Goal: Transaction & Acquisition: Purchase product/service

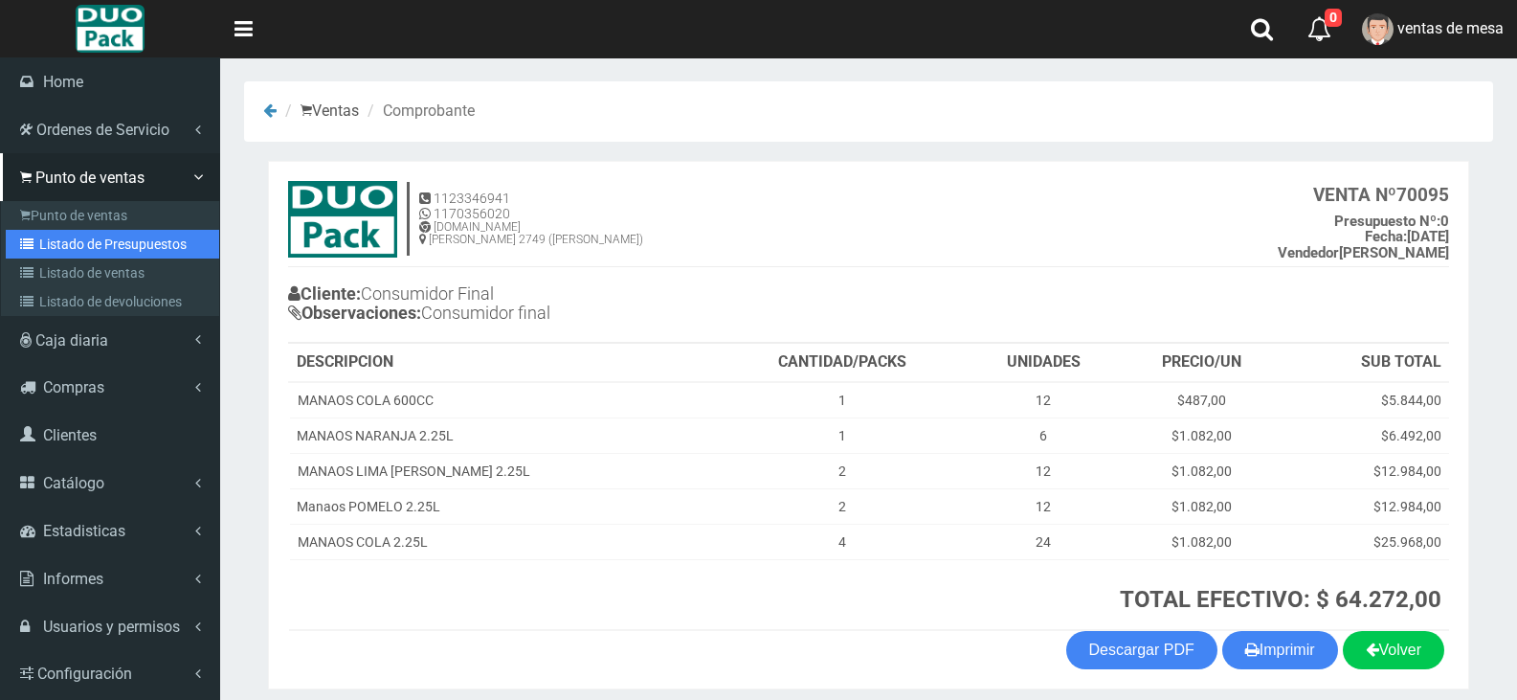
click at [53, 249] on link "Listado de Presupuestos" at bounding box center [112, 244] width 213 height 29
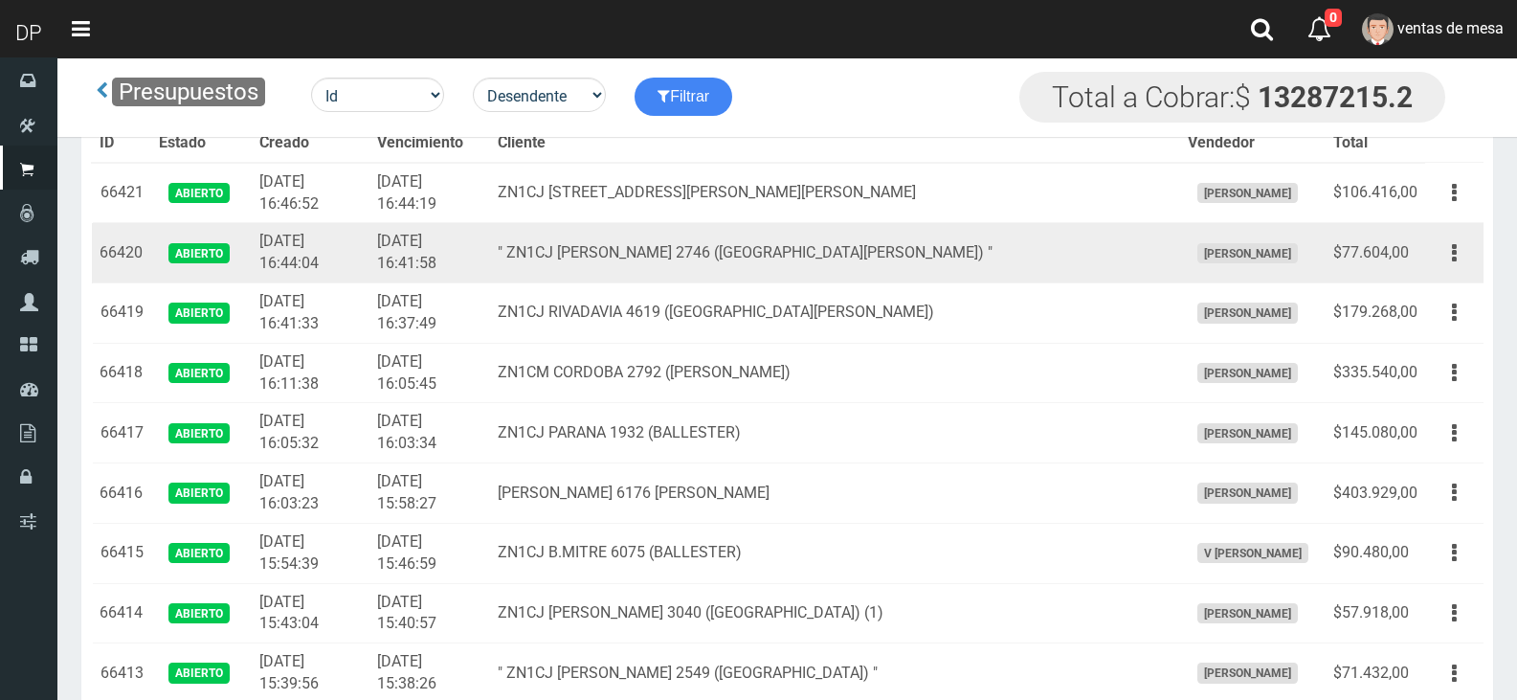
scroll to position [8784, 0]
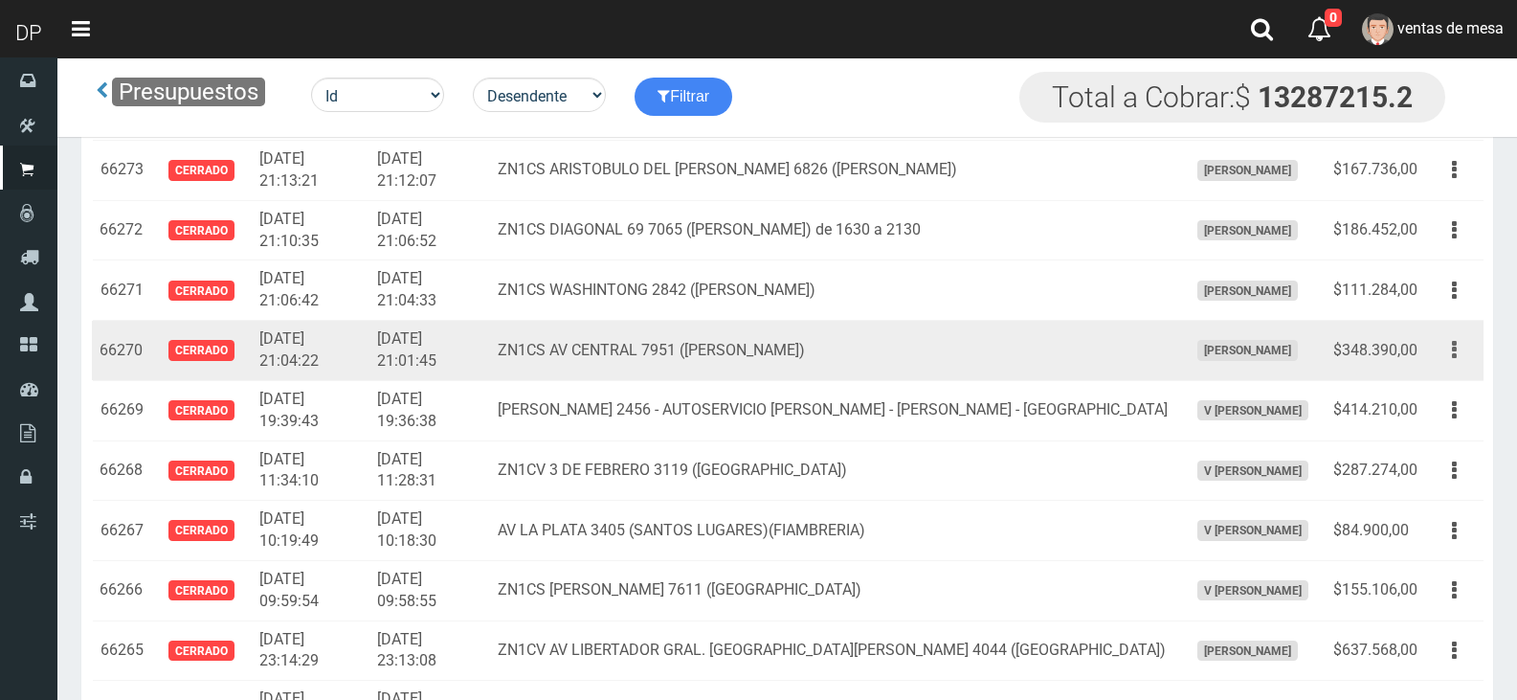
click at [1462, 362] on button "button" at bounding box center [1454, 350] width 43 height 34
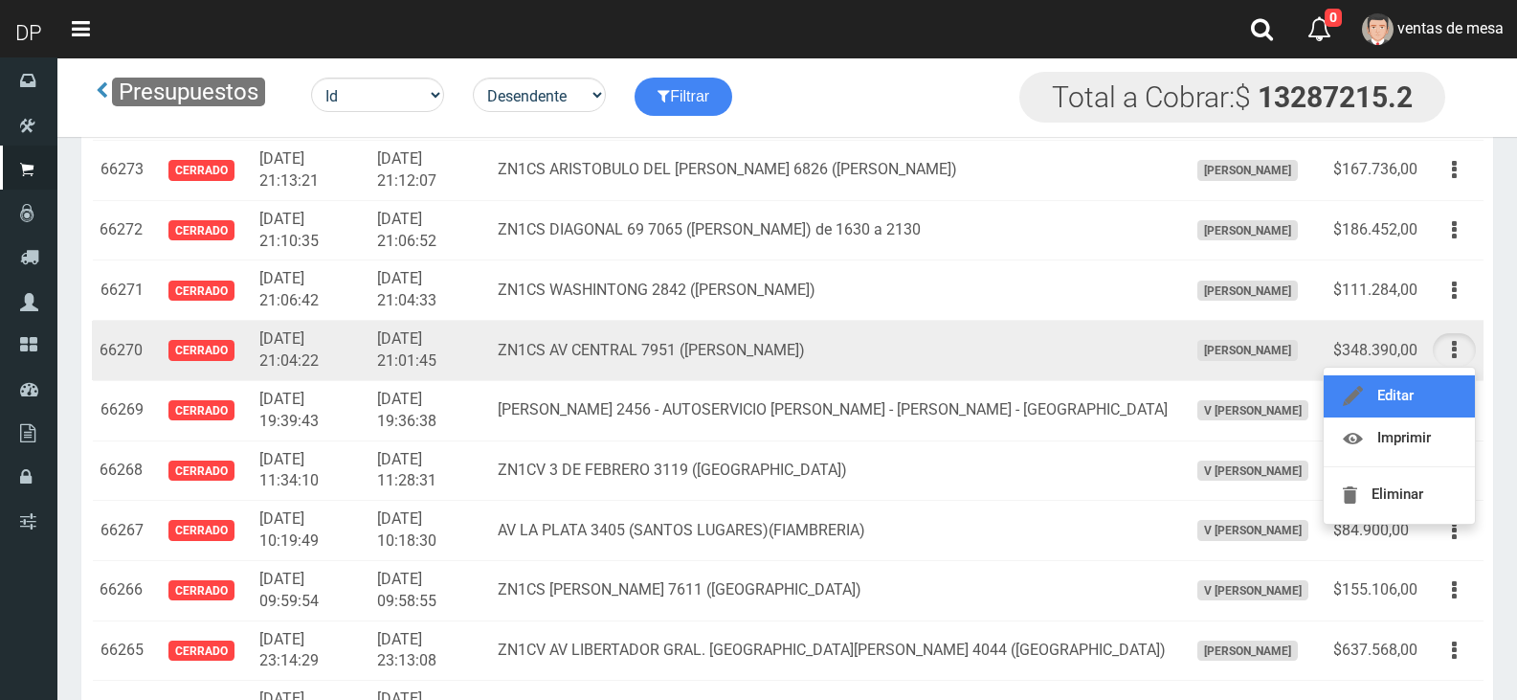
click at [1451, 381] on link "Editar" at bounding box center [1399, 396] width 151 height 42
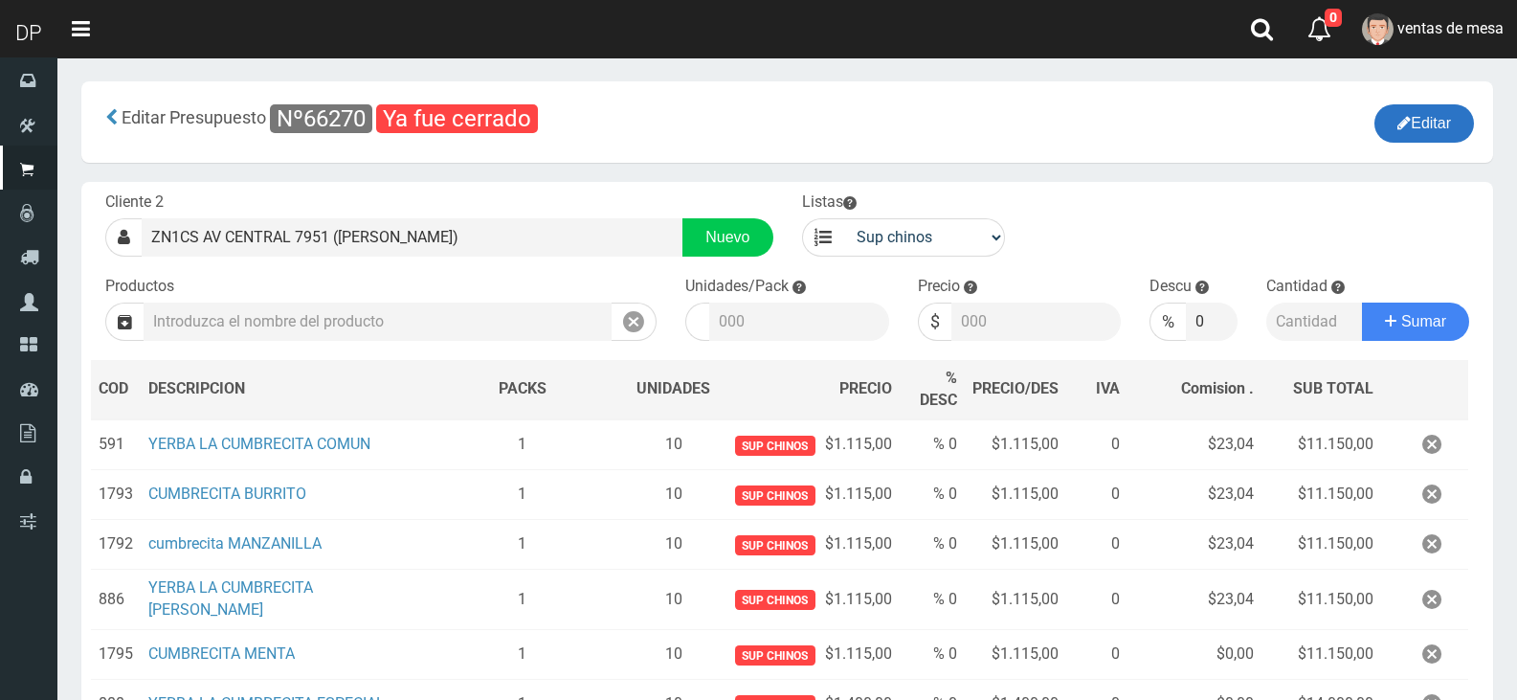
click at [1445, 131] on button "Editar" at bounding box center [1425, 123] width 100 height 38
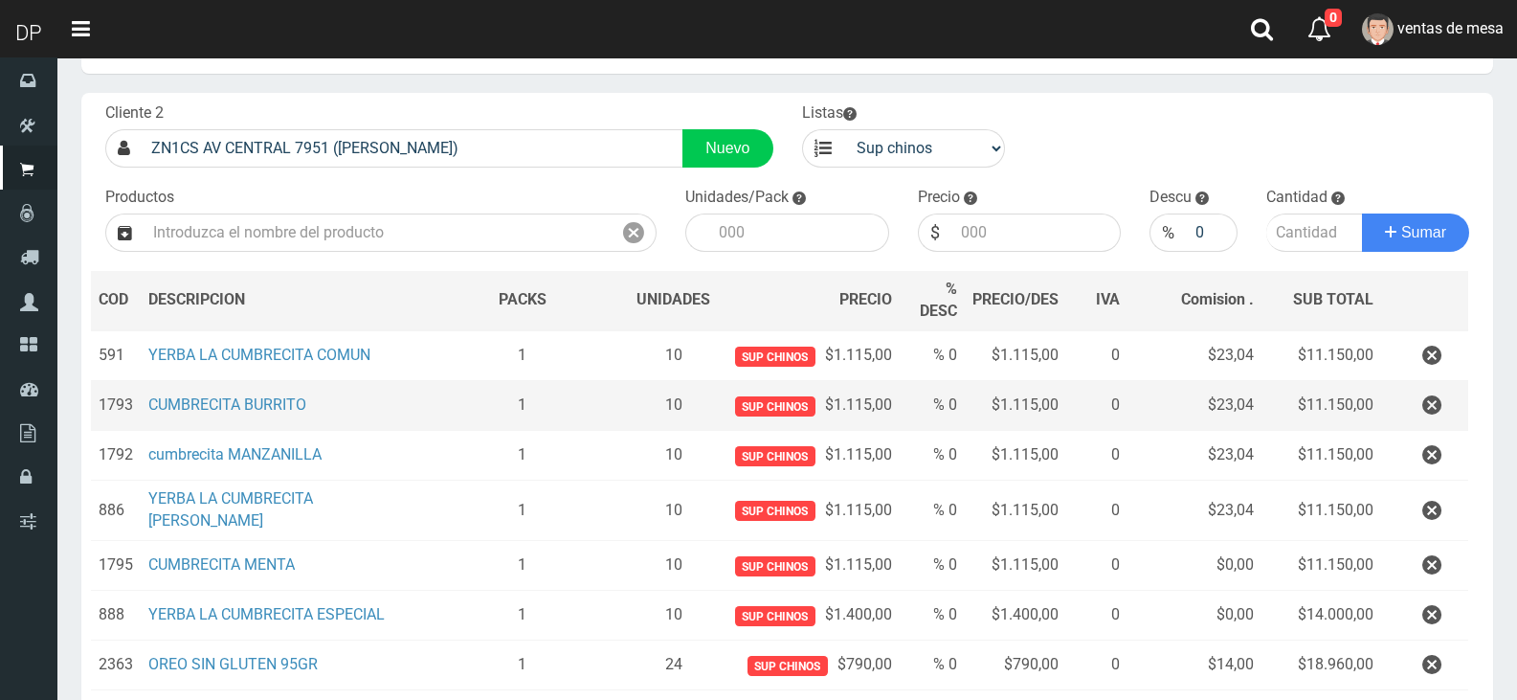
scroll to position [191, 0]
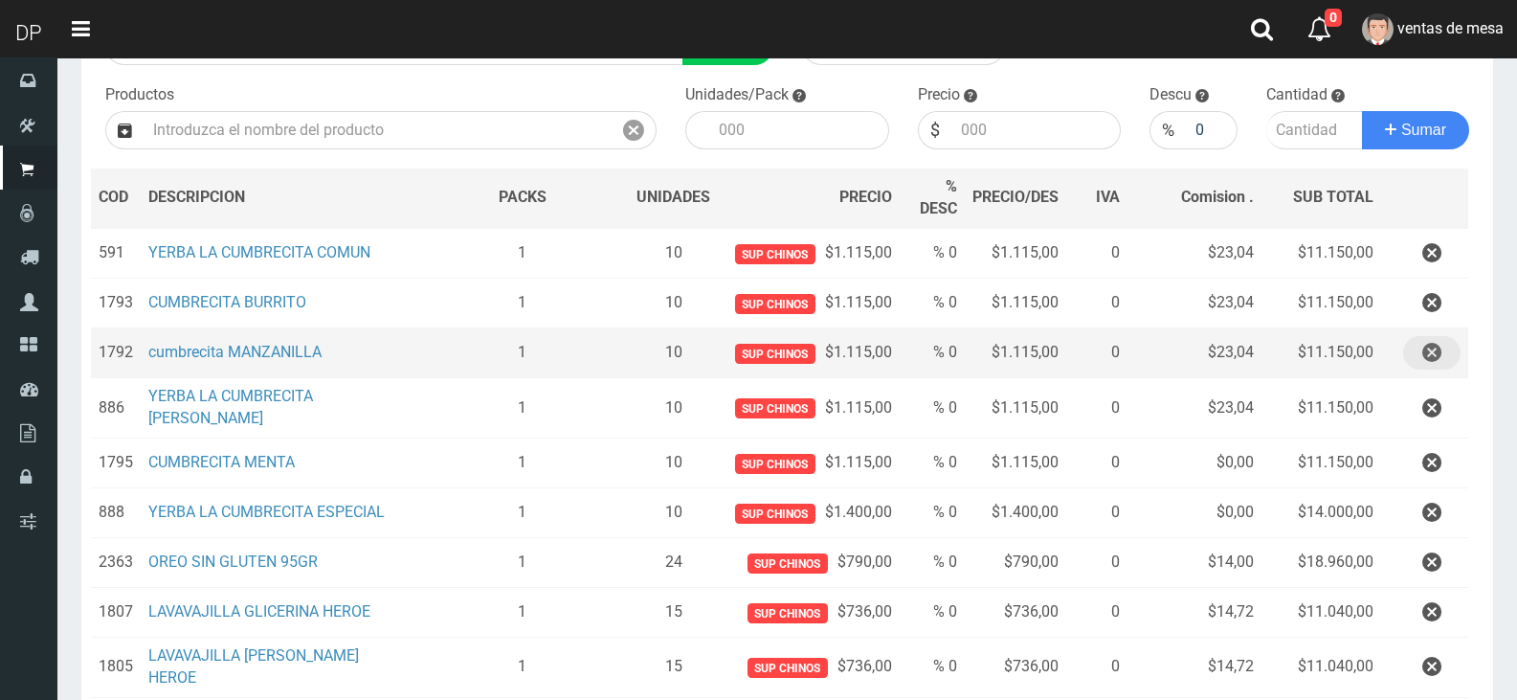
click at [1422, 355] on icon "button" at bounding box center [1431, 353] width 19 height 34
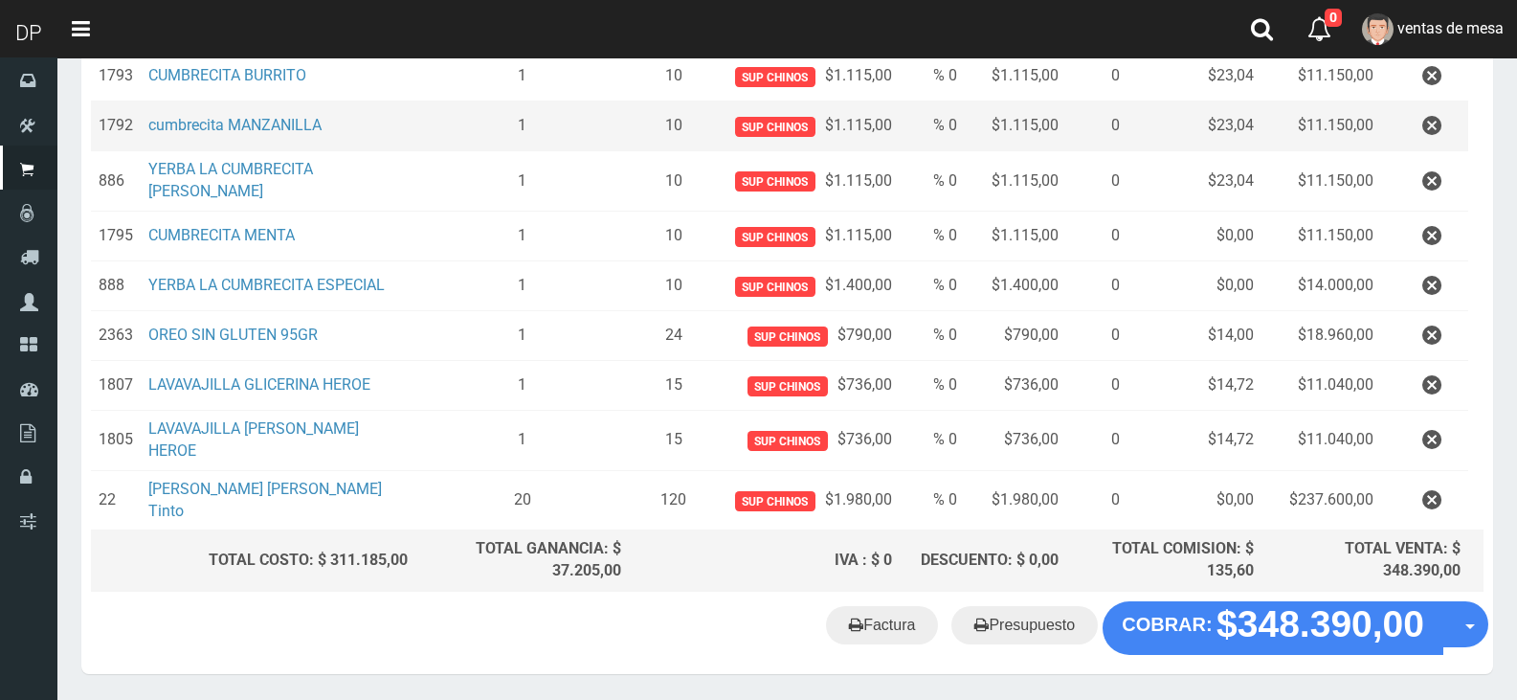
scroll to position [412, 0]
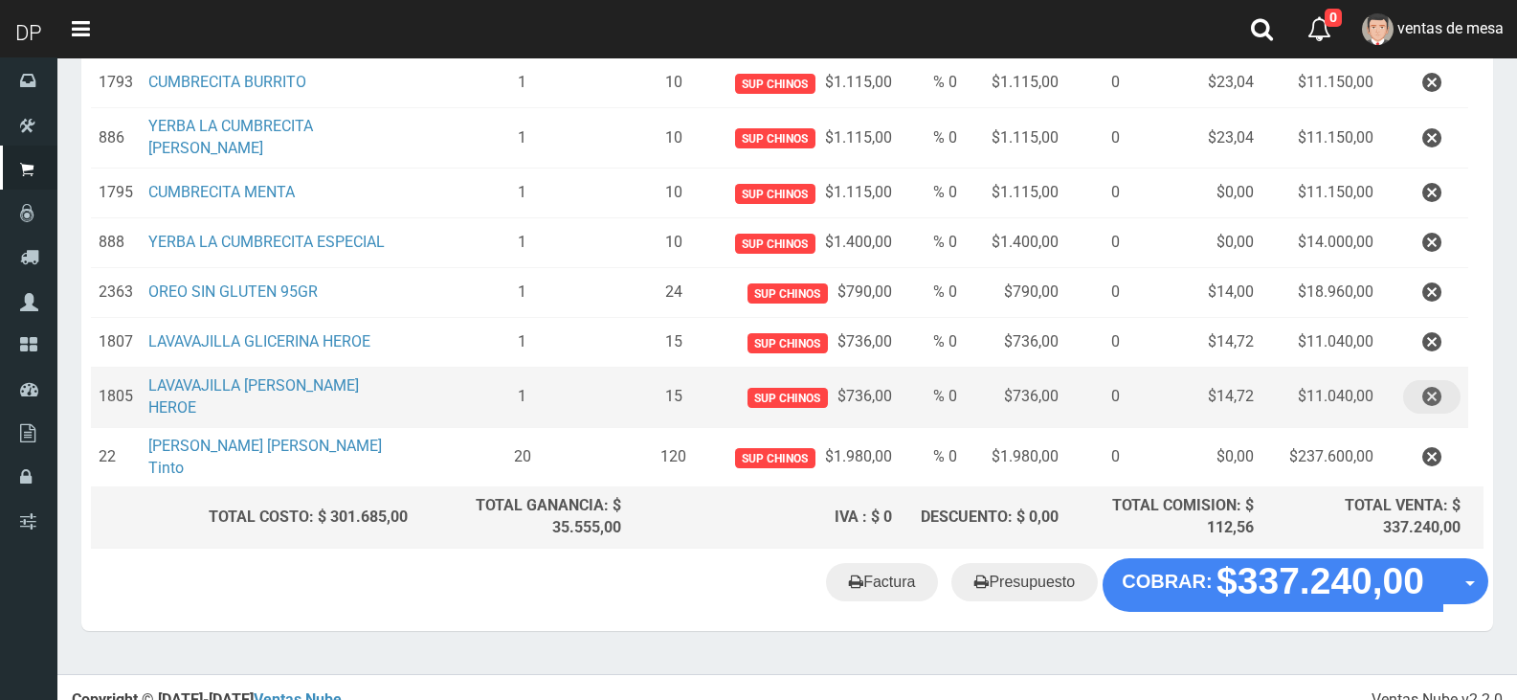
click at [1436, 386] on icon "button" at bounding box center [1431, 397] width 19 height 34
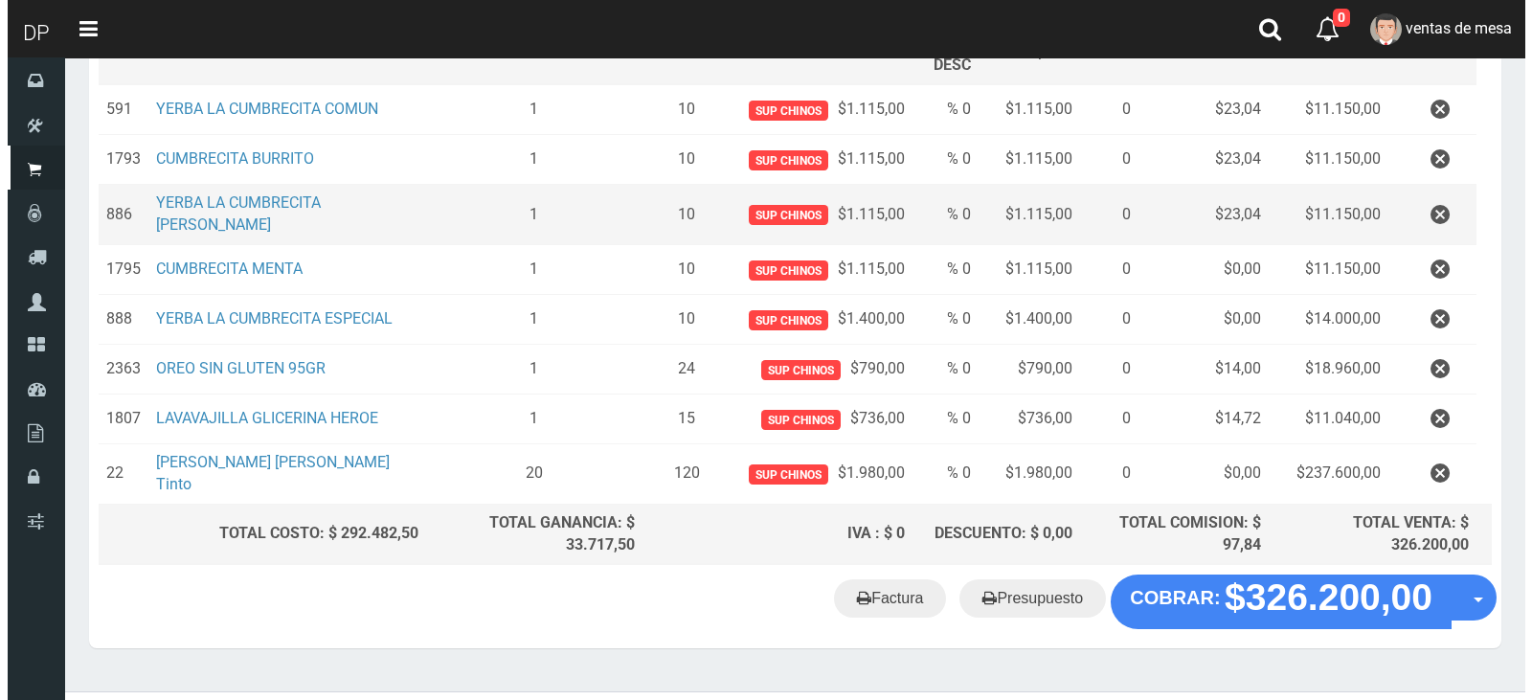
scroll to position [362, 0]
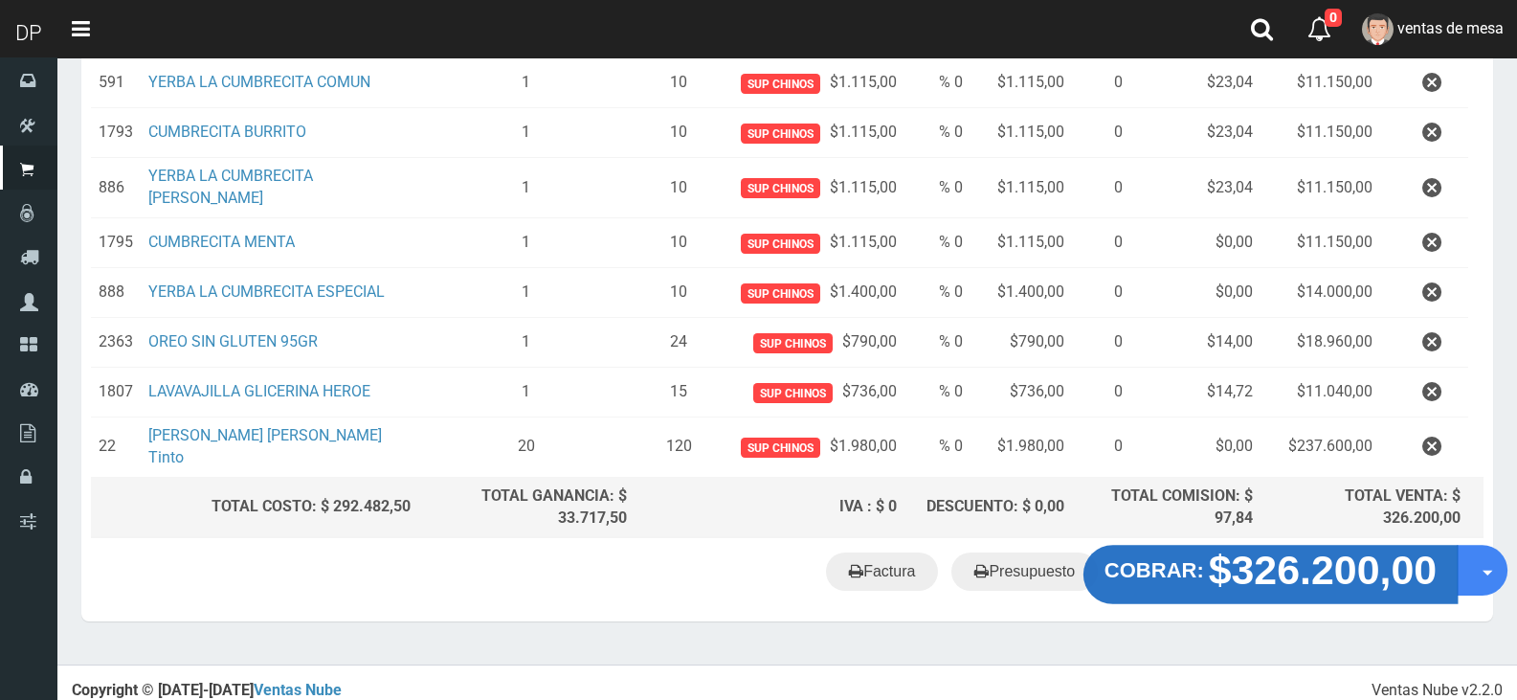
click at [1162, 559] on strong "COBRAR:" at bounding box center [1155, 570] width 100 height 23
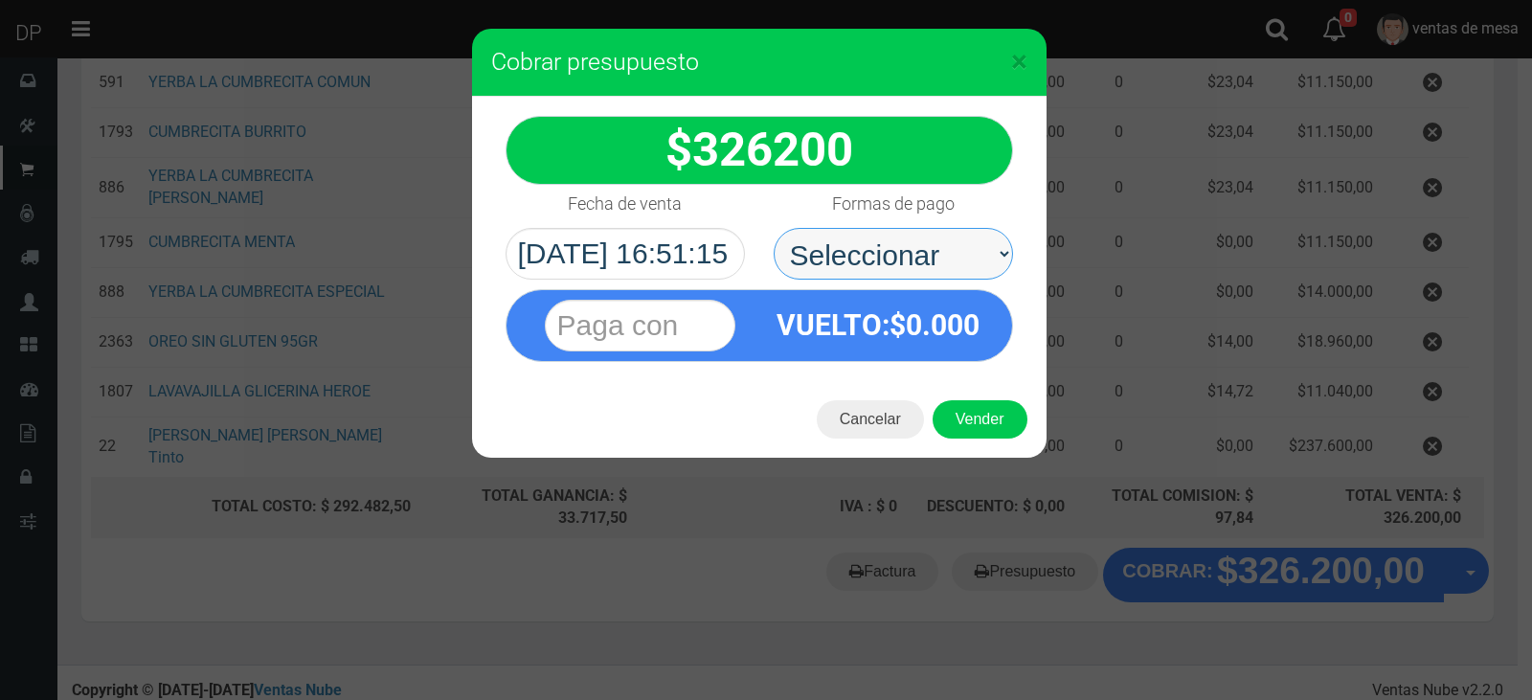
click at [880, 243] on select "Seleccionar Efectivo Tarjeta de Crédito Depósito Débito" at bounding box center [892, 254] width 239 height 52
select select "Efectivo"
click at [773, 228] on select "Seleccionar Efectivo Tarjeta de Crédito Depósito Débito" at bounding box center [892, 254] width 239 height 52
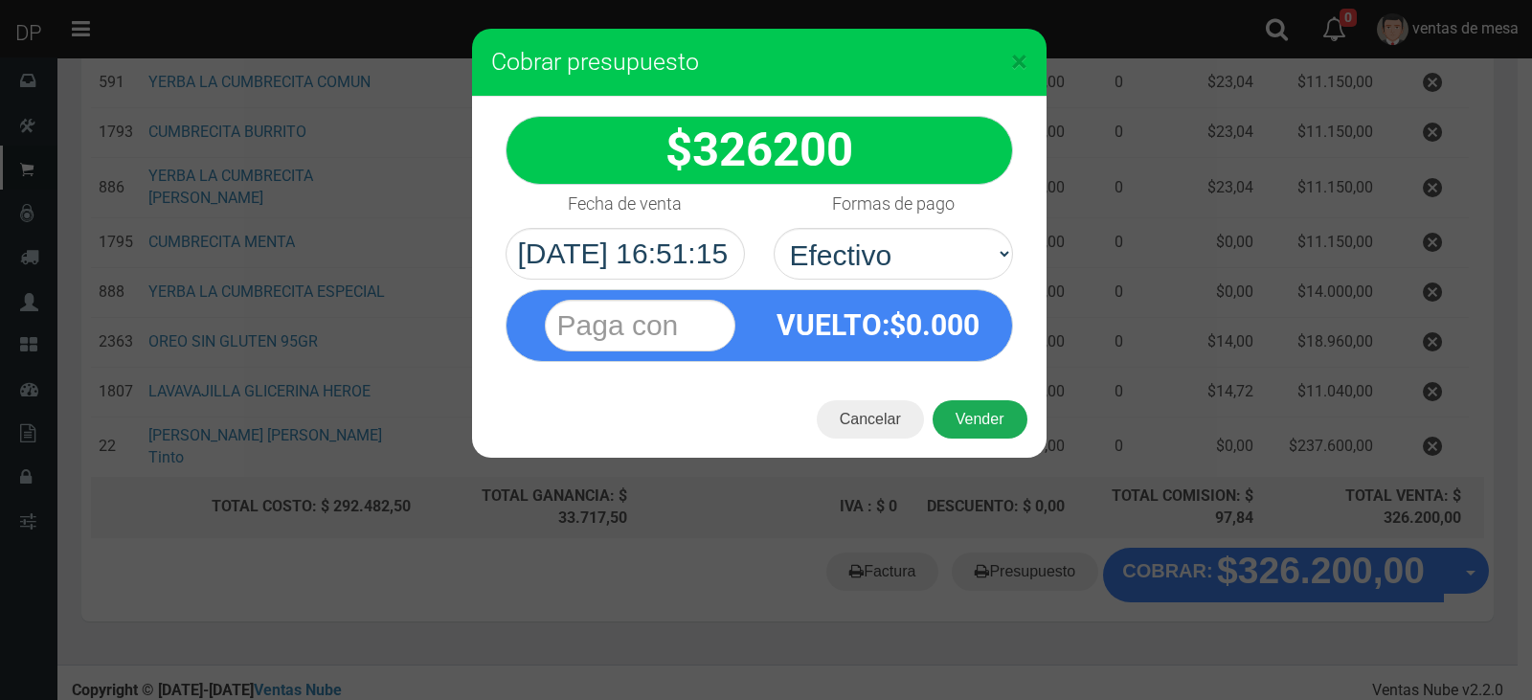
click at [977, 426] on button "Vender" at bounding box center [979, 419] width 95 height 38
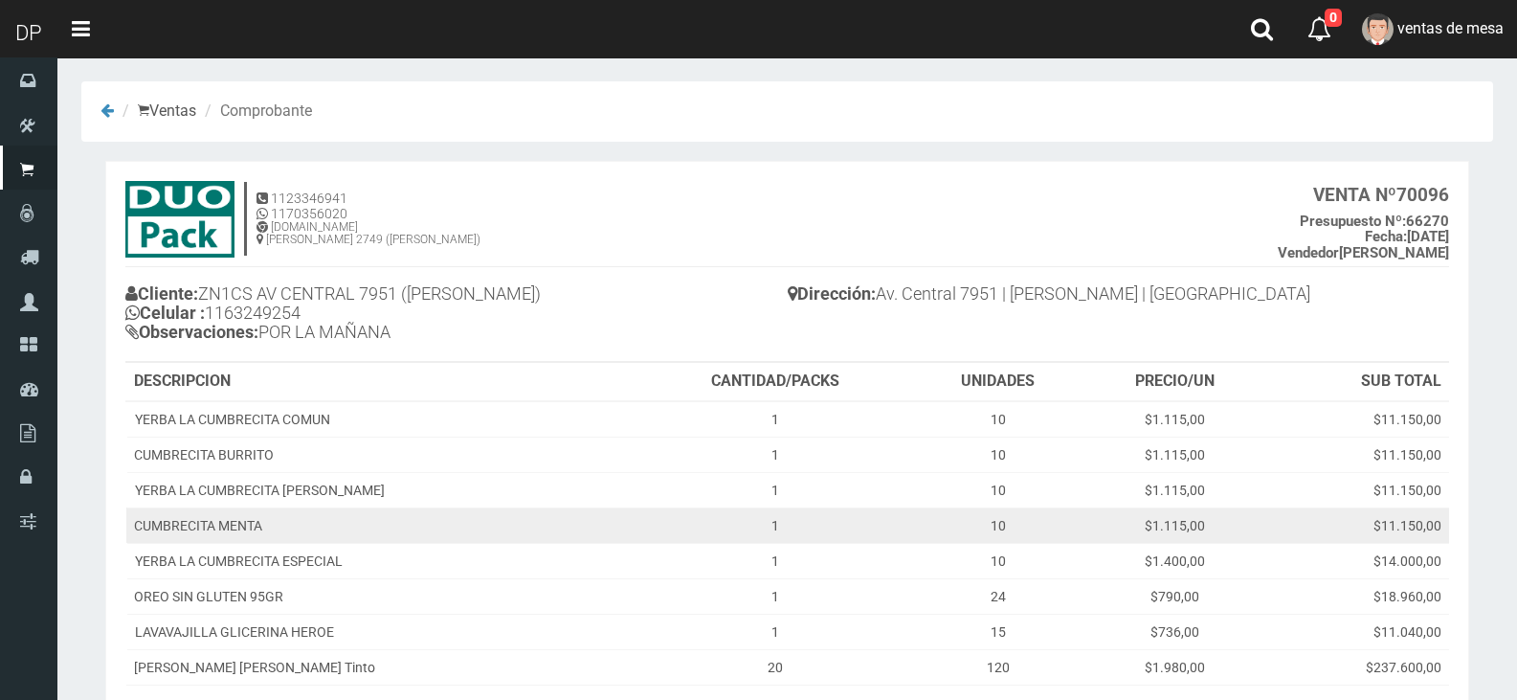
scroll to position [200, 0]
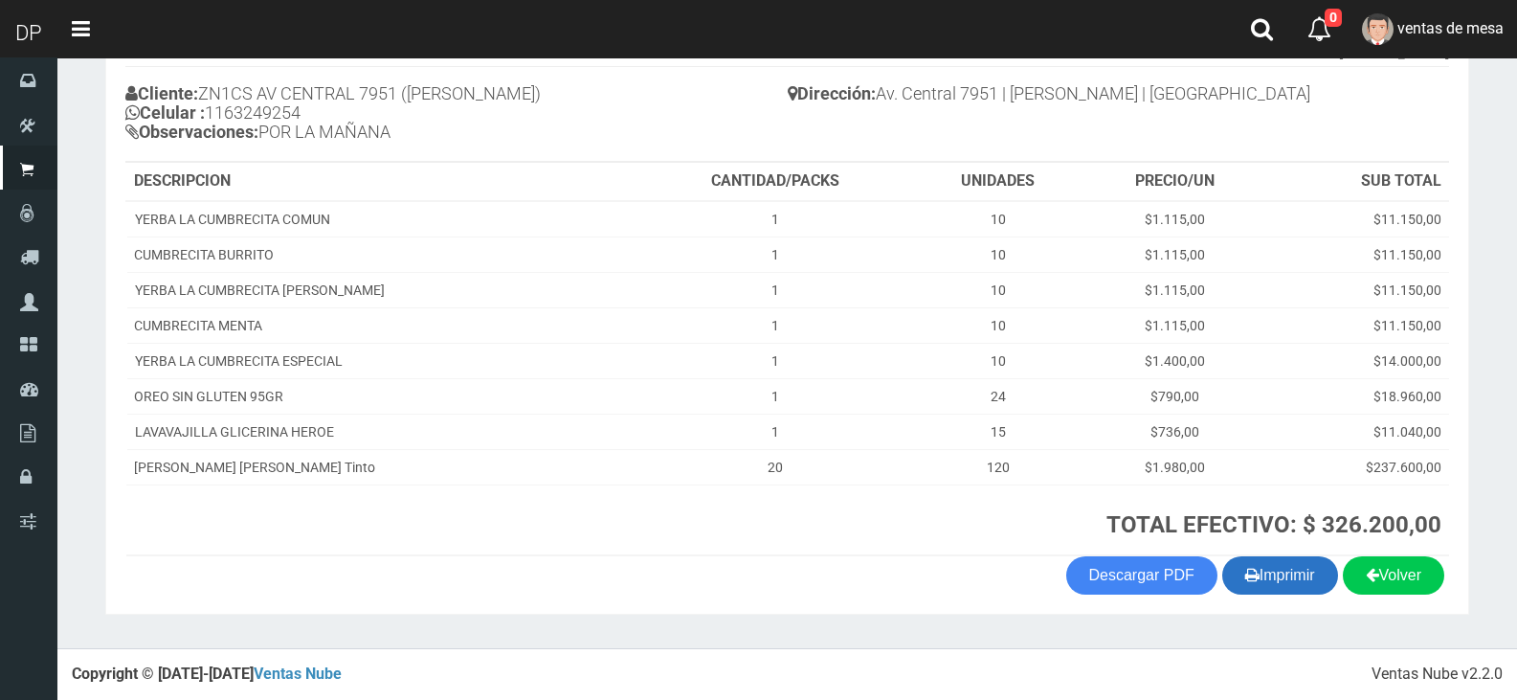
click at [1321, 587] on button "Imprimir" at bounding box center [1280, 575] width 116 height 38
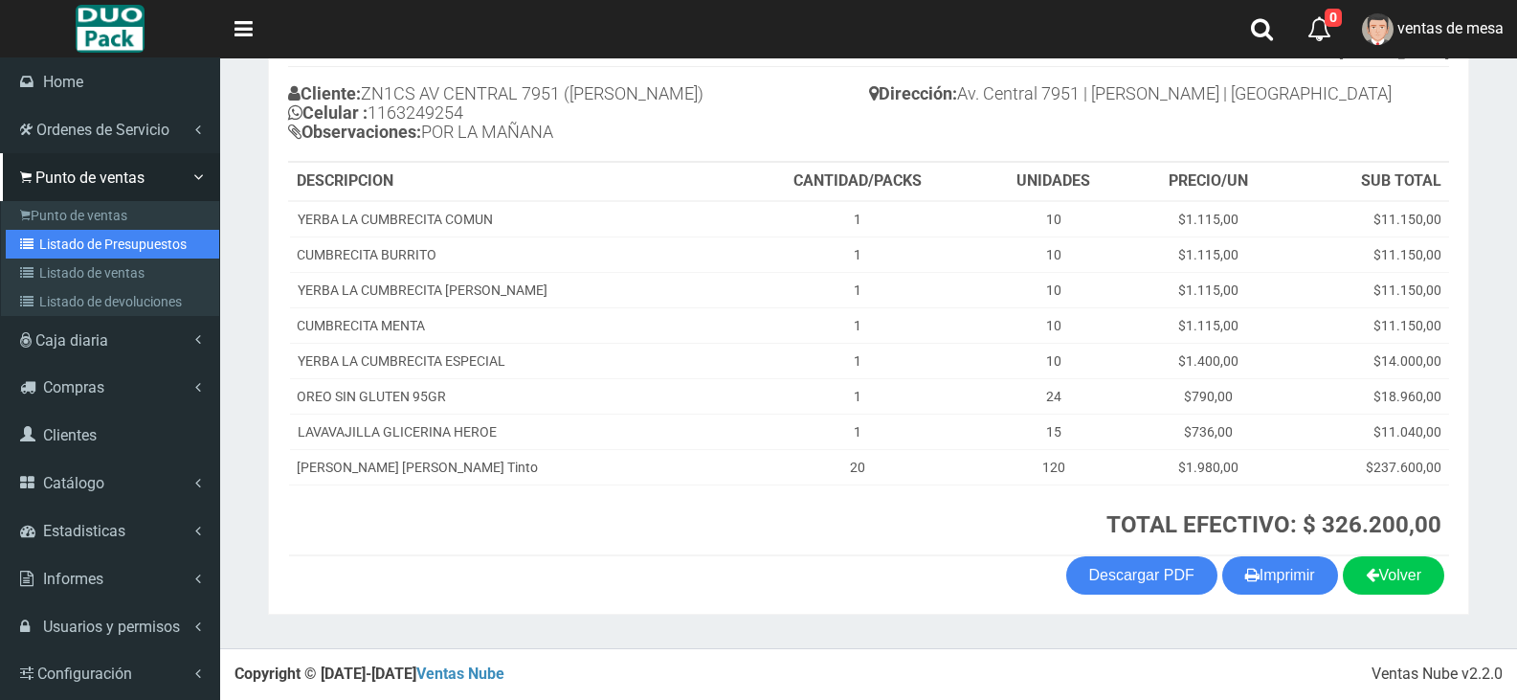
click at [50, 245] on link "Listado de Presupuestos" at bounding box center [112, 244] width 213 height 29
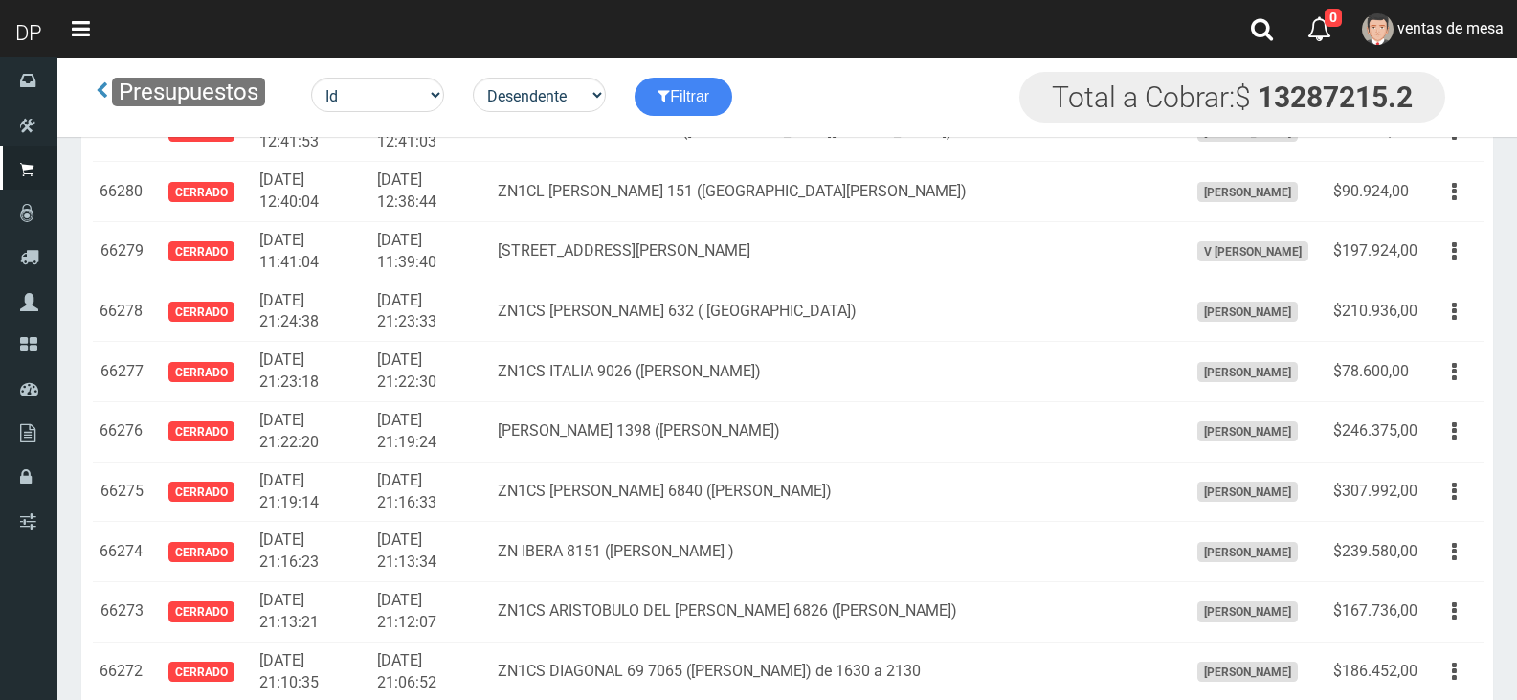
scroll to position [1583, 0]
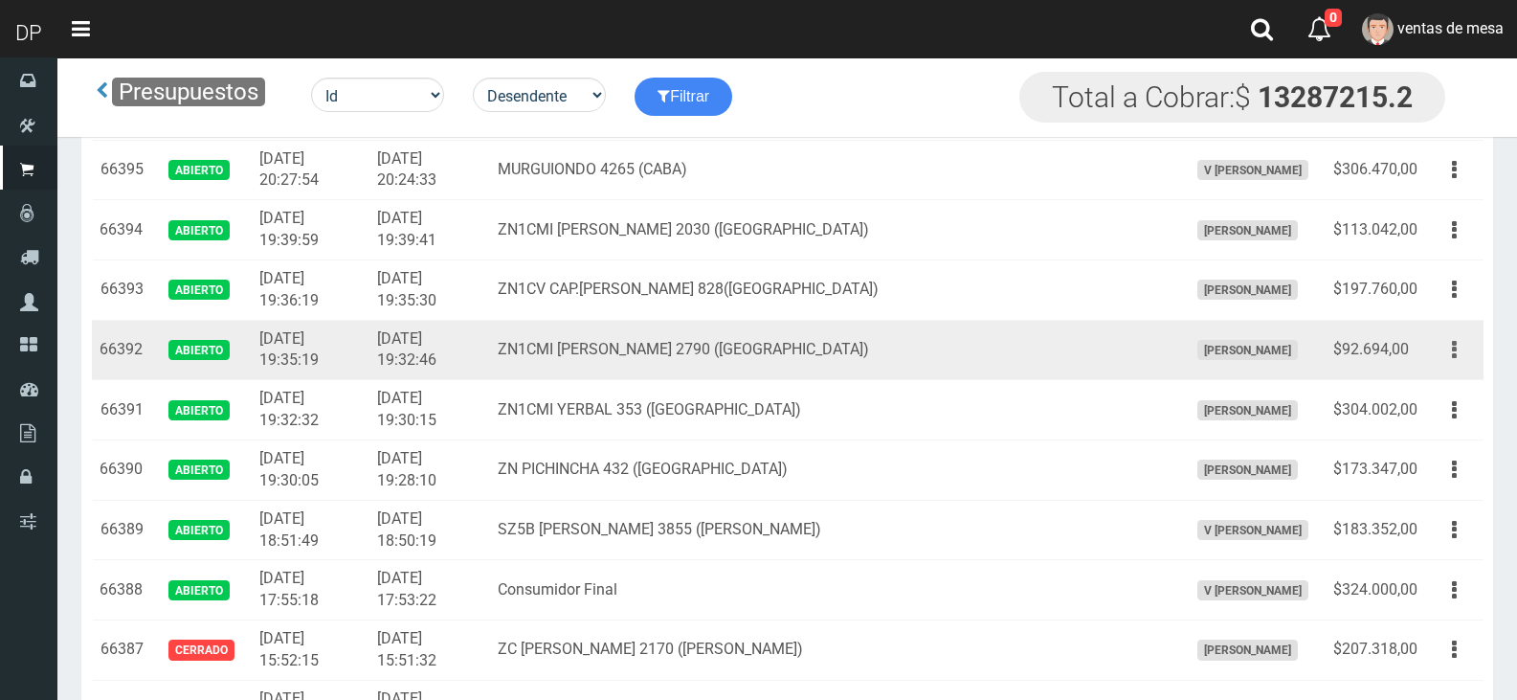
click at [1459, 353] on button "button" at bounding box center [1454, 350] width 43 height 34
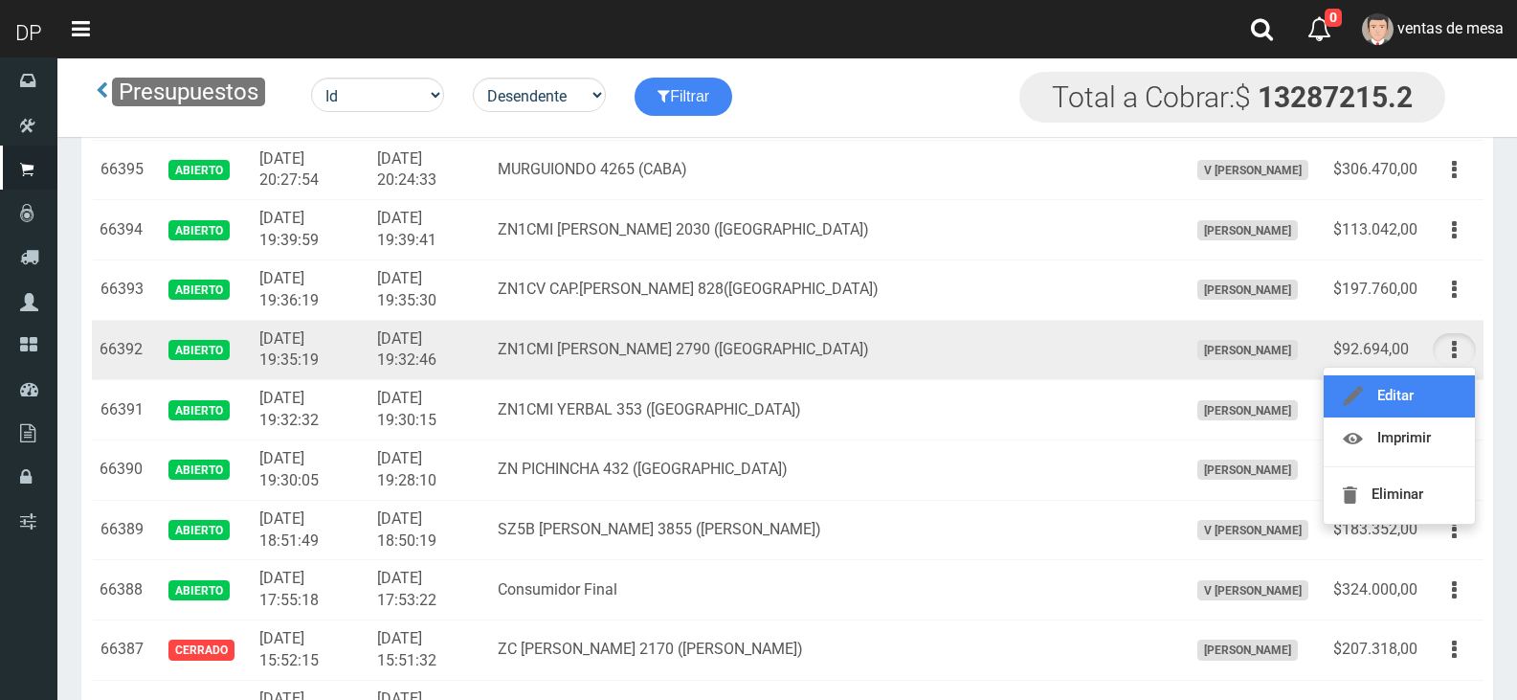
click at [1446, 388] on link "Editar" at bounding box center [1399, 396] width 151 height 42
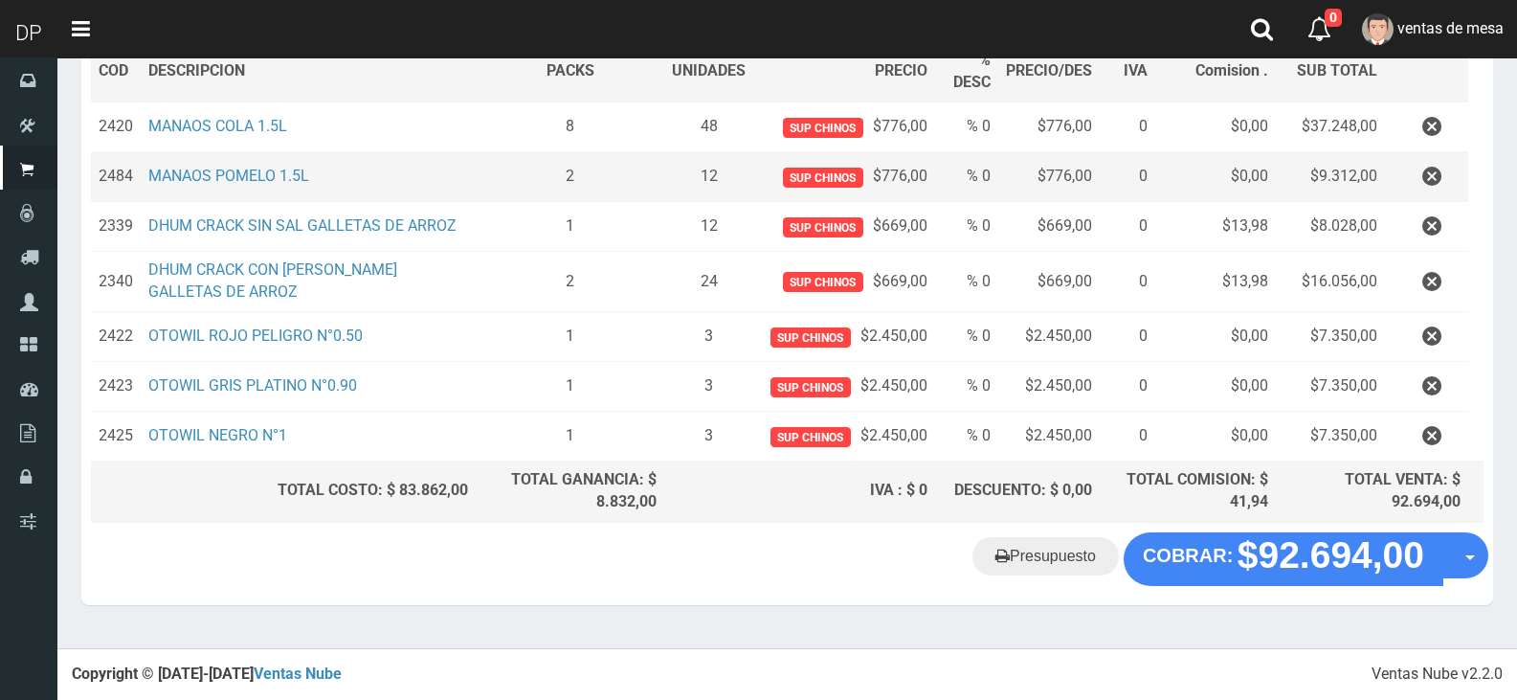
scroll to position [312, 0]
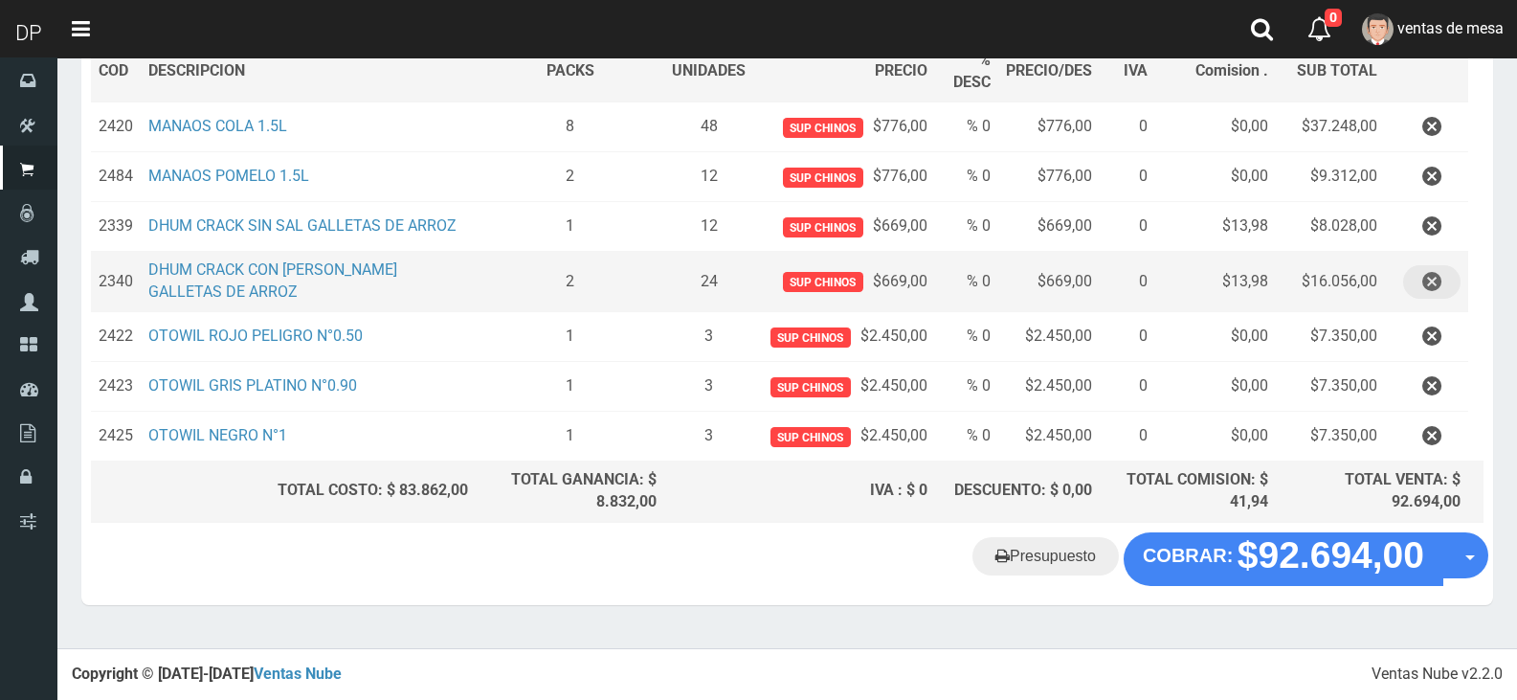
click at [1421, 299] on button "button" at bounding box center [1431, 282] width 57 height 34
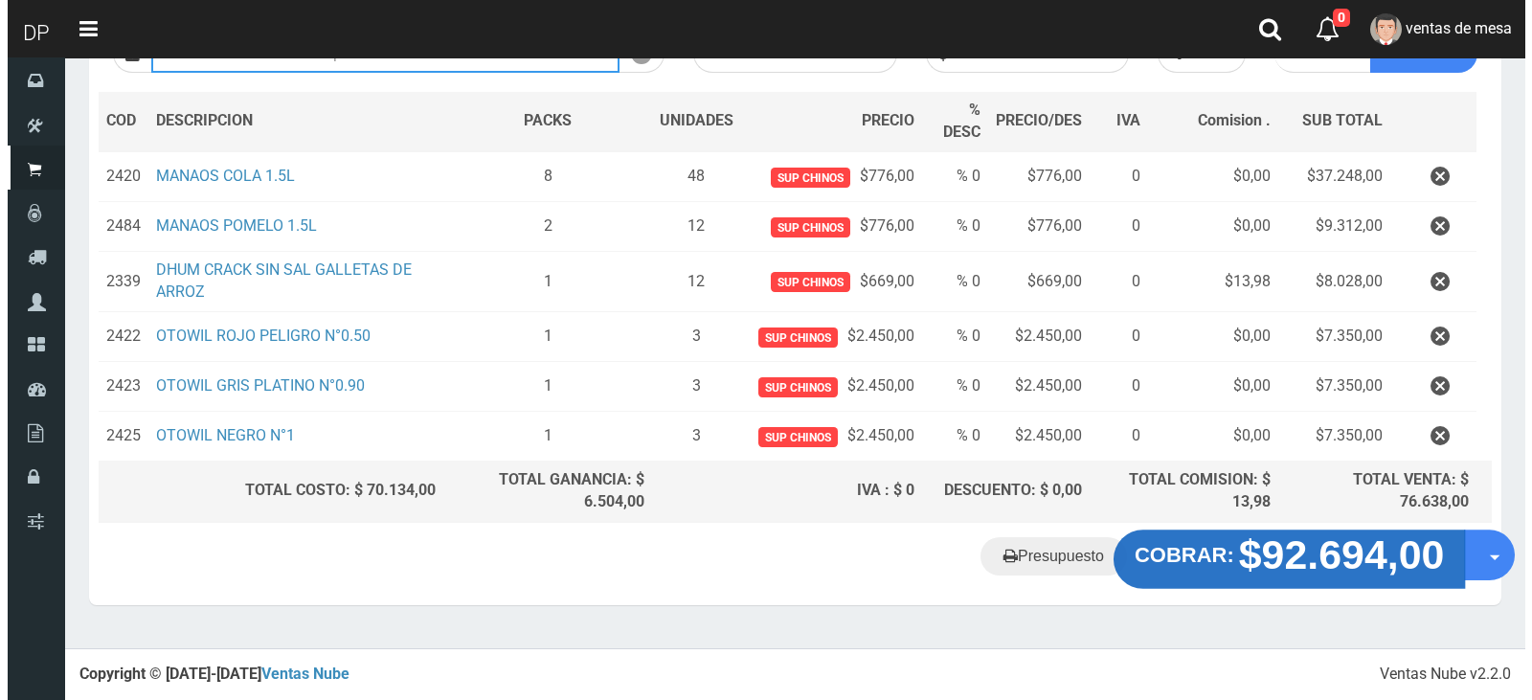
scroll to position [253, 0]
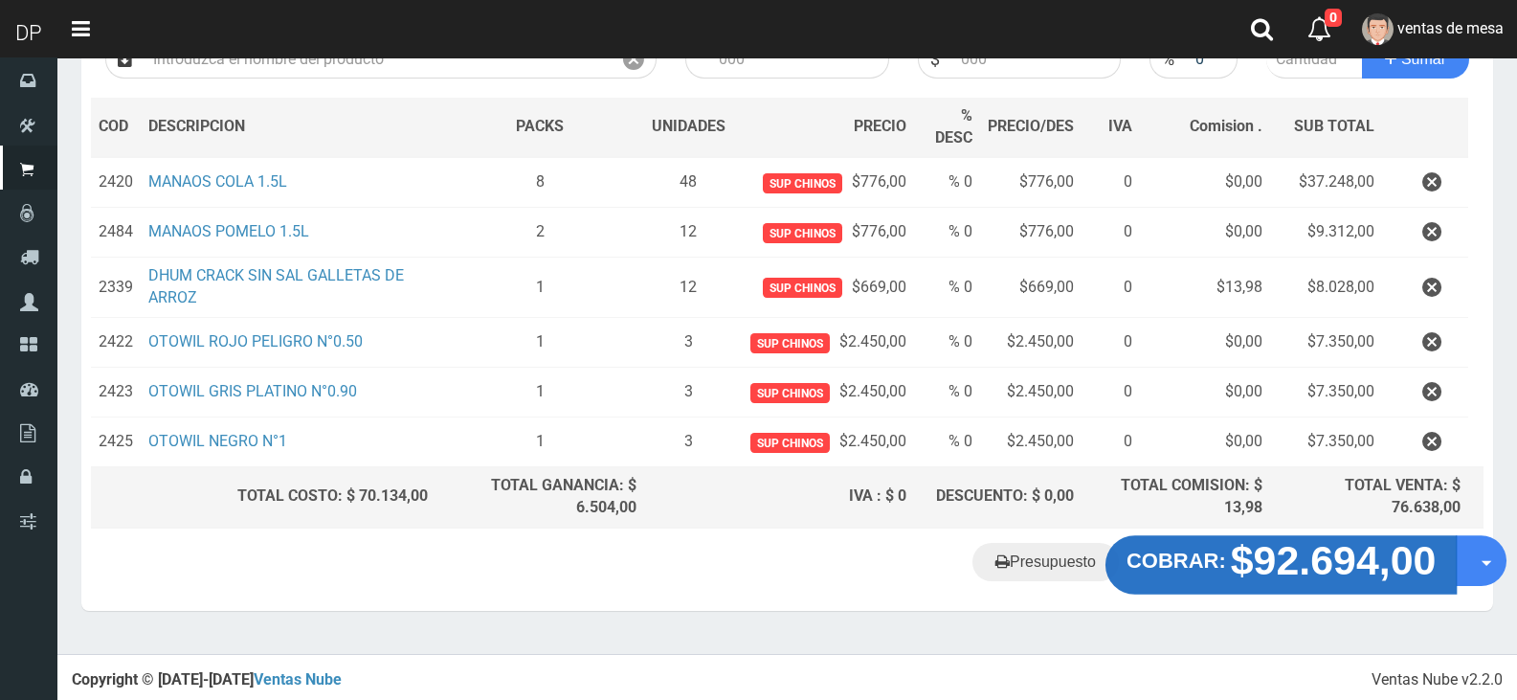
click at [1267, 554] on strong "$92.694,00" at bounding box center [1334, 559] width 206 height 45
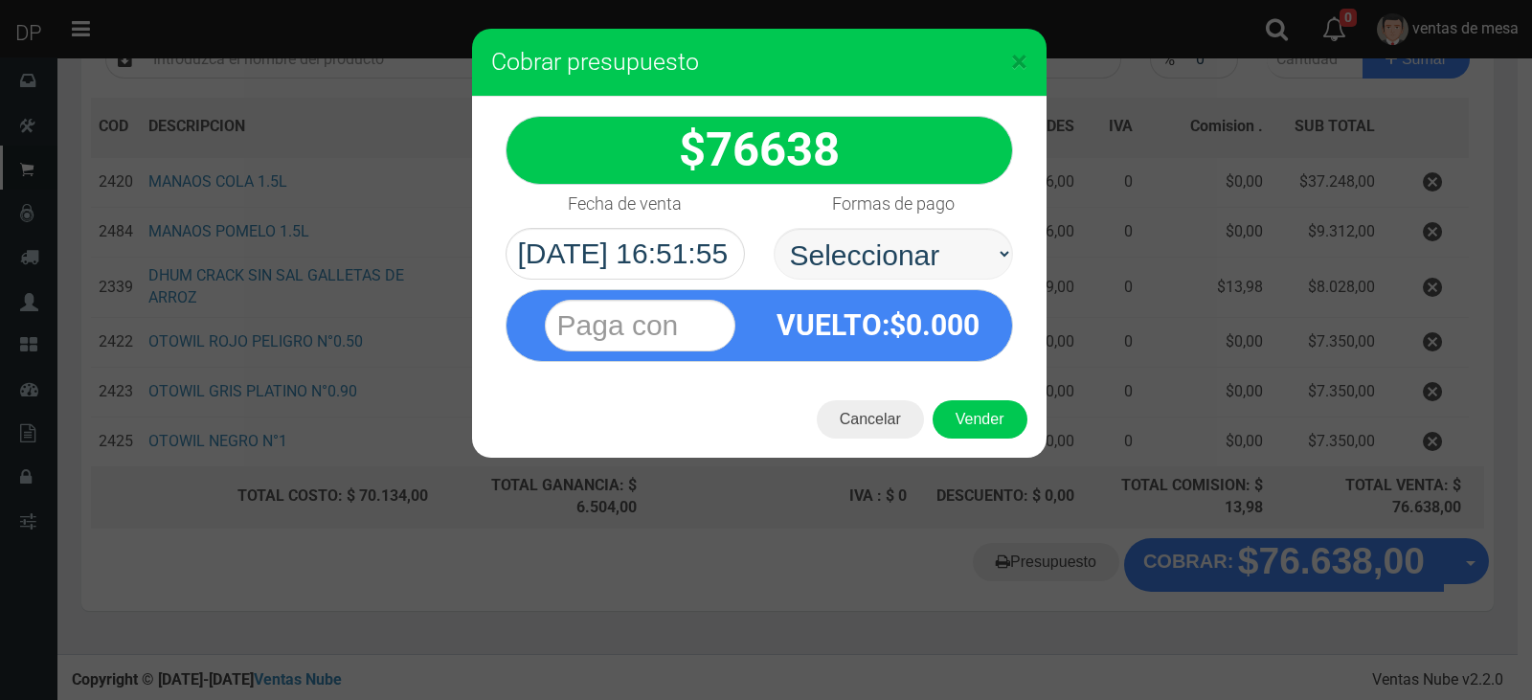
select select "Efectivo"
click at [773, 228] on select "Seleccionar Efectivo Tarjeta de Crédito Depósito Débito" at bounding box center [892, 254] width 239 height 52
click at [984, 414] on button "Vender" at bounding box center [979, 419] width 95 height 38
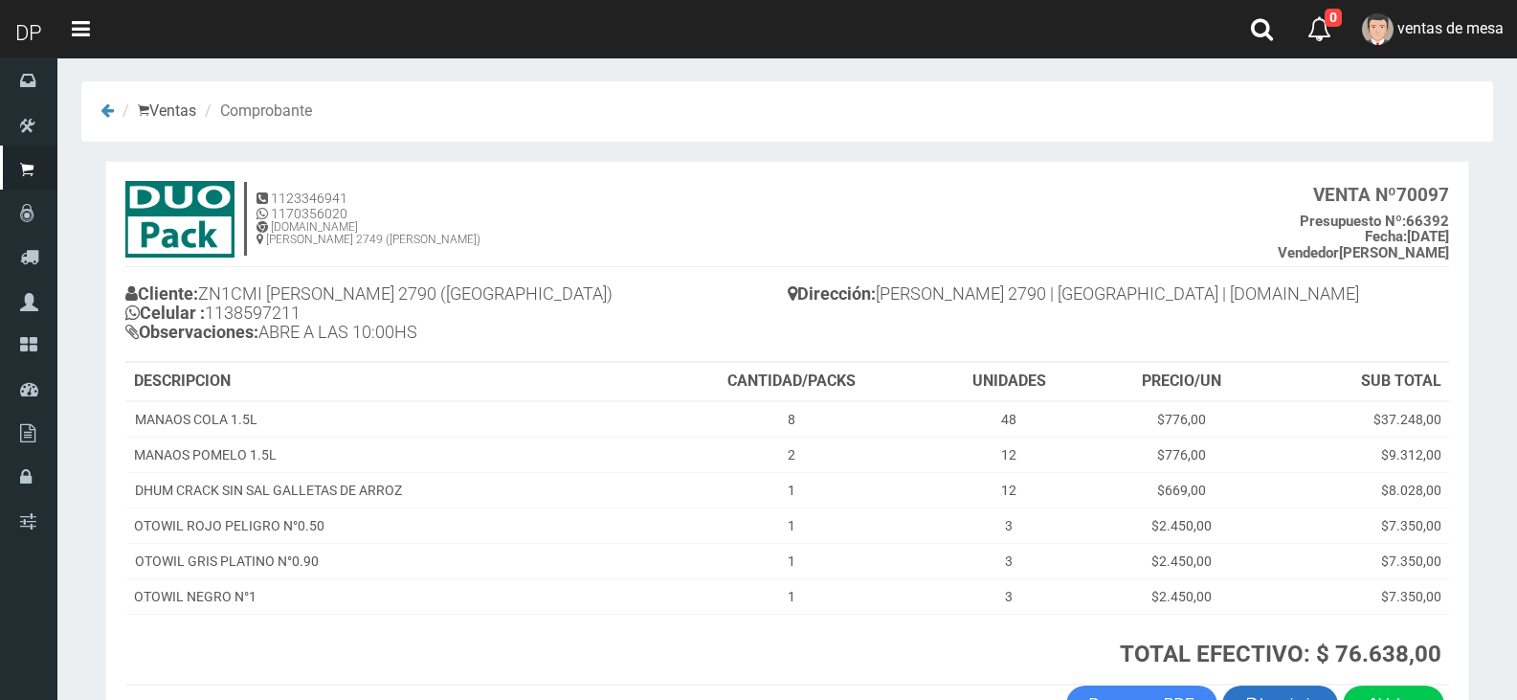
scroll to position [129, 0]
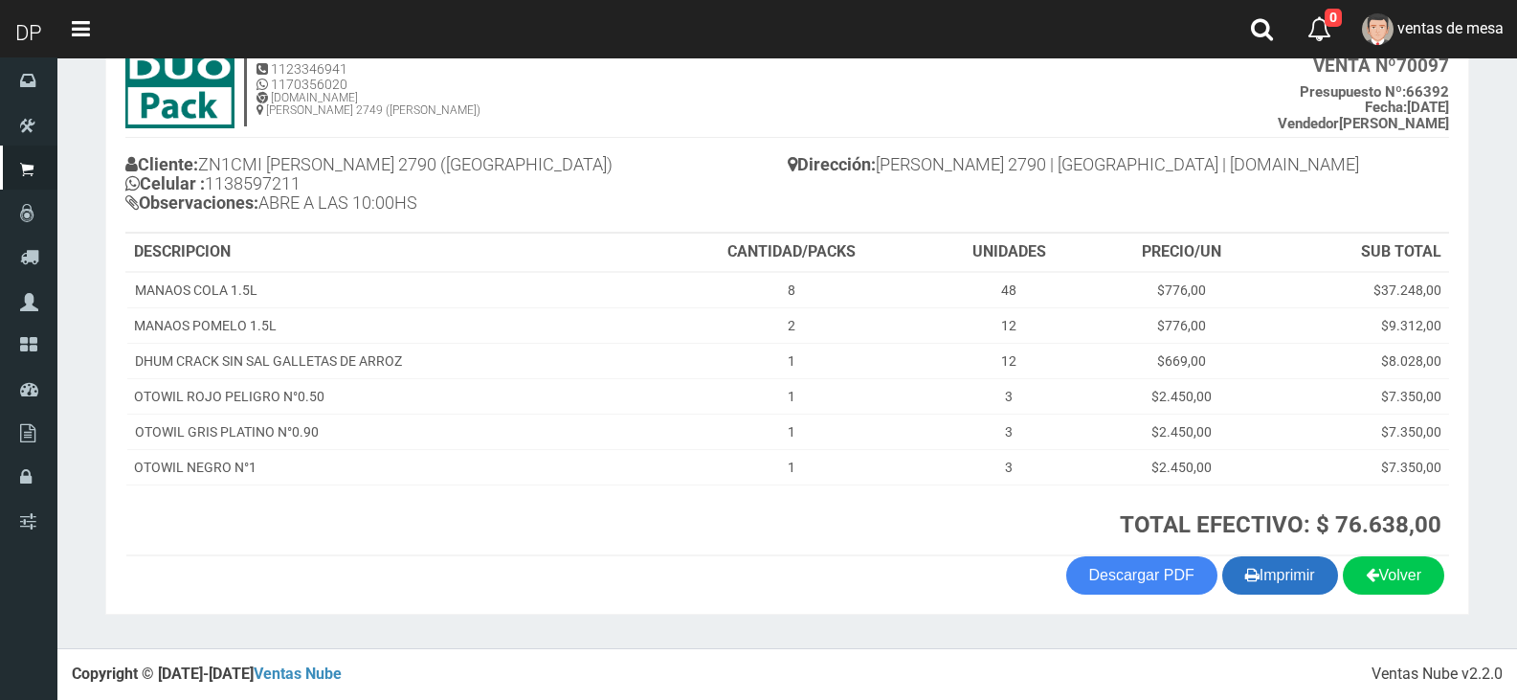
click at [1251, 574] on button "Imprimir" at bounding box center [1280, 575] width 116 height 38
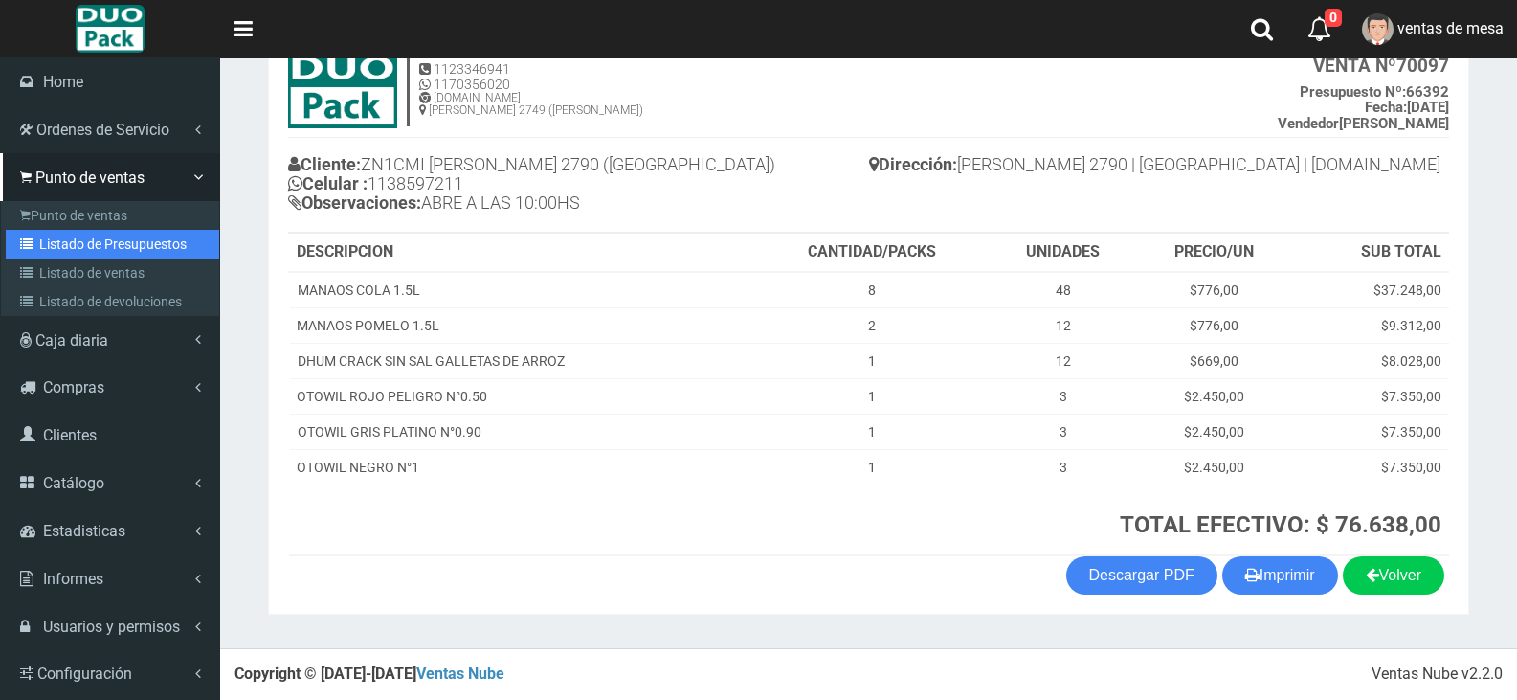
click at [93, 256] on link "Listado de Presupuestos" at bounding box center [112, 244] width 213 height 29
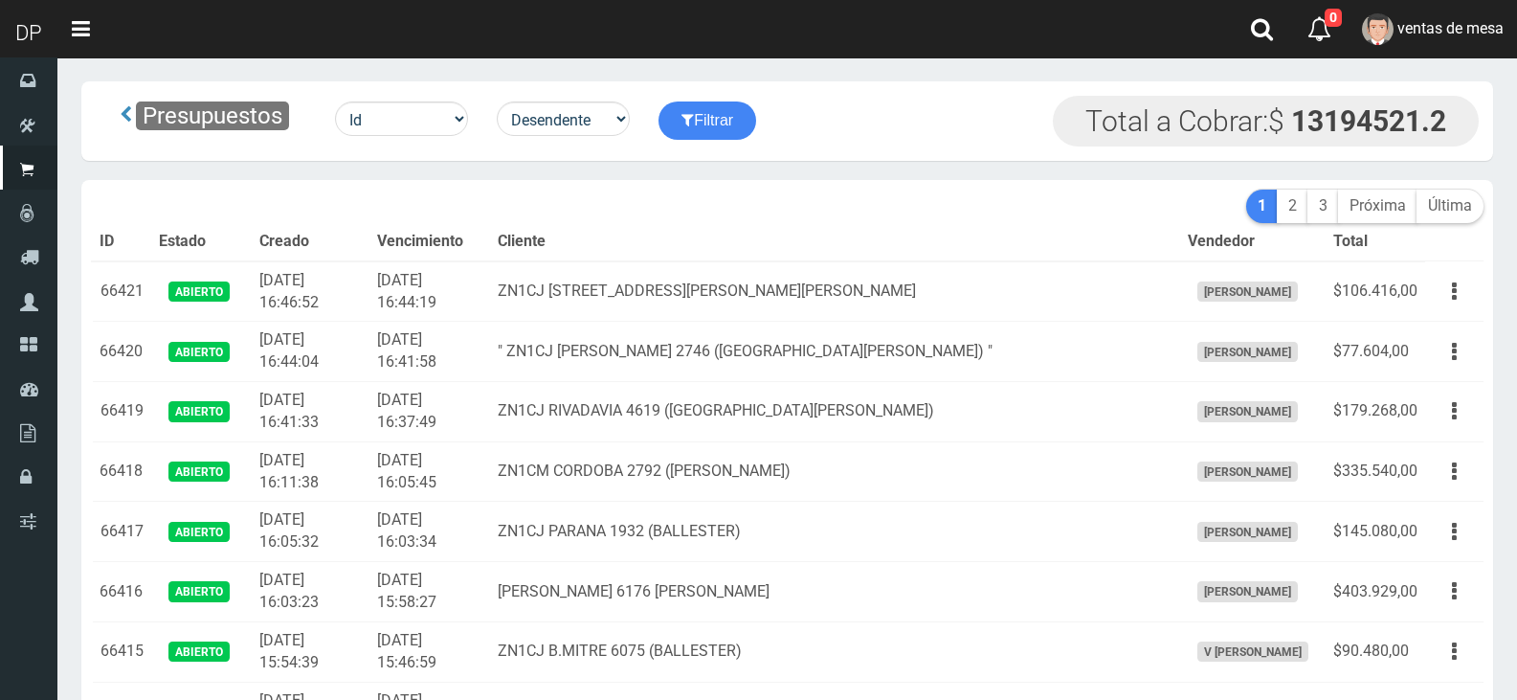
click at [948, 225] on th "Cliente" at bounding box center [834, 242] width 689 height 38
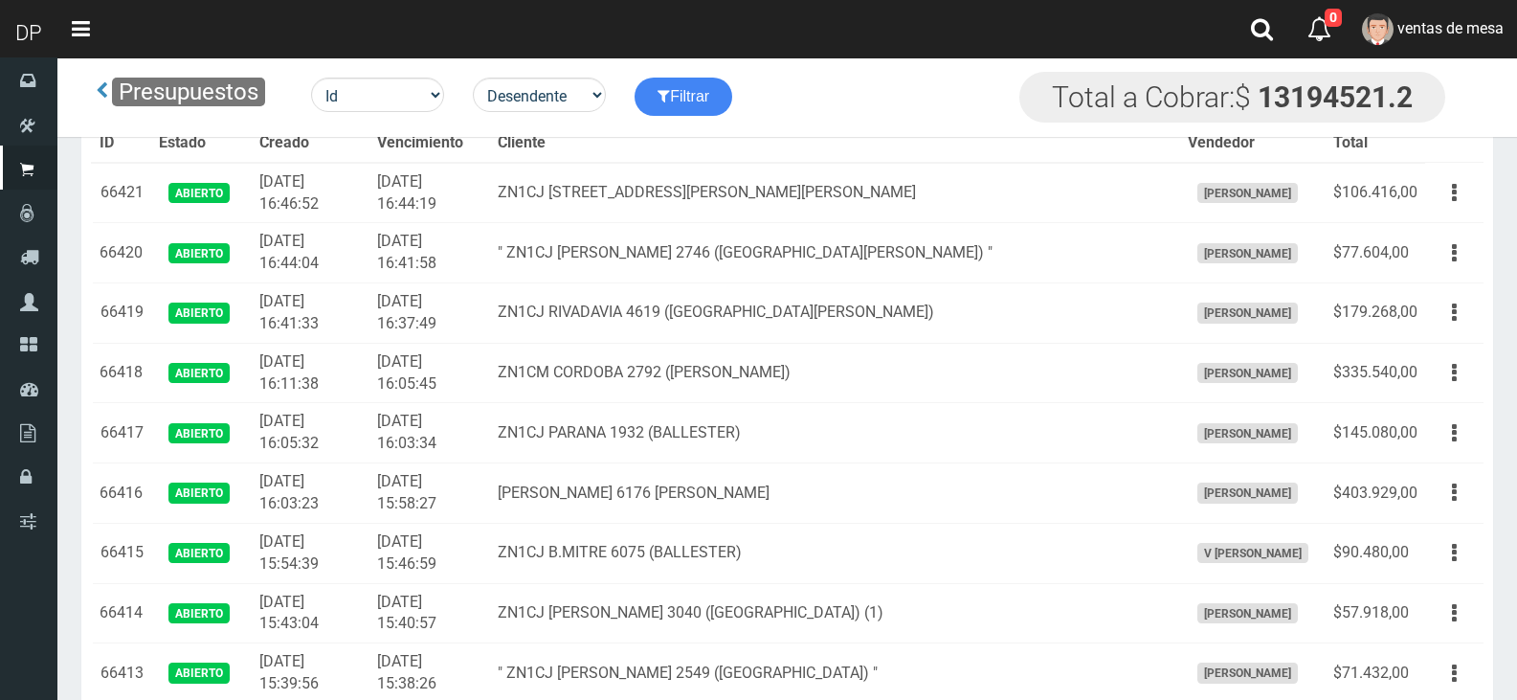
scroll to position [1262, 0]
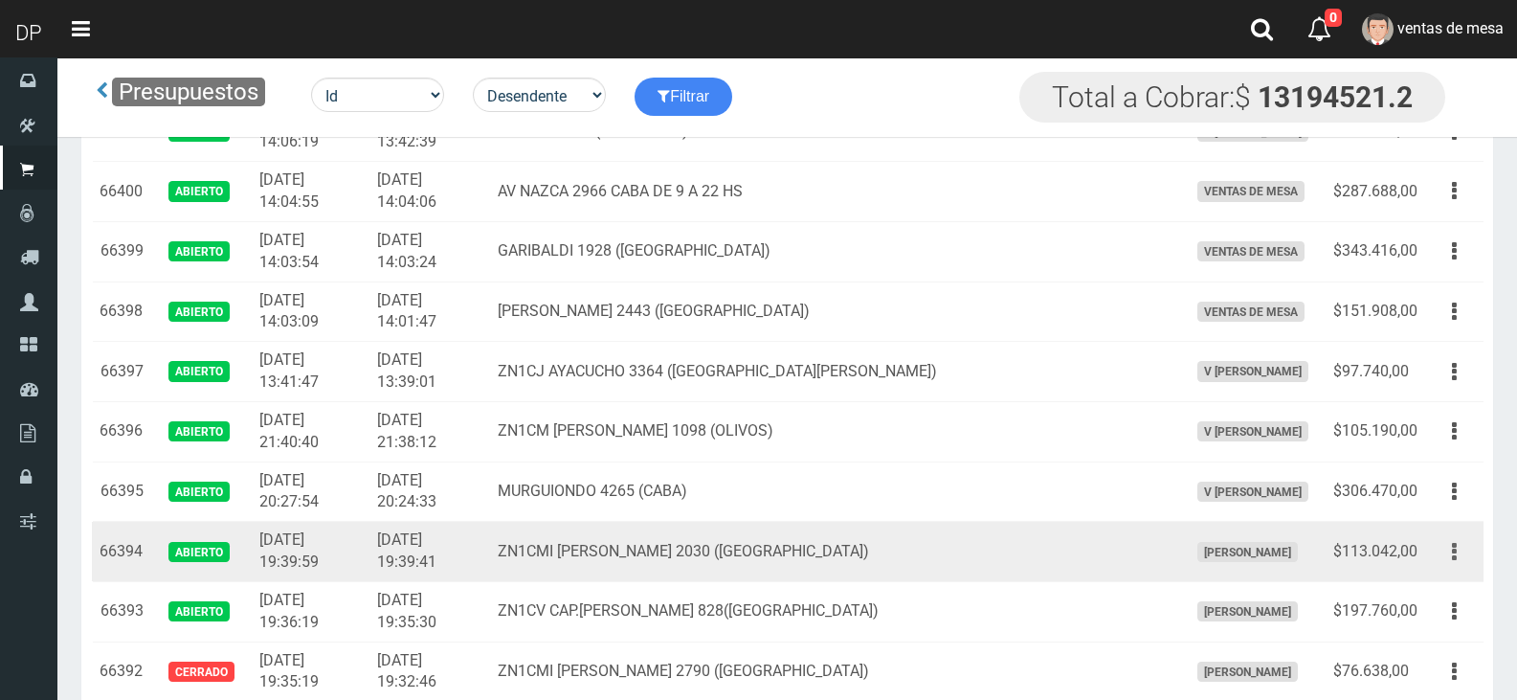
click at [1446, 557] on button "button" at bounding box center [1454, 552] width 43 height 34
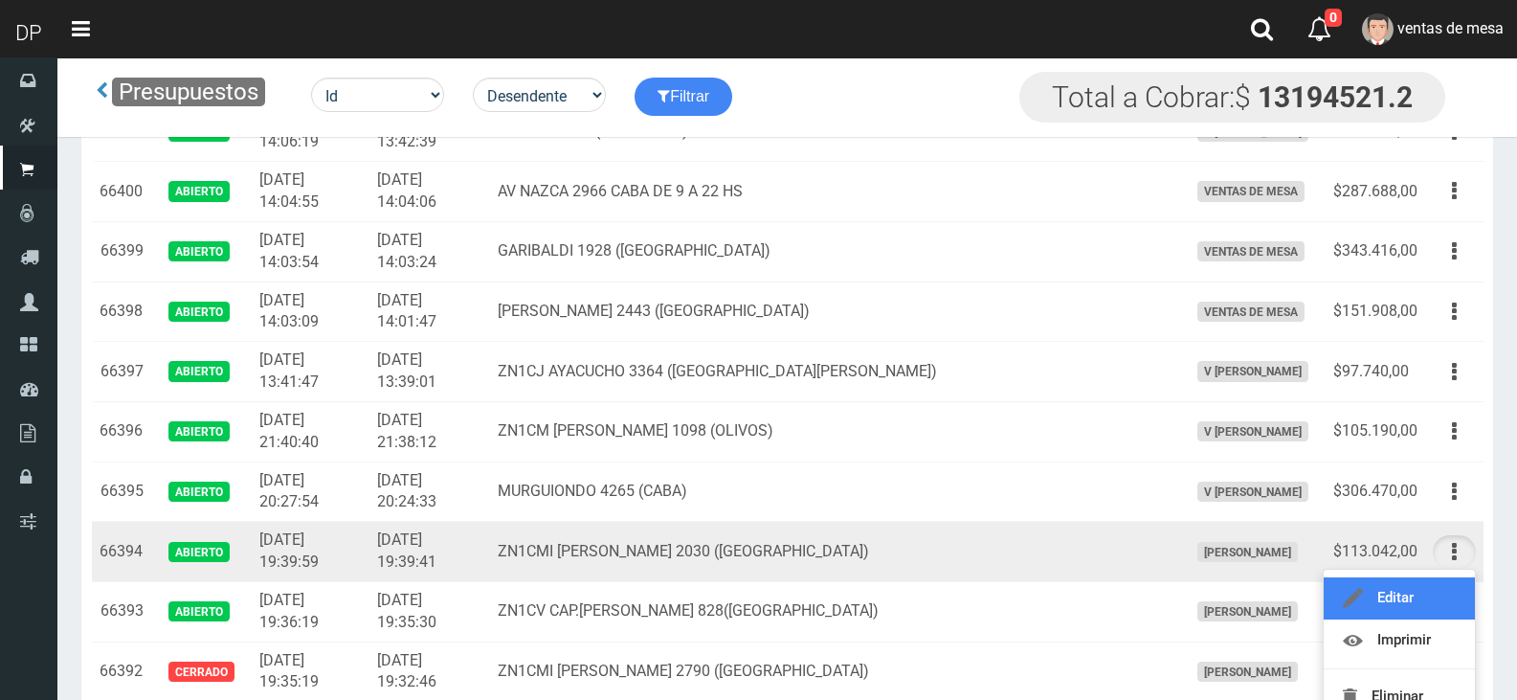
click at [1443, 594] on link "Editar" at bounding box center [1399, 598] width 151 height 42
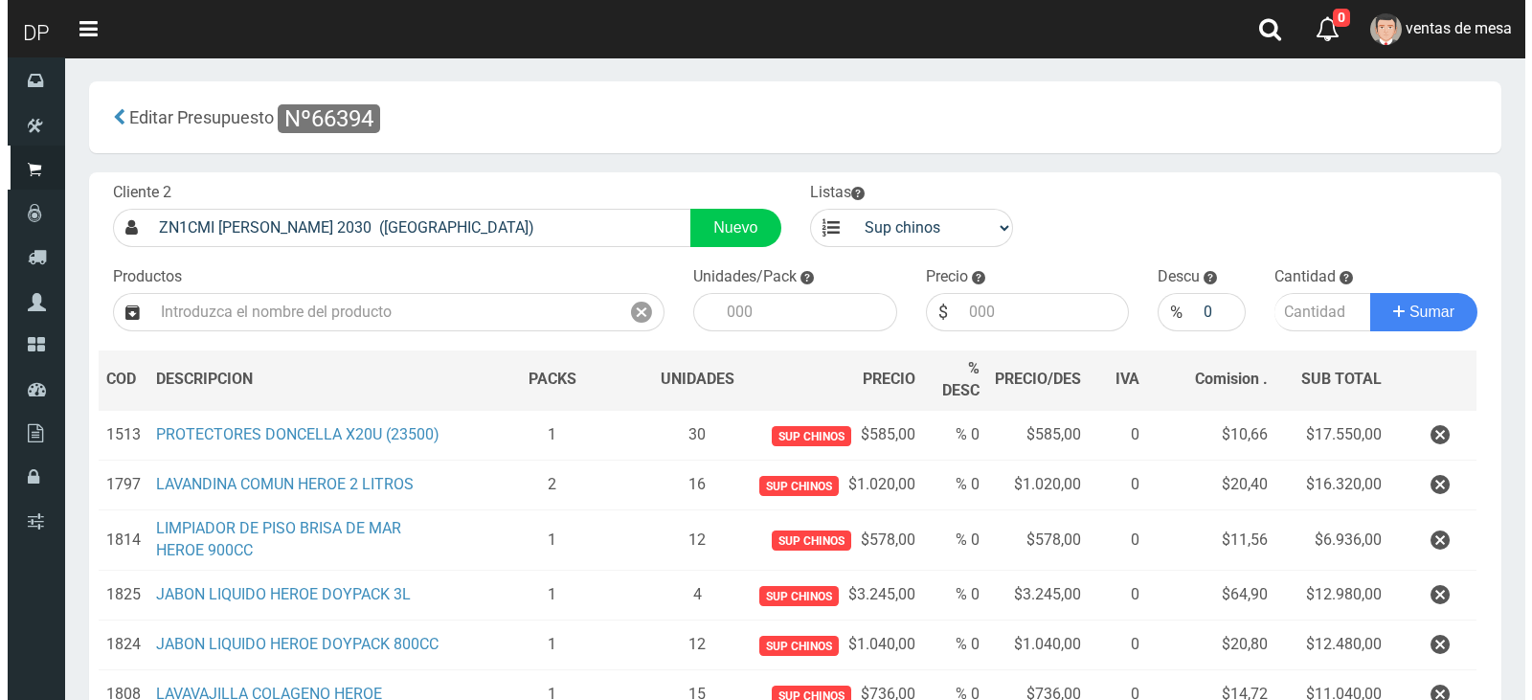
scroll to position [362, 0]
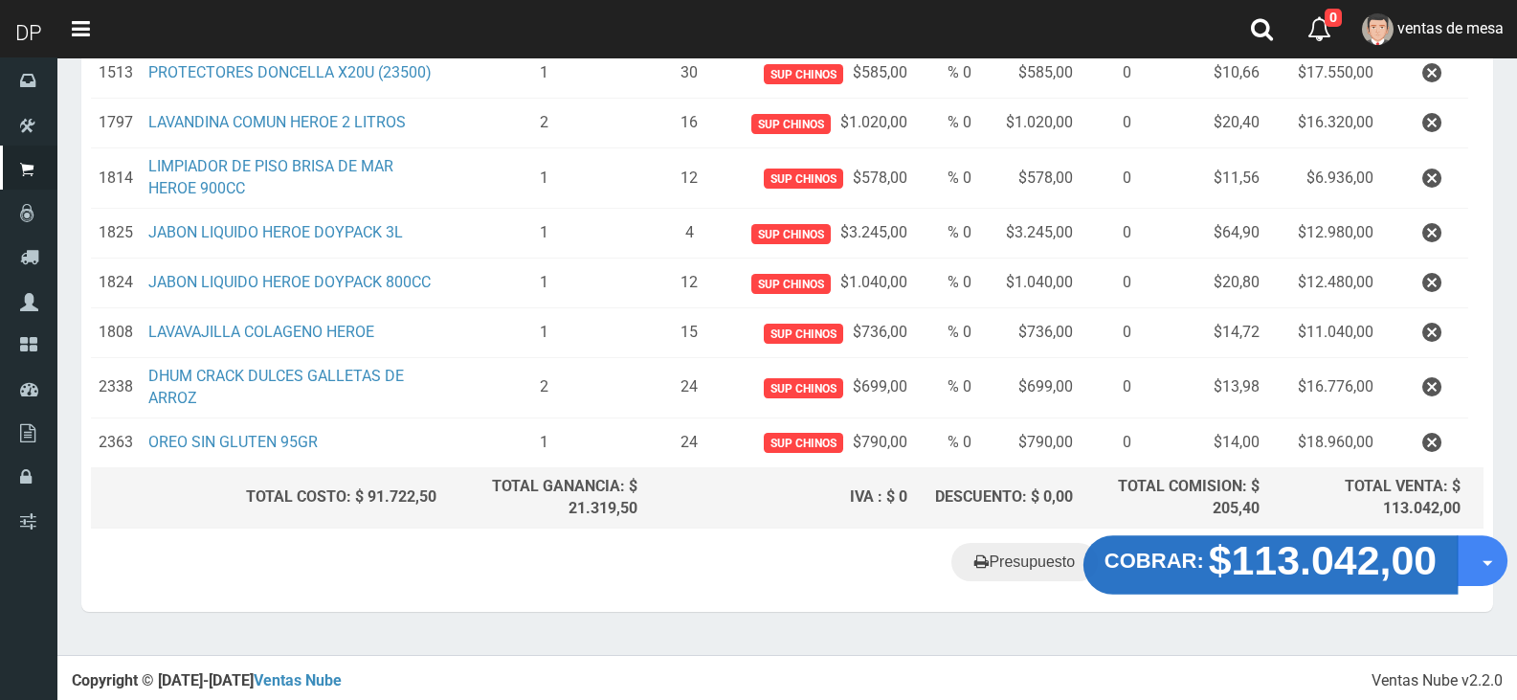
click at [1287, 576] on strong "$113.042,00" at bounding box center [1323, 560] width 229 height 45
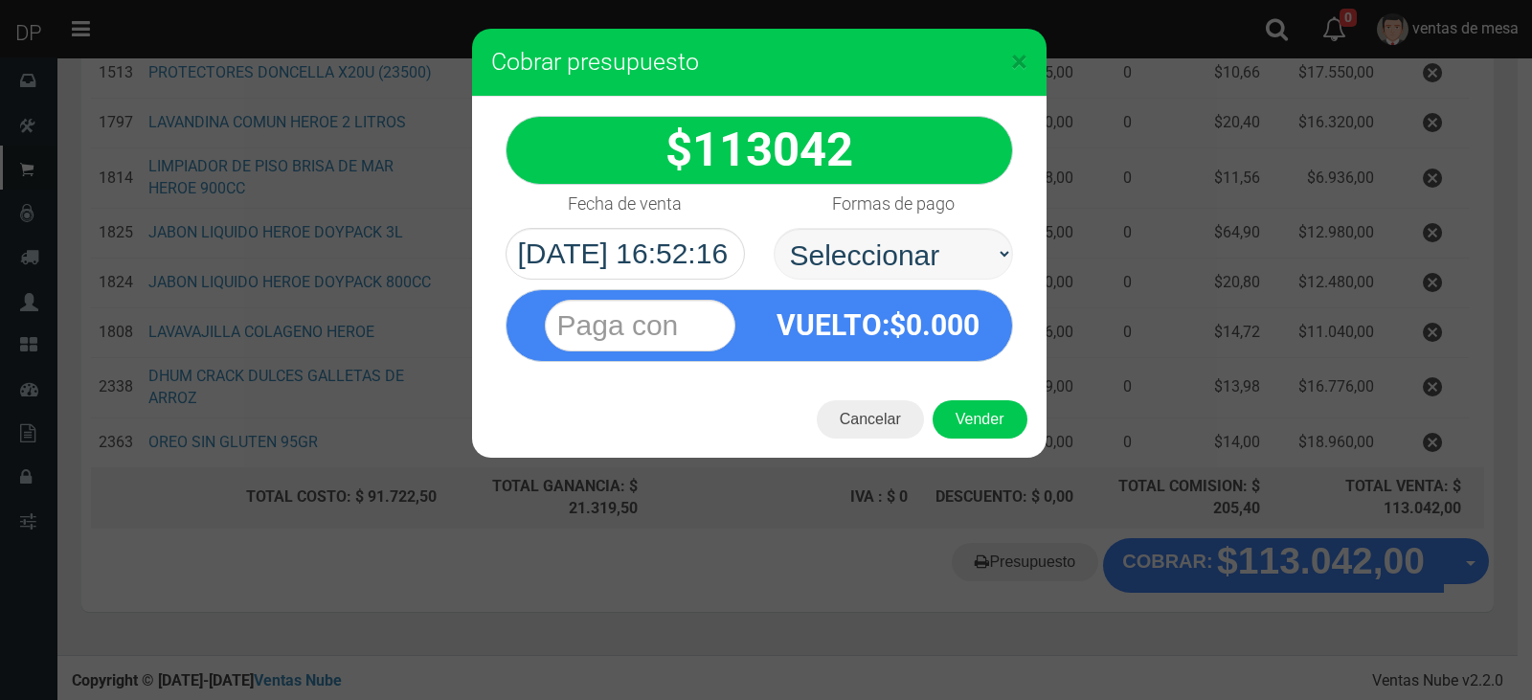
click at [814, 253] on select "Seleccionar Efectivo Tarjeta de Crédito Depósito Débito" at bounding box center [892, 254] width 239 height 52
select select "Efectivo"
click at [773, 228] on select "Seleccionar Efectivo Tarjeta de Crédito Depósito Débito" at bounding box center [892, 254] width 239 height 52
click at [997, 418] on button "Vender" at bounding box center [979, 419] width 95 height 38
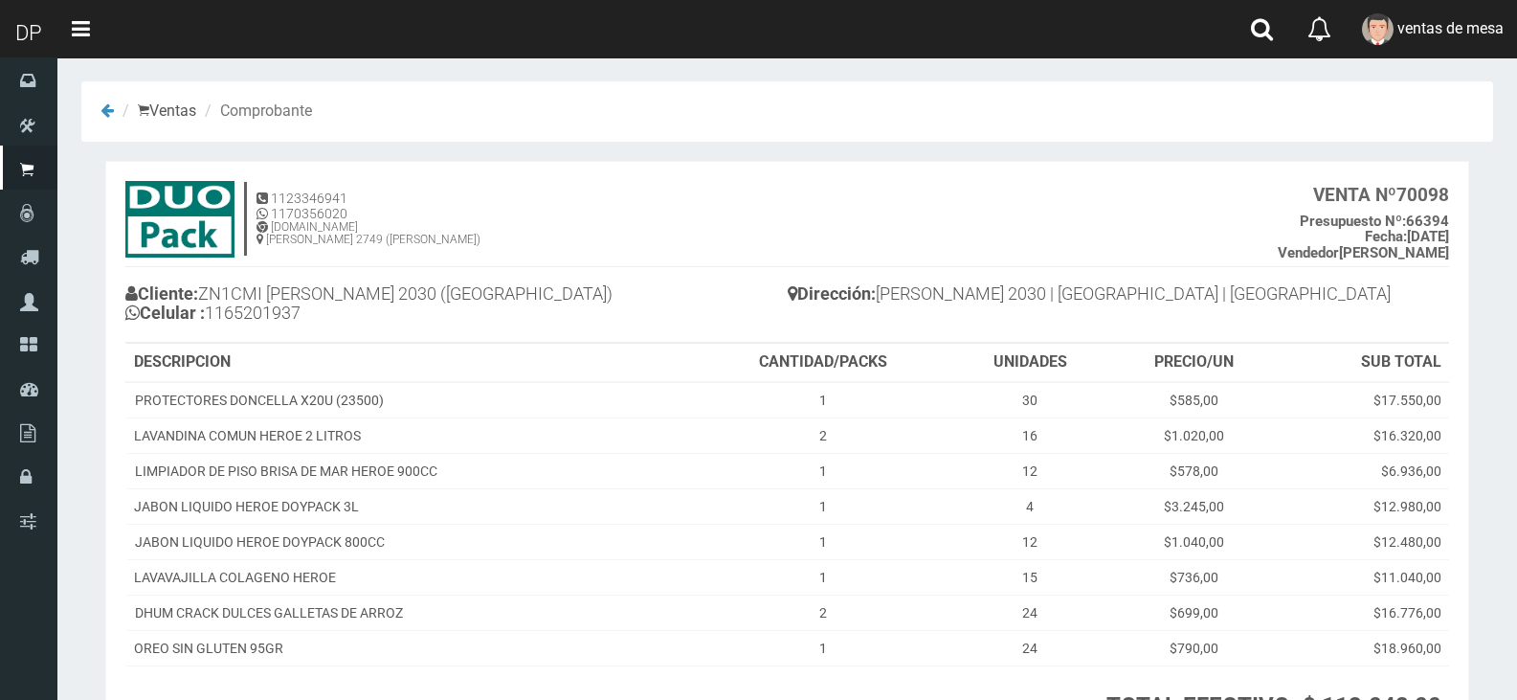
scroll to position [181, 0]
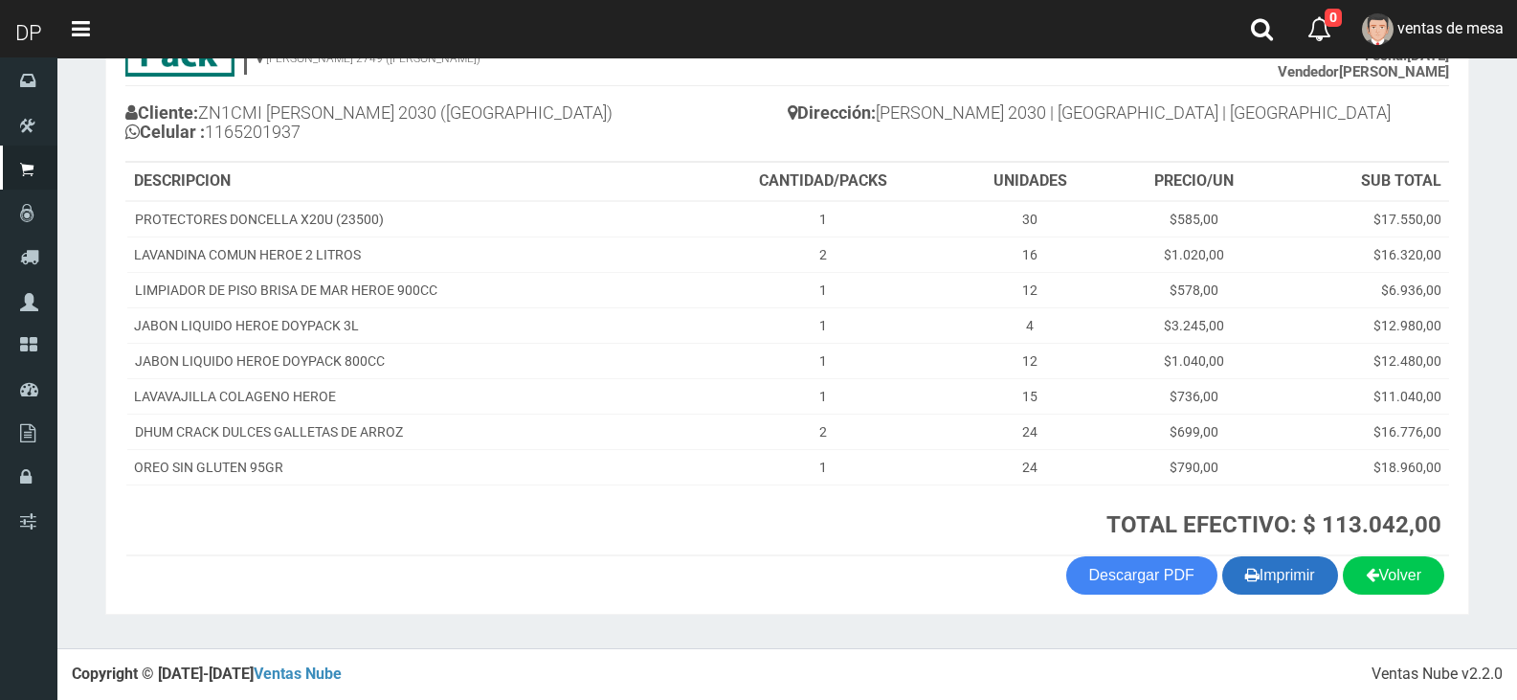
click at [1280, 593] on button "Imprimir" at bounding box center [1280, 575] width 116 height 38
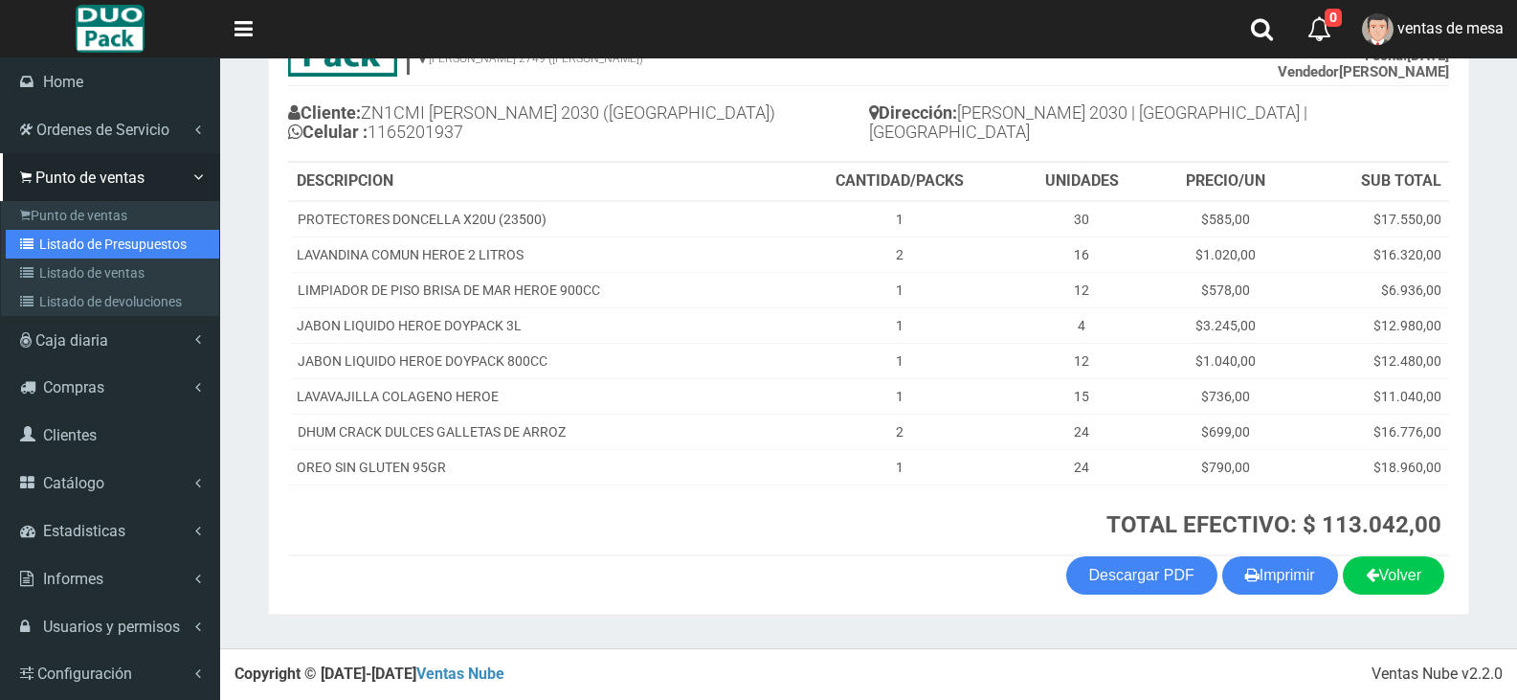
click at [86, 256] on link "Listado de Presupuestos" at bounding box center [112, 244] width 213 height 29
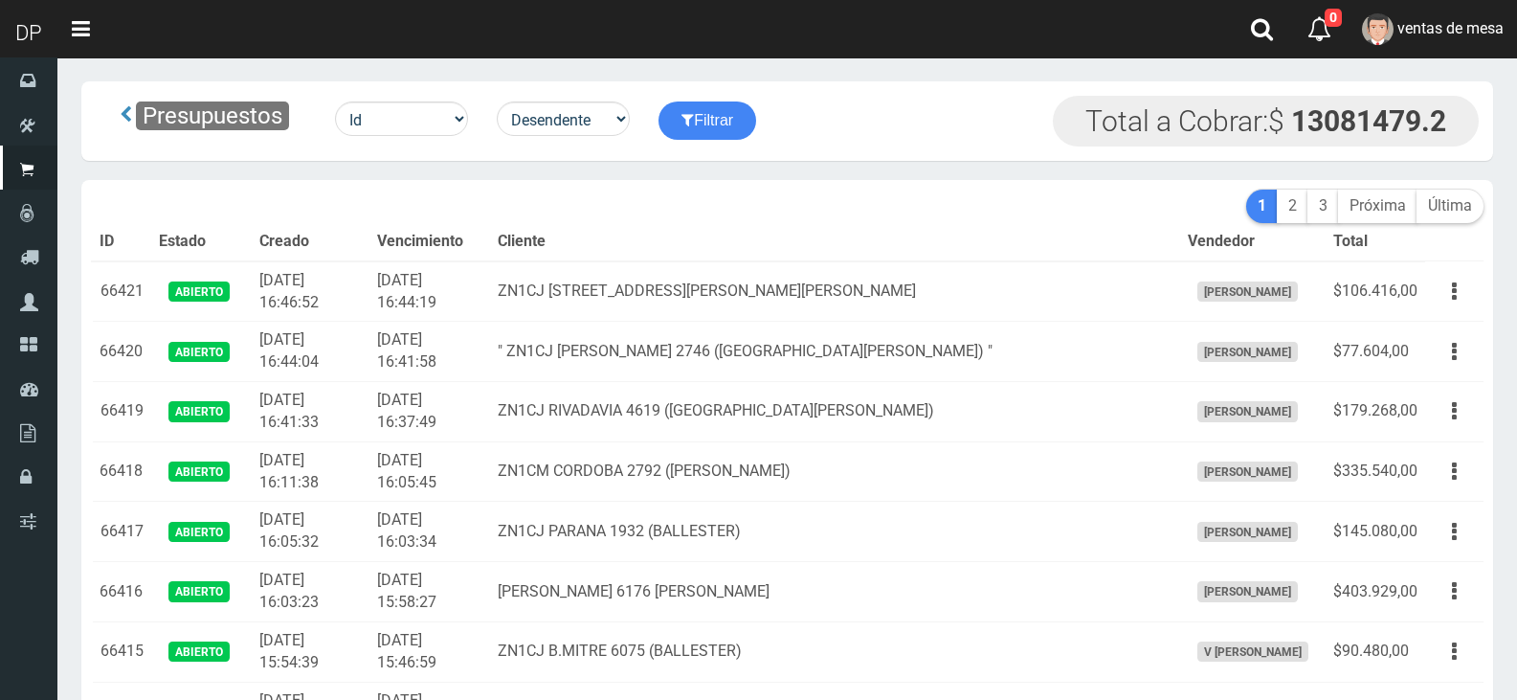
click at [695, 394] on td "ZN1CJ RIVADAVIA 4619 (SAN MARTIN)" at bounding box center [834, 412] width 689 height 60
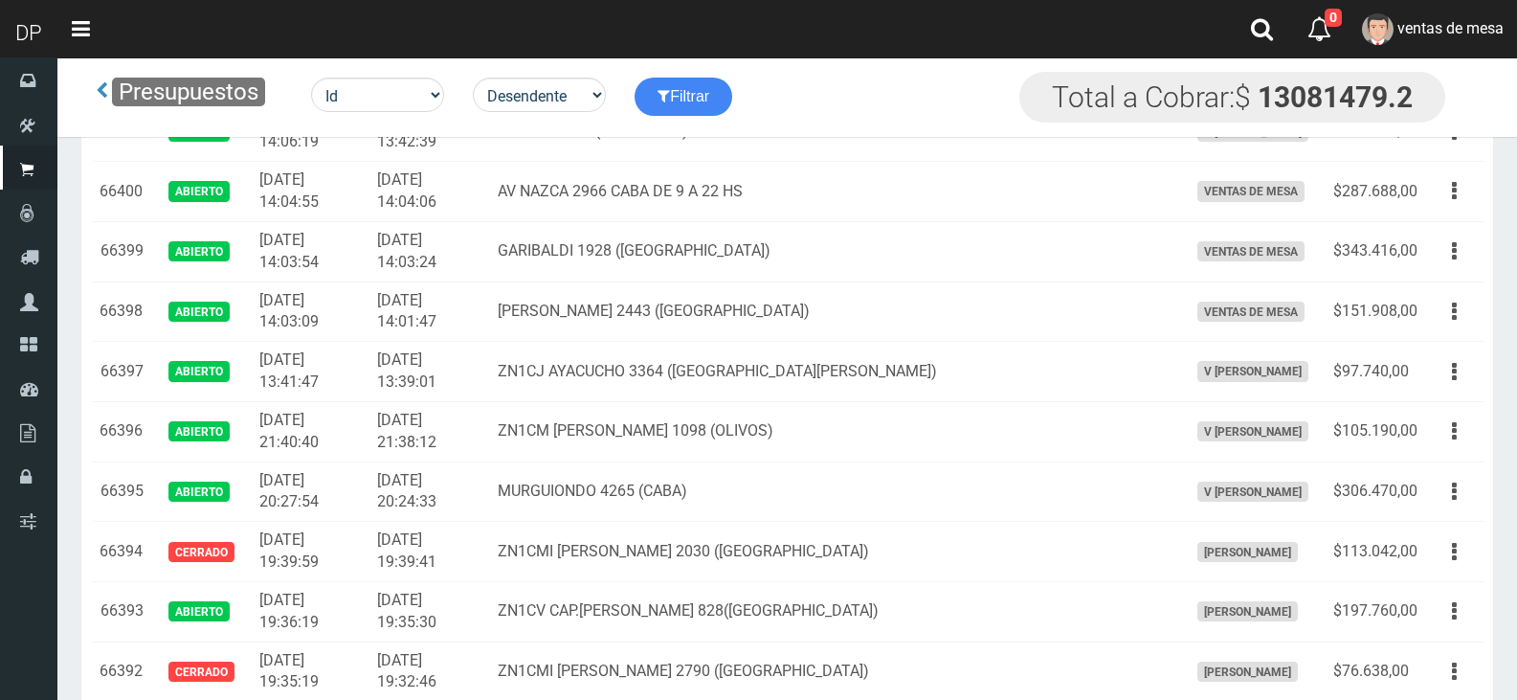
scroll to position [1643, 0]
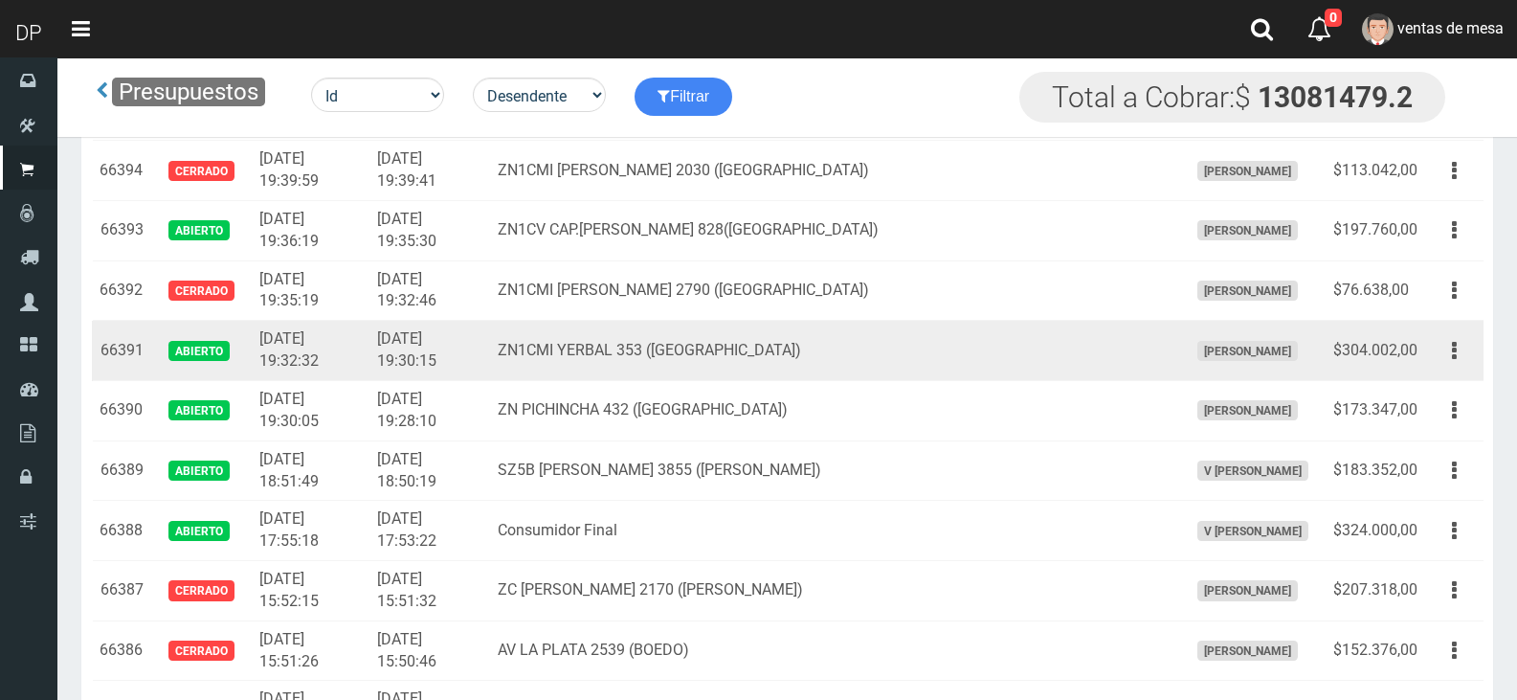
click at [1426, 350] on td "Editar Imprimir Eliminar" at bounding box center [1454, 351] width 58 height 60
click at [1443, 354] on button "button" at bounding box center [1454, 351] width 43 height 34
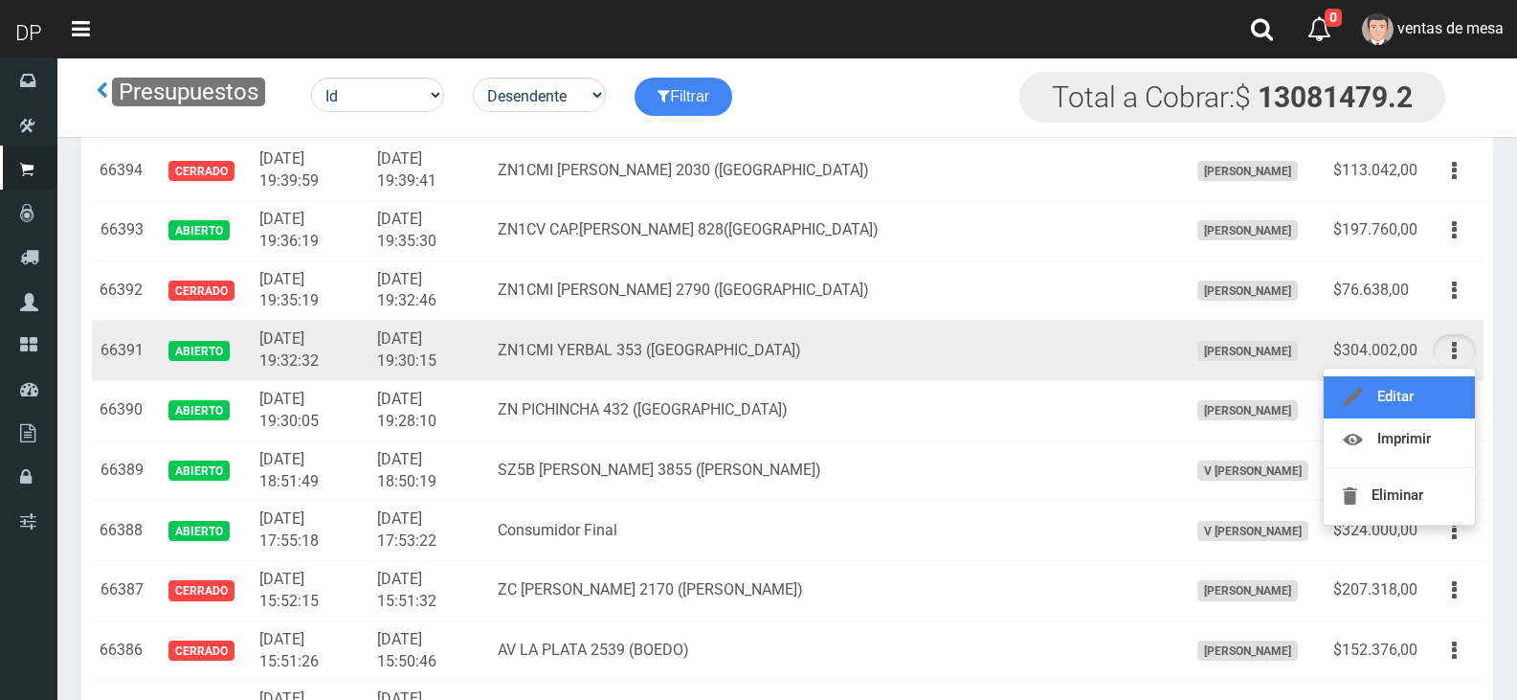
click at [1424, 385] on link "Editar" at bounding box center [1399, 397] width 151 height 42
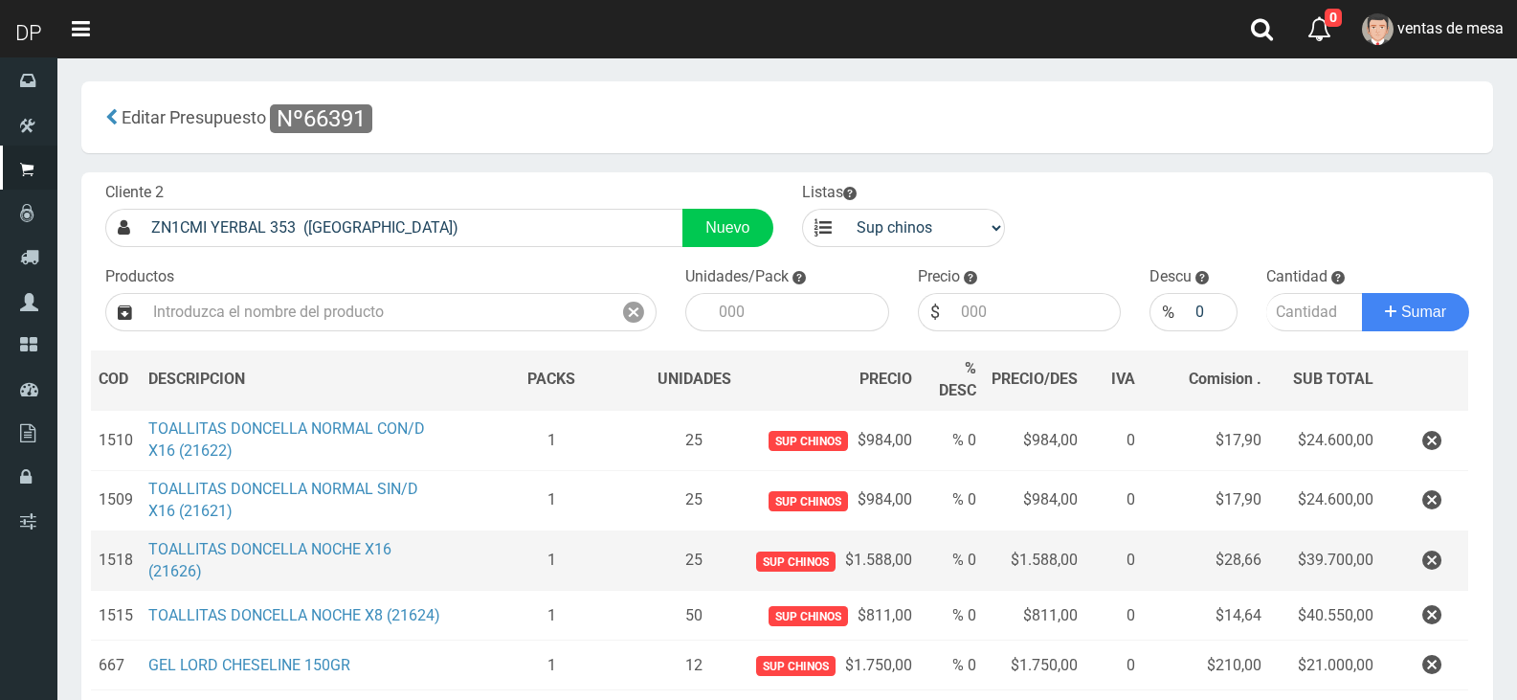
click at [1453, 578] on td at bounding box center [1424, 560] width 86 height 60
click at [1443, 563] on button "button" at bounding box center [1431, 561] width 57 height 34
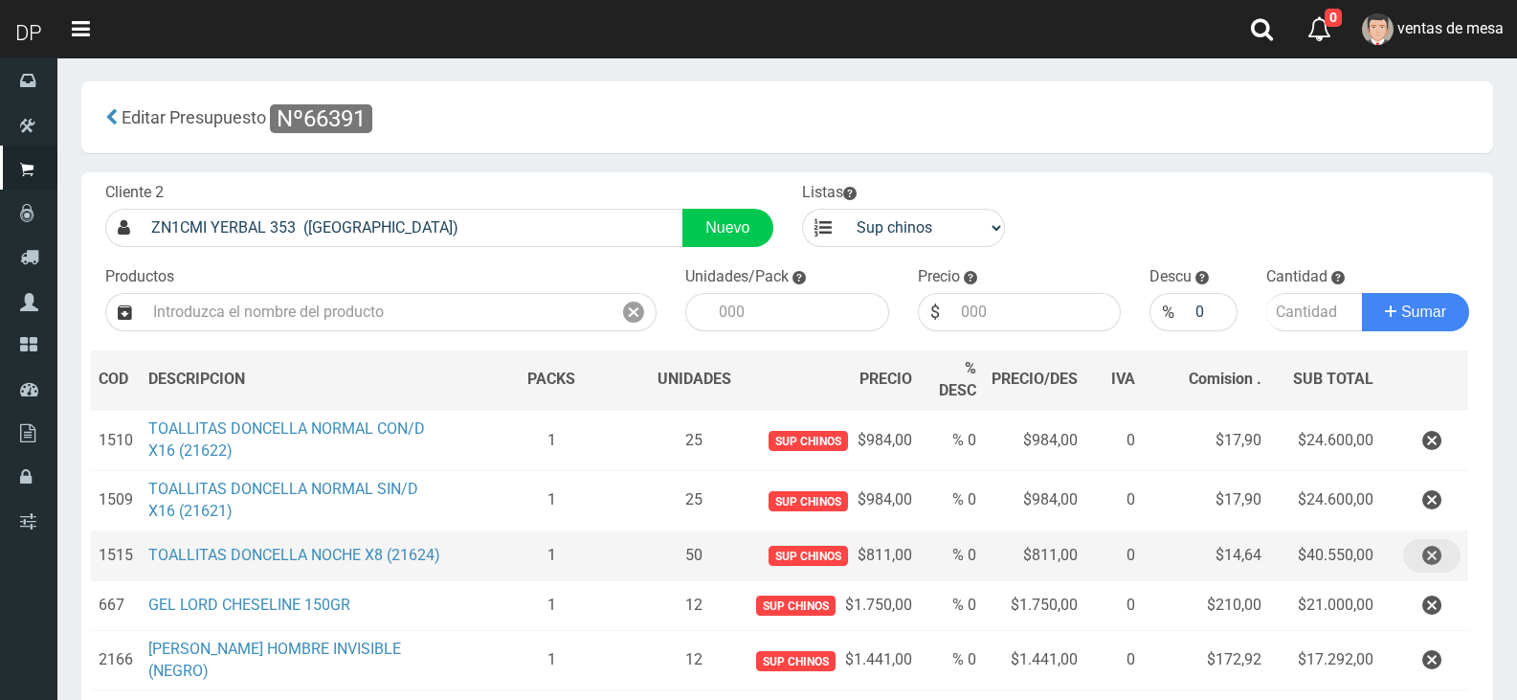
click at [1443, 563] on button "button" at bounding box center [1431, 556] width 57 height 34
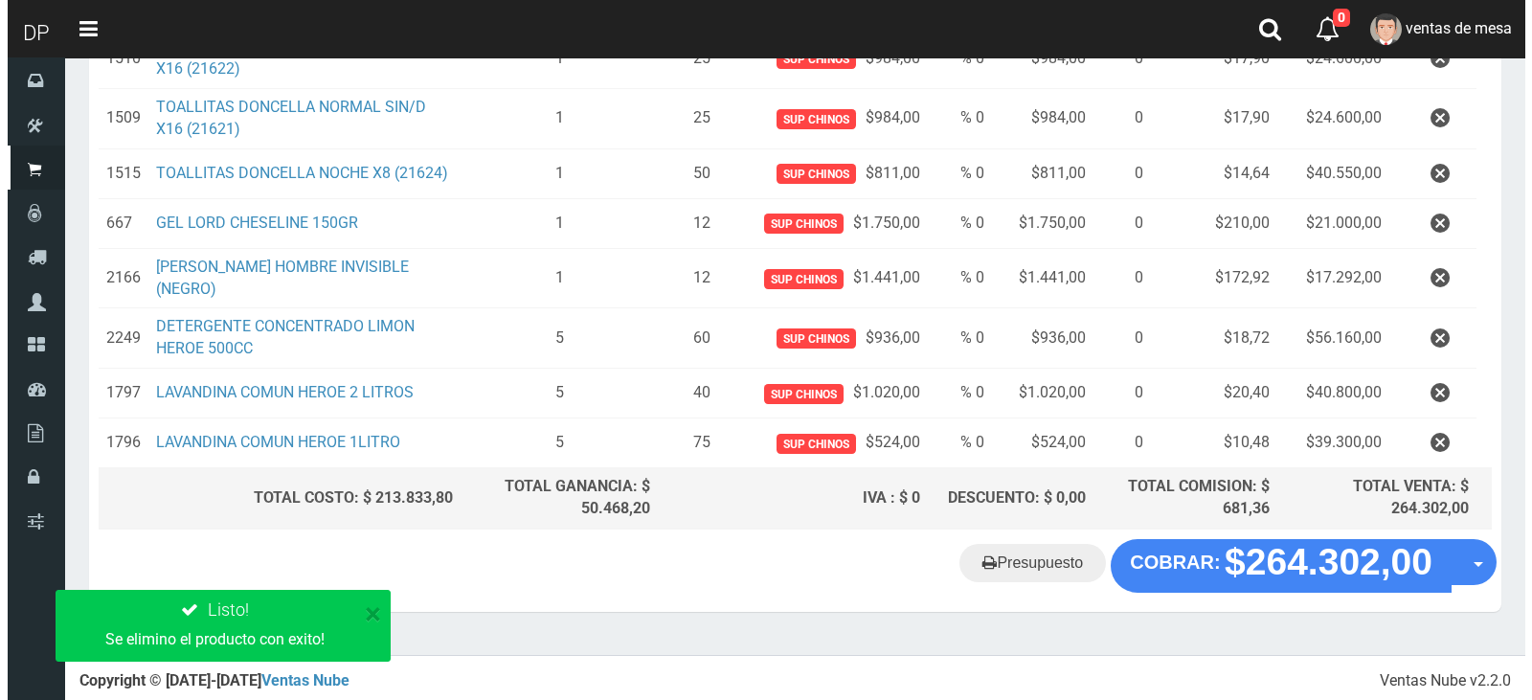
scroll to position [333, 0]
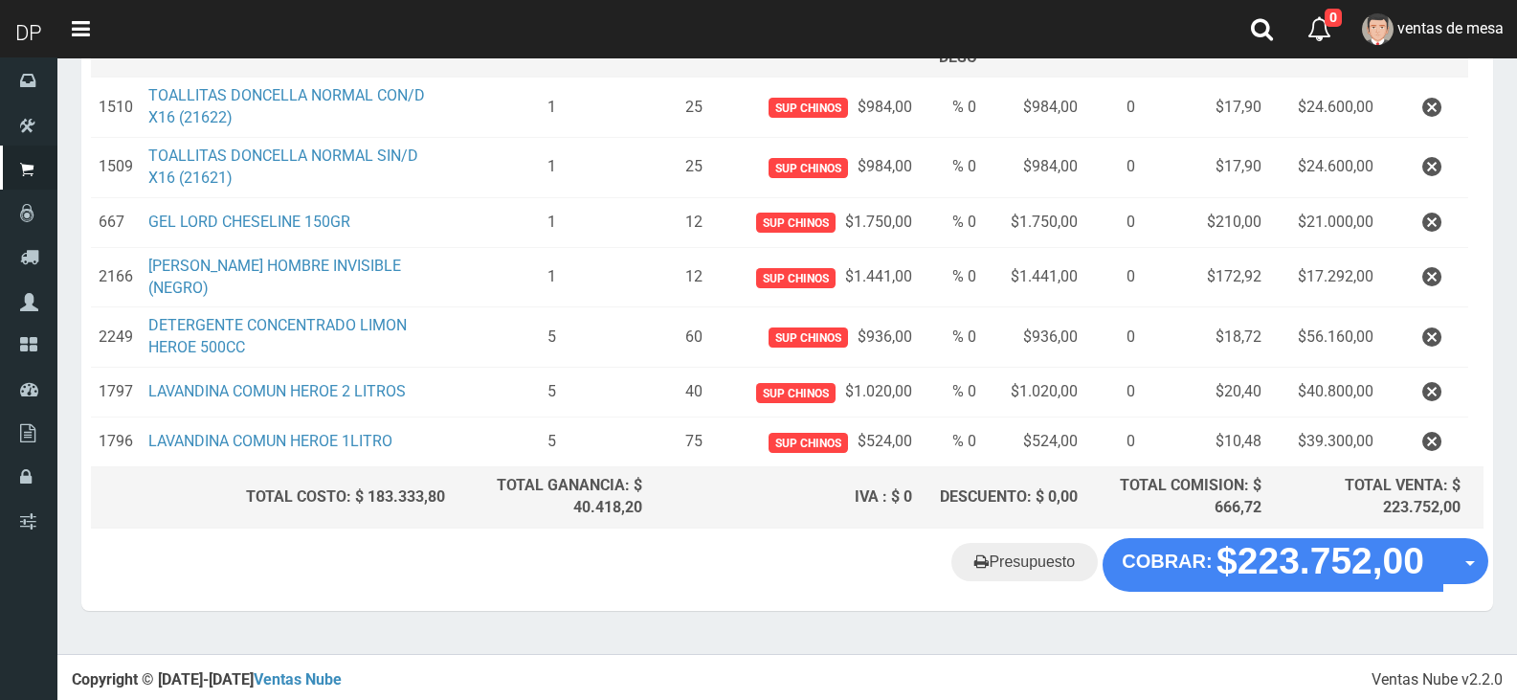
click at [1240, 588] on div "Presupuesto COBRAR: $223.752,00 Opciones" at bounding box center [787, 574] width 1412 height 73
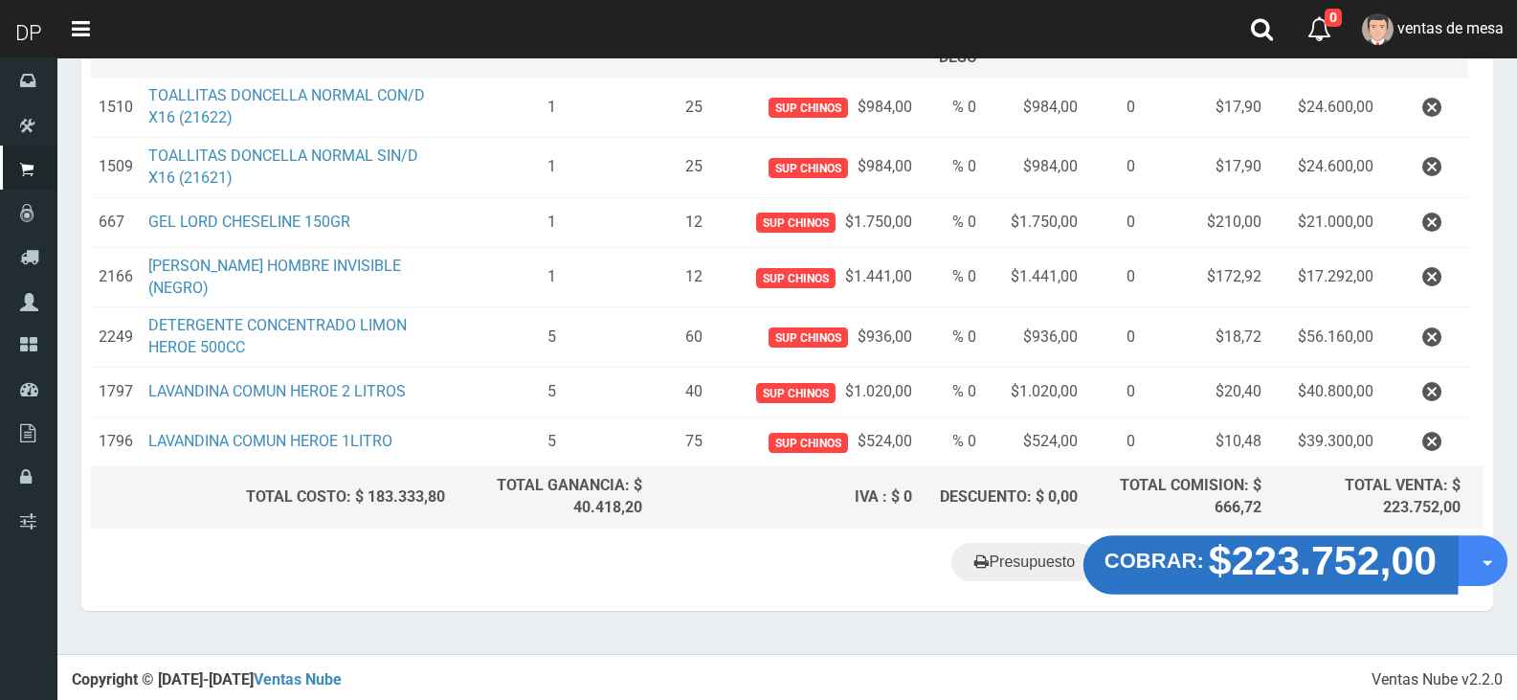
click at [1170, 571] on strong "COBRAR:" at bounding box center [1155, 560] width 100 height 23
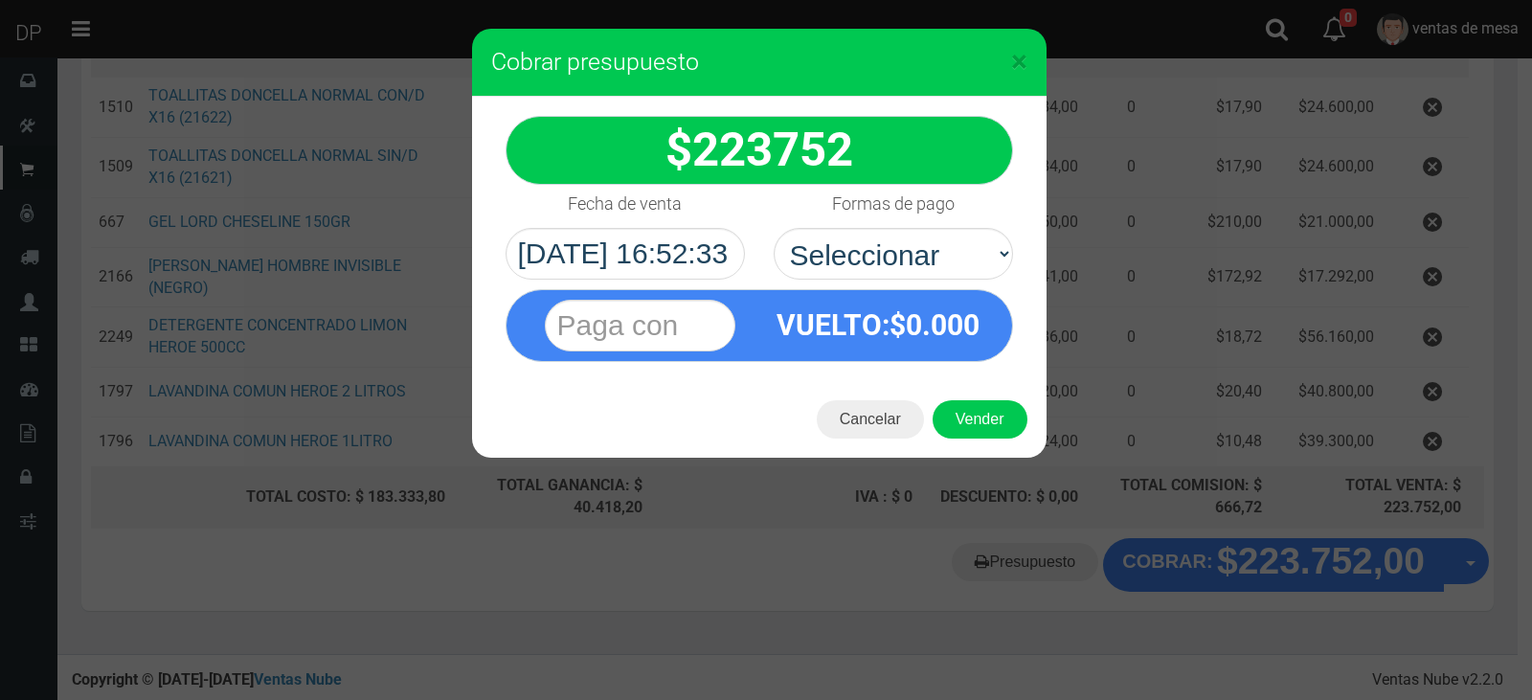
select select "Efectivo"
click at [773, 228] on select "Seleccionar Efectivo Tarjeta de Crédito Depósito Débito" at bounding box center [892, 254] width 239 height 52
click at [966, 411] on button "Vender" at bounding box center [979, 419] width 95 height 38
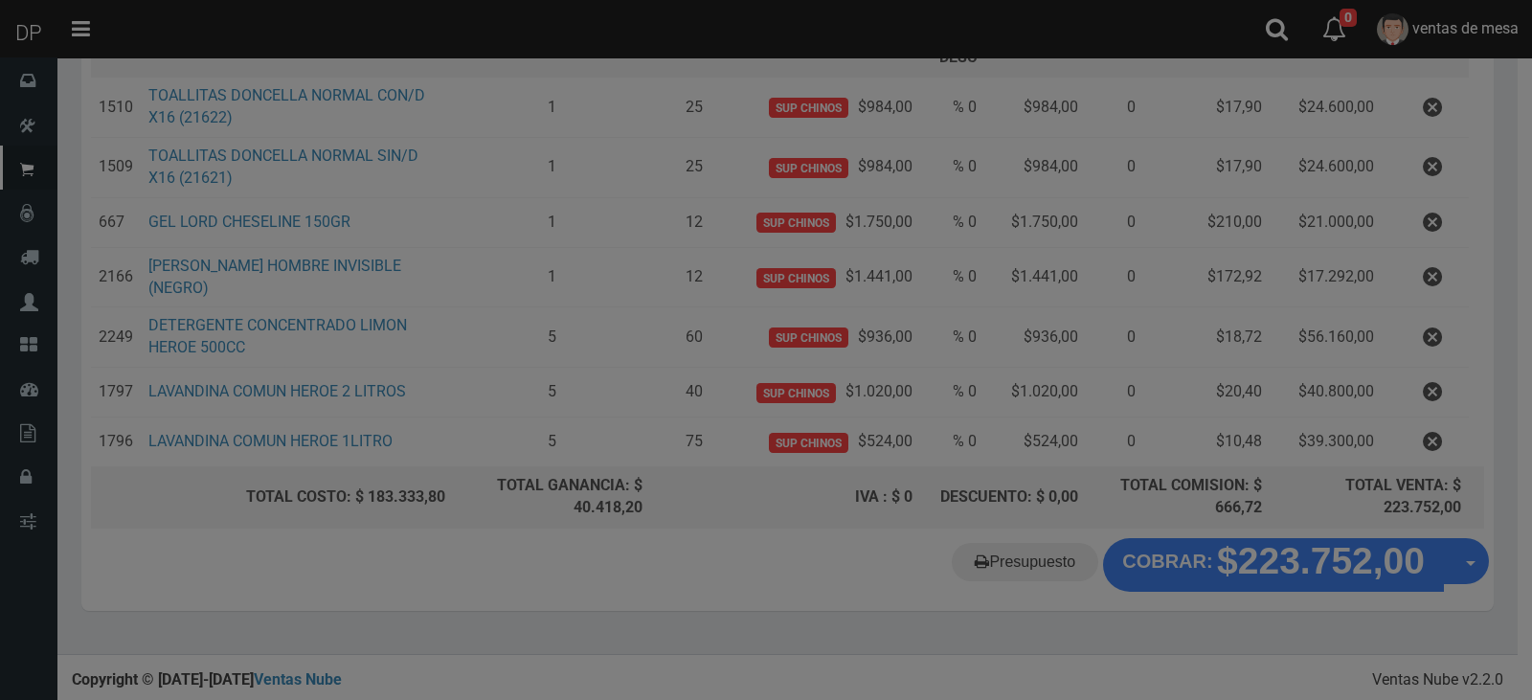
scroll to position [0, 0]
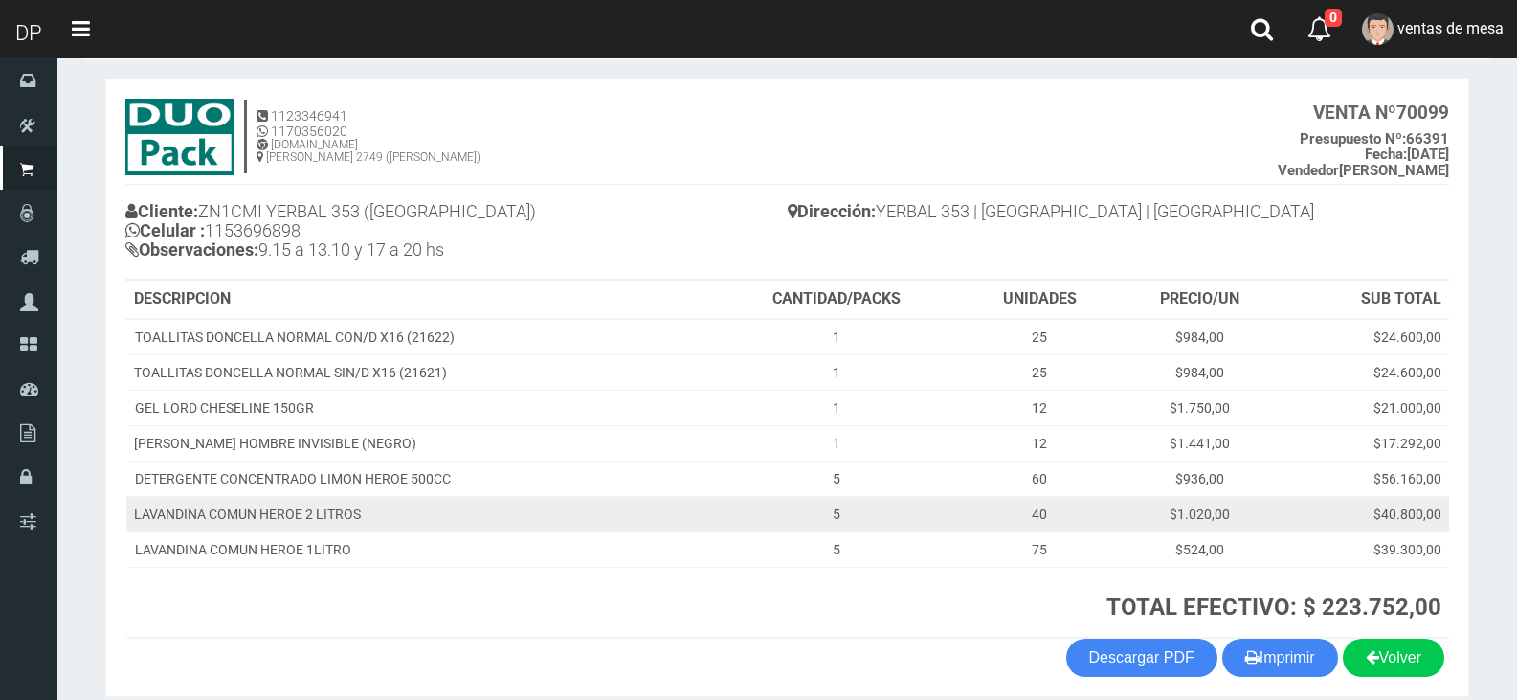
scroll to position [165, 0]
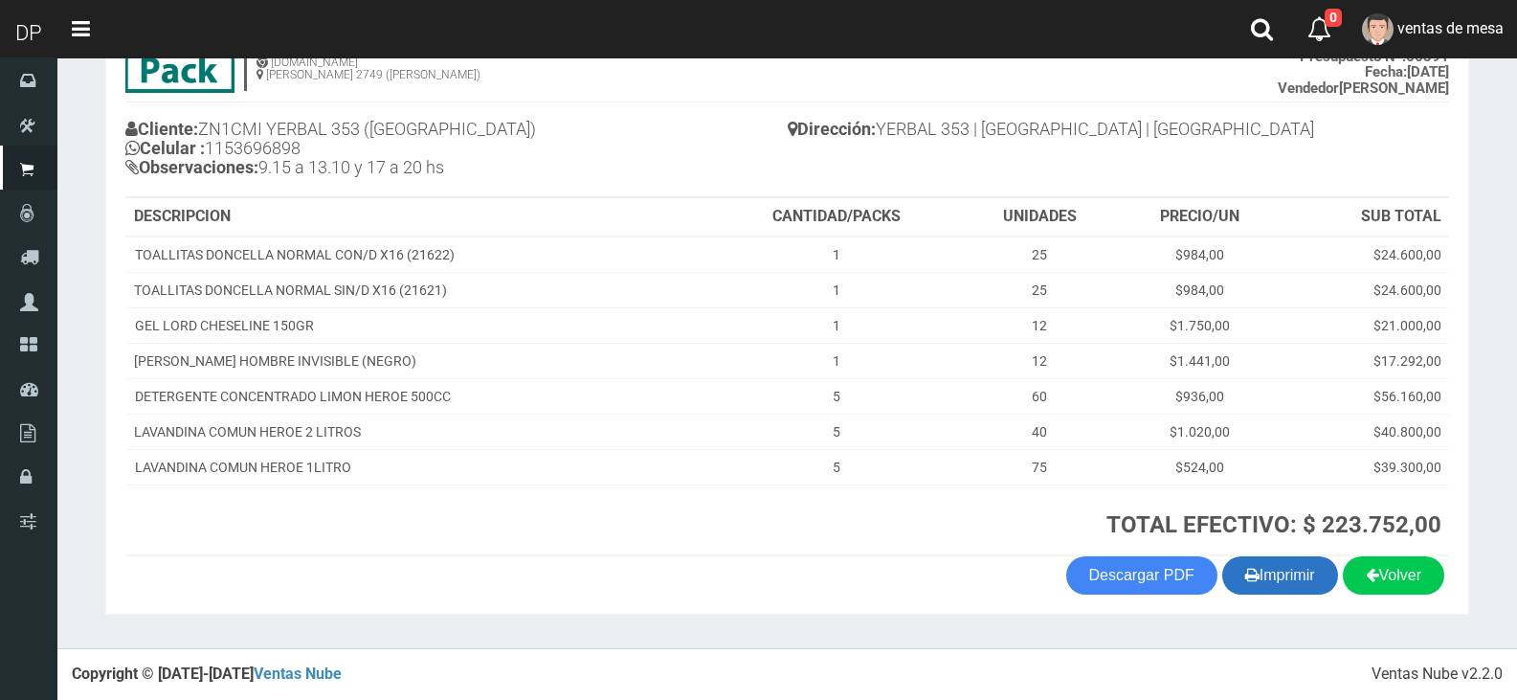
click at [1245, 564] on icon "button" at bounding box center [1252, 574] width 14 height 27
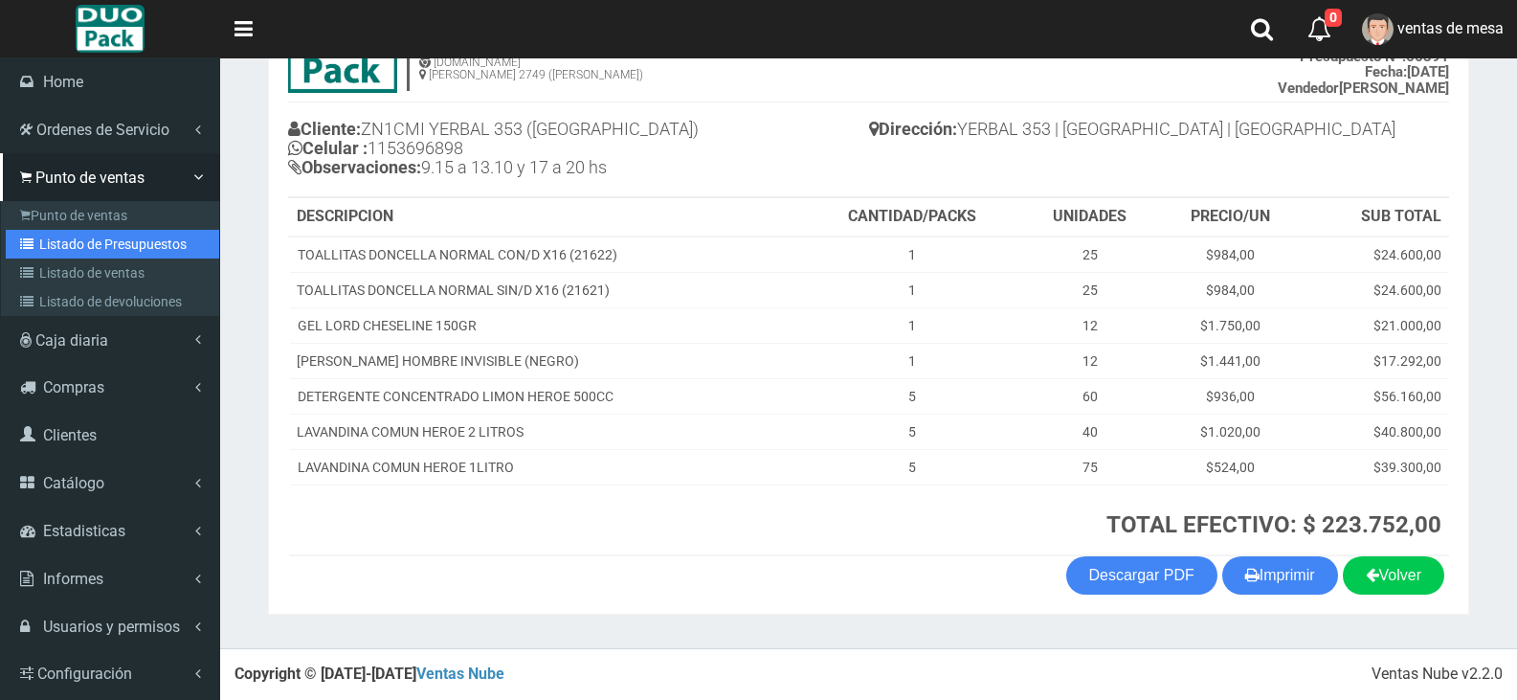
click at [70, 252] on link "Listado de Presupuestos" at bounding box center [112, 244] width 213 height 29
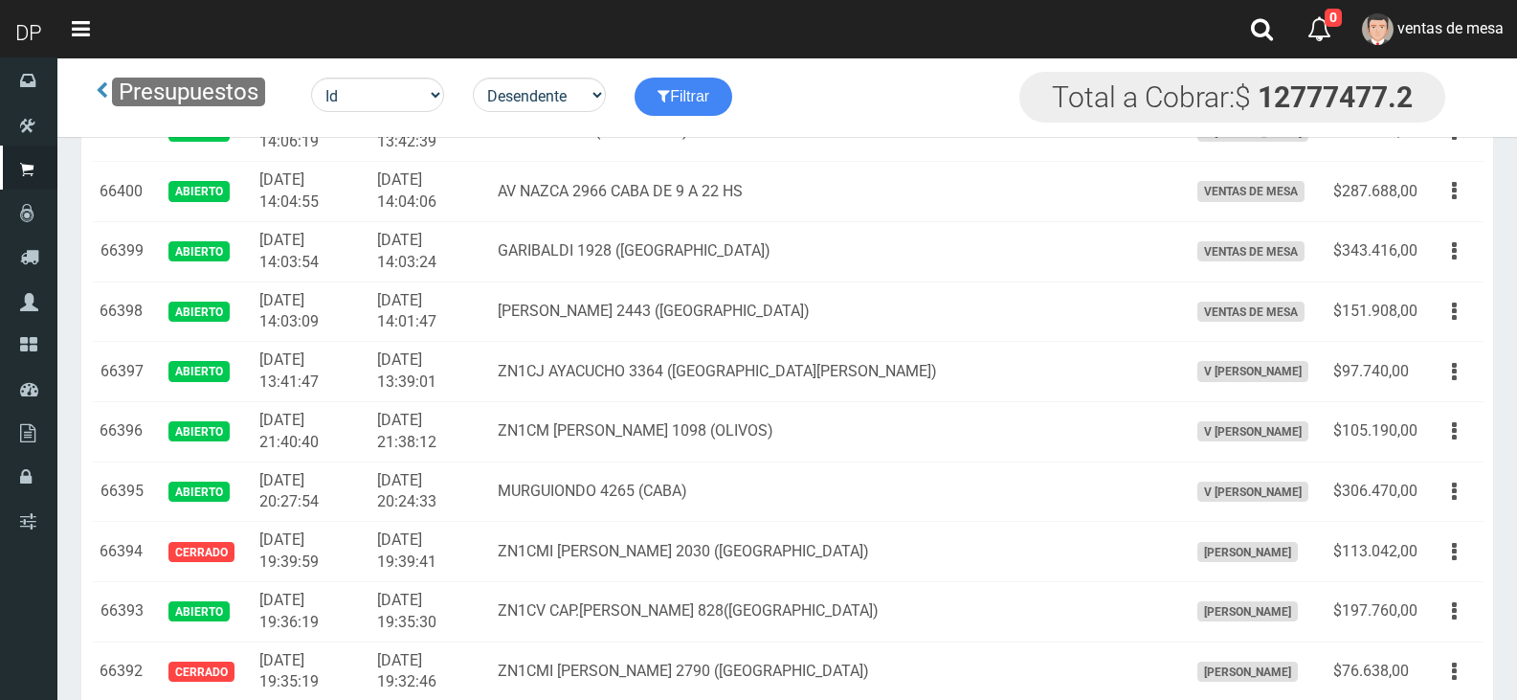
scroll to position [1703, 0]
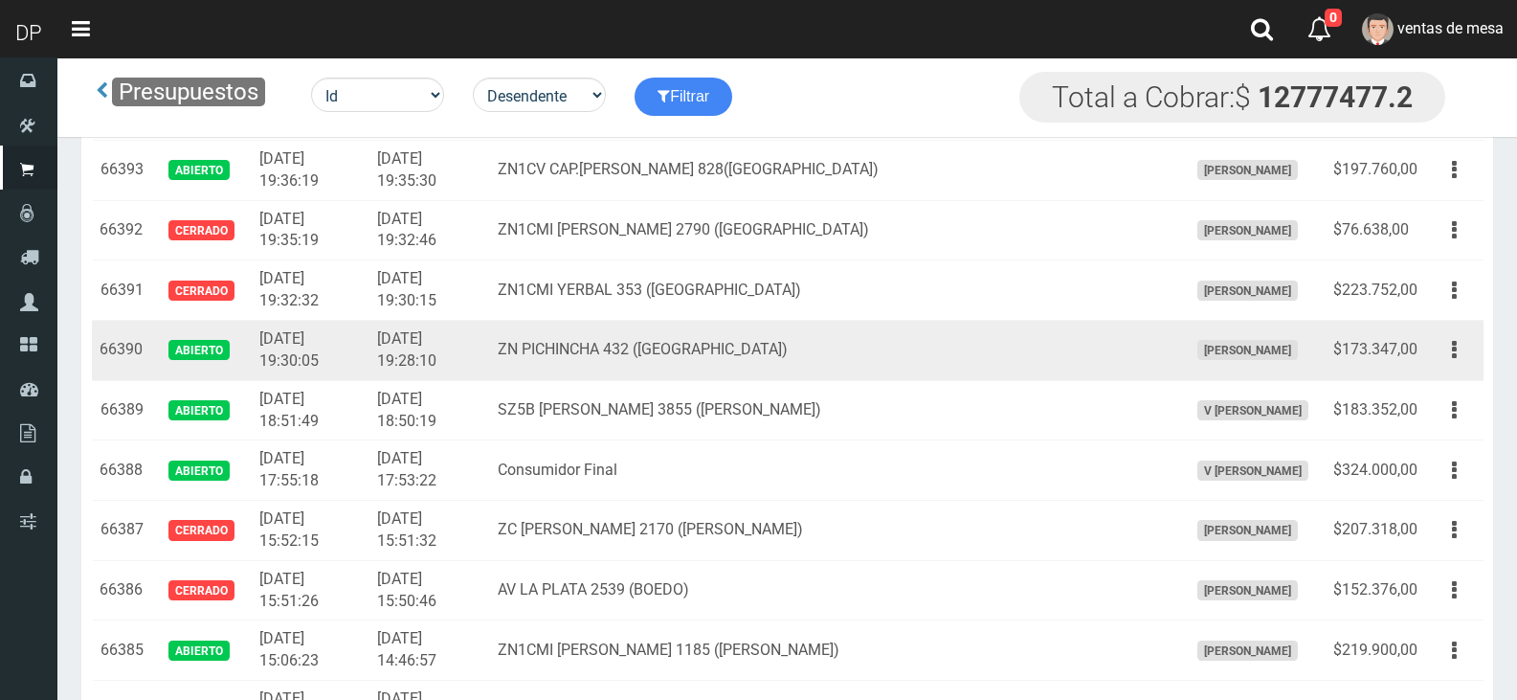
drag, startPoint x: 1466, startPoint y: 359, endPoint x: 1442, endPoint y: 383, distance: 33.8
click at [1463, 359] on button "button" at bounding box center [1454, 350] width 43 height 34
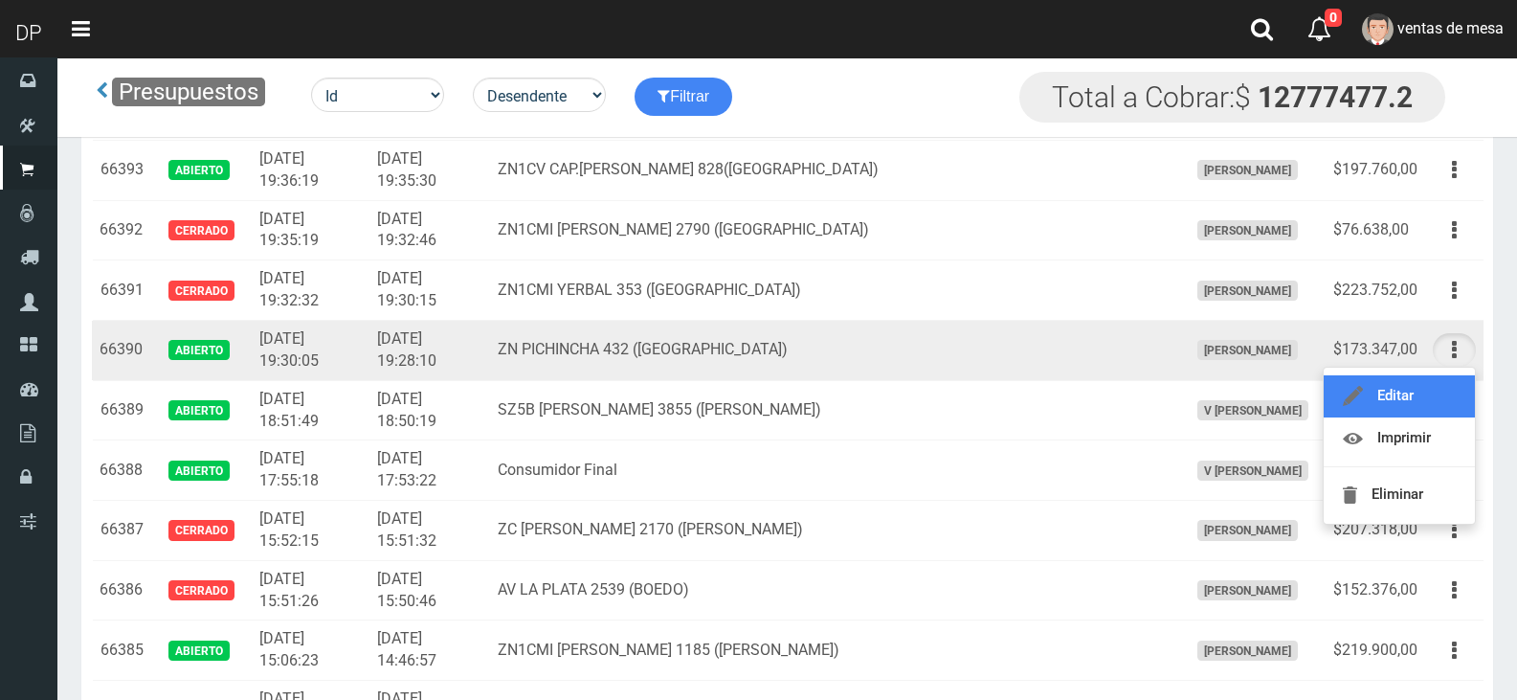
click at [1442, 385] on link "Editar" at bounding box center [1399, 396] width 151 height 42
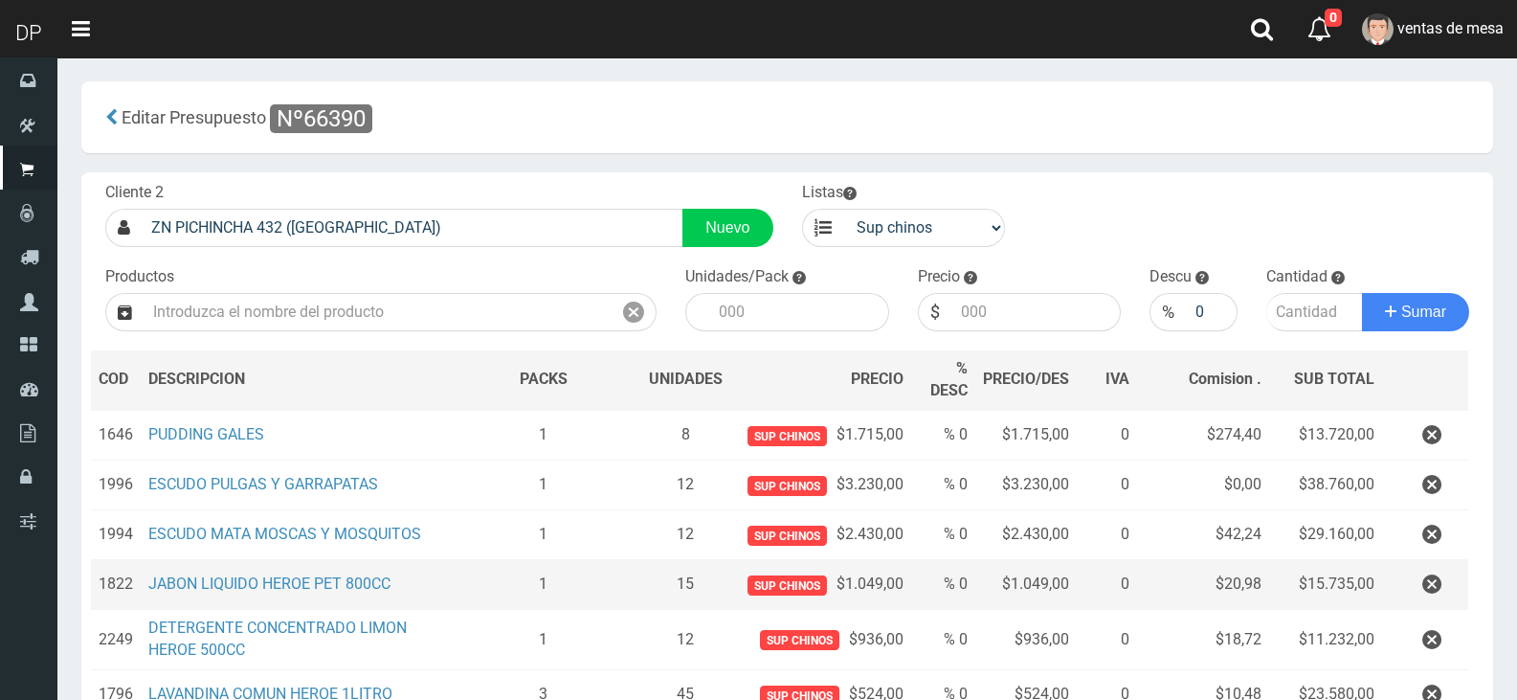
click at [1426, 602] on td at bounding box center [1425, 585] width 86 height 50
click at [1429, 593] on icon "button" at bounding box center [1431, 585] width 19 height 34
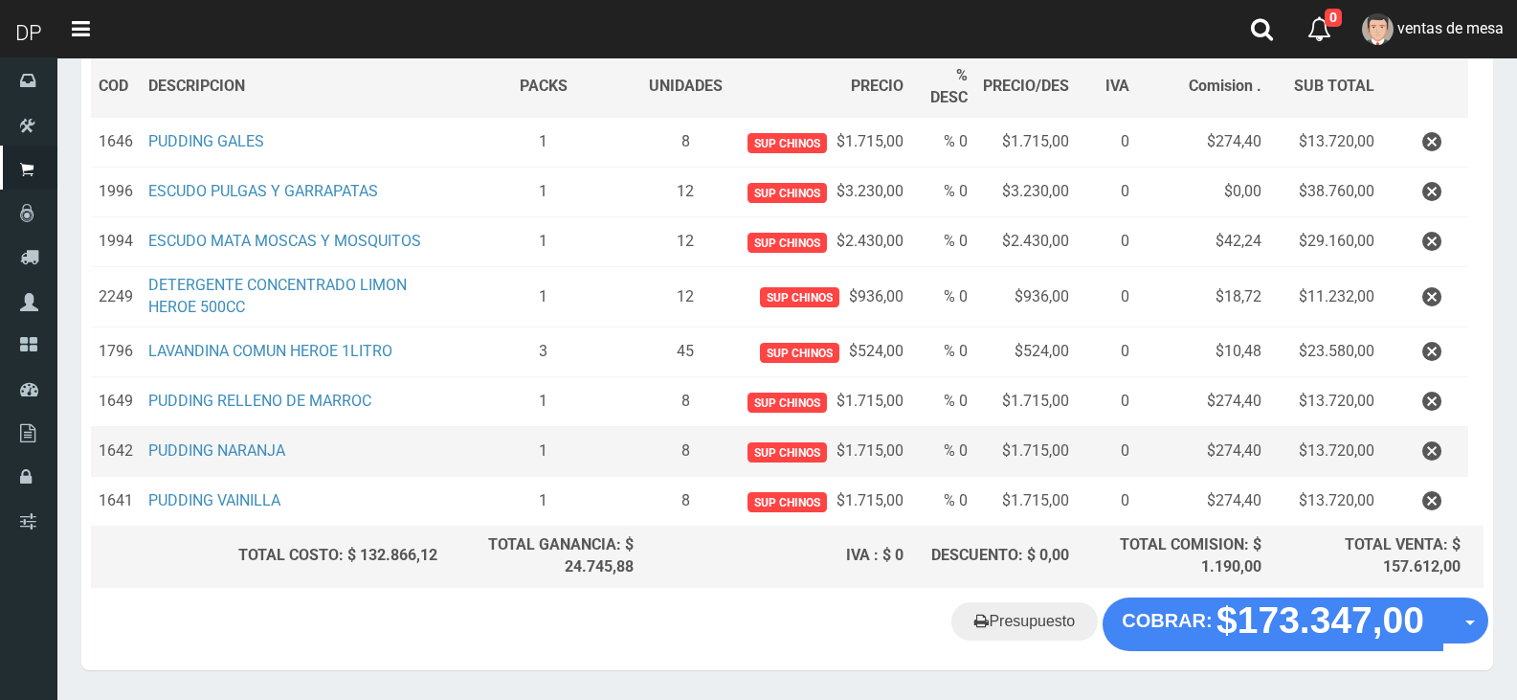
scroll to position [352, 0]
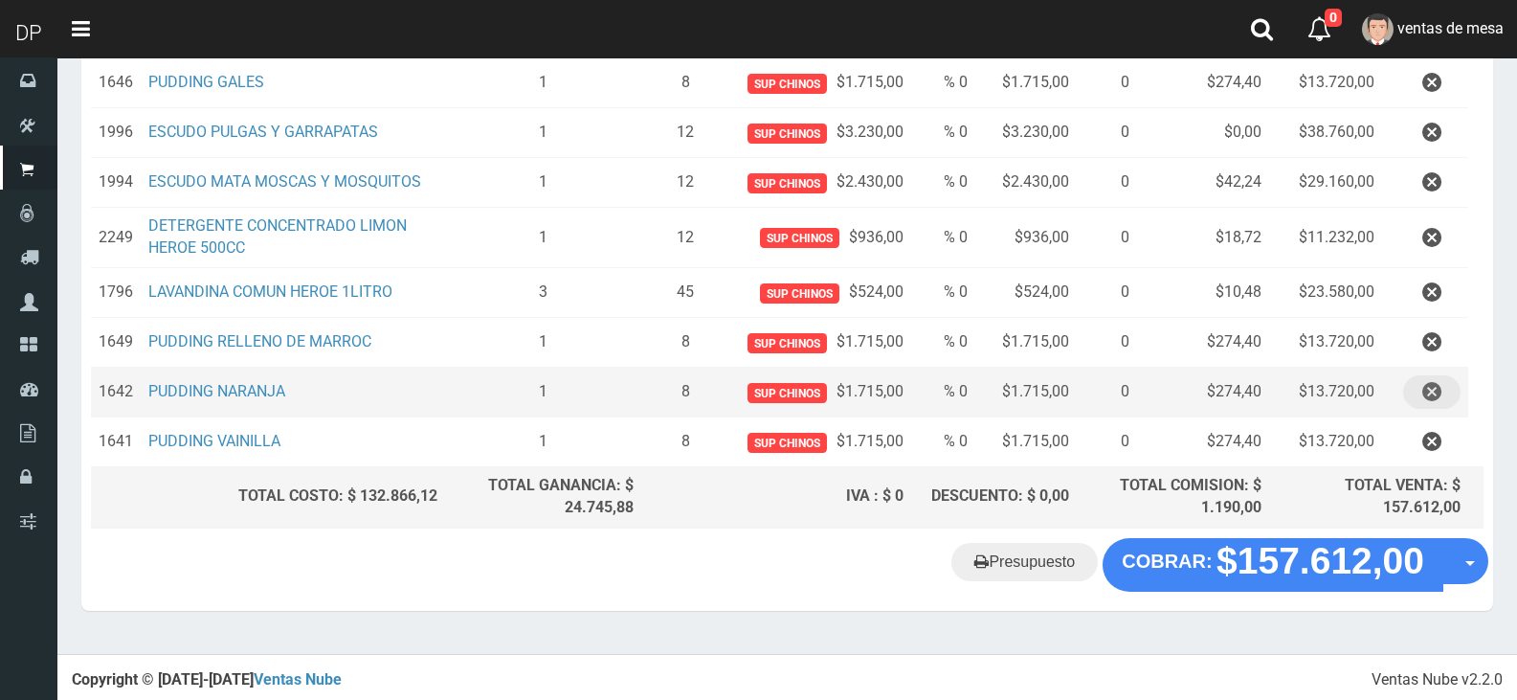
click at [1419, 387] on button "button" at bounding box center [1431, 392] width 57 height 34
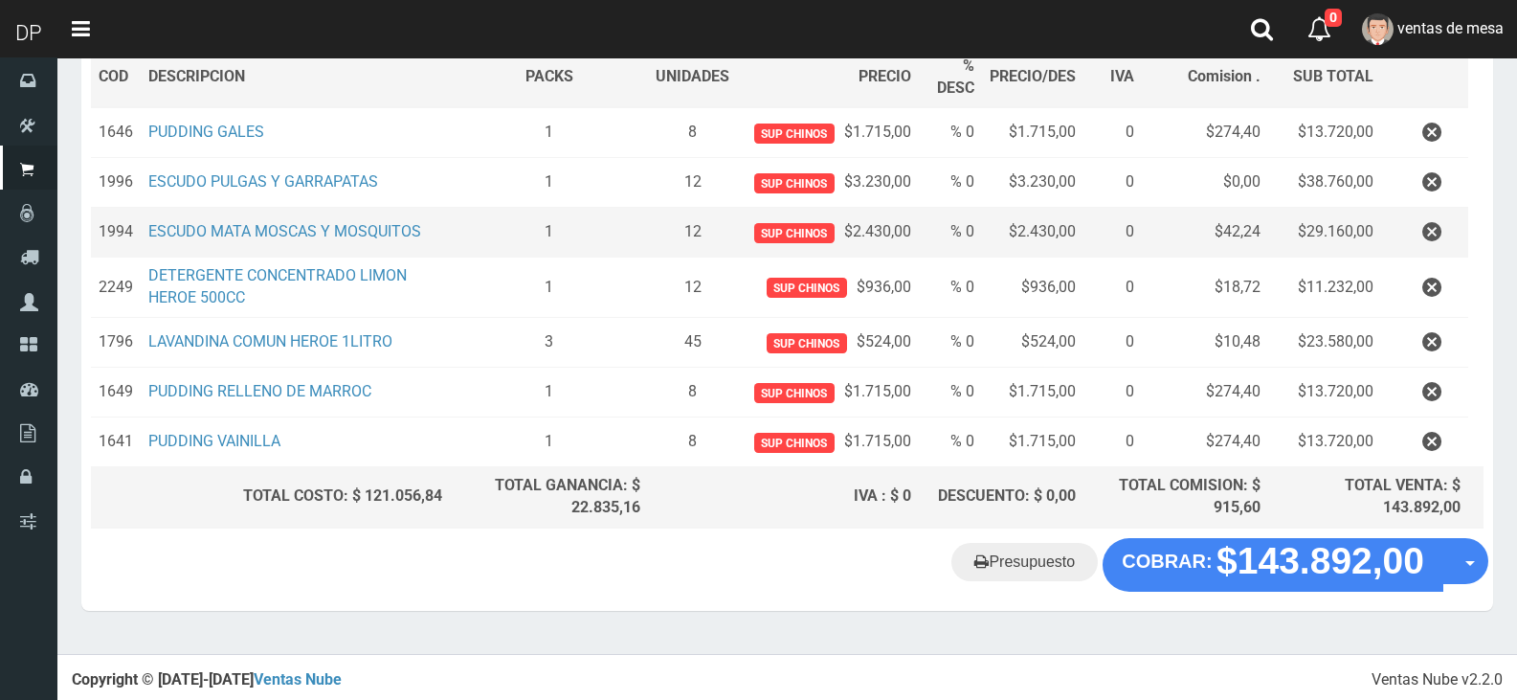
scroll to position [15, 0]
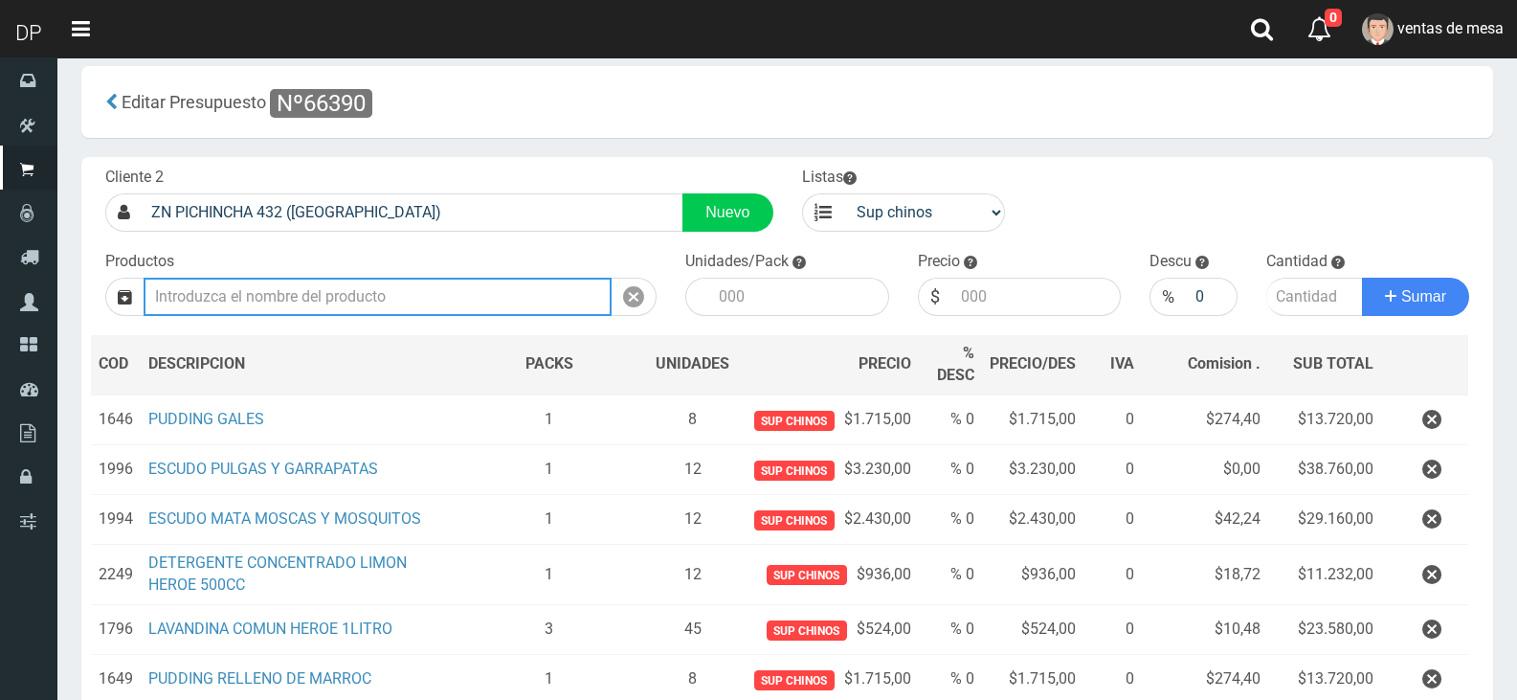
click at [477, 287] on input "text" at bounding box center [378, 297] width 468 height 38
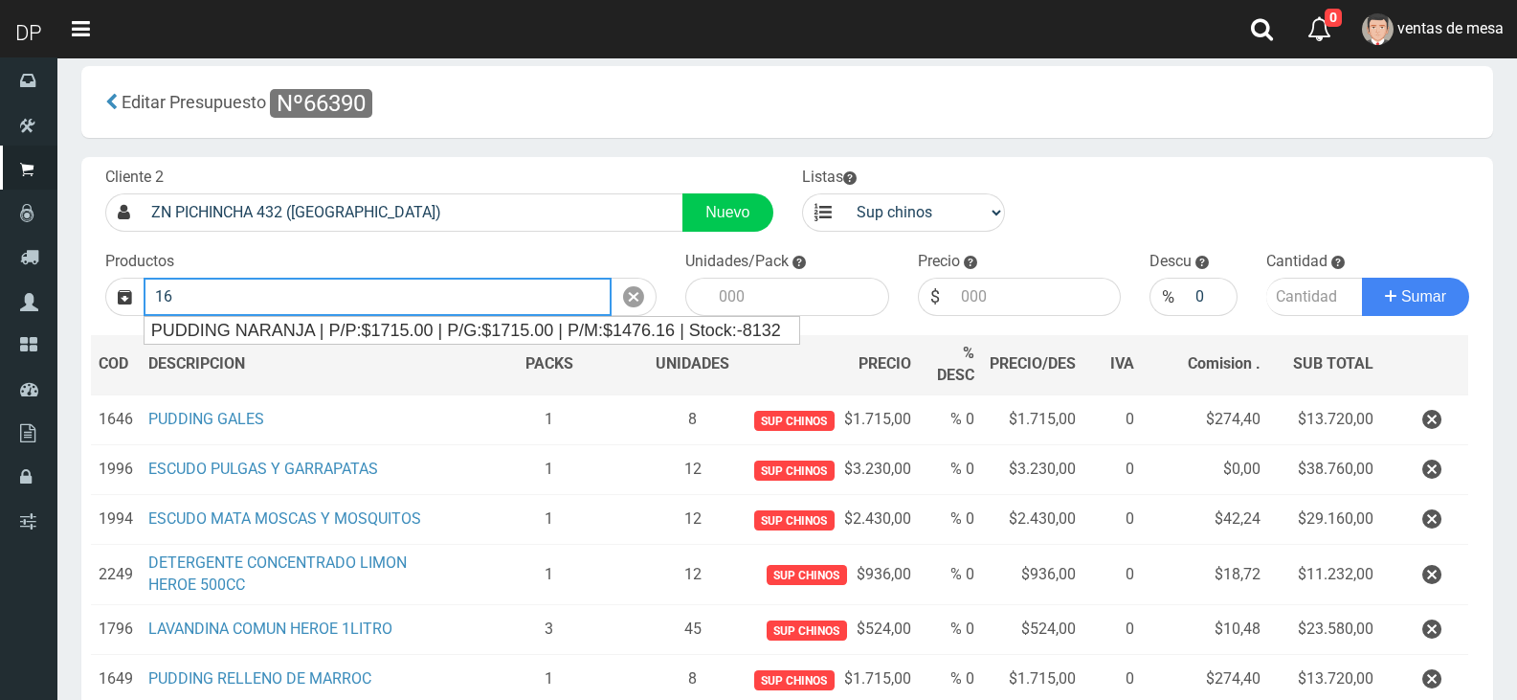
type input "1"
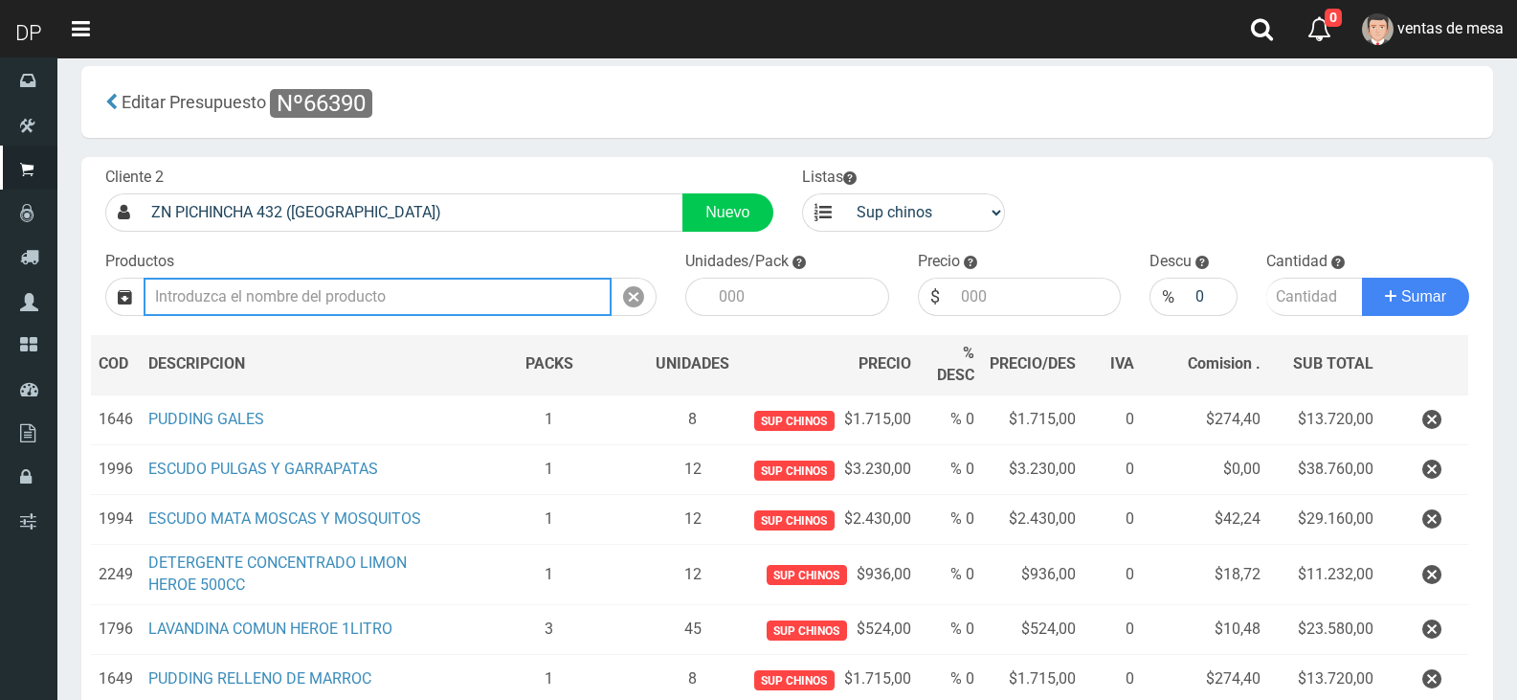
type input "1"
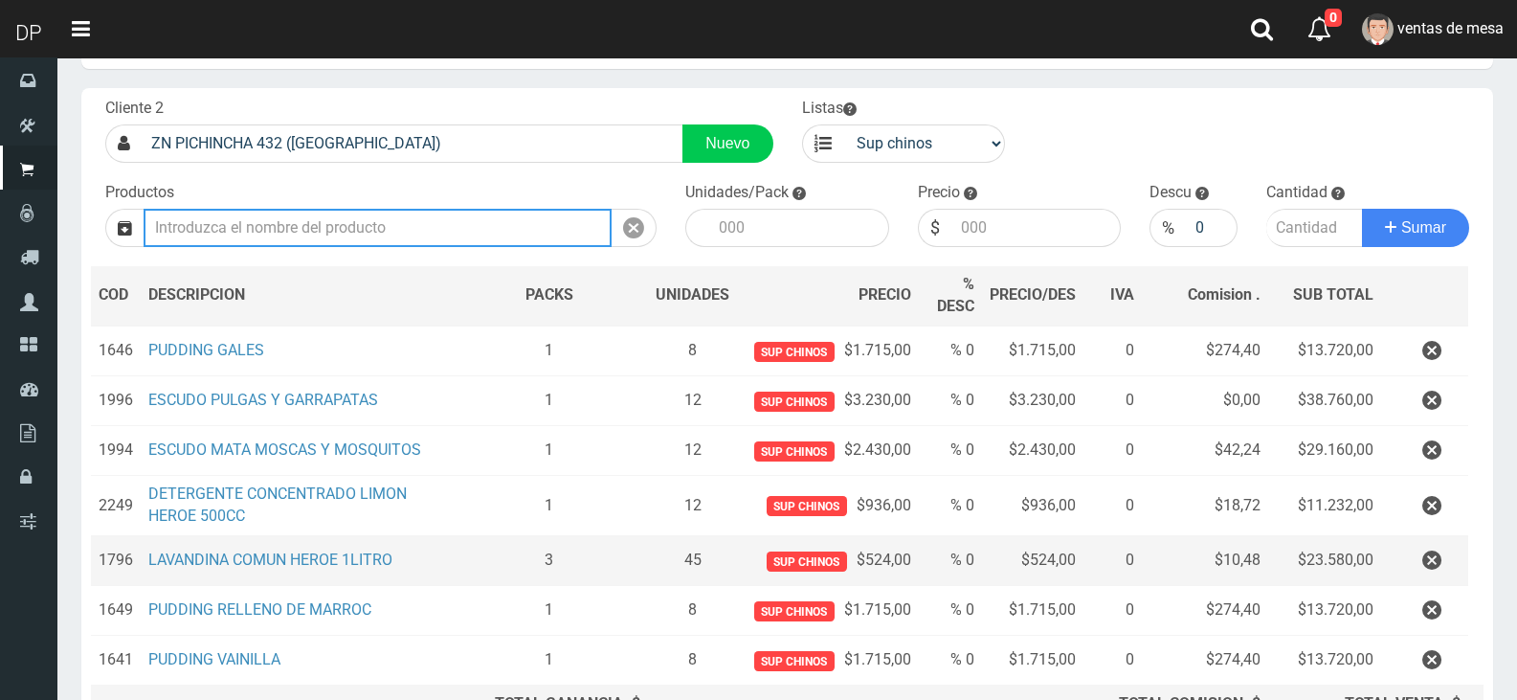
scroll to position [302, 0]
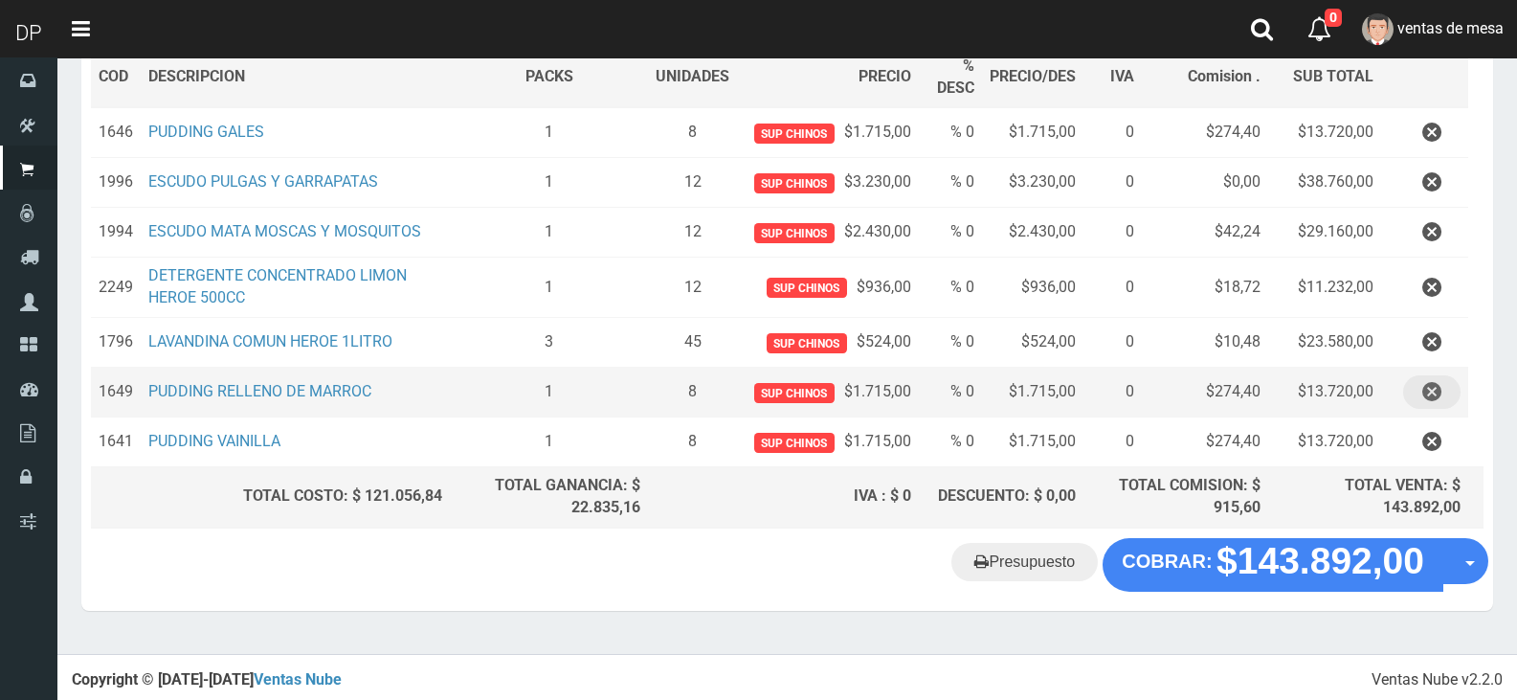
click at [1440, 394] on icon "button" at bounding box center [1431, 392] width 19 height 34
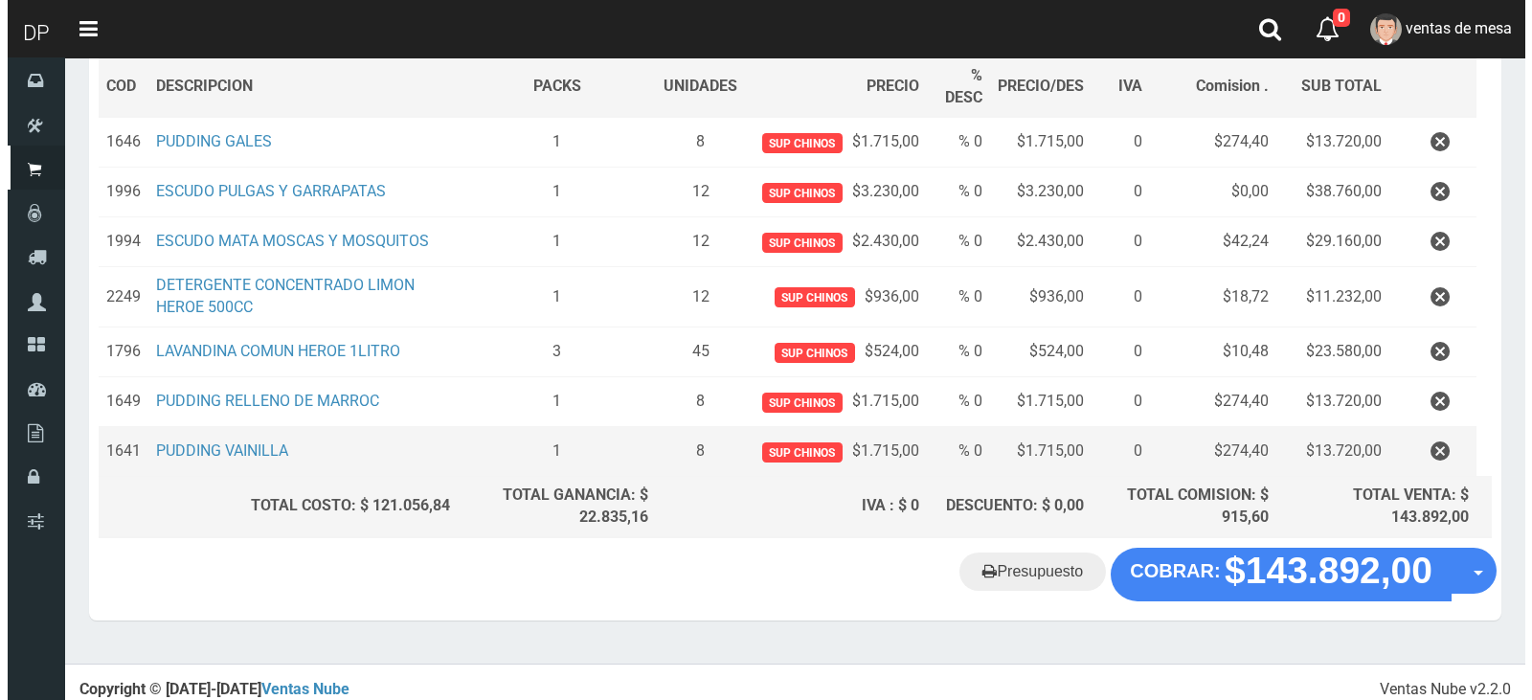
scroll to position [253, 0]
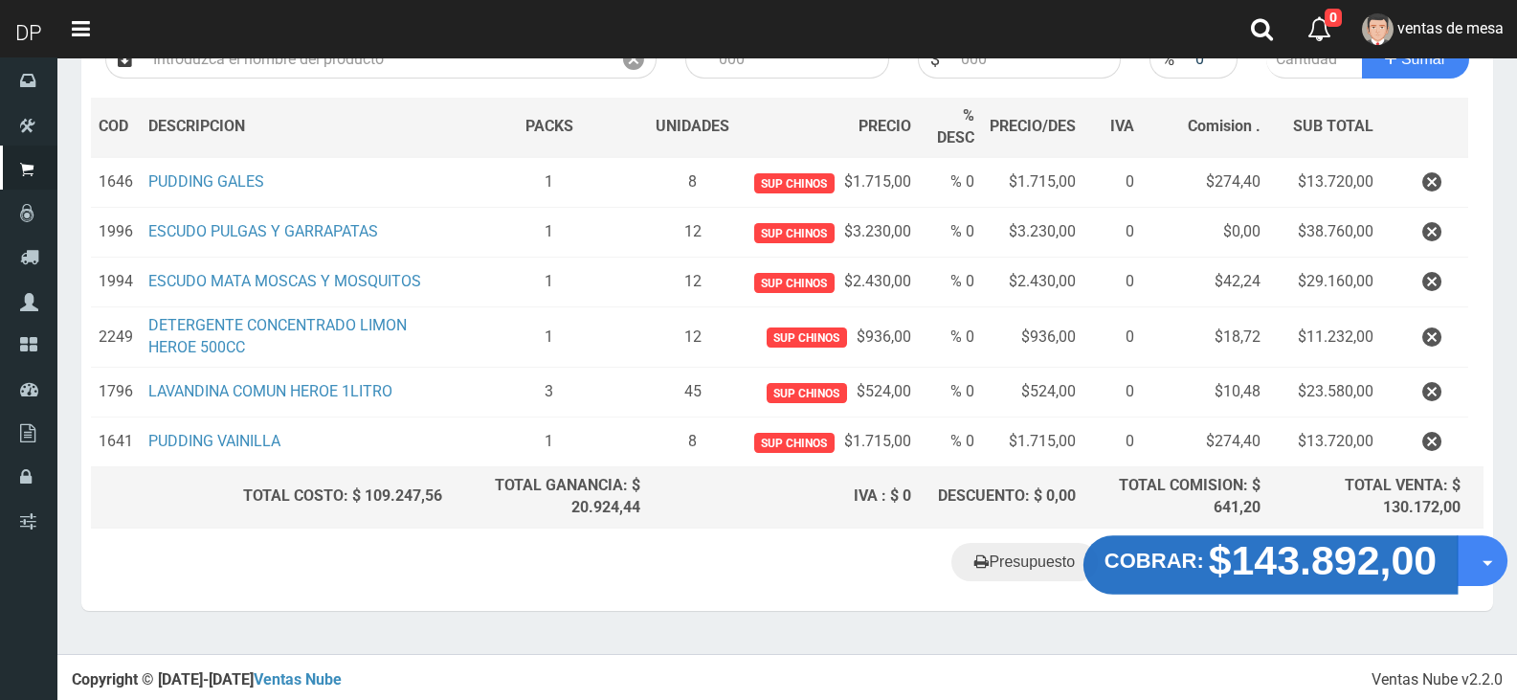
click at [1239, 555] on strong "$143.892,00" at bounding box center [1323, 559] width 229 height 45
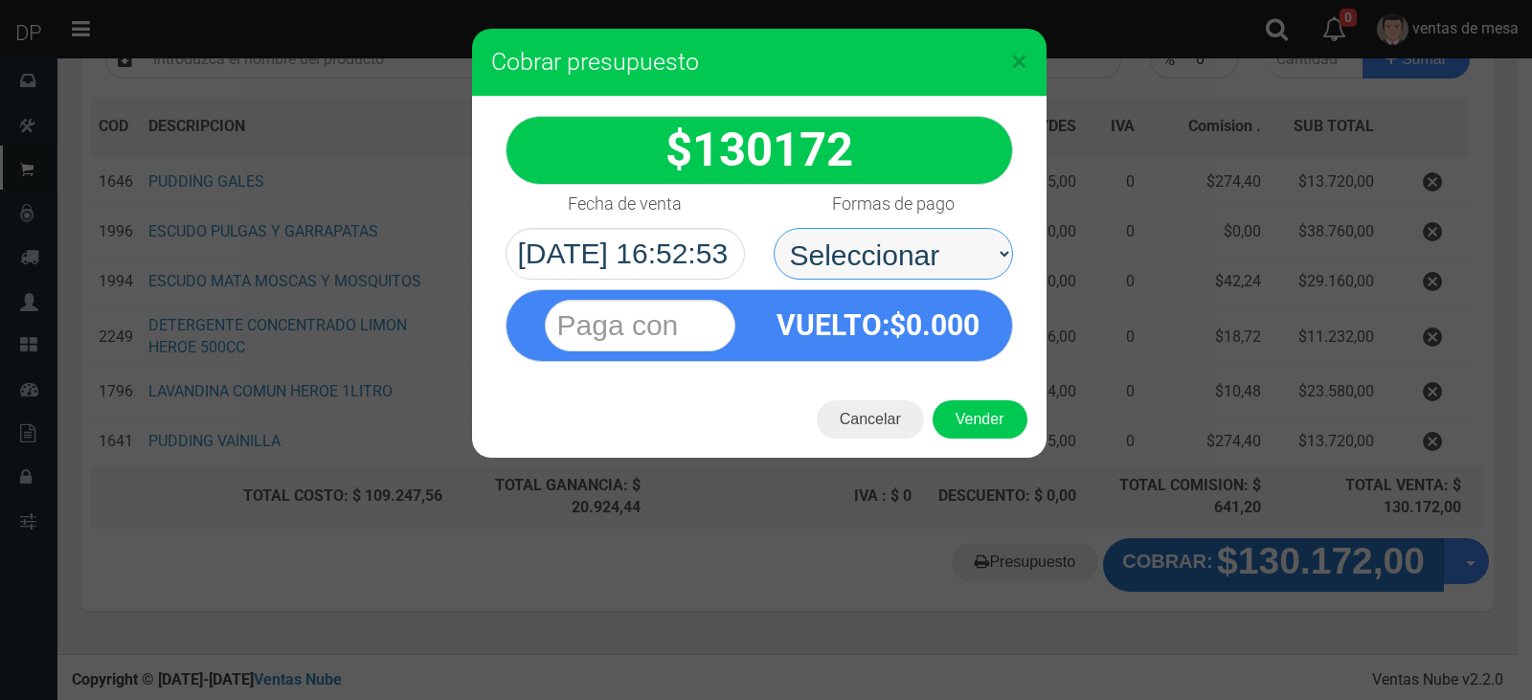
click at [913, 267] on select "Seleccionar Efectivo Tarjeta de Crédito Depósito Débito" at bounding box center [892, 254] width 239 height 52
select select "Efectivo"
click at [773, 228] on select "Seleccionar Efectivo Tarjeta de Crédito Depósito Débito" at bounding box center [892, 254] width 239 height 52
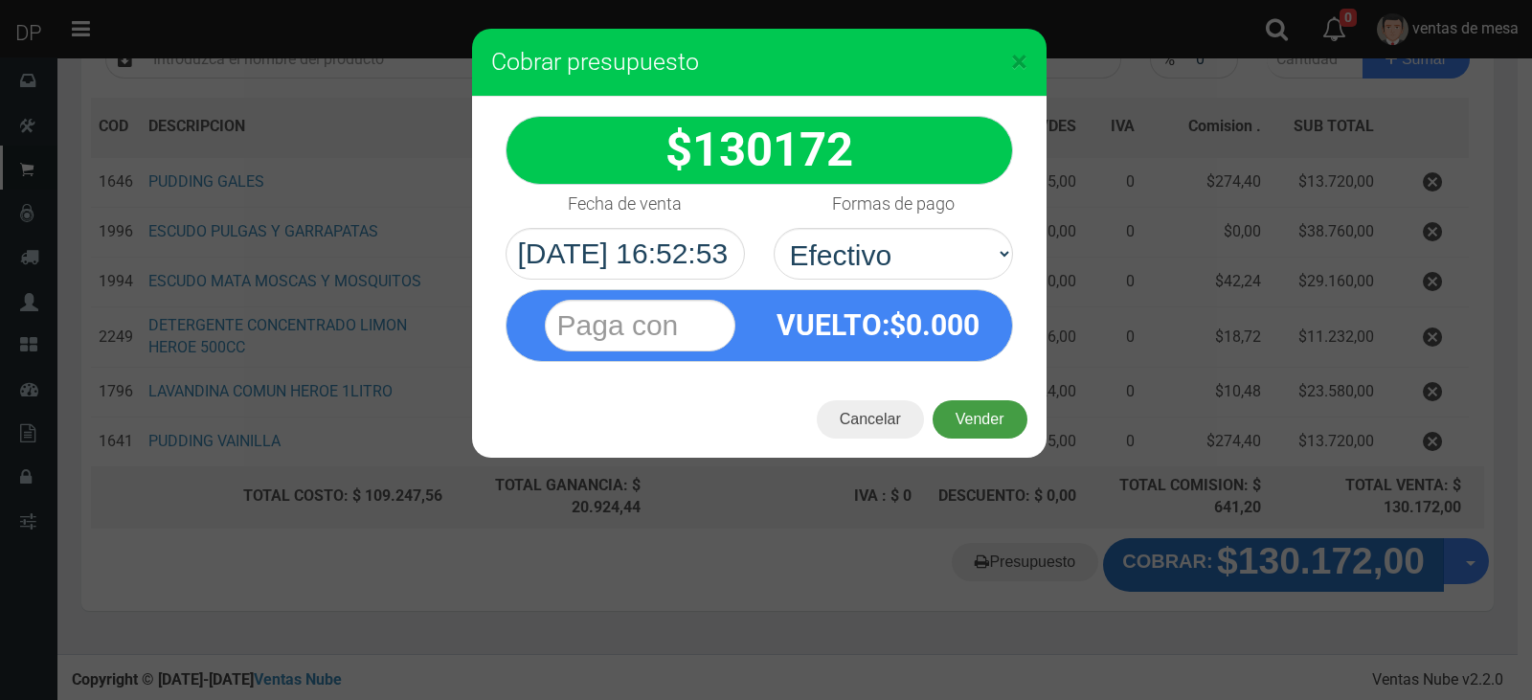
click at [990, 418] on button "Vender" at bounding box center [979, 419] width 95 height 38
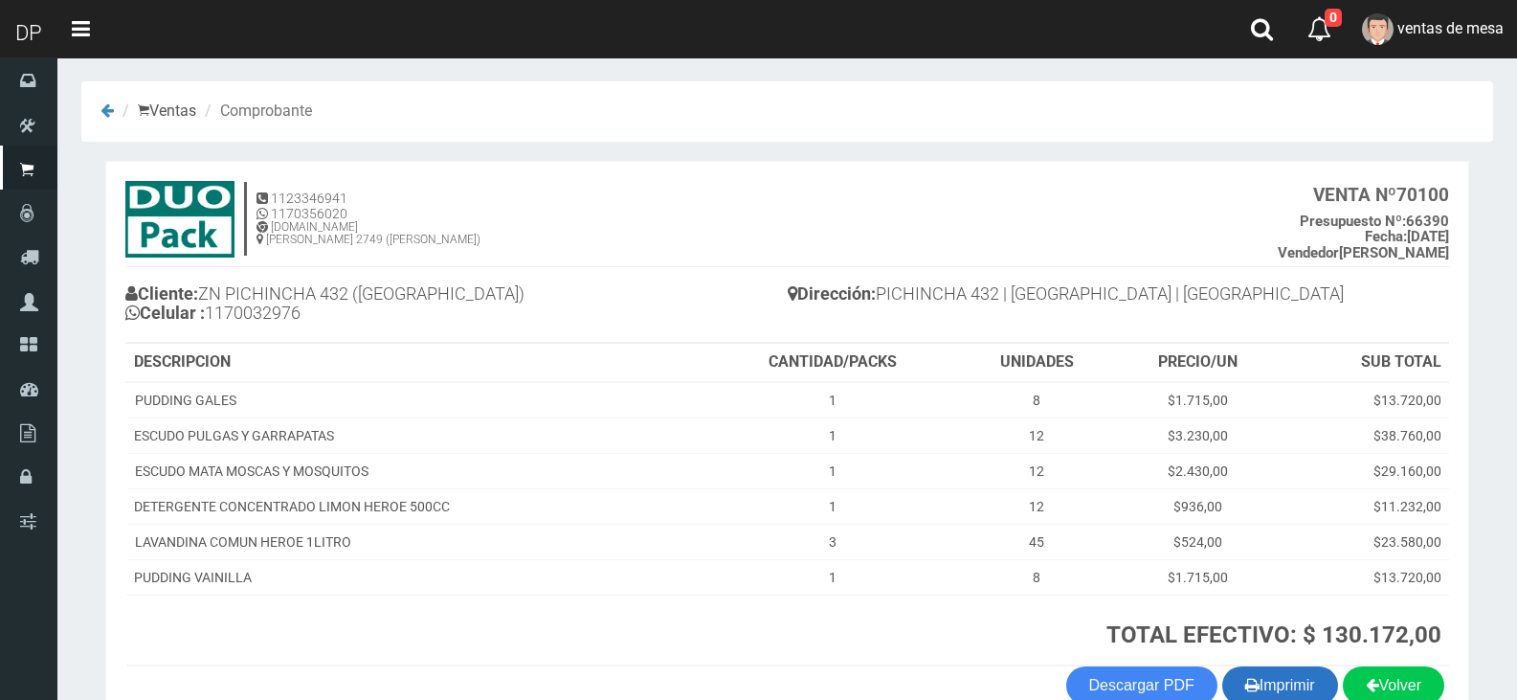
scroll to position [110, 0]
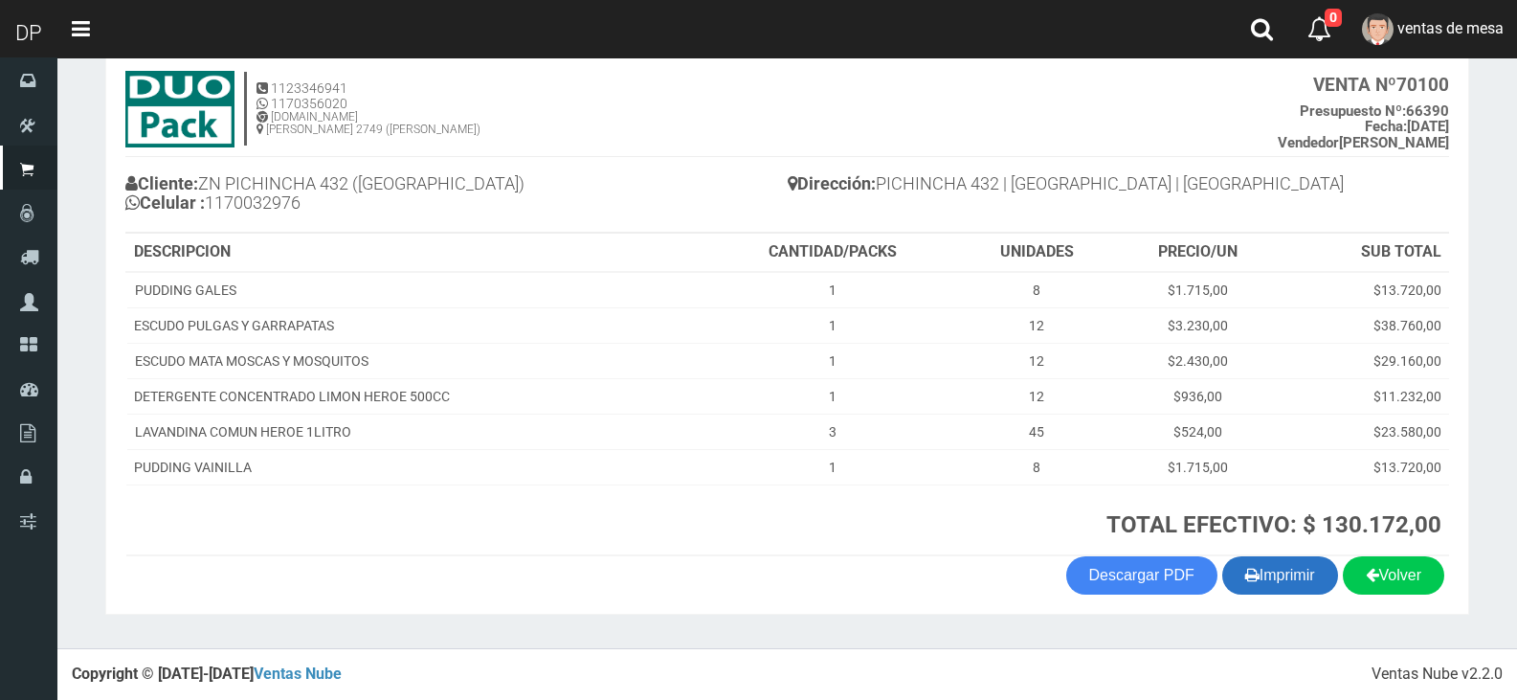
click at [1304, 570] on button "Imprimir" at bounding box center [1280, 575] width 116 height 38
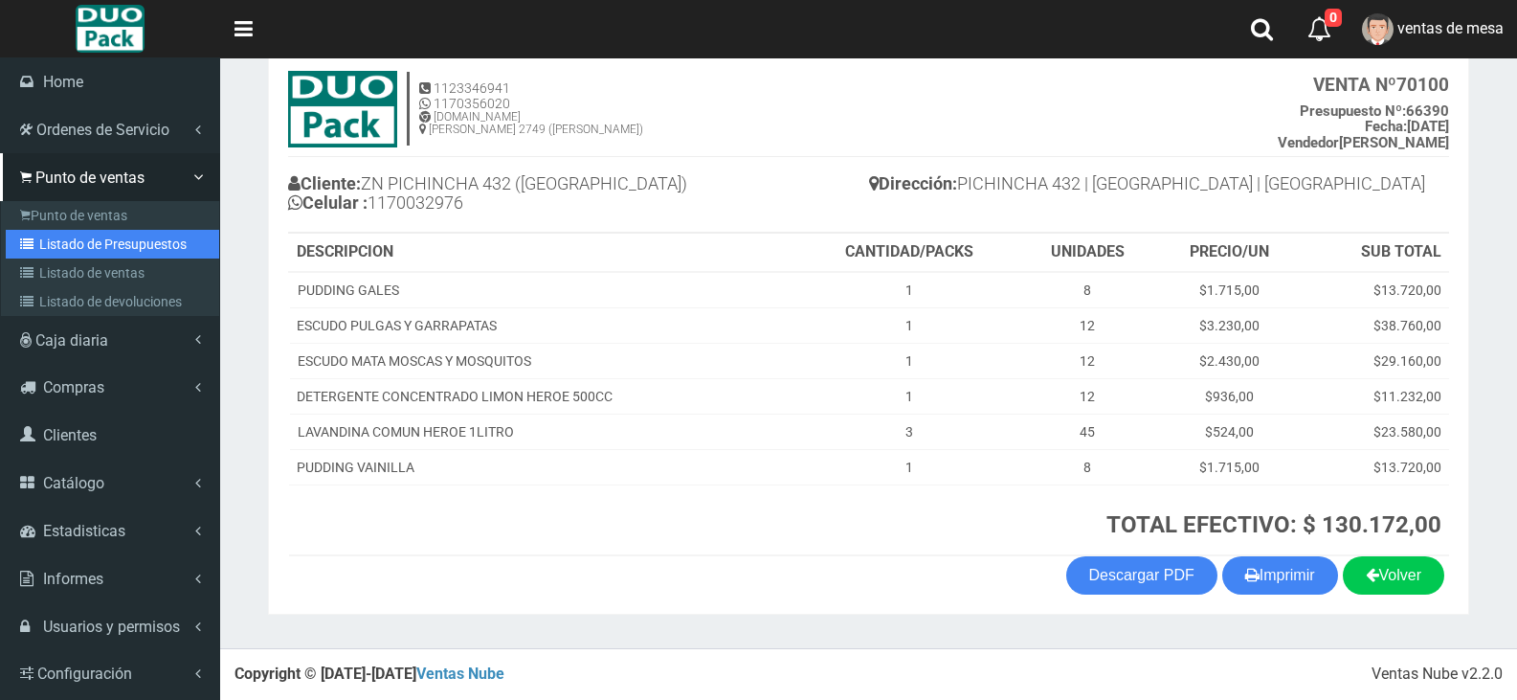
click at [56, 238] on link "Listado de Presupuestos" at bounding box center [112, 244] width 213 height 29
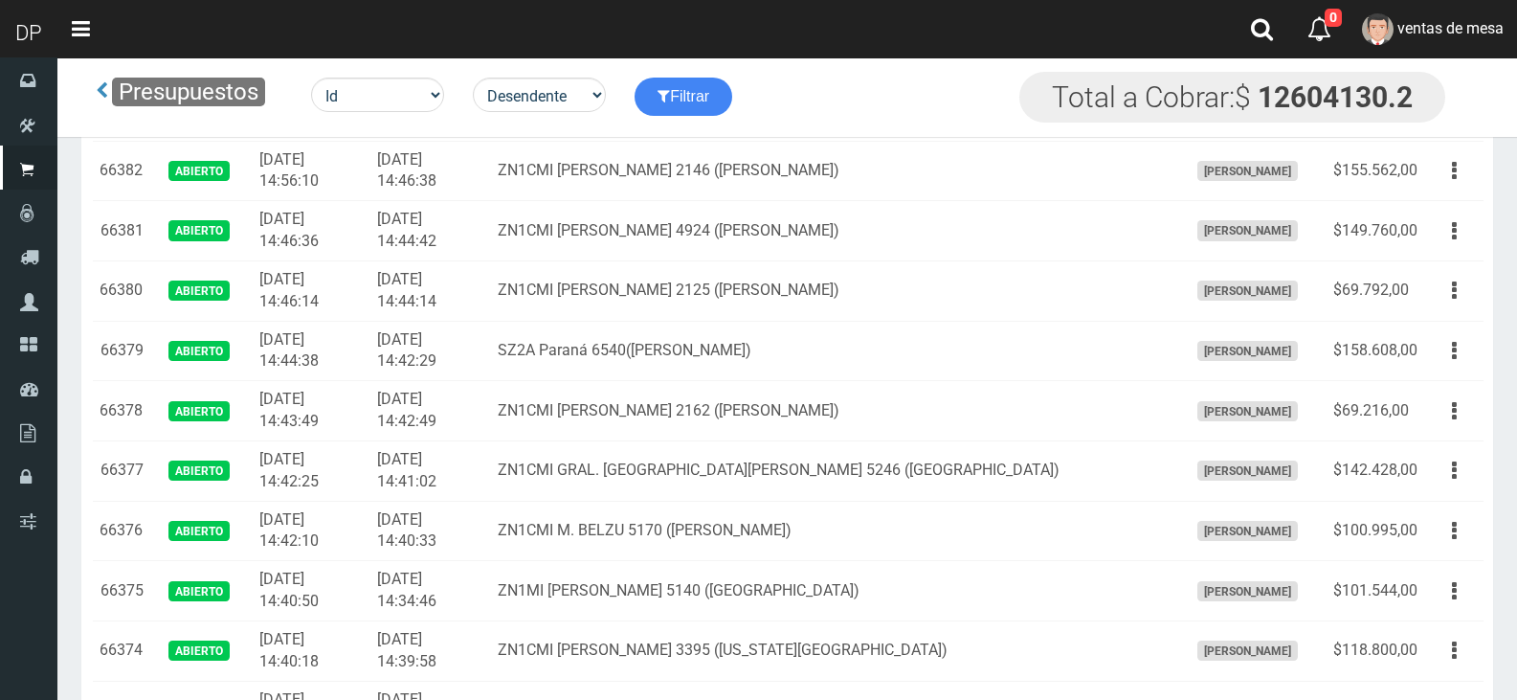
scroll to position [2843, 0]
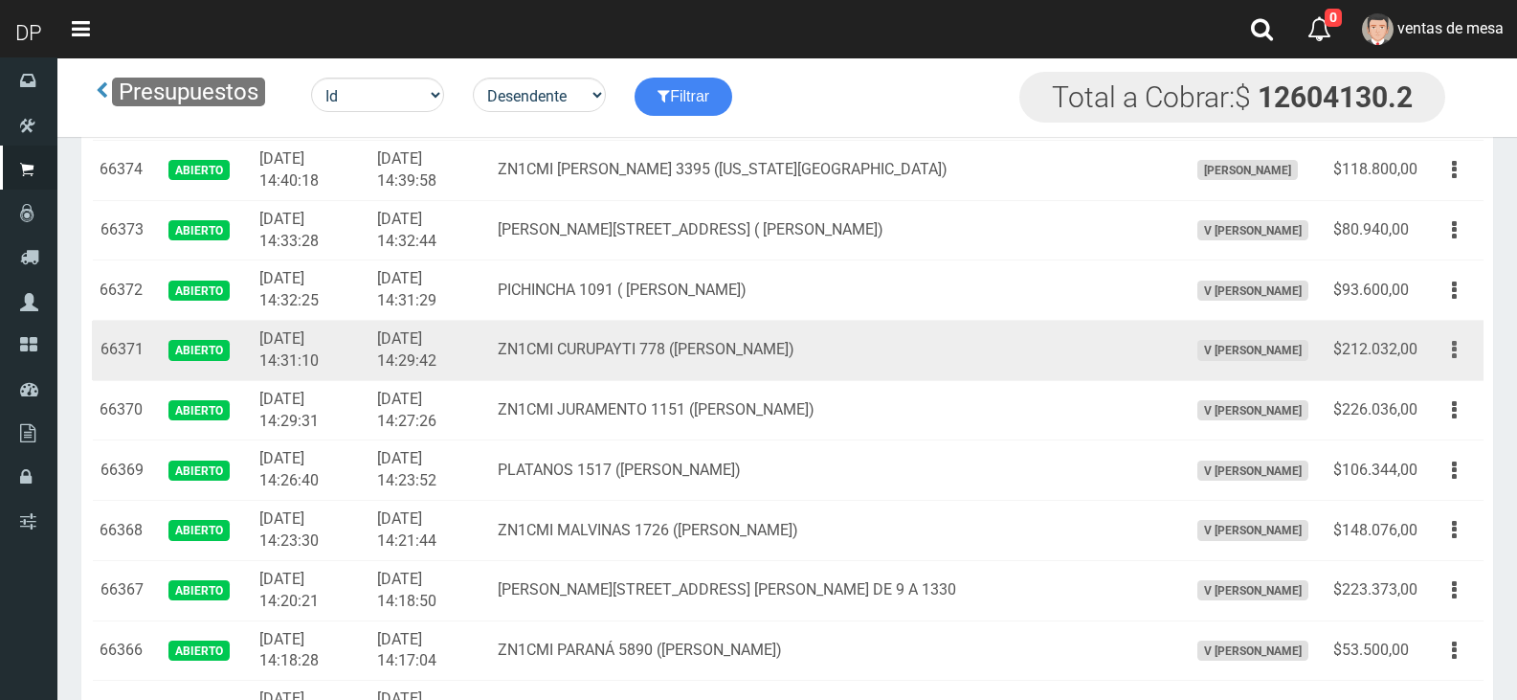
click at [1452, 358] on icon "button" at bounding box center [1454, 350] width 5 height 34
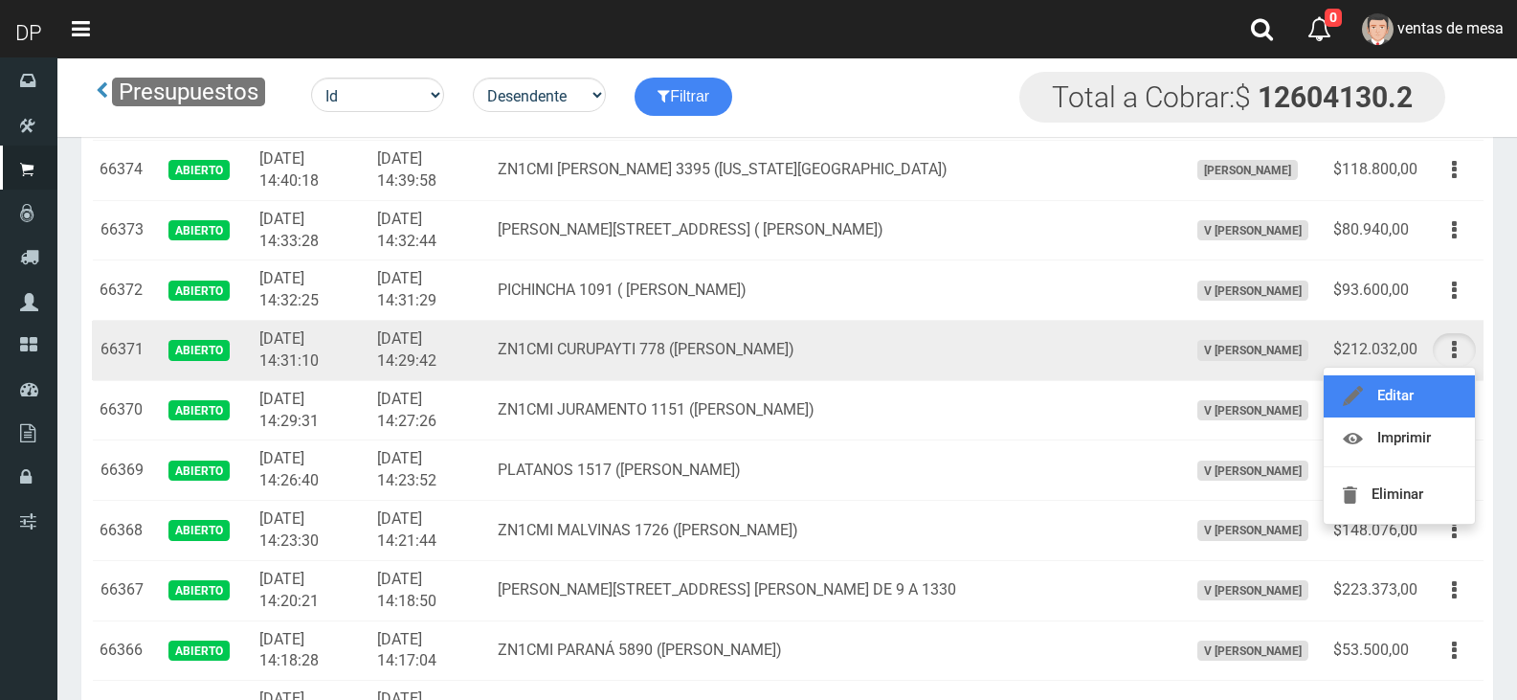
click at [1443, 401] on link "Editar" at bounding box center [1399, 396] width 151 height 42
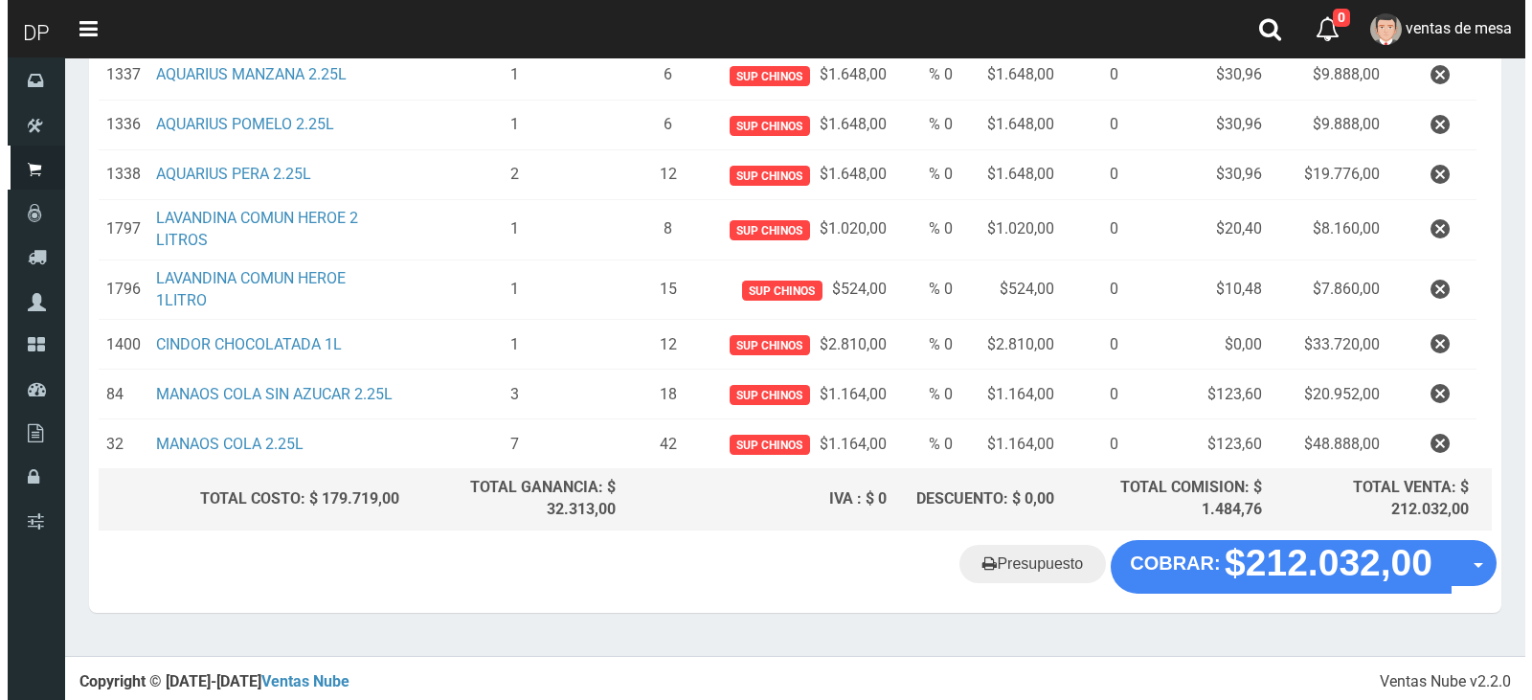
scroll to position [472, 0]
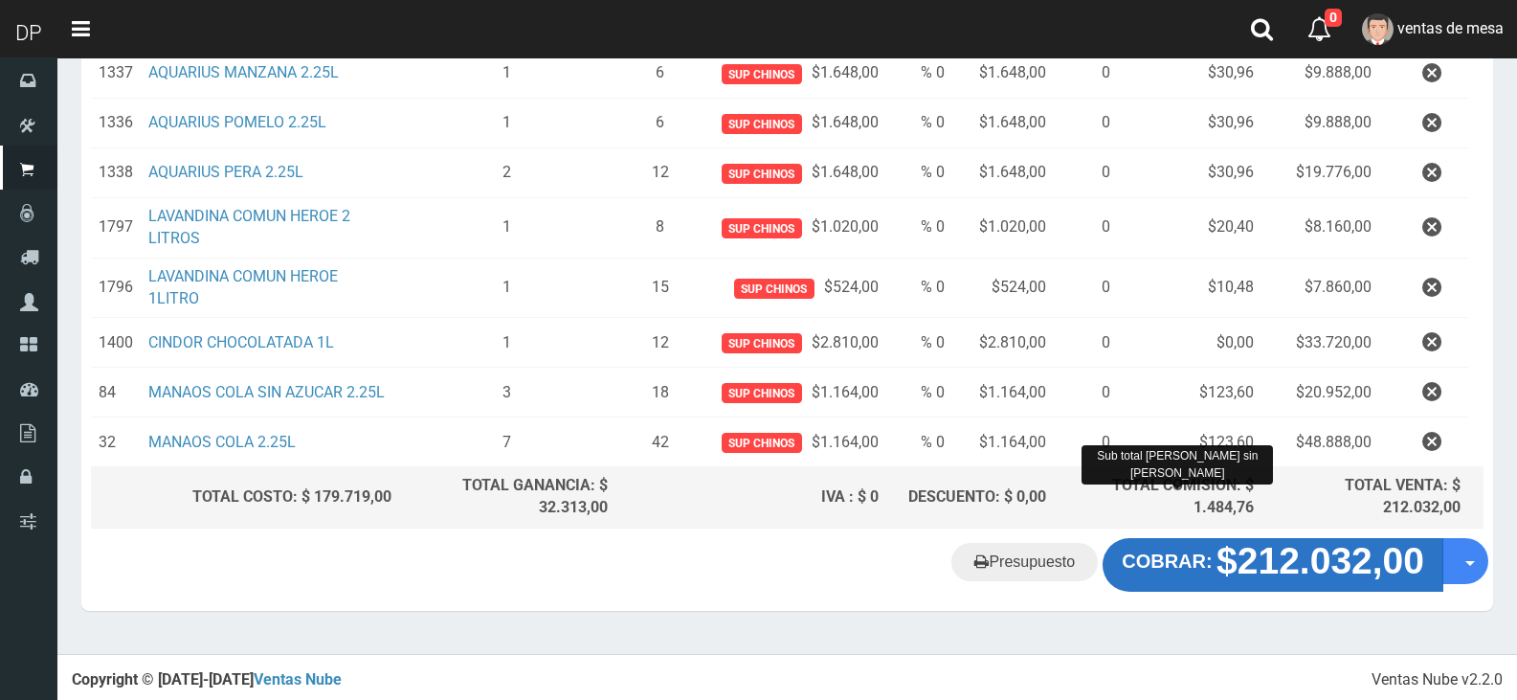
click at [1229, 553] on strong "$212.032,00" at bounding box center [1321, 560] width 208 height 41
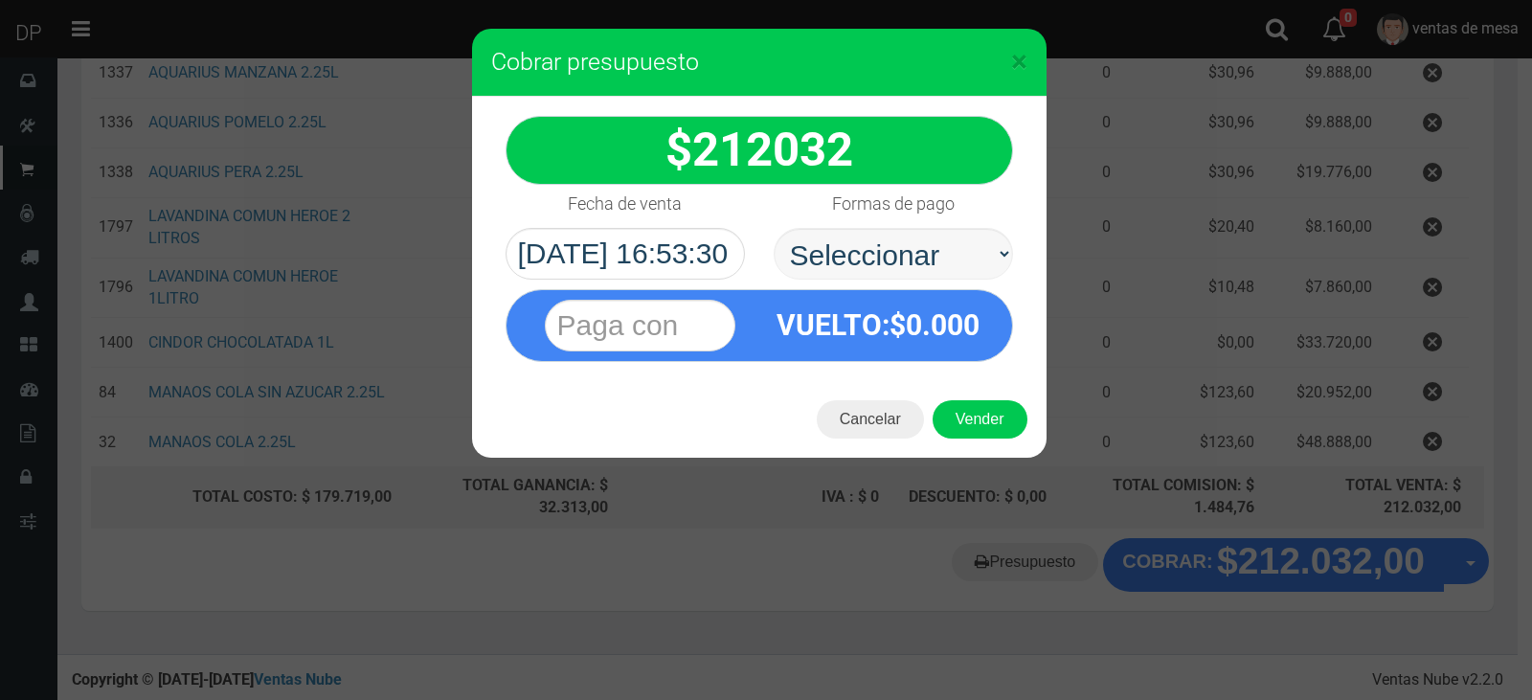
click at [841, 258] on select "Seleccionar Efectivo Tarjeta de Crédito Depósito Débito" at bounding box center [892, 254] width 239 height 52
select select "Efectivo"
click at [773, 228] on select "Seleccionar Efectivo Tarjeta de Crédito Depósito Débito" at bounding box center [892, 254] width 239 height 52
click at [977, 436] on button "Vender" at bounding box center [979, 419] width 95 height 38
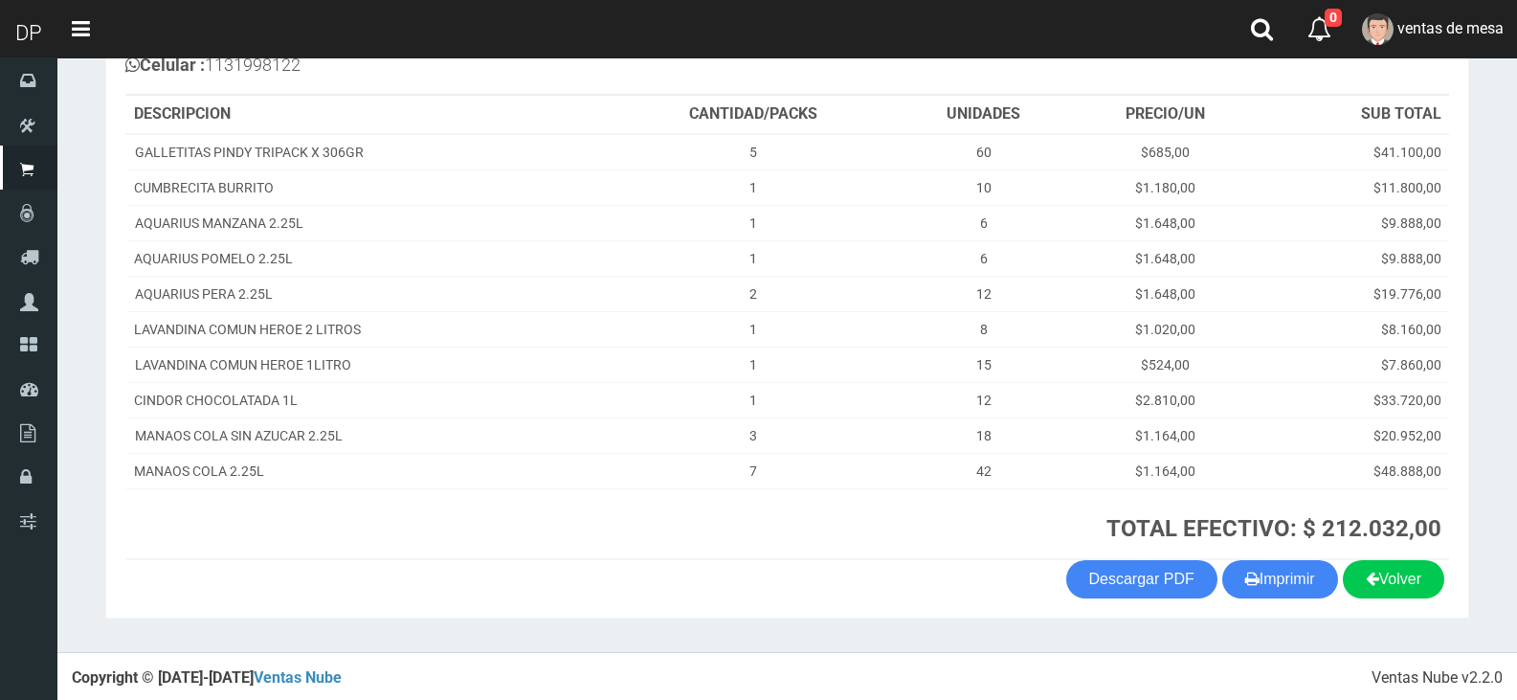
scroll to position [252, 0]
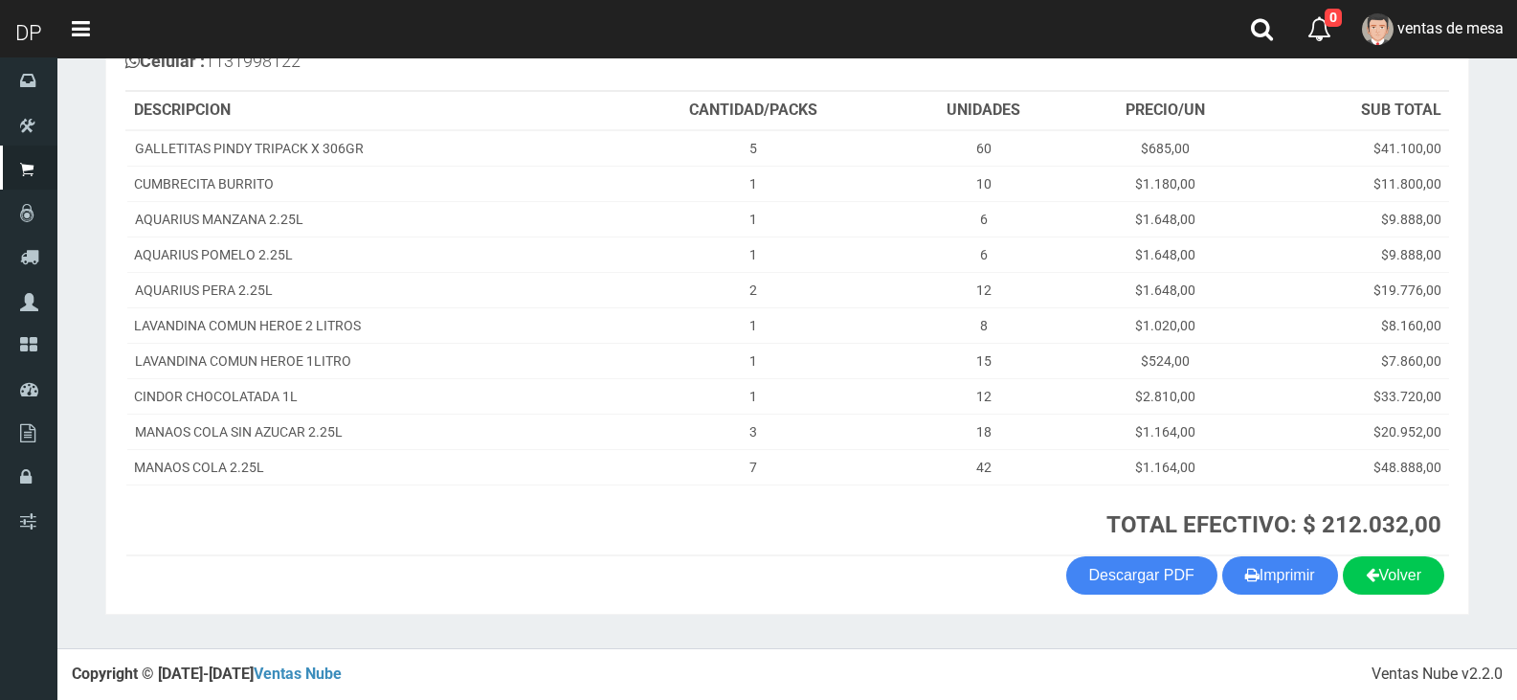
click at [1298, 595] on section "1123346941 1170356020 [DOMAIN_NAME] AV ADER 2749 ([PERSON_NAME]) VENTA Nº 70101…" at bounding box center [787, 261] width 1364 height 705
click at [1291, 573] on button "Imprimir" at bounding box center [1280, 575] width 116 height 38
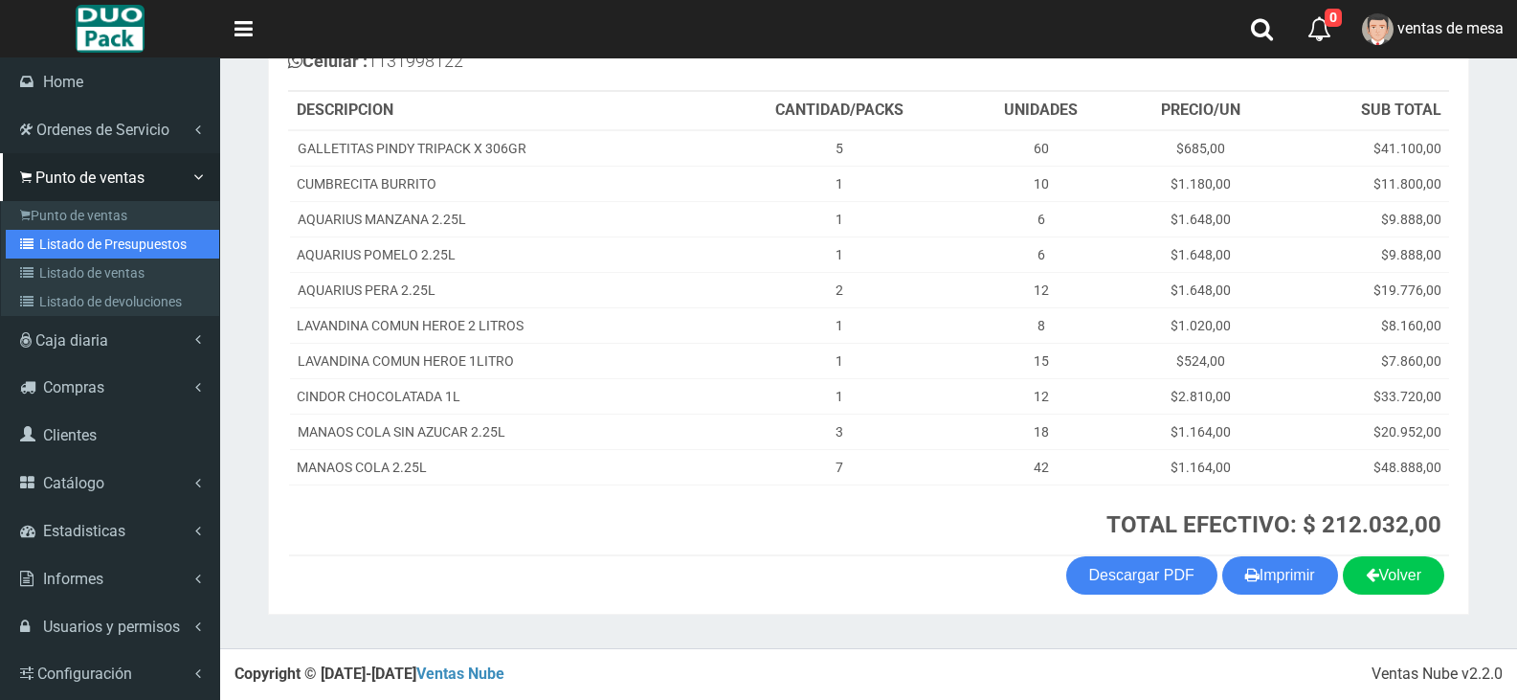
drag, startPoint x: 122, startPoint y: 245, endPoint x: 136, endPoint y: 243, distance: 14.5
click at [123, 245] on link "Listado de Presupuestos" at bounding box center [112, 244] width 213 height 29
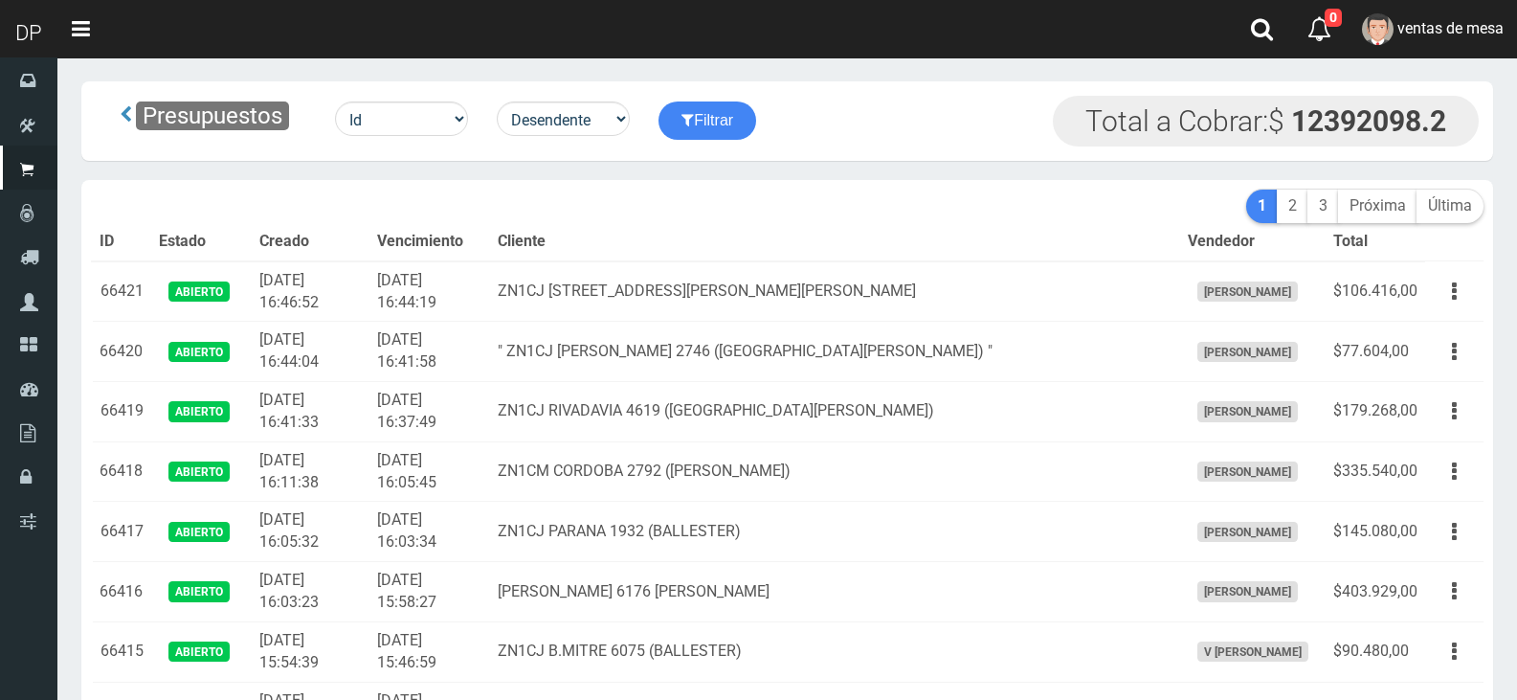
scroll to position [2942, 0]
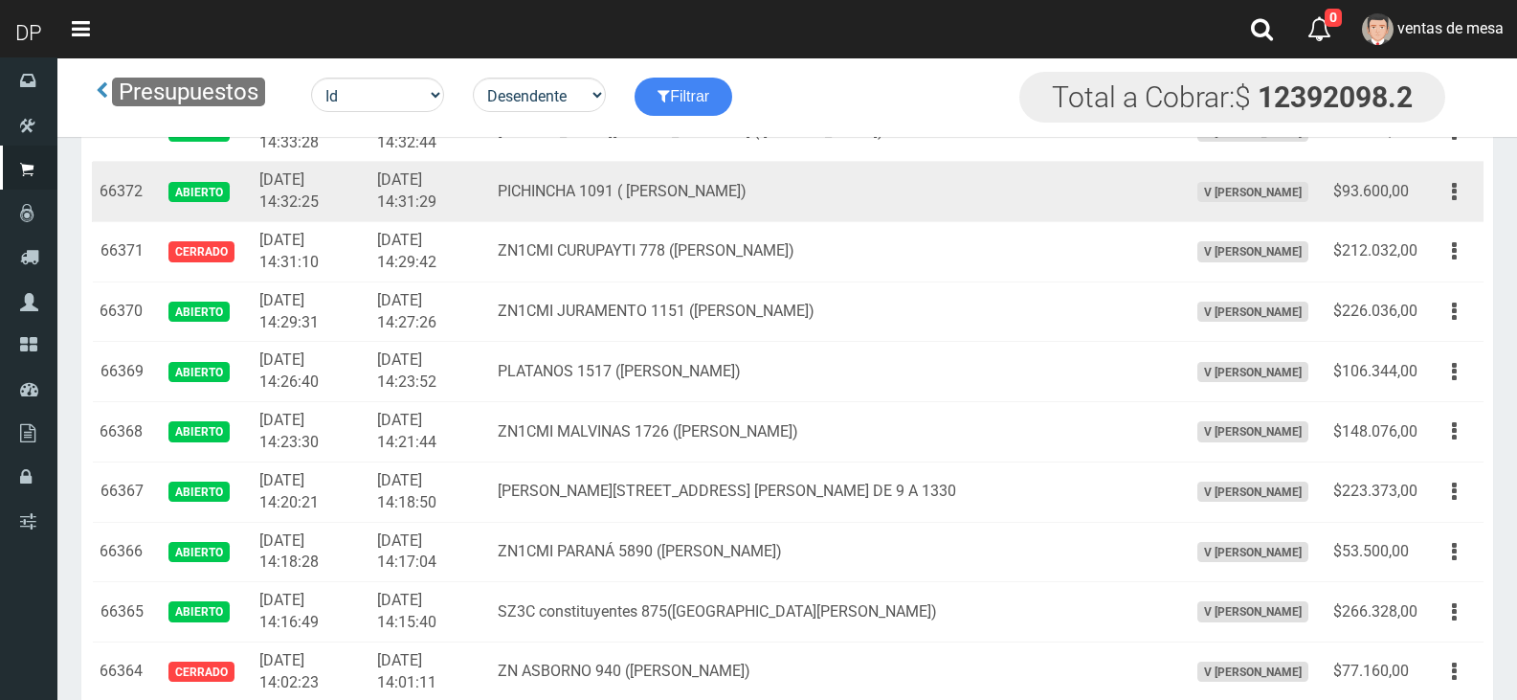
click at [1435, 204] on div "Editar Imprimir Eliminar" at bounding box center [1454, 192] width 43 height 34
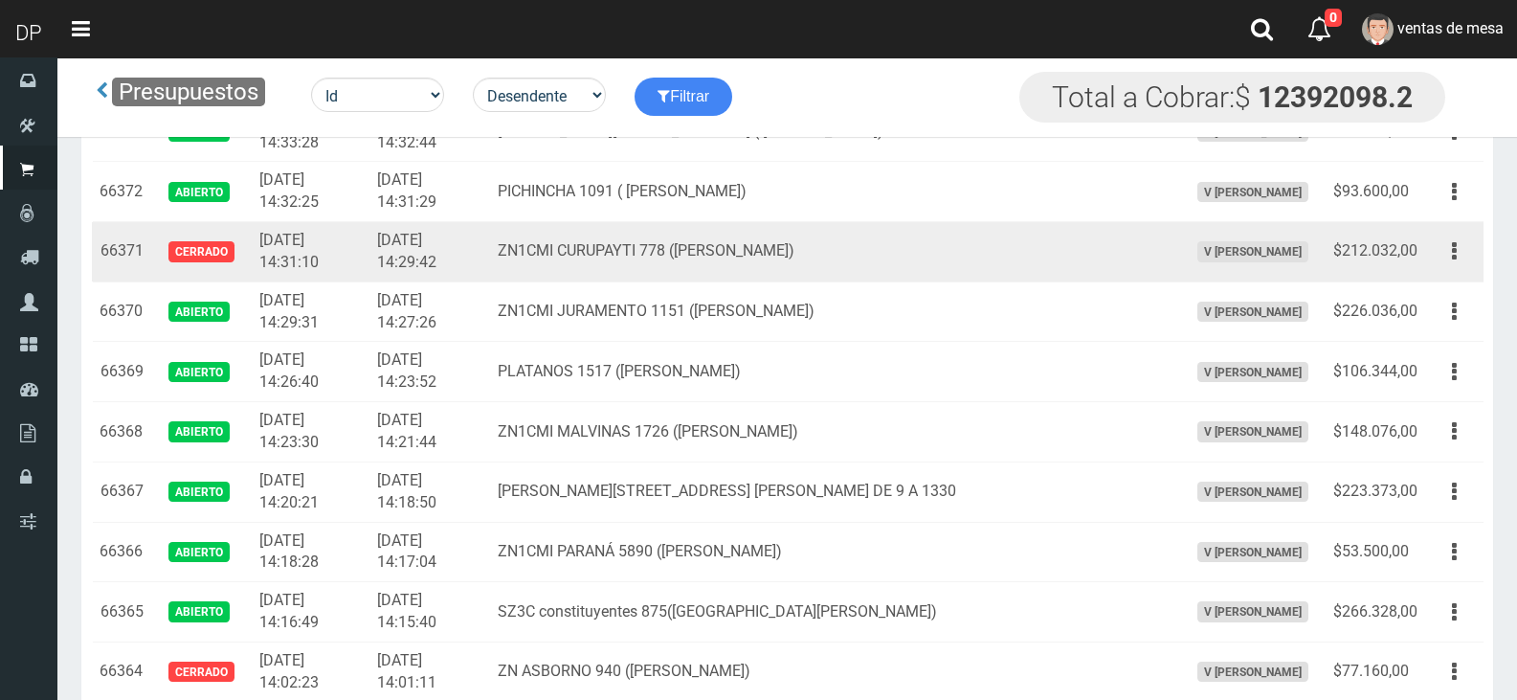
click at [1436, 227] on td "Editar Imprimir Eliminar" at bounding box center [1454, 252] width 58 height 60
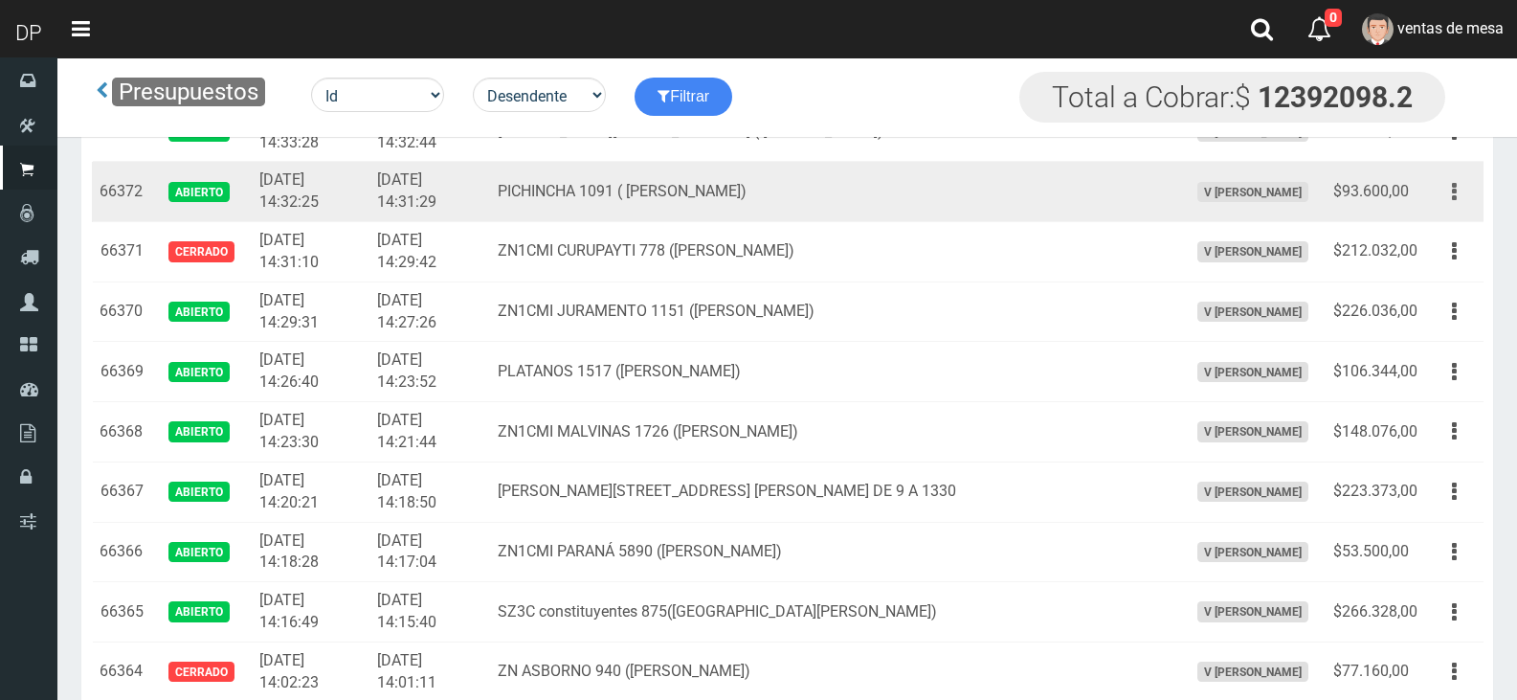
click at [1446, 200] on button "button" at bounding box center [1454, 192] width 43 height 34
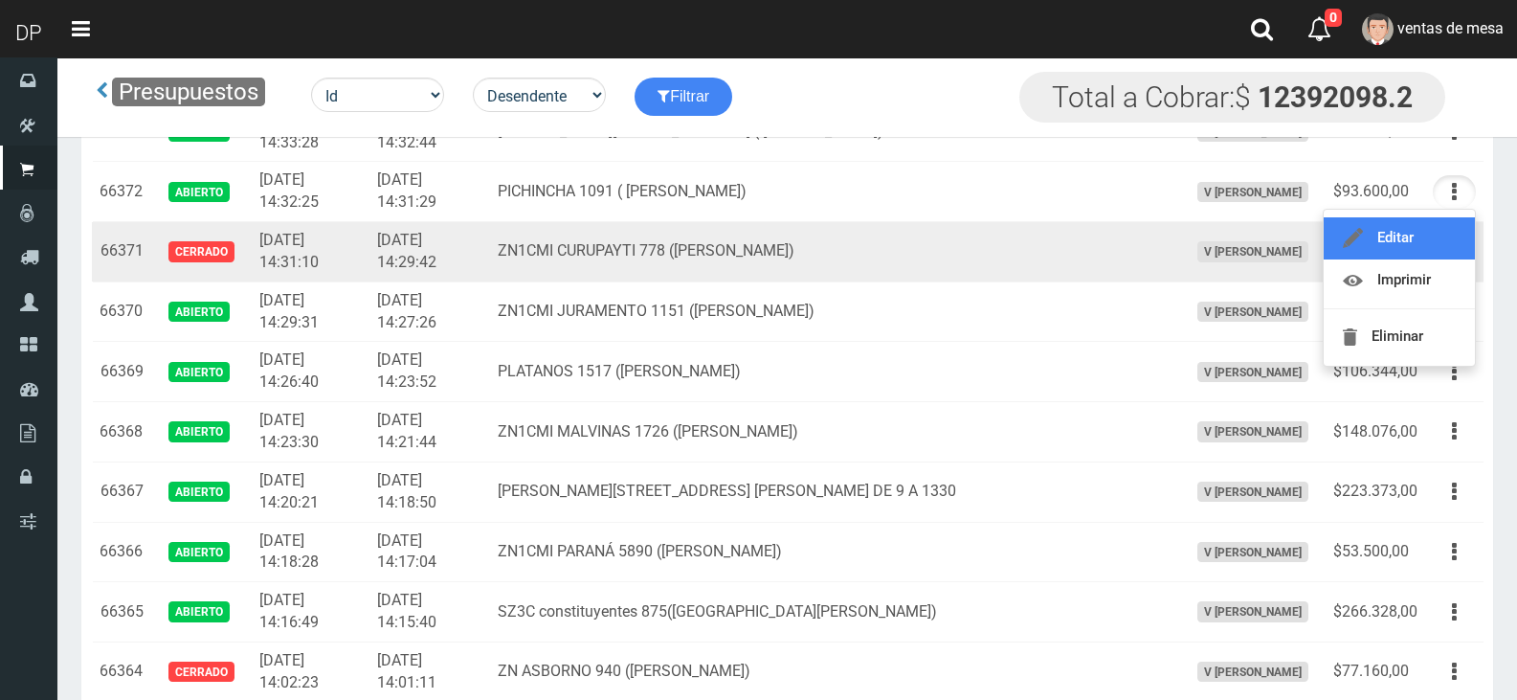
click at [1442, 231] on link "Editar" at bounding box center [1399, 238] width 151 height 42
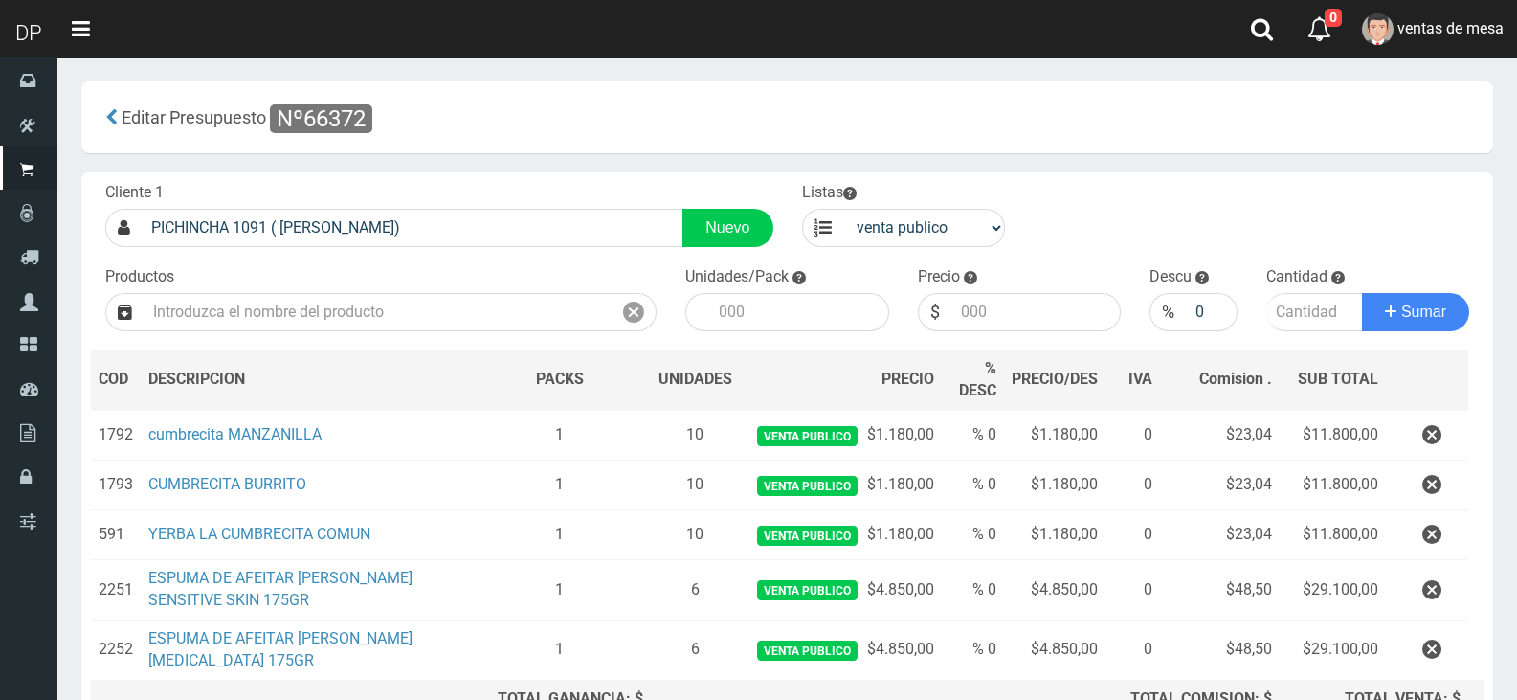
click at [1447, 438] on button "button" at bounding box center [1431, 435] width 57 height 34
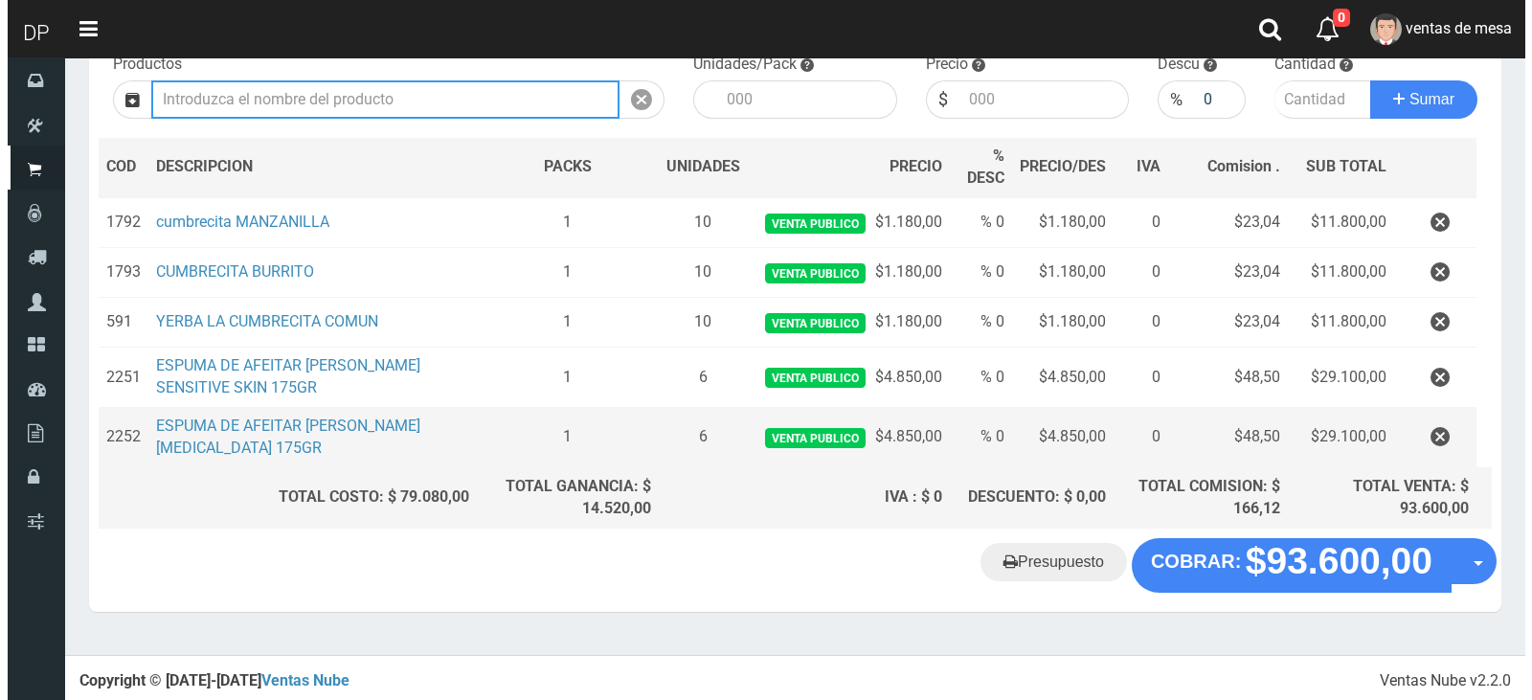
scroll to position [163, 0]
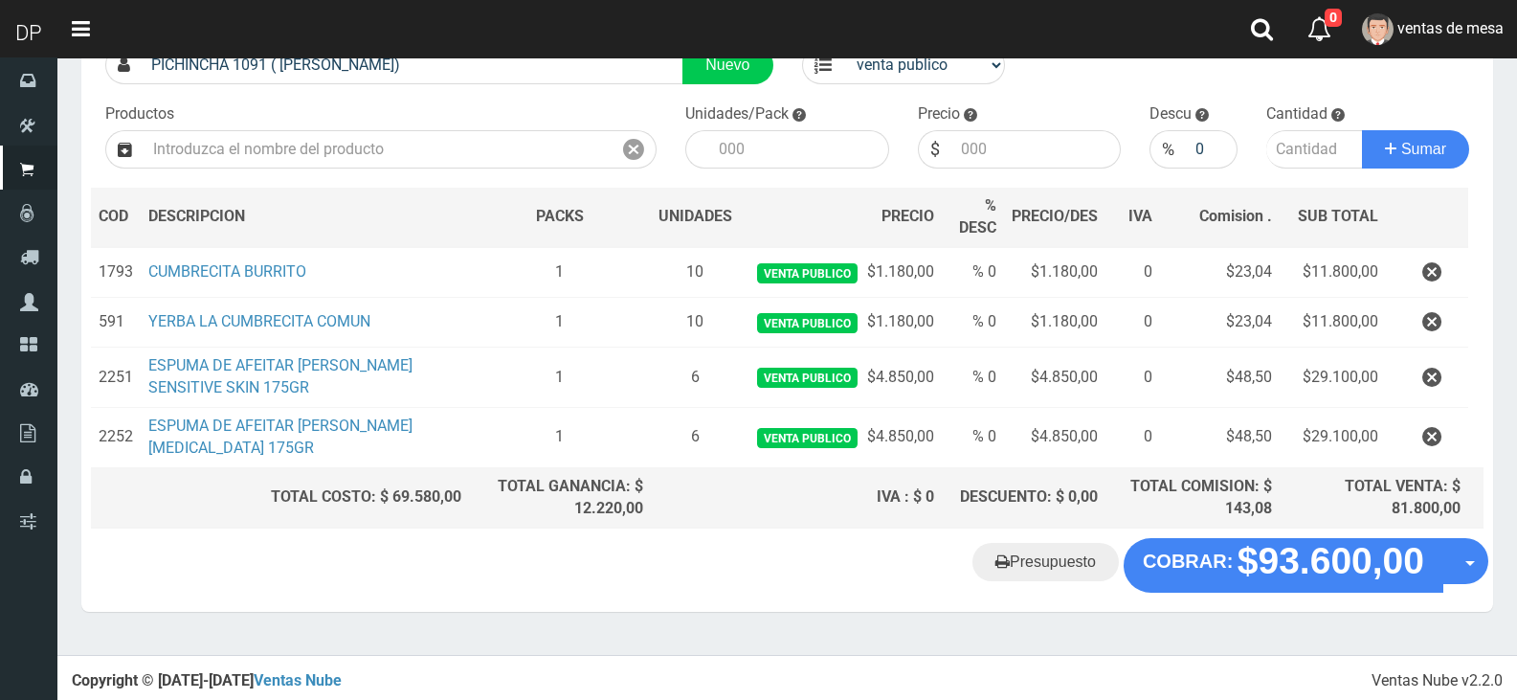
click at [1303, 529] on div "Cliente 1 [GEOGRAPHIC_DATA] 1091 ( [PERSON_NAME]) Nuevo Listas venta publico Su…" at bounding box center [787, 274] width 1412 height 528
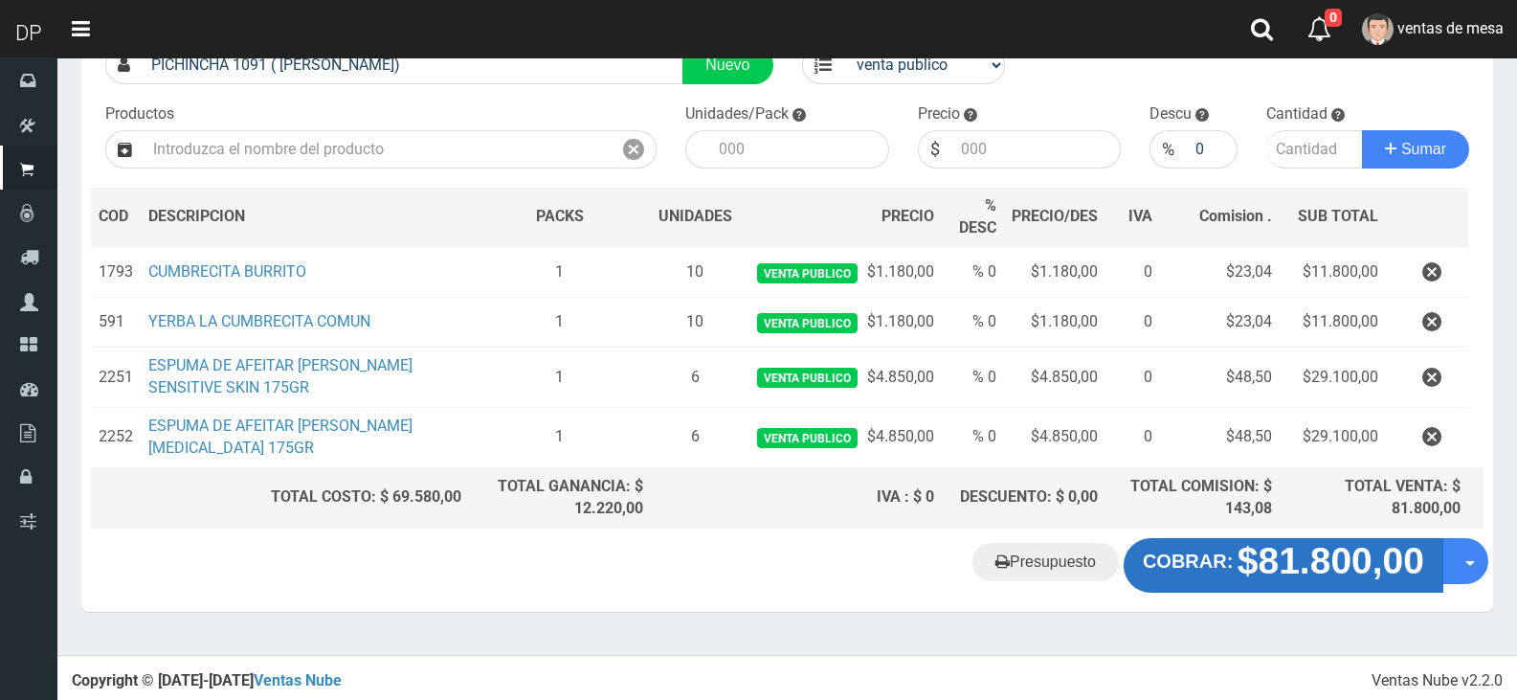
click at [1307, 545] on strong "$81.800,00" at bounding box center [1331, 561] width 187 height 41
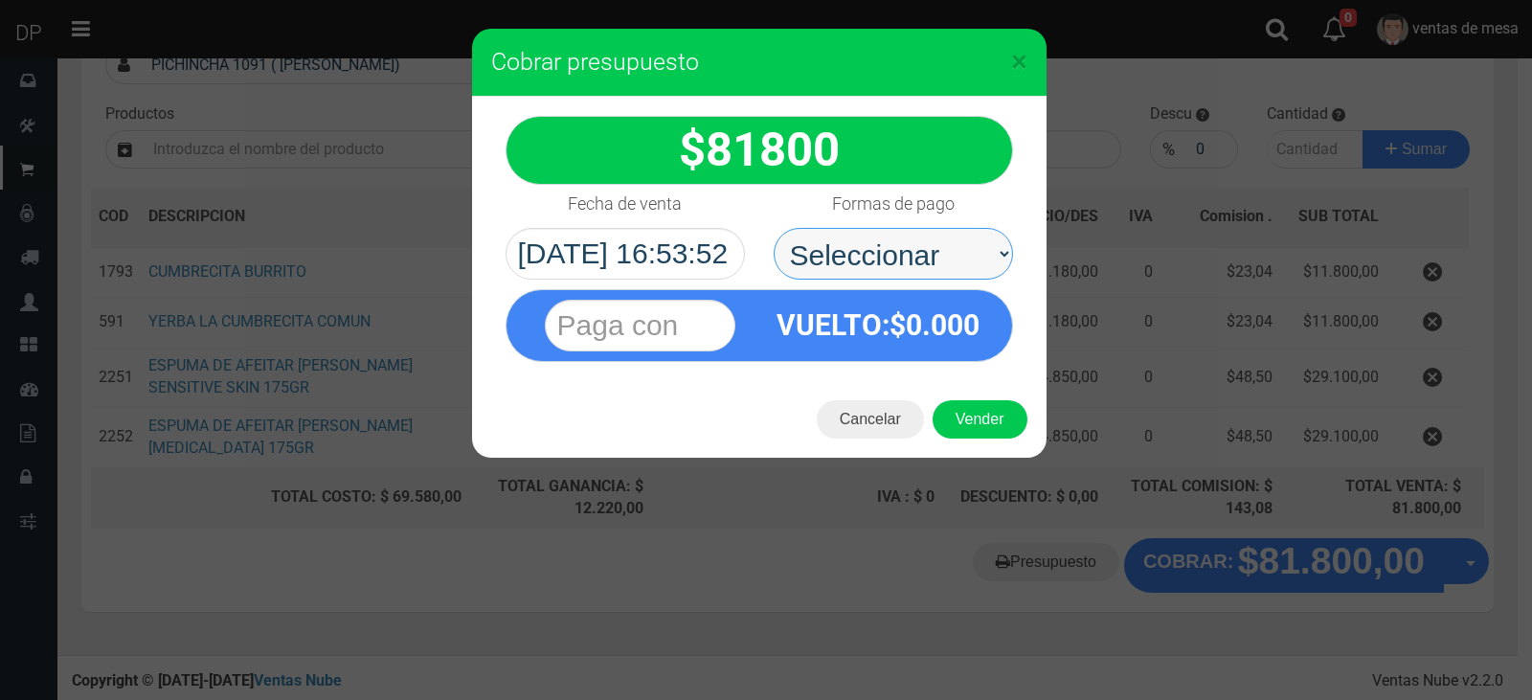
click at [910, 275] on select "Seleccionar Efectivo Tarjeta de Crédito Depósito Débito" at bounding box center [892, 254] width 239 height 52
select select "Efectivo"
click at [773, 228] on select "Seleccionar Efectivo Tarjeta de Crédito Depósito Débito" at bounding box center [892, 254] width 239 height 52
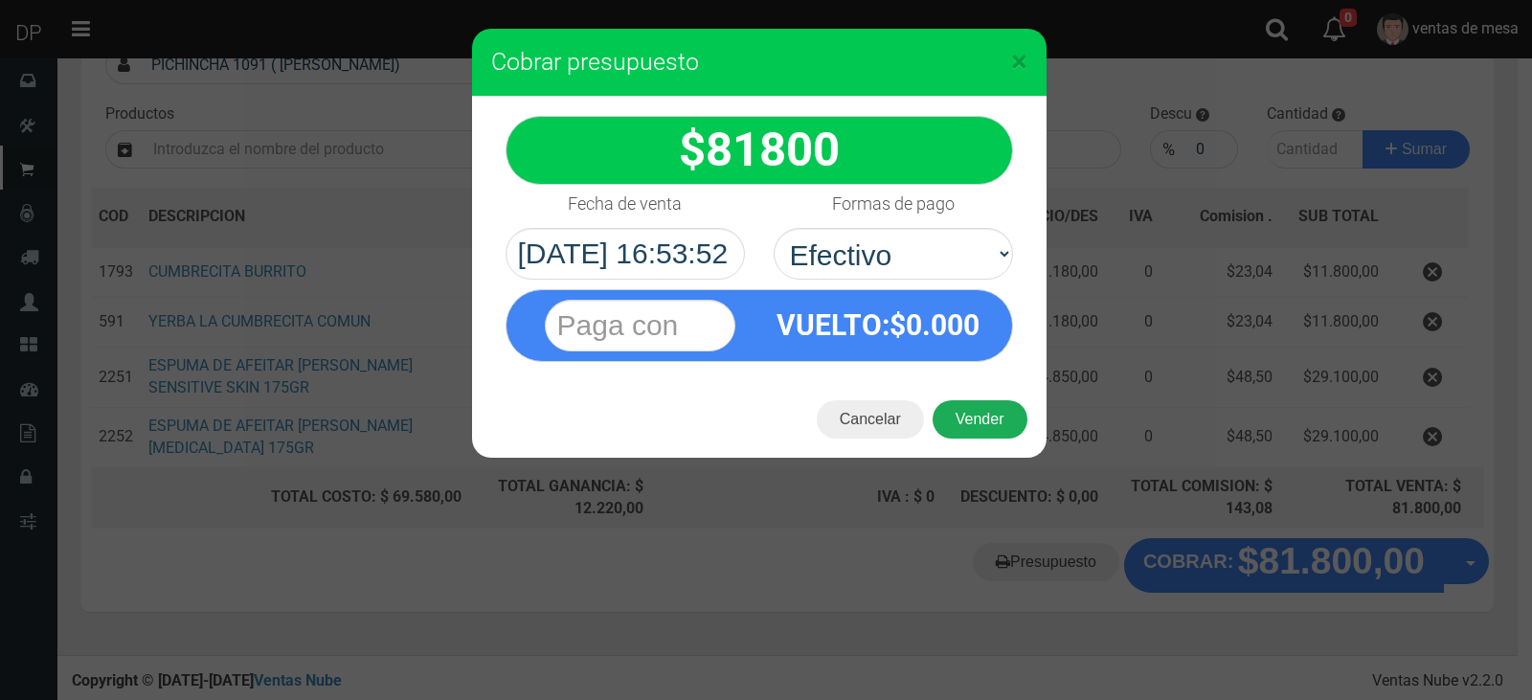
click at [975, 414] on button "Vender" at bounding box center [979, 419] width 95 height 38
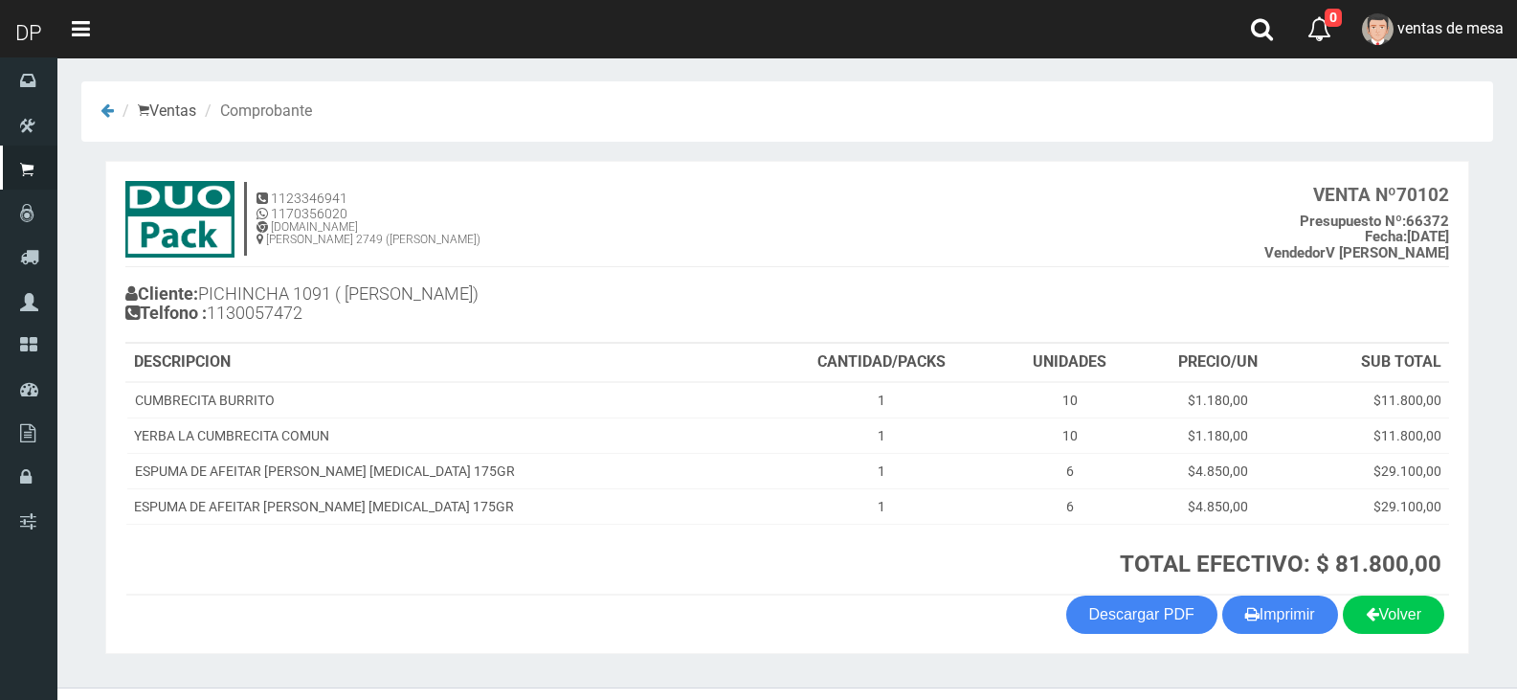
scroll to position [39, 0]
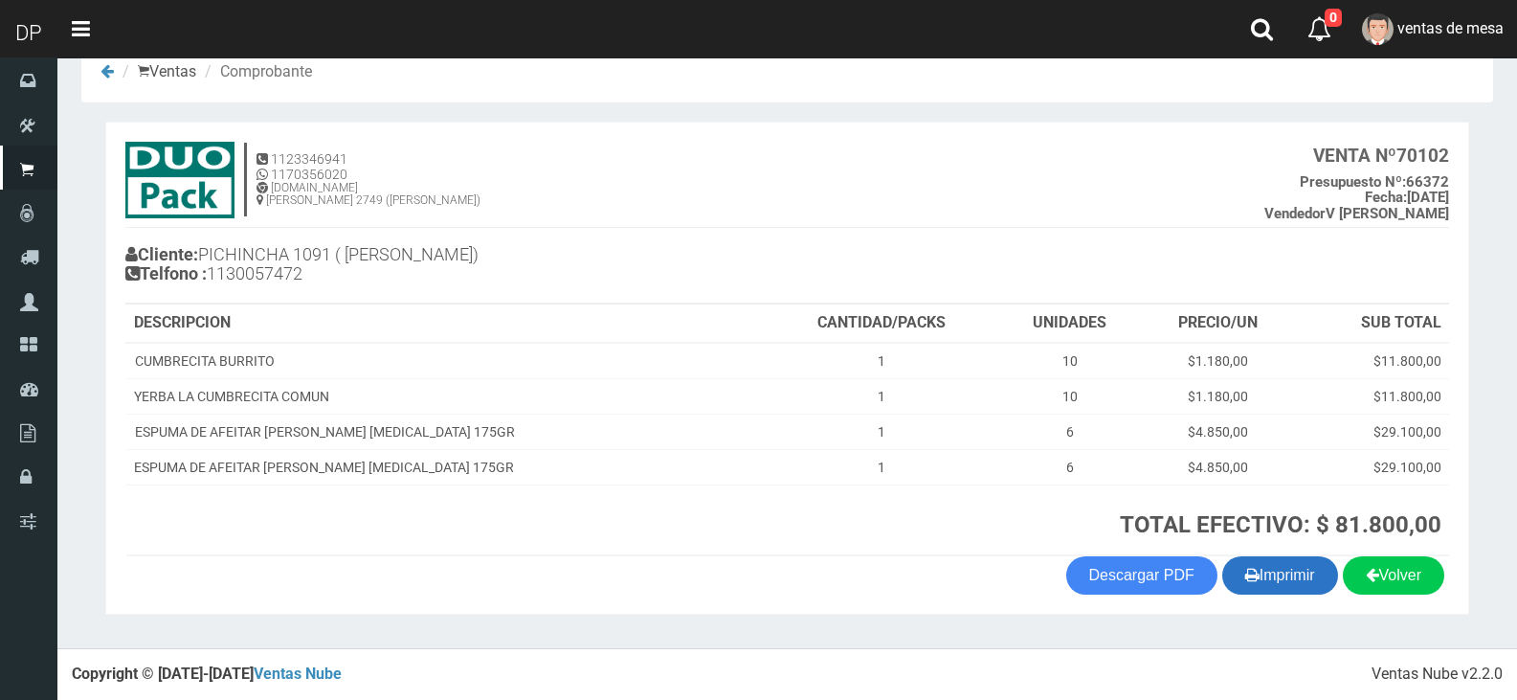
click at [1274, 581] on button "Imprimir" at bounding box center [1280, 575] width 116 height 38
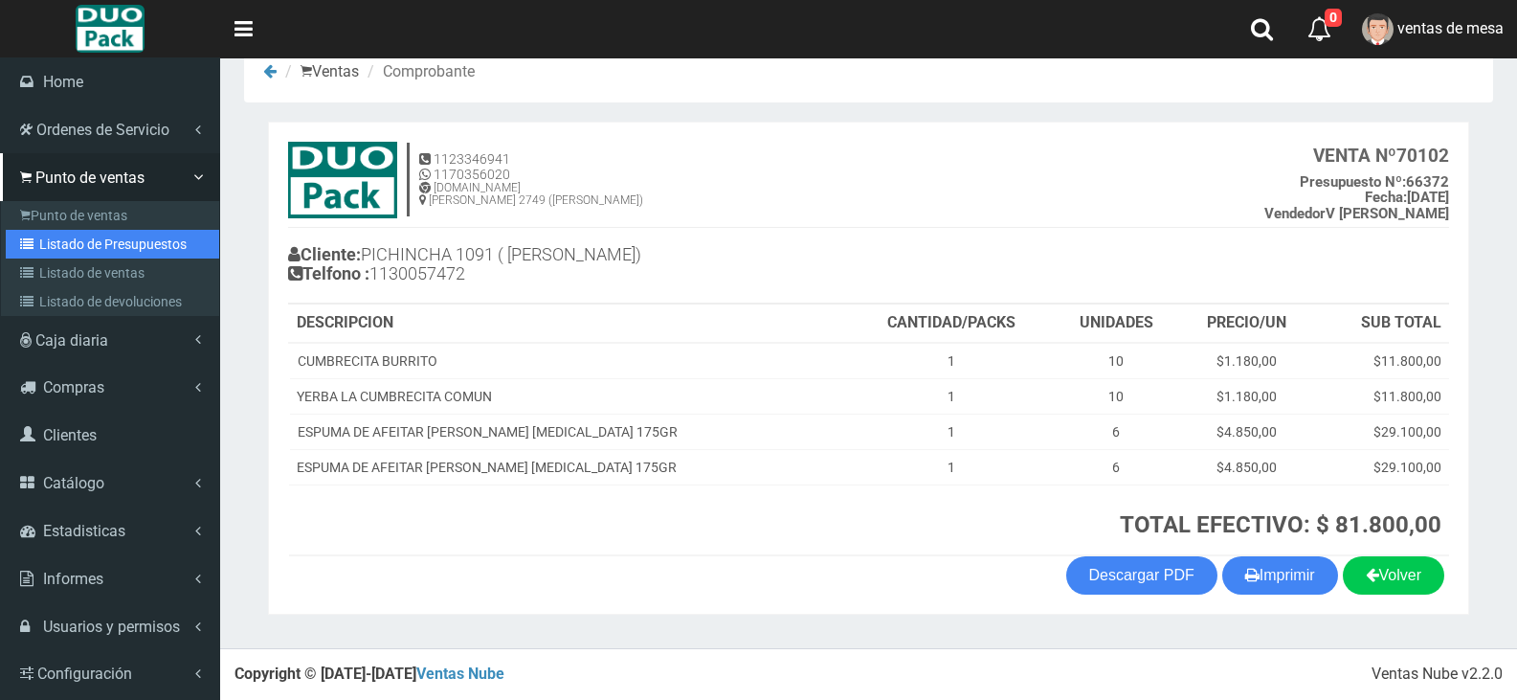
click at [72, 242] on link "Listado de Presupuestos" at bounding box center [112, 244] width 213 height 29
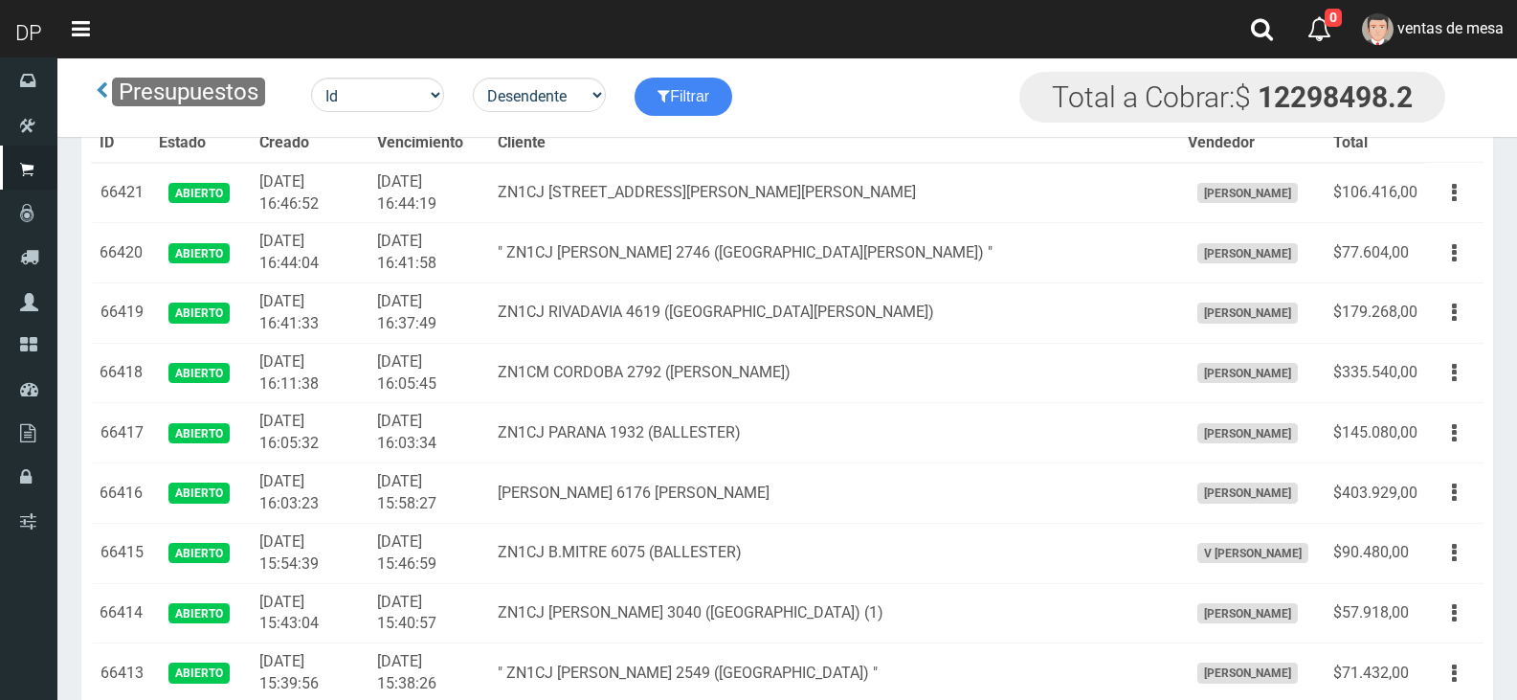
scroll to position [2461, 0]
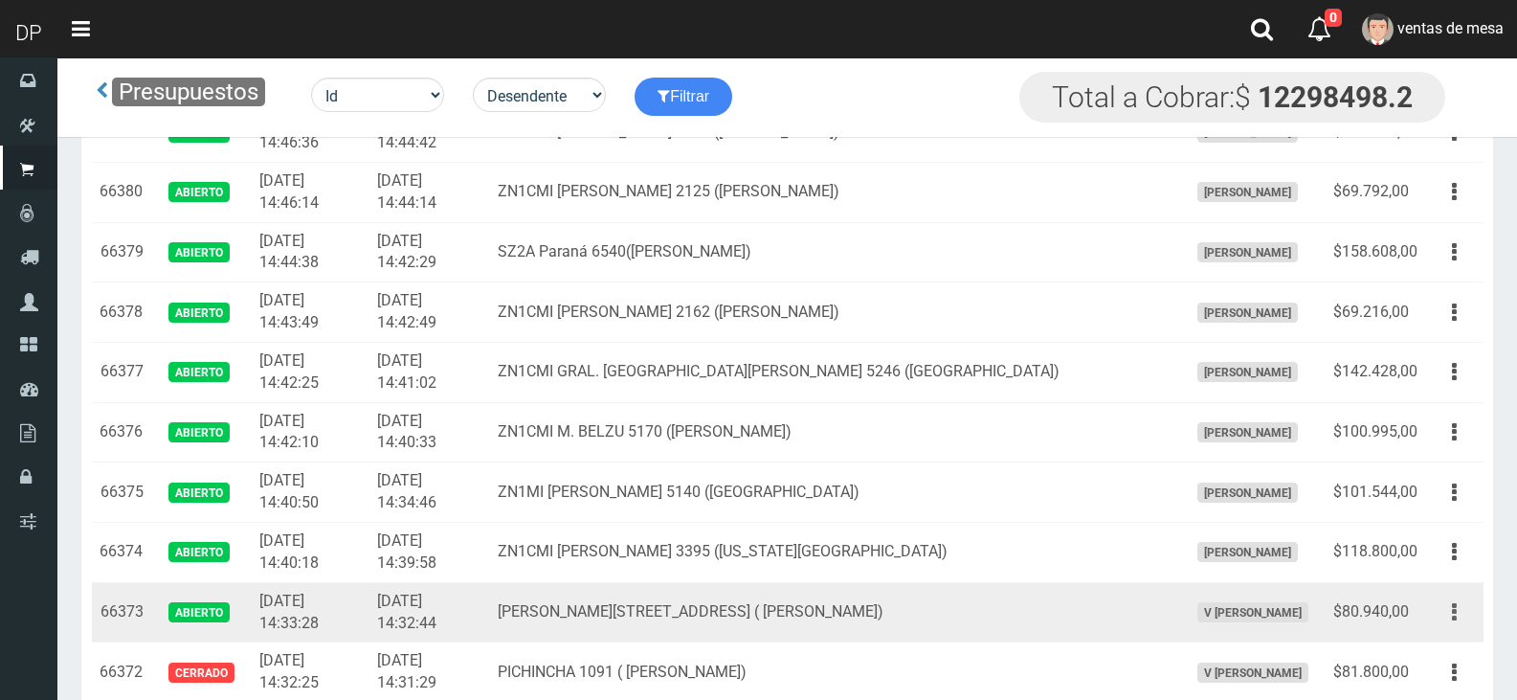
click at [1459, 617] on button "button" at bounding box center [1454, 612] width 43 height 34
click at [1448, 656] on link "Editar" at bounding box center [1399, 659] width 151 height 42
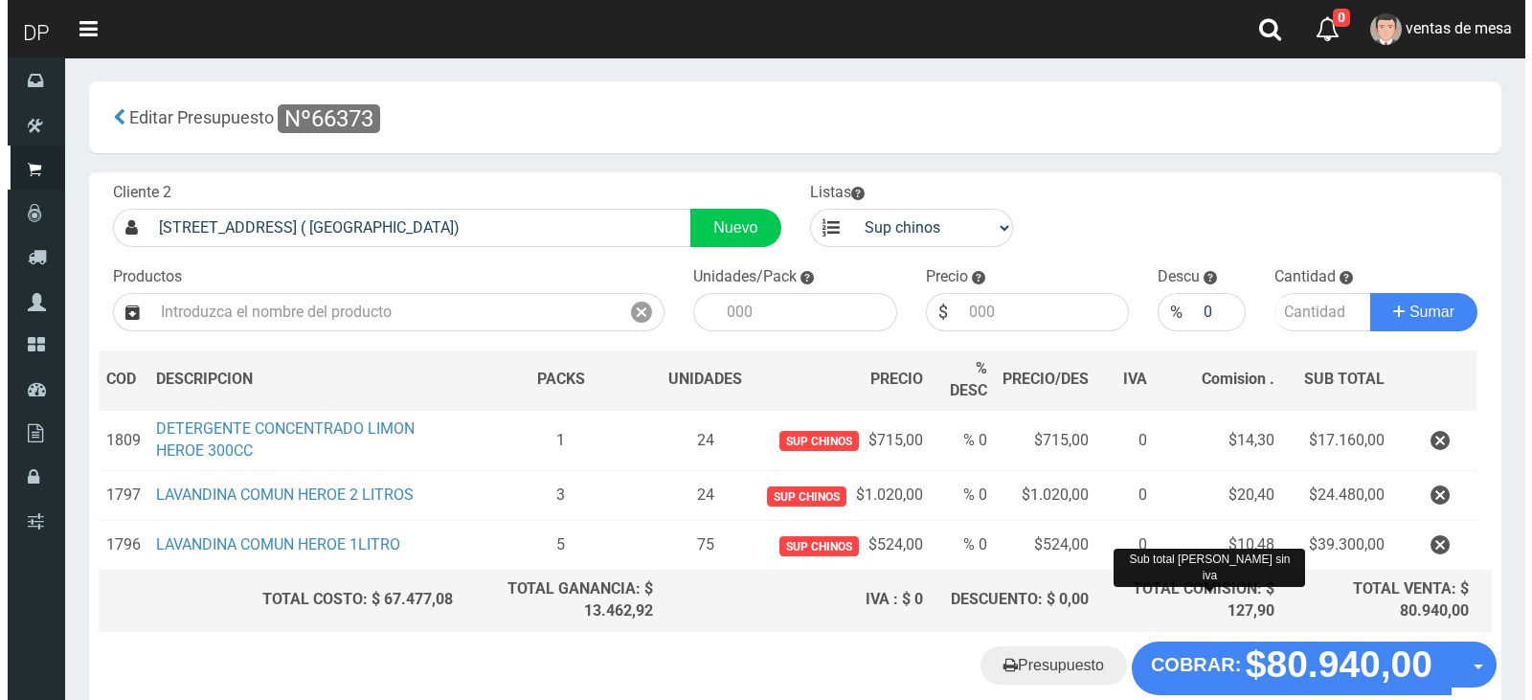
scroll to position [103, 0]
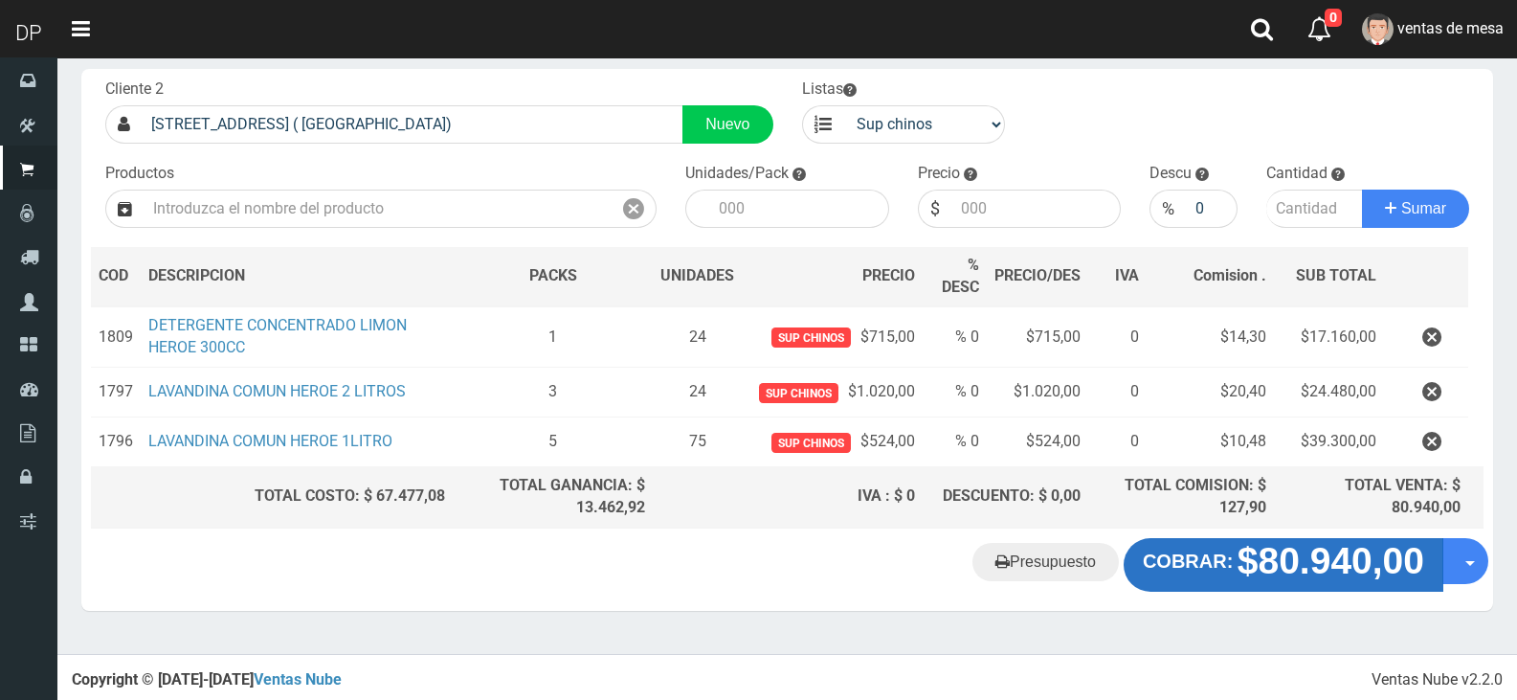
click at [1255, 573] on strong "$80.940,00" at bounding box center [1331, 560] width 187 height 41
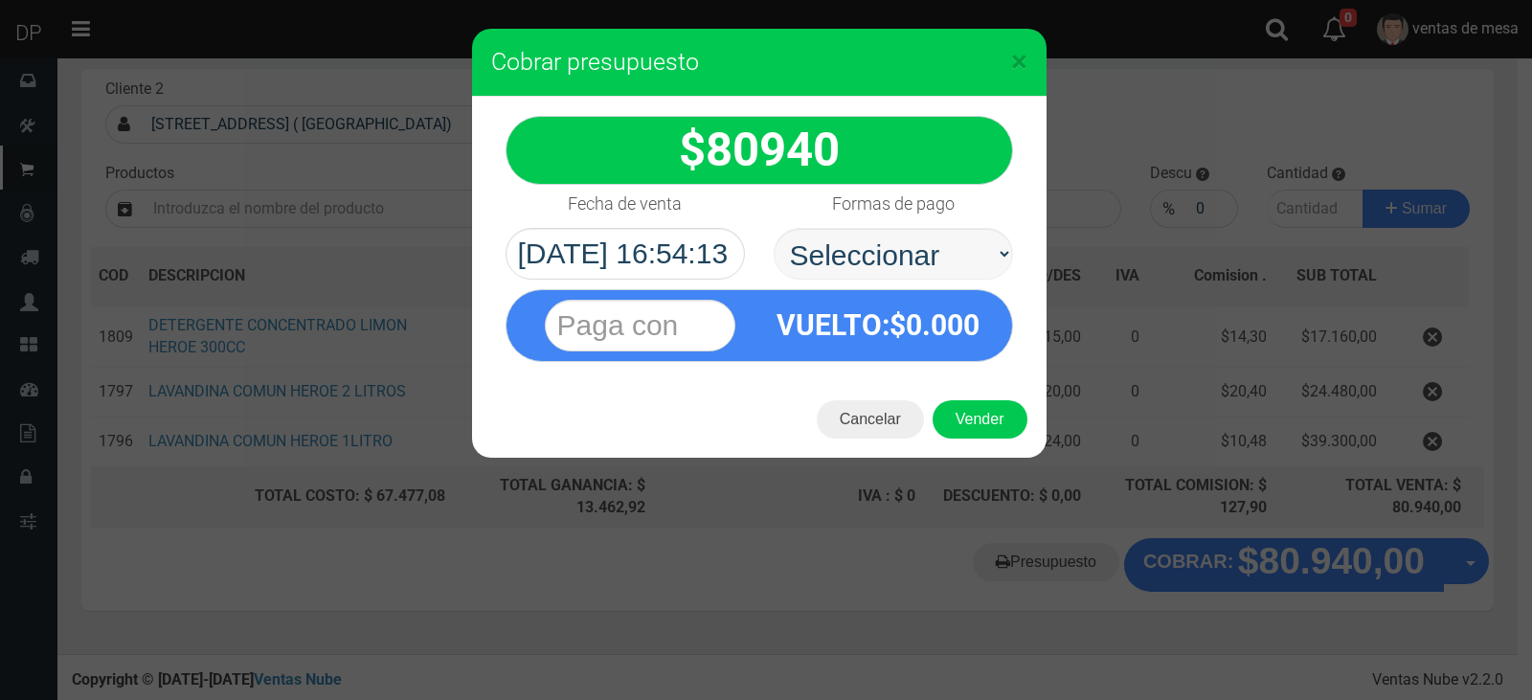
click at [916, 233] on select "Seleccionar Efectivo Tarjeta de Crédito Depósito Débito" at bounding box center [892, 254] width 239 height 52
select select "Efectivo"
click at [773, 228] on select "Seleccionar Efectivo Tarjeta de Crédito Depósito Débito" at bounding box center [892, 254] width 239 height 52
click at [965, 416] on button "Vender" at bounding box center [979, 419] width 95 height 38
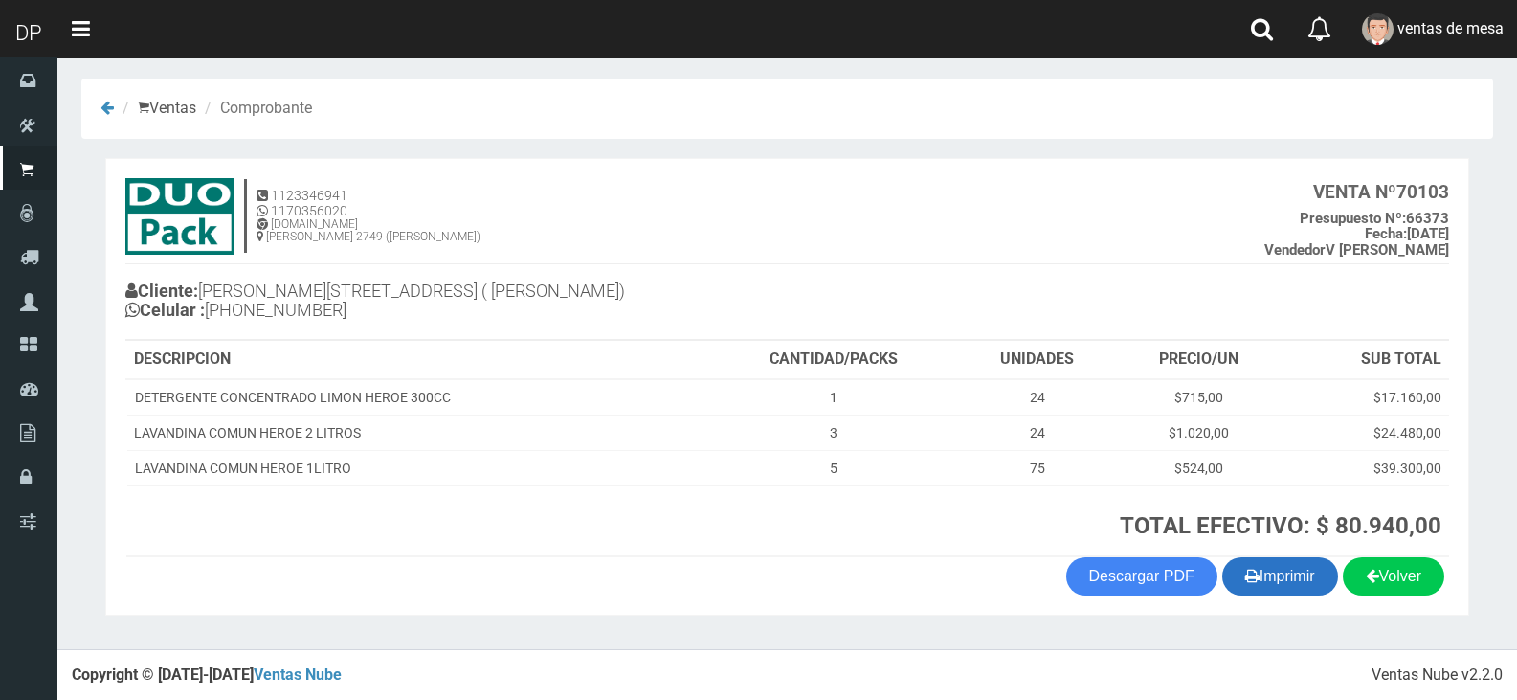
scroll to position [4, 0]
click at [1247, 571] on icon "button" at bounding box center [1252, 574] width 14 height 27
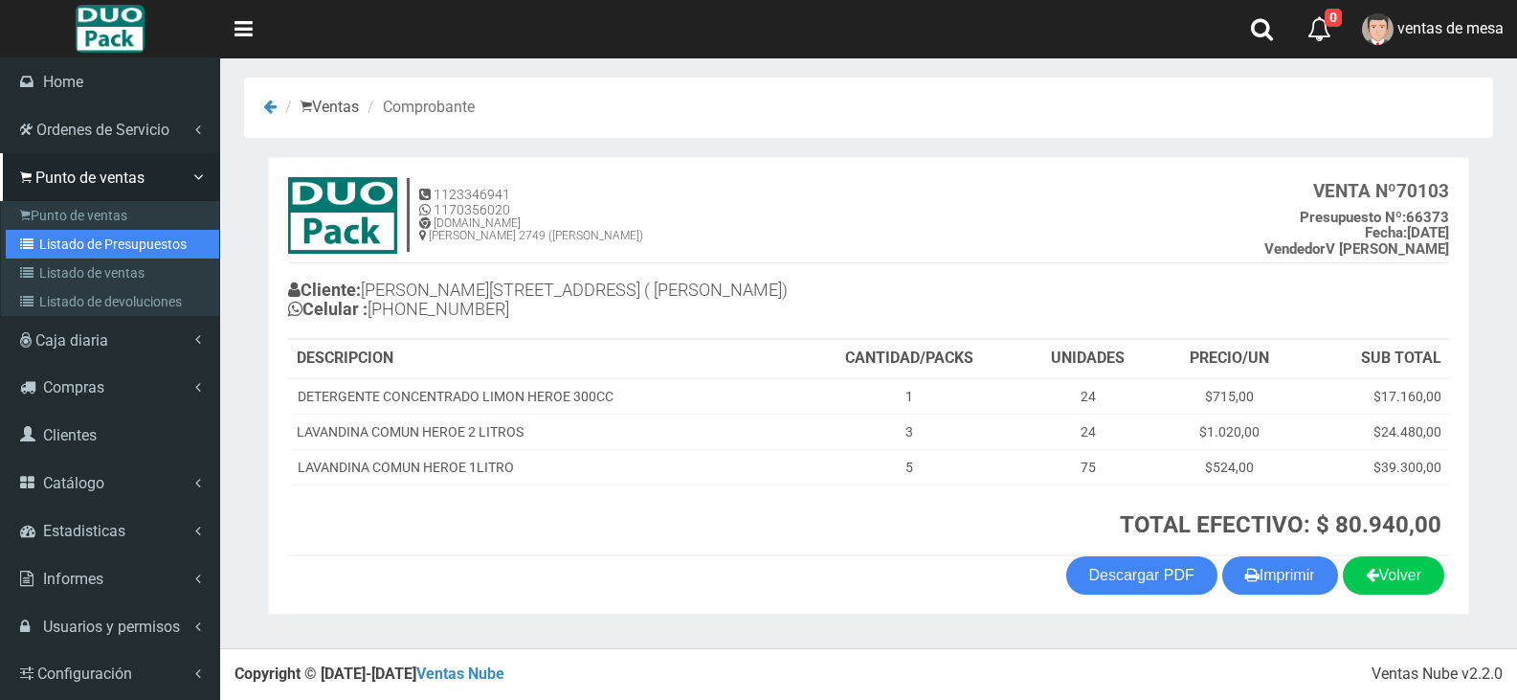
click at [74, 249] on link "Listado de Presupuestos" at bounding box center [112, 244] width 213 height 29
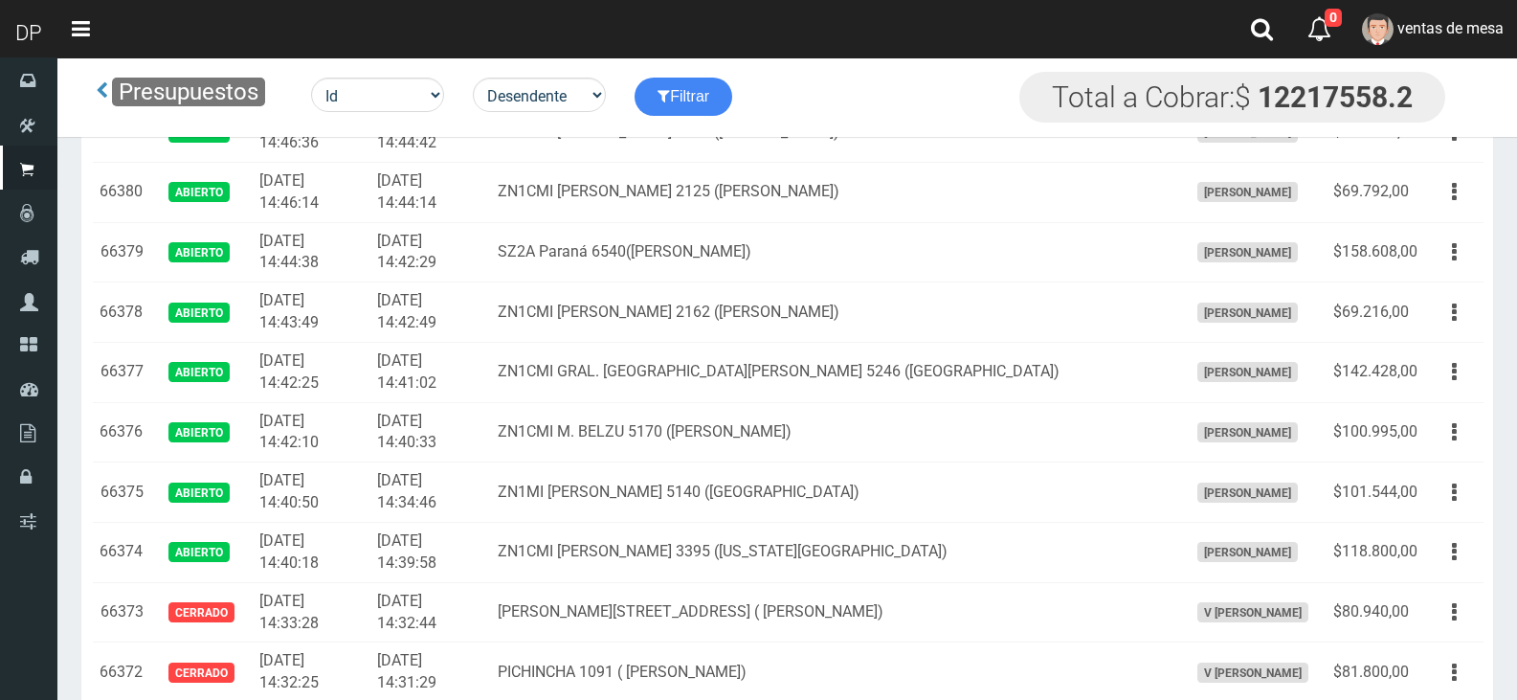
scroll to position [2963, 0]
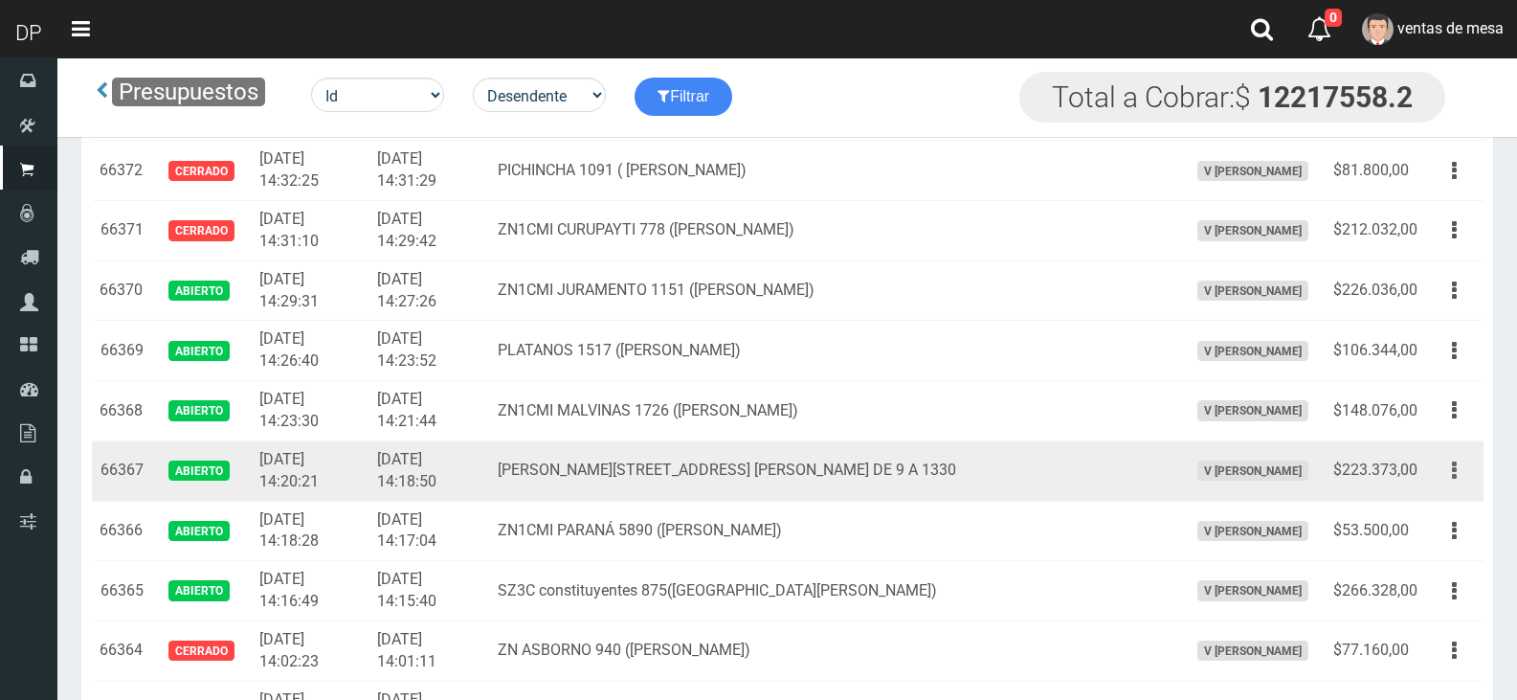
click at [1434, 475] on button "button" at bounding box center [1454, 471] width 43 height 34
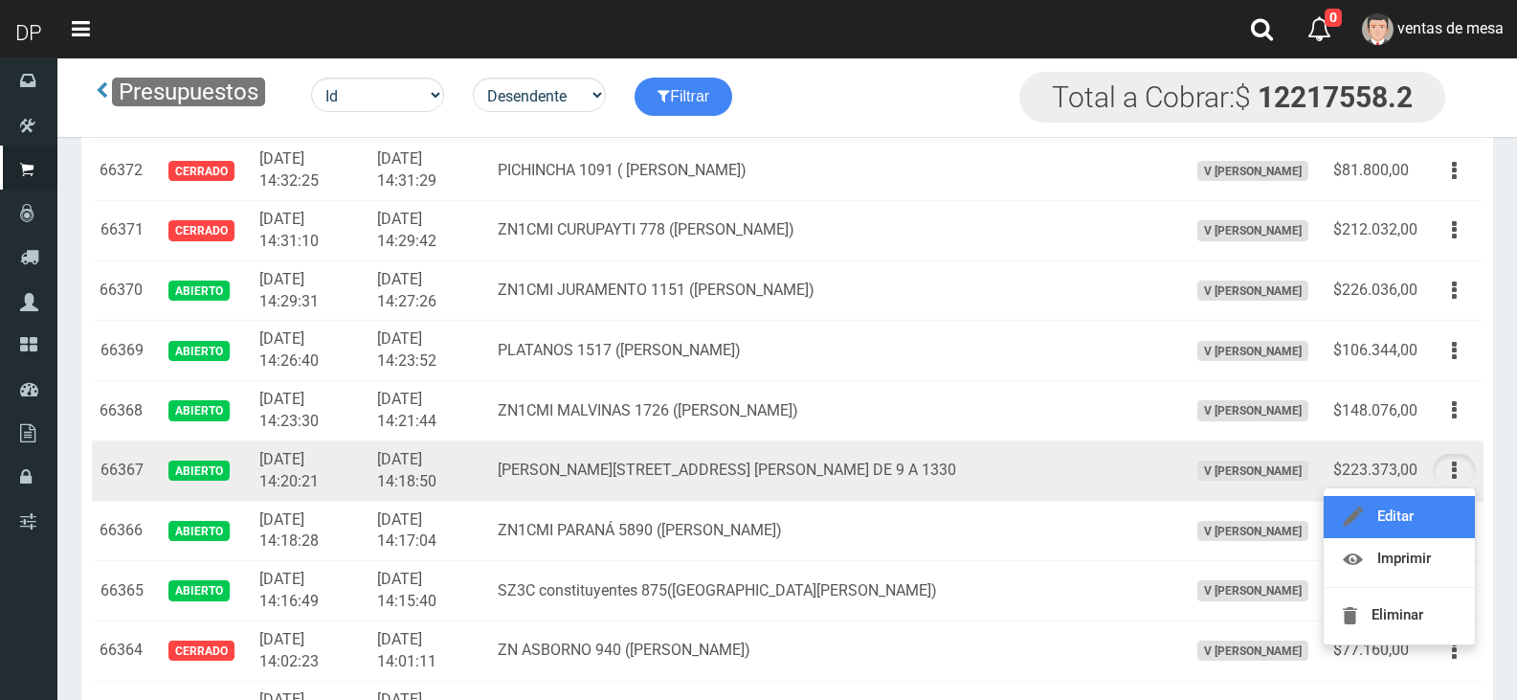
click at [1431, 501] on link "Editar" at bounding box center [1399, 517] width 151 height 42
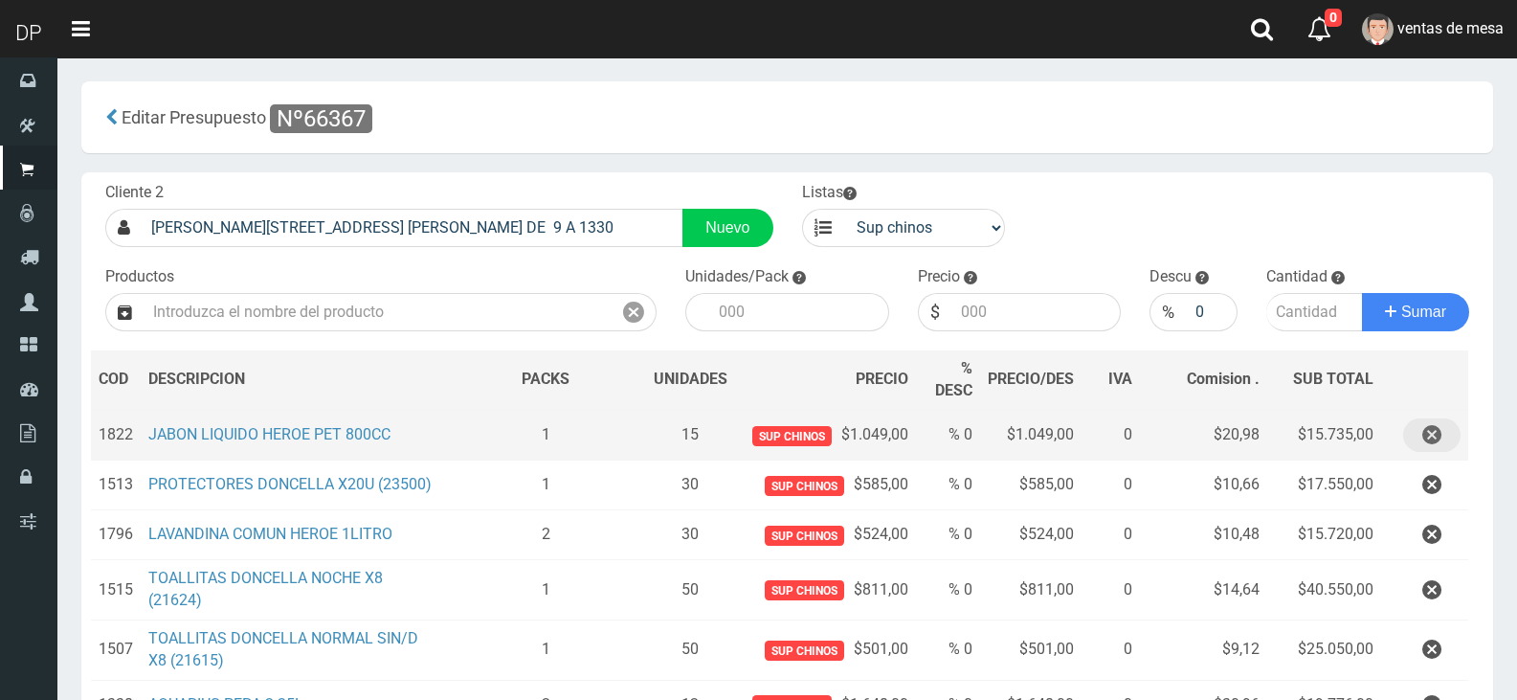
click at [1443, 443] on button "button" at bounding box center [1431, 435] width 57 height 34
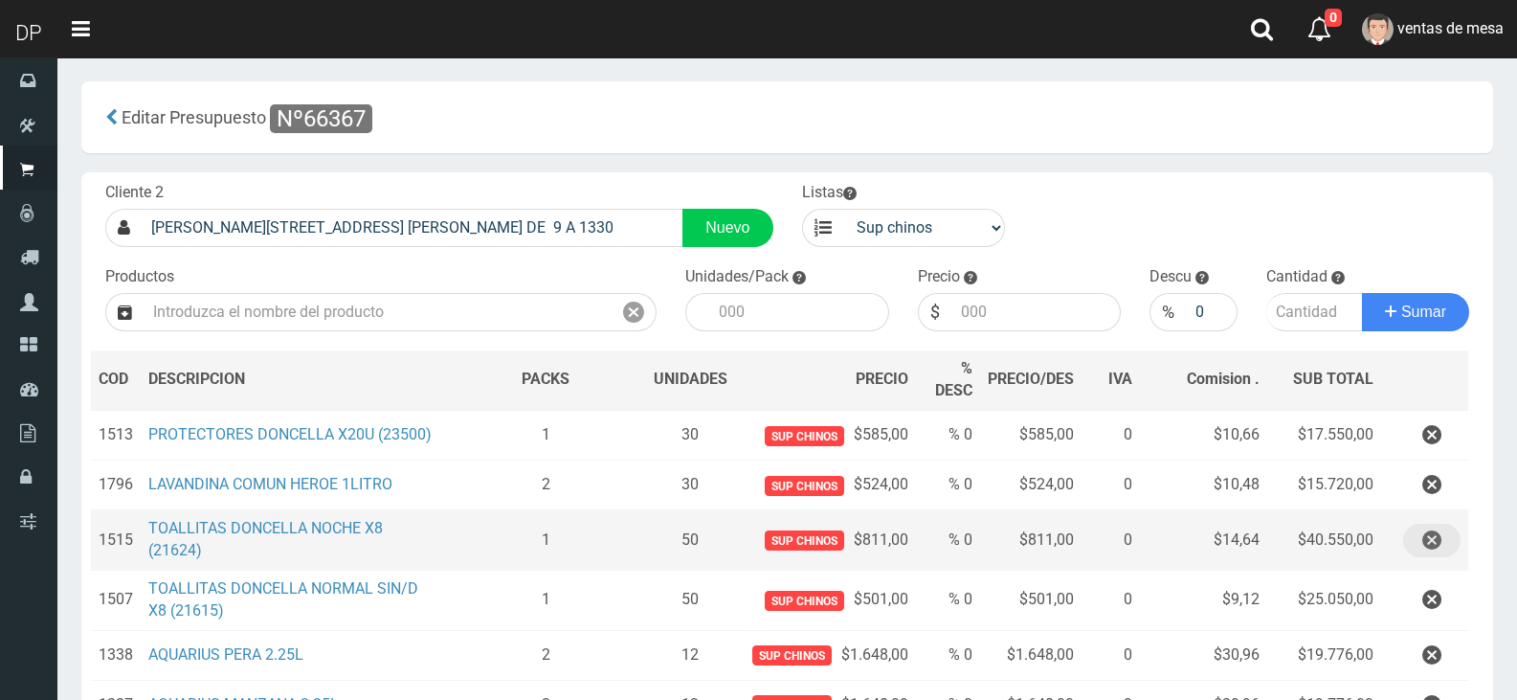
click at [1442, 527] on button "button" at bounding box center [1431, 541] width 57 height 34
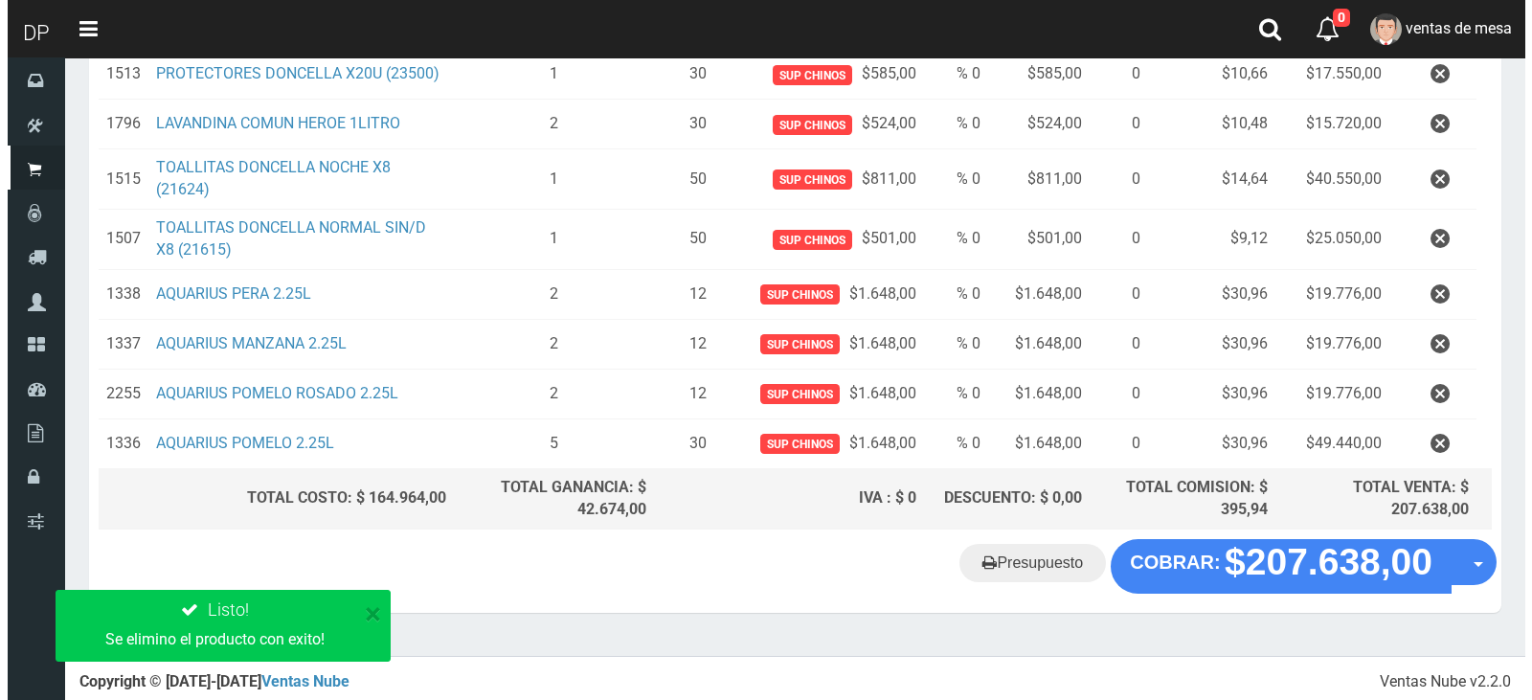
scroll to position [302, 0]
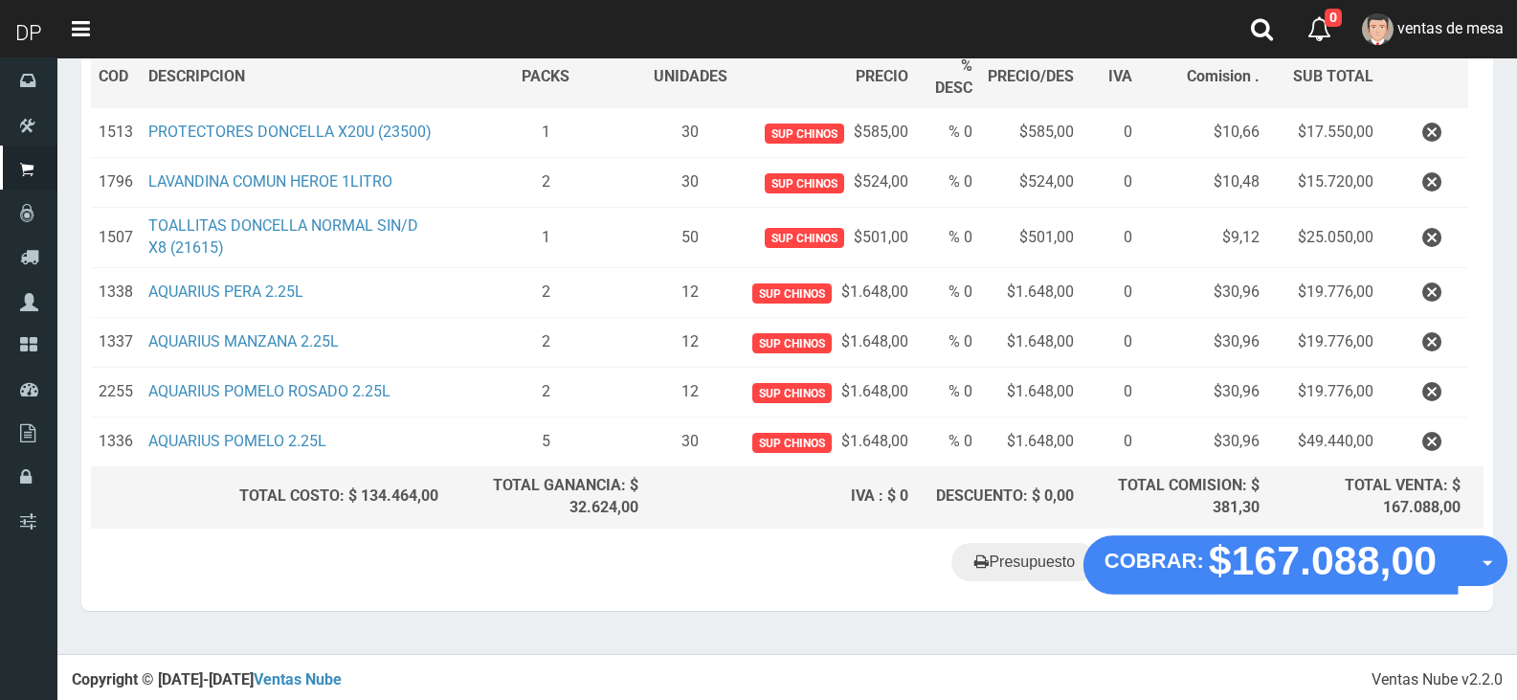
click at [1228, 572] on strong "$167.088,00" at bounding box center [1323, 559] width 229 height 45
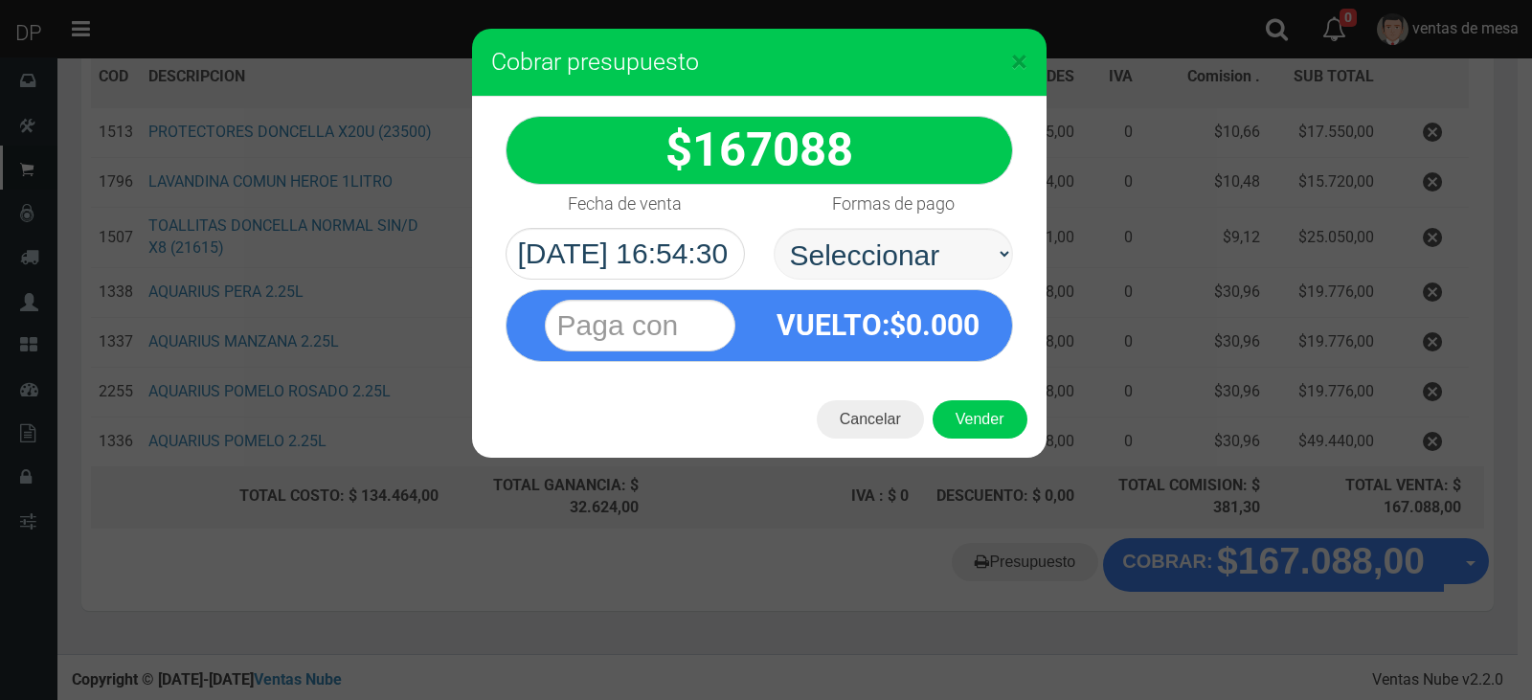
click at [878, 257] on select "Seleccionar Efectivo Tarjeta de Crédito Depósito Débito" at bounding box center [892, 254] width 239 height 52
select select "Efectivo"
click at [773, 228] on select "Seleccionar Efectivo Tarjeta de Crédito Depósito Débito" at bounding box center [892, 254] width 239 height 52
click at [959, 402] on button "Vender" at bounding box center [979, 419] width 95 height 38
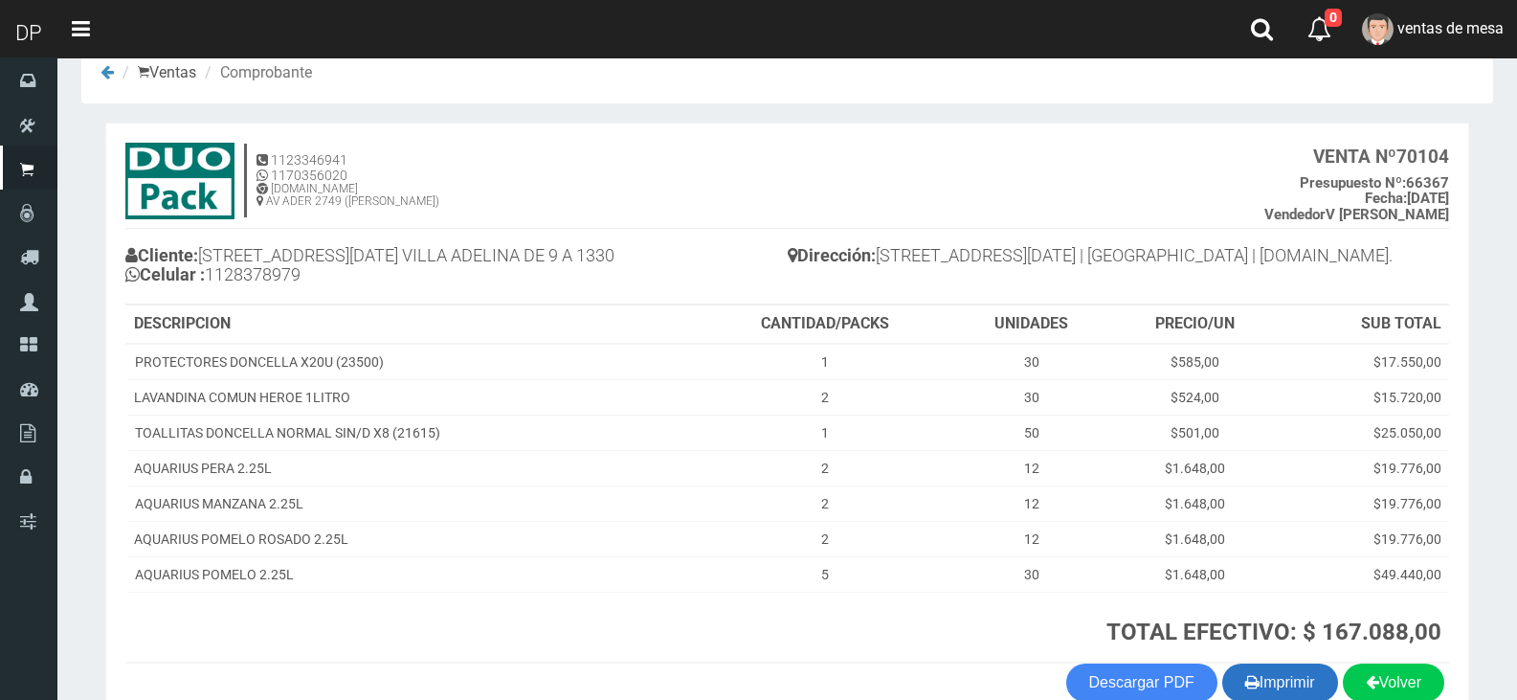
scroll to position [146, 0]
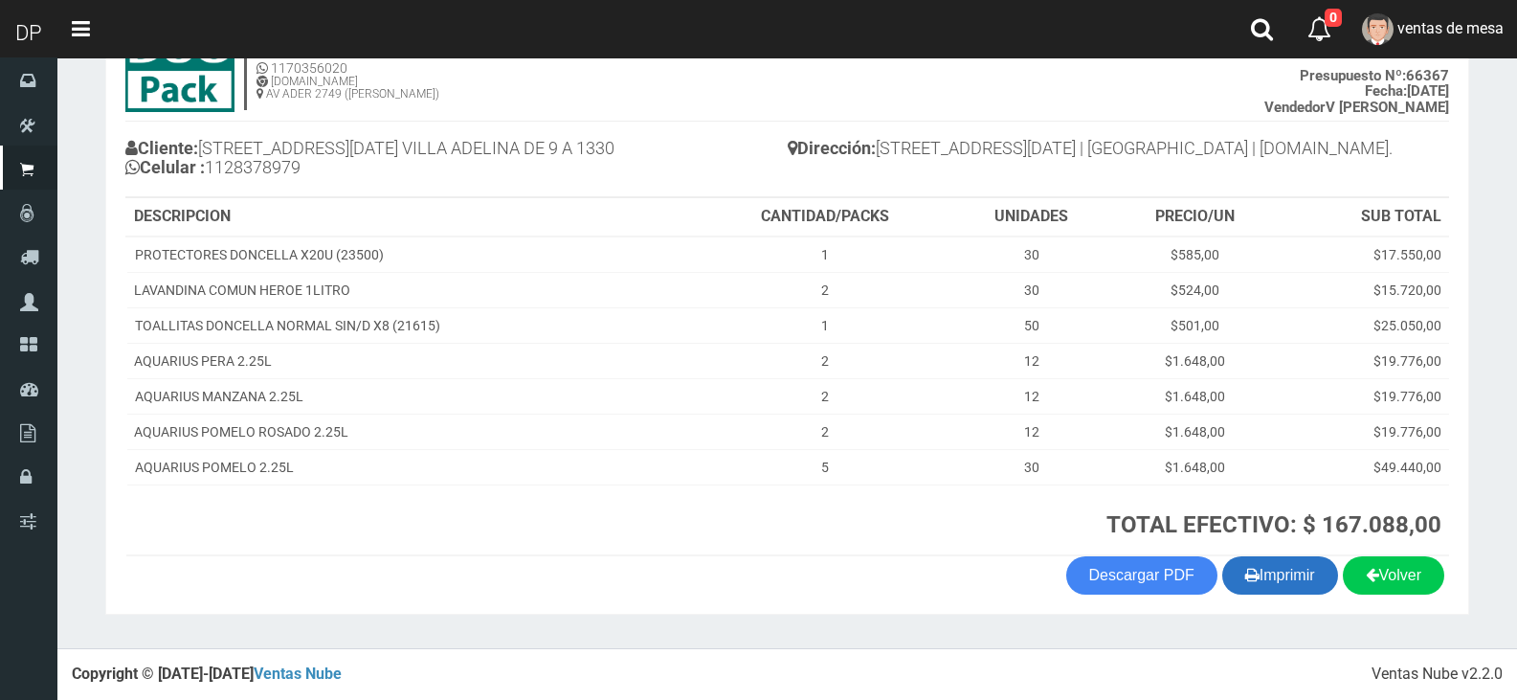
click at [1269, 582] on button "Imprimir" at bounding box center [1280, 575] width 116 height 38
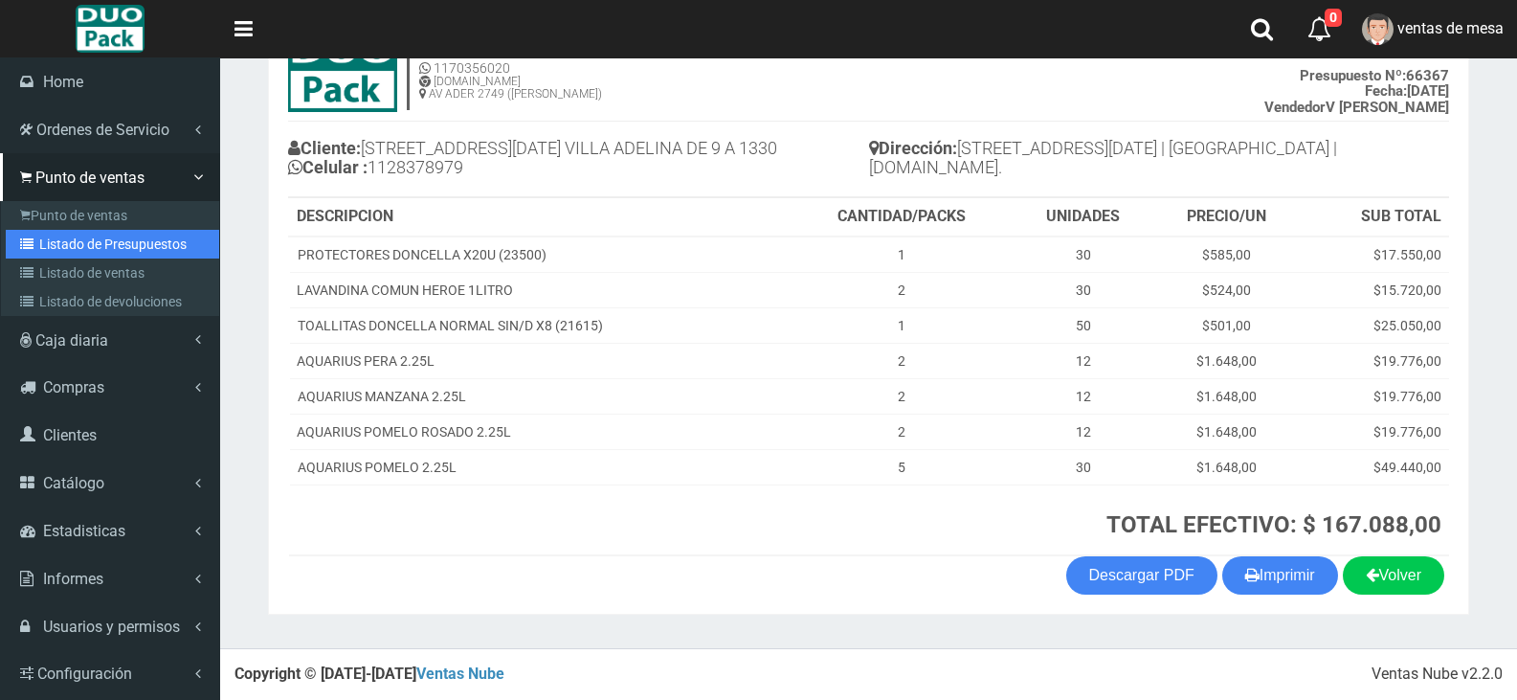
click at [43, 251] on link "Listado de Presupuestos" at bounding box center [112, 244] width 213 height 29
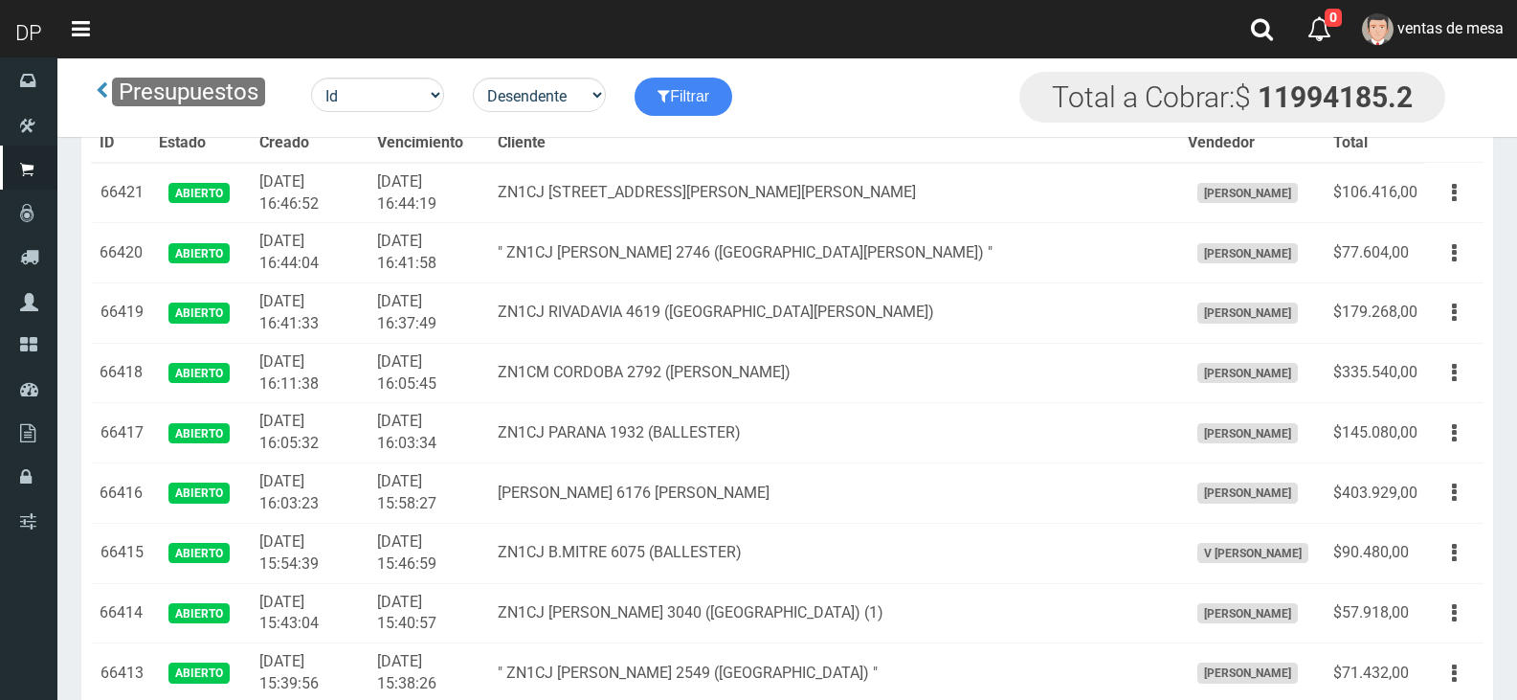
scroll to position [3061, 0]
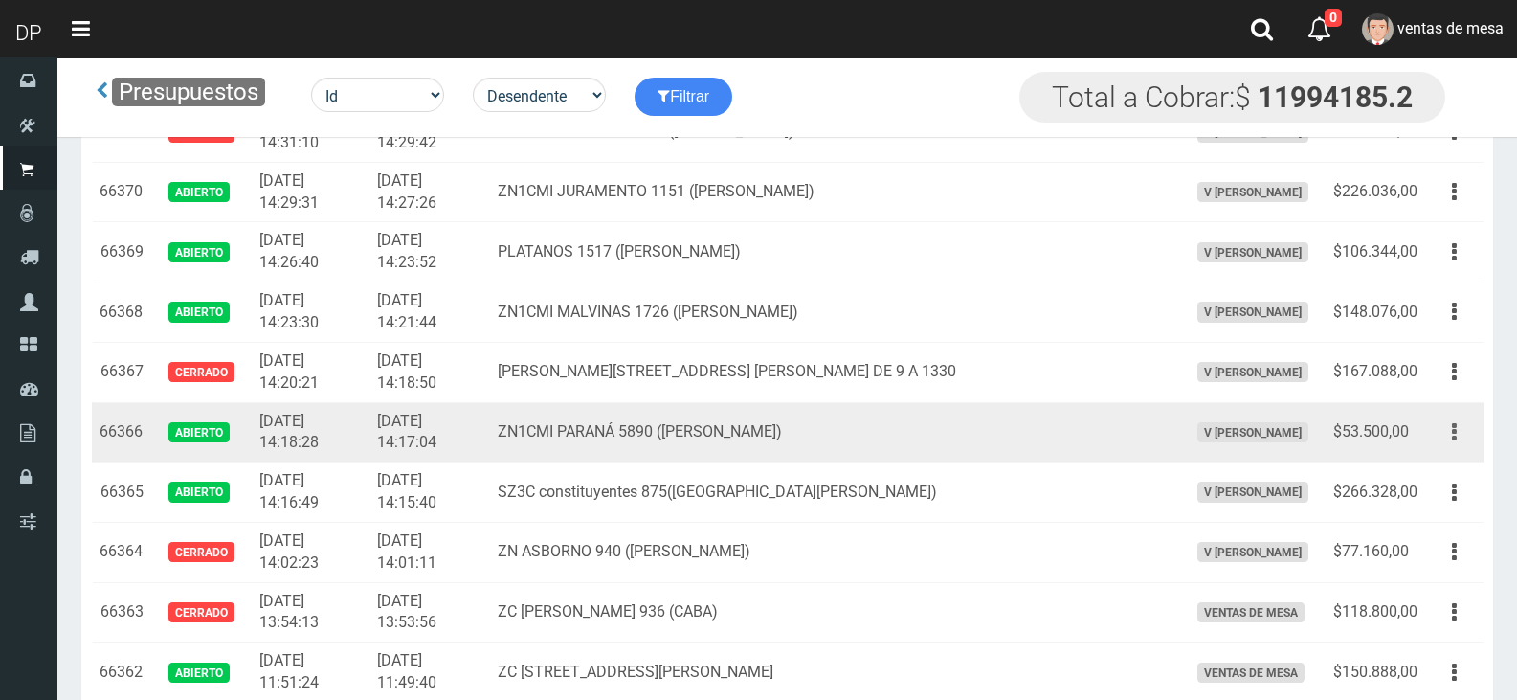
click at [1444, 431] on button "button" at bounding box center [1454, 432] width 43 height 34
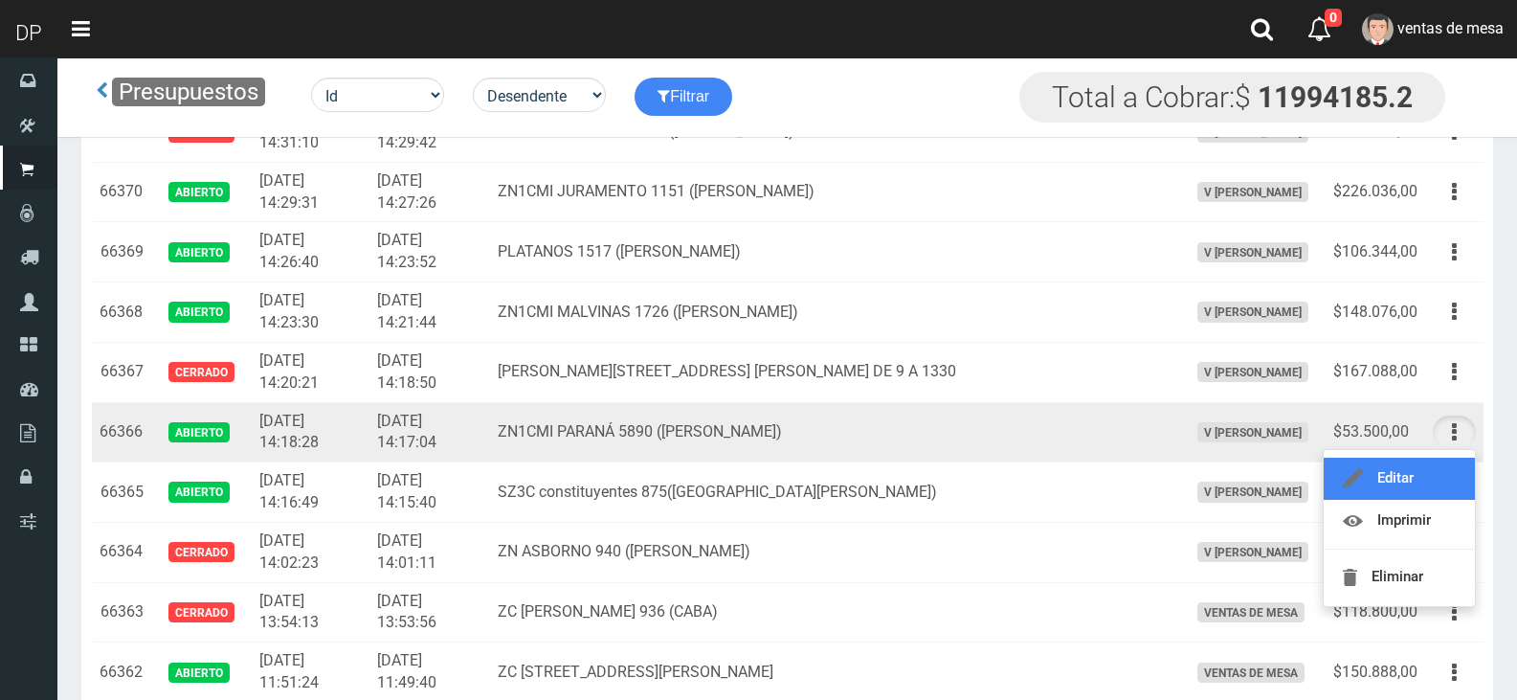
click at [1434, 485] on link "Editar" at bounding box center [1399, 479] width 151 height 42
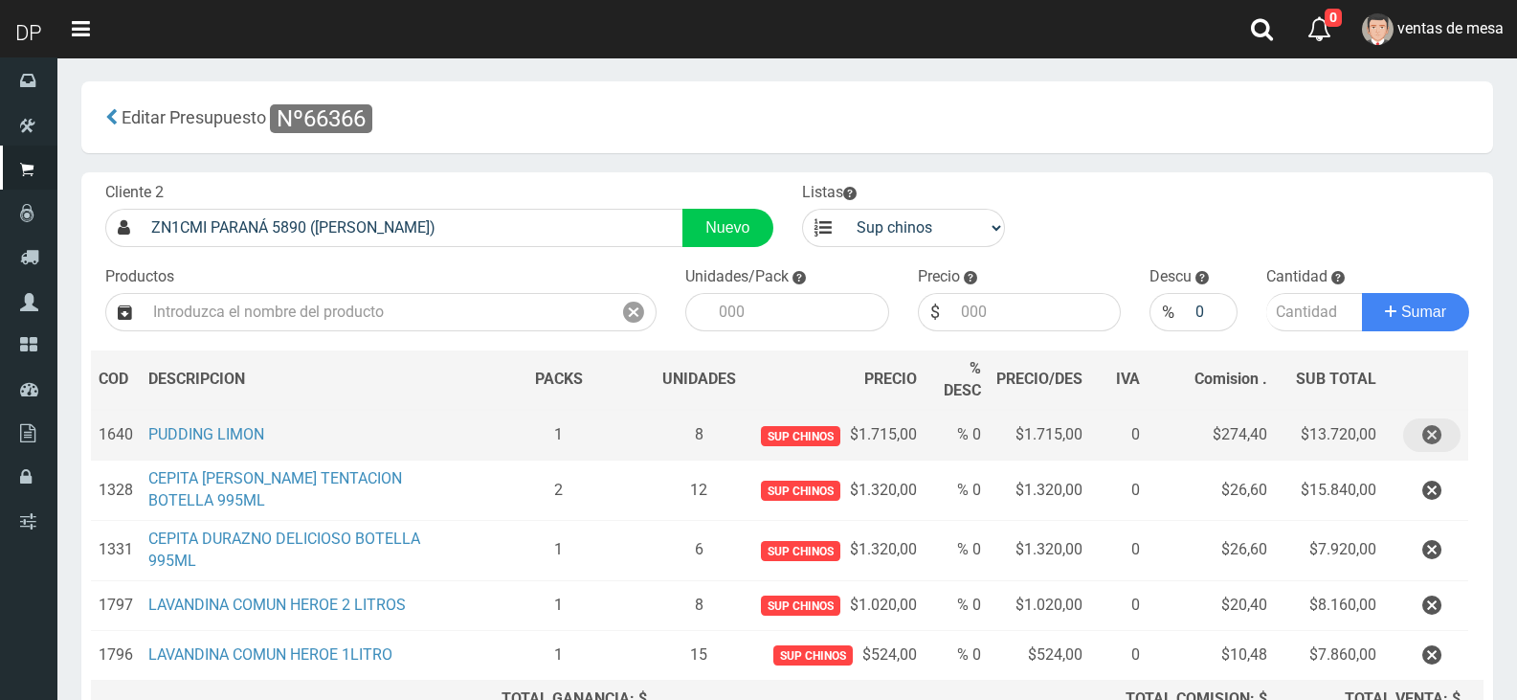
click at [1423, 434] on icon "button" at bounding box center [1431, 435] width 19 height 34
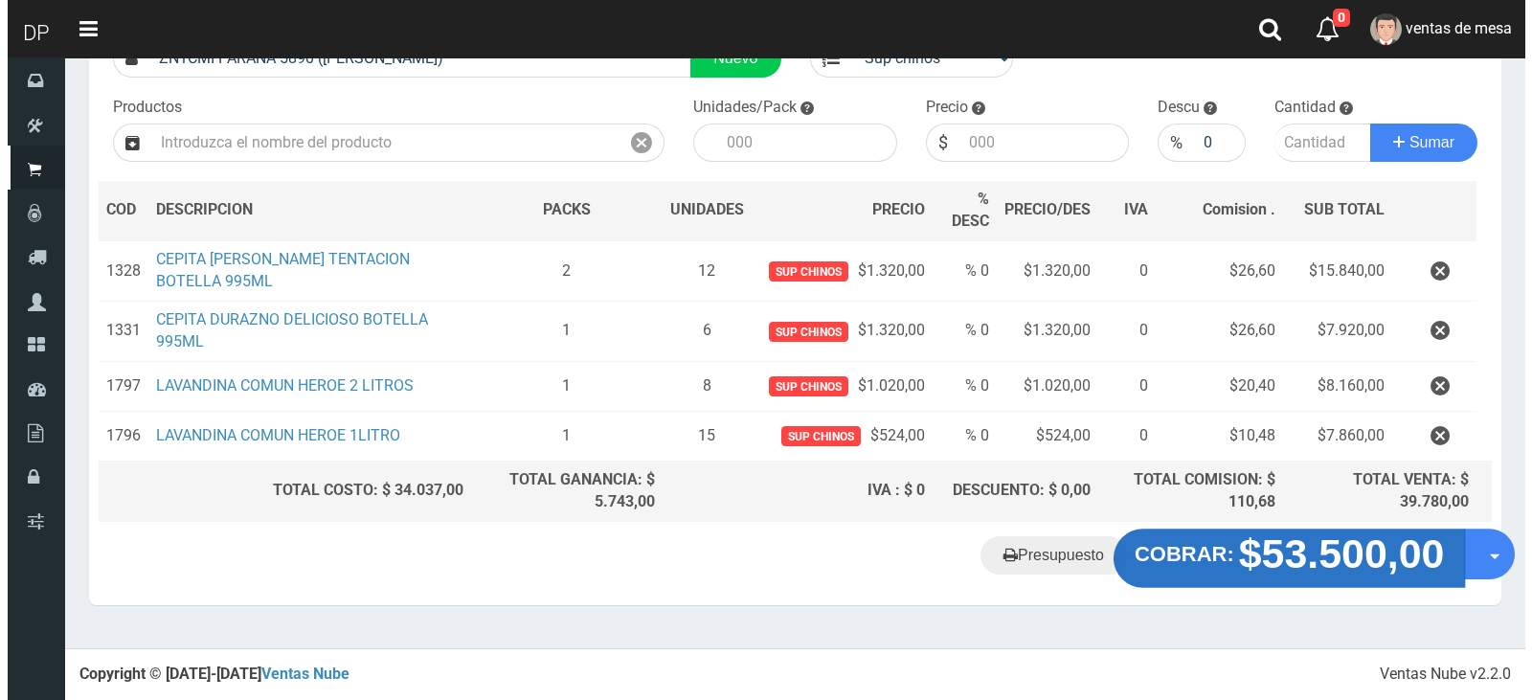
scroll to position [163, 0]
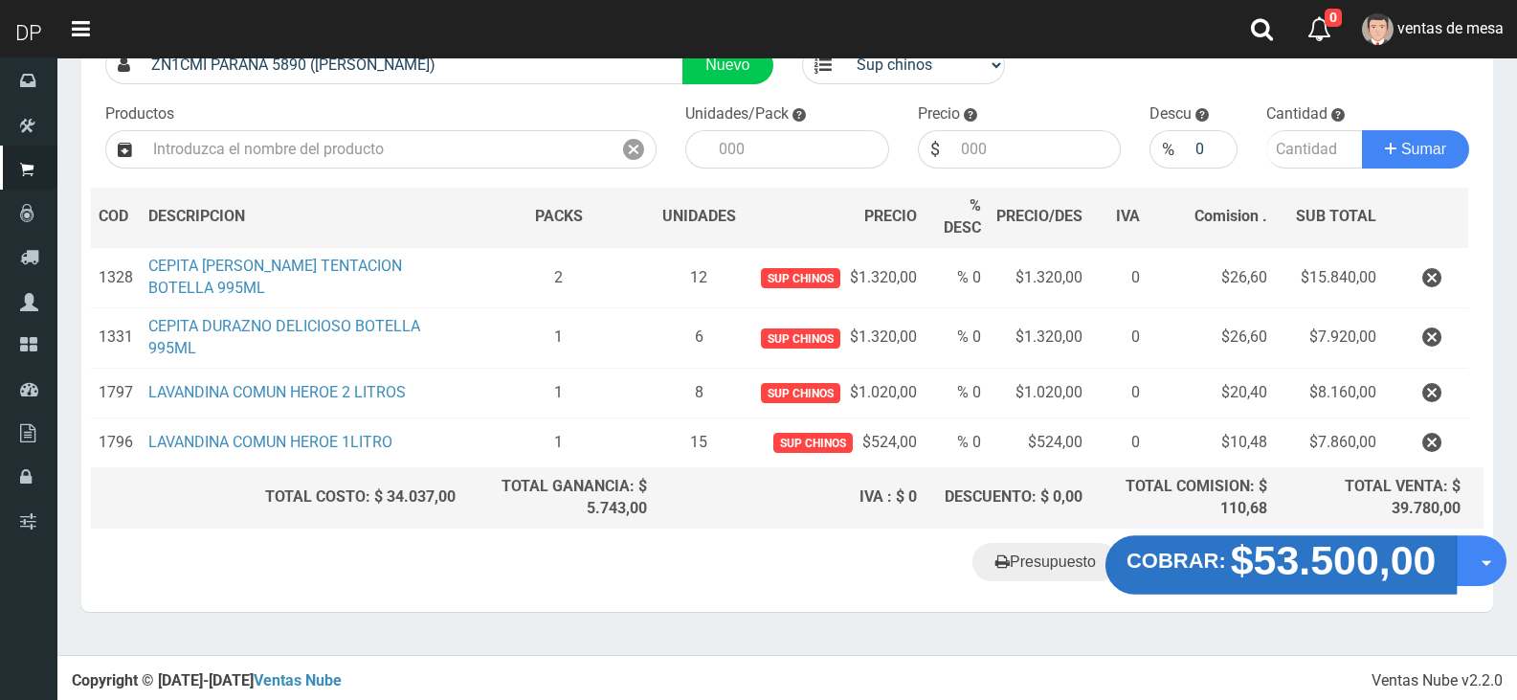
click at [1168, 571] on button "COBRAR: $53.500,00" at bounding box center [1282, 565] width 352 height 59
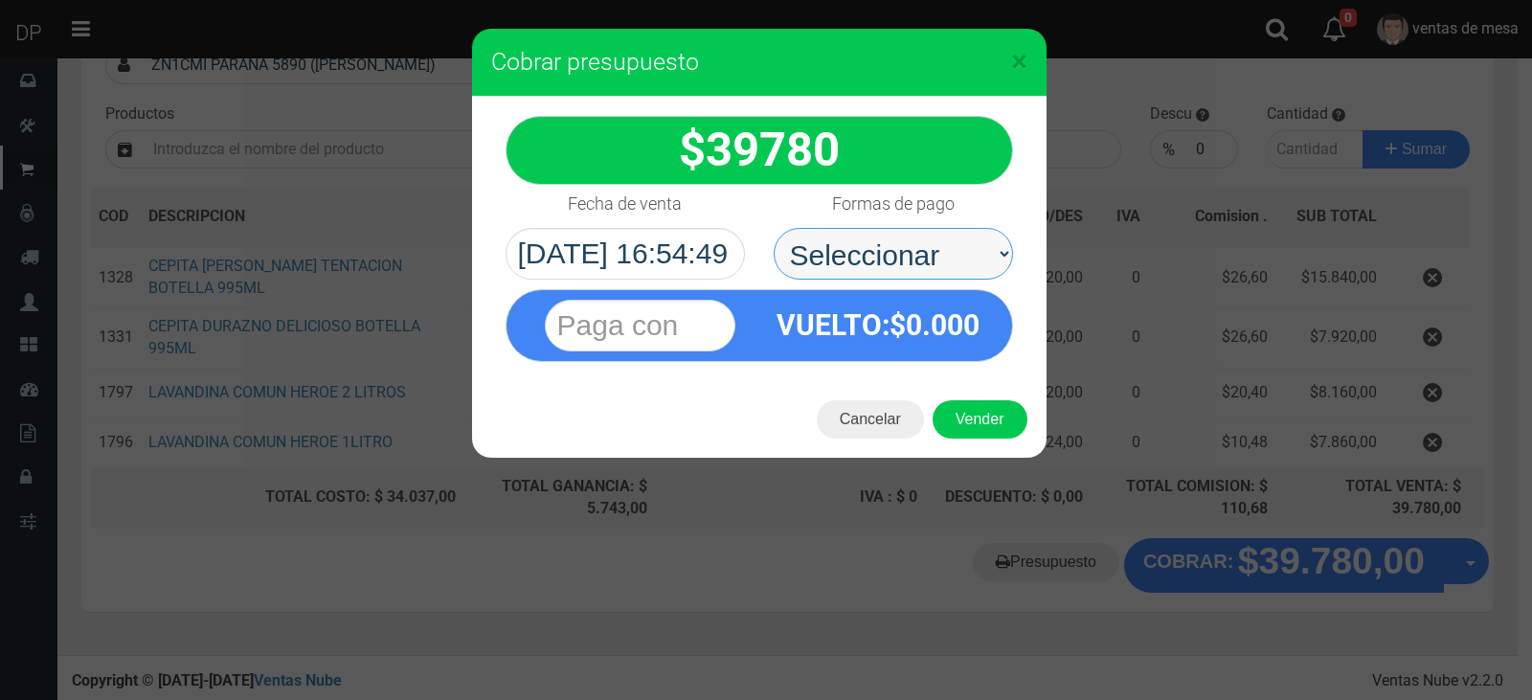
drag, startPoint x: 904, startPoint y: 255, endPoint x: 915, endPoint y: 278, distance: 25.7
click at [904, 255] on select "Seleccionar Efectivo Tarjeta de Crédito Depósito Débito" at bounding box center [892, 254] width 239 height 52
select select "Efectivo"
click at [773, 228] on select "Seleccionar Efectivo Tarjeta de Crédito Depósito Débito" at bounding box center [892, 254] width 239 height 52
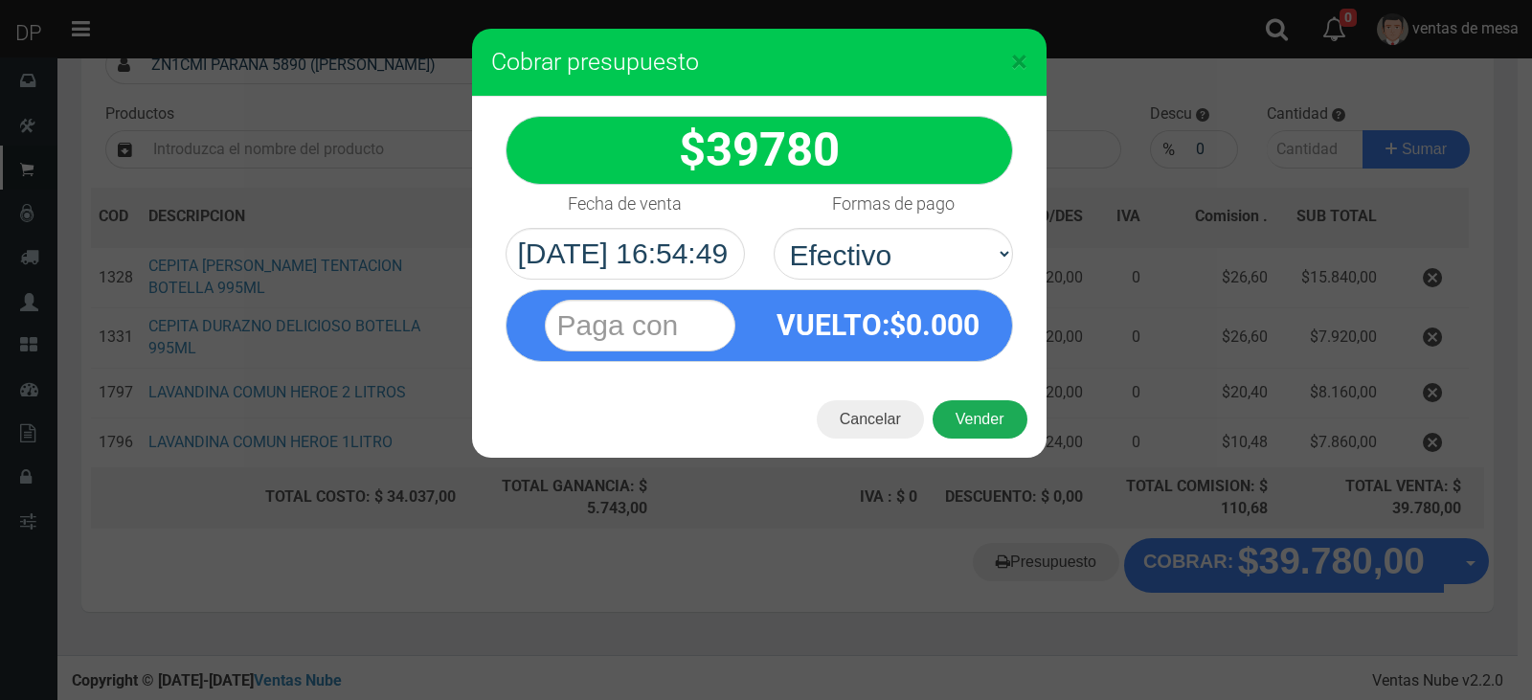
click at [993, 404] on div "Cancelar Vender" at bounding box center [759, 419] width 574 height 77
click at [1002, 433] on button "Vender" at bounding box center [979, 419] width 95 height 38
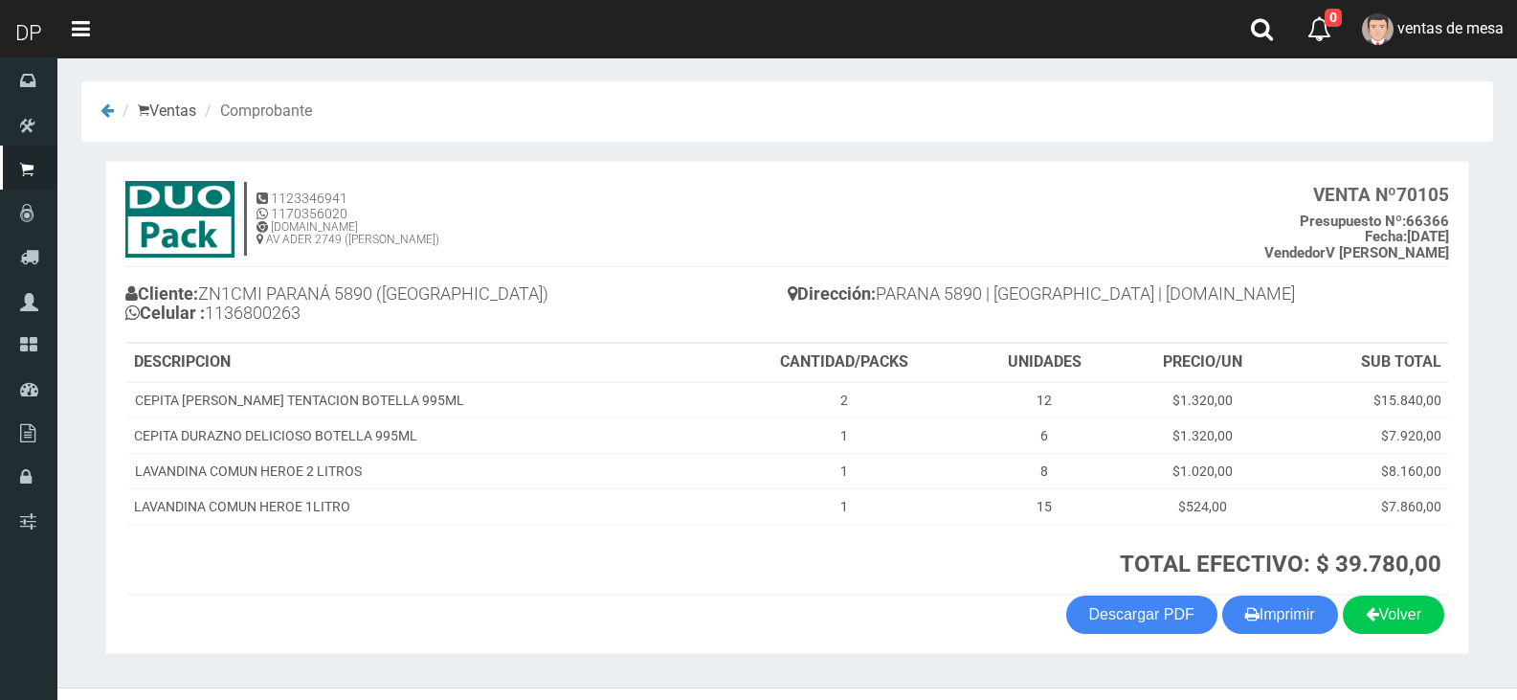
scroll to position [39, 0]
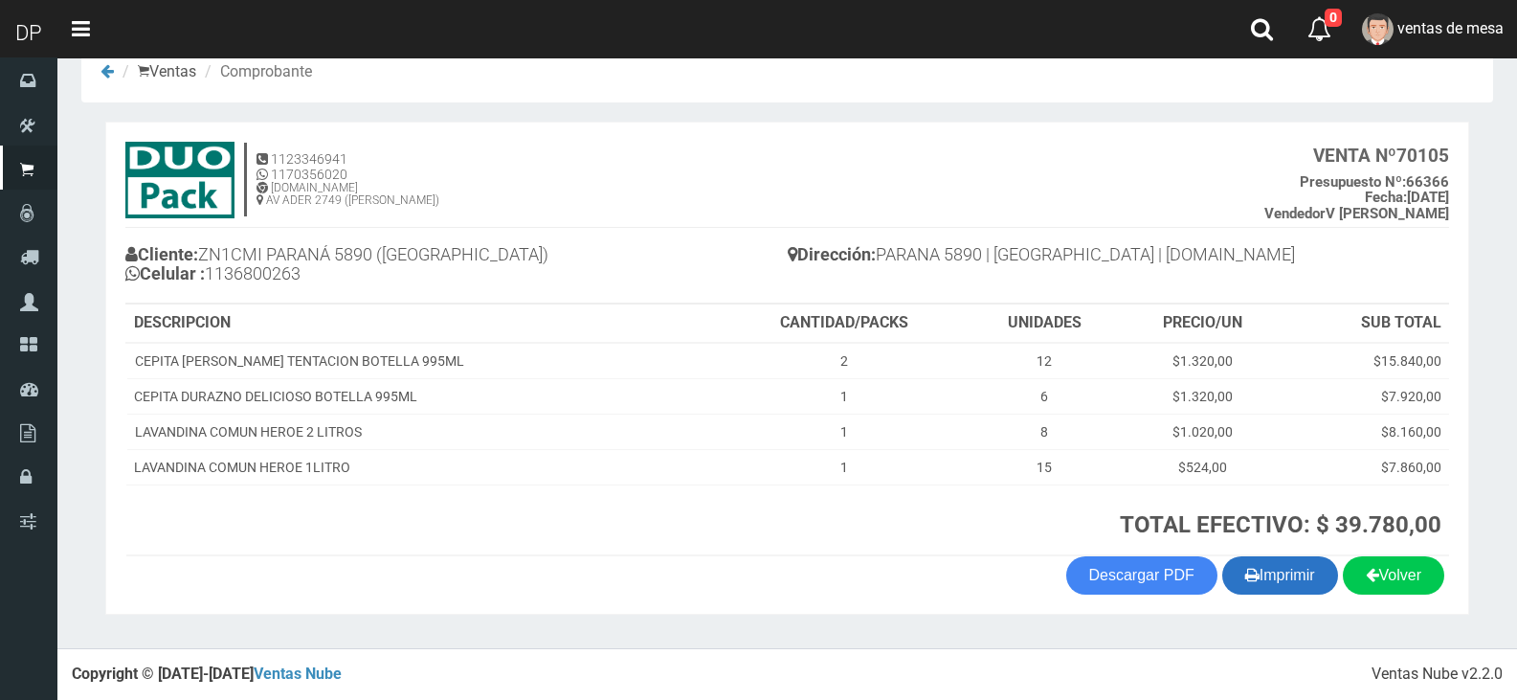
click at [1245, 563] on icon "button" at bounding box center [1252, 574] width 14 height 27
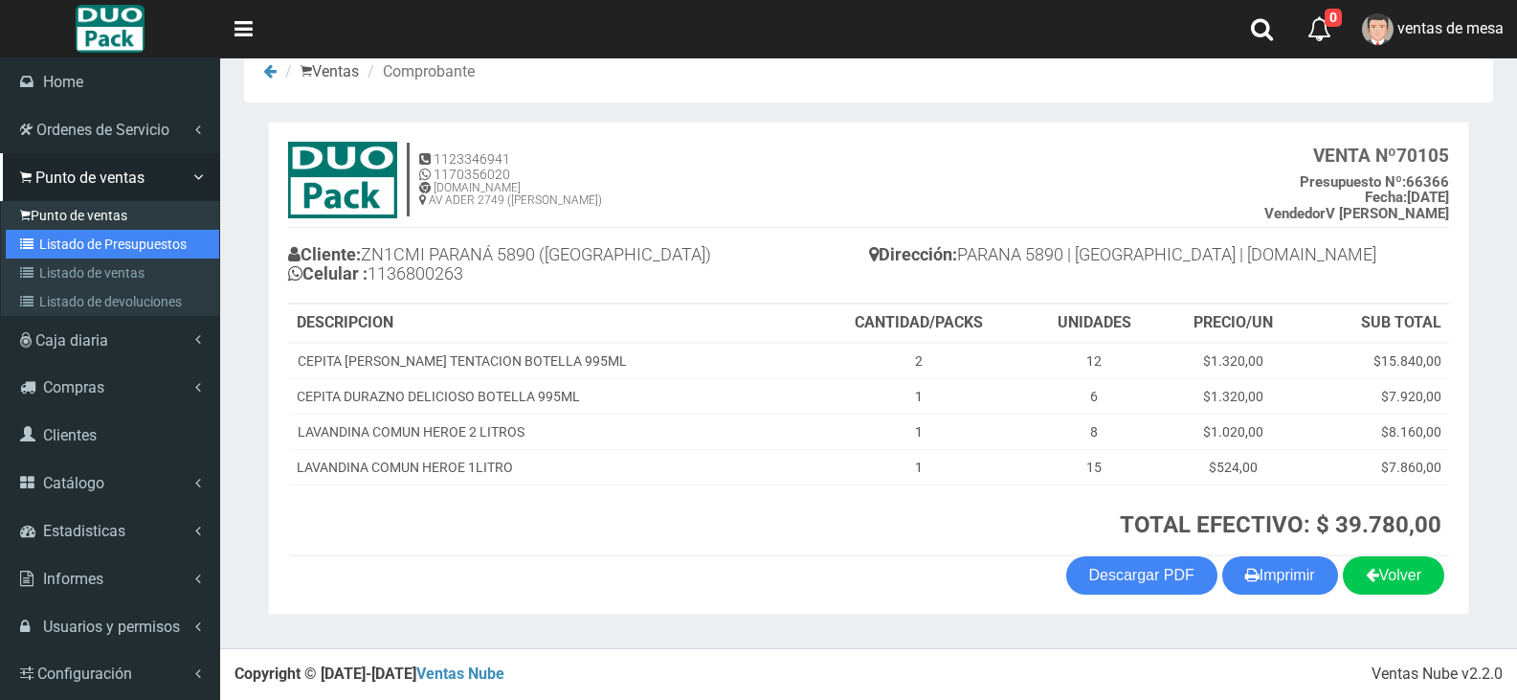
drag, startPoint x: 85, startPoint y: 248, endPoint x: 160, endPoint y: 200, distance: 88.7
click at [85, 248] on link "Listado de Presupuestos" at bounding box center [112, 244] width 213 height 29
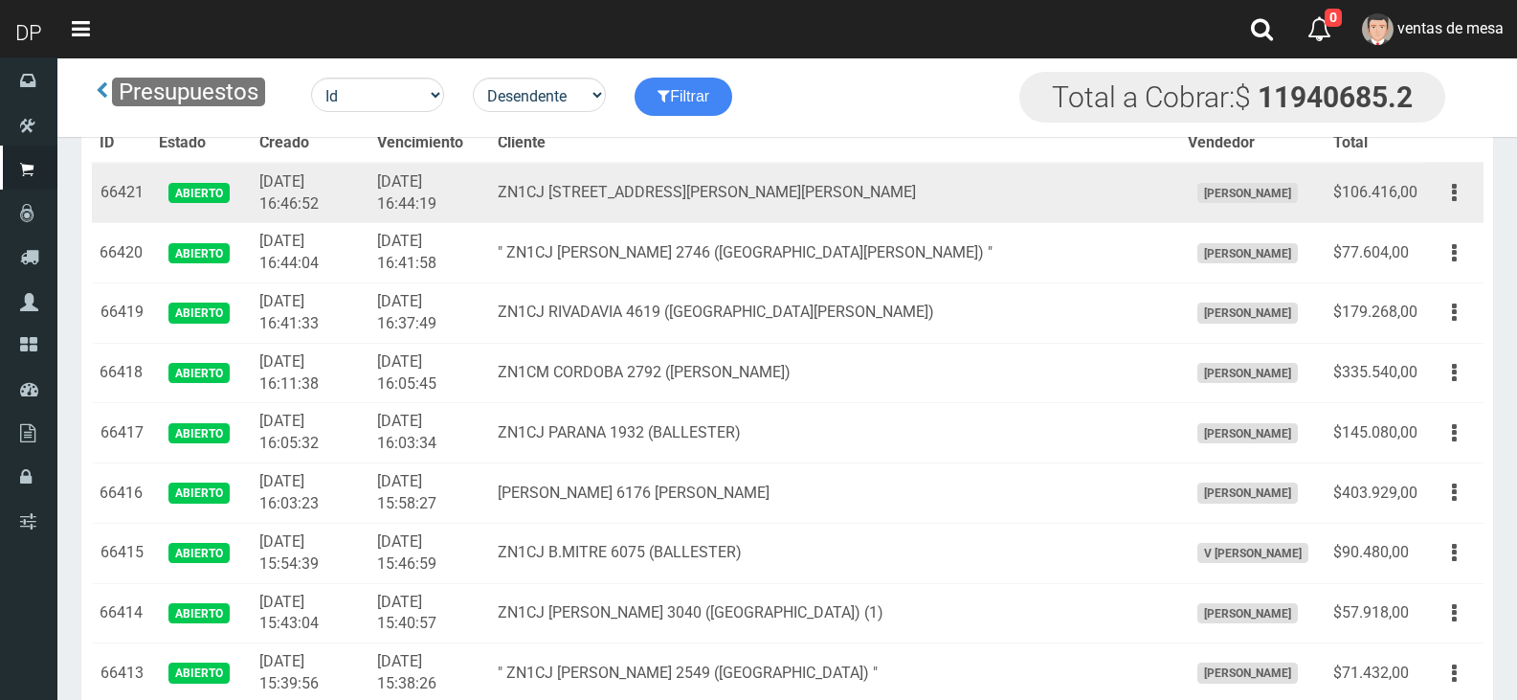
scroll to position [3061, 0]
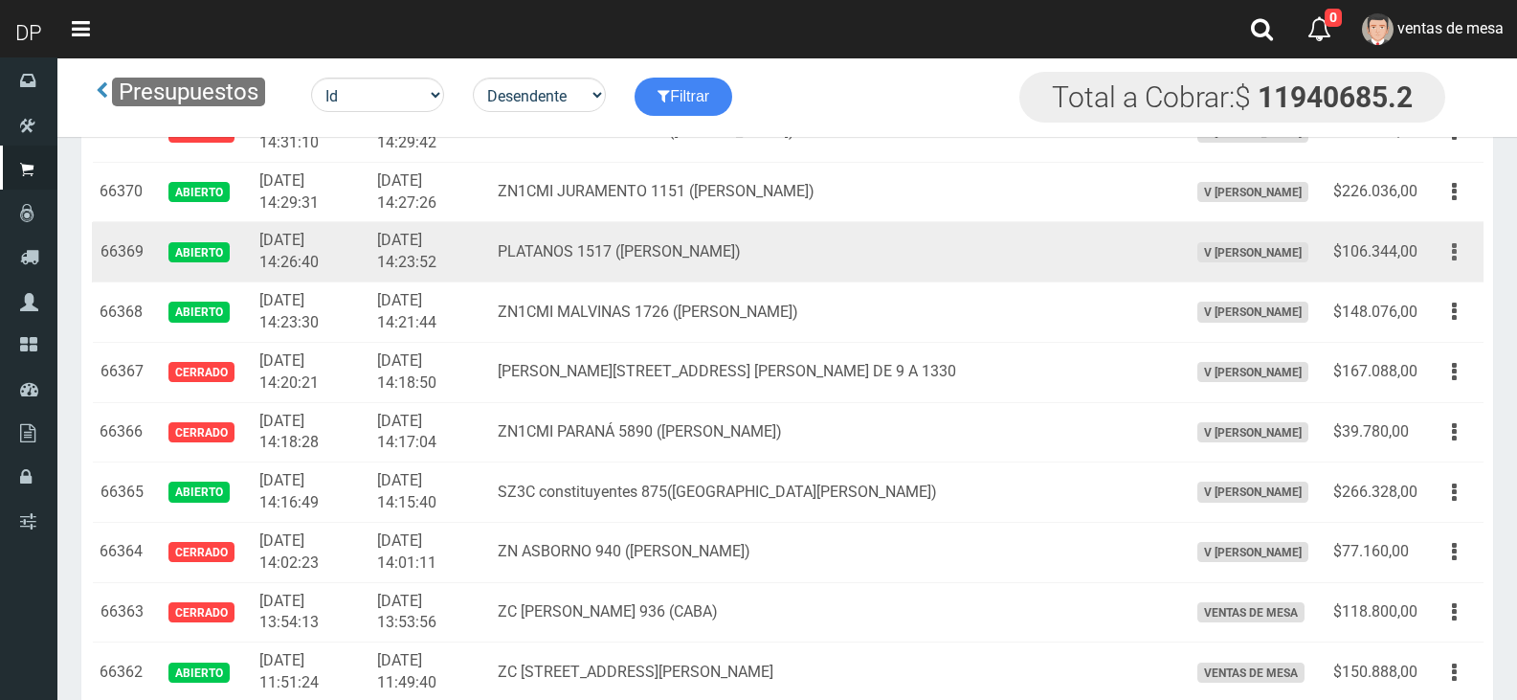
click at [1467, 256] on button "button" at bounding box center [1454, 252] width 43 height 34
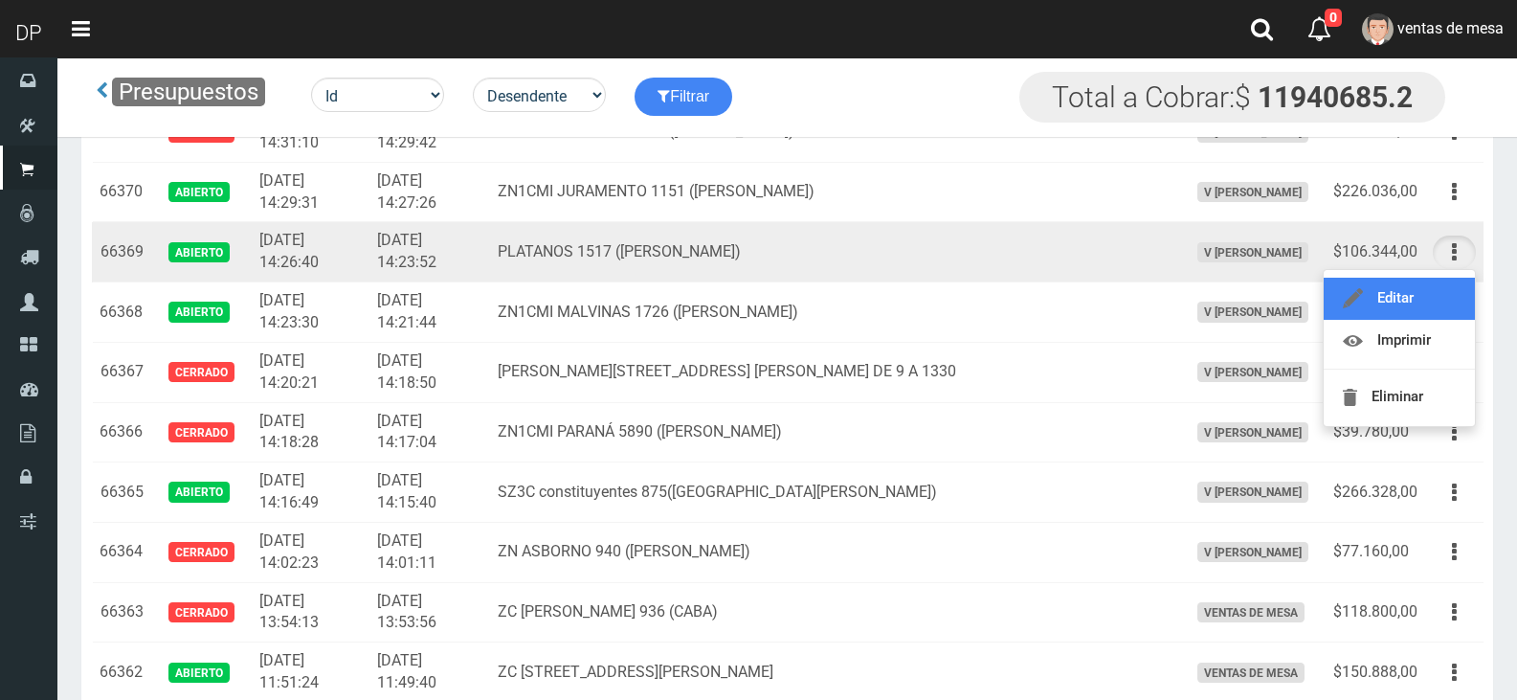
click at [1454, 297] on link "Editar" at bounding box center [1399, 299] width 151 height 42
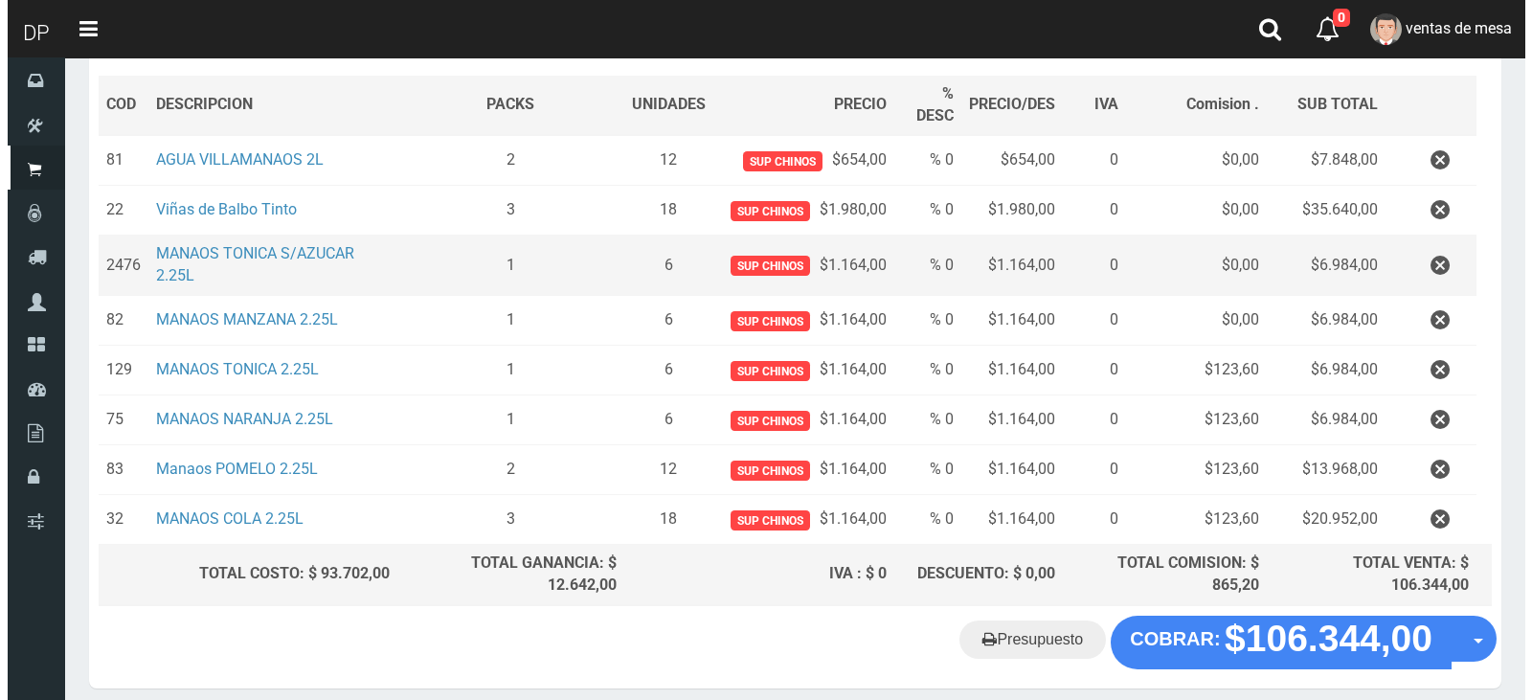
scroll to position [352, 0]
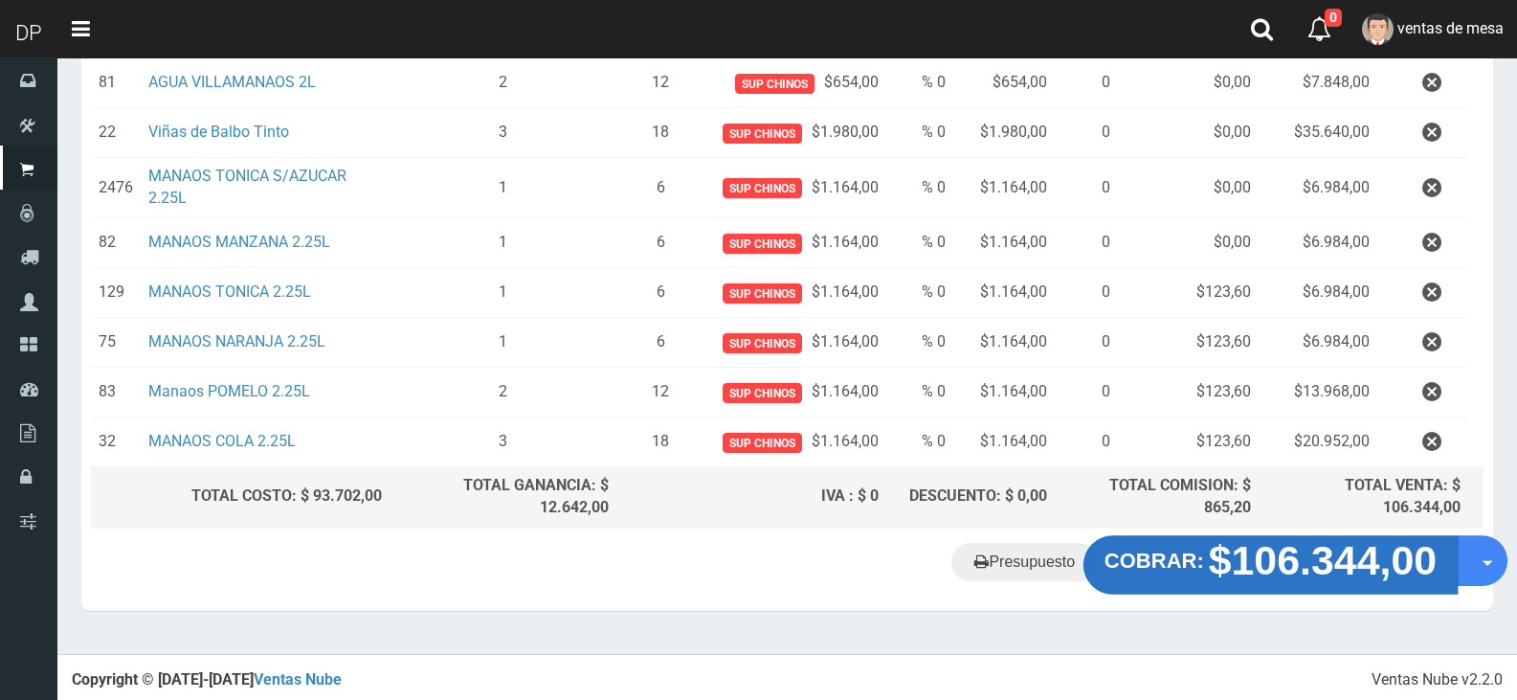
click at [1226, 540] on strong "$106.344,00" at bounding box center [1323, 559] width 229 height 45
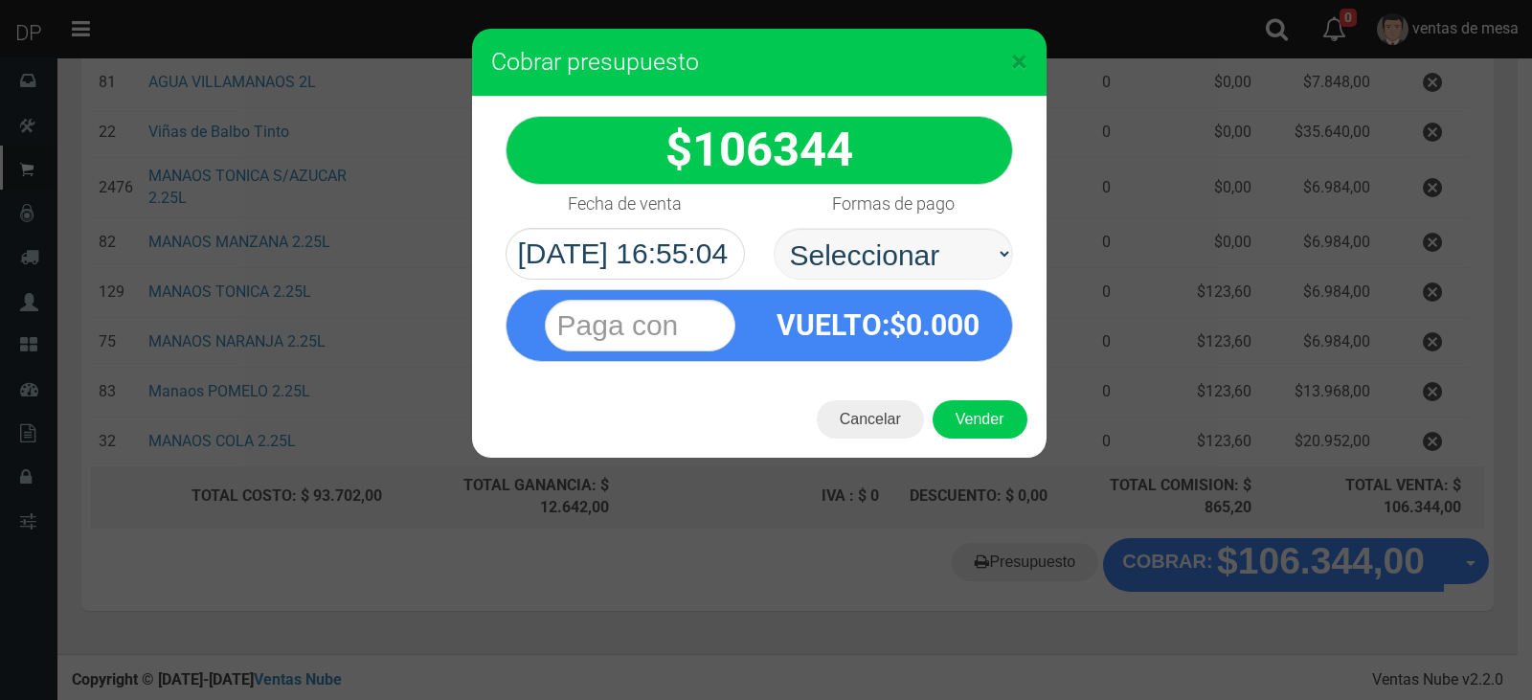
click at [862, 236] on select "Seleccionar Efectivo Tarjeta de Crédito Depósito Débito" at bounding box center [892, 254] width 239 height 52
select select "Efectivo"
click at [773, 228] on select "Seleccionar Efectivo Tarjeta de Crédito Depósito Débito" at bounding box center [892, 254] width 239 height 52
drag, startPoint x: 949, startPoint y: 416, endPoint x: 965, endPoint y: 426, distance: 18.9
click at [951, 417] on button "Vender" at bounding box center [979, 419] width 95 height 38
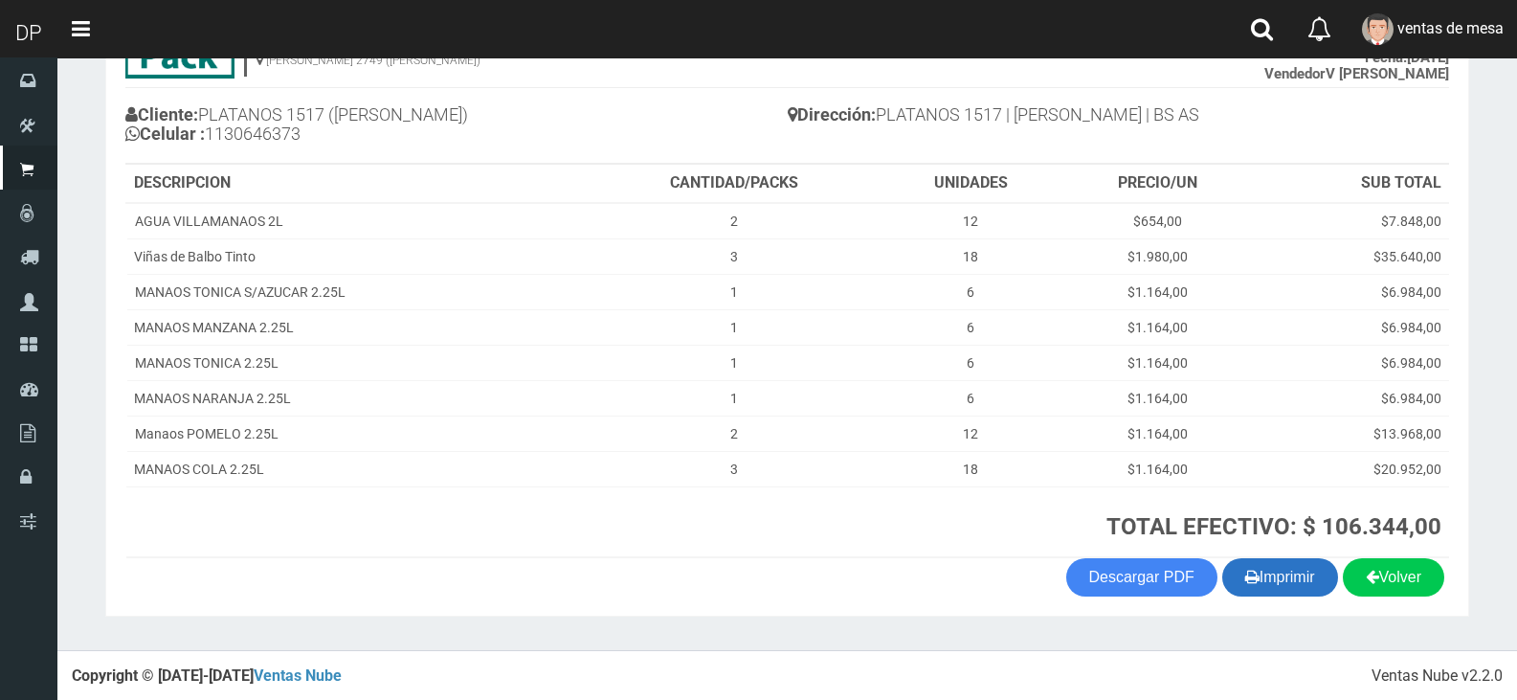
scroll to position [181, 0]
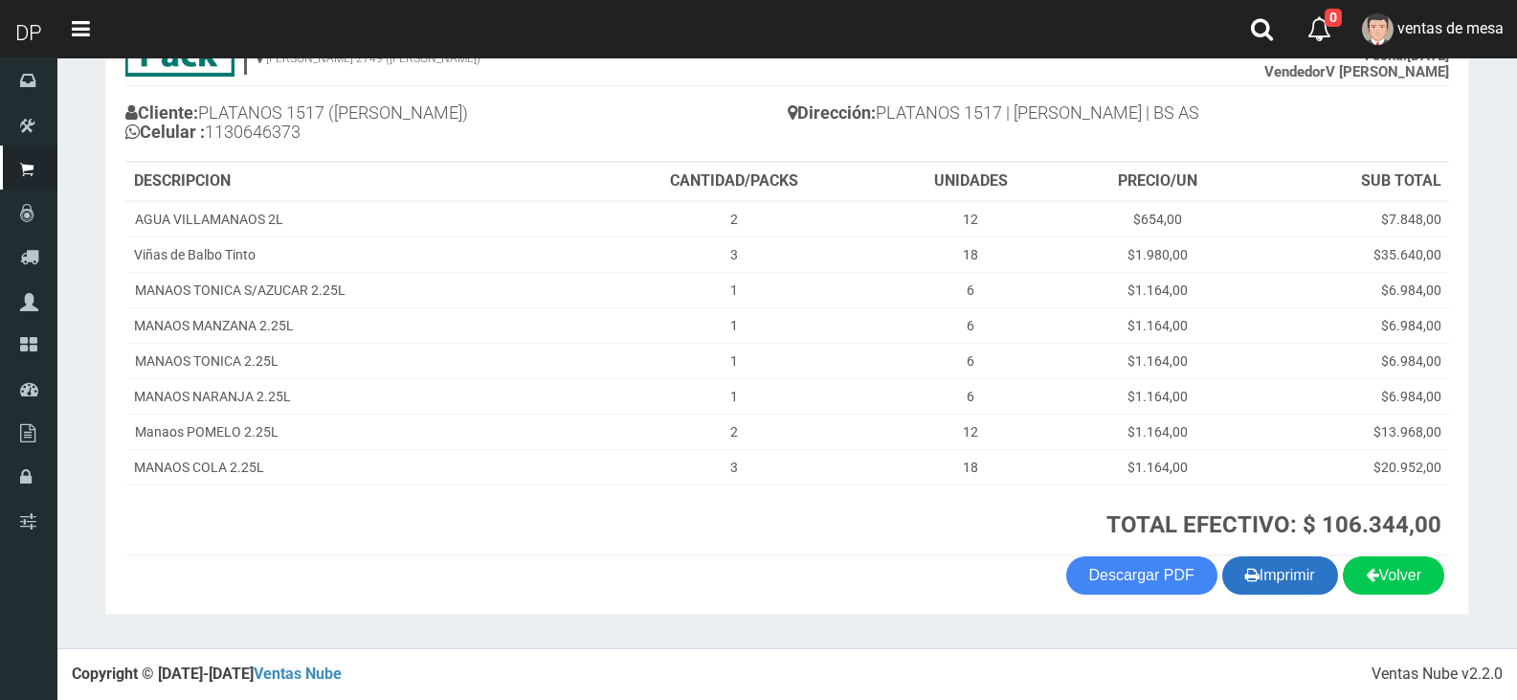
click at [1284, 586] on button "Imprimir" at bounding box center [1280, 575] width 116 height 38
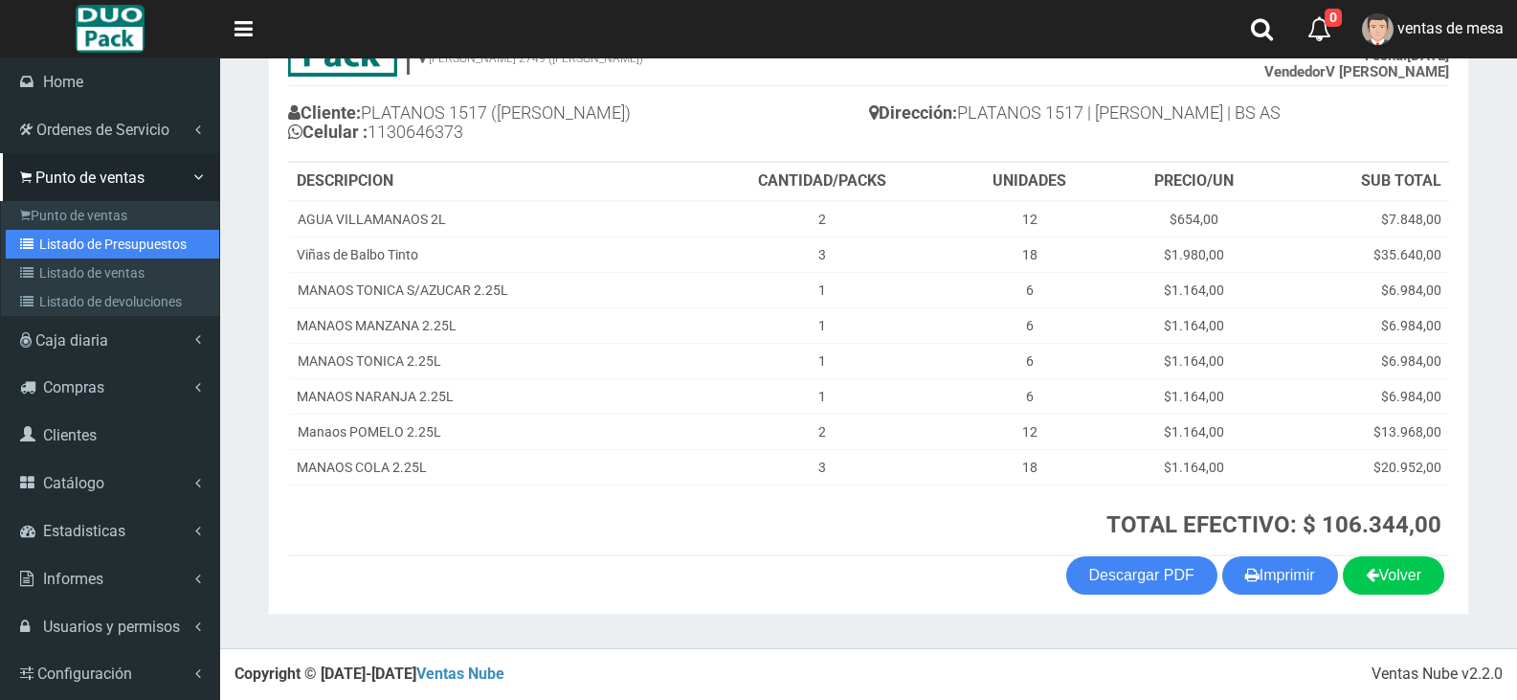
click at [101, 240] on link "Listado de Presupuestos" at bounding box center [112, 244] width 213 height 29
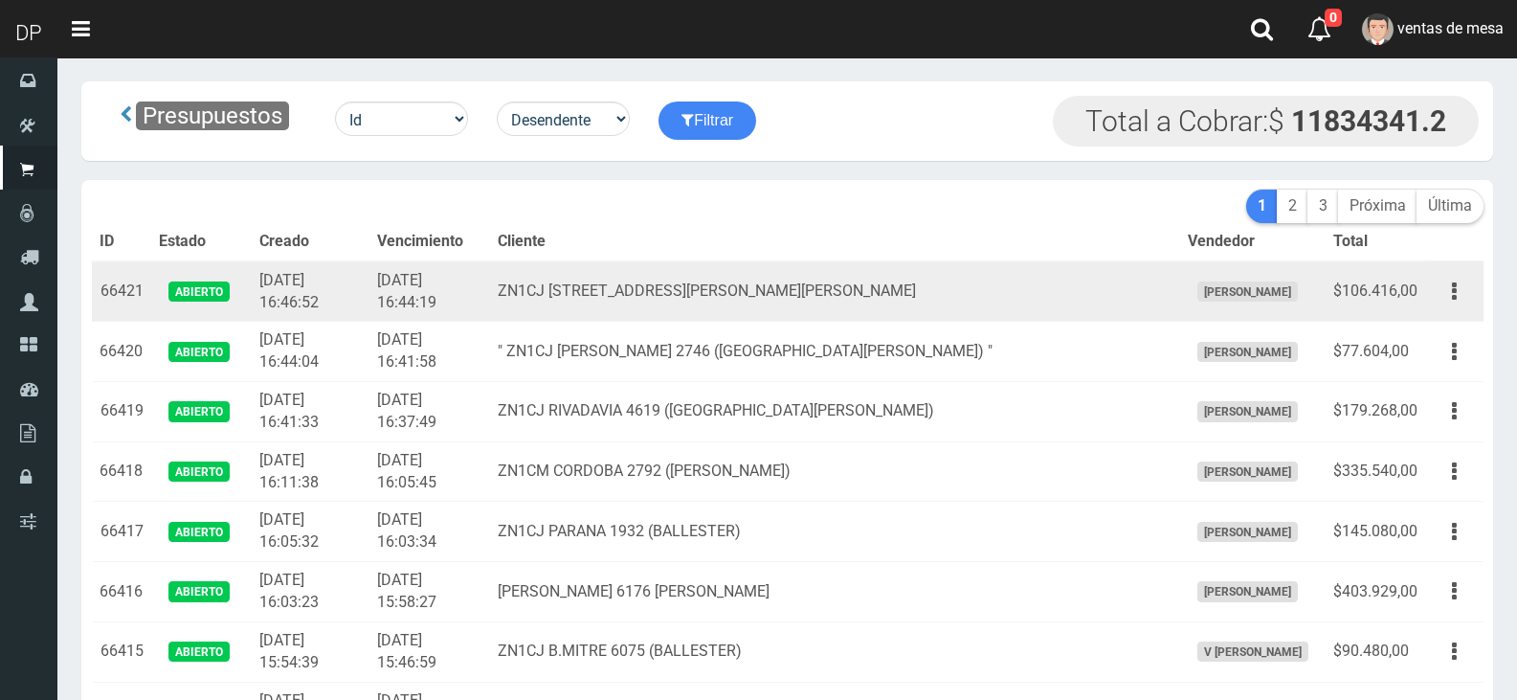
scroll to position [3061, 0]
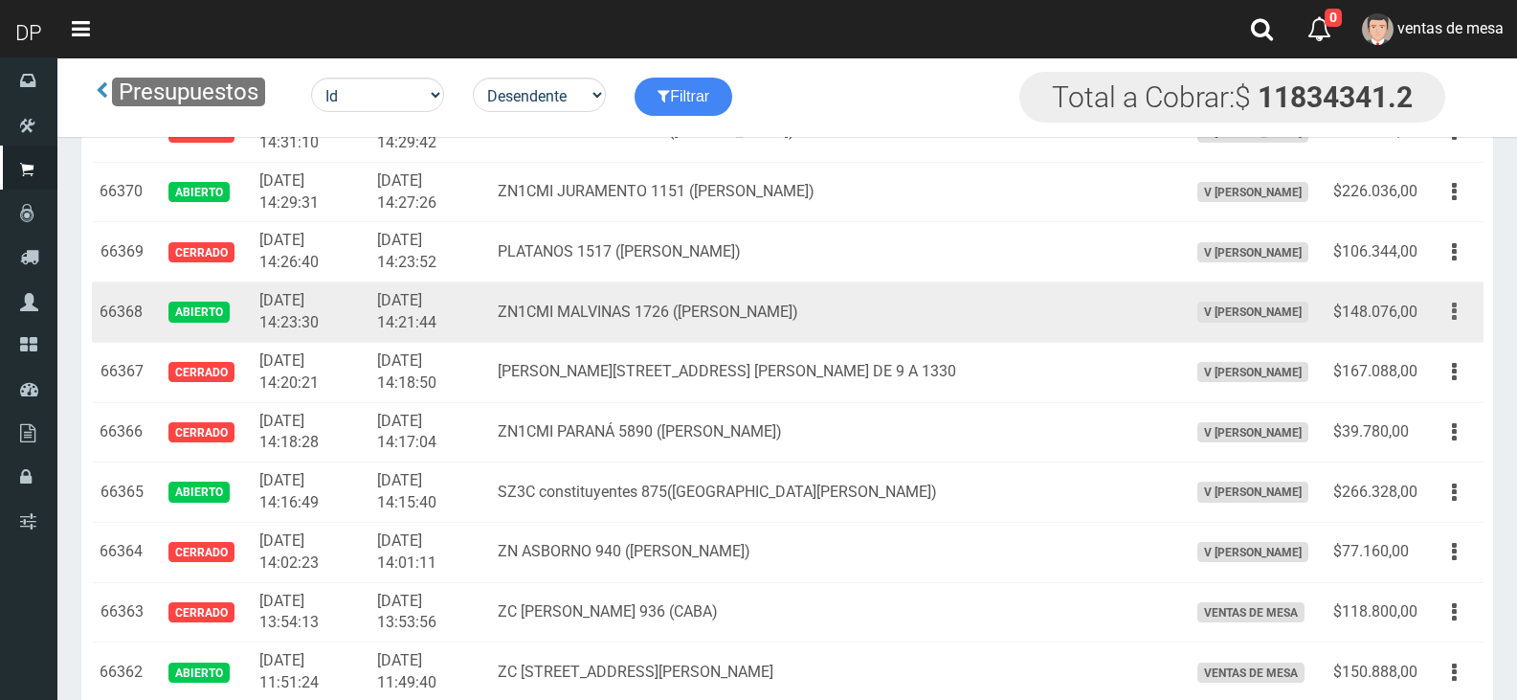
click at [1468, 305] on button "button" at bounding box center [1454, 312] width 43 height 34
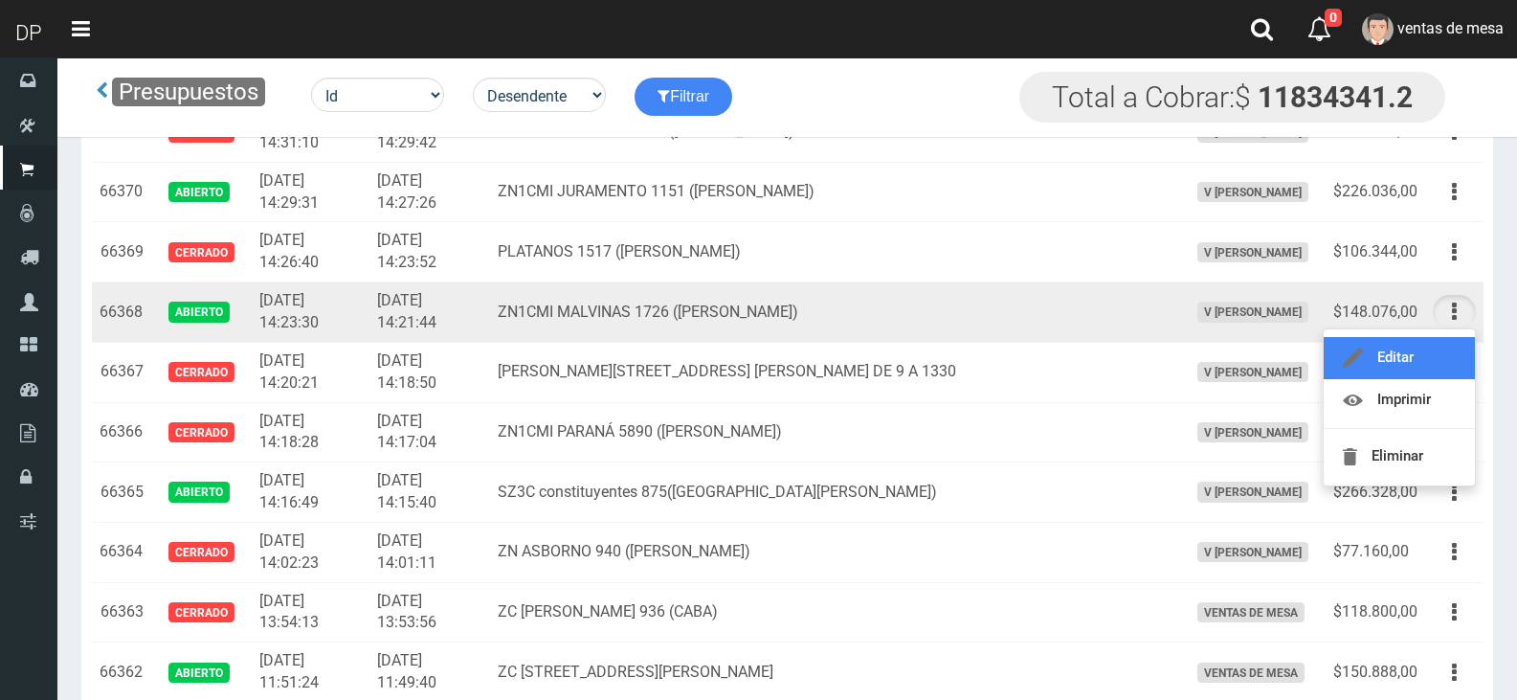
click at [1461, 351] on link "Editar" at bounding box center [1399, 358] width 151 height 42
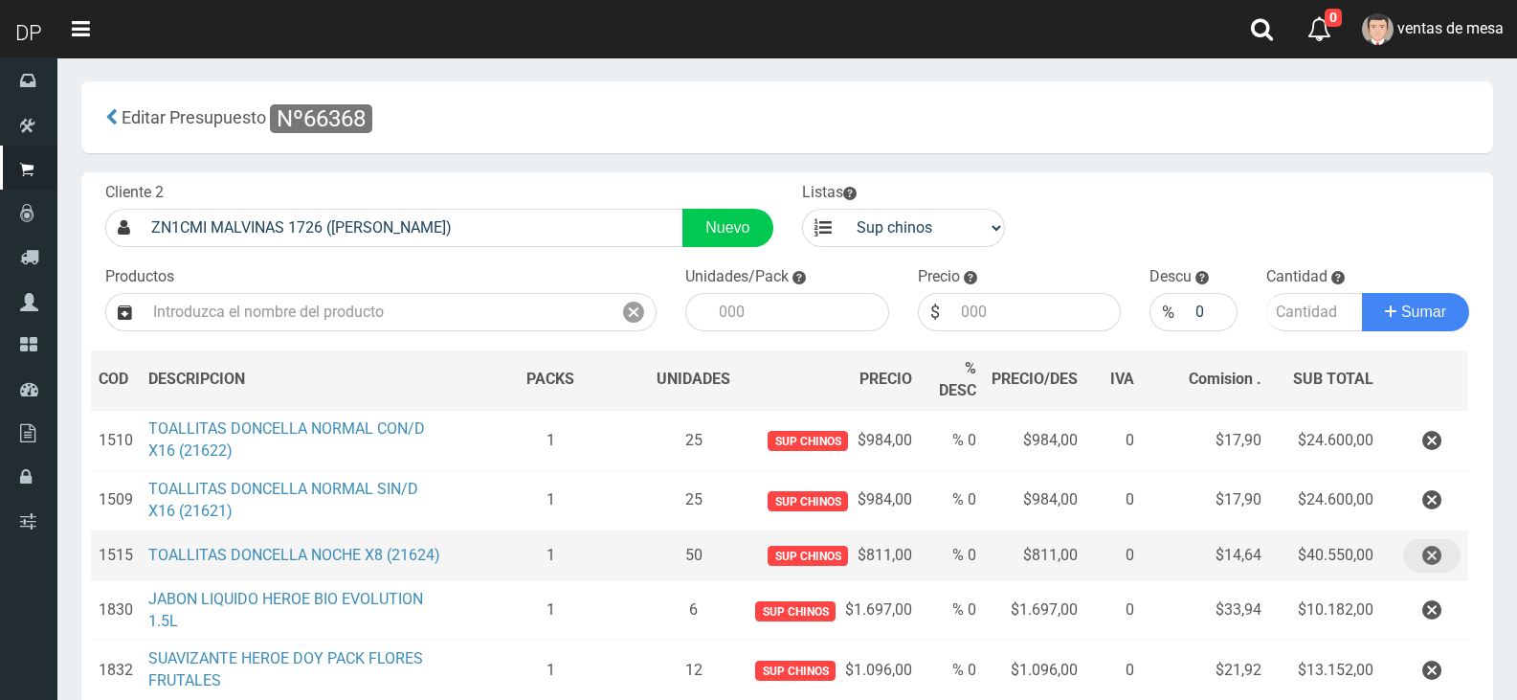
click at [1448, 549] on button "button" at bounding box center [1431, 556] width 57 height 34
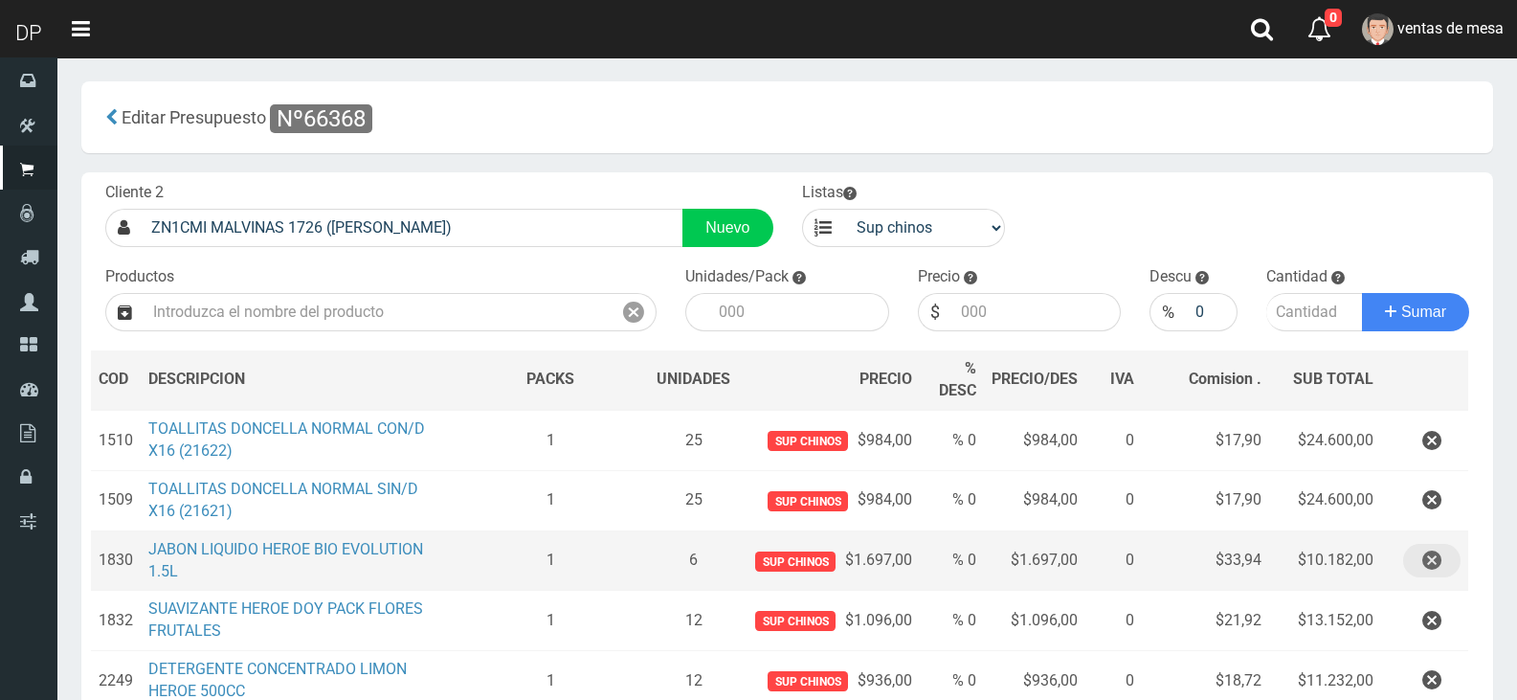
click at [1448, 550] on button "button" at bounding box center [1431, 561] width 57 height 34
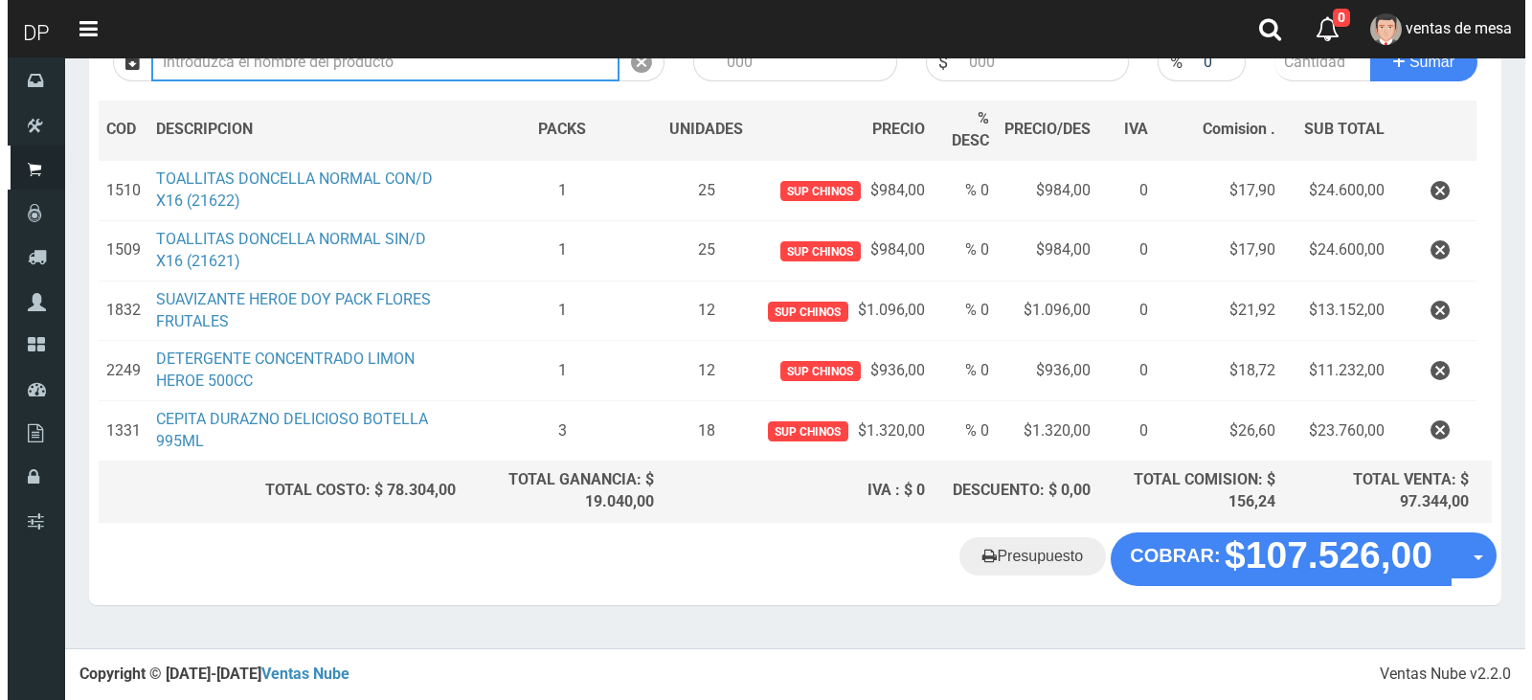
scroll to position [243, 0]
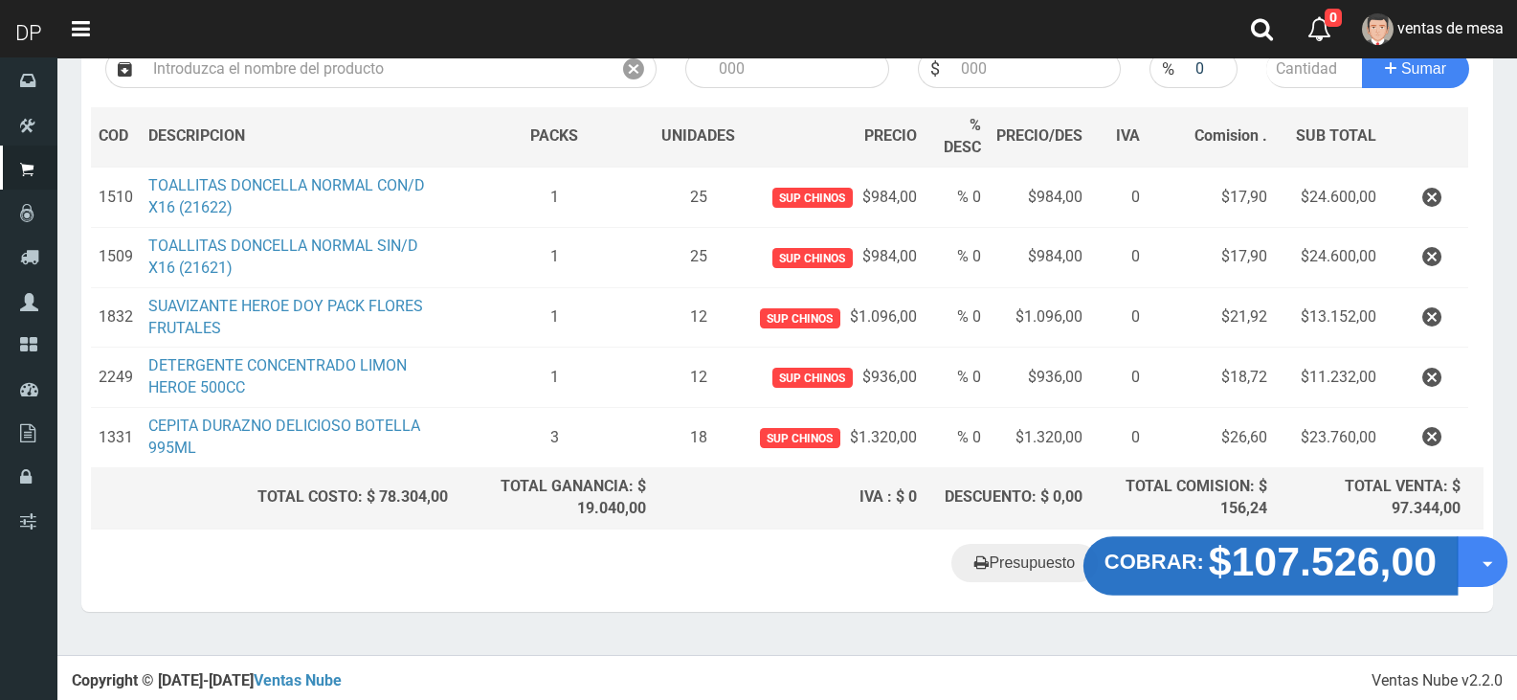
click at [1196, 573] on button "COBRAR: $107.526,00" at bounding box center [1271, 565] width 374 height 59
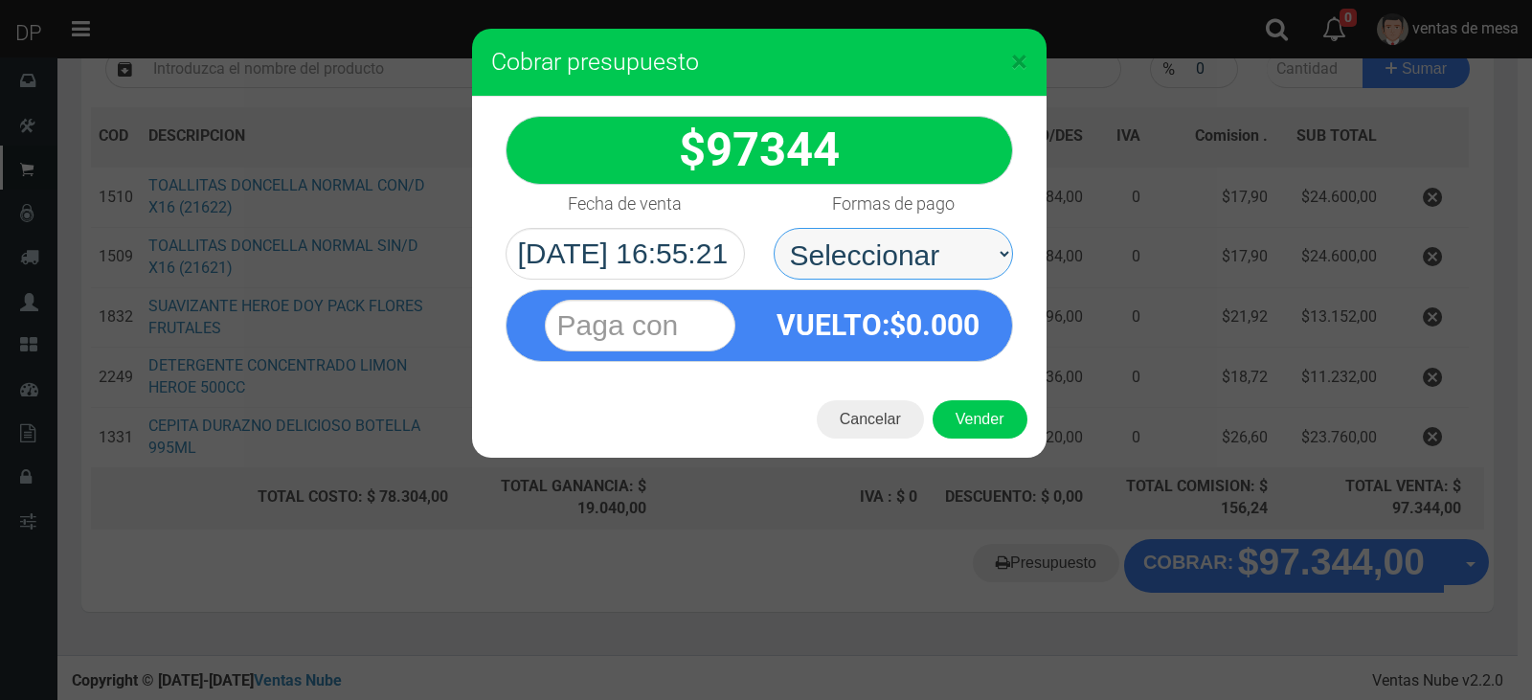
drag, startPoint x: 915, startPoint y: 284, endPoint x: 905, endPoint y: 275, distance: 14.2
click at [905, 255] on select "Seleccionar Efectivo Tarjeta de Crédito Depósito Débito" at bounding box center [892, 254] width 239 height 52
select select "Efectivo"
click at [773, 228] on select "Seleccionar Efectivo Tarjeta de Crédito Depósito Débito" at bounding box center [892, 254] width 239 height 52
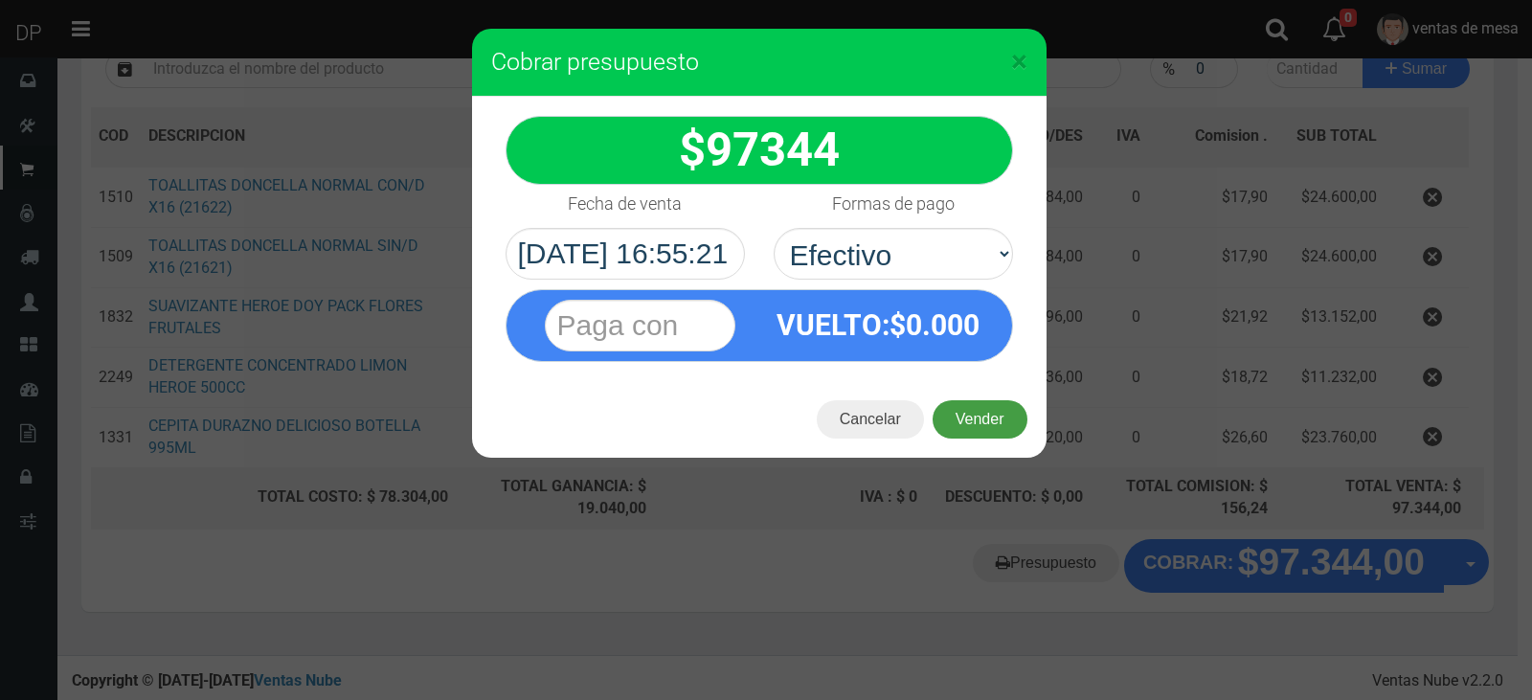
drag, startPoint x: 940, startPoint y: 405, endPoint x: 943, endPoint y: 414, distance: 10.0
click at [941, 413] on button "Vender" at bounding box center [979, 419] width 95 height 38
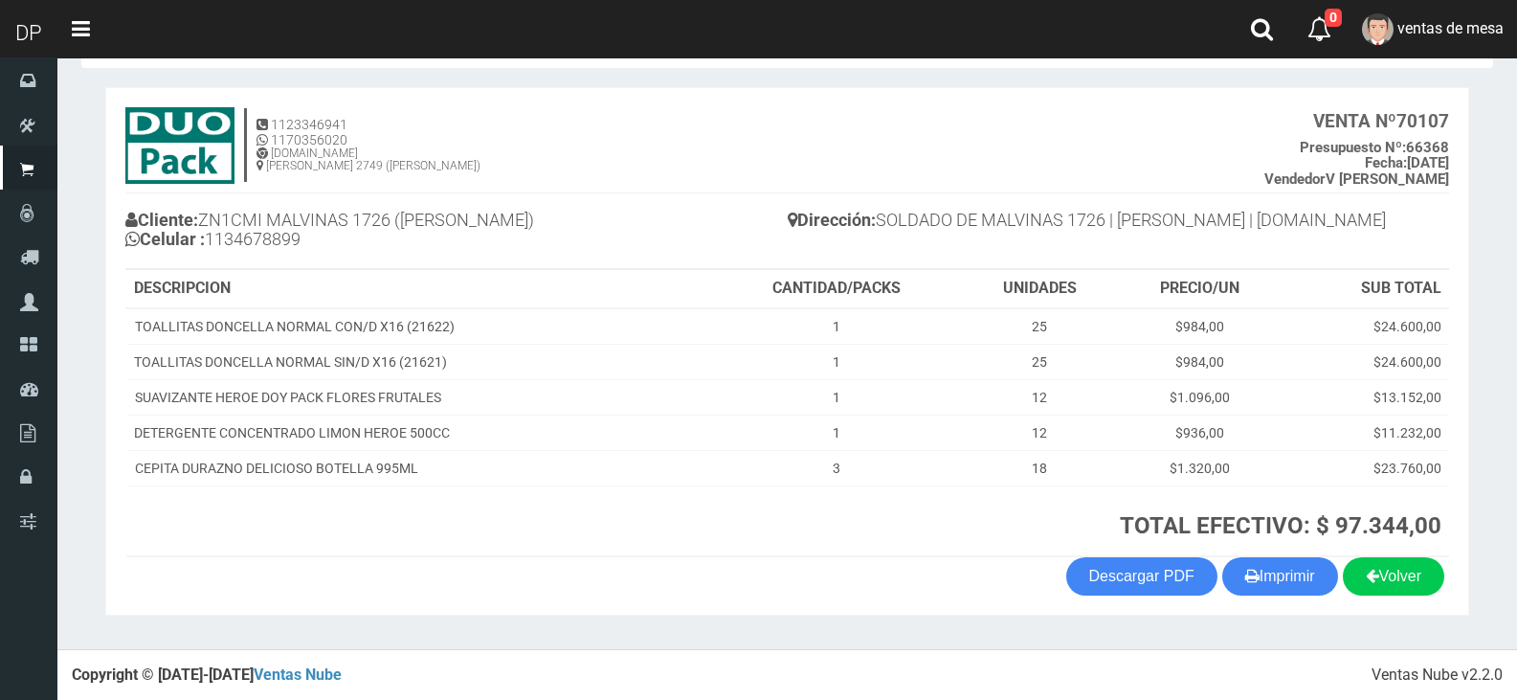
scroll to position [75, 0]
click at [1308, 580] on button "Imprimir" at bounding box center [1280, 575] width 116 height 38
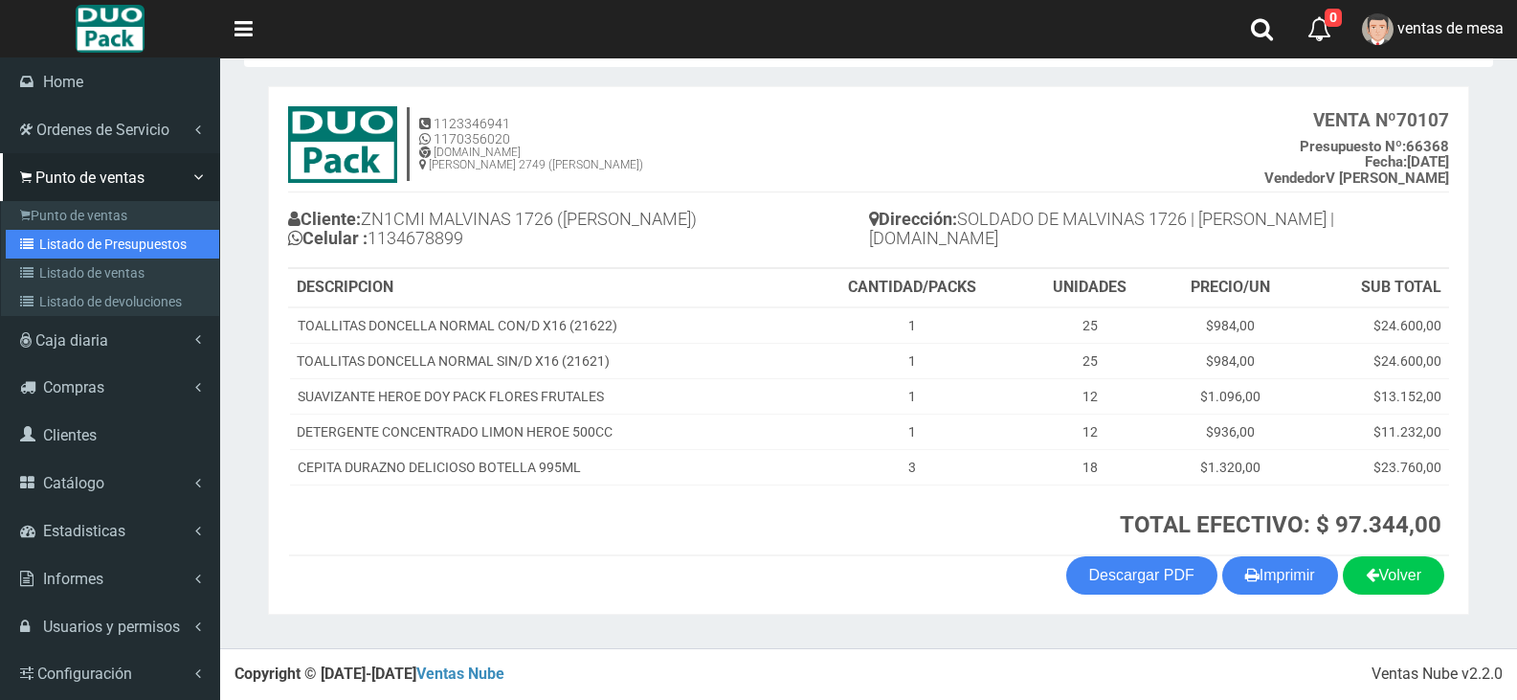
drag, startPoint x: 73, startPoint y: 249, endPoint x: 328, endPoint y: 136, distance: 279.4
click at [75, 248] on link "Listado de Presupuestos" at bounding box center [112, 244] width 213 height 29
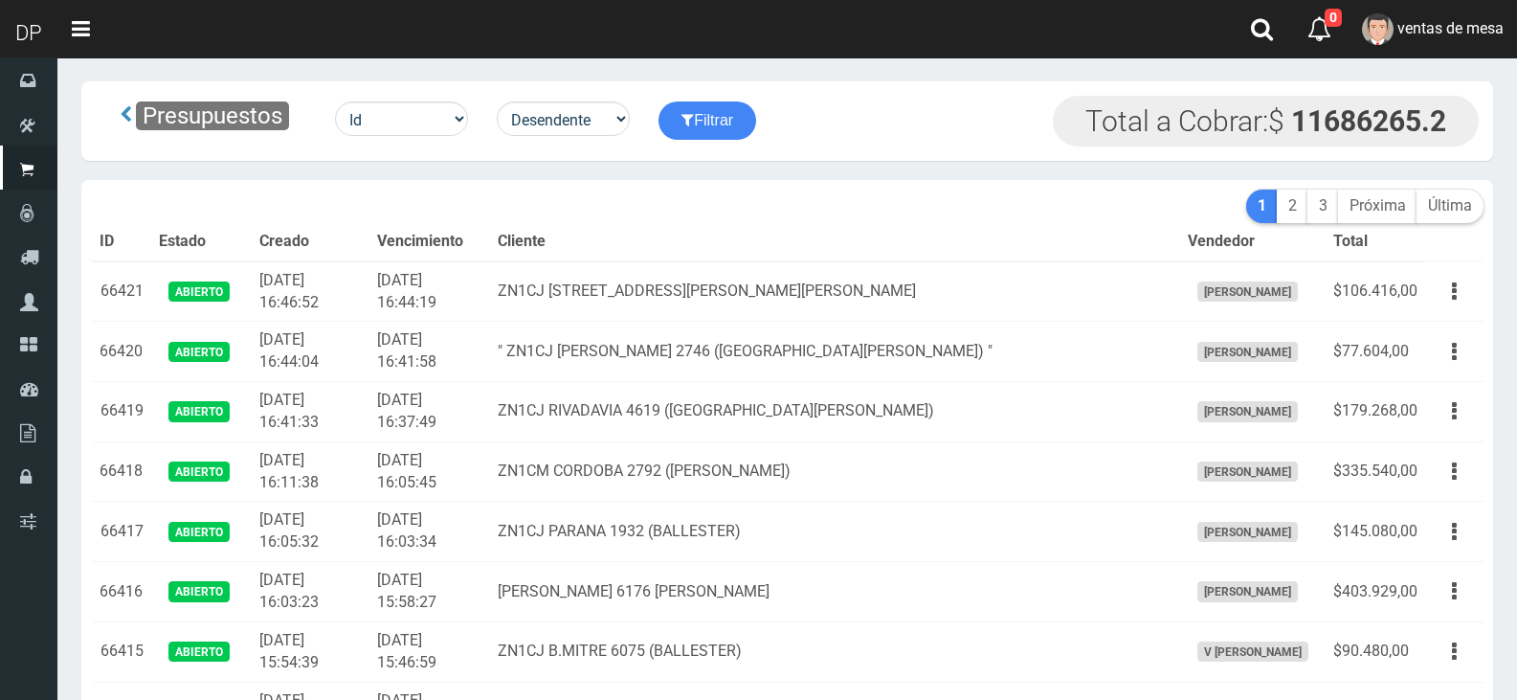
scroll to position [2903, 0]
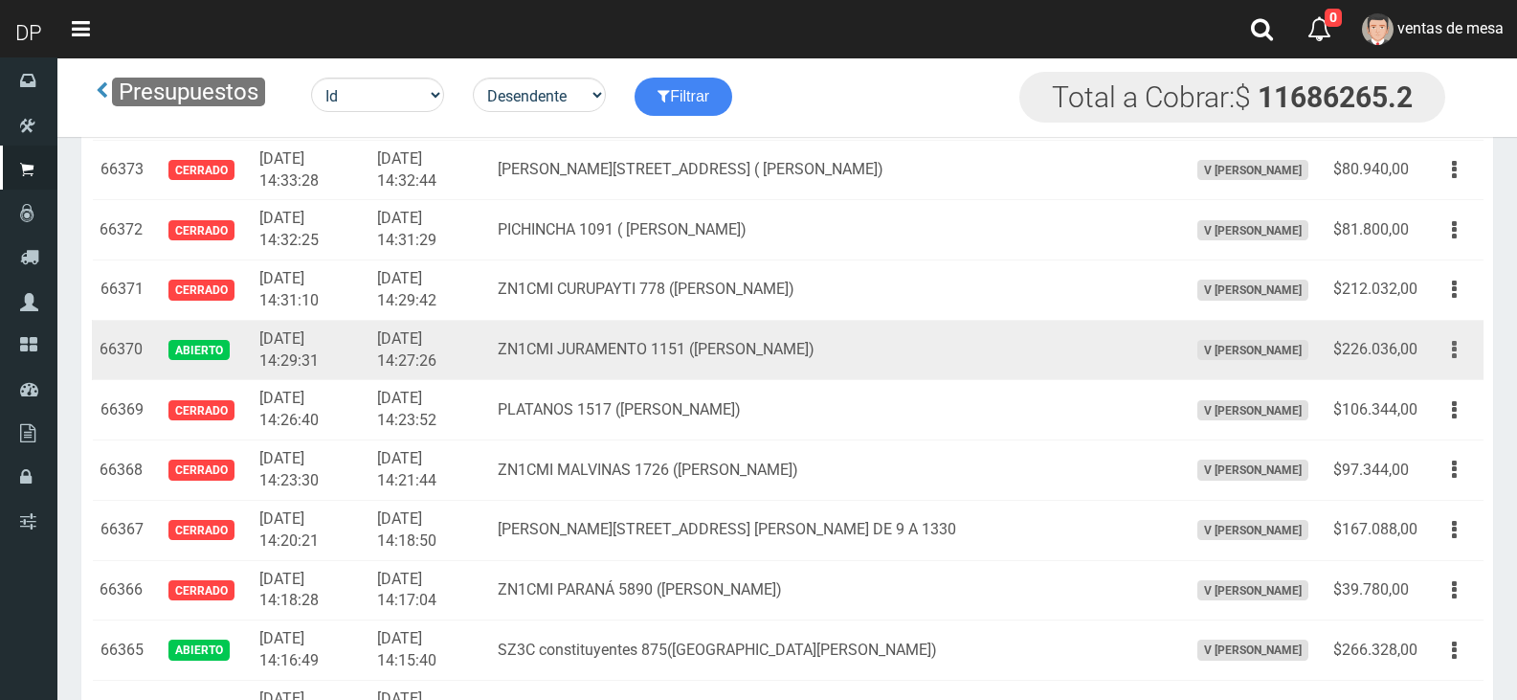
click at [1461, 351] on button "button" at bounding box center [1454, 350] width 43 height 34
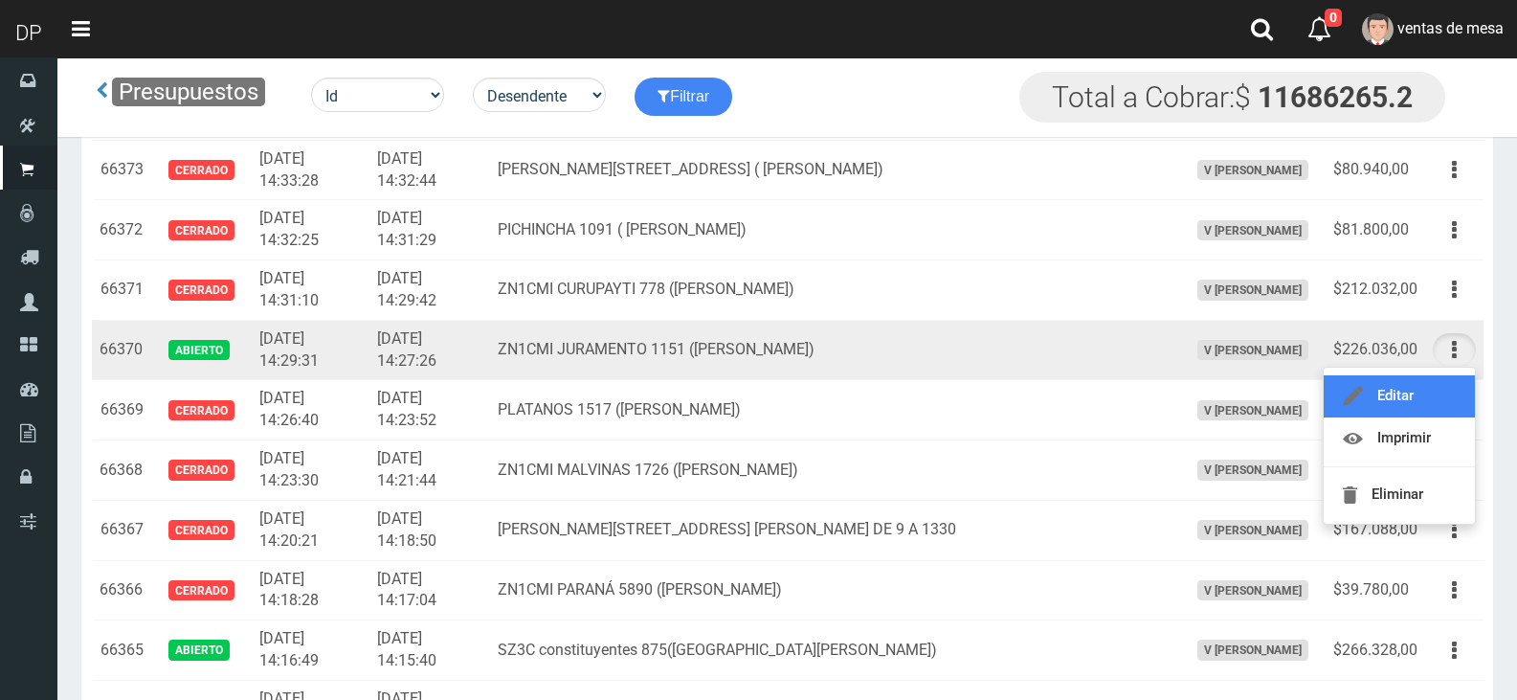
click at [1446, 393] on link "Editar" at bounding box center [1399, 396] width 151 height 42
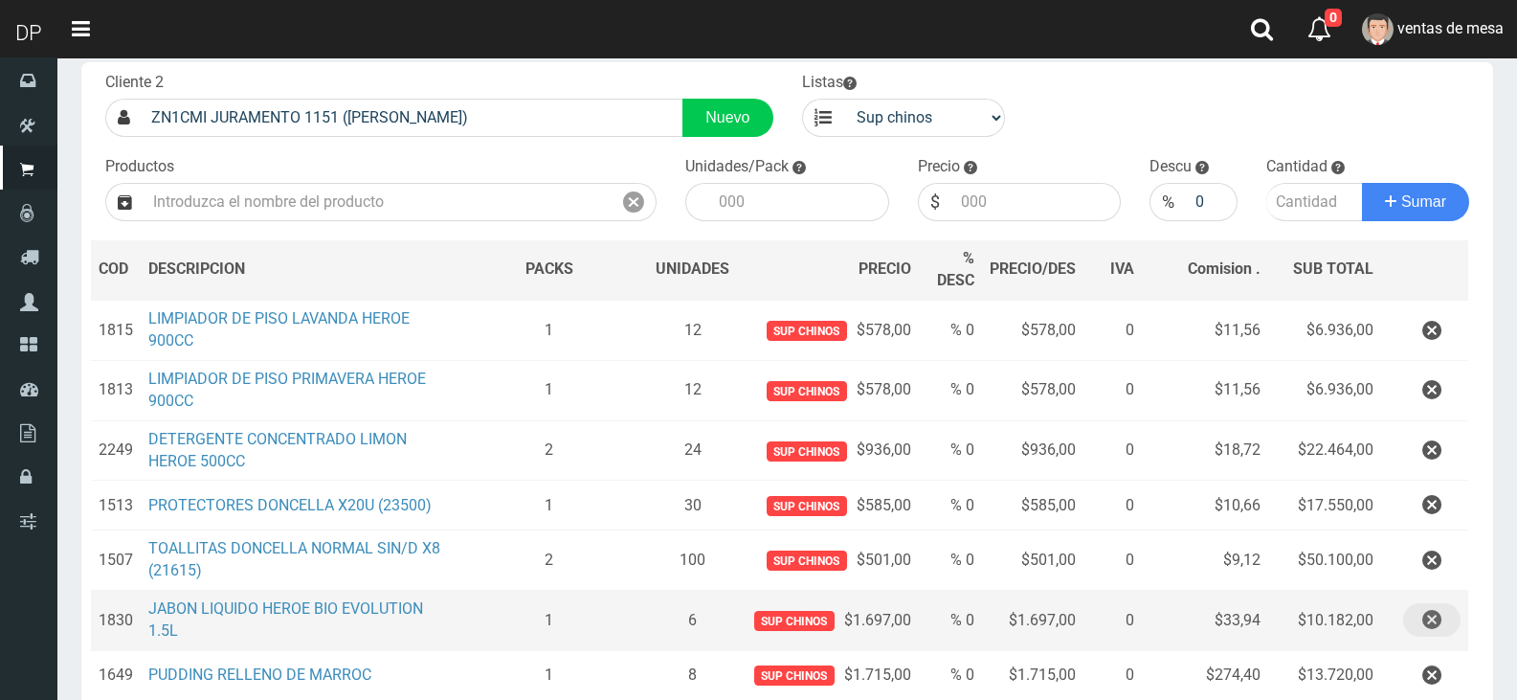
scroll to position [191, 0]
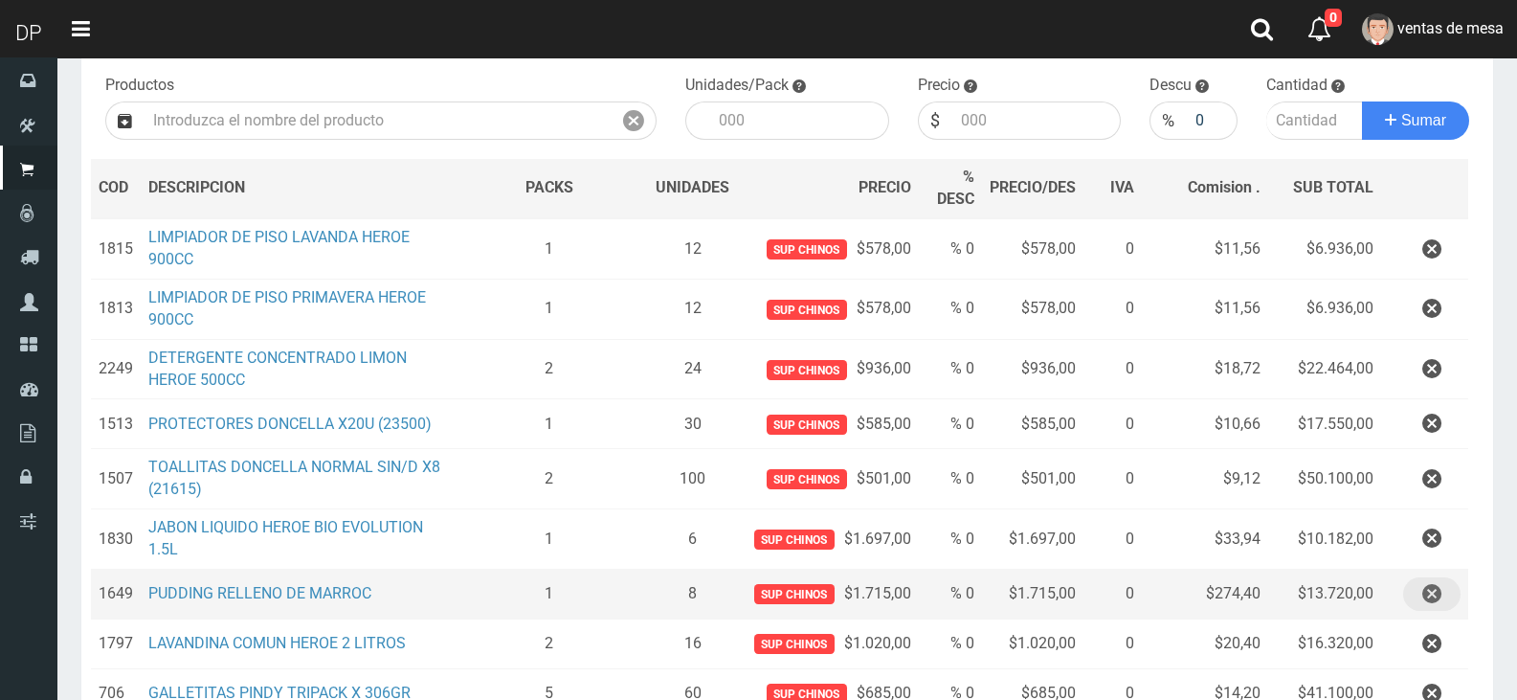
click at [1423, 604] on icon "button" at bounding box center [1431, 594] width 19 height 34
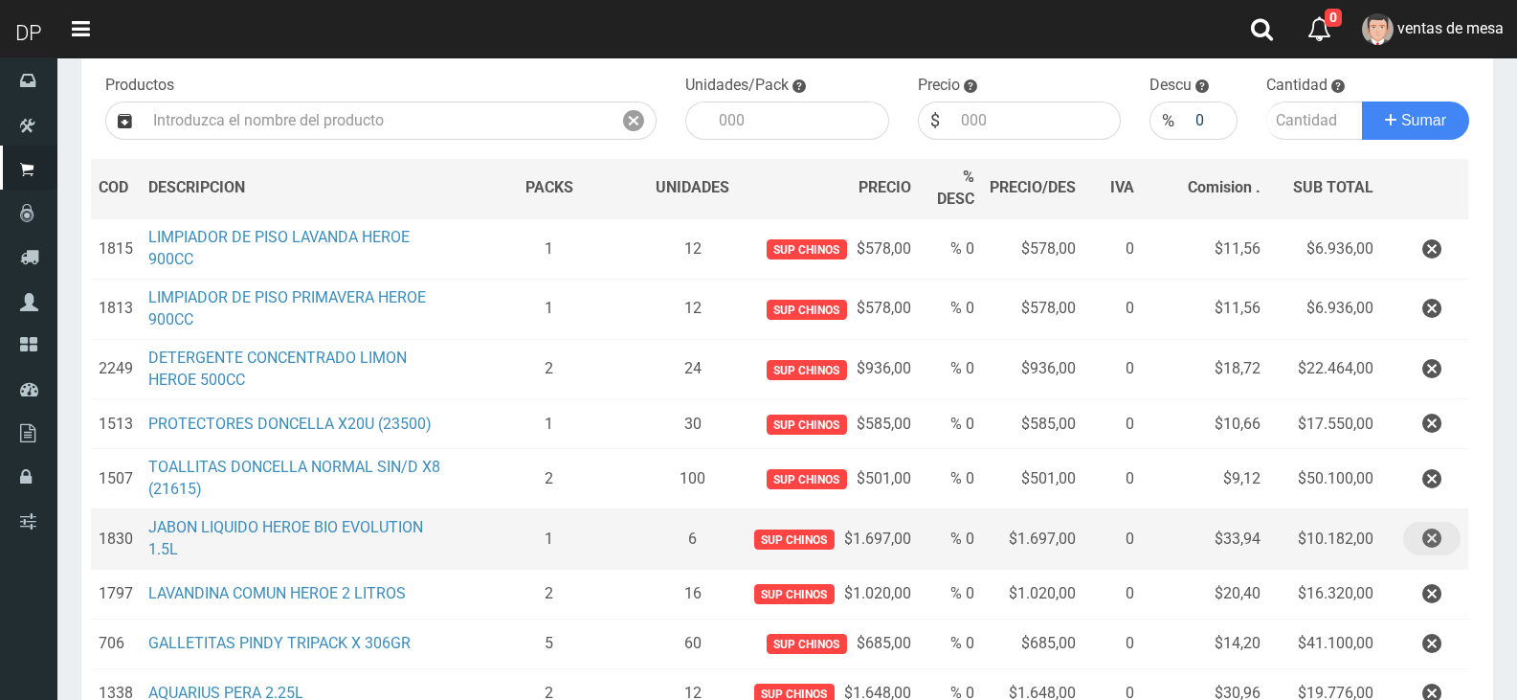
click at [1435, 544] on icon "button" at bounding box center [1431, 539] width 19 height 34
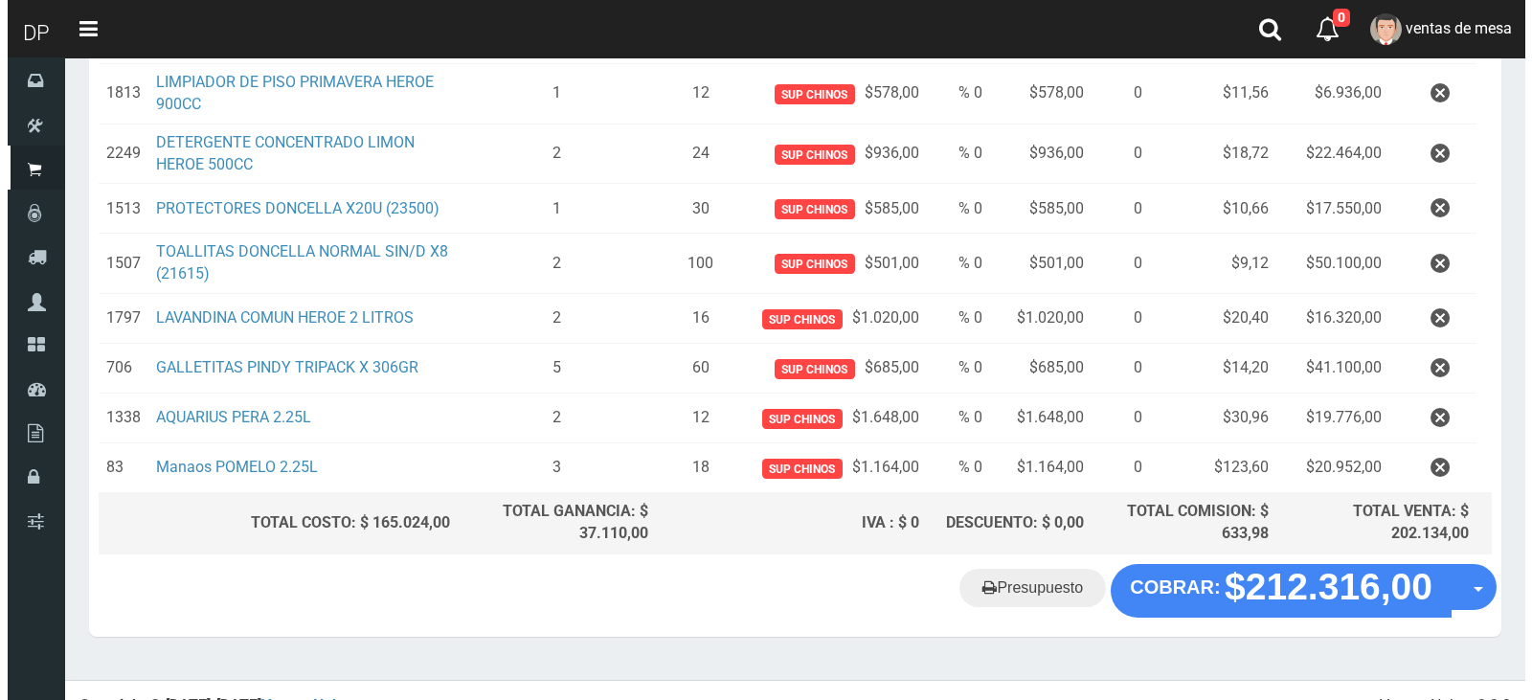
scroll to position [433, 0]
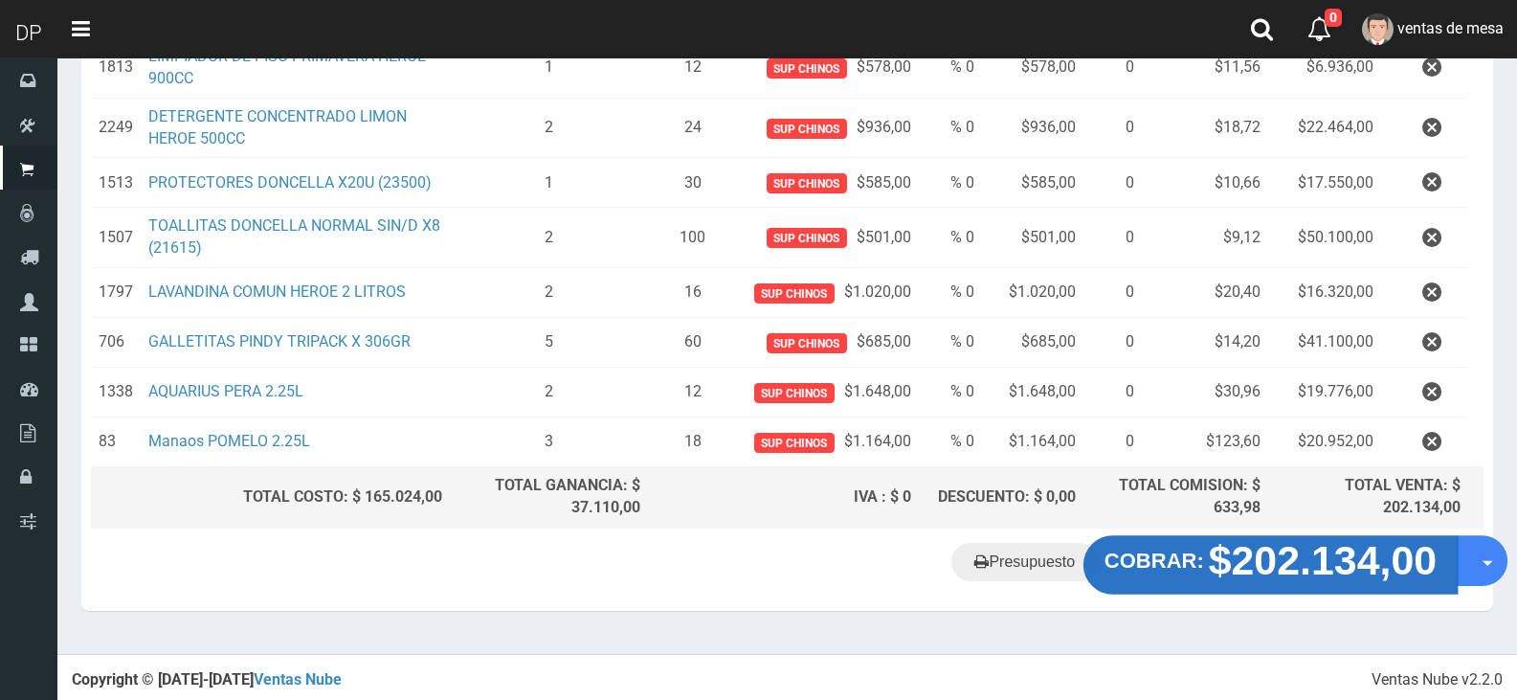
click at [1249, 571] on strong "$202.134,00" at bounding box center [1323, 560] width 229 height 45
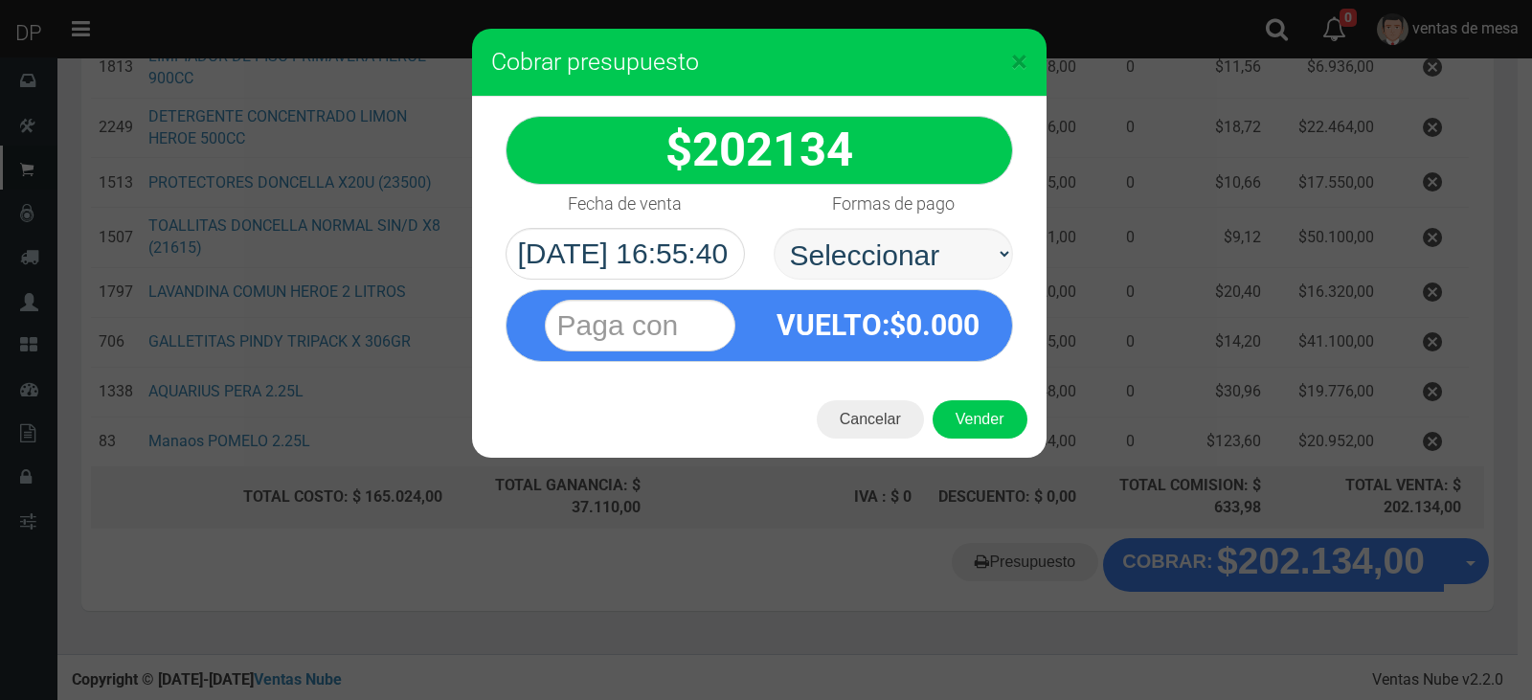
click at [923, 249] on select "Seleccionar Efectivo Tarjeta de Crédito Depósito Débito" at bounding box center [892, 254] width 239 height 52
select select "Efectivo"
click at [773, 228] on select "Seleccionar Efectivo Tarjeta de Crédito Depósito Débito" at bounding box center [892, 254] width 239 height 52
click at [981, 419] on button "Vender" at bounding box center [979, 419] width 95 height 38
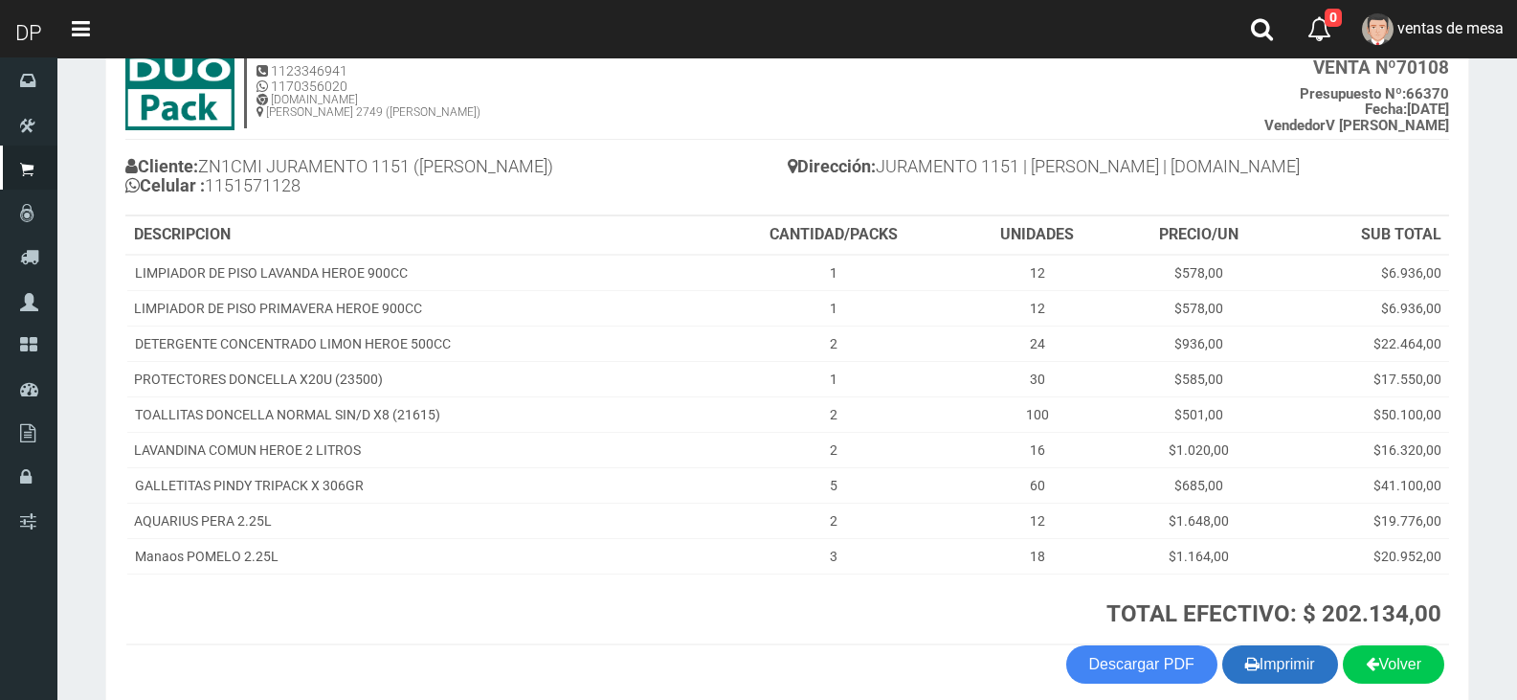
scroll to position [216, 0]
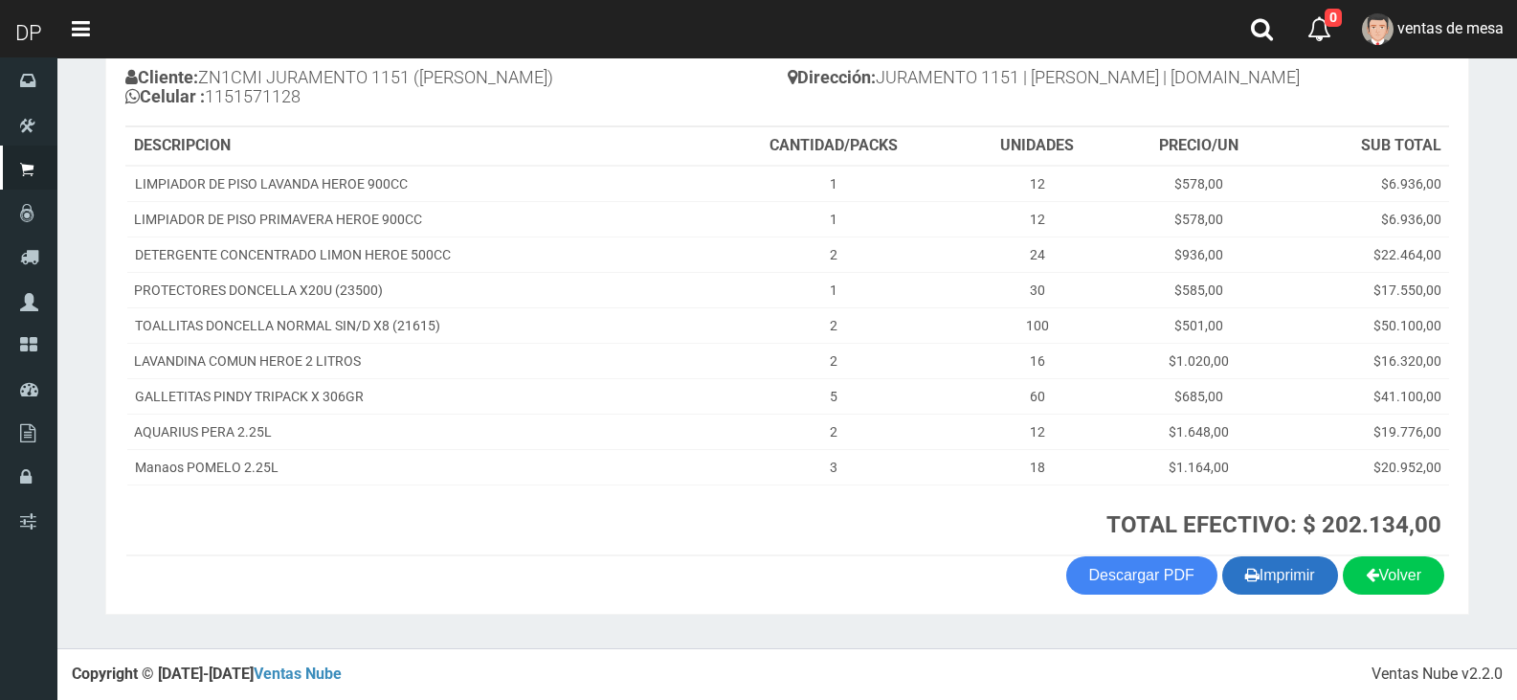
click at [1272, 573] on button "Imprimir" at bounding box center [1280, 575] width 116 height 38
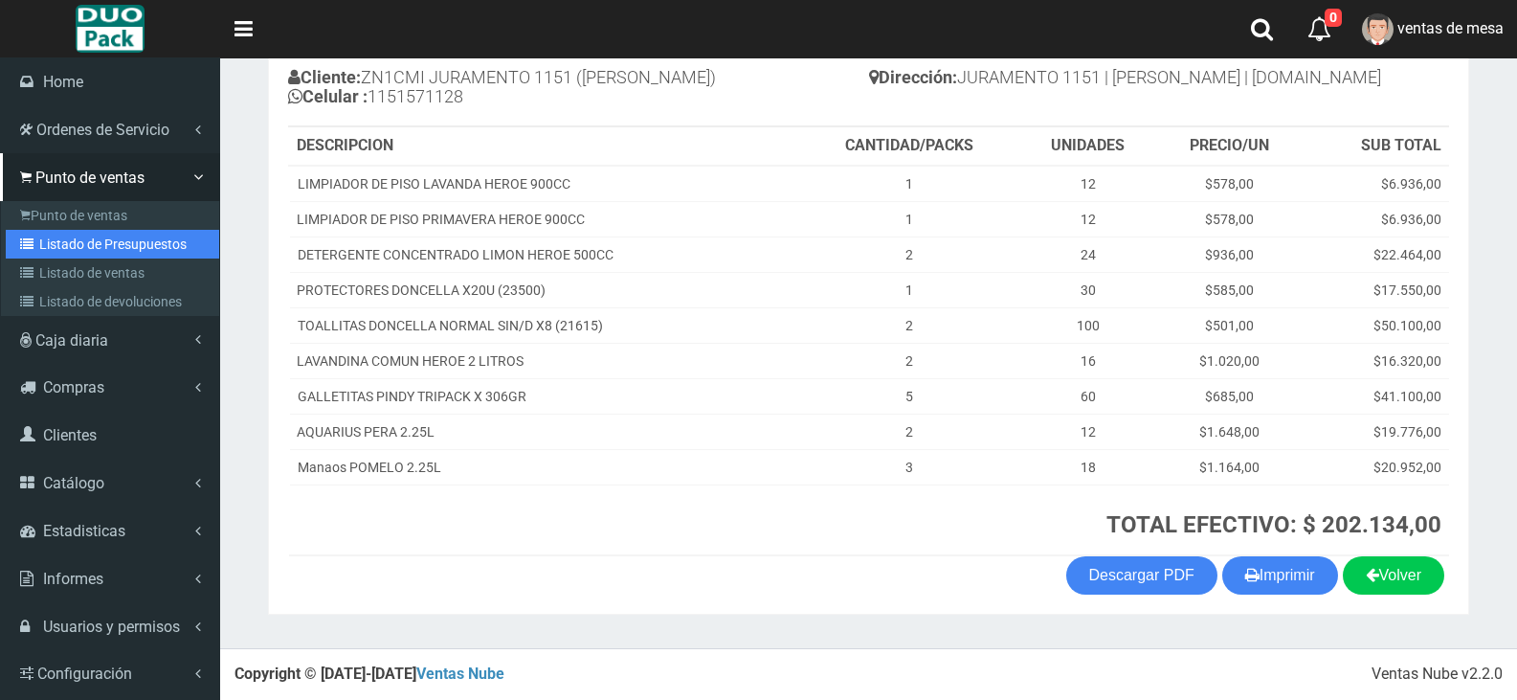
click at [99, 247] on link "Listado de Presupuestos" at bounding box center [112, 244] width 213 height 29
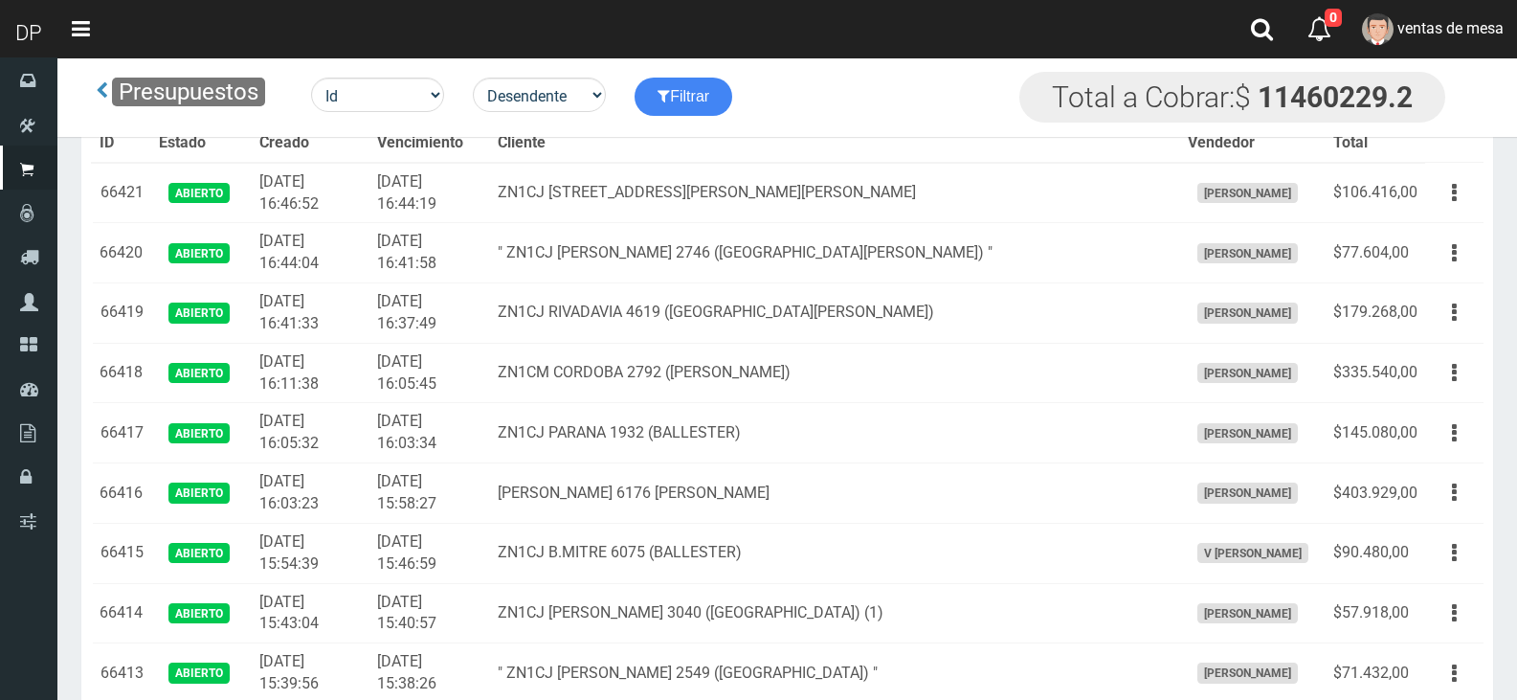
scroll to position [1862, 0]
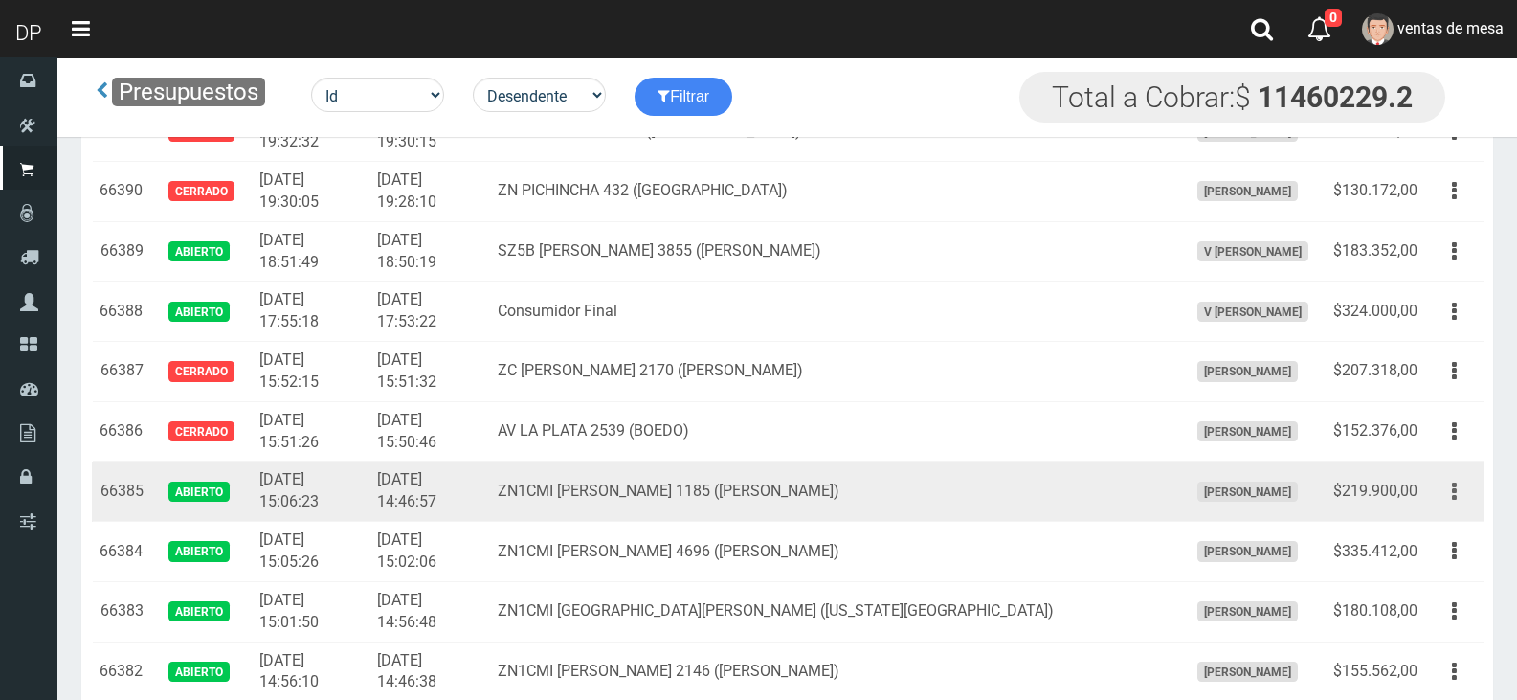
click at [1438, 496] on button "button" at bounding box center [1454, 492] width 43 height 34
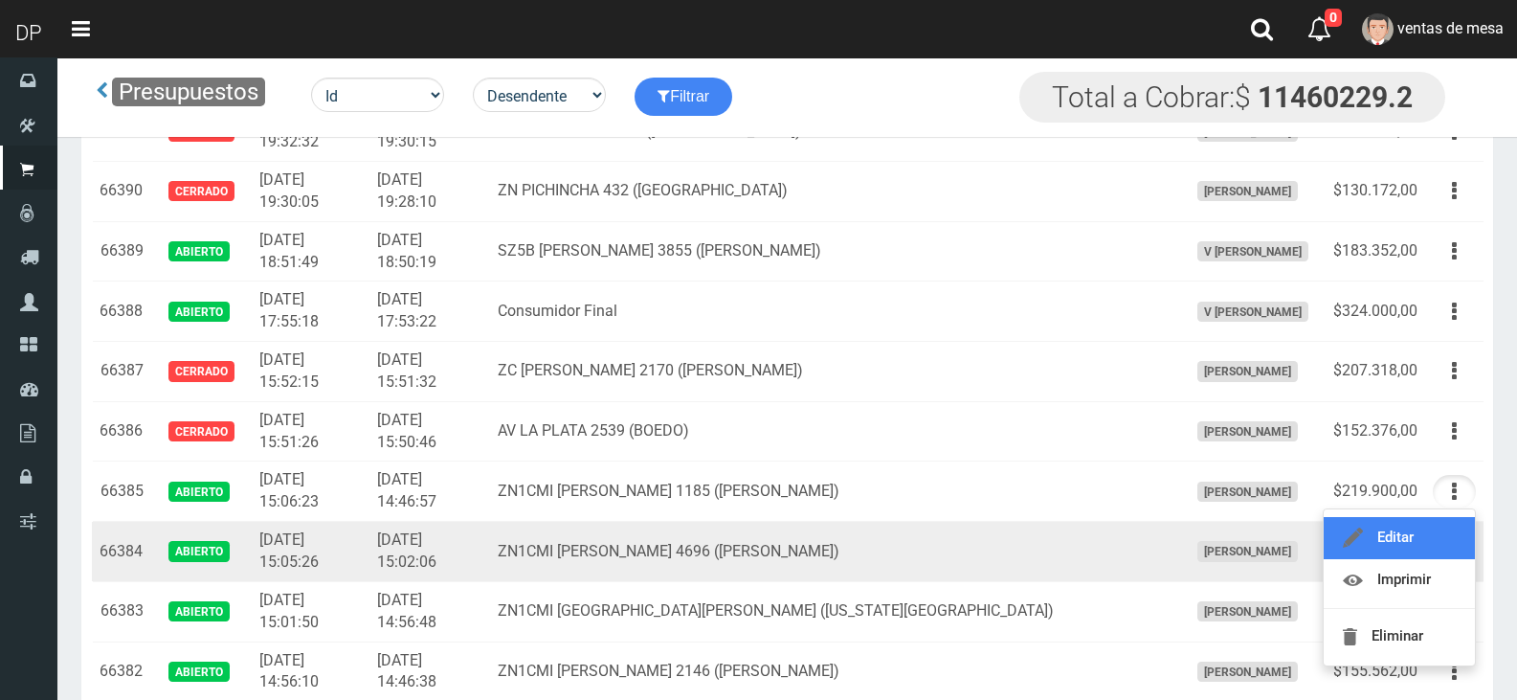
drag, startPoint x: 1462, startPoint y: 549, endPoint x: 1402, endPoint y: 549, distance: 59.3
click at [1461, 549] on link "Editar" at bounding box center [1399, 538] width 151 height 42
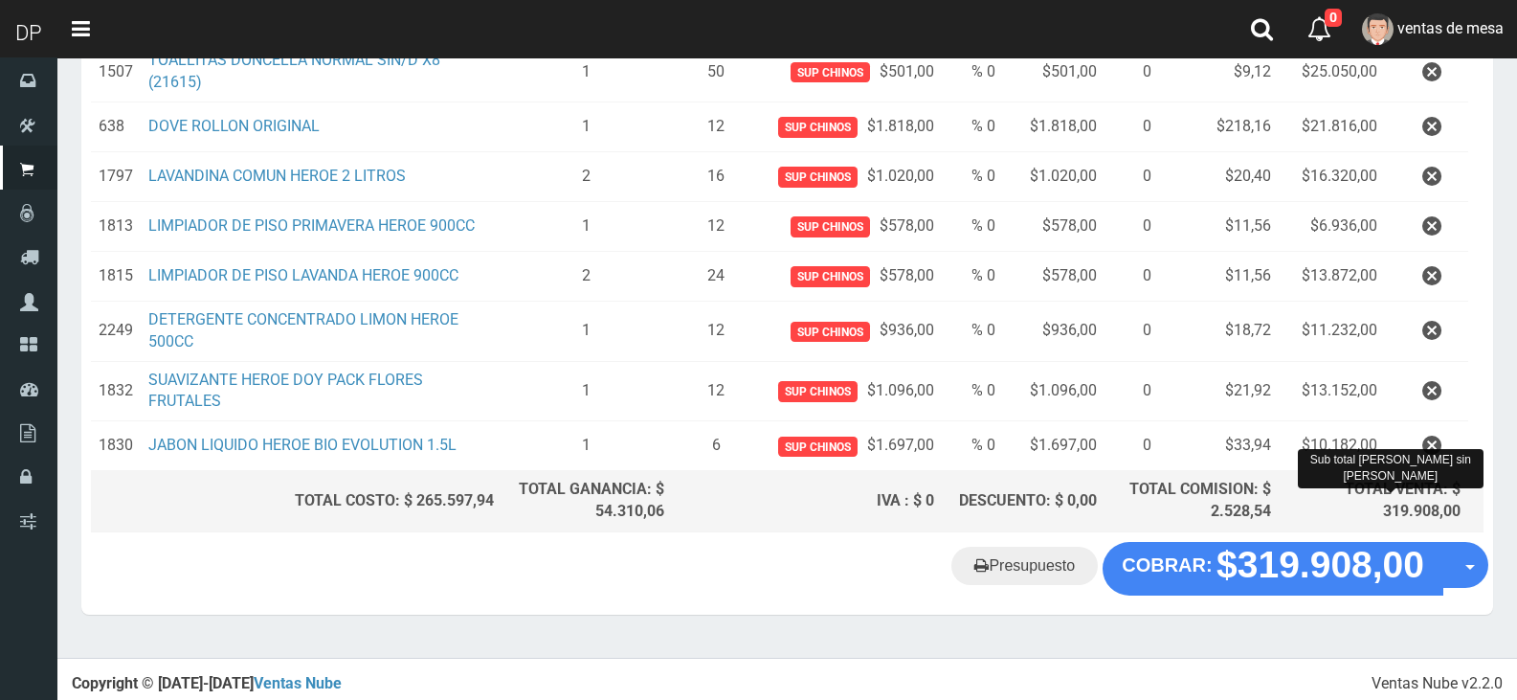
scroll to position [942, 0]
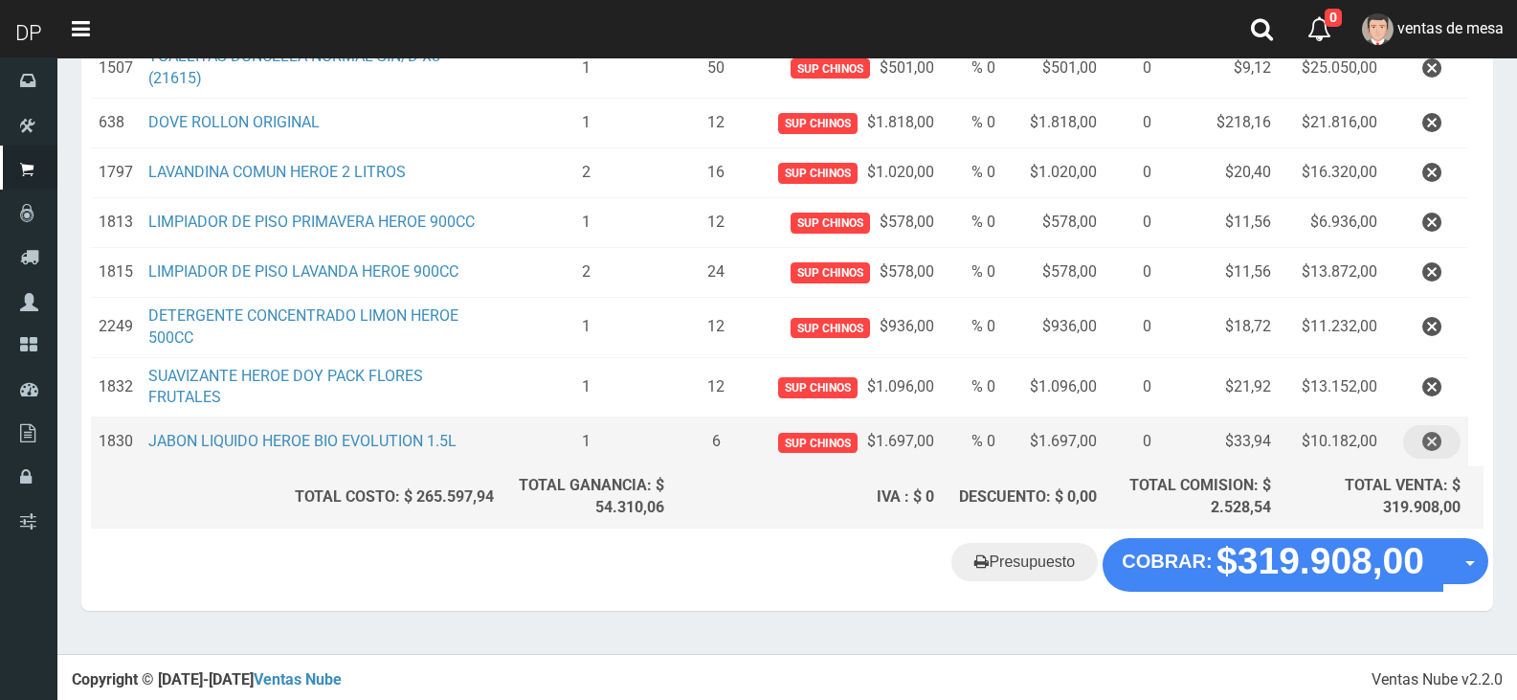
click at [1432, 425] on icon "button" at bounding box center [1431, 442] width 19 height 34
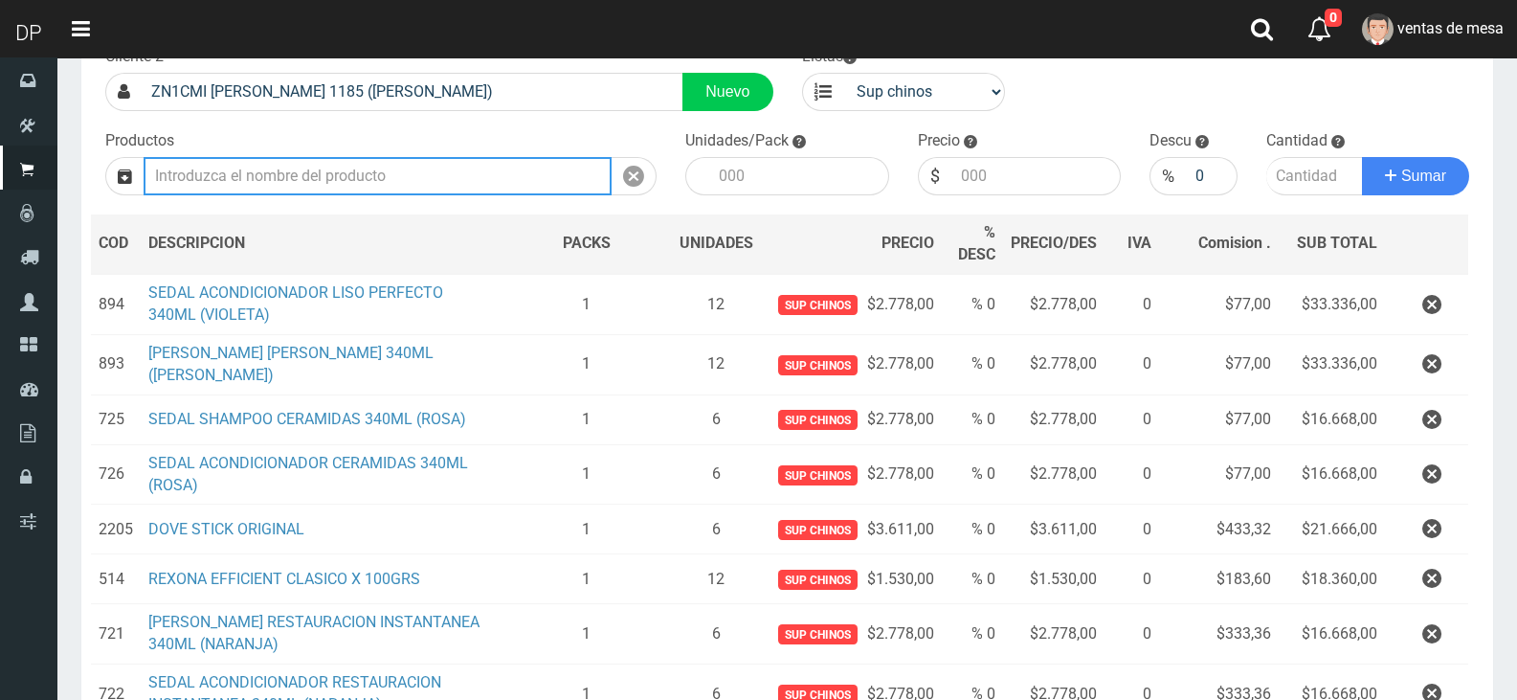
scroll to position [670, 0]
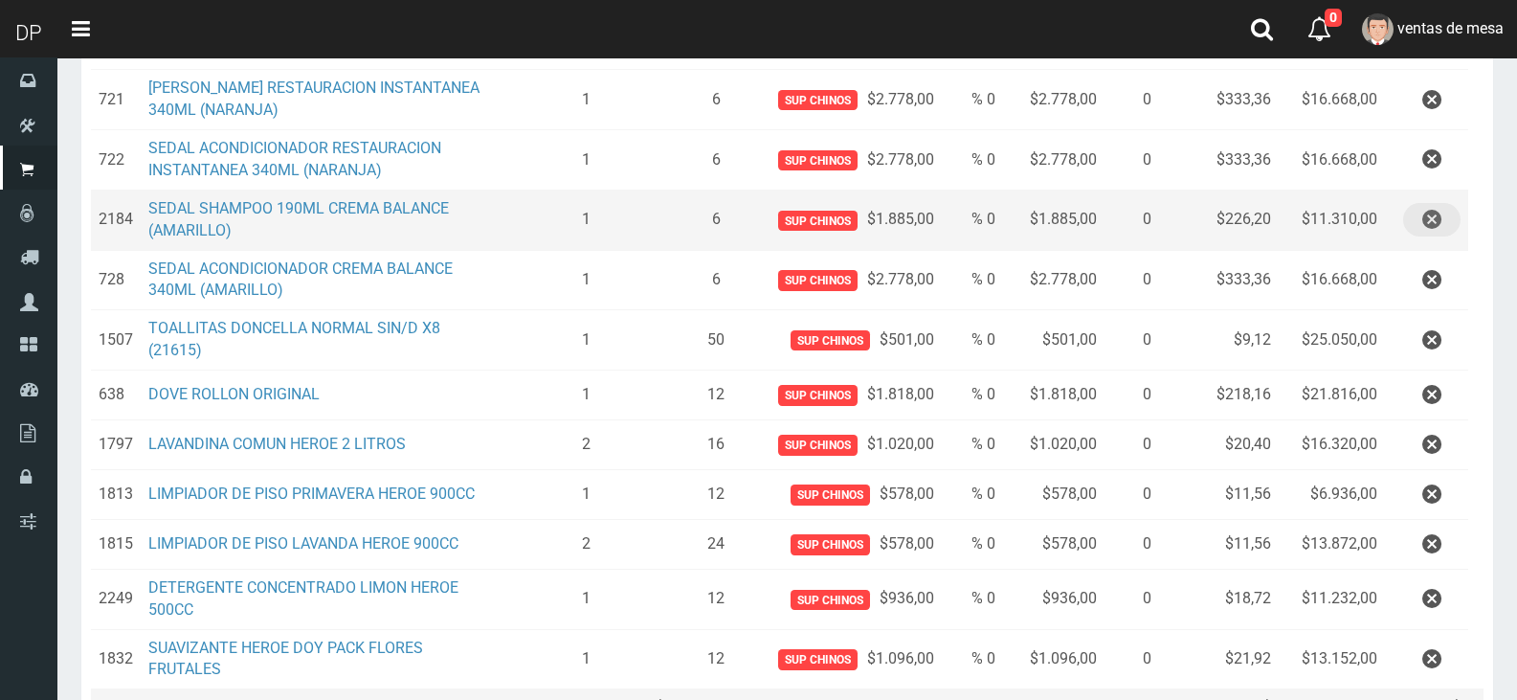
click at [1440, 226] on icon "button" at bounding box center [1431, 220] width 19 height 34
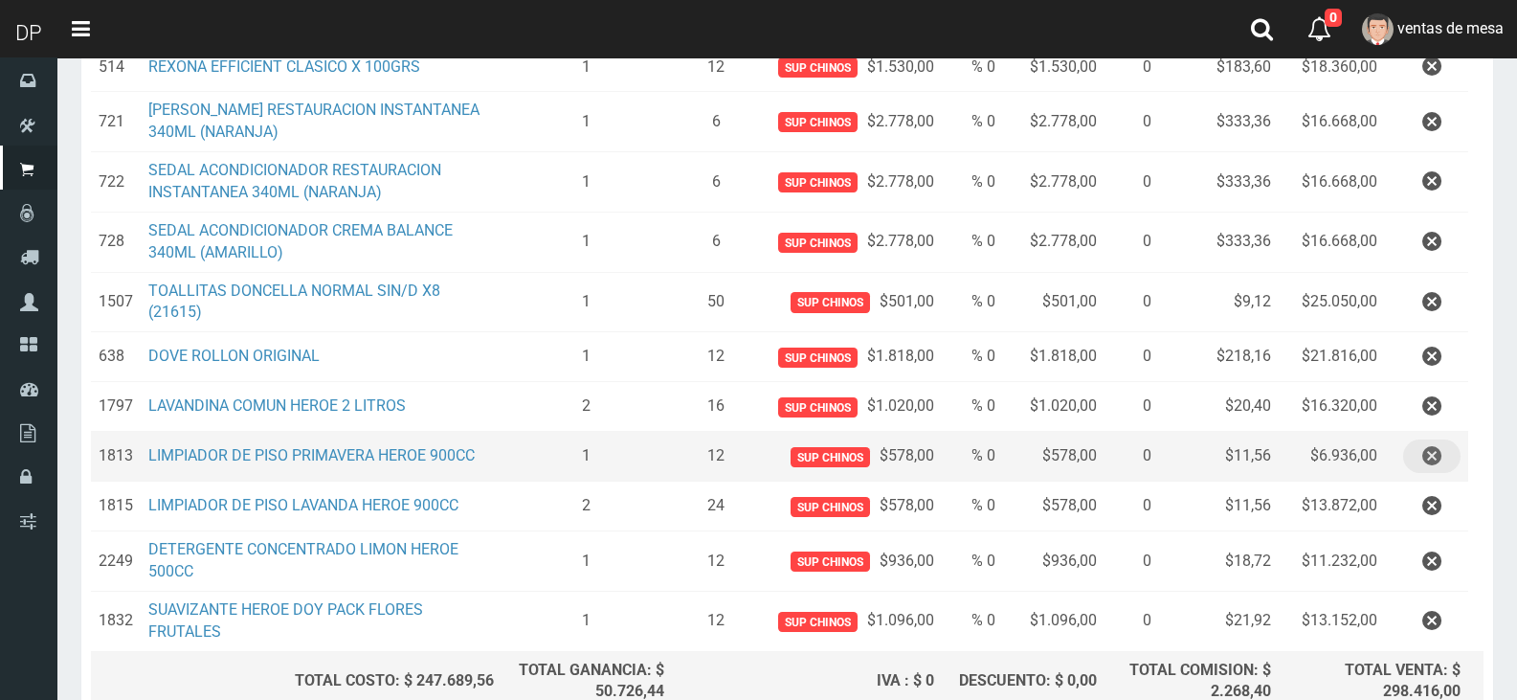
scroll to position [640, 0]
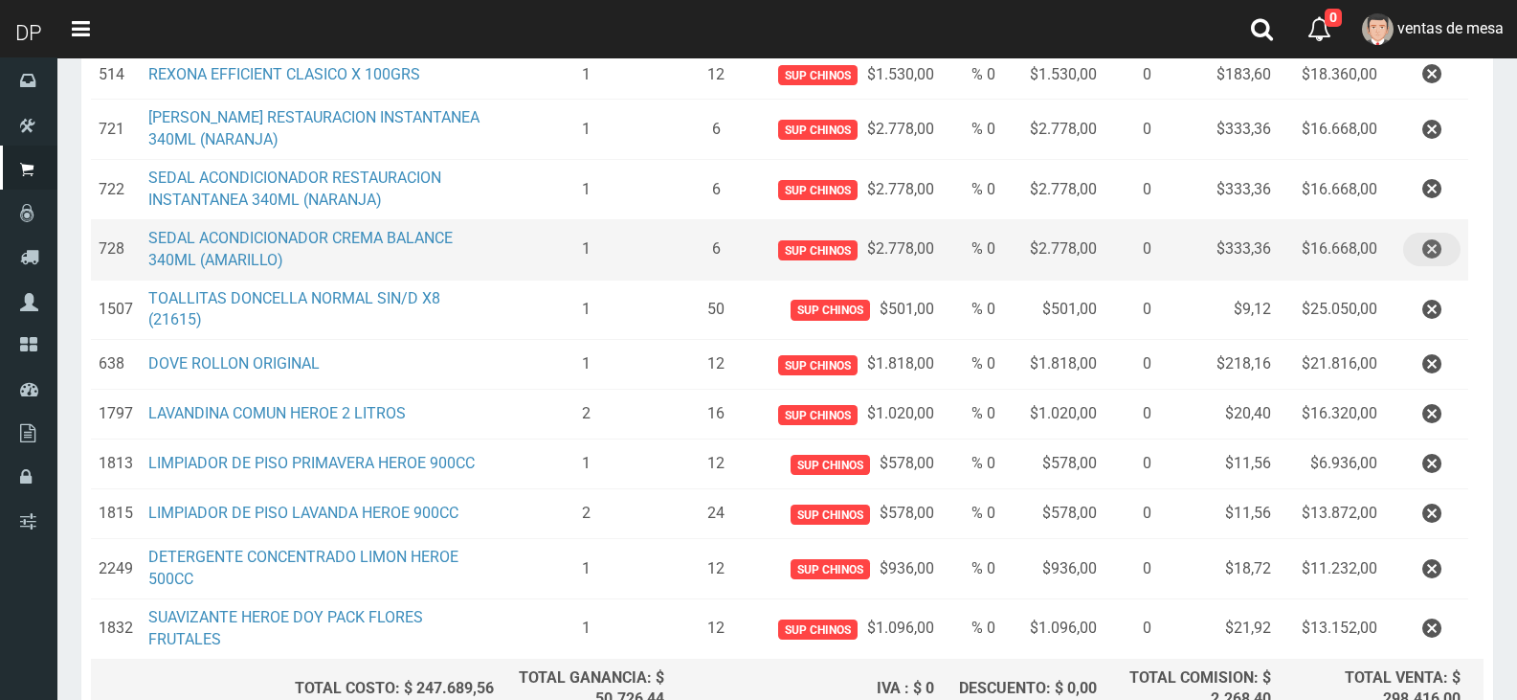
click at [1426, 261] on icon "button" at bounding box center [1431, 250] width 19 height 34
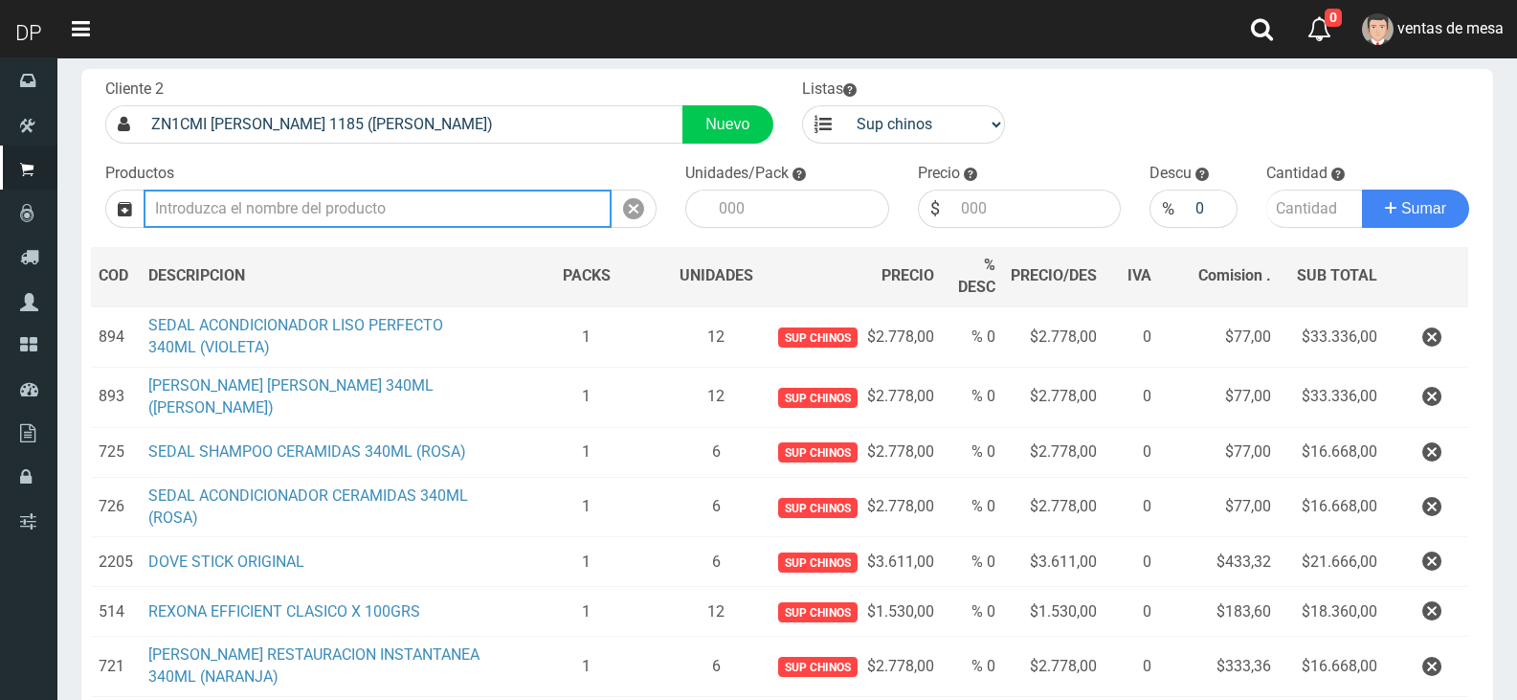
scroll to position [0, 0]
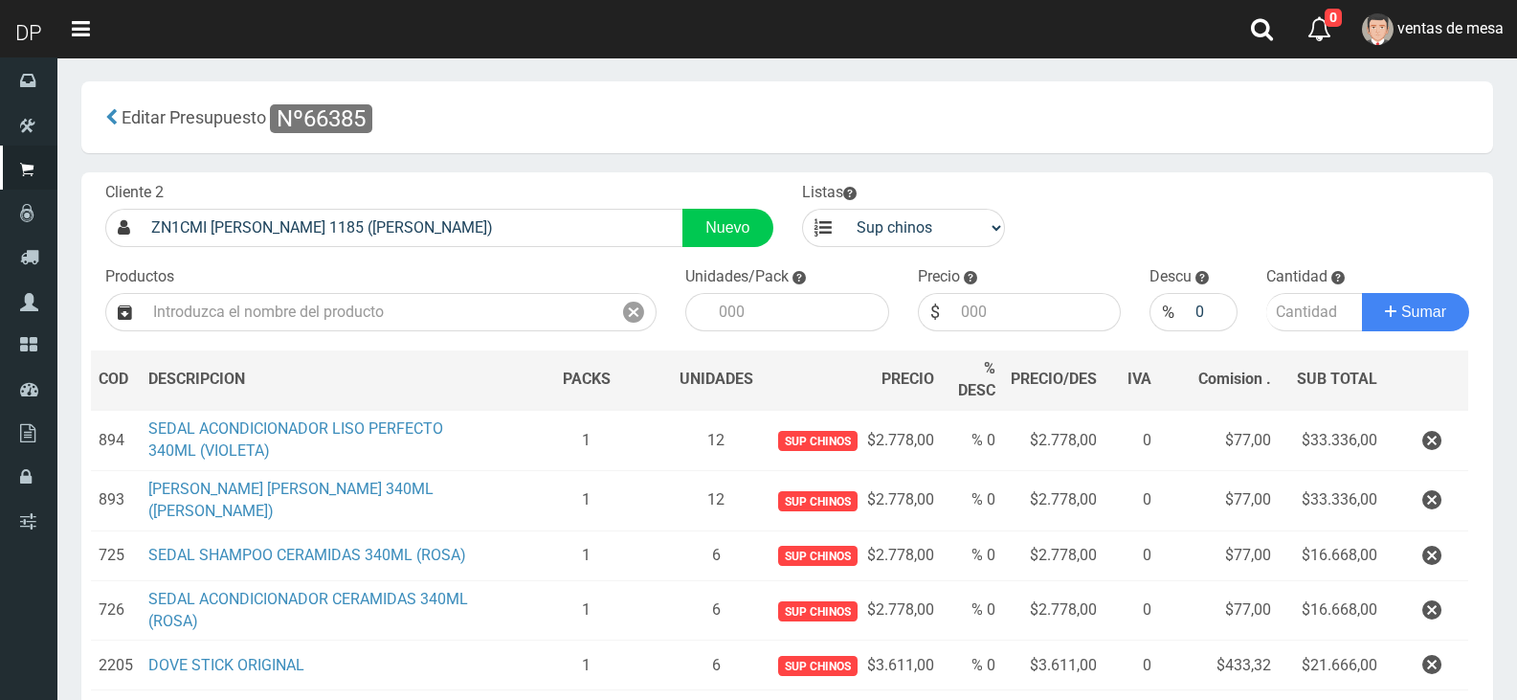
click at [220, 289] on div "Productos" at bounding box center [381, 298] width 580 height 65
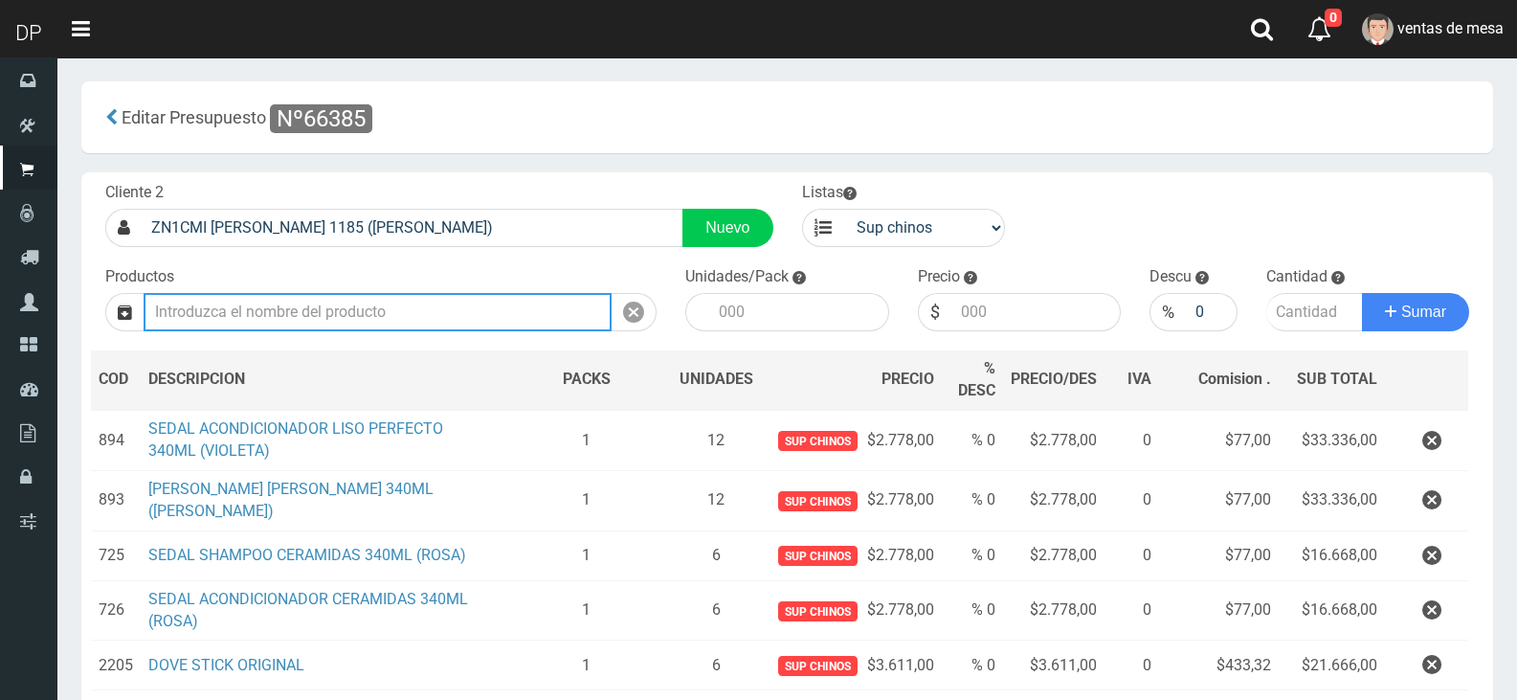
click at [225, 304] on input "text" at bounding box center [378, 312] width 468 height 38
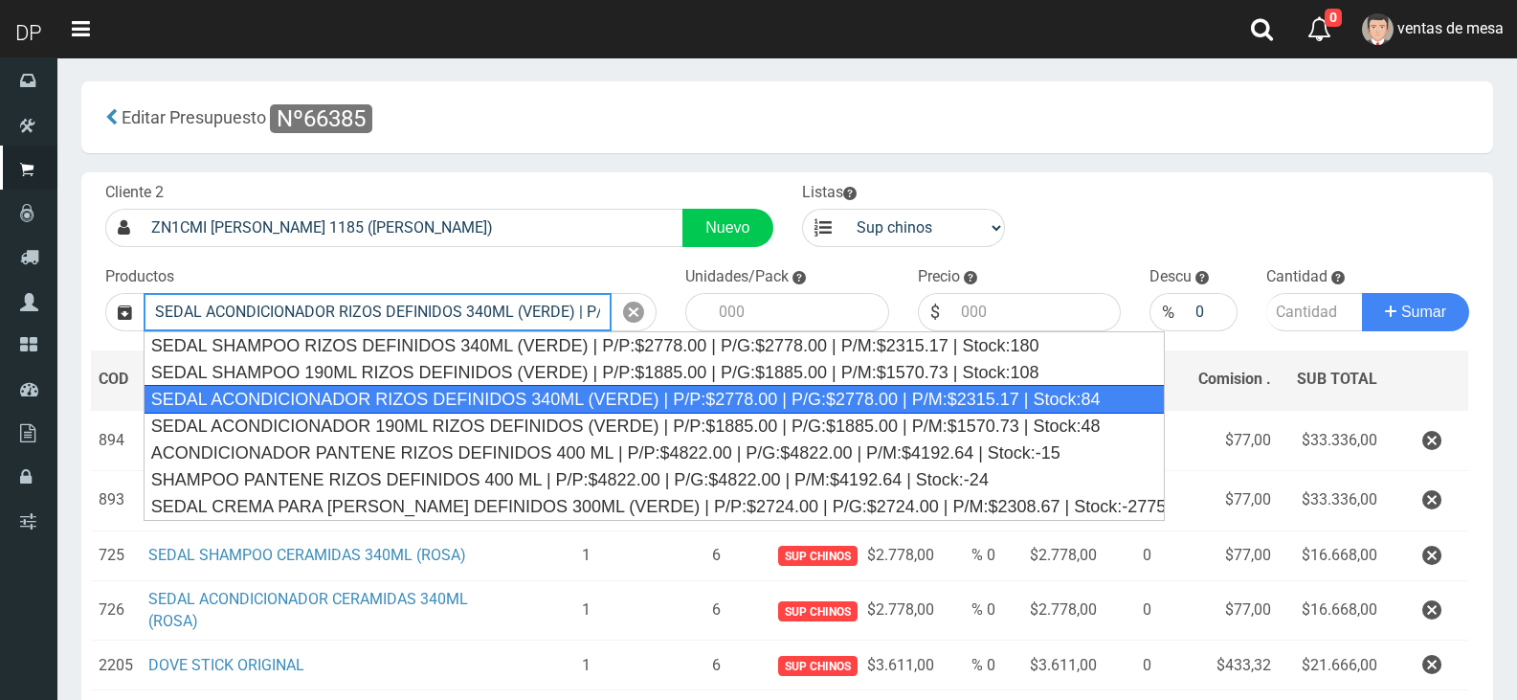
type input "SEDAL ACONDICIONADOR RIZOS DEFINIDOS 340ML (VERDE) | P/P:$2778.00 | P/G:$2778.0…"
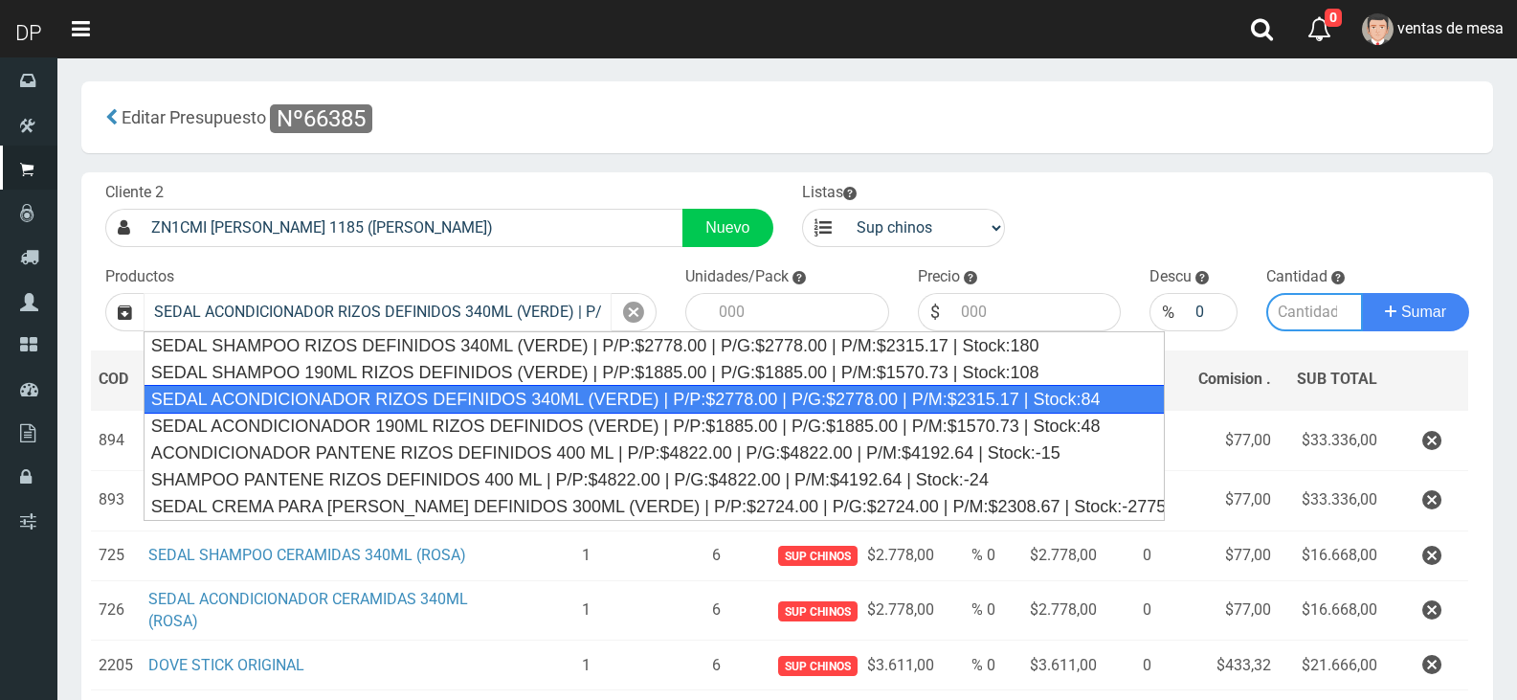
type input "12"
type input "2778.00"
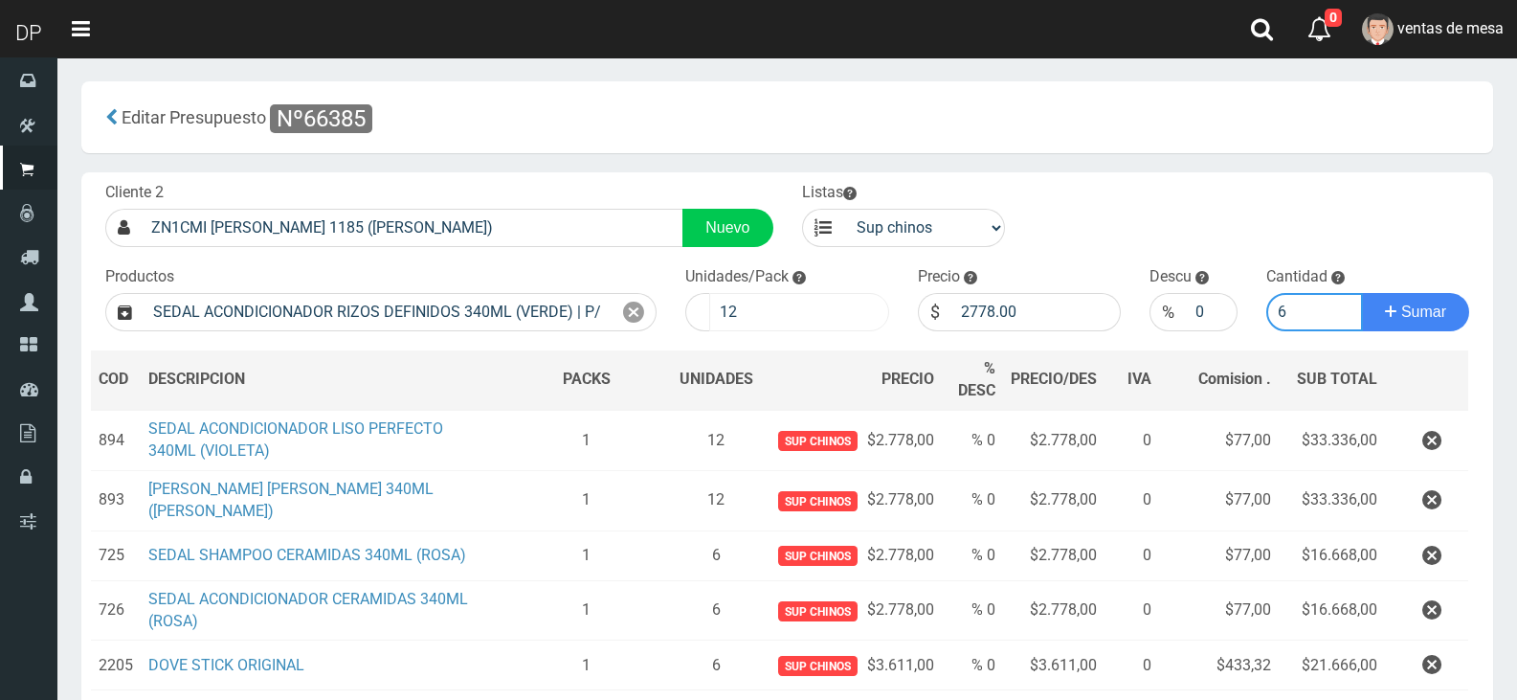
type input "6"
click at [787, 315] on input "12" at bounding box center [799, 312] width 180 height 38
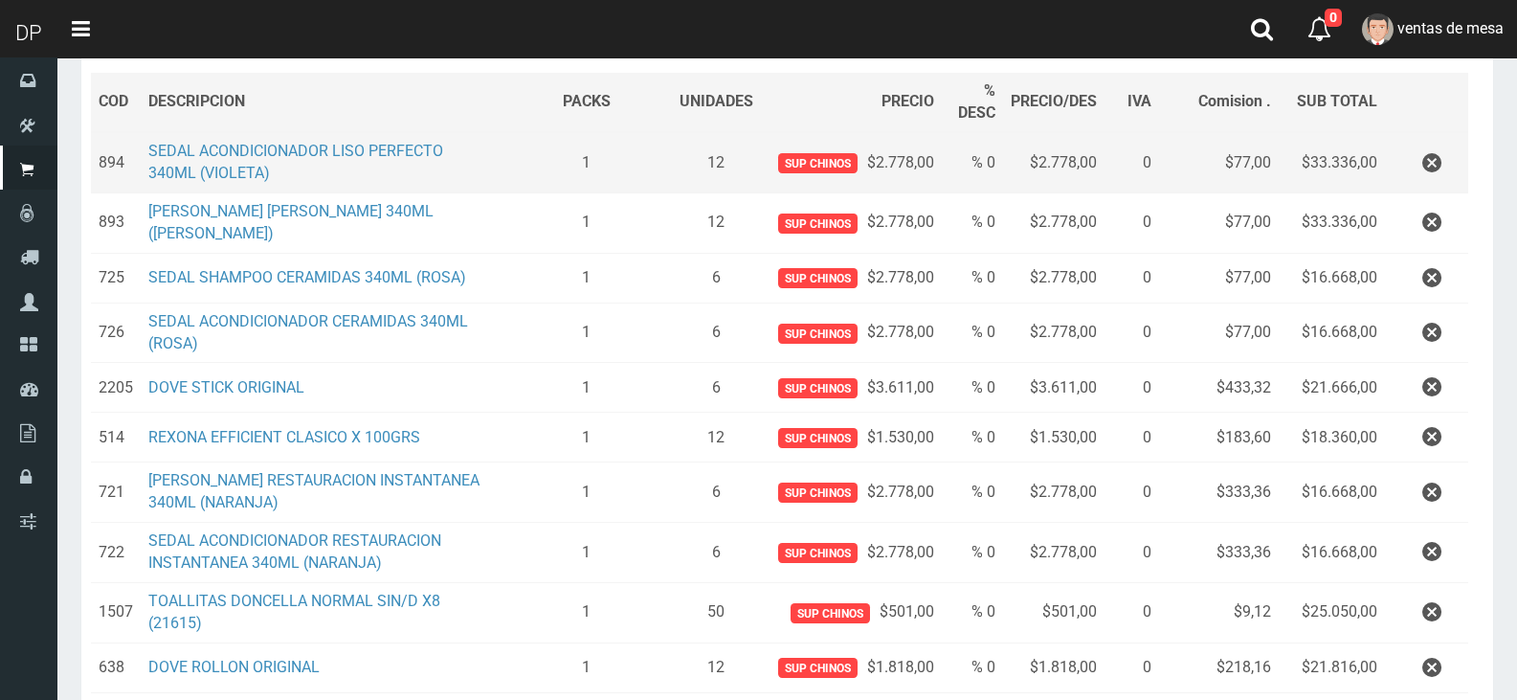
scroll to position [287, 0]
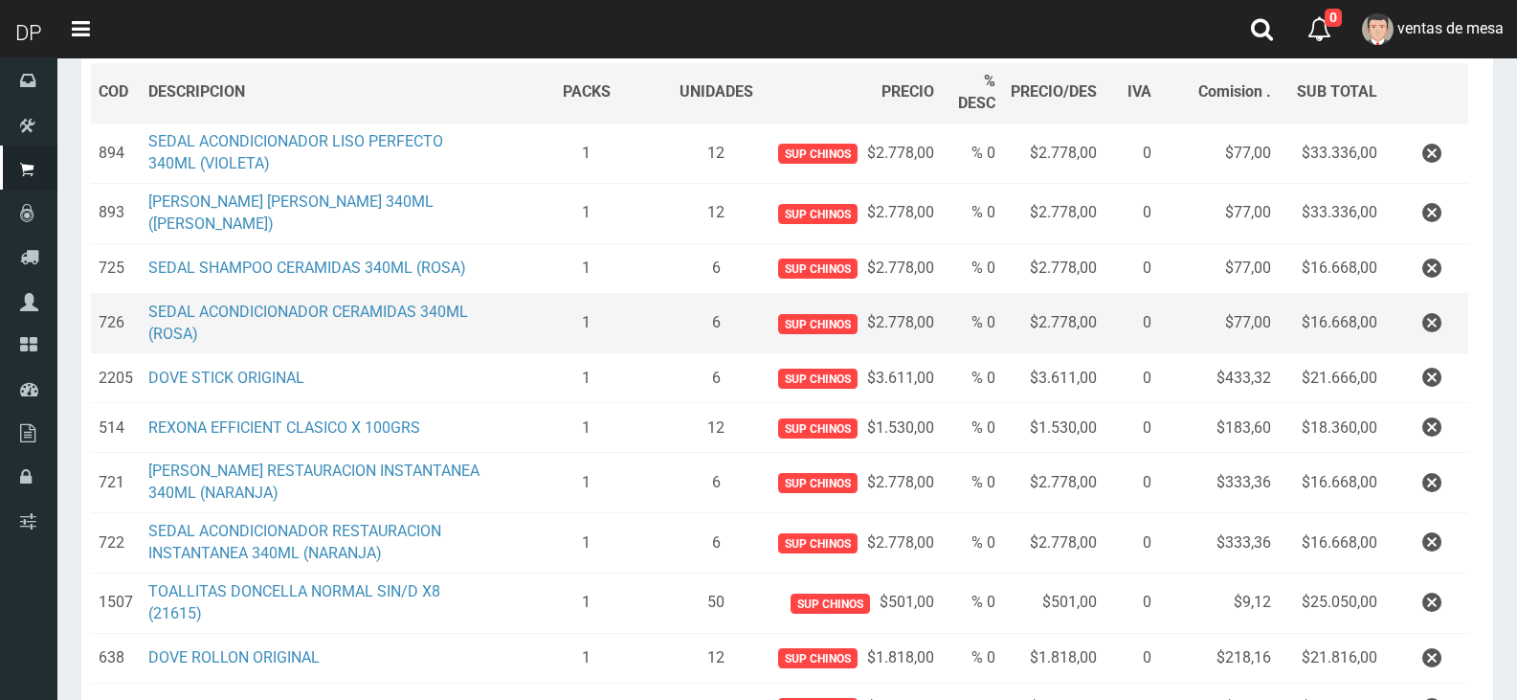
type input "1"
click at [1362, 6] on button "Sumar" at bounding box center [1415, 25] width 107 height 38
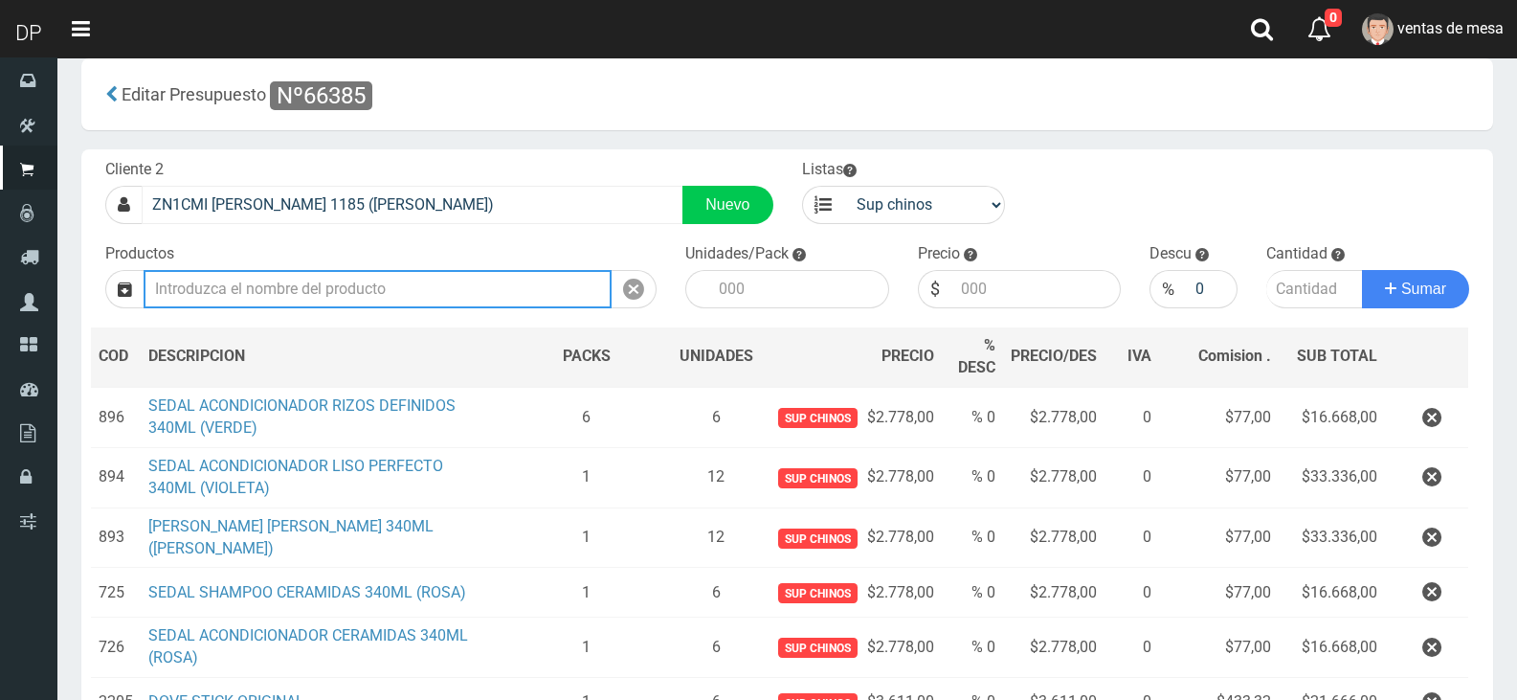
scroll to position [0, 0]
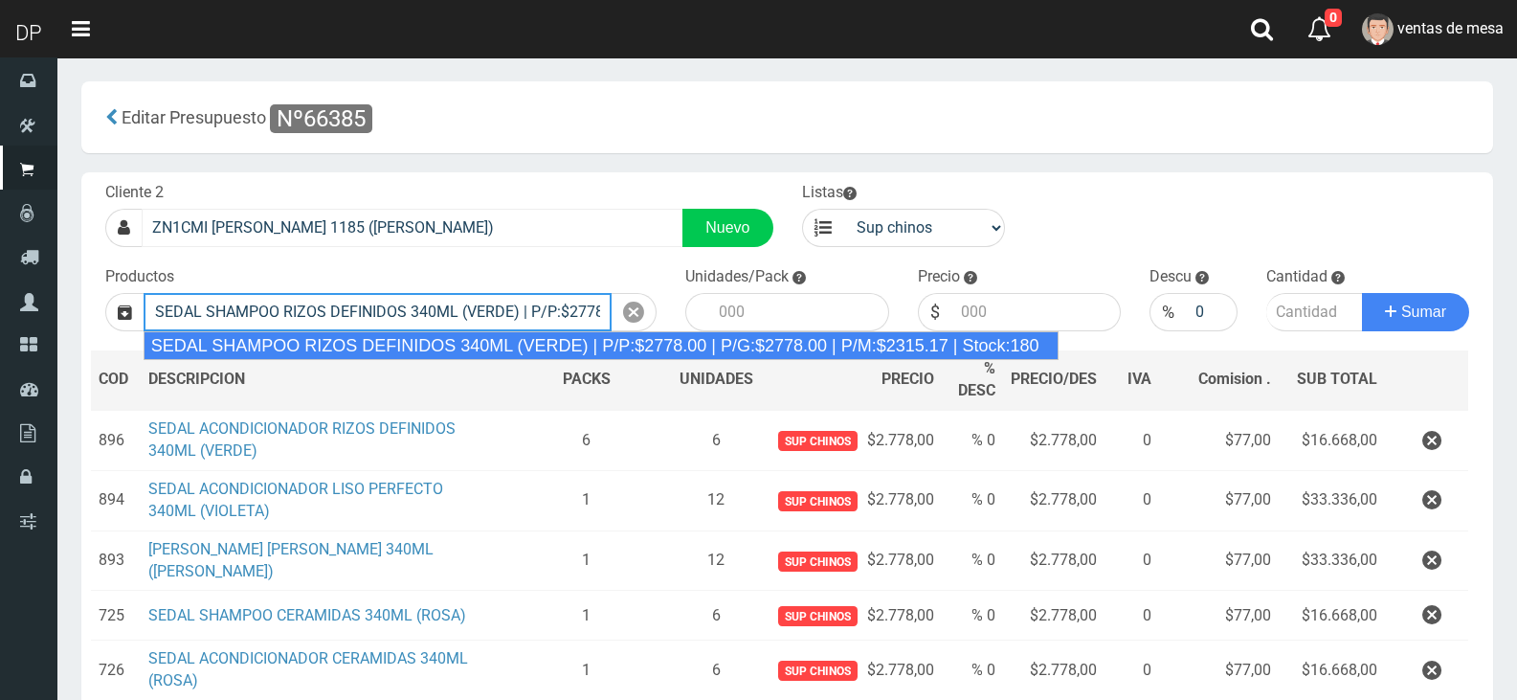
type input "SEDAL SHAMPOO RIZOS DEFINIDOS 340ML (VERDE) | P/P:$2778.00 | P/G:$2778.00 | P/M…"
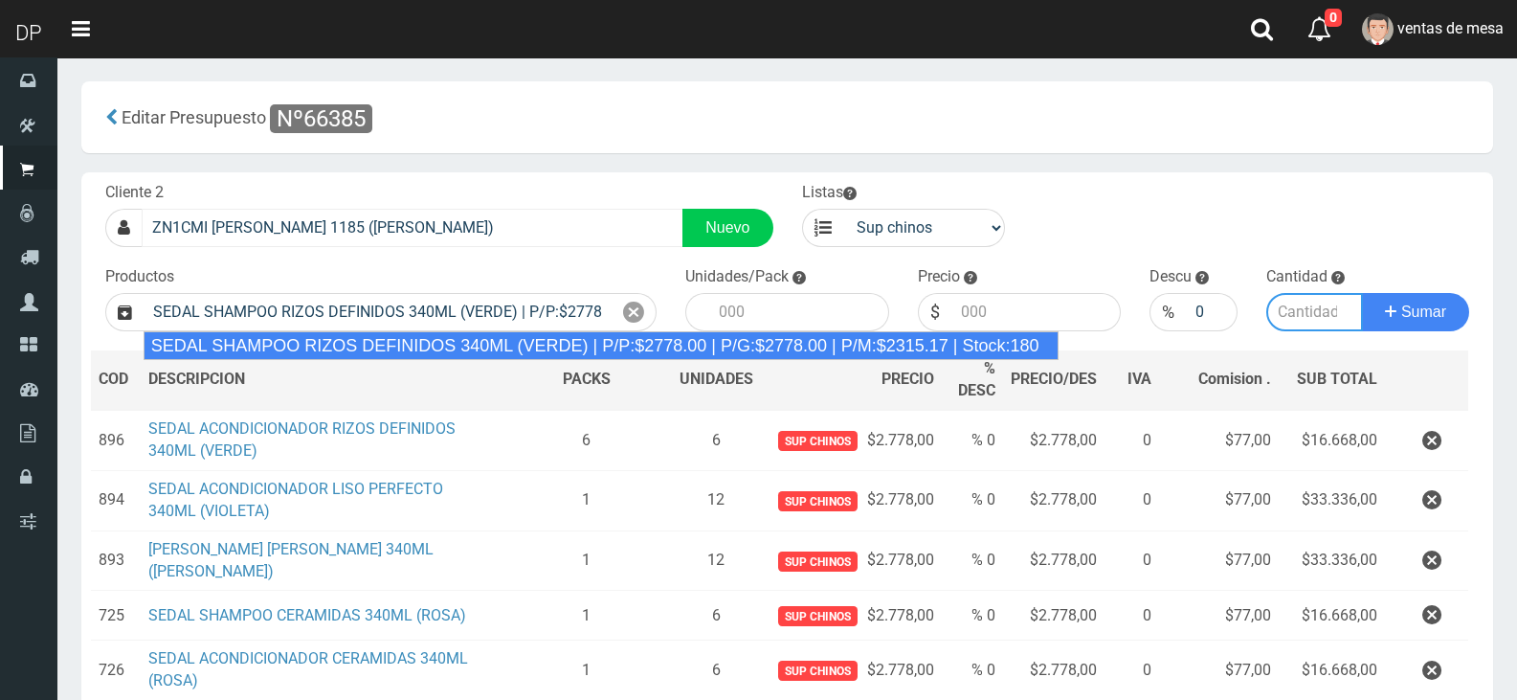
type input "12"
type input "2778.00"
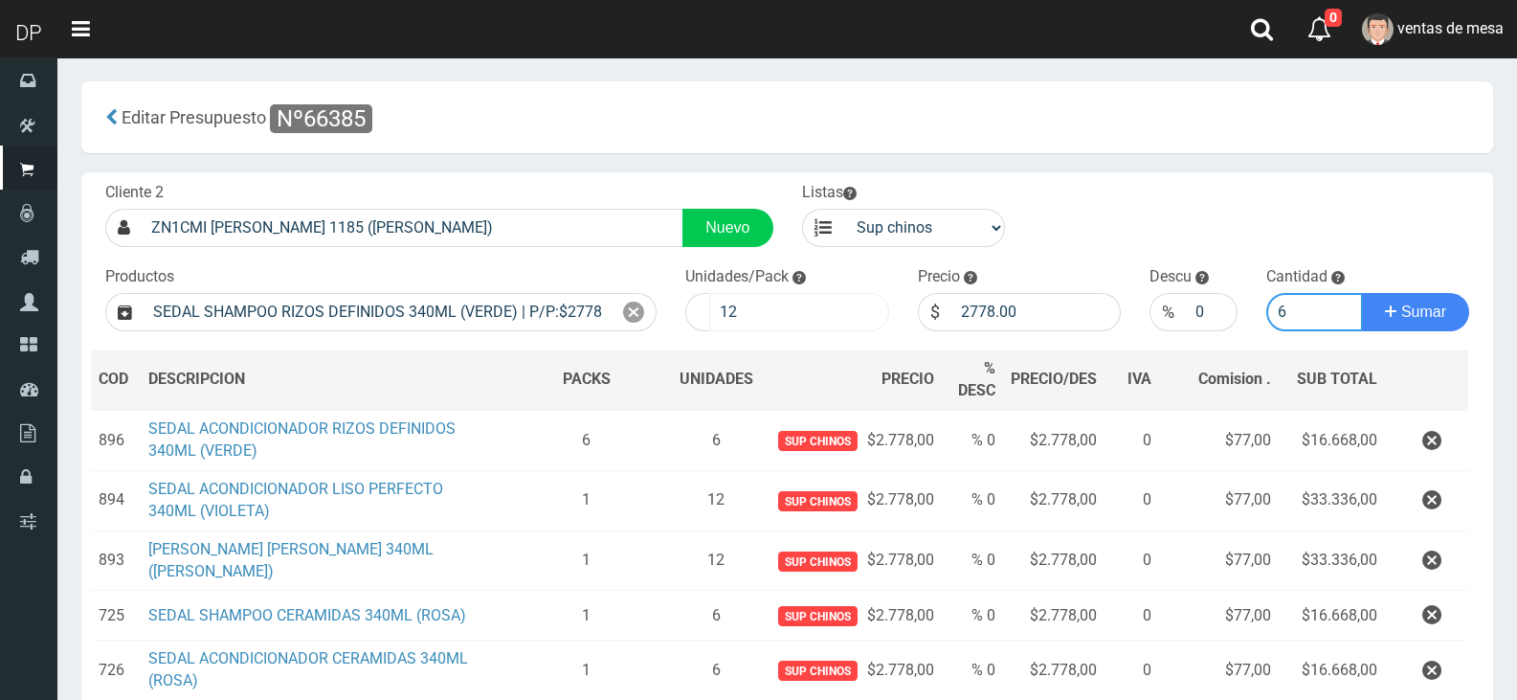
type input "6"
click at [760, 329] on input "12" at bounding box center [799, 312] width 180 height 38
type input "1"
click at [1362, 293] on button "Sumar" at bounding box center [1415, 312] width 107 height 38
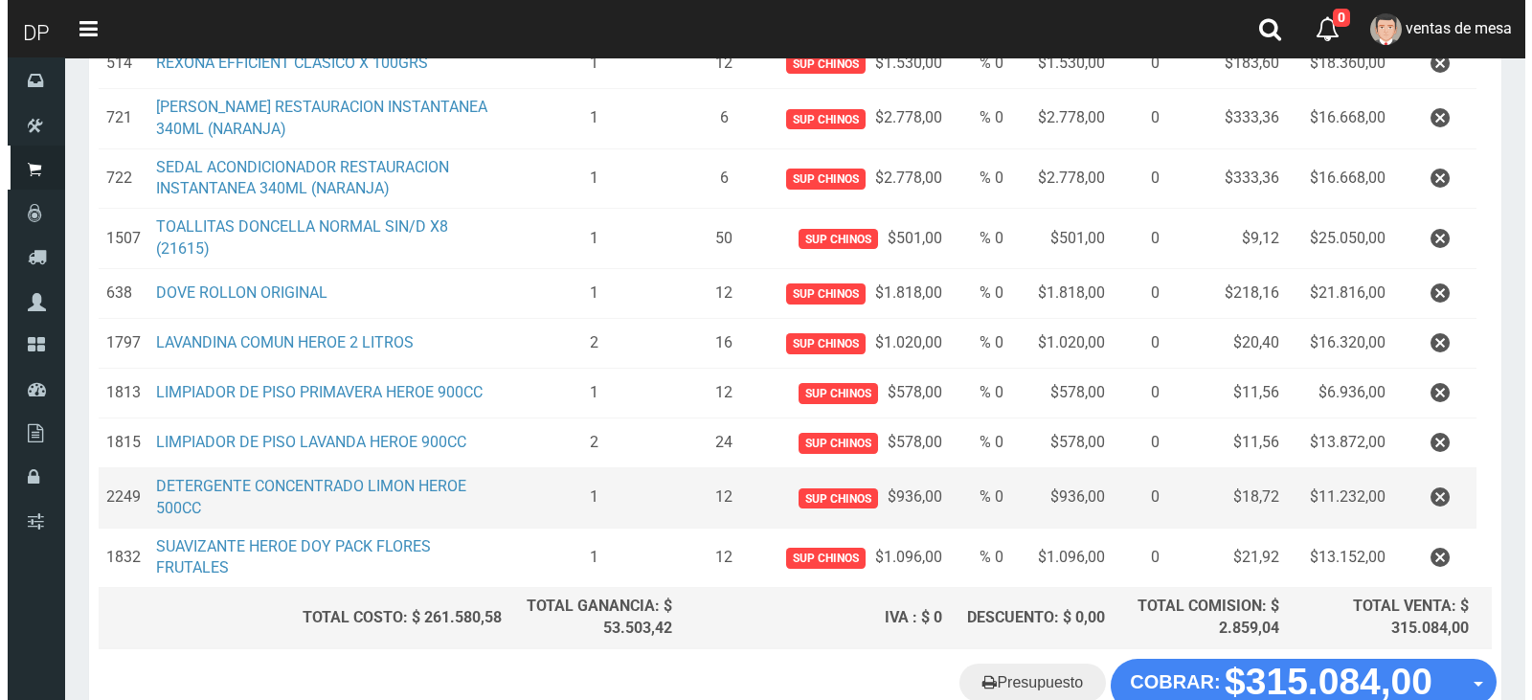
scroll to position [892, 0]
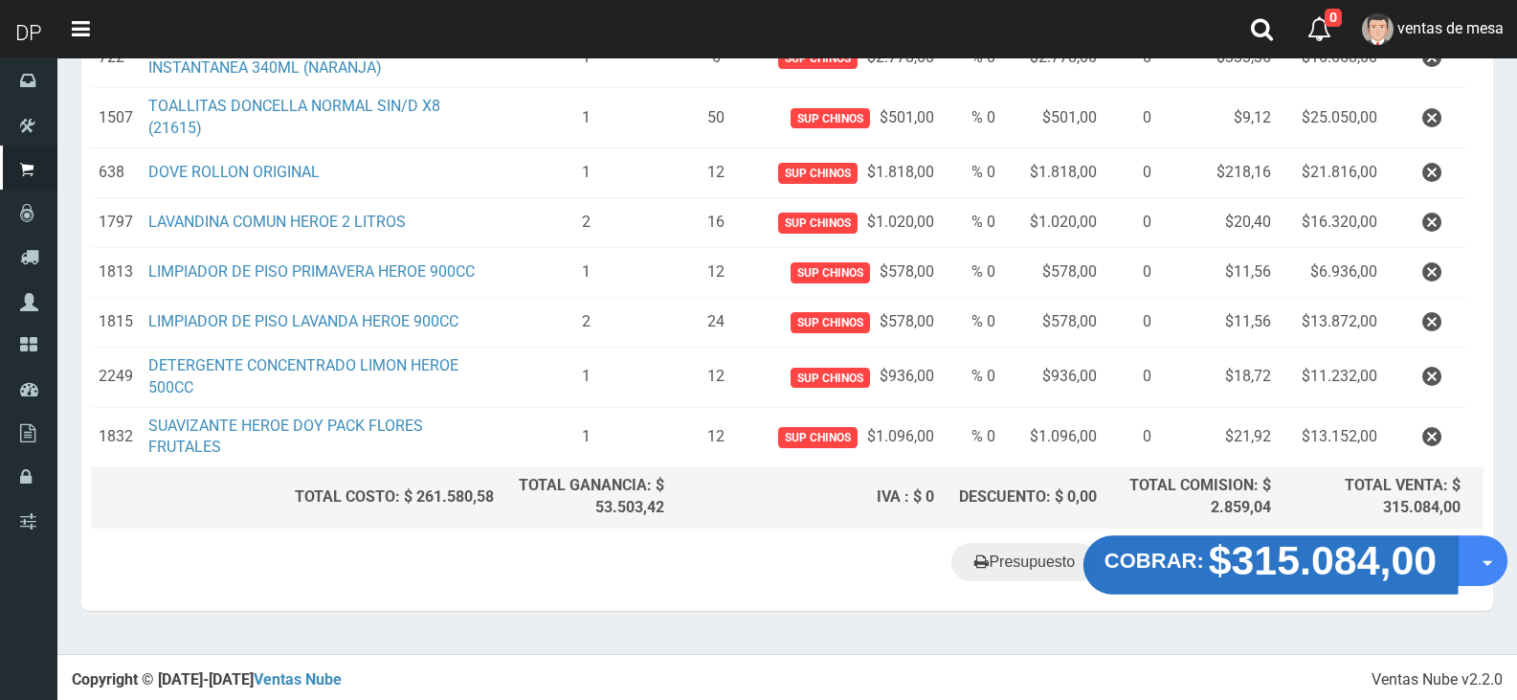
click at [1224, 569] on strong "$315.084,00" at bounding box center [1323, 560] width 229 height 45
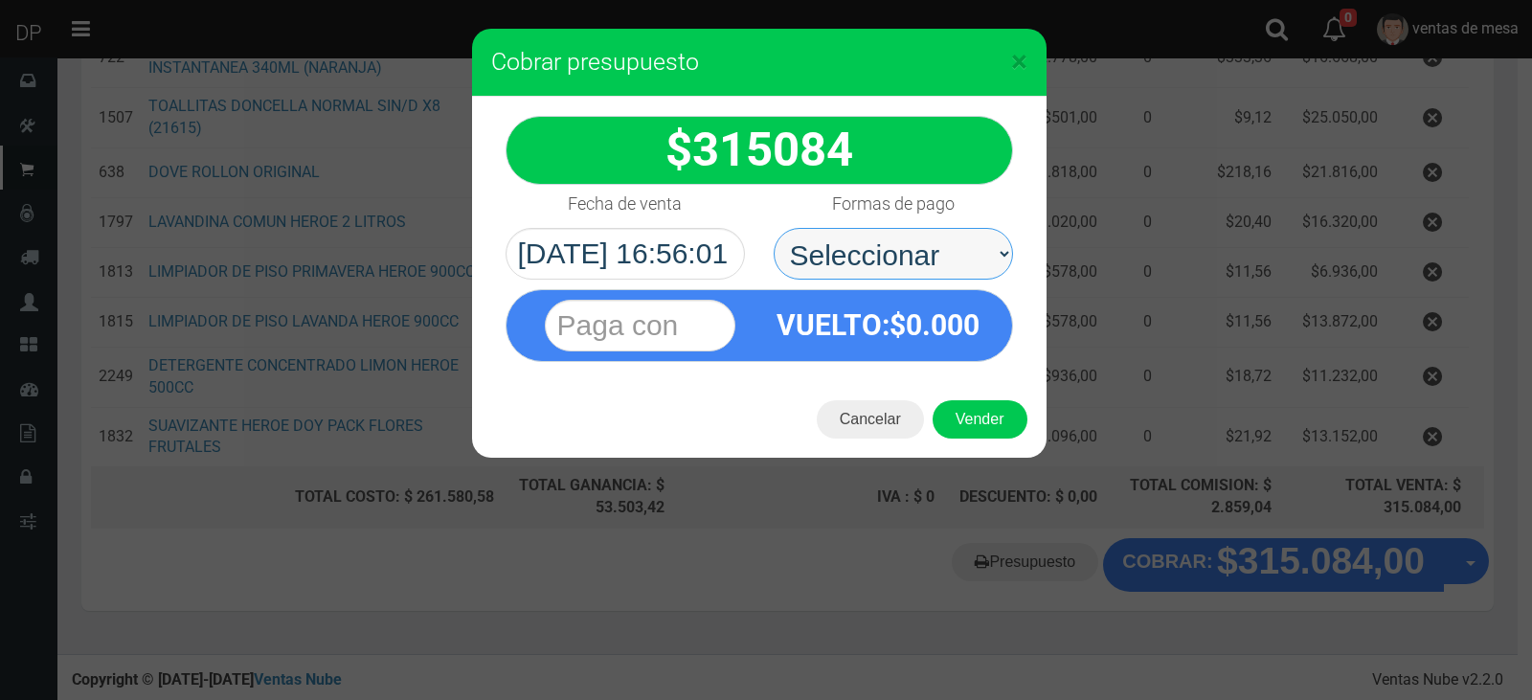
drag, startPoint x: 907, startPoint y: 249, endPoint x: 911, endPoint y: 275, distance: 26.1
click at [908, 255] on select "Seleccionar Efectivo Tarjeta de Crédito Depósito Débito" at bounding box center [892, 254] width 239 height 52
select select "Efectivo"
click at [773, 228] on select "Seleccionar Efectivo Tarjeta de Crédito Depósito Débito" at bounding box center [892, 254] width 239 height 52
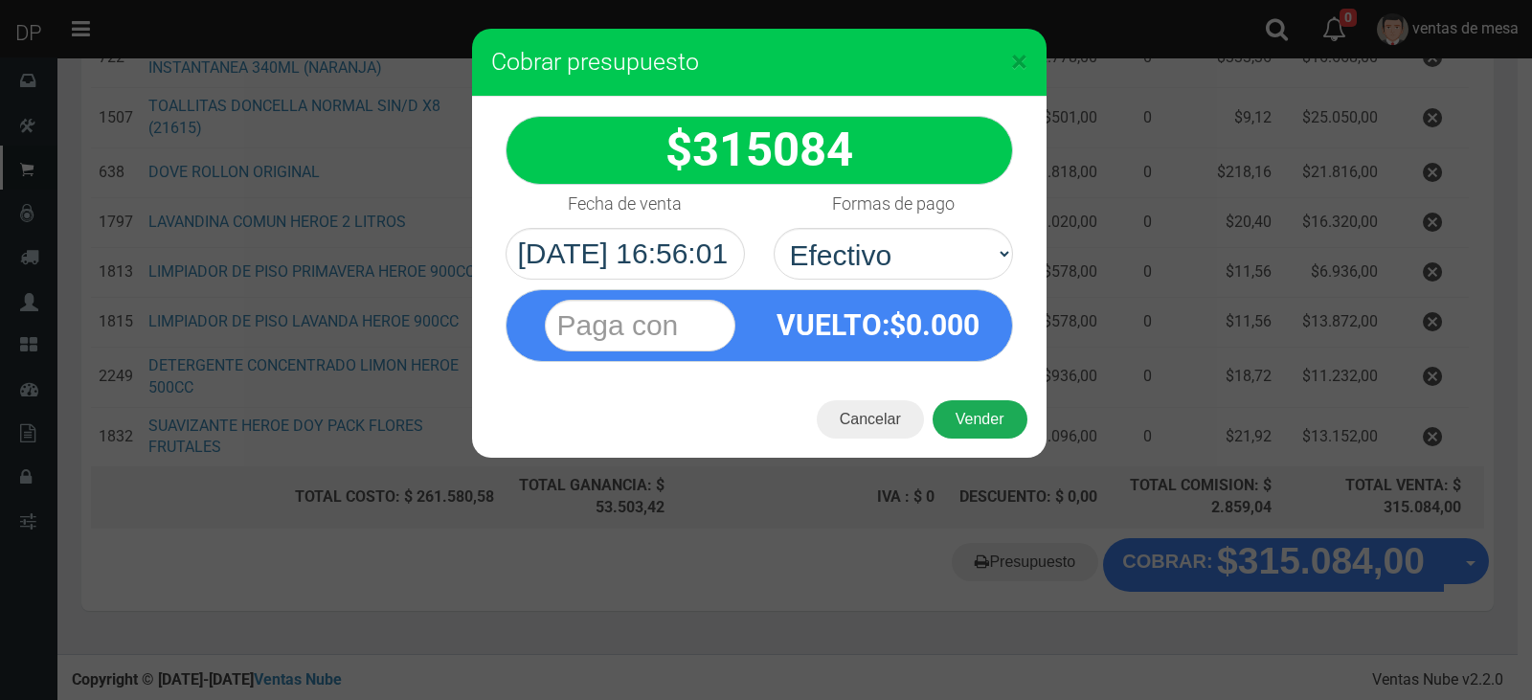
click at [975, 431] on button "Vender" at bounding box center [979, 419] width 95 height 38
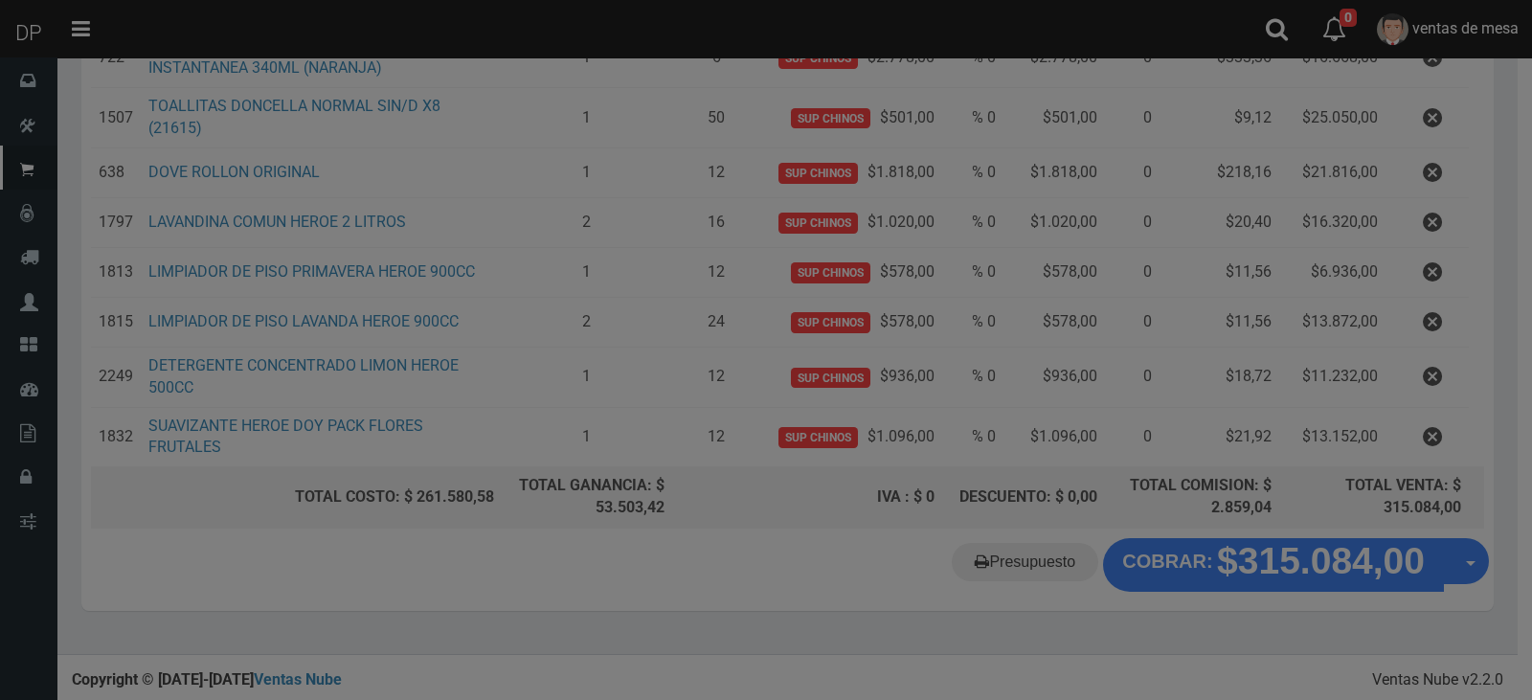
scroll to position [0, 0]
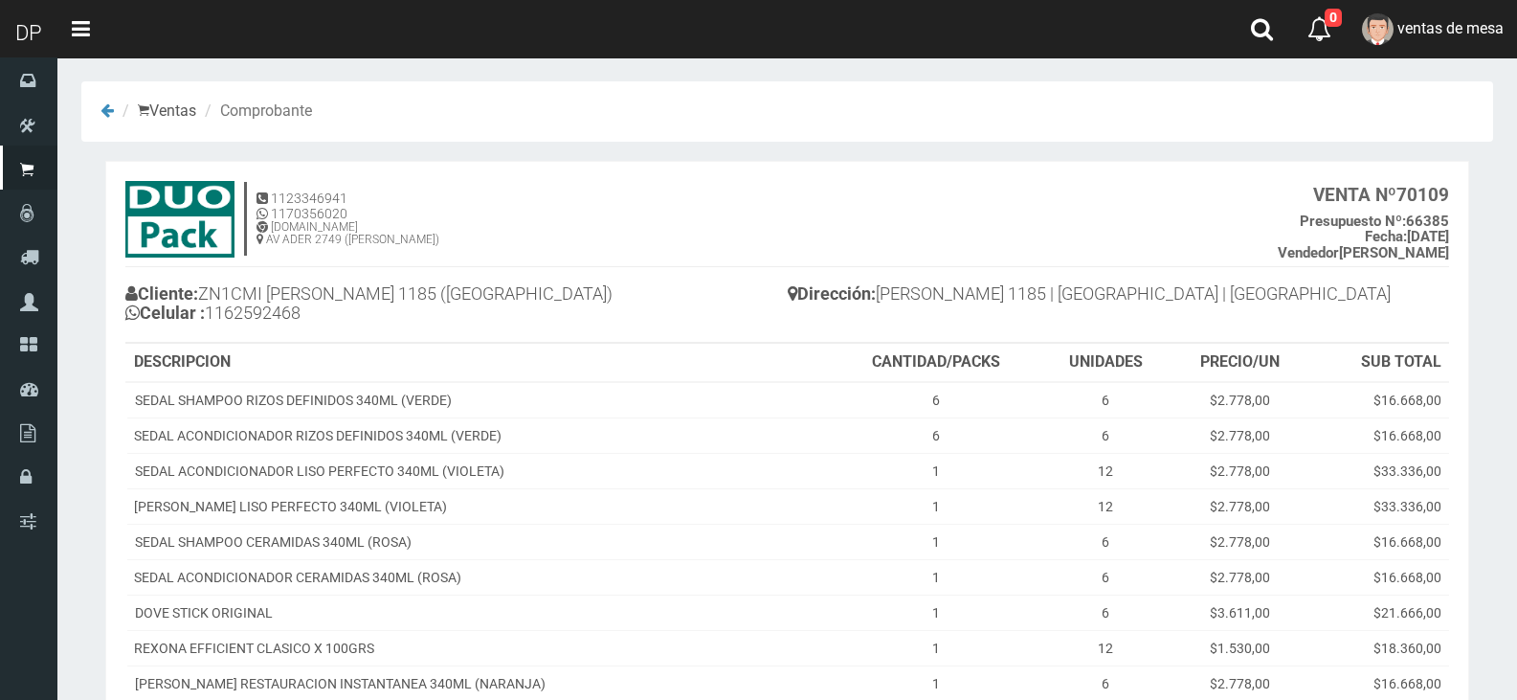
scroll to position [500, 0]
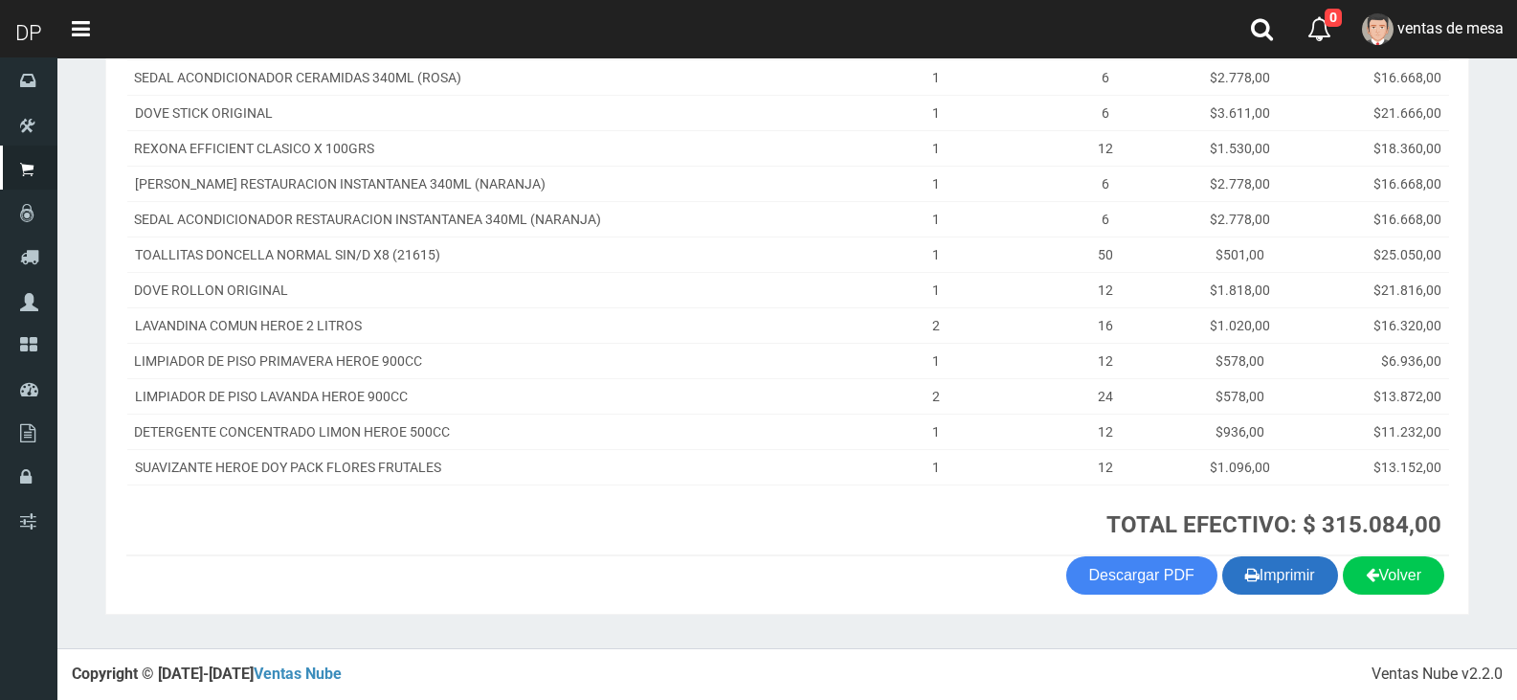
click at [1278, 572] on button "Imprimir" at bounding box center [1280, 575] width 116 height 38
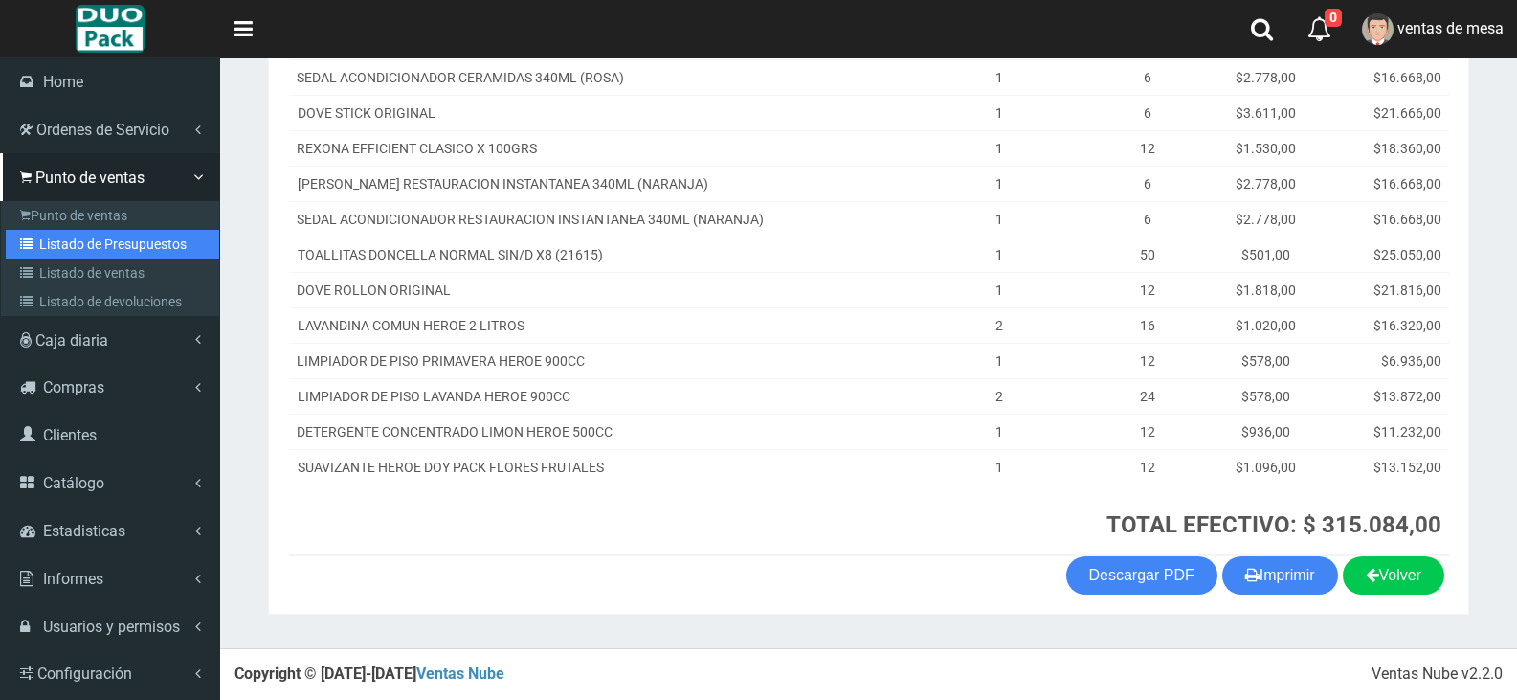
drag, startPoint x: 93, startPoint y: 235, endPoint x: 112, endPoint y: 232, distance: 19.5
click at [93, 235] on link "Listado de Presupuestos" at bounding box center [112, 244] width 213 height 29
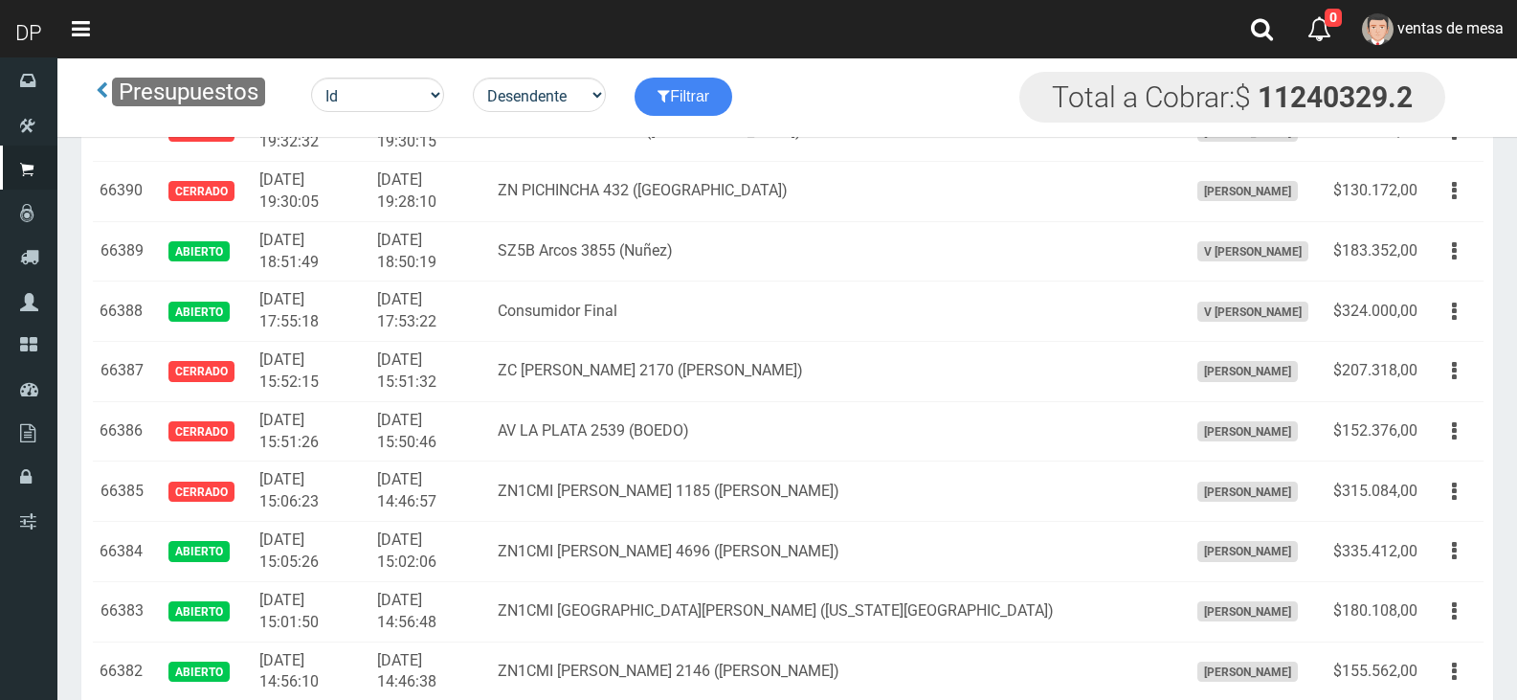
scroll to position [2362, 0]
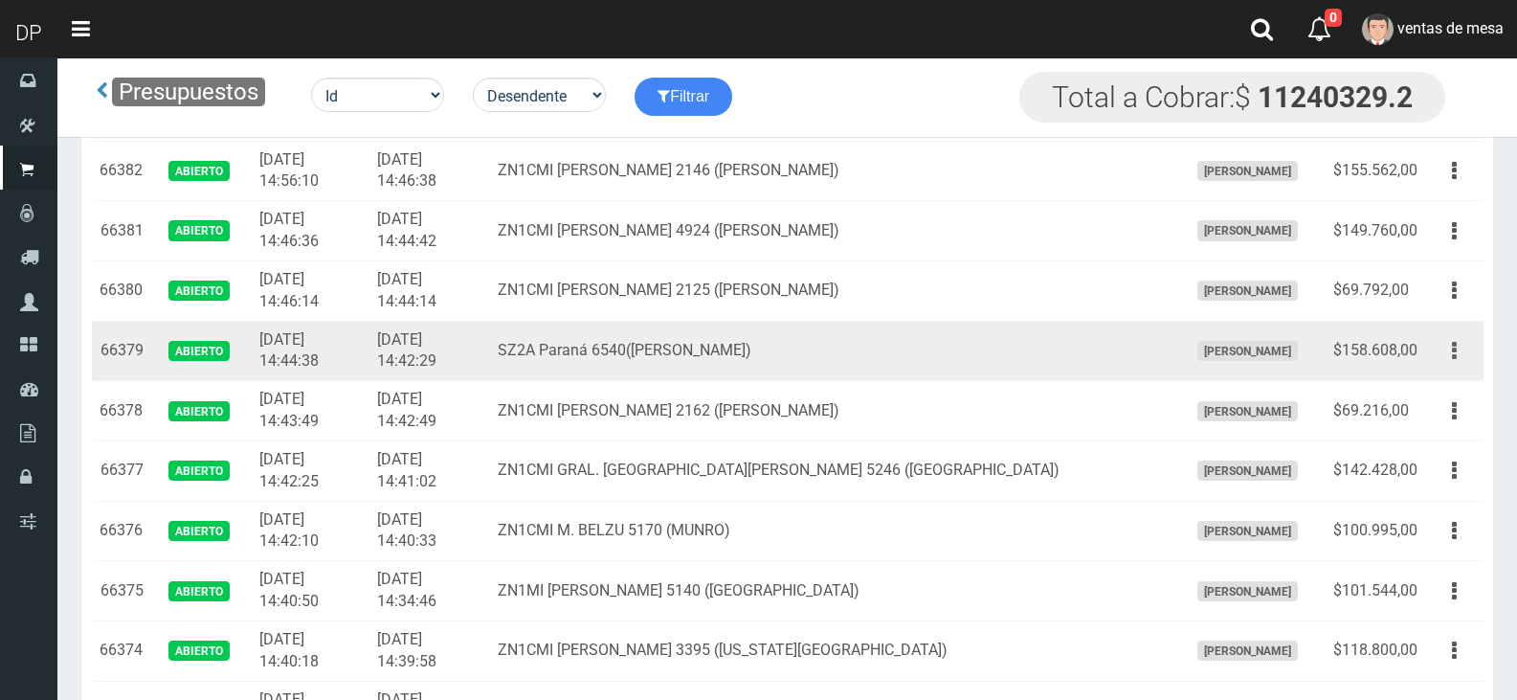
click at [1465, 366] on div "Editar Imprimir Eliminar" at bounding box center [1454, 351] width 43 height 34
click at [1451, 366] on button "button" at bounding box center [1454, 351] width 43 height 34
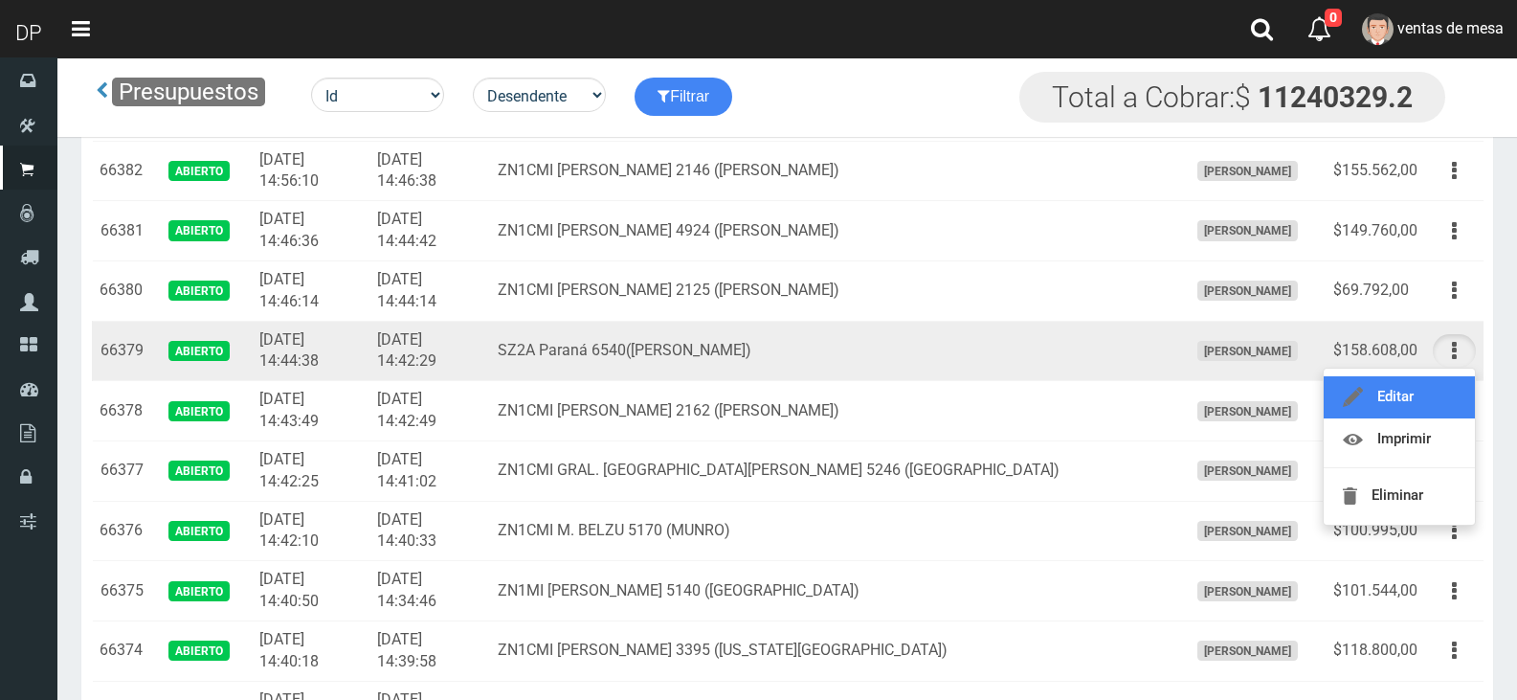
click at [1451, 404] on link "Editar" at bounding box center [1399, 397] width 151 height 42
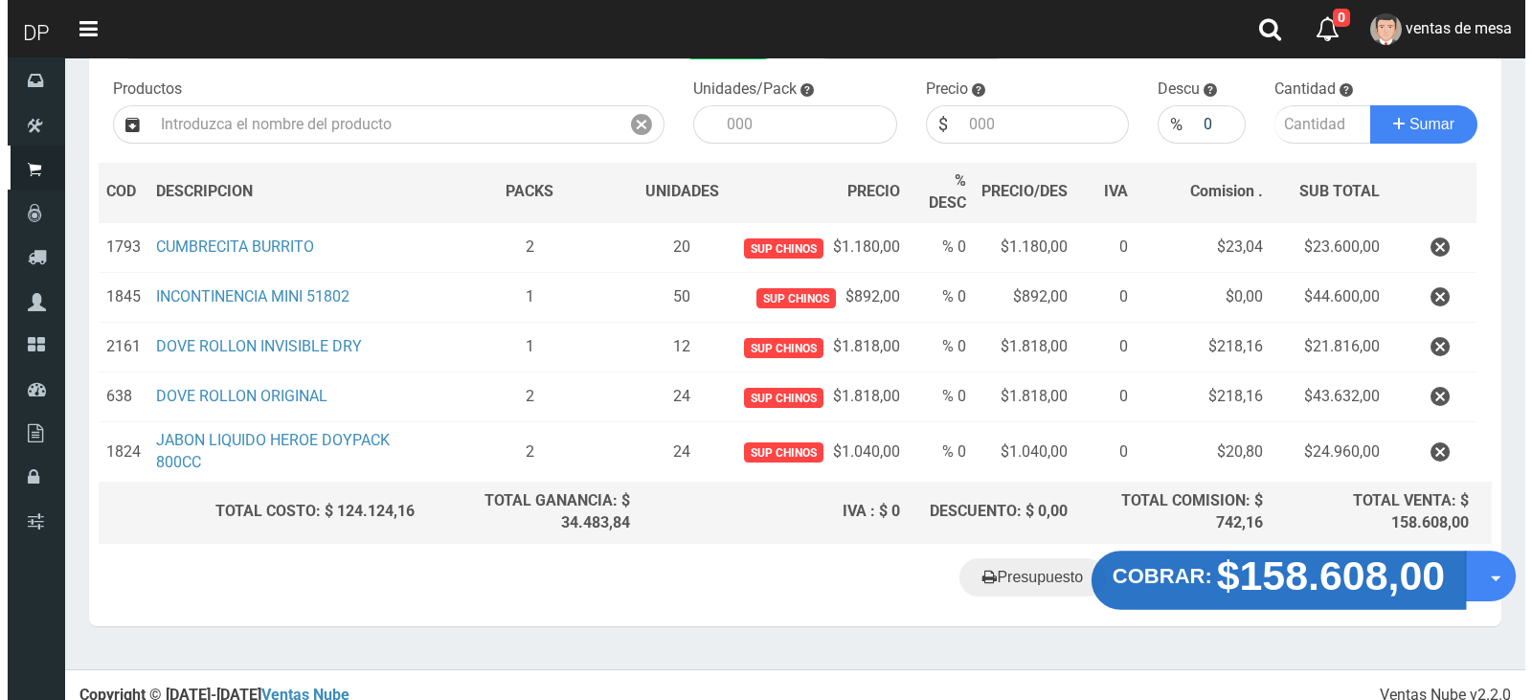
scroll to position [203, 0]
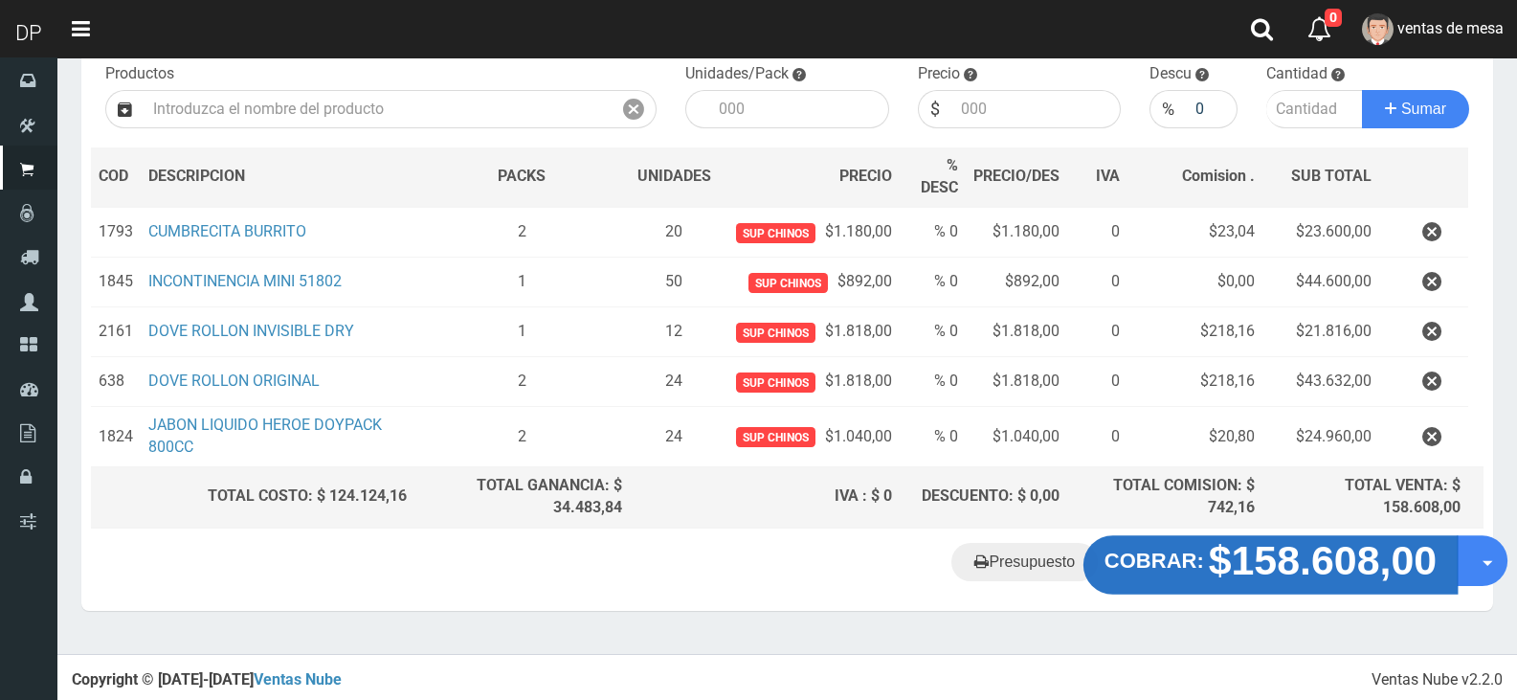
click at [1329, 565] on strong "$158.608,00" at bounding box center [1323, 559] width 229 height 45
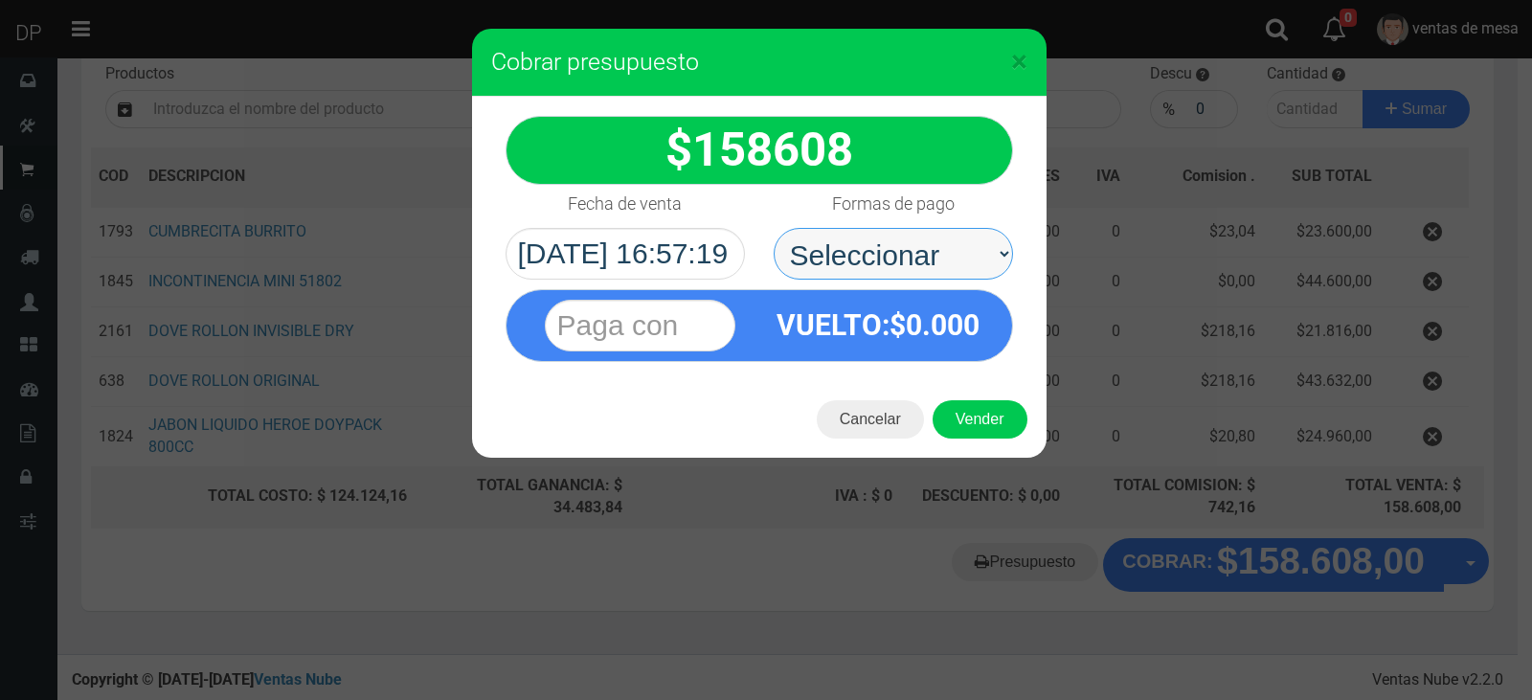
click at [905, 252] on select "Seleccionar Efectivo Tarjeta de Crédito Depósito Débito" at bounding box center [892, 254] width 239 height 52
select select "Efectivo"
click at [773, 228] on select "Seleccionar Efectivo Tarjeta de Crédito Depósito Débito" at bounding box center [892, 254] width 239 height 52
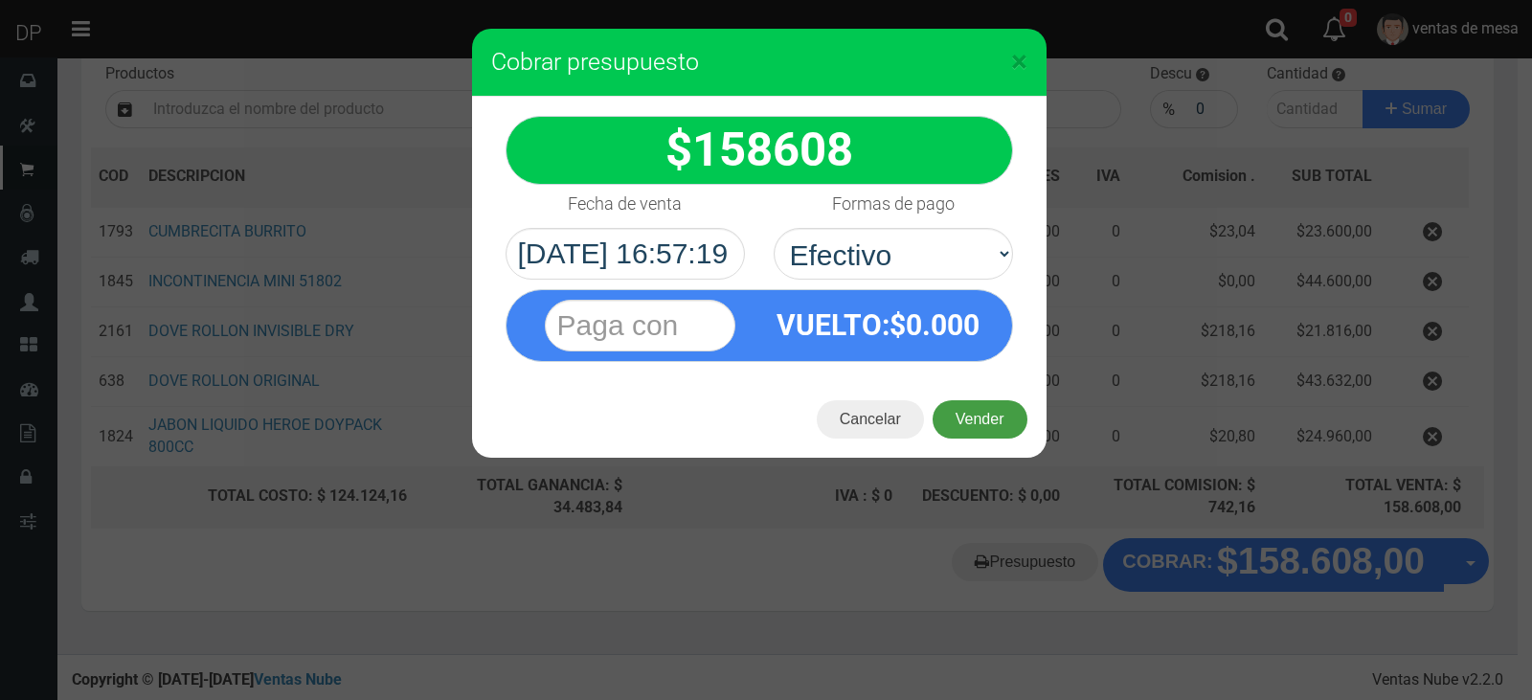
click at [971, 414] on button "Vender" at bounding box center [979, 419] width 95 height 38
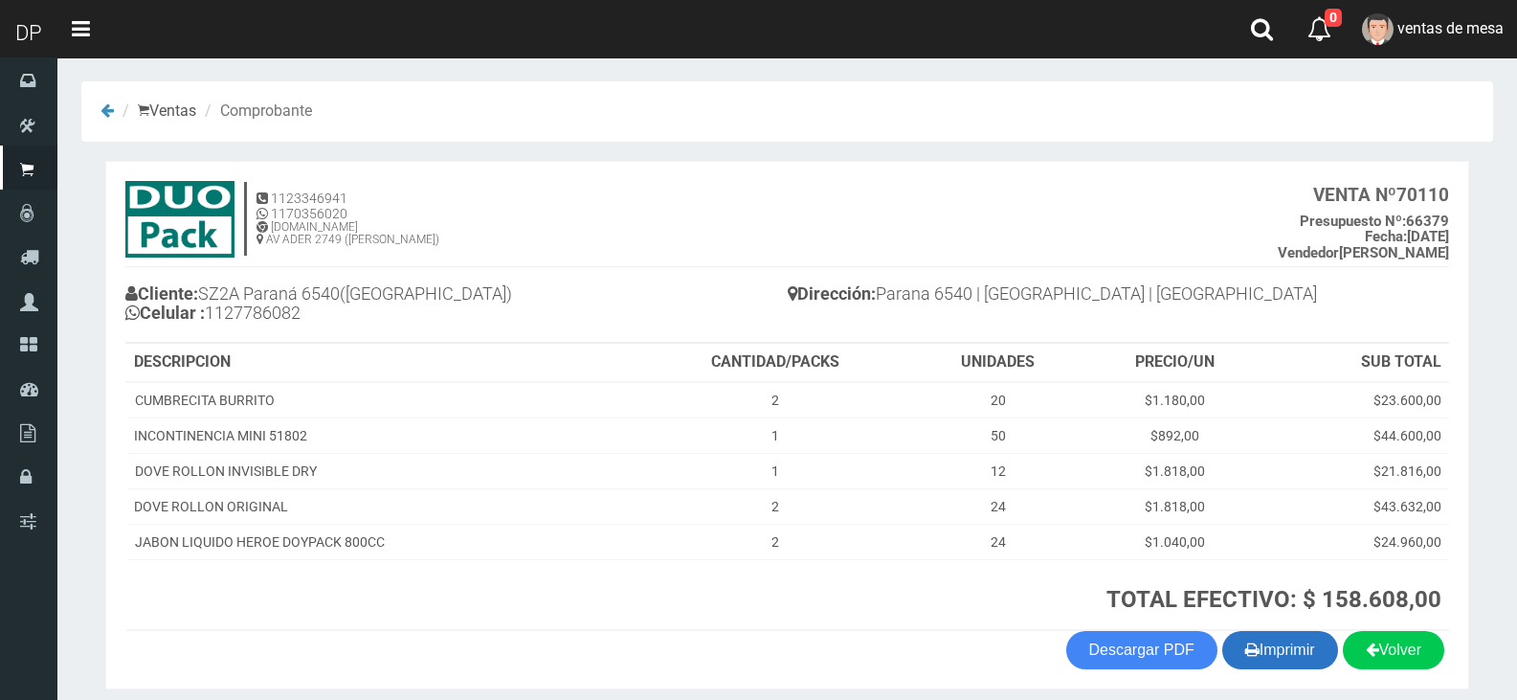
click at [1292, 668] on button "Imprimir" at bounding box center [1280, 650] width 116 height 38
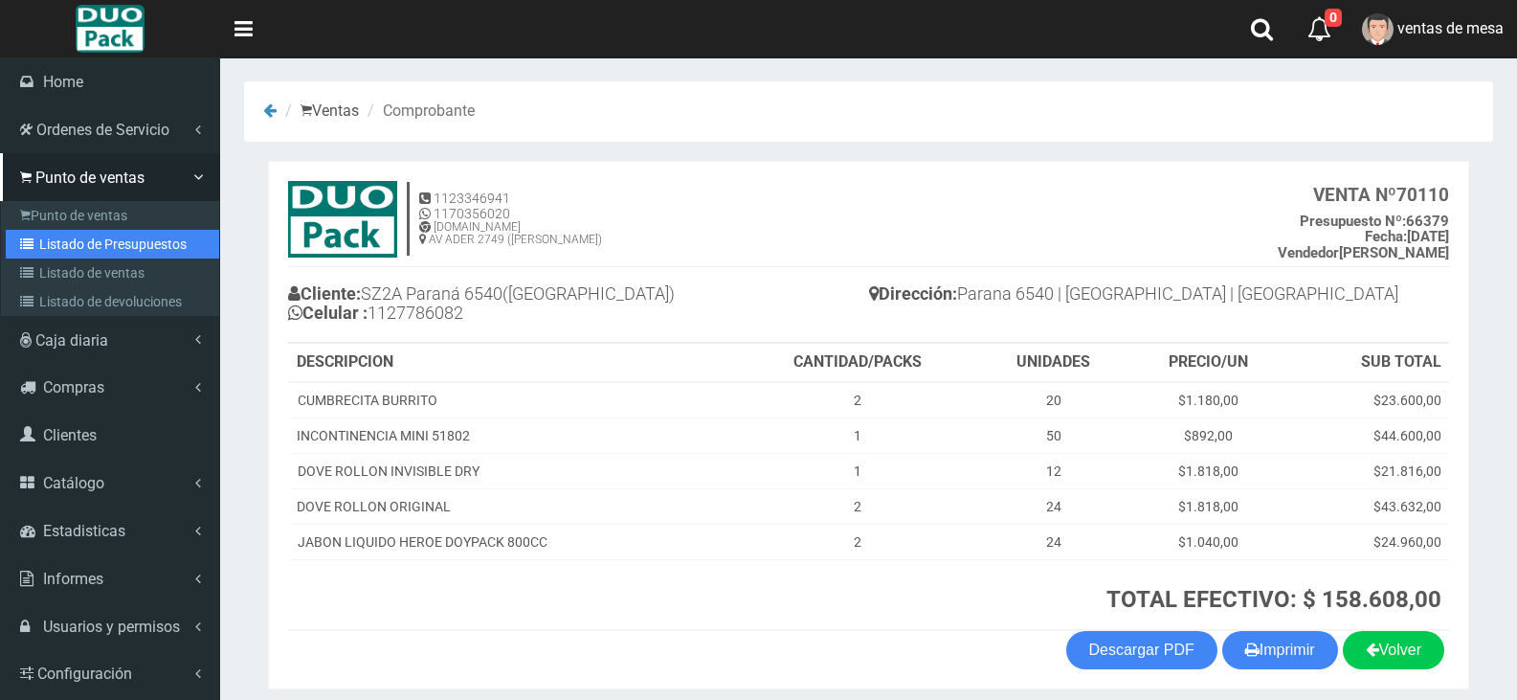
click at [125, 237] on link "Listado de Presupuestos" at bounding box center [112, 244] width 213 height 29
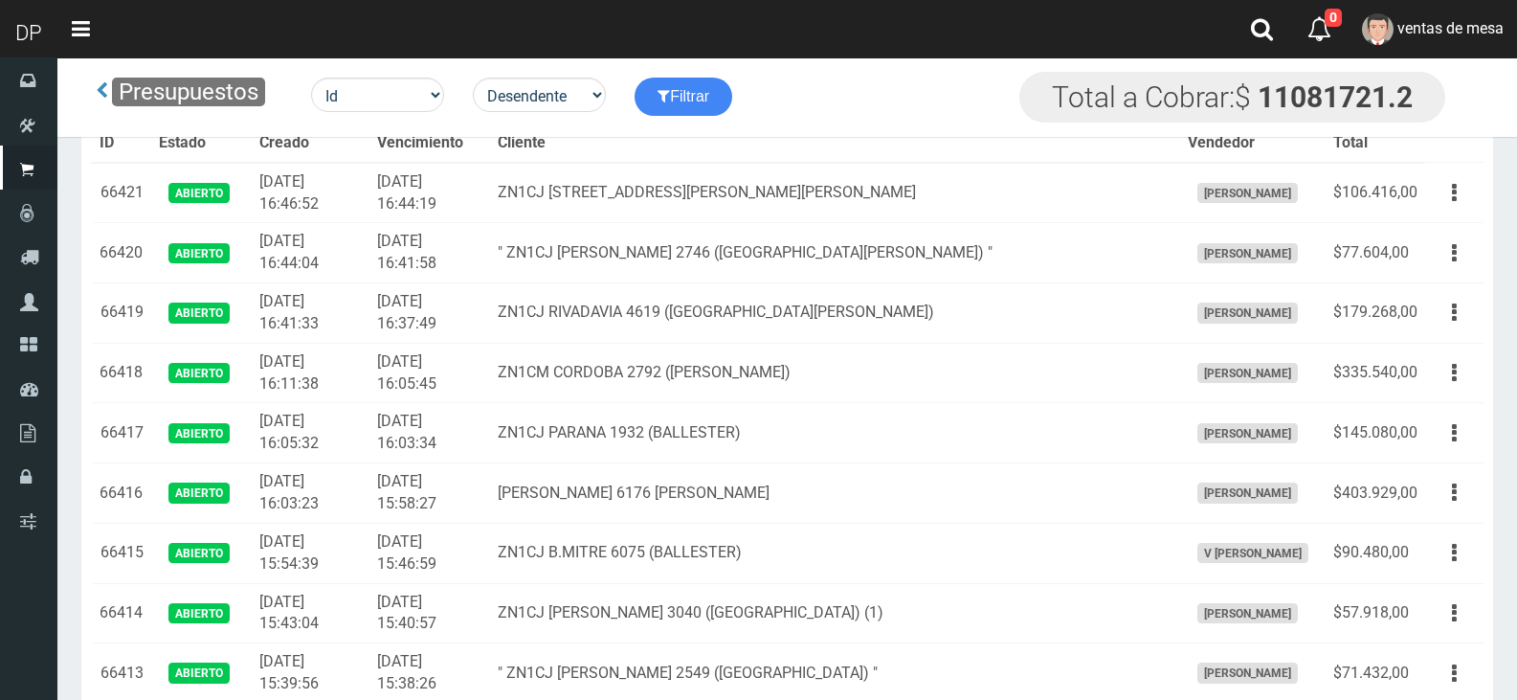
scroll to position [2461, 0]
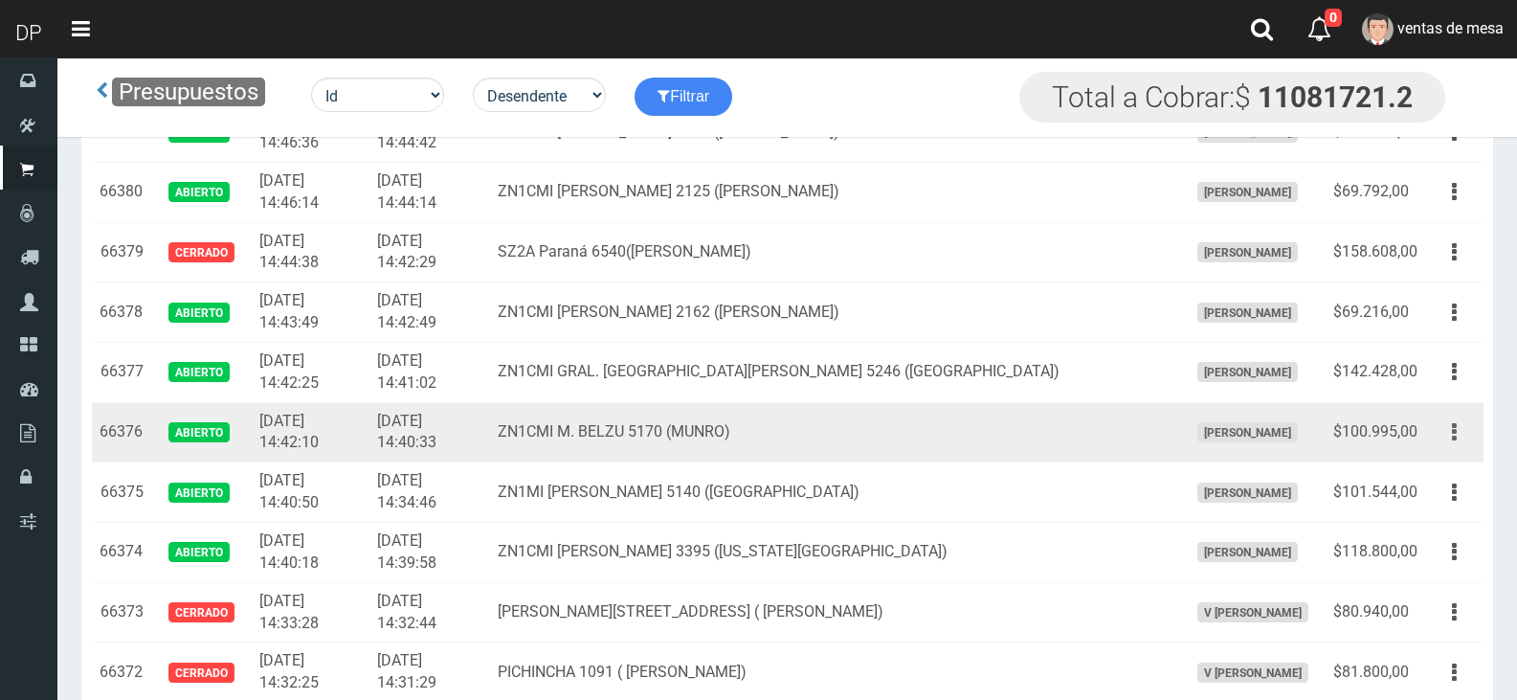
click at [1438, 432] on button "button" at bounding box center [1454, 432] width 43 height 34
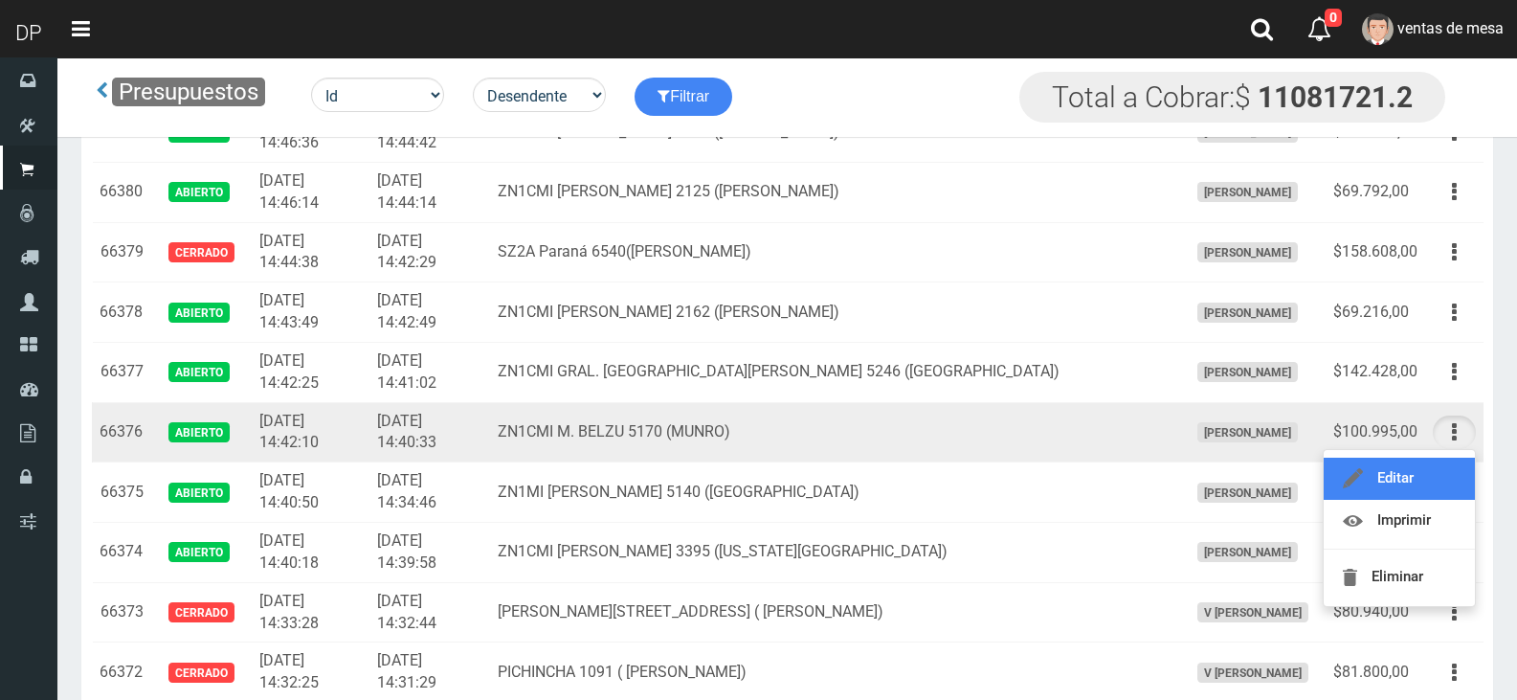
click at [1436, 472] on link "Editar" at bounding box center [1399, 479] width 151 height 42
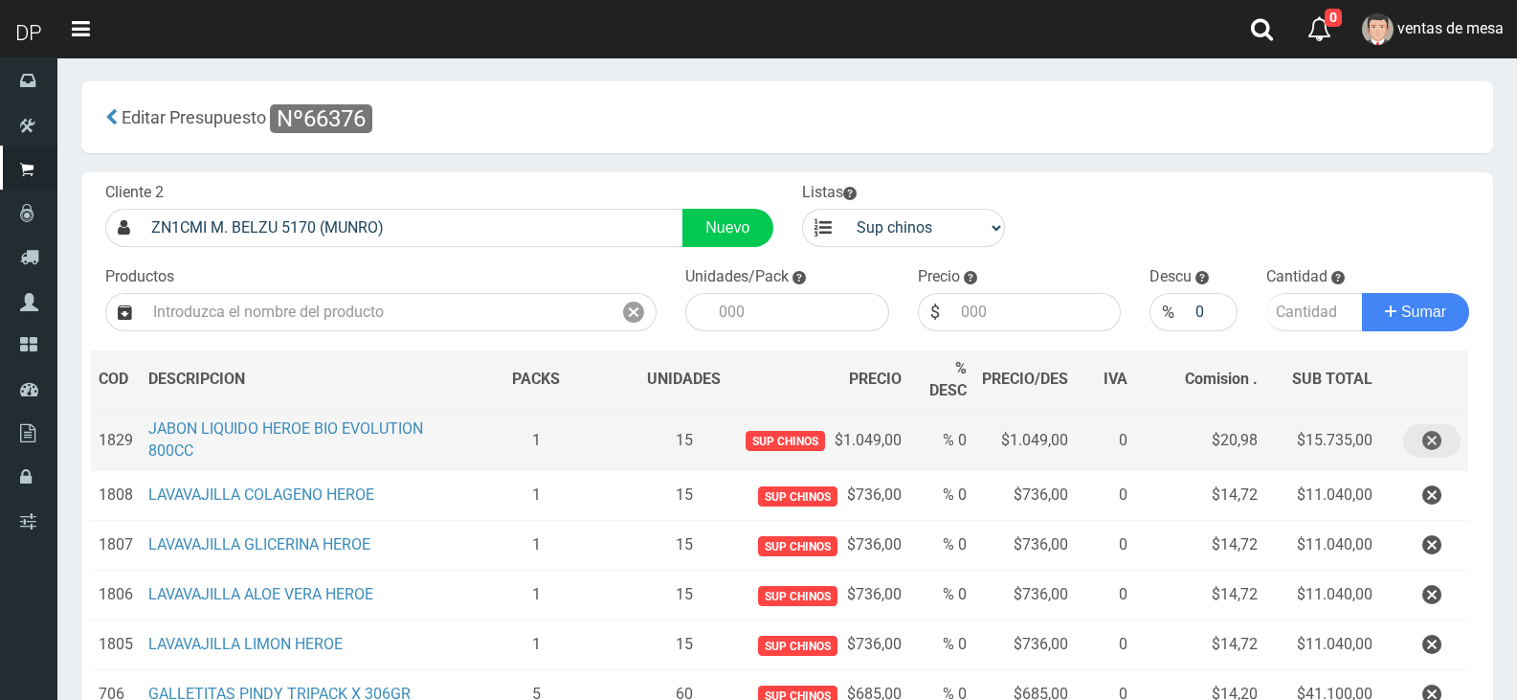
click at [1435, 437] on icon "button" at bounding box center [1431, 441] width 19 height 34
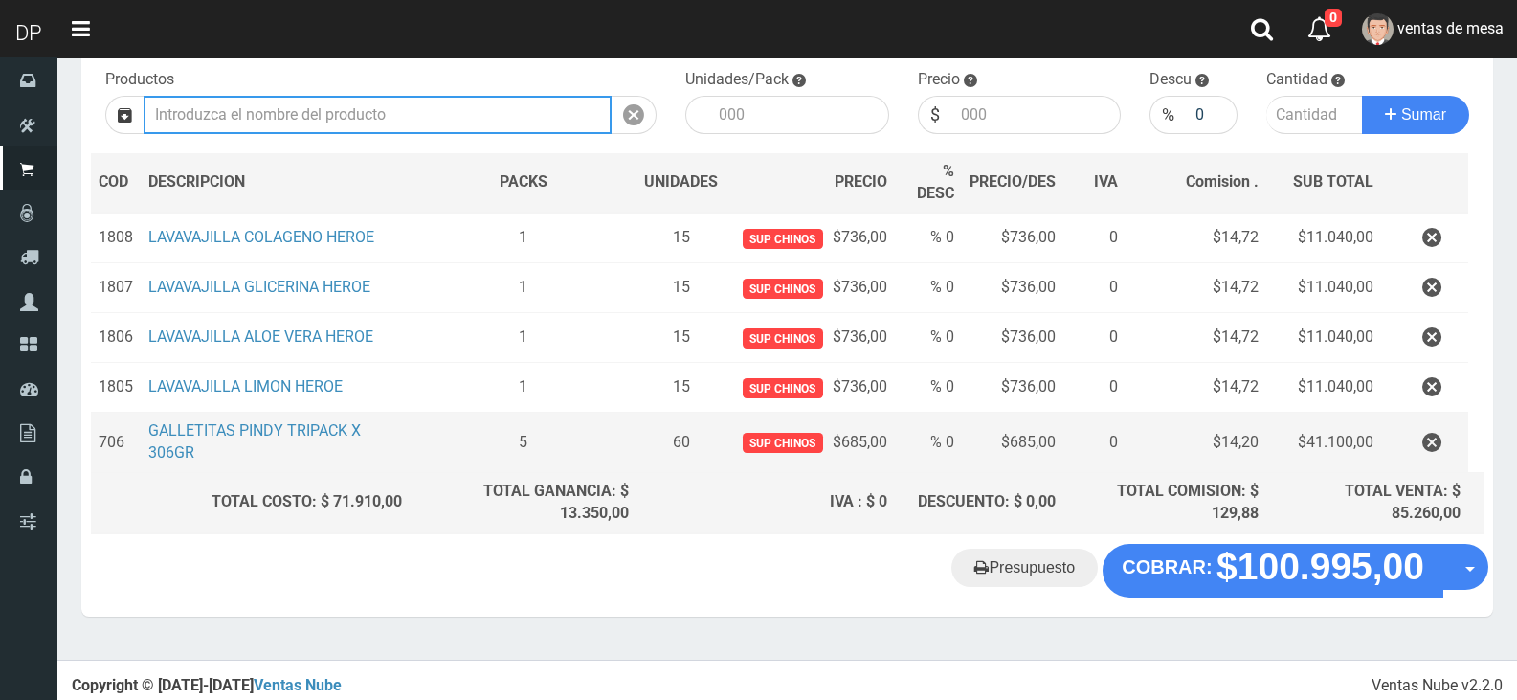
scroll to position [203, 0]
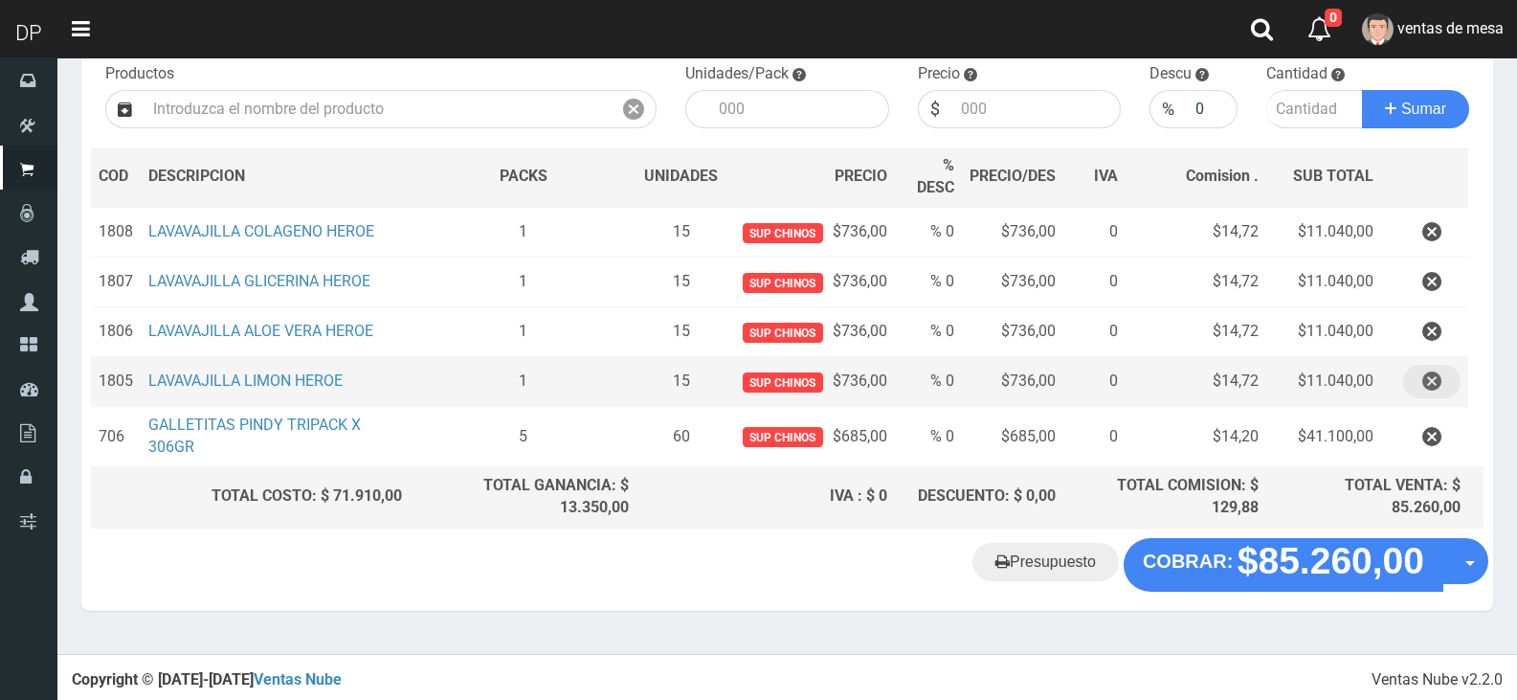
click at [1429, 395] on icon "button" at bounding box center [1431, 382] width 19 height 34
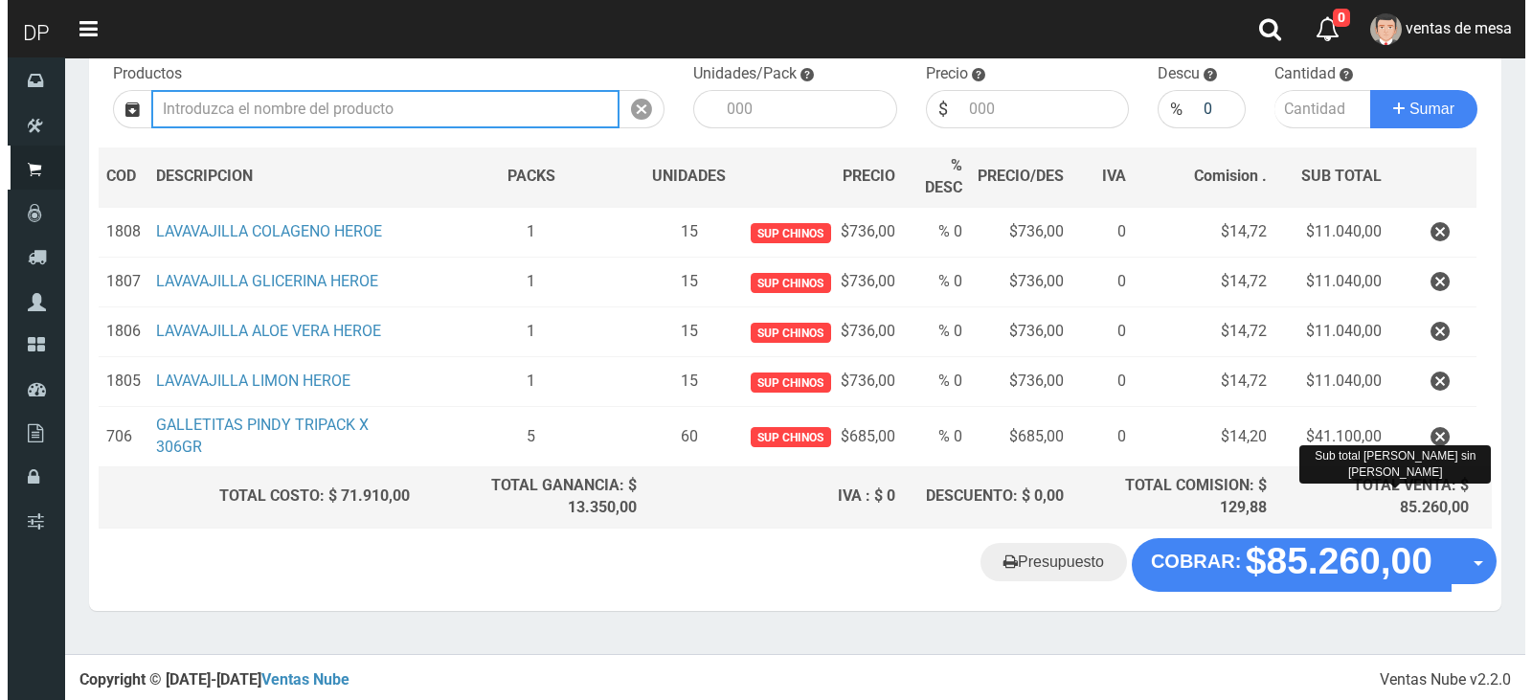
scroll to position [153, 0]
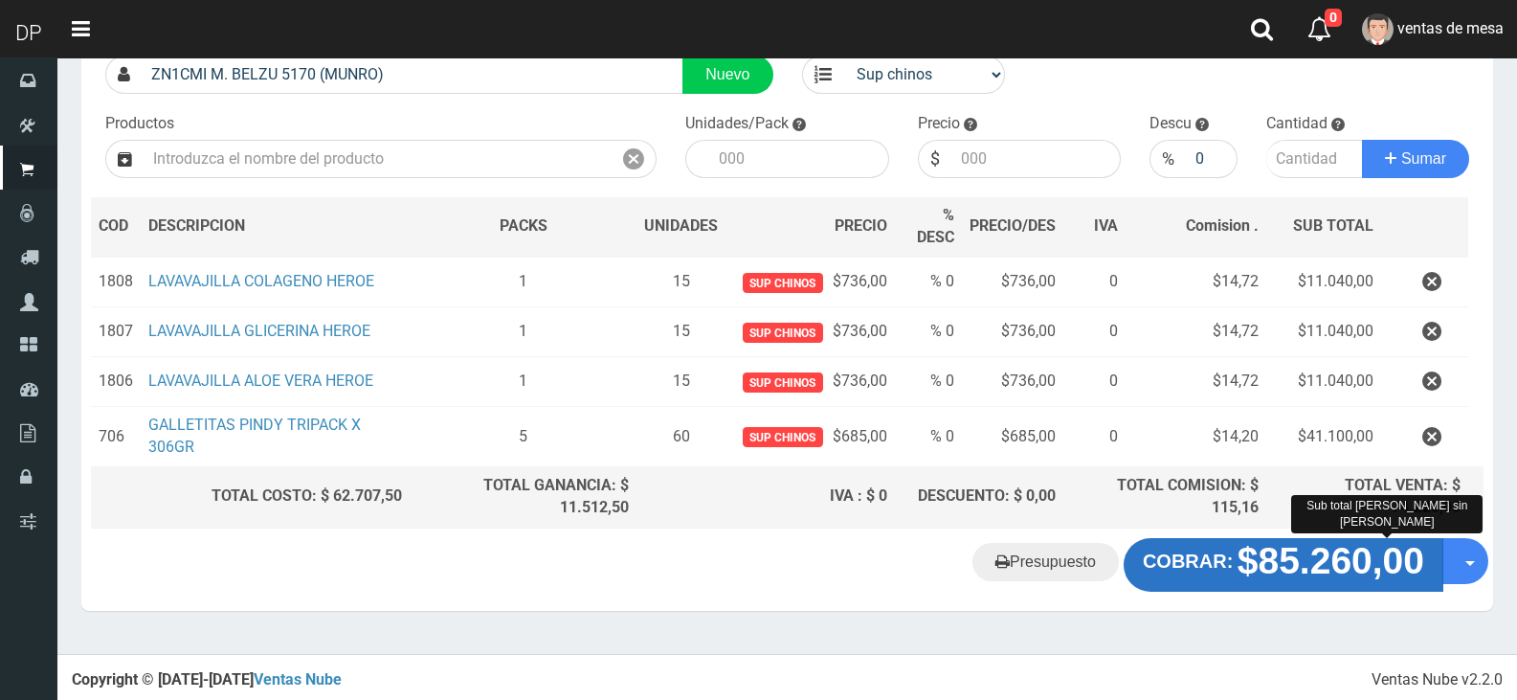
click at [1347, 558] on strong "$85.260,00" at bounding box center [1331, 560] width 187 height 41
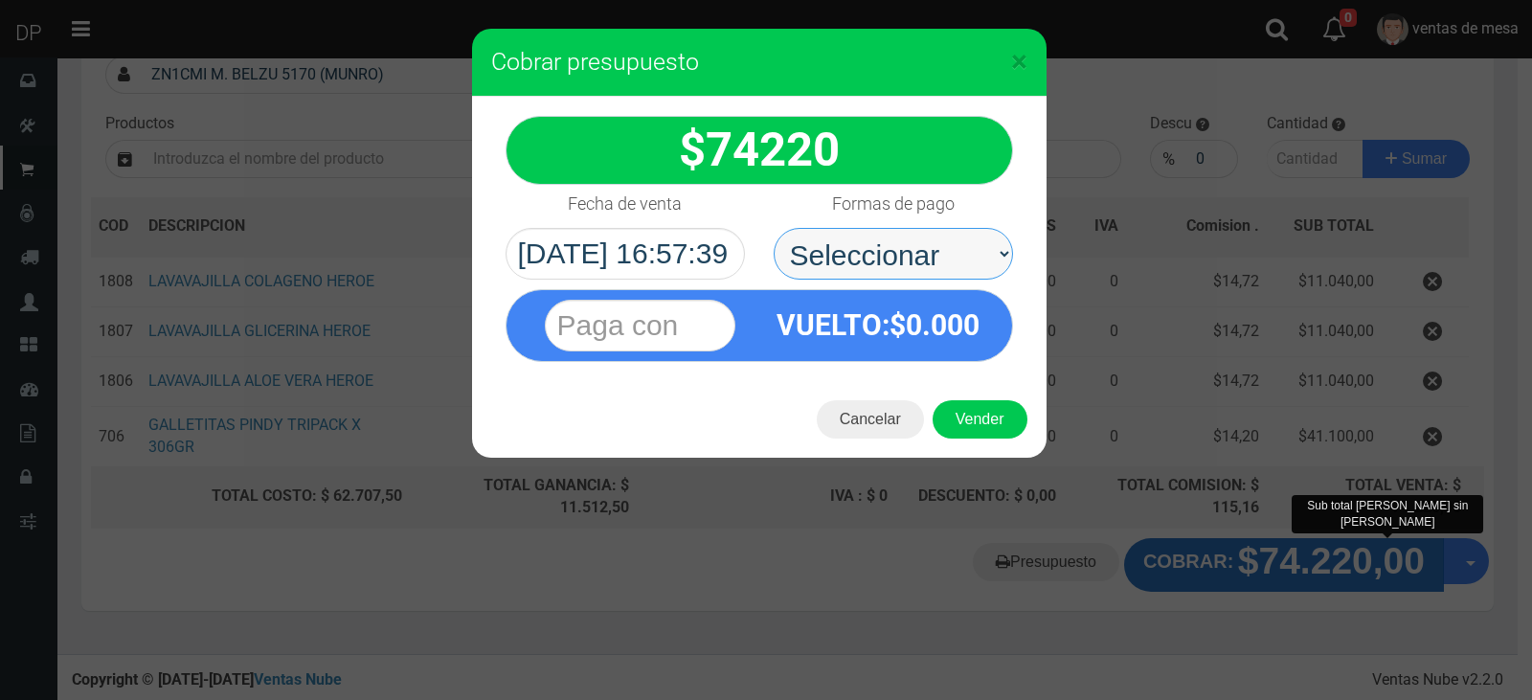
click at [931, 277] on select "Seleccionar Efectivo Tarjeta de Crédito Depósito Débito" at bounding box center [892, 254] width 239 height 52
select select "Efectivo"
click at [773, 228] on select "Seleccionar Efectivo Tarjeta de Crédito Depósito Débito" at bounding box center [892, 254] width 239 height 52
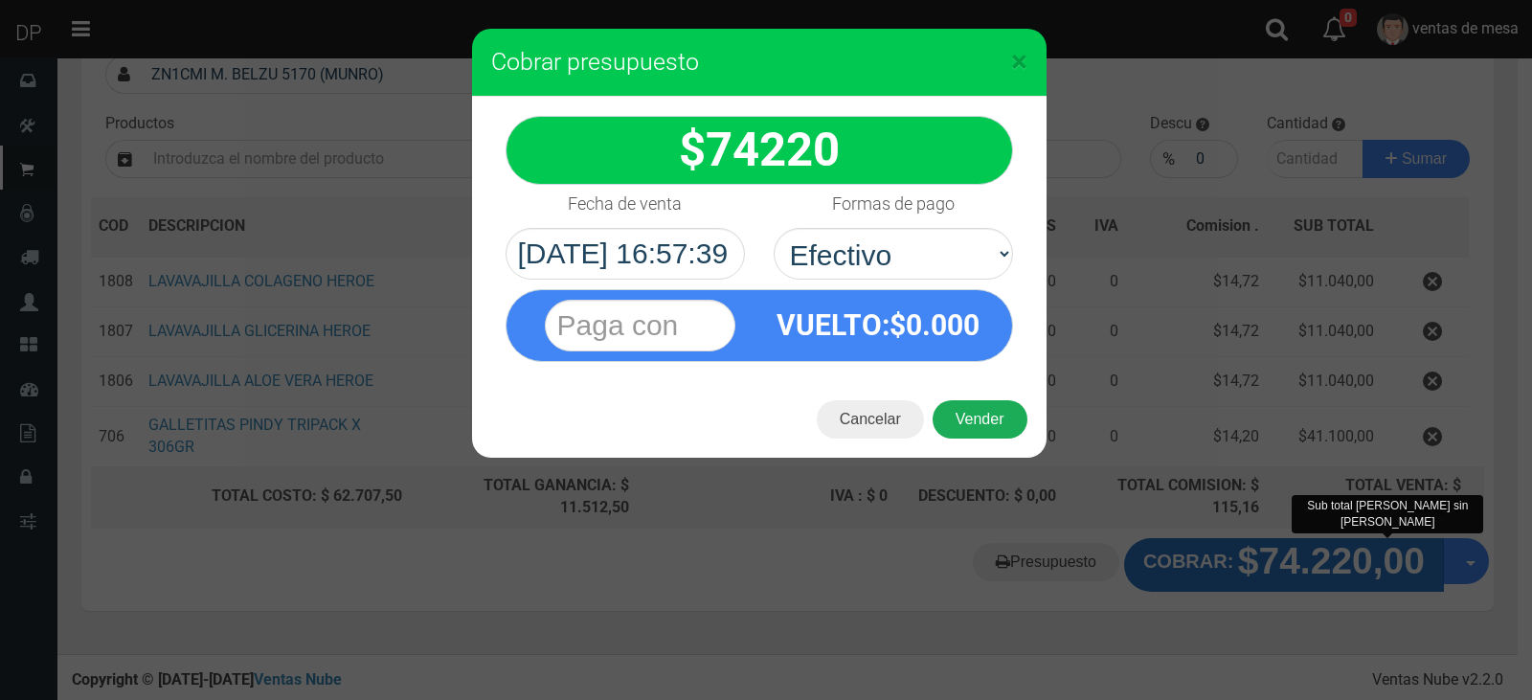
click at [982, 416] on button "Vender" at bounding box center [979, 419] width 95 height 38
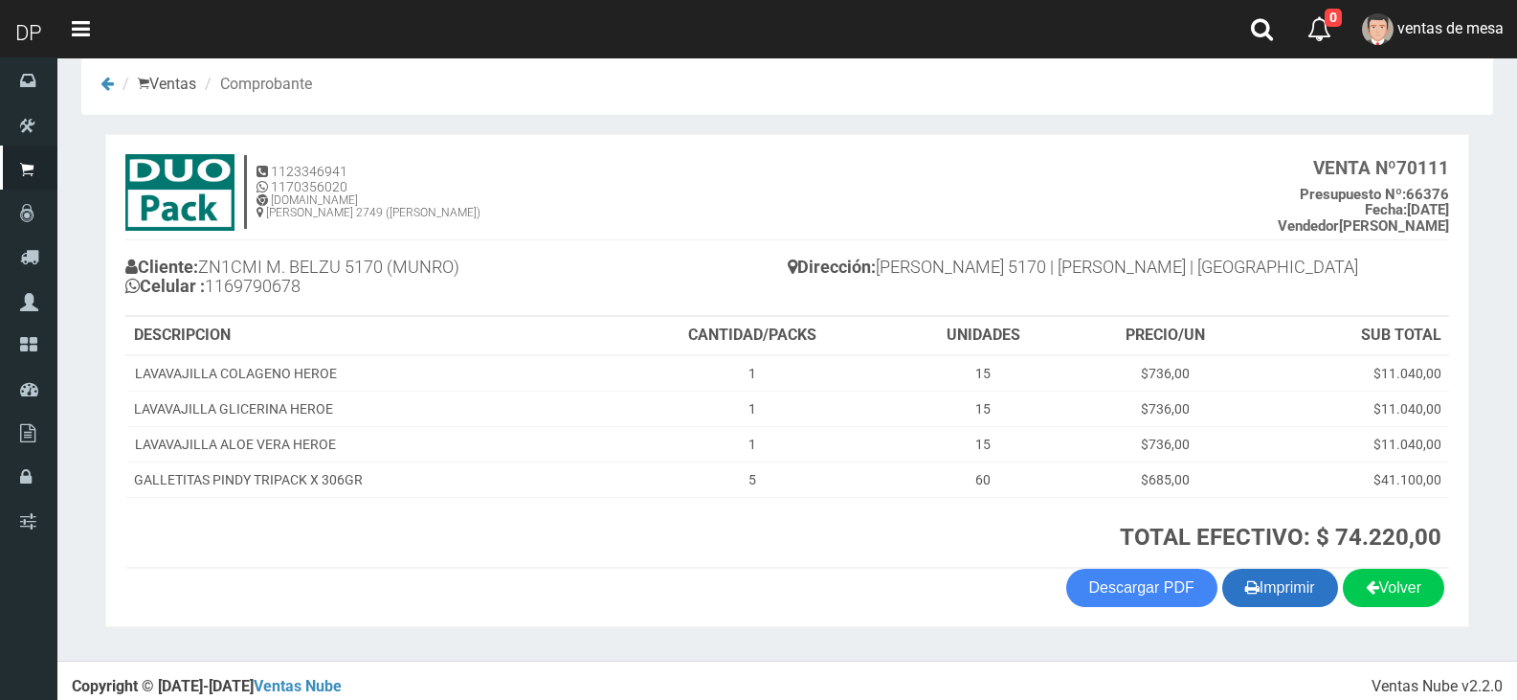
scroll to position [39, 0]
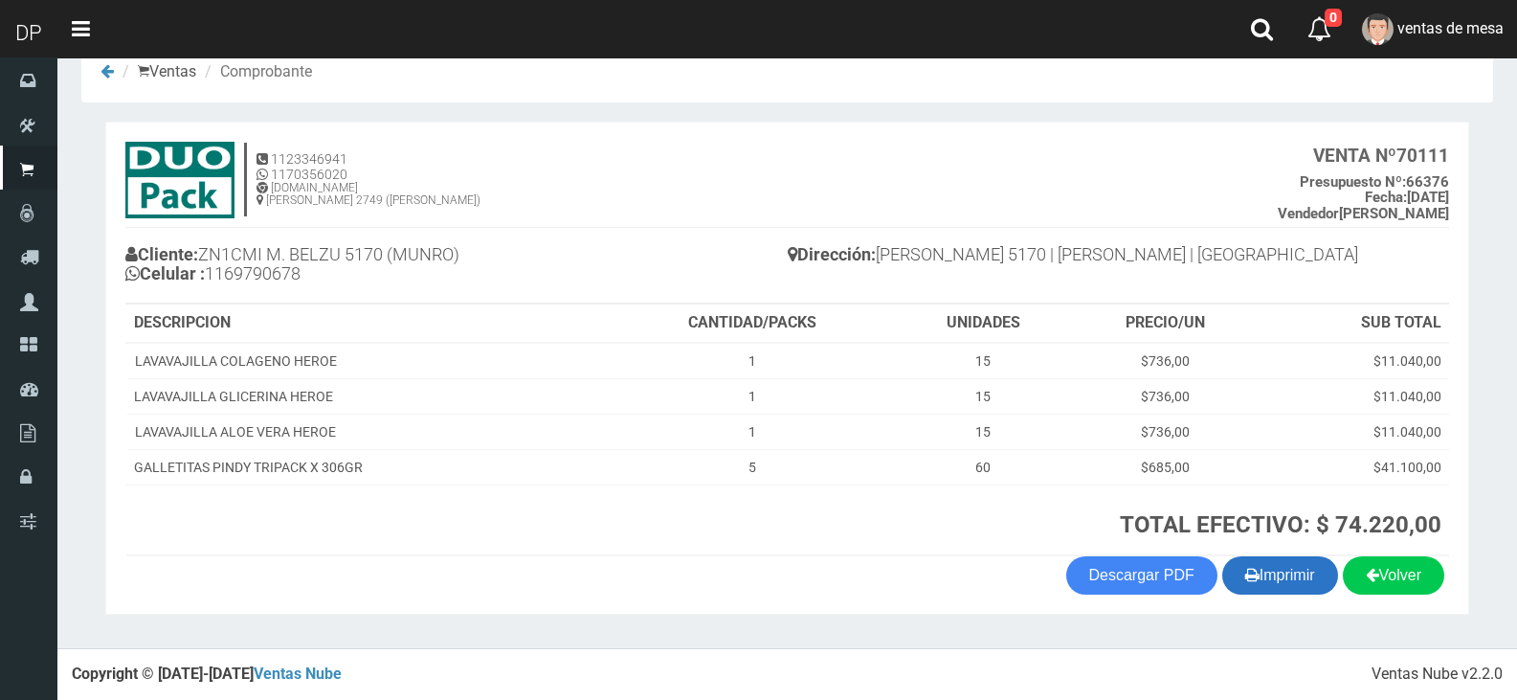
click at [1292, 575] on button "Imprimir" at bounding box center [1280, 575] width 116 height 38
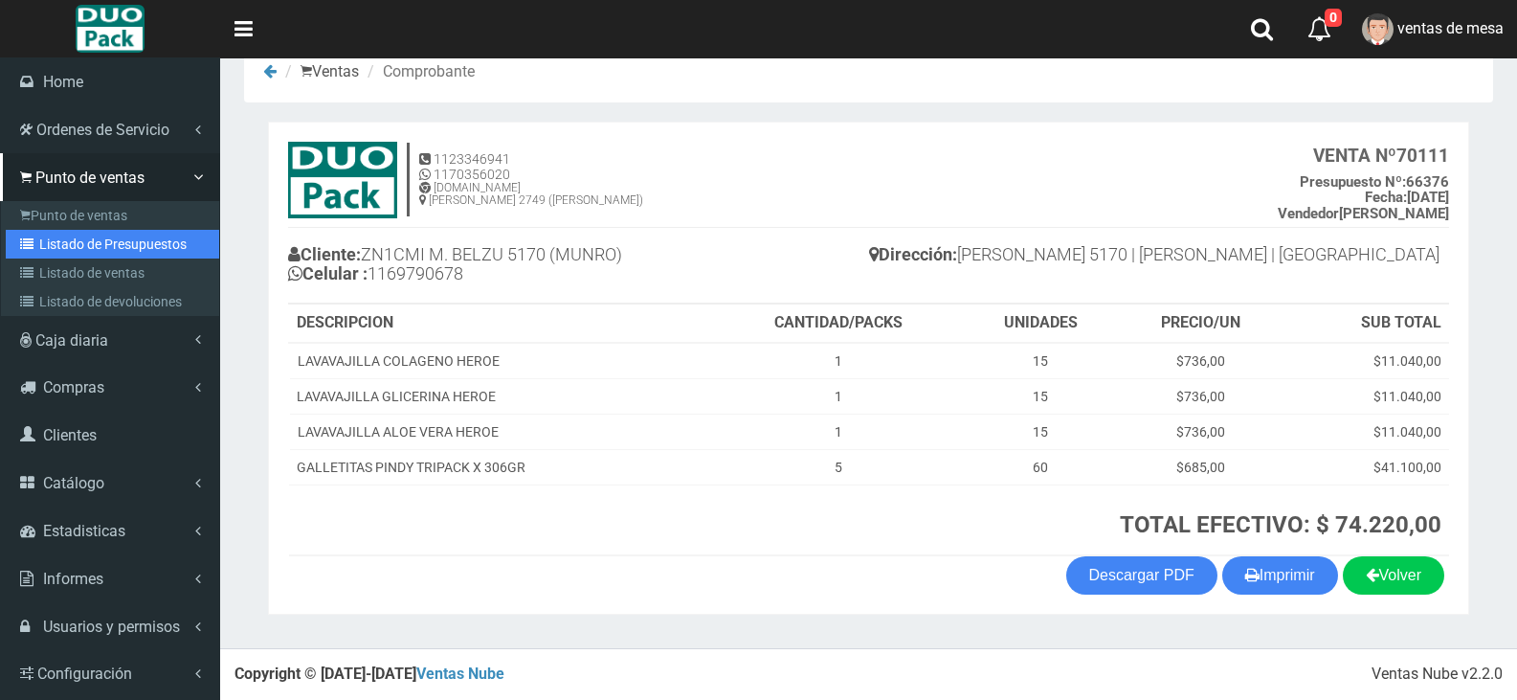
click at [66, 236] on link "Listado de Presupuestos" at bounding box center [112, 244] width 213 height 29
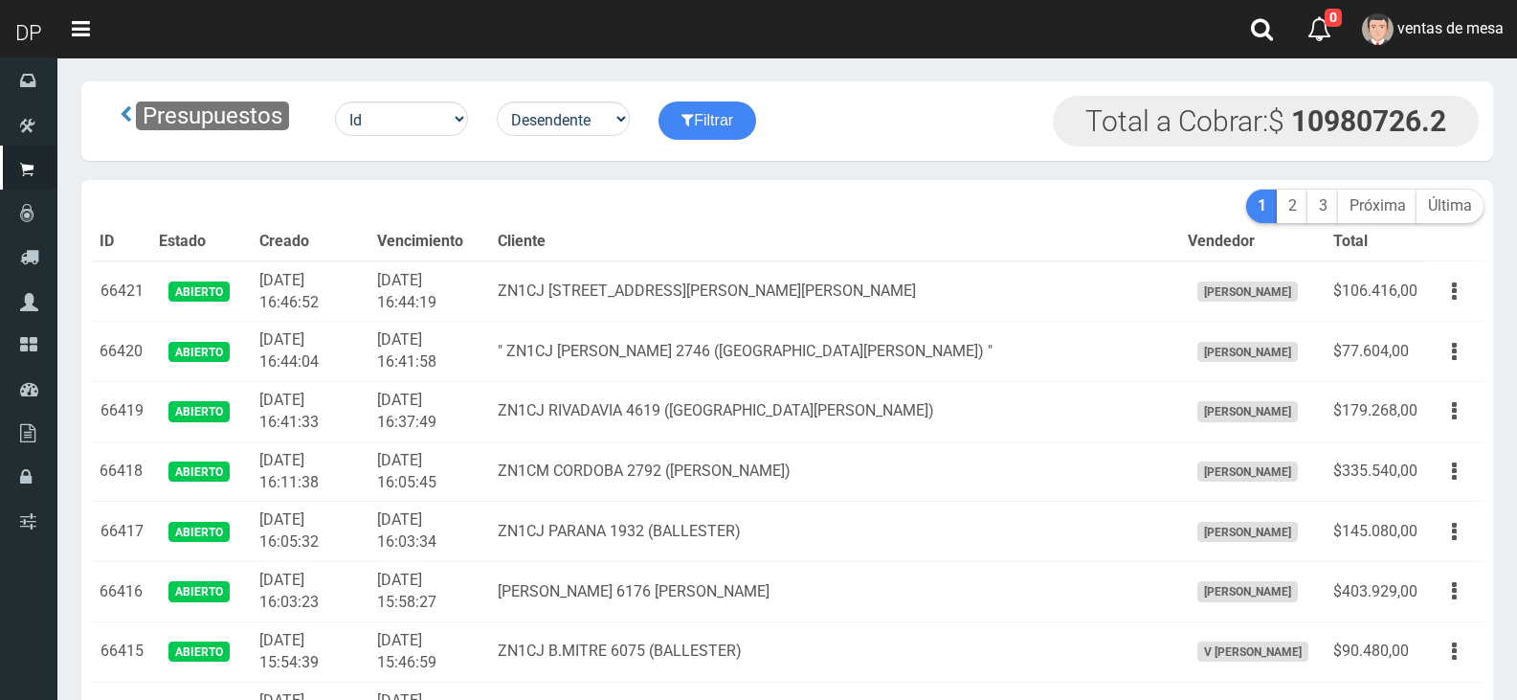
scroll to position [2461, 0]
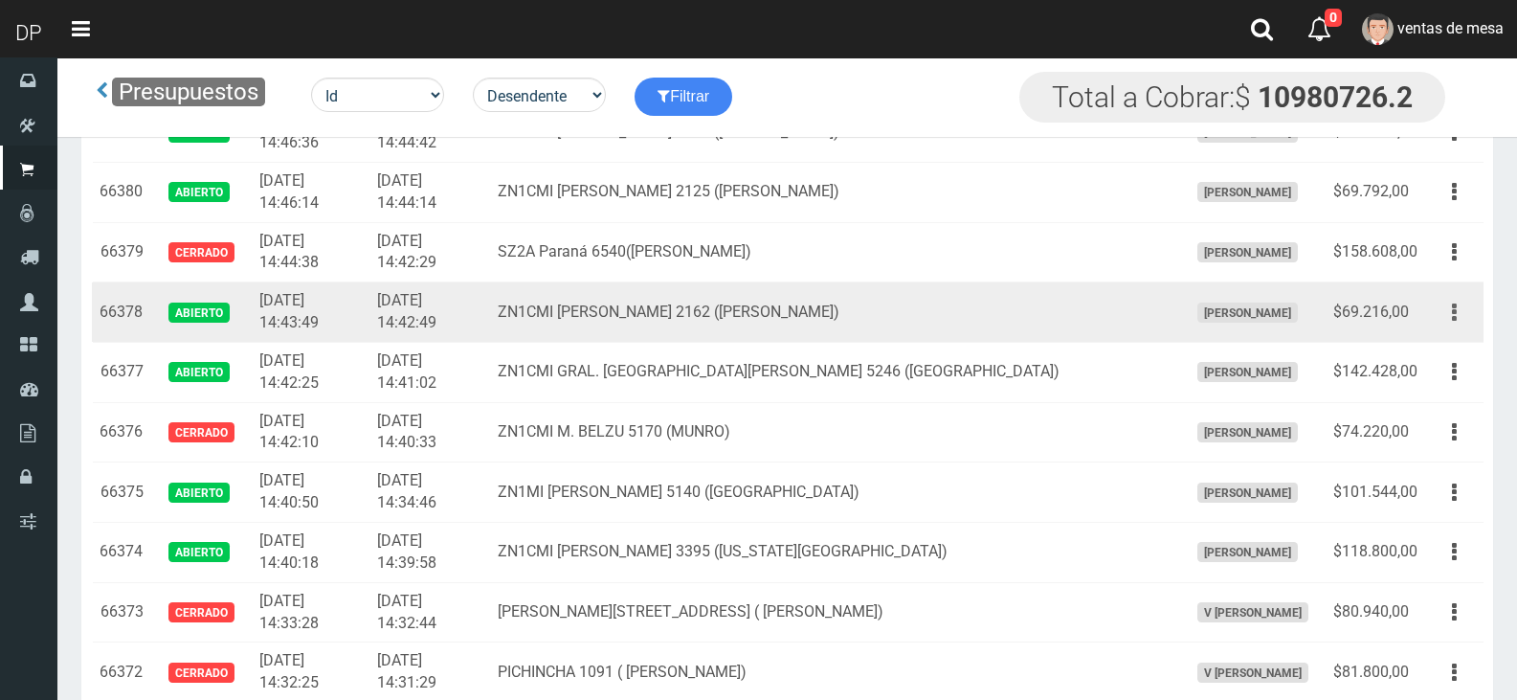
click at [1452, 322] on icon "button" at bounding box center [1454, 313] width 5 height 34
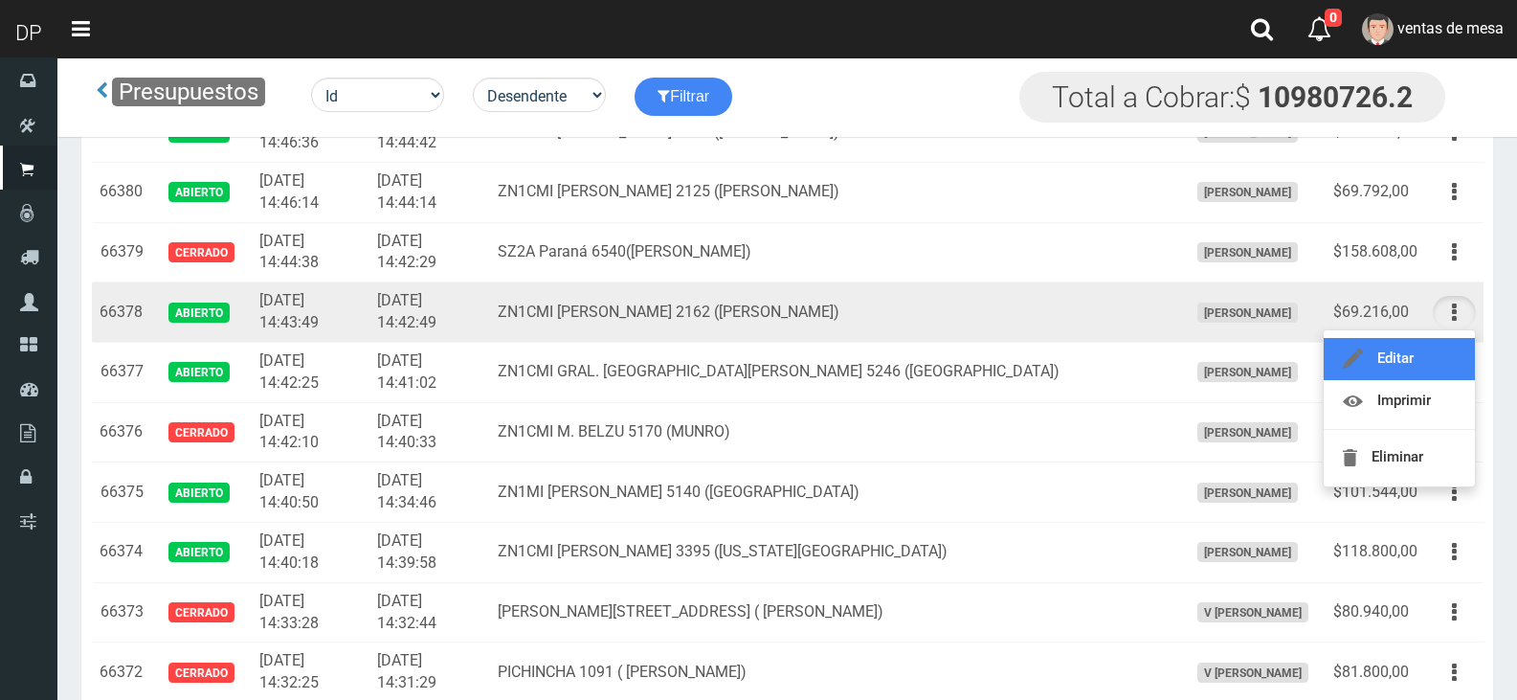
click at [1443, 338] on link "Editar" at bounding box center [1399, 359] width 151 height 42
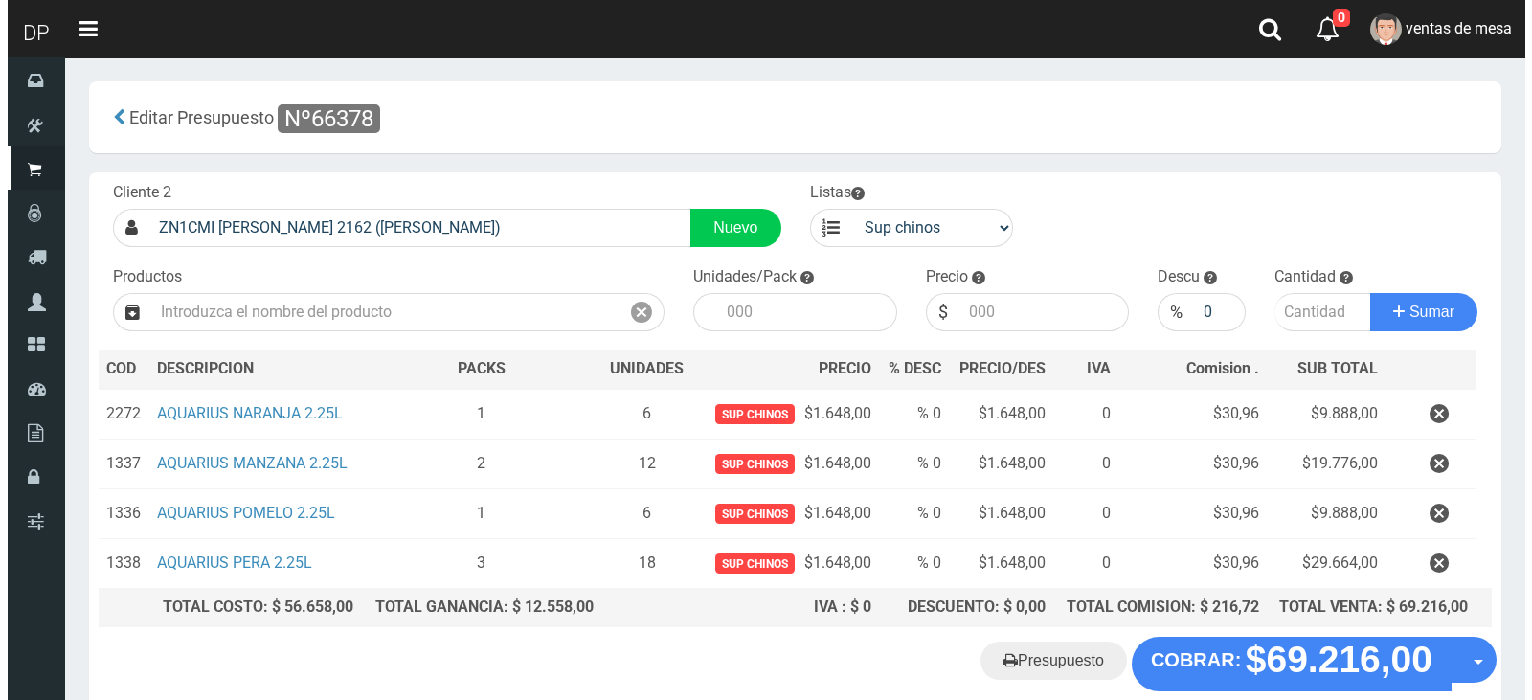
scroll to position [99, 0]
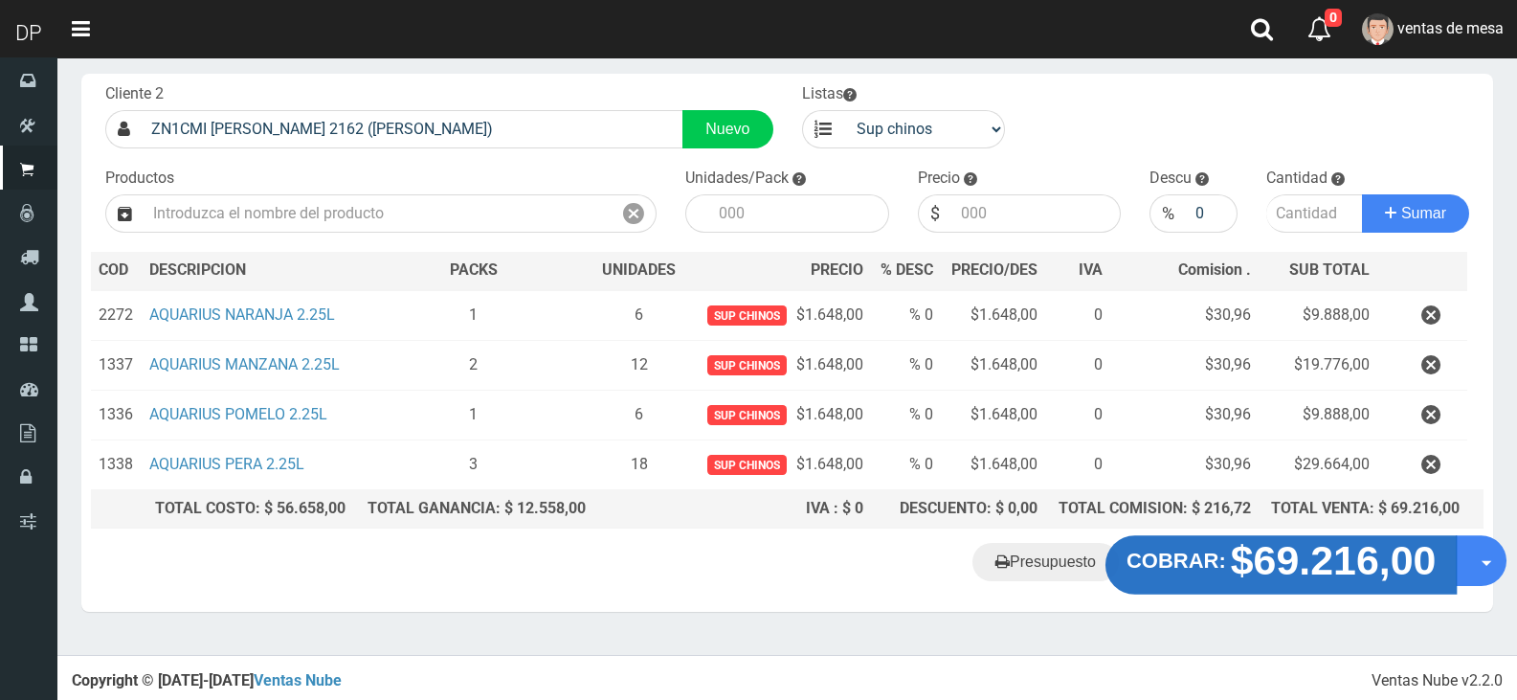
click at [1275, 554] on strong "$69.216,00" at bounding box center [1334, 560] width 206 height 45
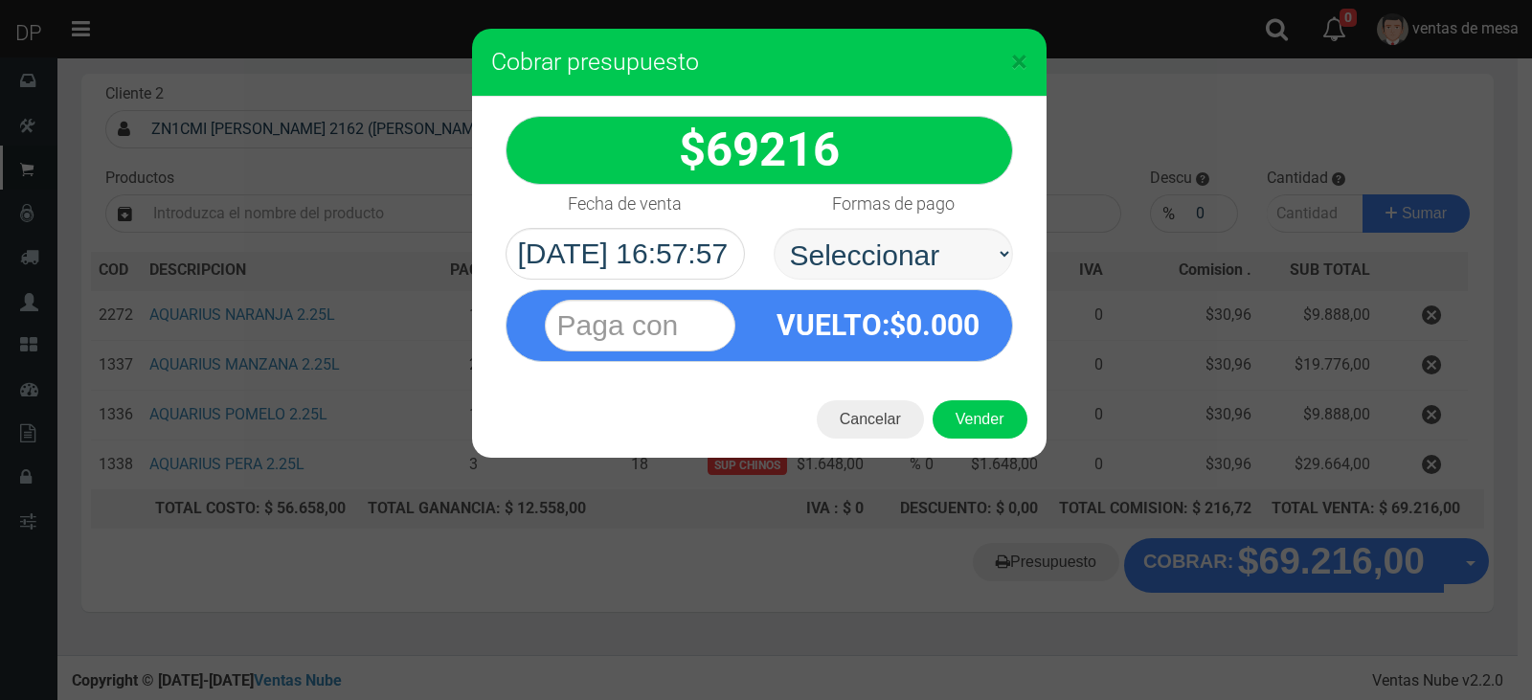
select select "Efectivo"
click at [773, 228] on select "Seleccionar Efectivo Tarjeta de Crédito Depósito Débito" at bounding box center [892, 254] width 239 height 52
click at [976, 409] on button "Vender" at bounding box center [979, 419] width 95 height 38
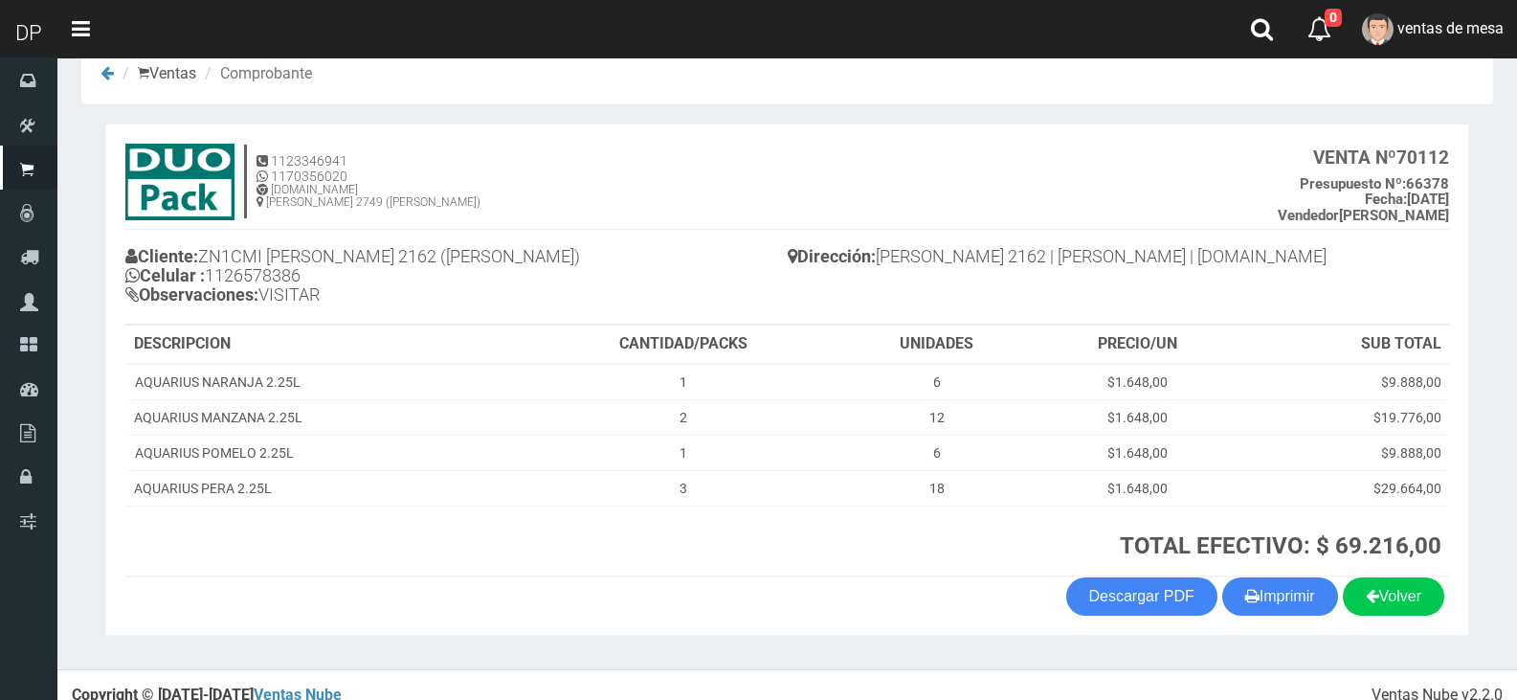
scroll to position [58, 0]
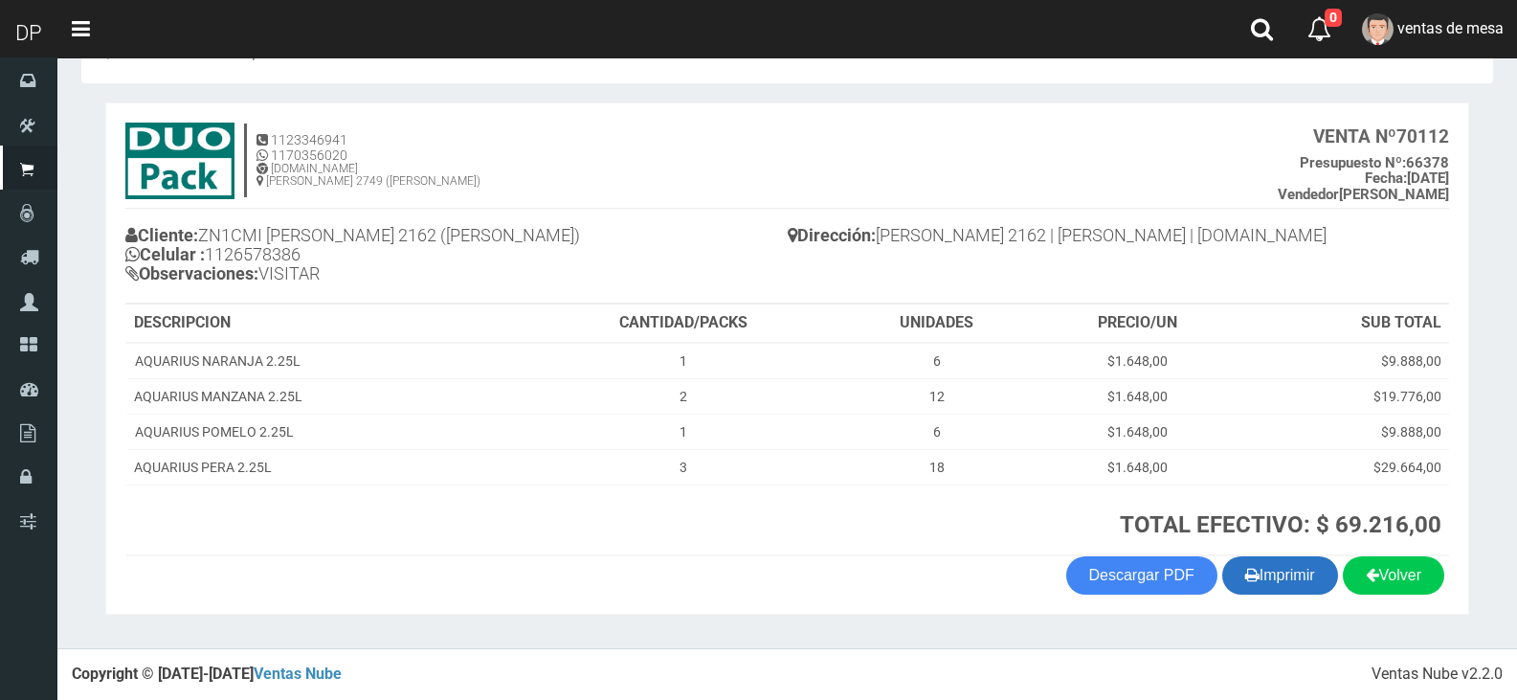
click at [1296, 580] on button "Imprimir" at bounding box center [1280, 575] width 116 height 38
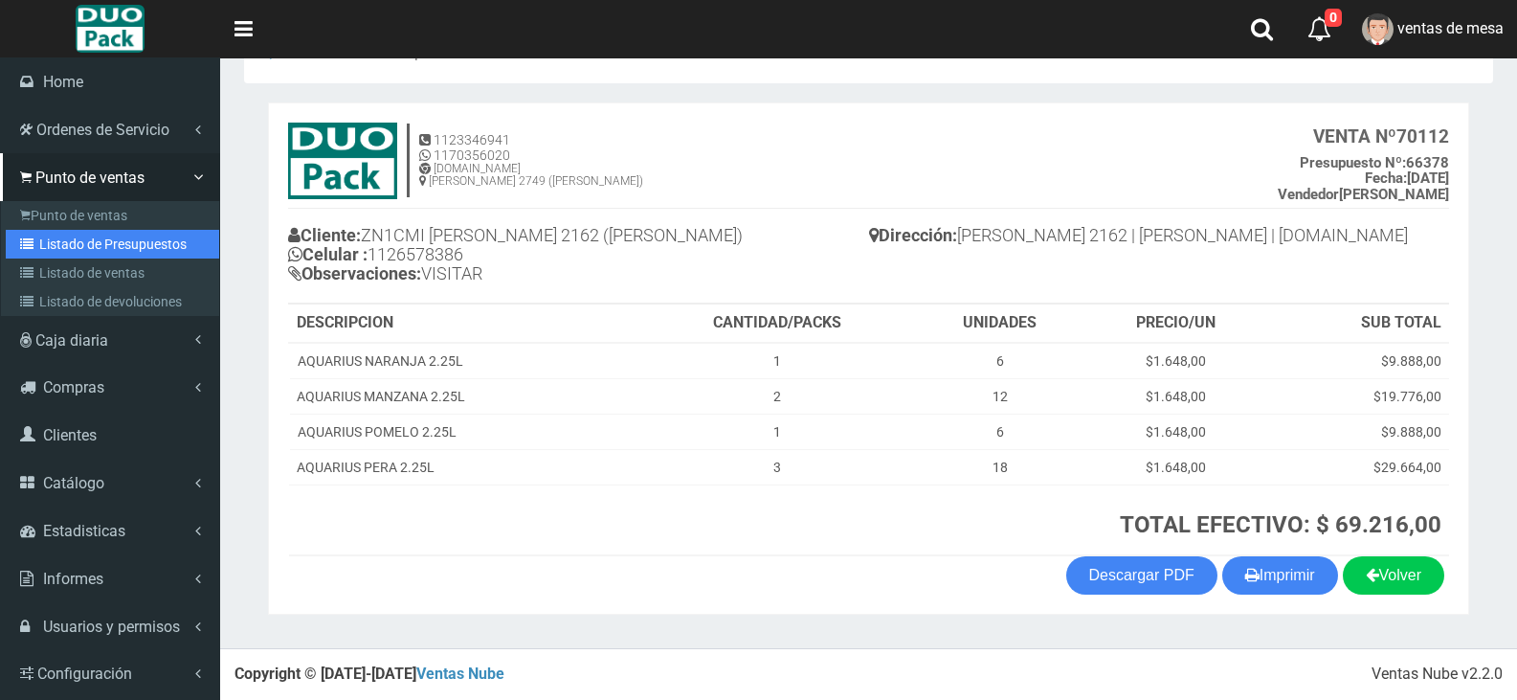
drag, startPoint x: 49, startPoint y: 247, endPoint x: 101, endPoint y: 235, distance: 53.0
click at [49, 247] on link "Listado de Presupuestos" at bounding box center [112, 244] width 213 height 29
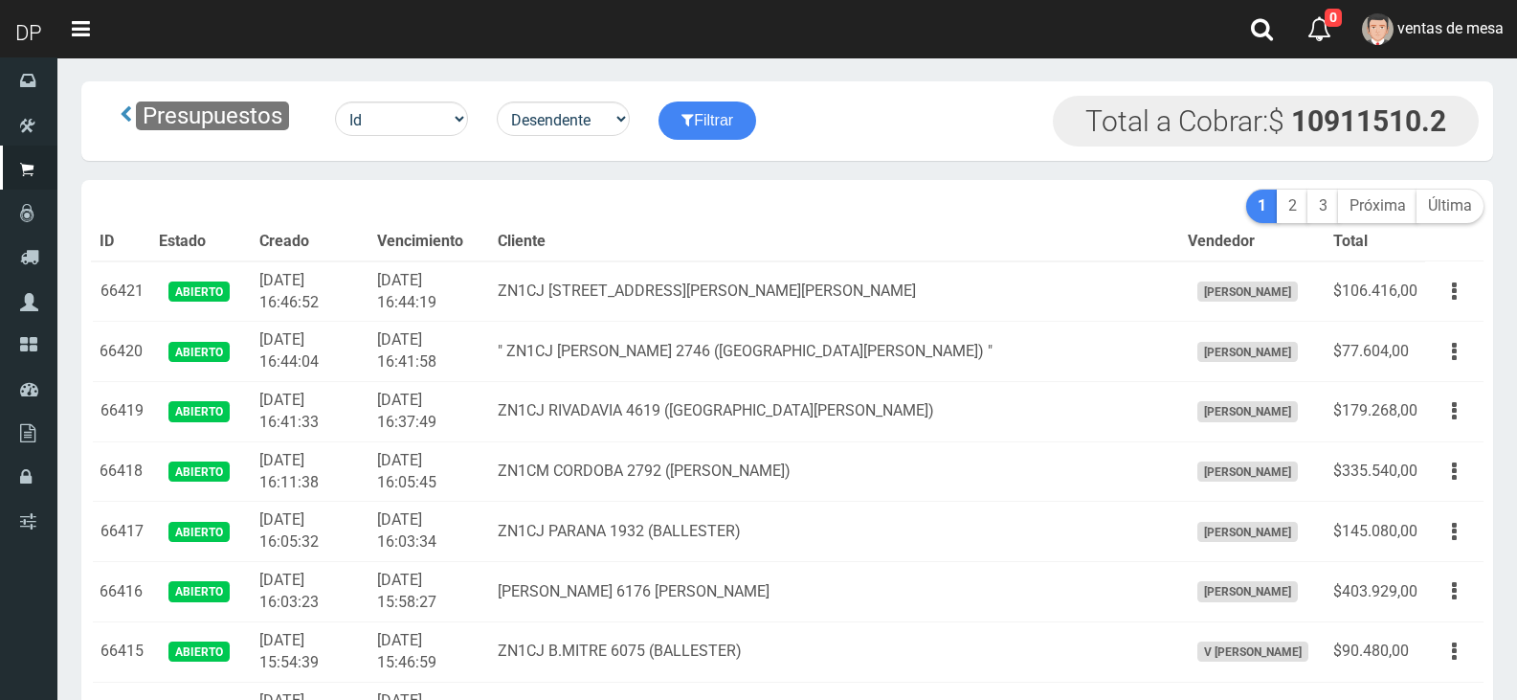
click at [814, 241] on th "Cliente" at bounding box center [834, 242] width 689 height 38
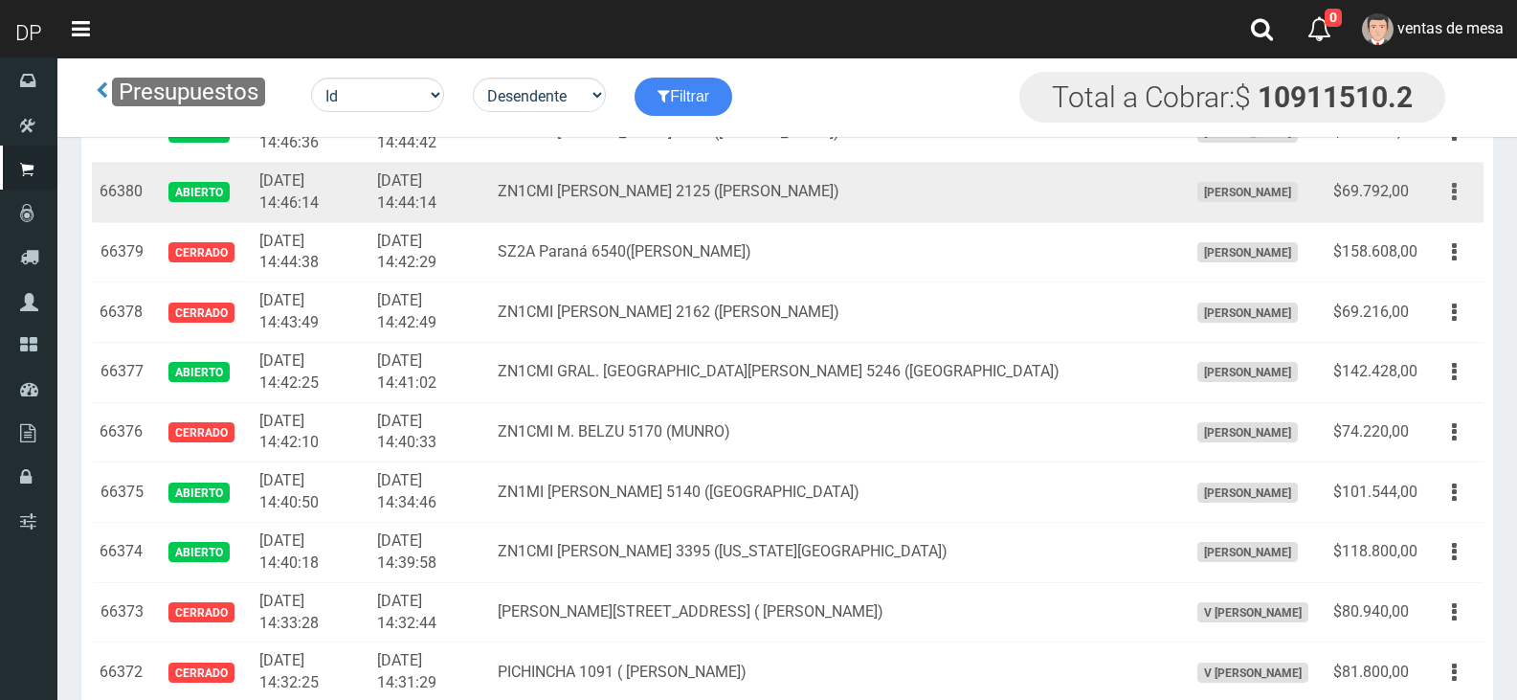
click at [1469, 196] on button "button" at bounding box center [1454, 192] width 43 height 34
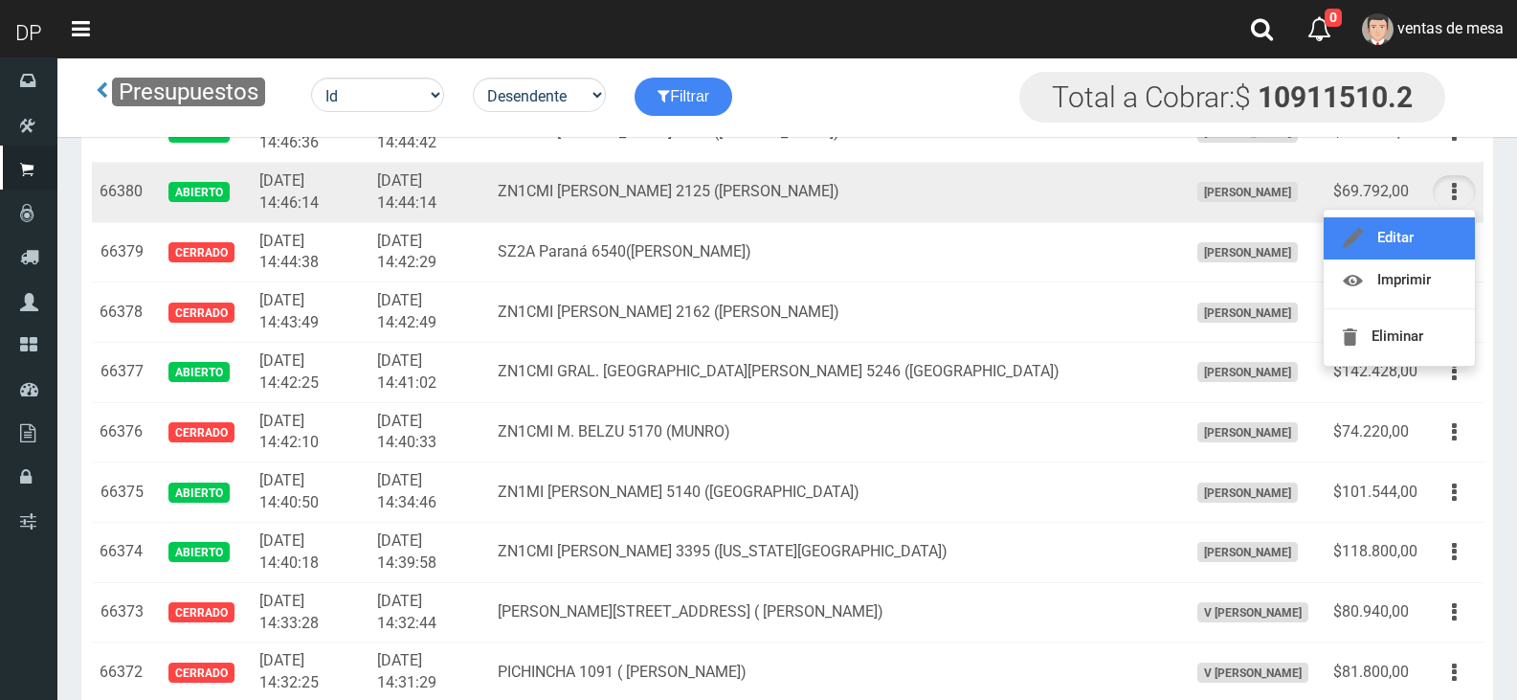
click at [1444, 249] on link "Editar" at bounding box center [1399, 238] width 151 height 42
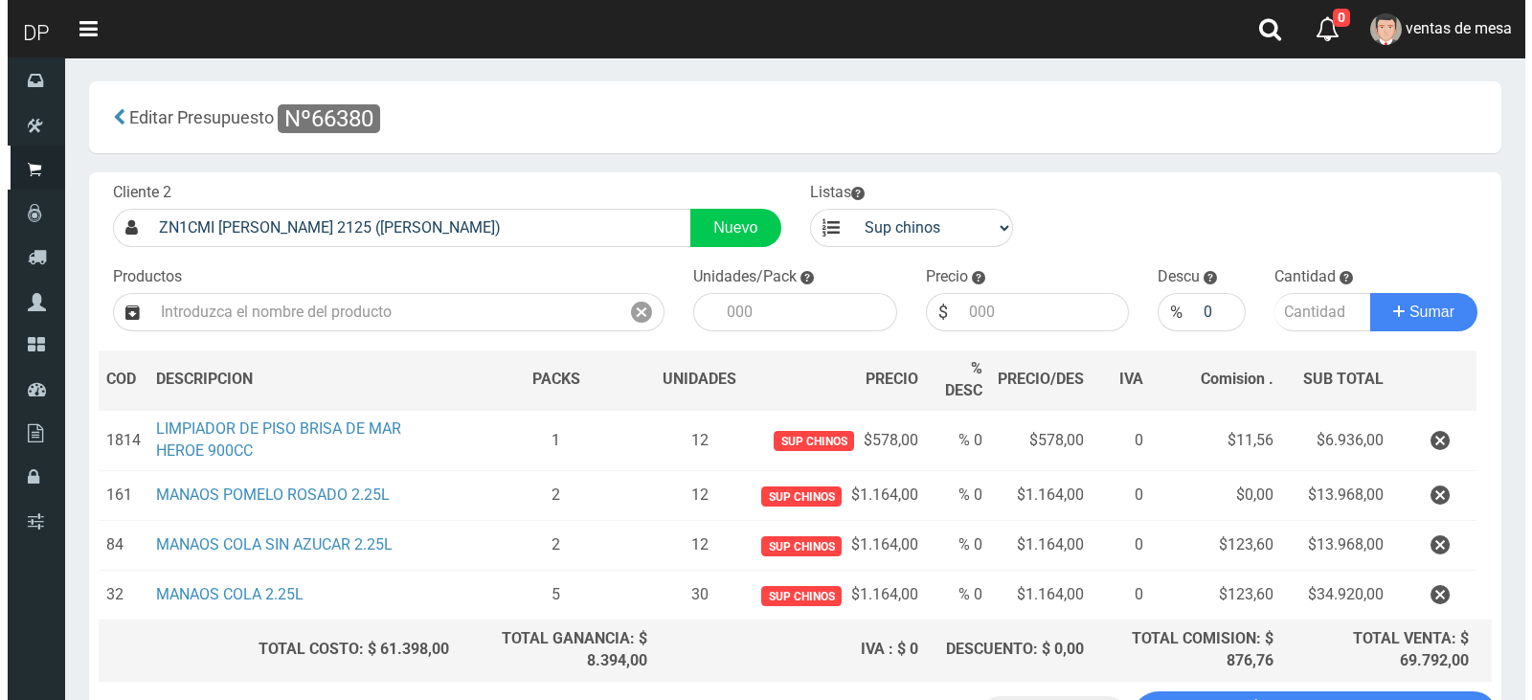
scroll to position [147, 0]
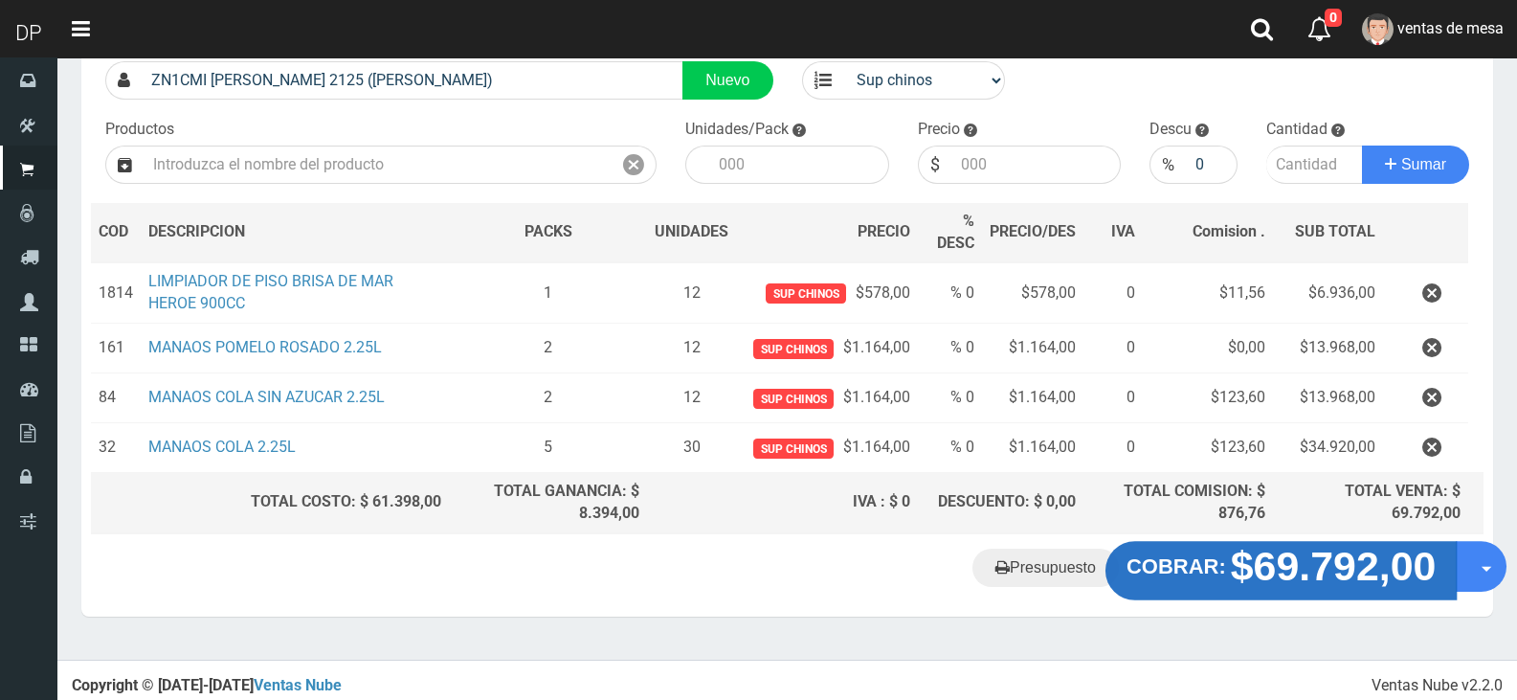
click at [1220, 563] on strong "COBRAR:" at bounding box center [1177, 565] width 100 height 23
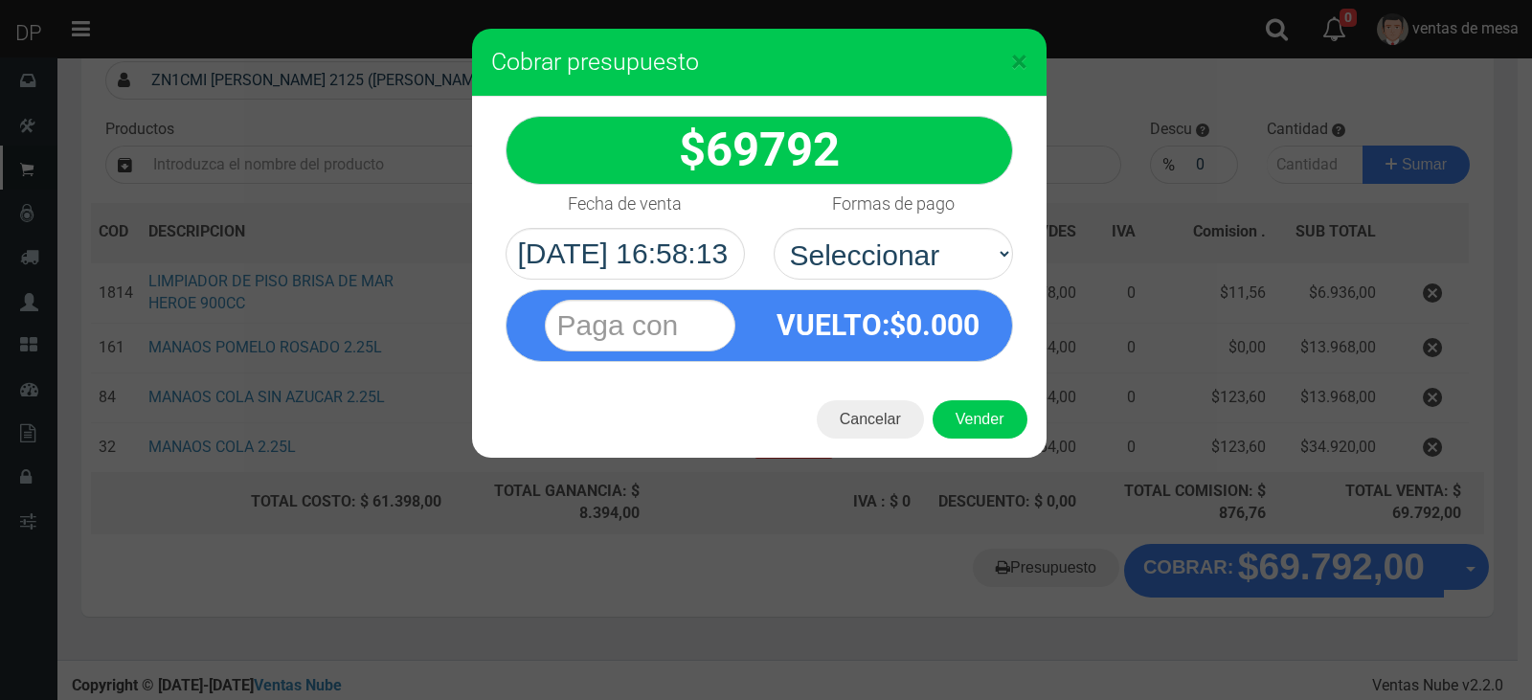
click at [929, 287] on div "VUELTO :$ 0.000" at bounding box center [759, 321] width 536 height 82
click at [929, 273] on select "Seleccionar Efectivo Tarjeta de Crédito Depósito Débito" at bounding box center [892, 254] width 239 height 52
select select "Efectivo"
click at [773, 228] on select "Seleccionar Efectivo Tarjeta de Crédito Depósito Débito" at bounding box center [892, 254] width 239 height 52
click at [988, 433] on button "Vender" at bounding box center [979, 419] width 95 height 38
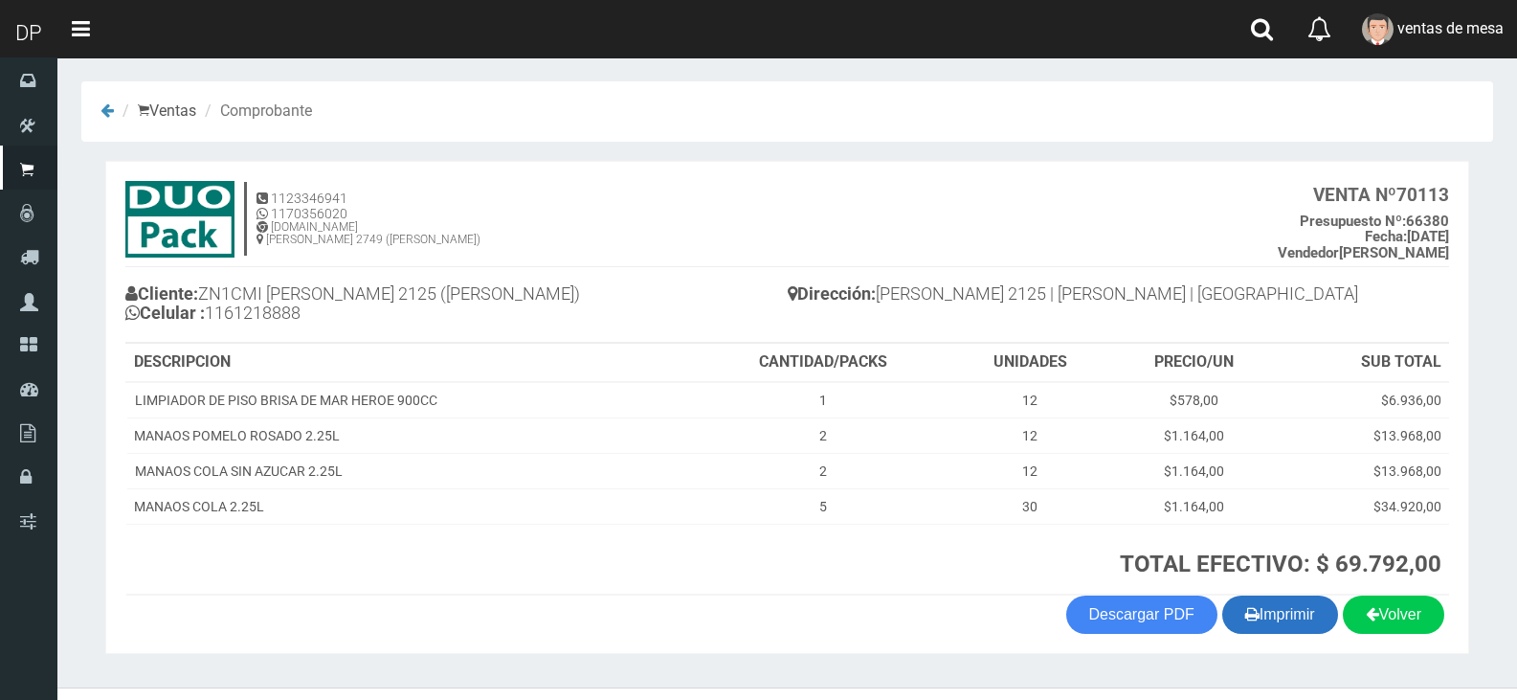
scroll to position [39, 0]
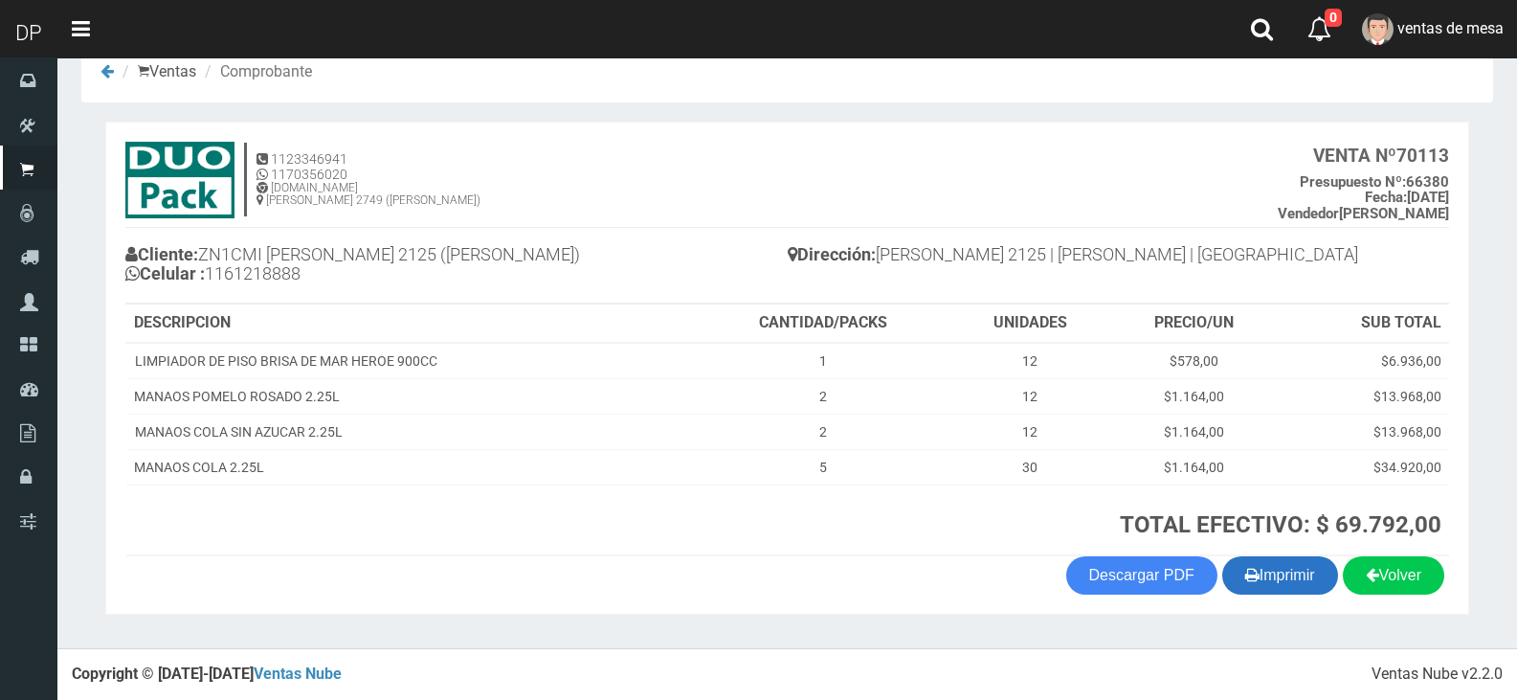
click at [1246, 566] on icon "button" at bounding box center [1252, 574] width 14 height 27
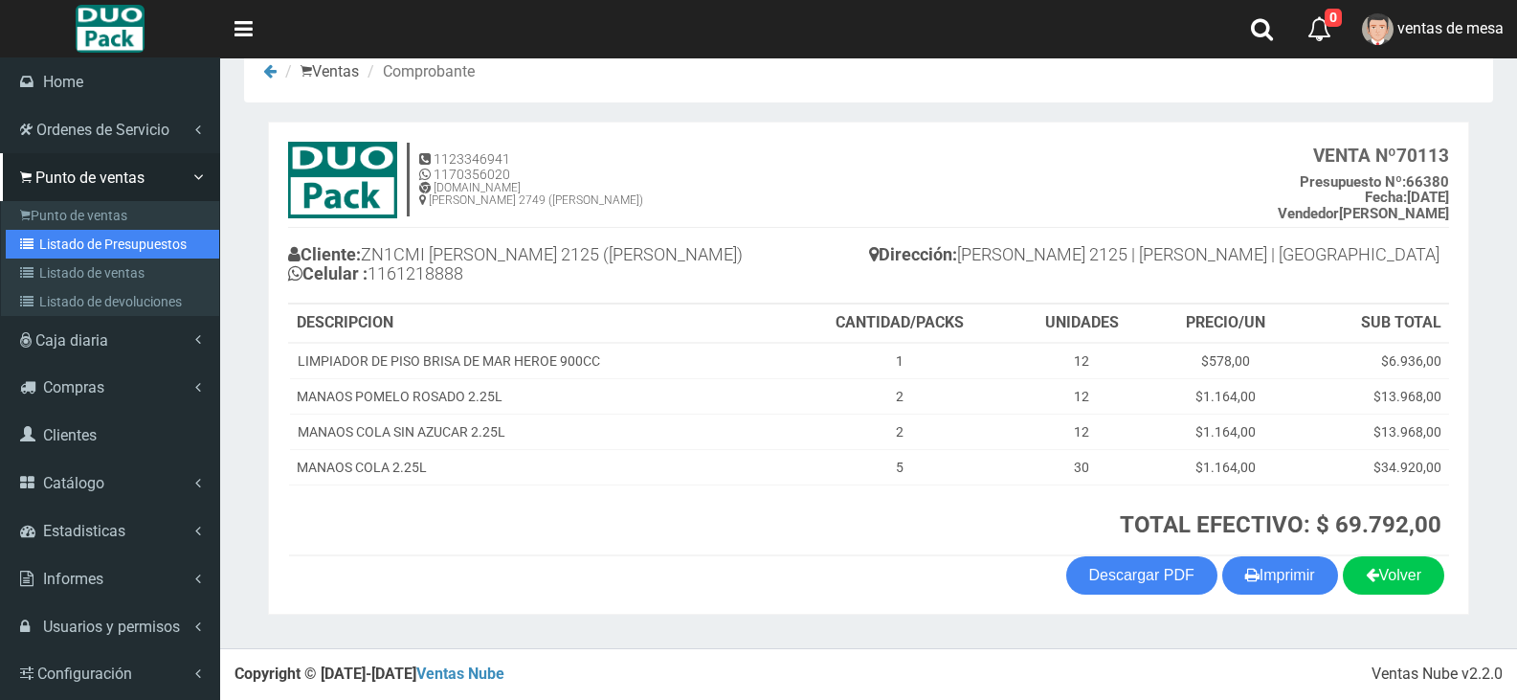
click at [70, 245] on link "Listado de Presupuestos" at bounding box center [112, 244] width 213 height 29
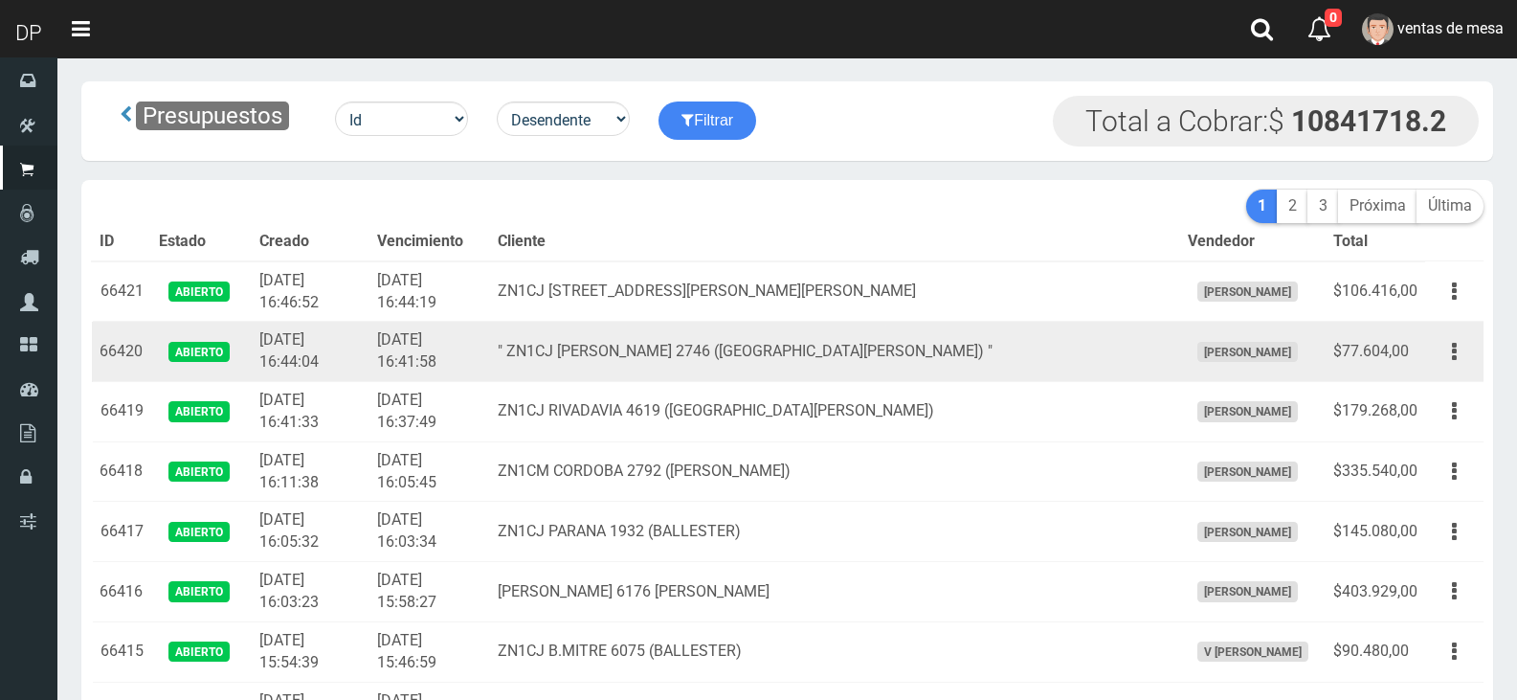
click at [327, 358] on td "2025-09-11 16:44:04" at bounding box center [311, 352] width 118 height 60
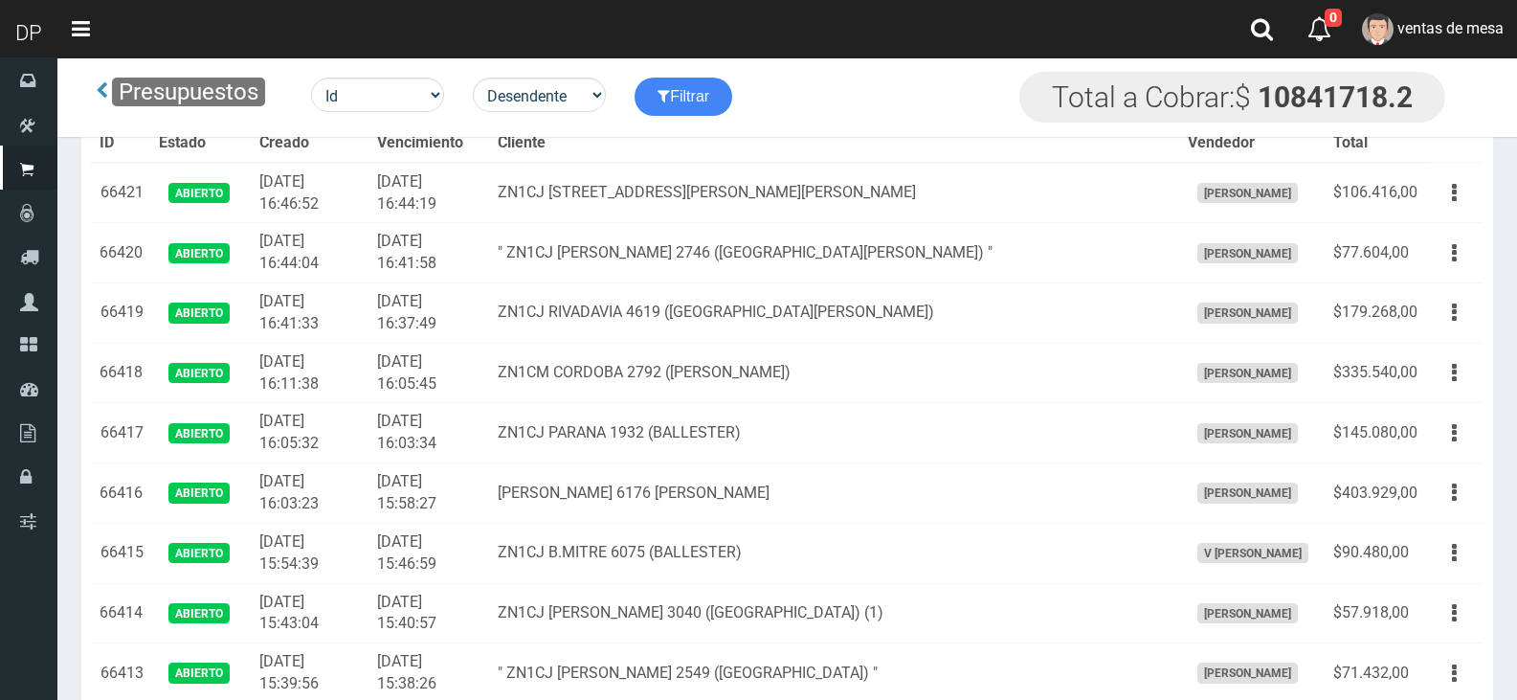
scroll to position [2461, 0]
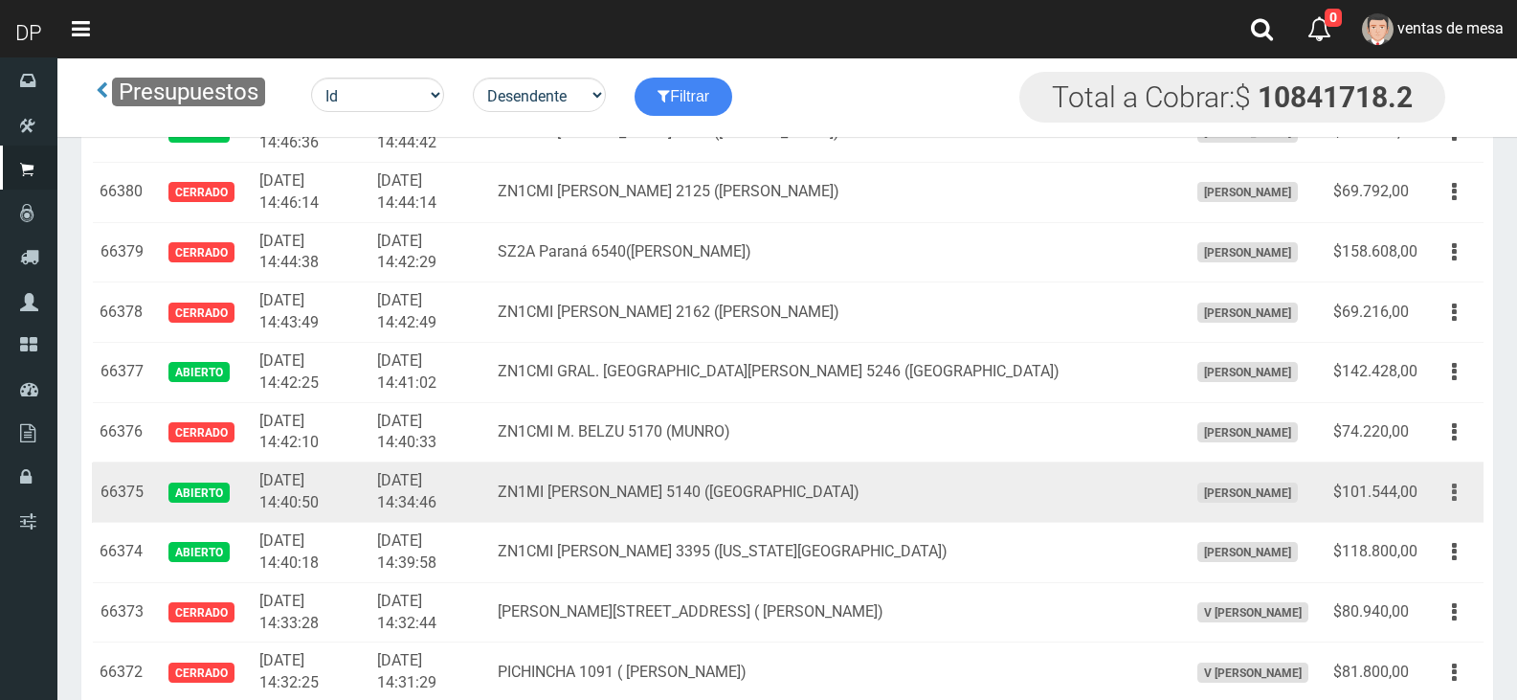
click at [1465, 503] on button "button" at bounding box center [1454, 493] width 43 height 34
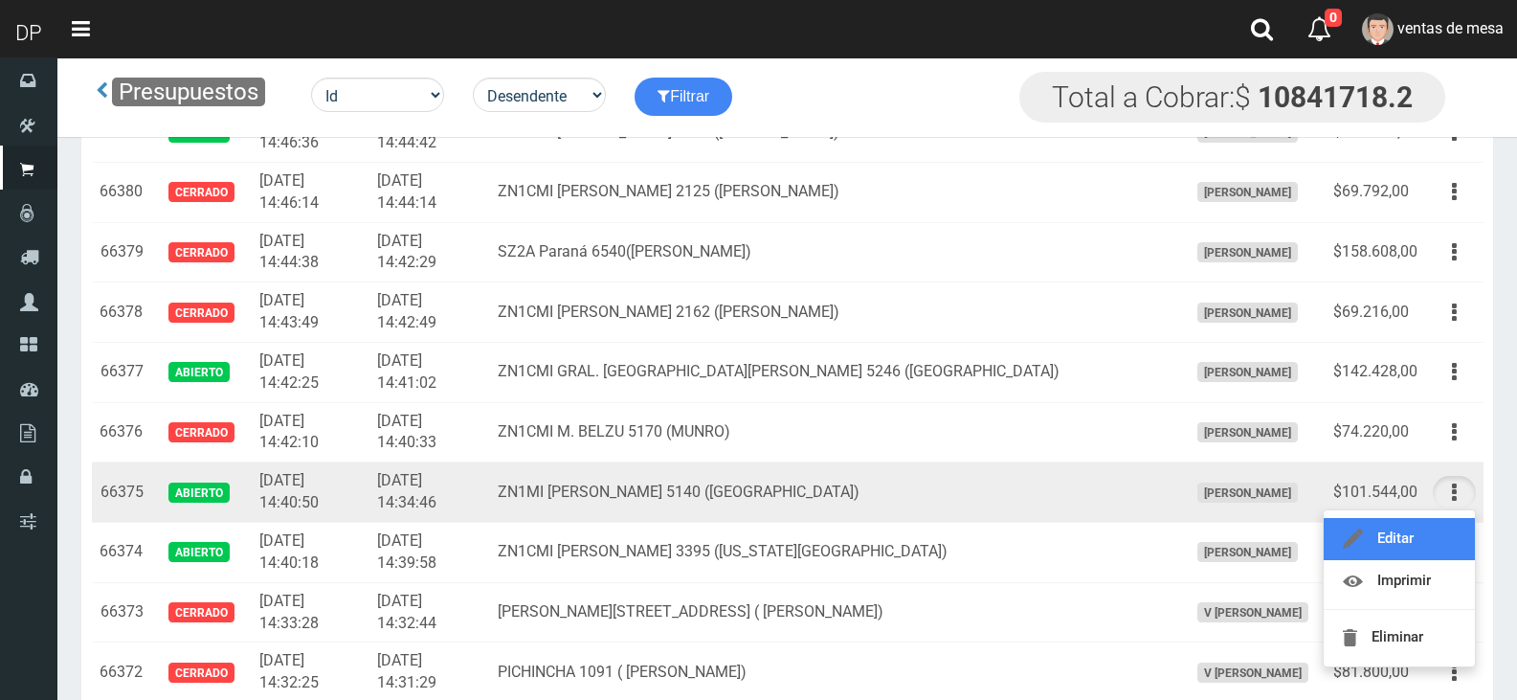
click at [1450, 523] on link "Editar" at bounding box center [1399, 539] width 151 height 42
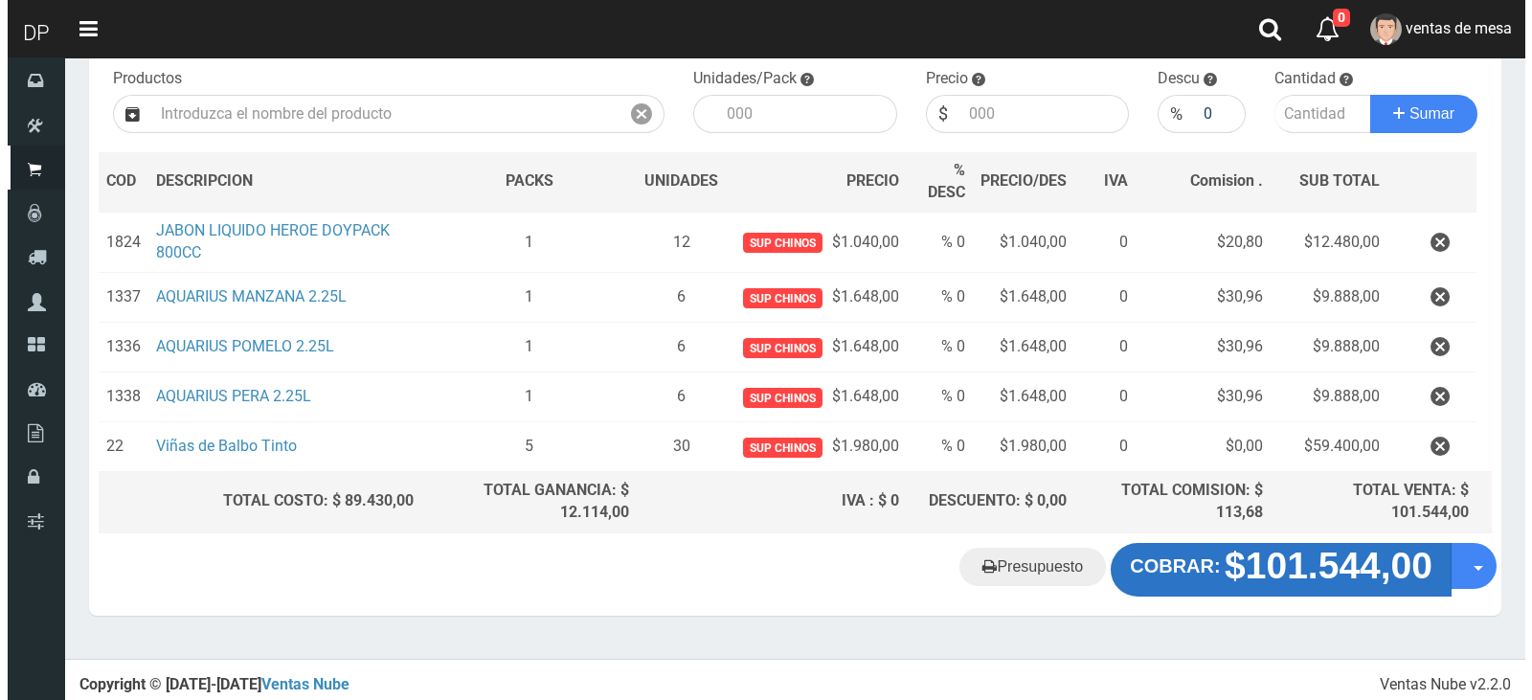
scroll to position [203, 0]
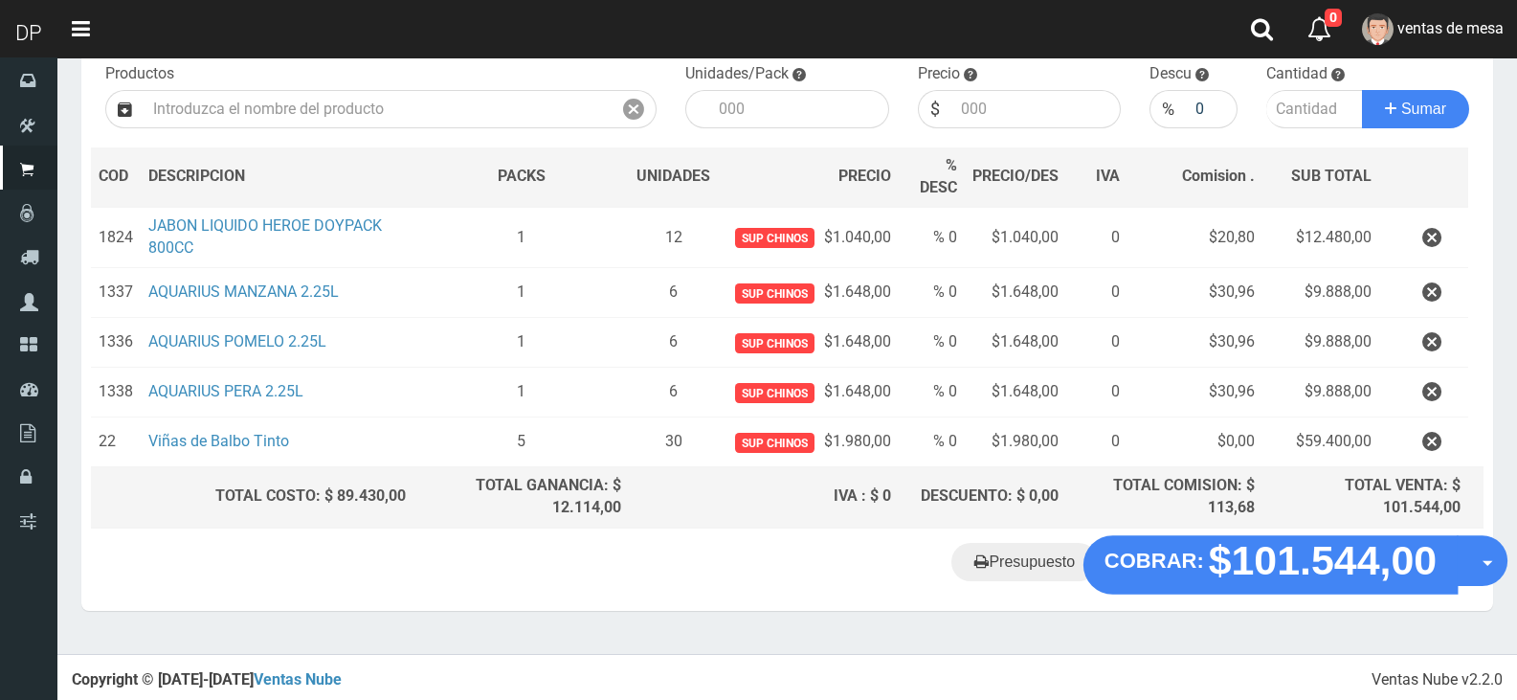
click at [1204, 593] on div "Presupuesto COBRAR: $101.544,00 Opciones" at bounding box center [787, 574] width 1412 height 73
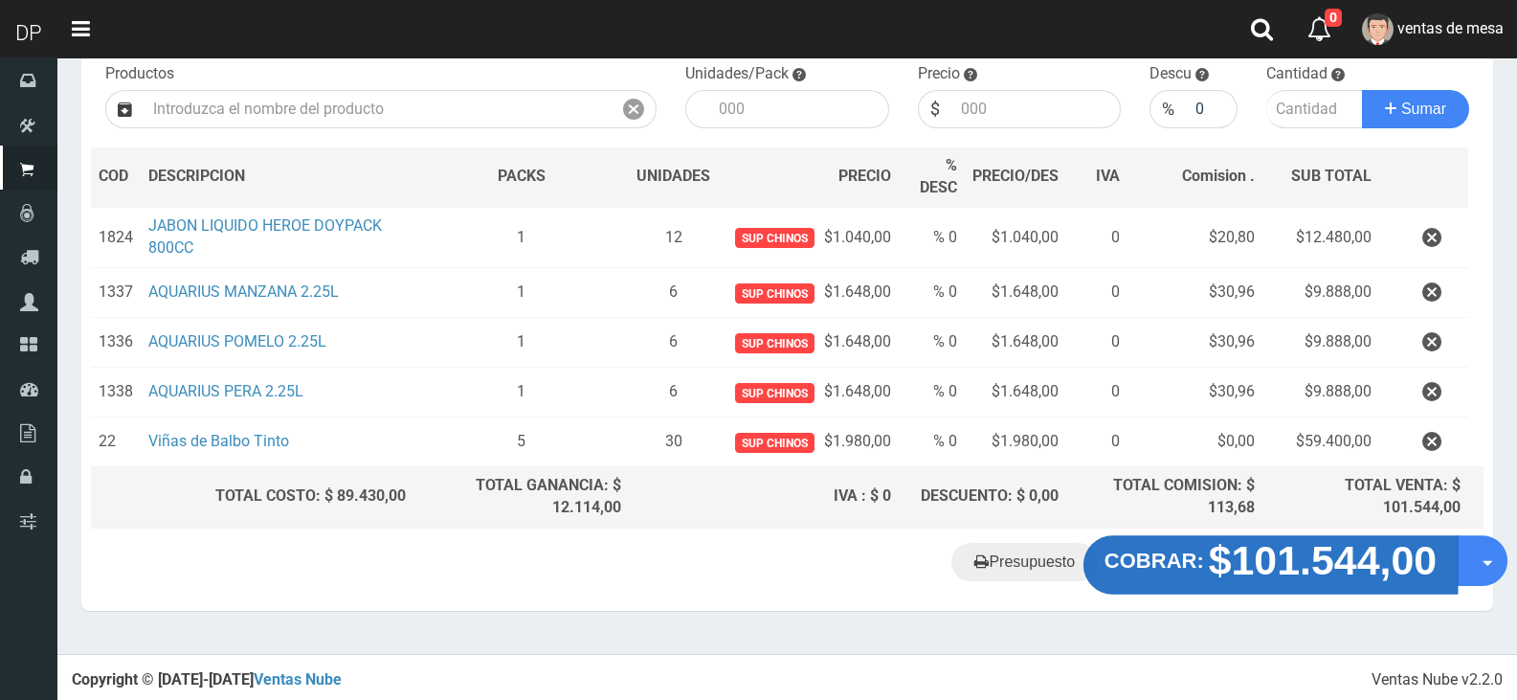
click at [1197, 570] on strong "COBRAR:" at bounding box center [1155, 560] width 100 height 23
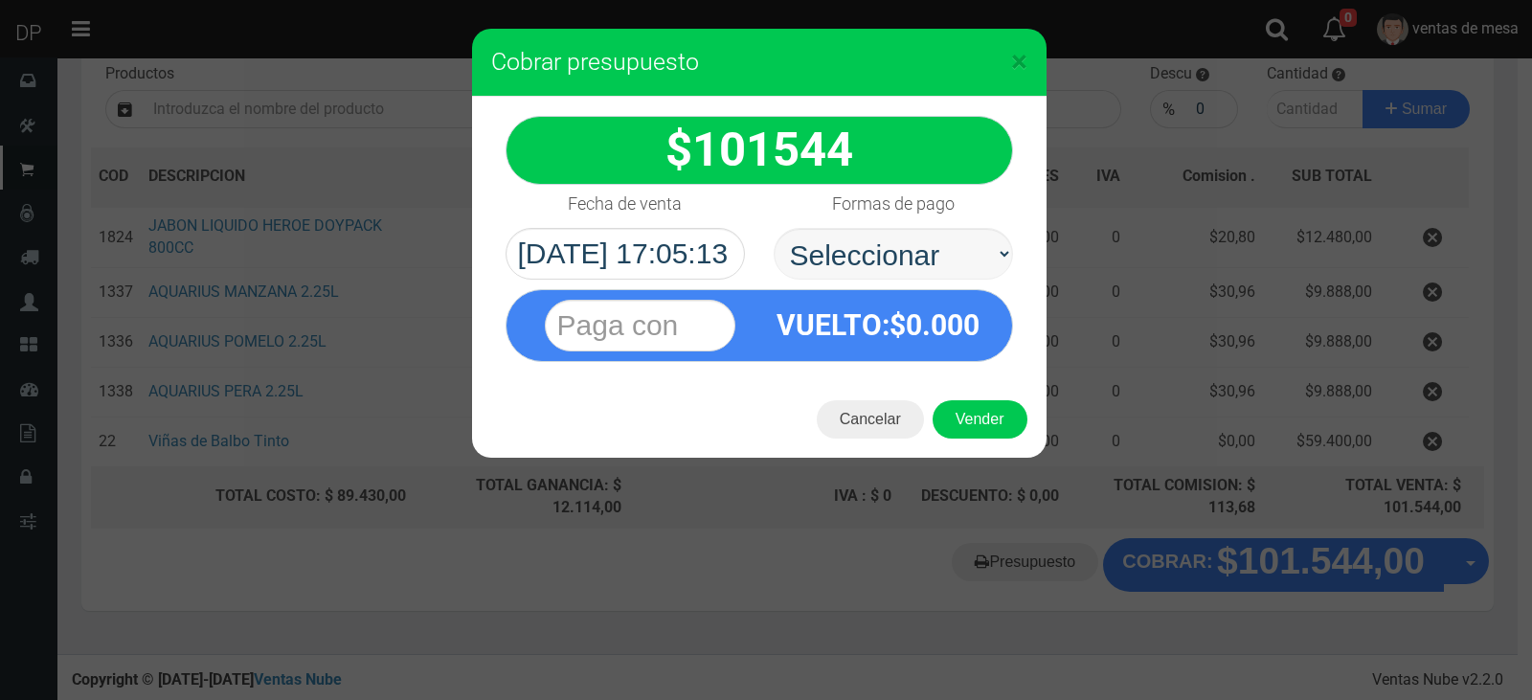
select select "Efectivo"
click at [773, 228] on select "Seleccionar Efectivo Tarjeta de Crédito Depósito Débito" at bounding box center [892, 254] width 239 height 52
click at [993, 428] on button "Vender" at bounding box center [979, 419] width 95 height 38
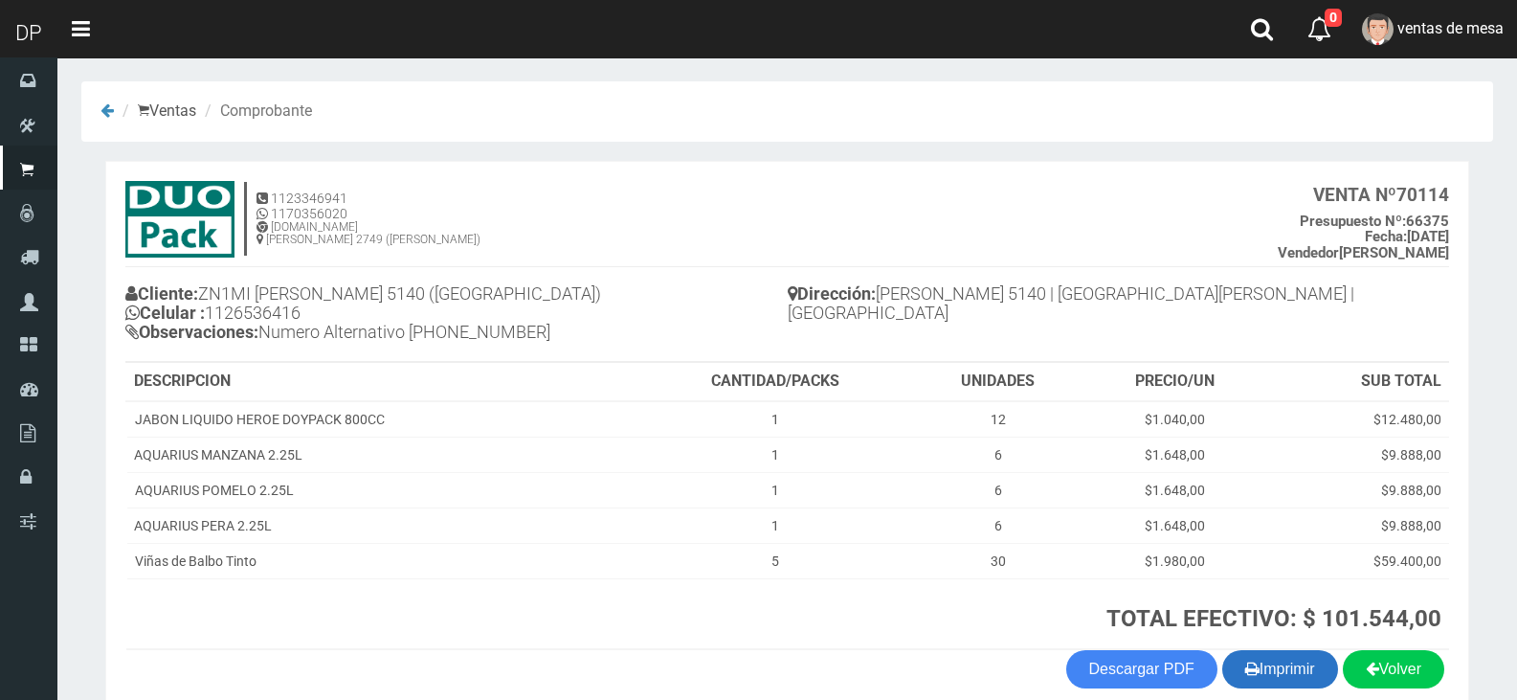
click at [1291, 673] on button "Imprimir" at bounding box center [1280, 669] width 116 height 38
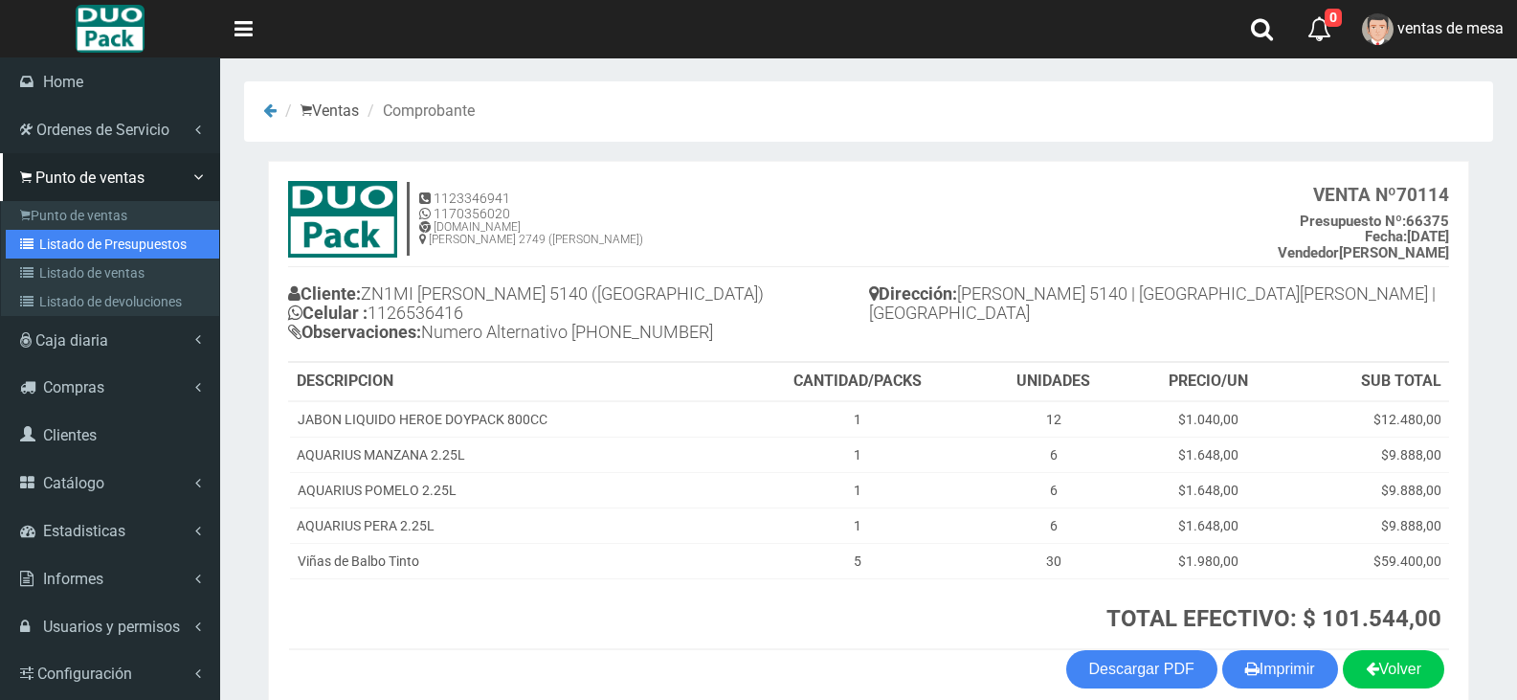
click at [65, 242] on link "Listado de Presupuestos" at bounding box center [112, 244] width 213 height 29
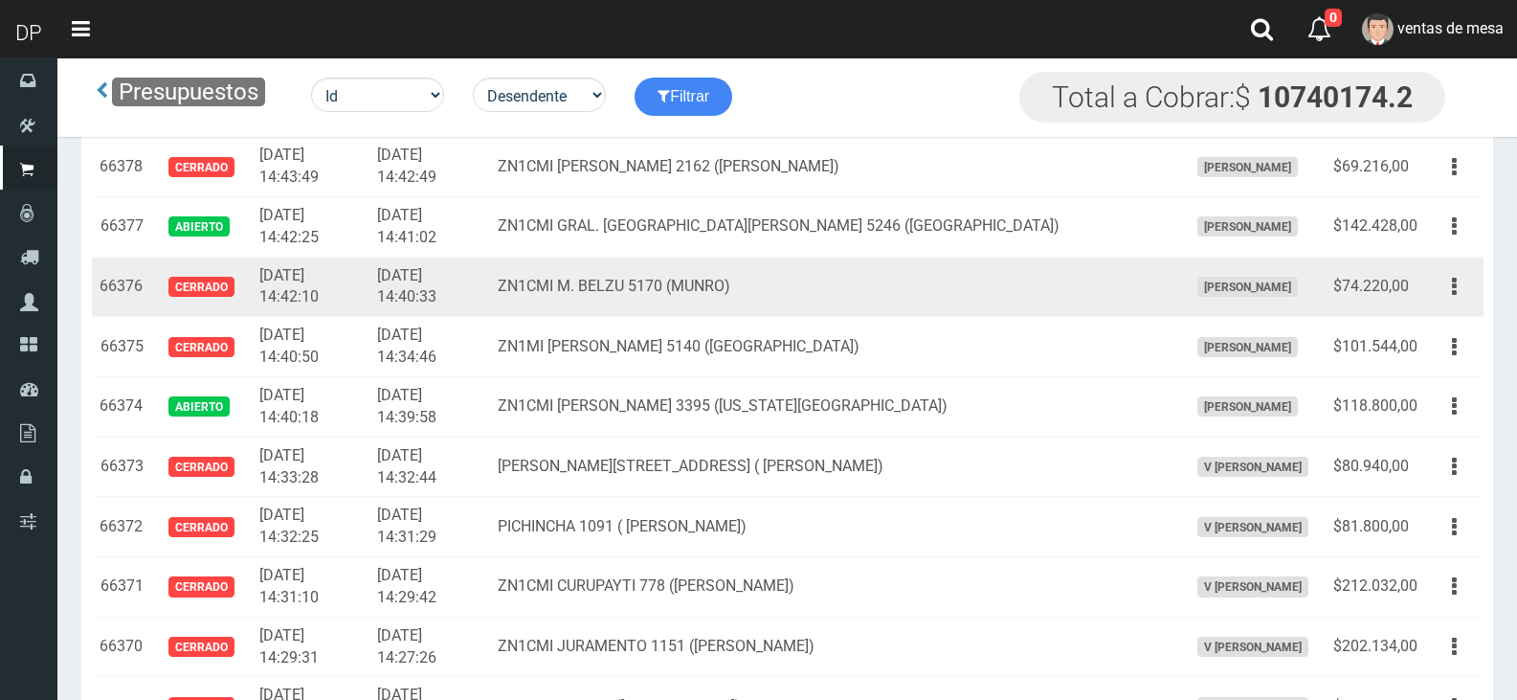
scroll to position [2606, 0]
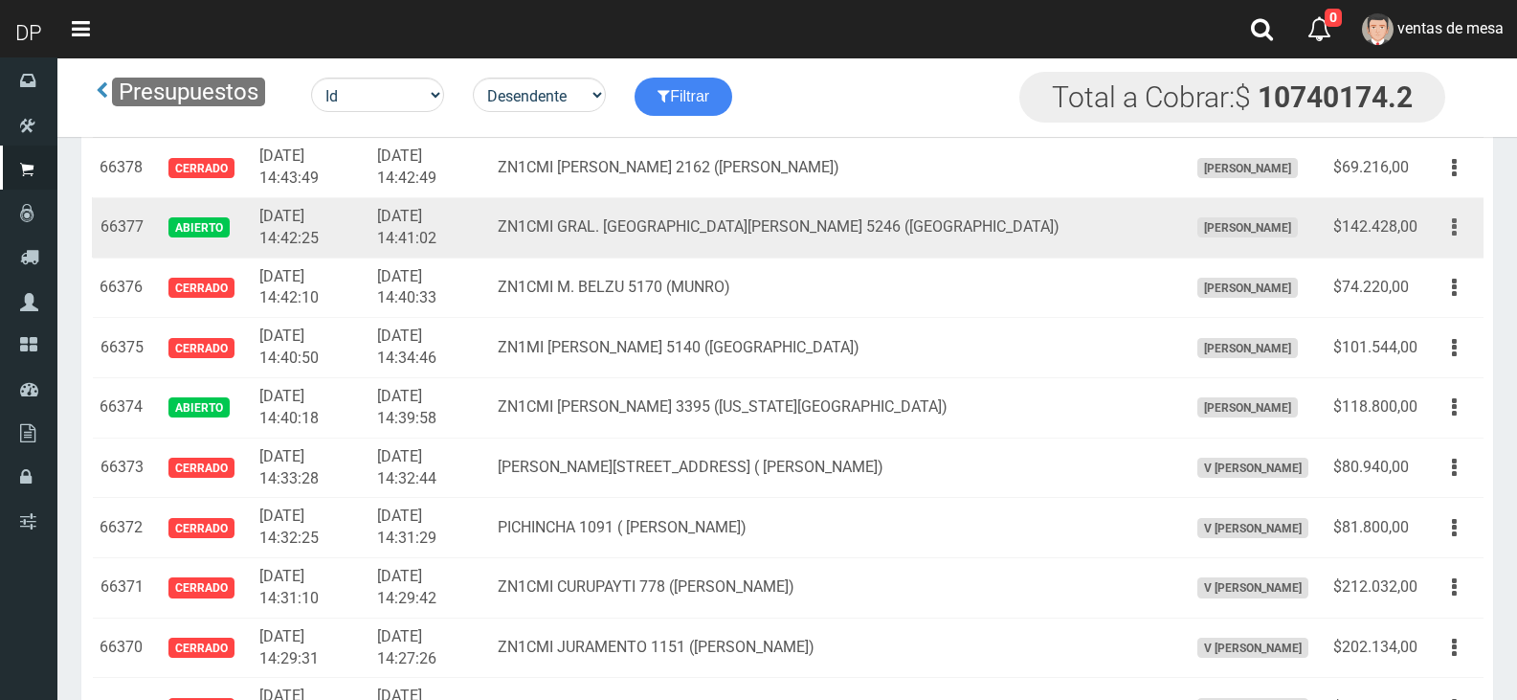
click at [1451, 235] on button "button" at bounding box center [1454, 228] width 43 height 34
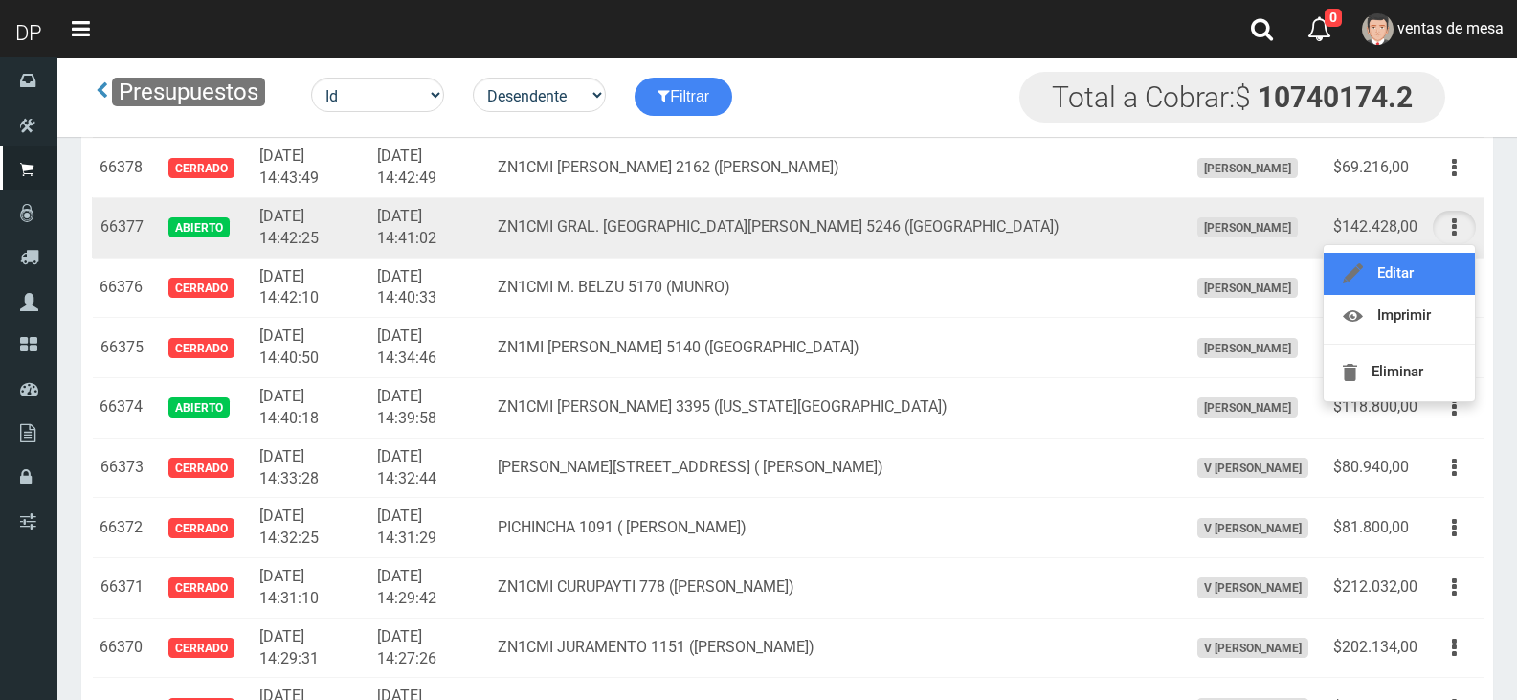
click at [1447, 269] on link "Editar" at bounding box center [1399, 274] width 151 height 42
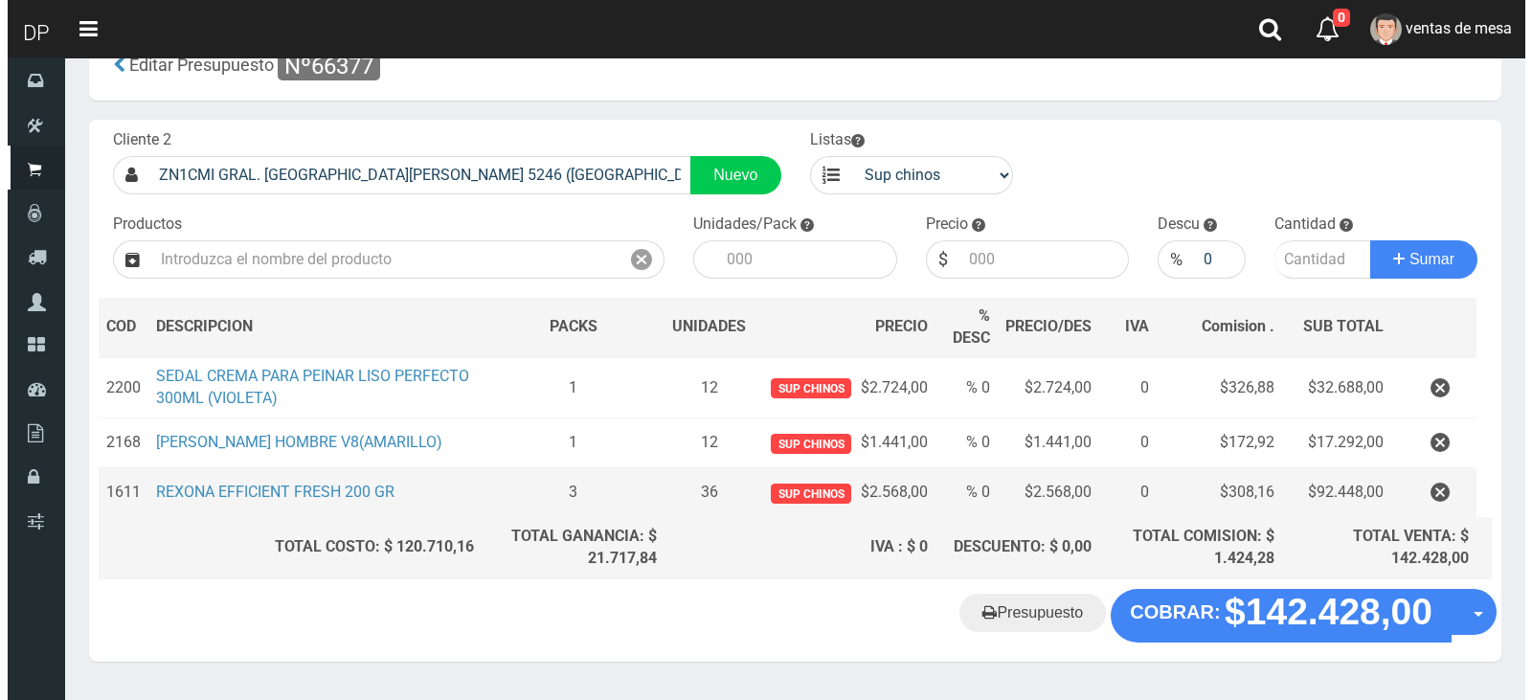
scroll to position [103, 0]
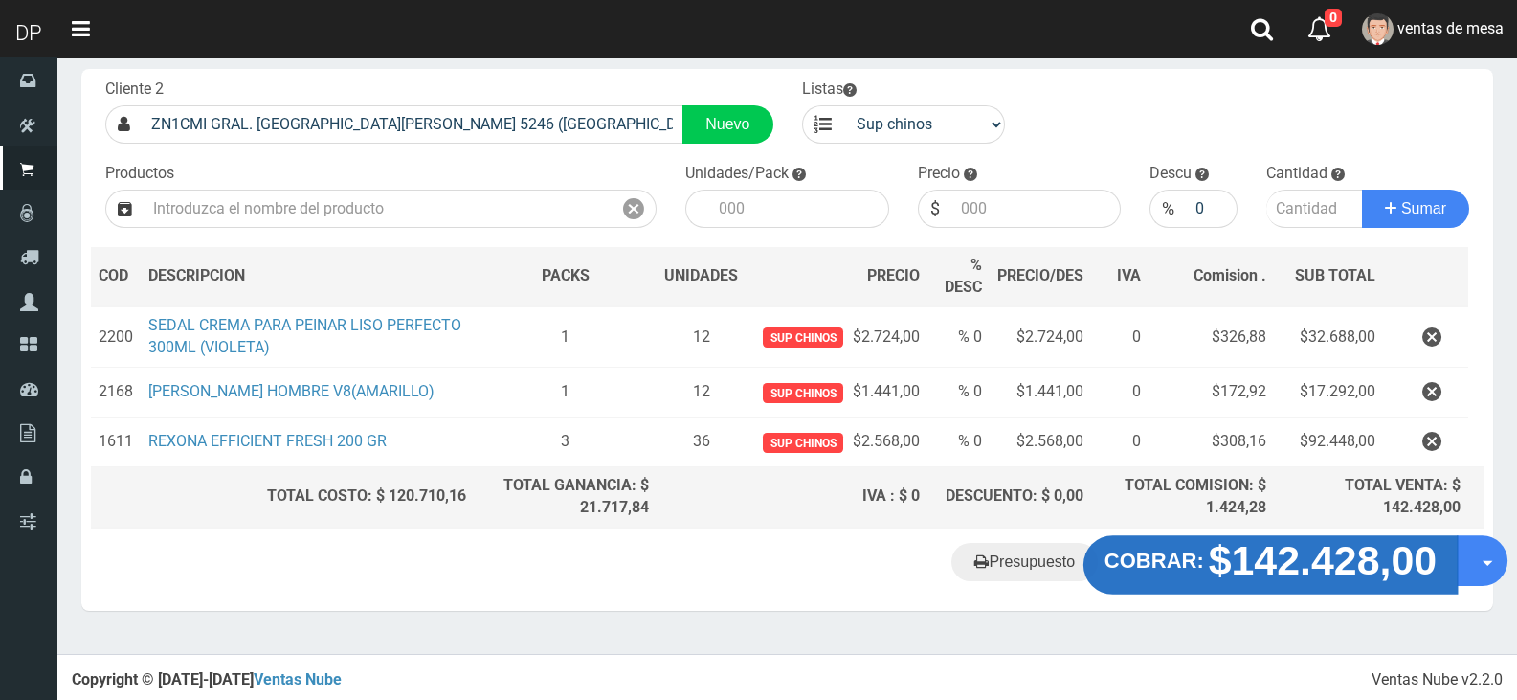
click at [1323, 562] on strong "$142.428,00" at bounding box center [1323, 559] width 229 height 45
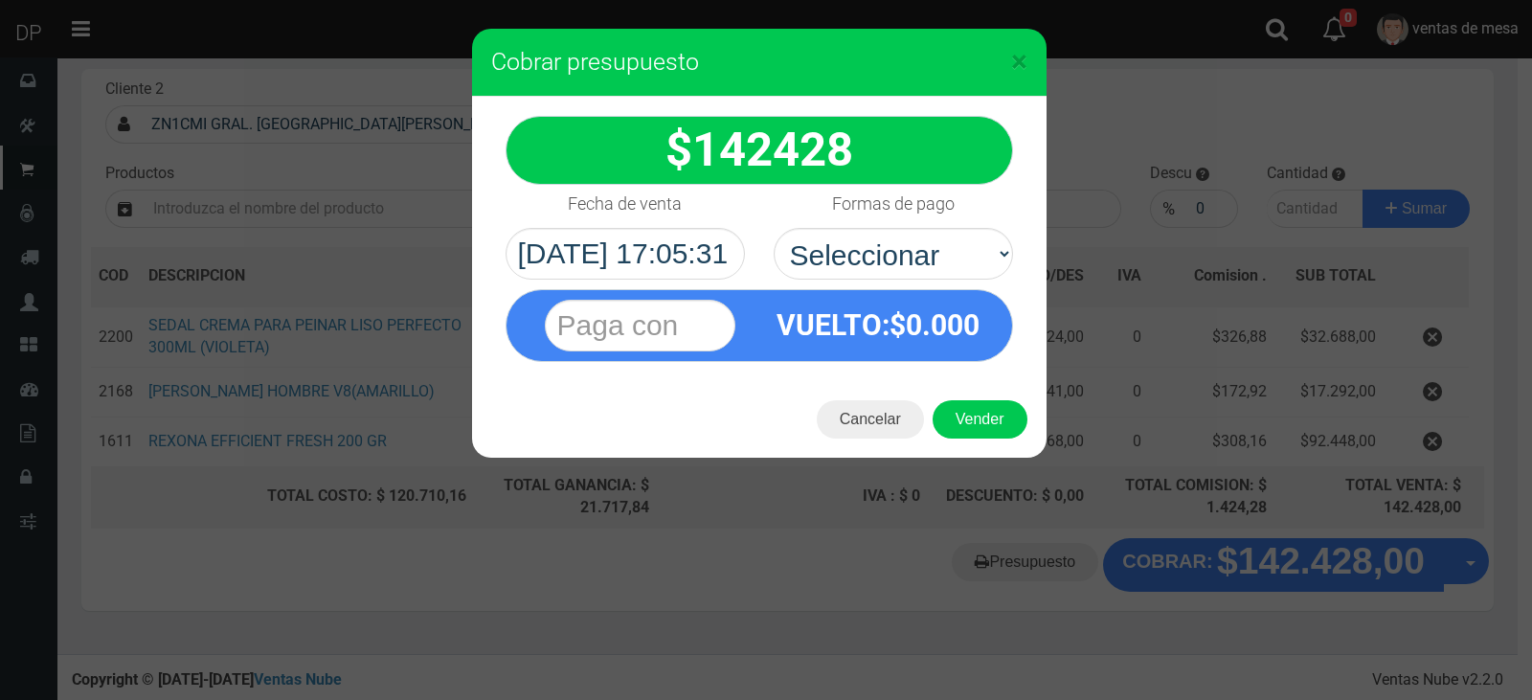
select select "Efectivo"
click at [773, 228] on select "Seleccionar Efectivo Tarjeta de Crédito Depósito Débito" at bounding box center [892, 254] width 239 height 52
click at [961, 417] on button "Vender" at bounding box center [979, 419] width 95 height 38
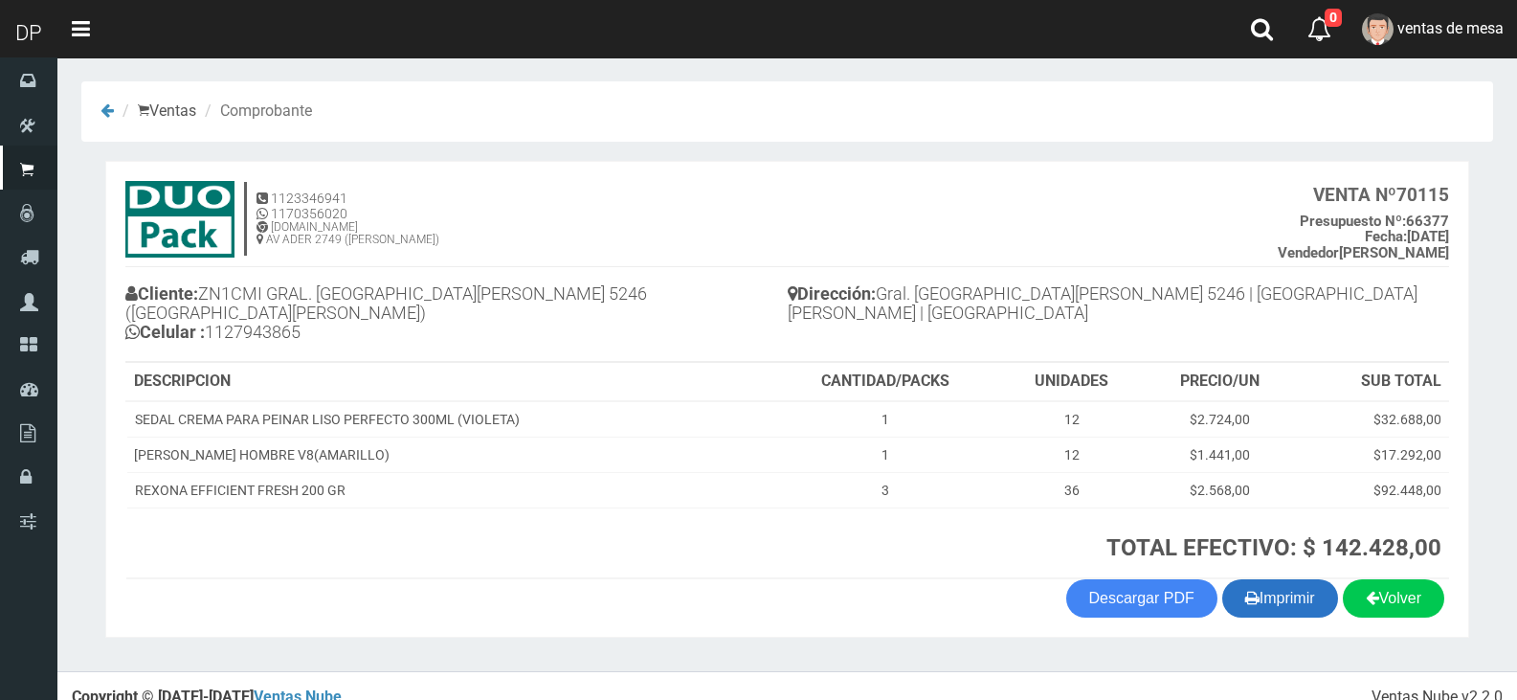
scroll to position [4, 0]
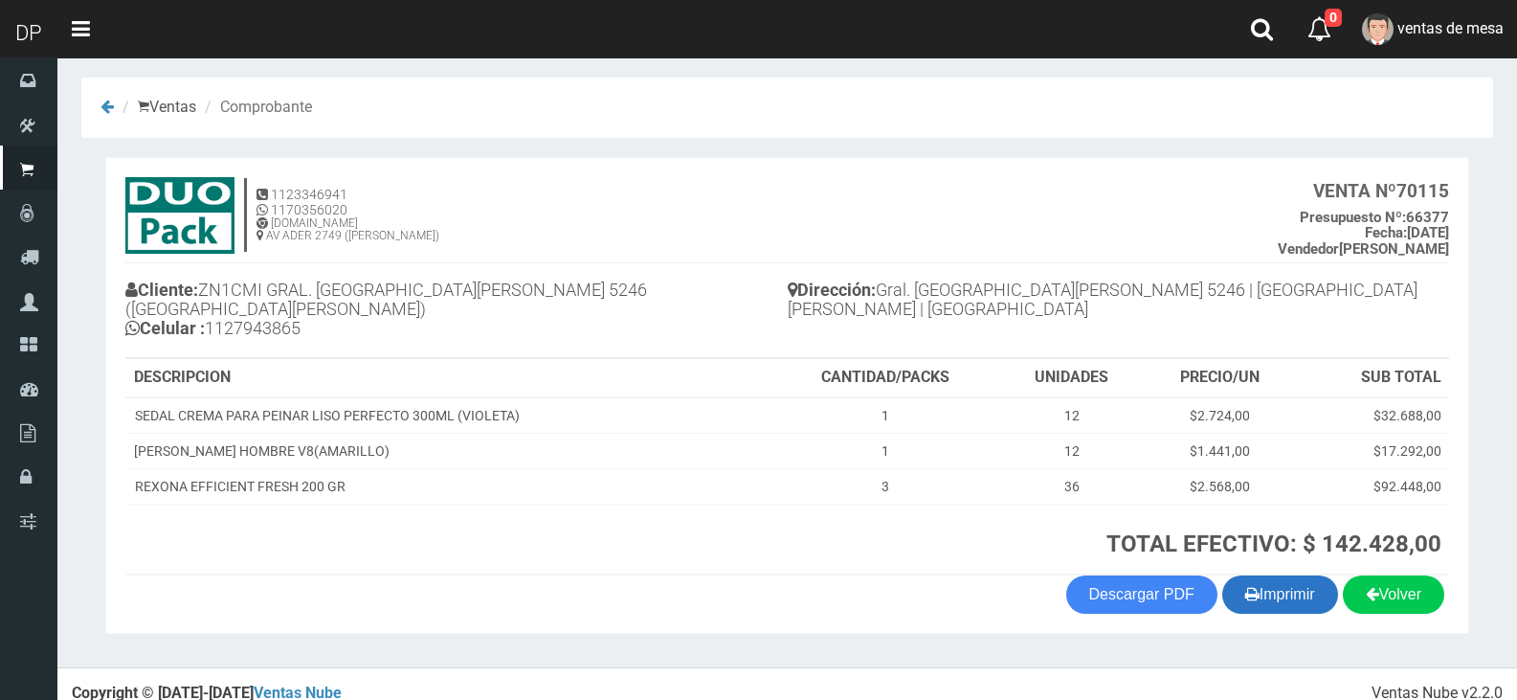
click at [1288, 587] on button "Imprimir" at bounding box center [1280, 594] width 116 height 38
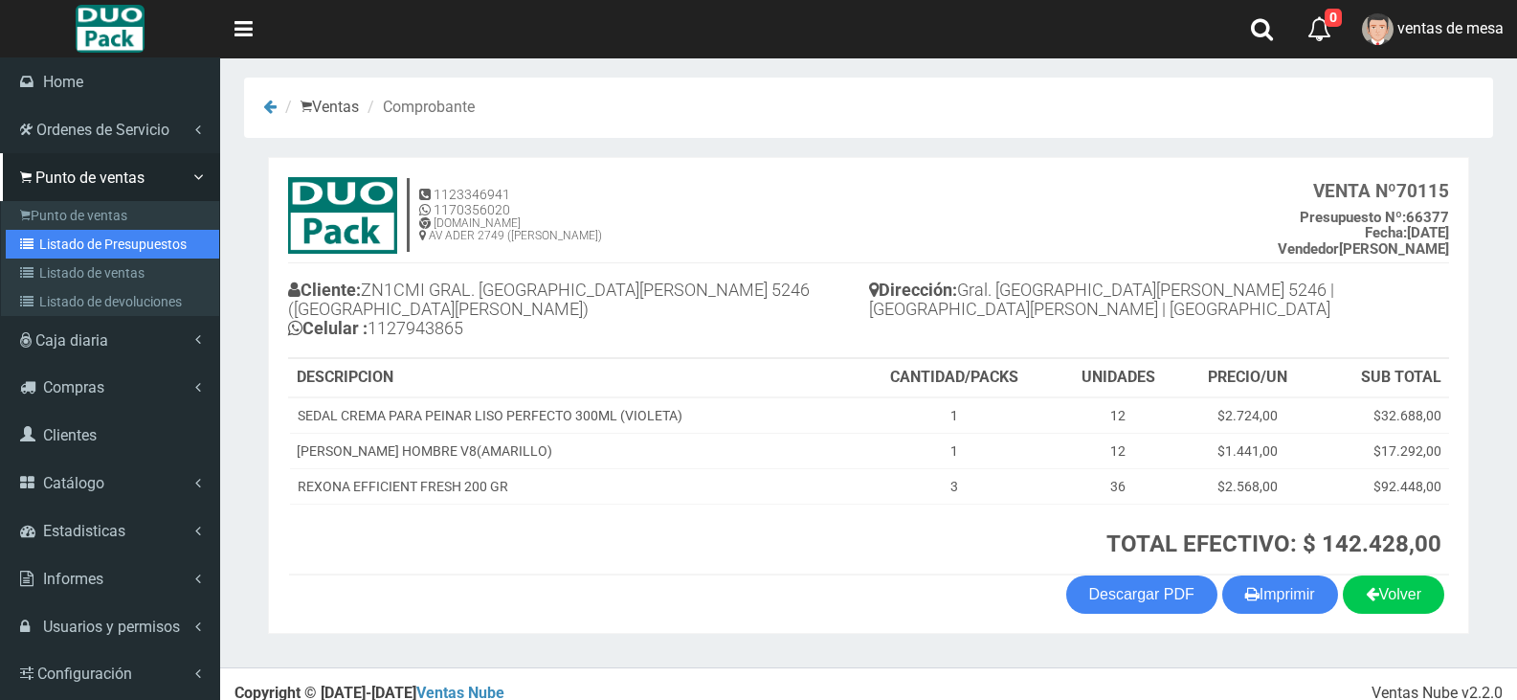
click at [48, 254] on link "Listado de Presupuestos" at bounding box center [112, 244] width 213 height 29
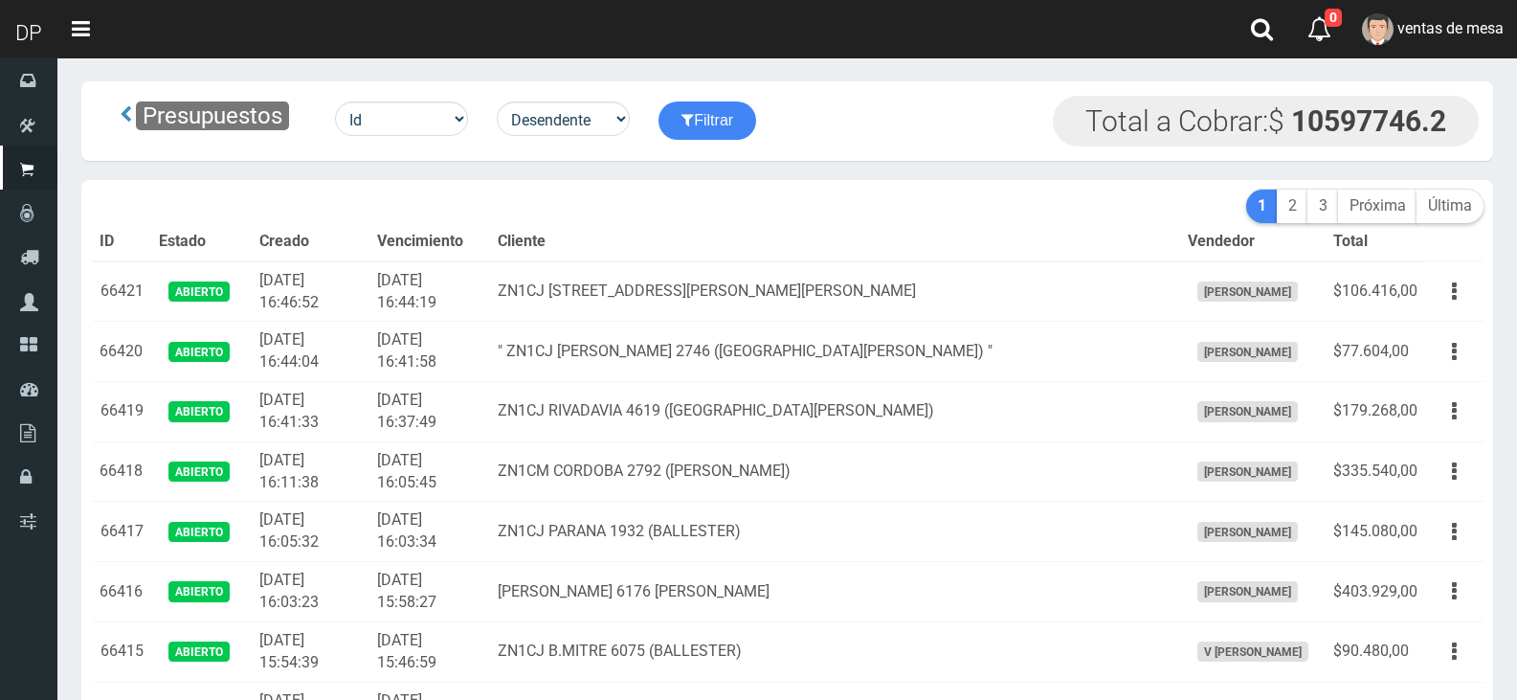
click at [722, 250] on th "Cliente" at bounding box center [834, 242] width 689 height 38
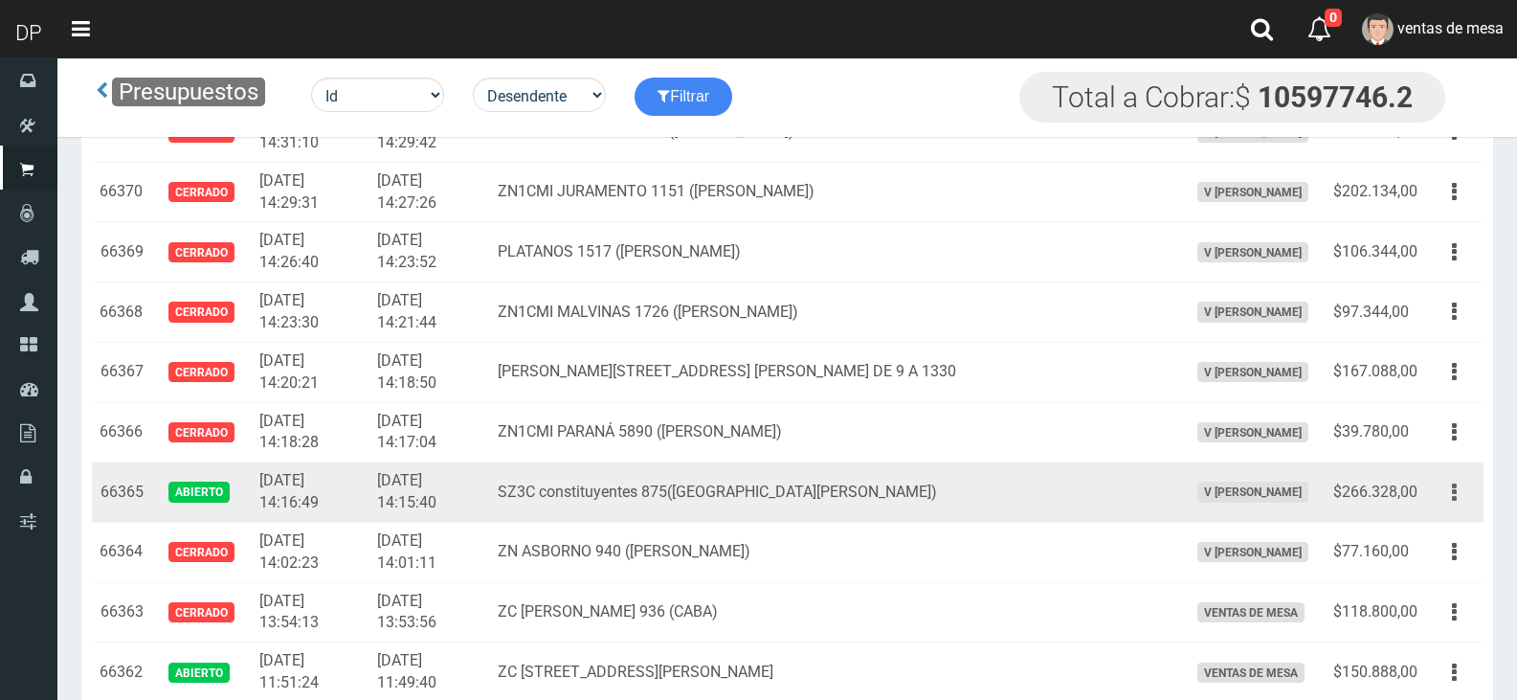
click at [1448, 495] on button "button" at bounding box center [1454, 493] width 43 height 34
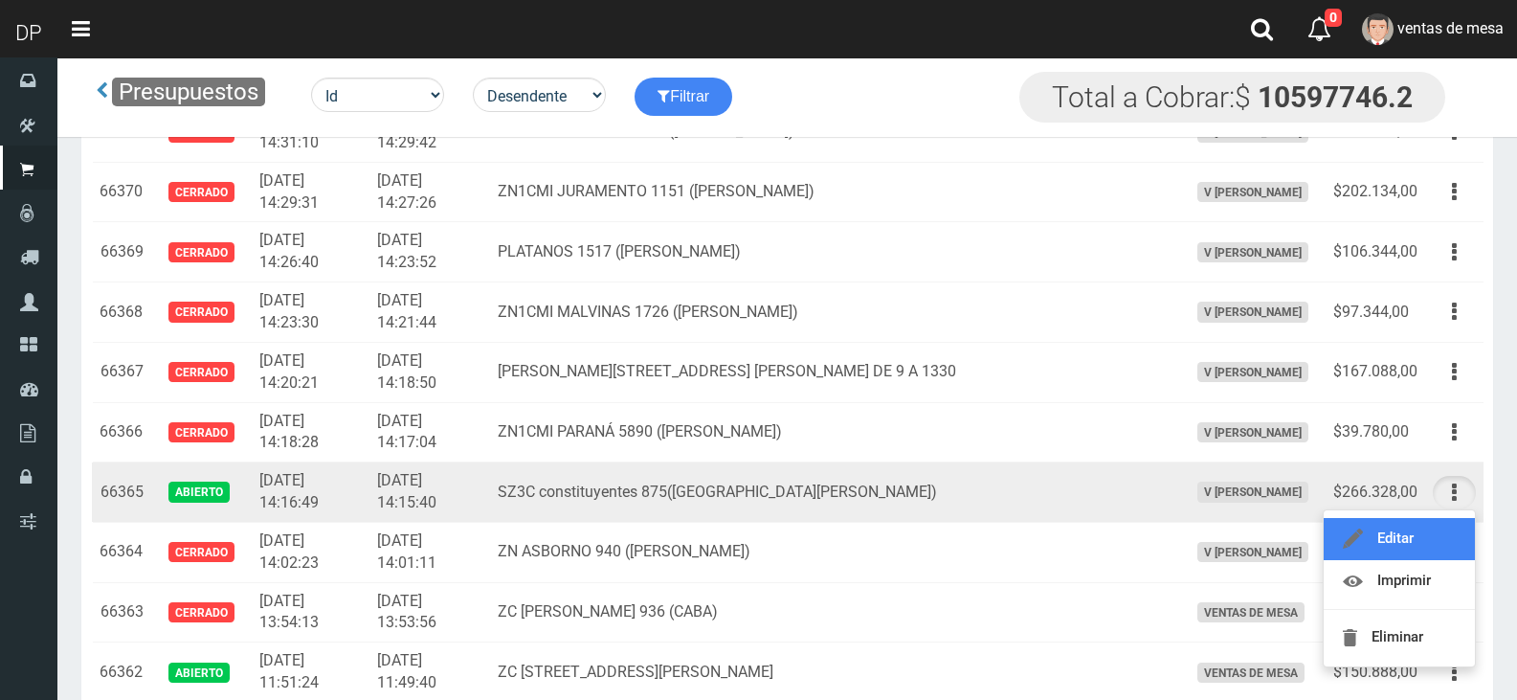
click at [1445, 524] on link "Editar" at bounding box center [1399, 539] width 151 height 42
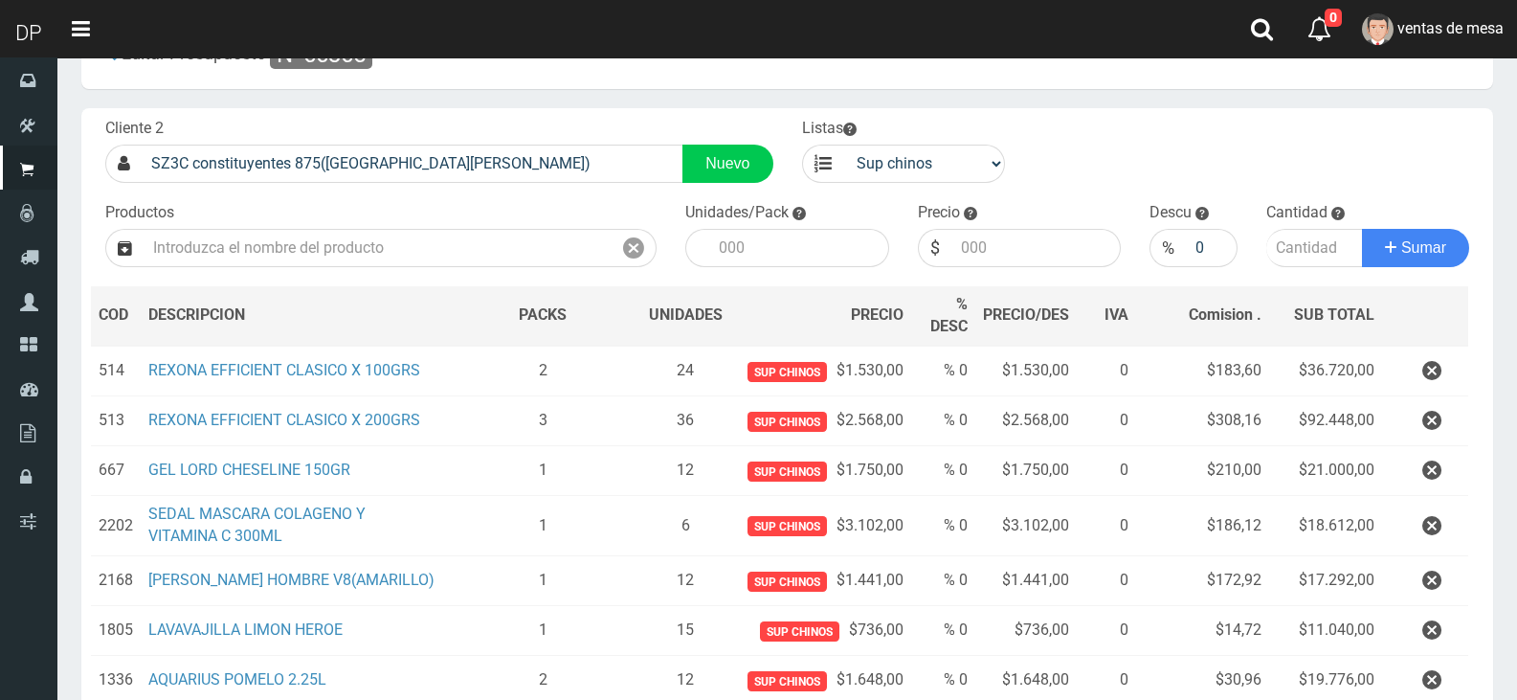
scroll to position [287, 0]
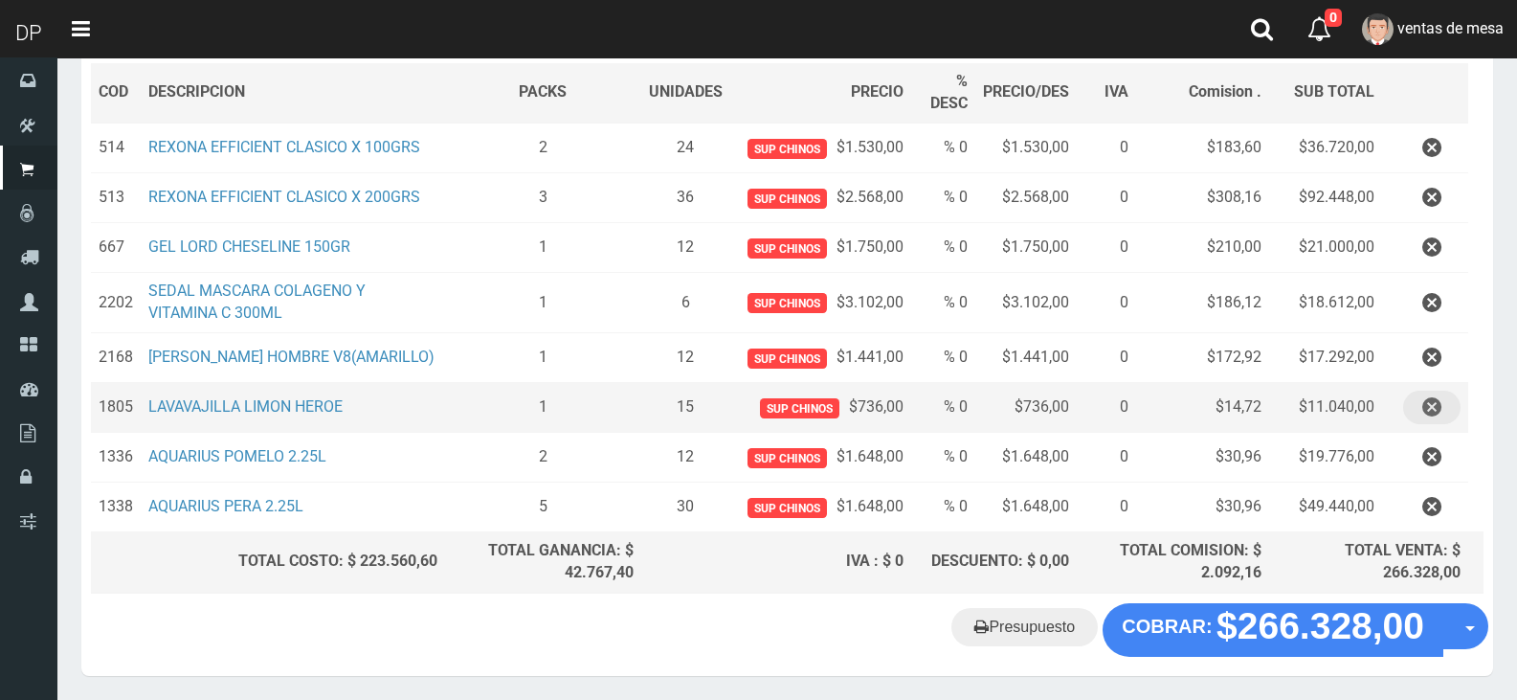
click at [1432, 416] on icon "button" at bounding box center [1431, 408] width 19 height 34
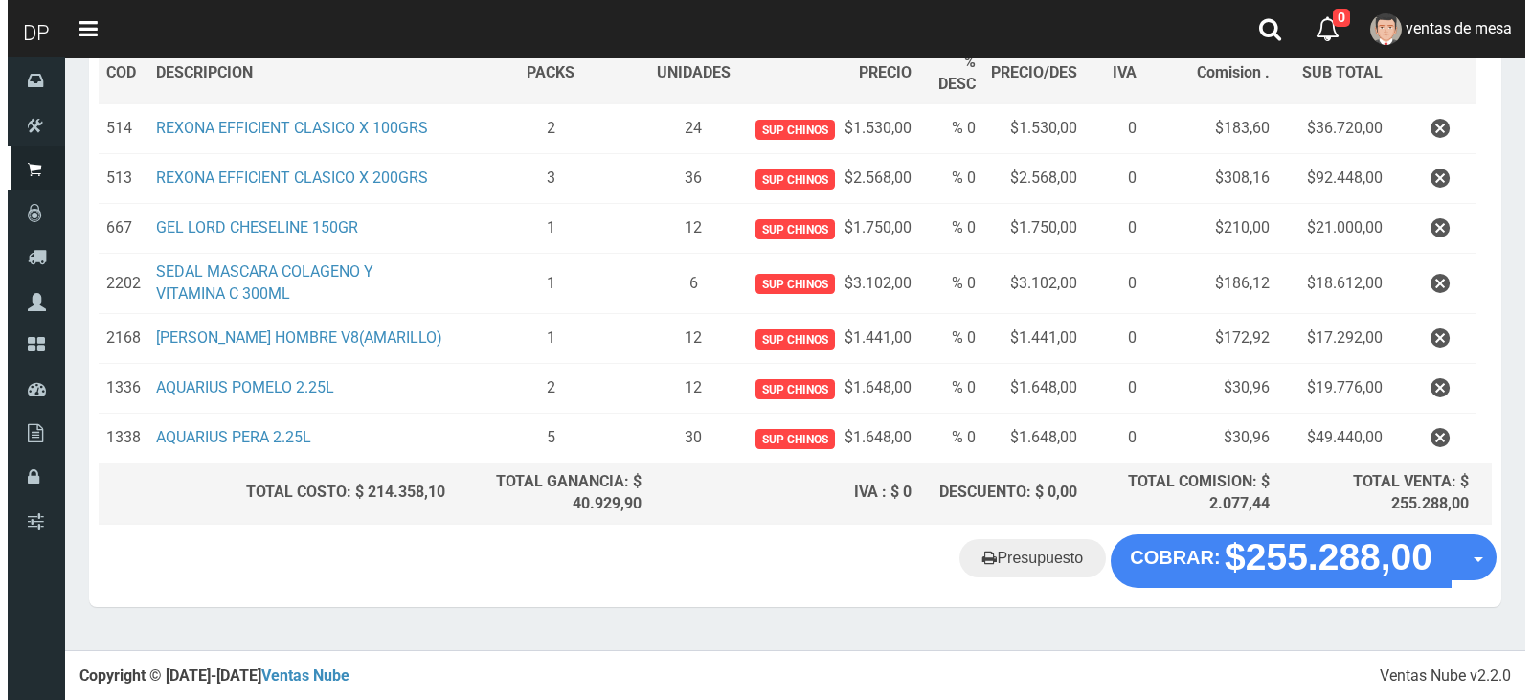
scroll to position [312, 0]
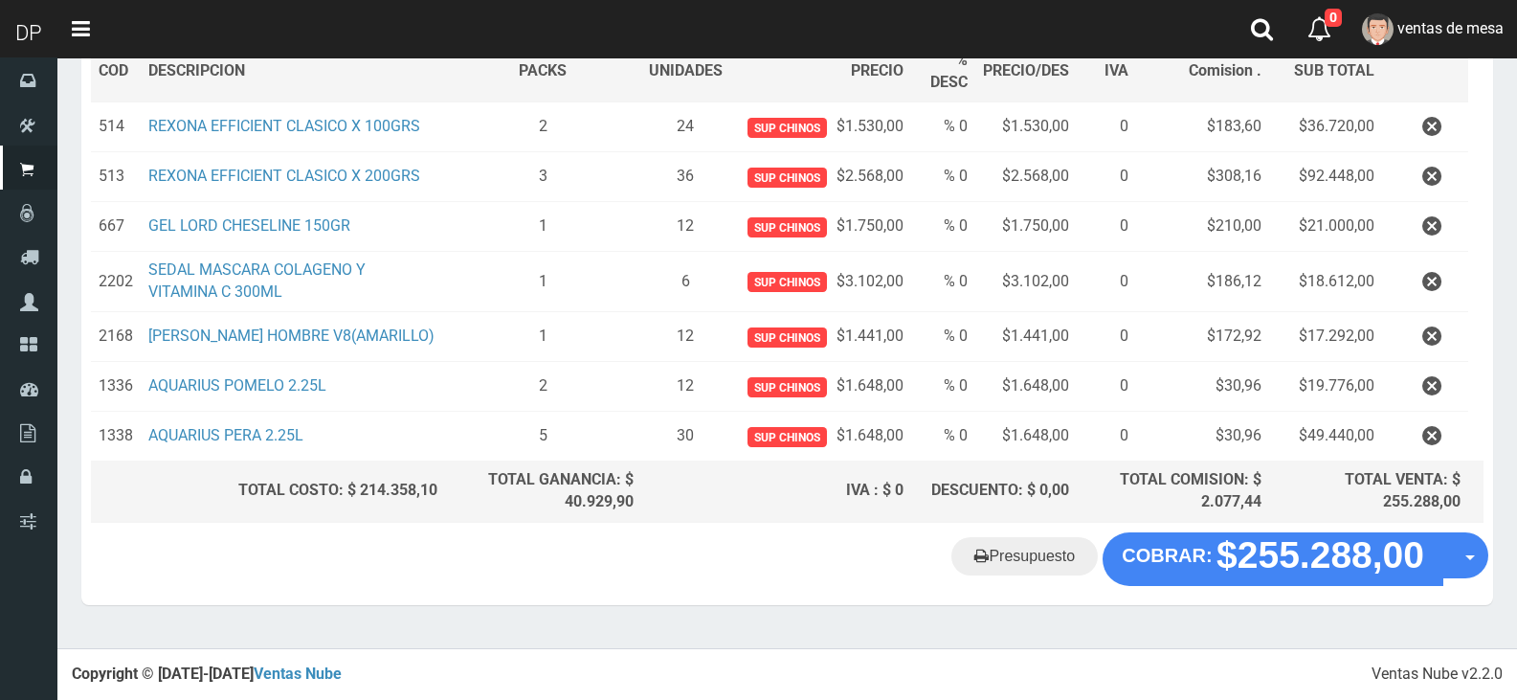
click at [1215, 532] on div "Cliente 2 SZ3C constituyentes 875(VILLA MARTELLI) Nuevo Listas venta publico Su…" at bounding box center [787, 198] width 1412 height 668
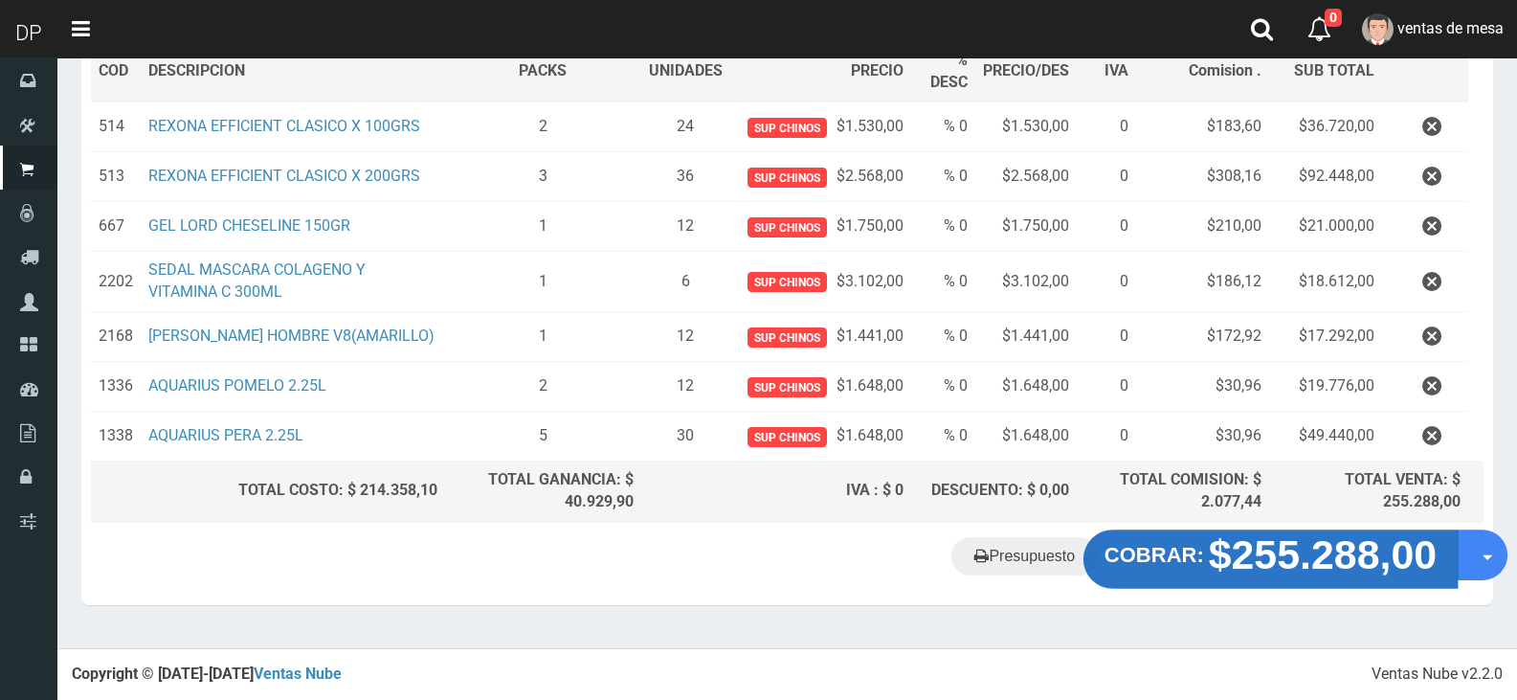
click at [1203, 540] on button "COBRAR: $255.288,00" at bounding box center [1271, 558] width 374 height 59
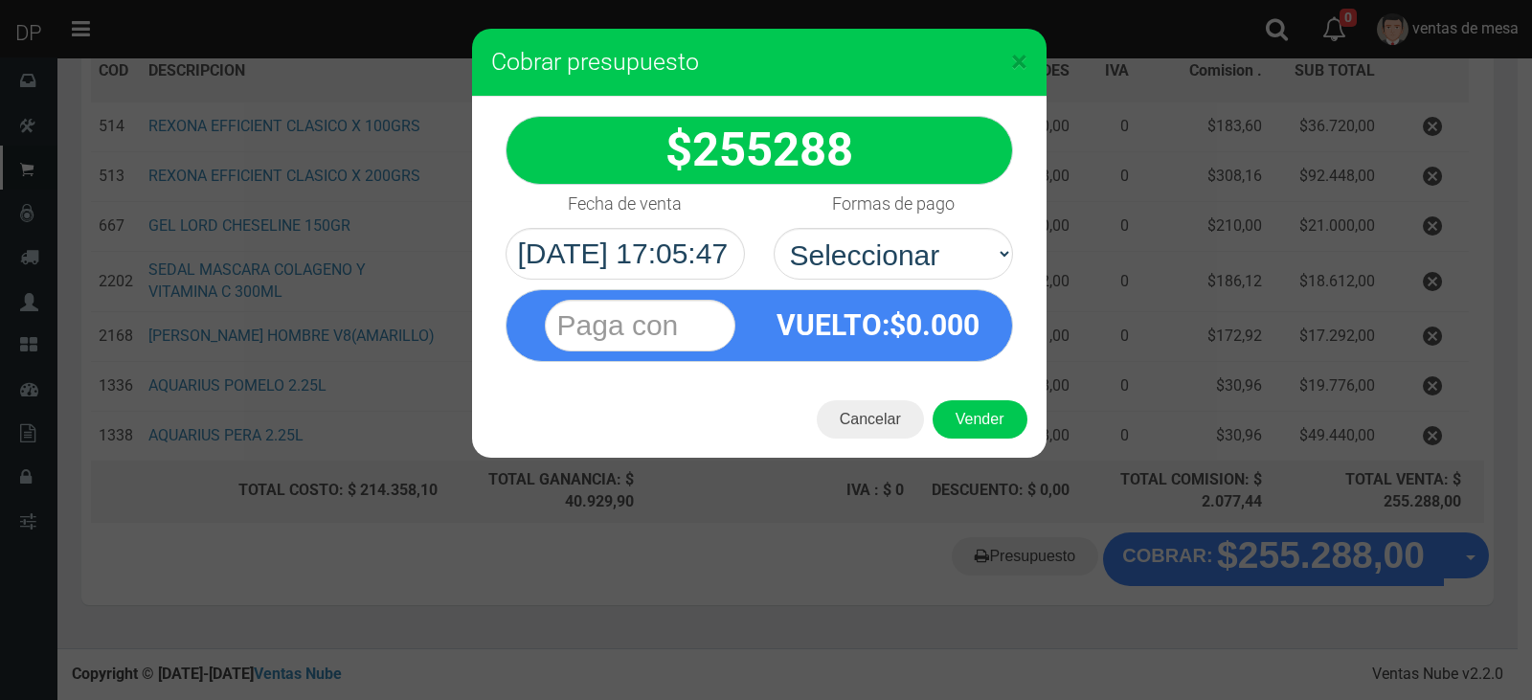
select select "Efectivo"
click at [773, 228] on select "Seleccionar Efectivo Tarjeta de Crédito Depósito Débito" at bounding box center [892, 254] width 239 height 52
click at [965, 406] on button "Vender" at bounding box center [979, 419] width 95 height 38
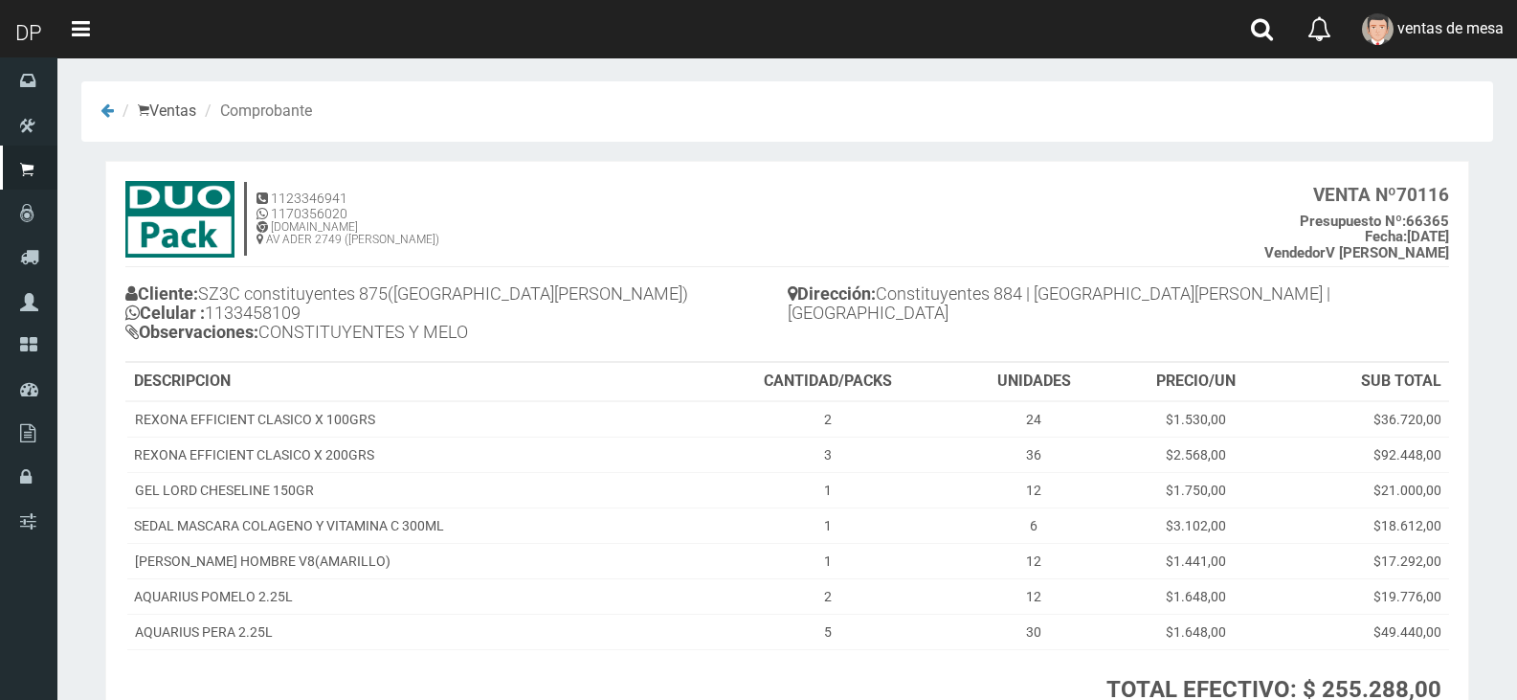
scroll to position [165, 0]
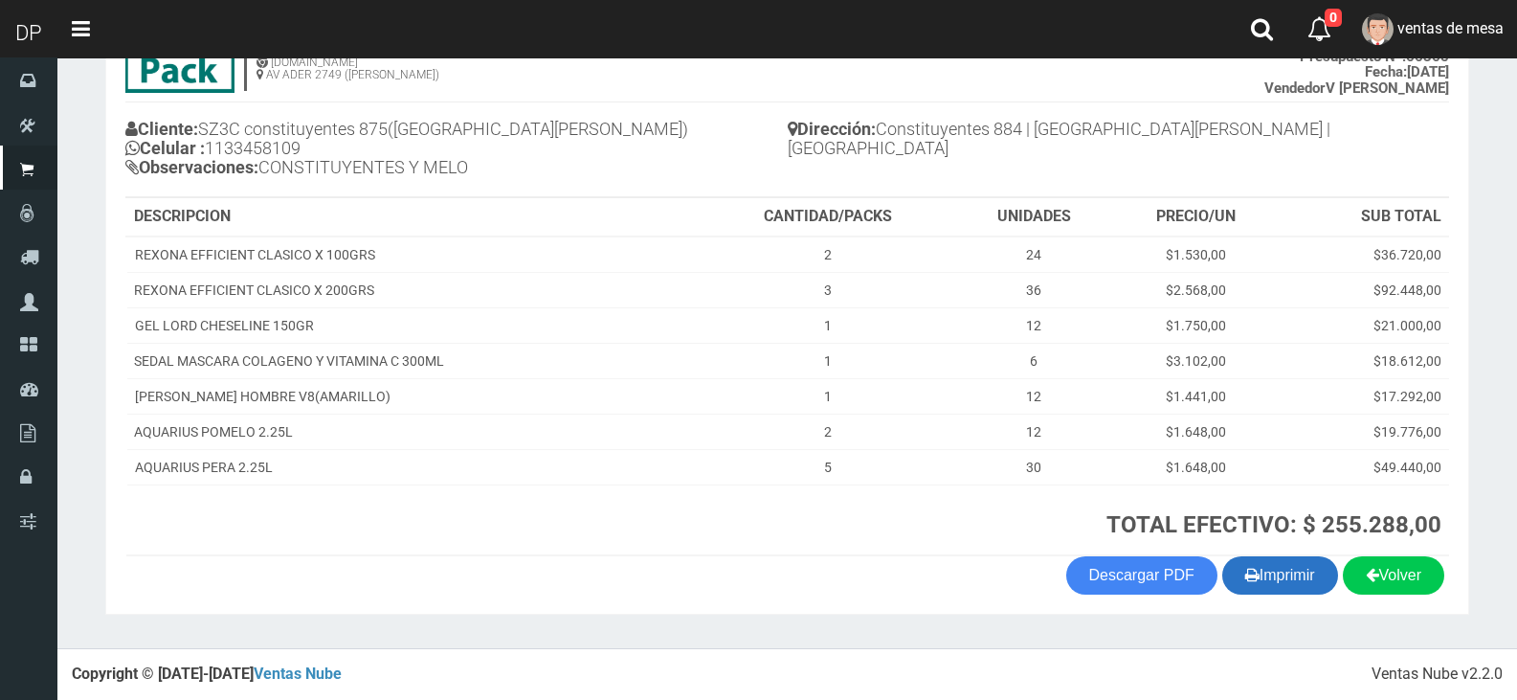
click at [1307, 584] on button "Imprimir" at bounding box center [1280, 575] width 116 height 38
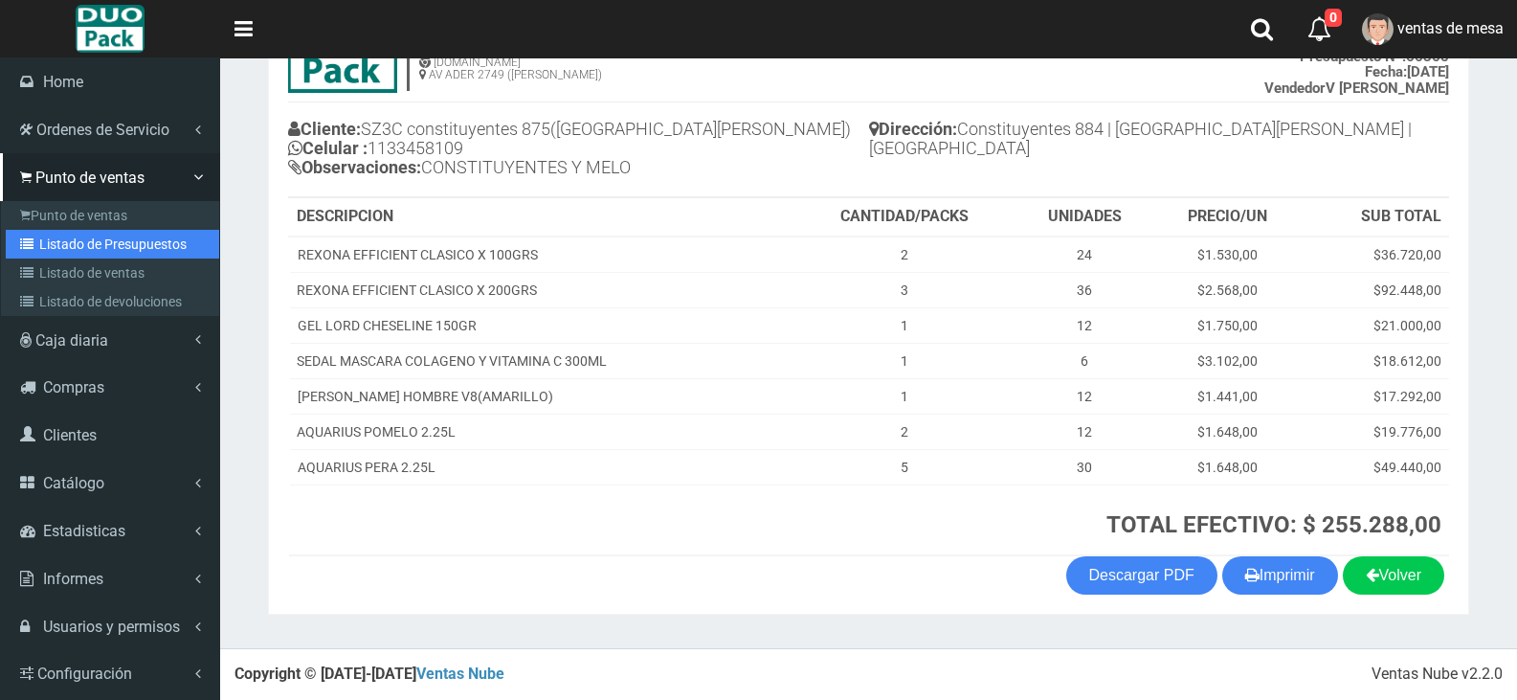
click at [53, 237] on link "Listado de Presupuestos" at bounding box center [112, 244] width 213 height 29
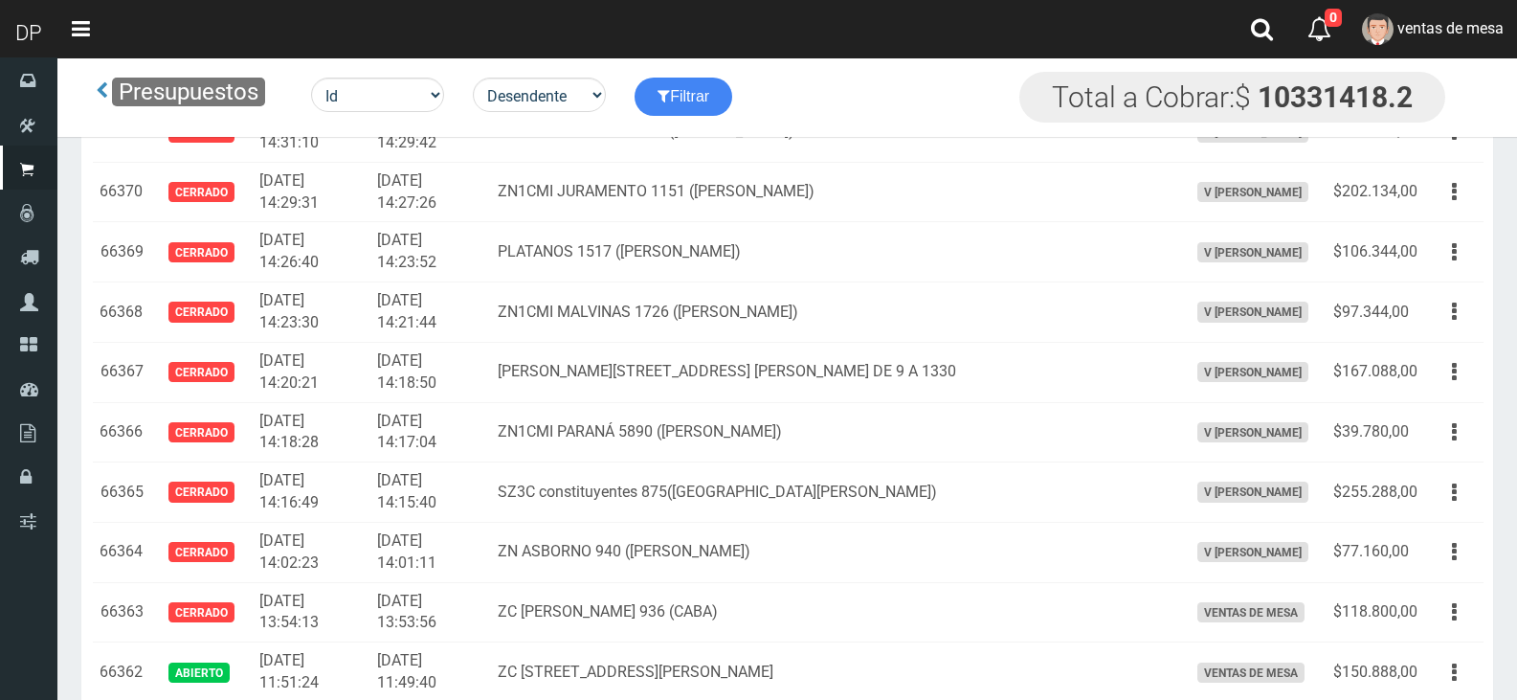
scroll to position [2183, 0]
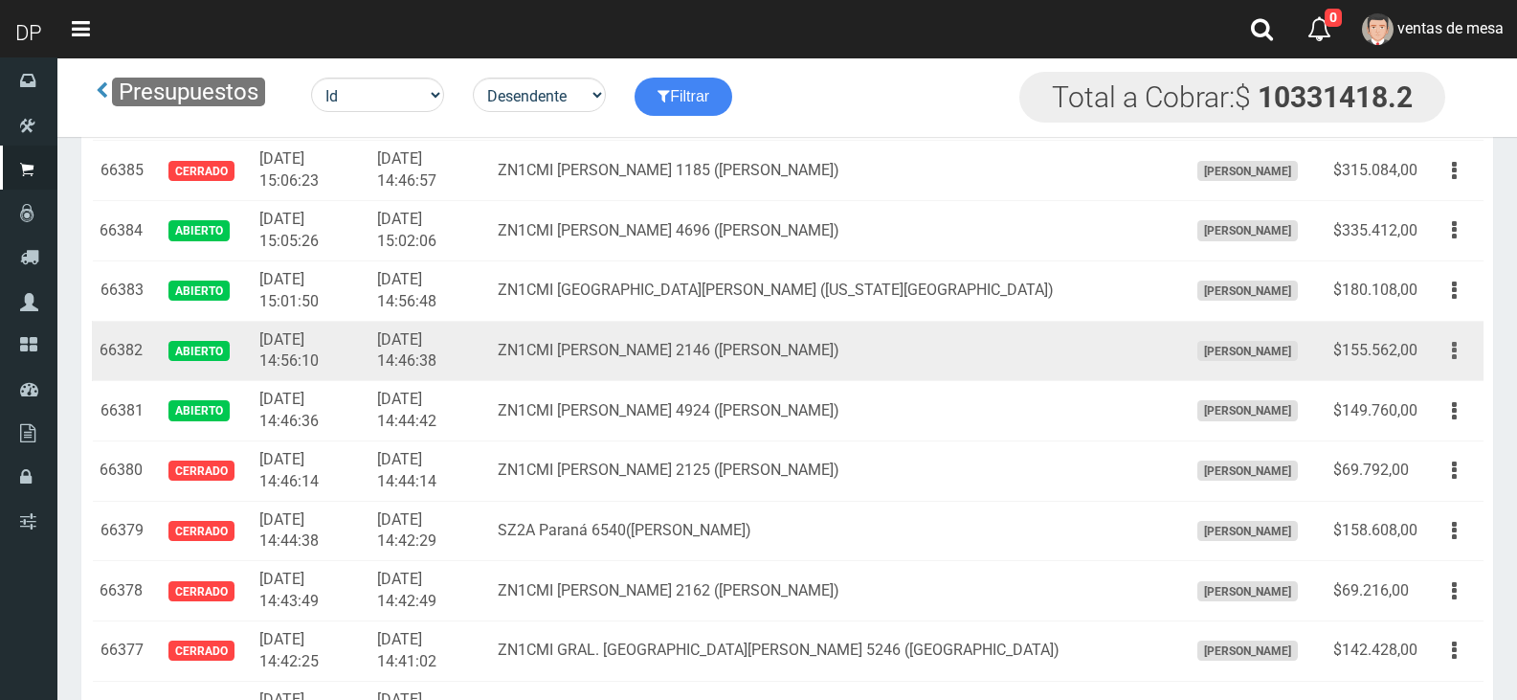
click at [1436, 356] on button "button" at bounding box center [1454, 351] width 43 height 34
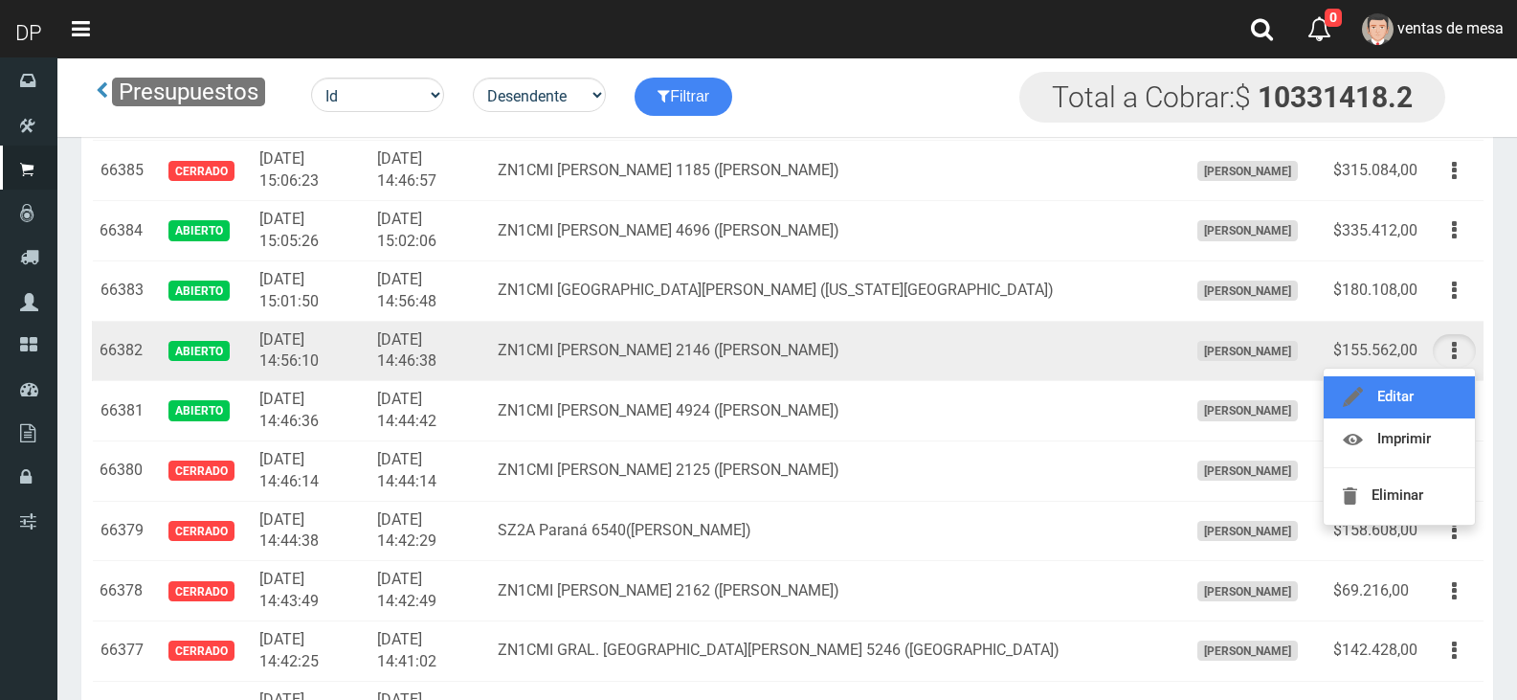
click at [1448, 396] on link "Editar" at bounding box center [1399, 397] width 151 height 42
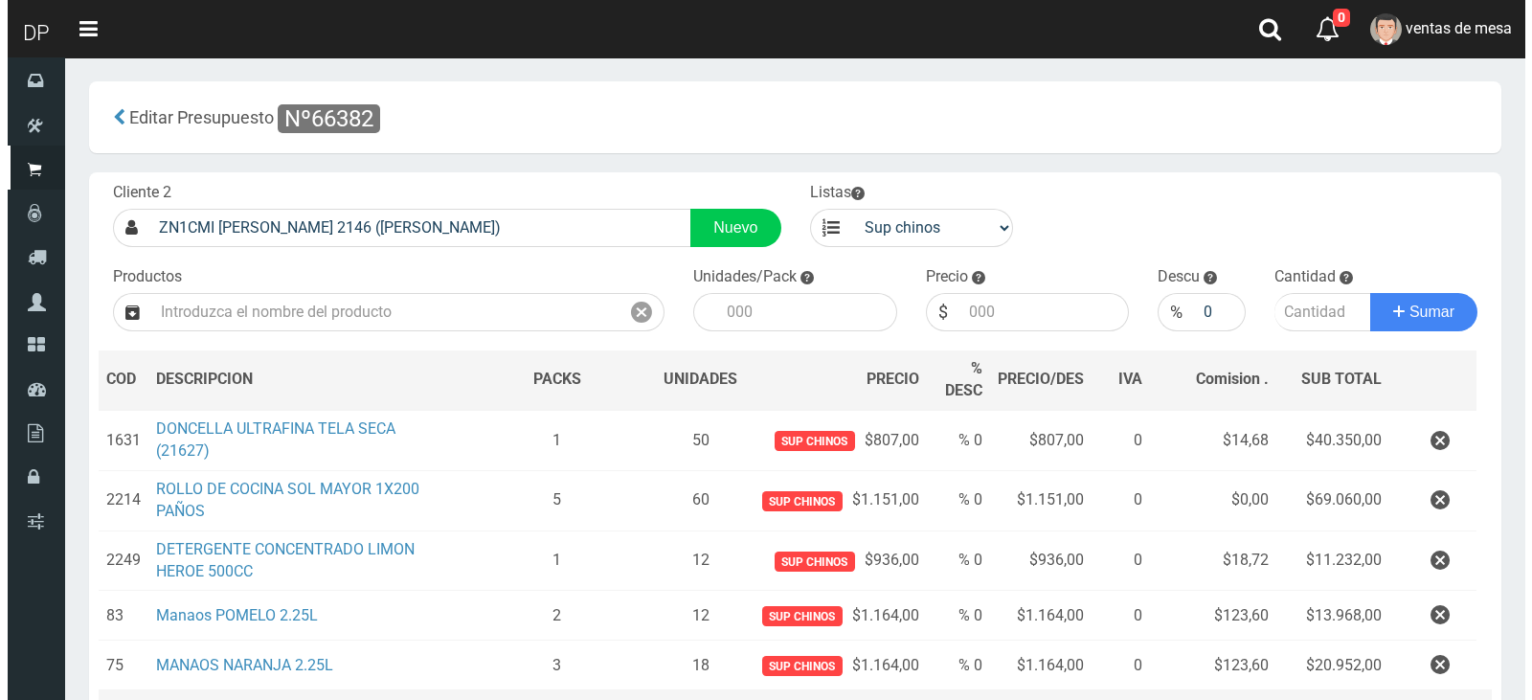
scroll to position [223, 0]
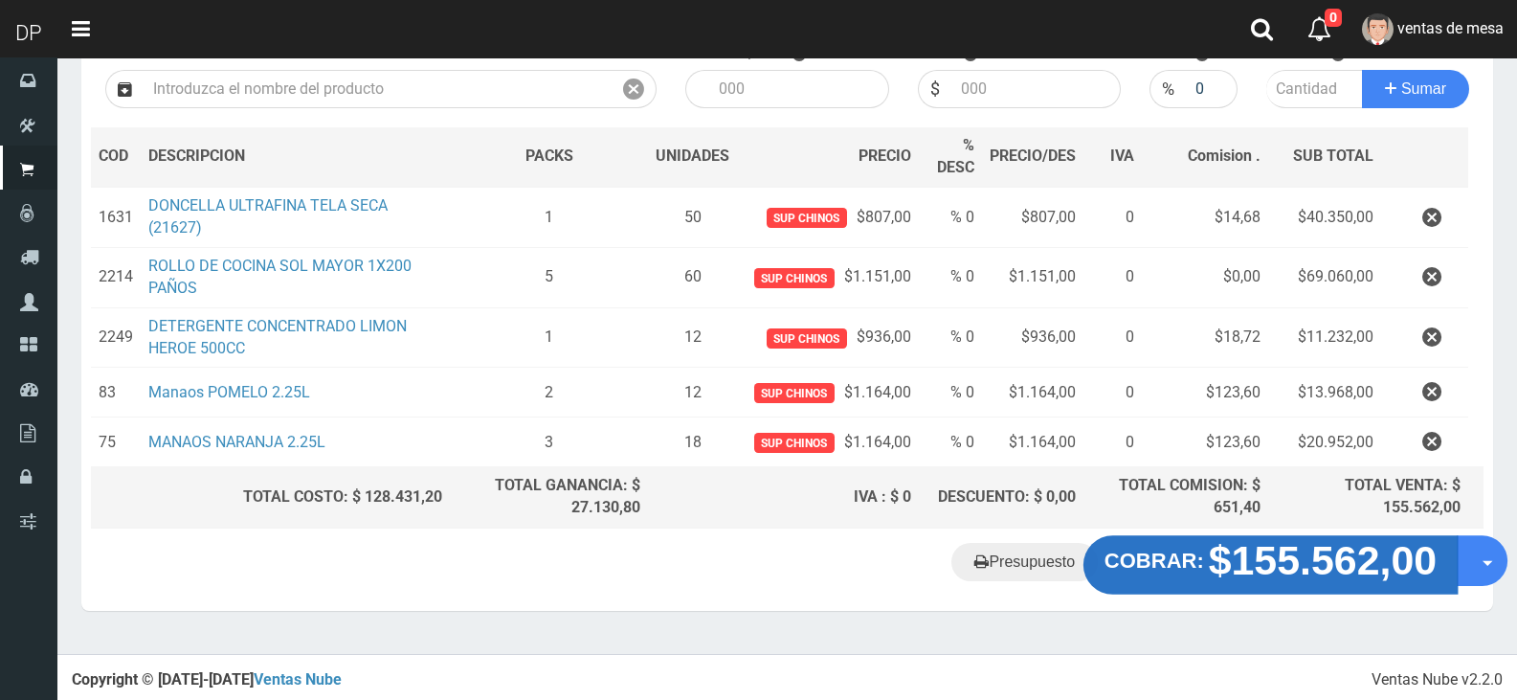
click at [1166, 561] on strong "COBRAR:" at bounding box center [1155, 560] width 100 height 23
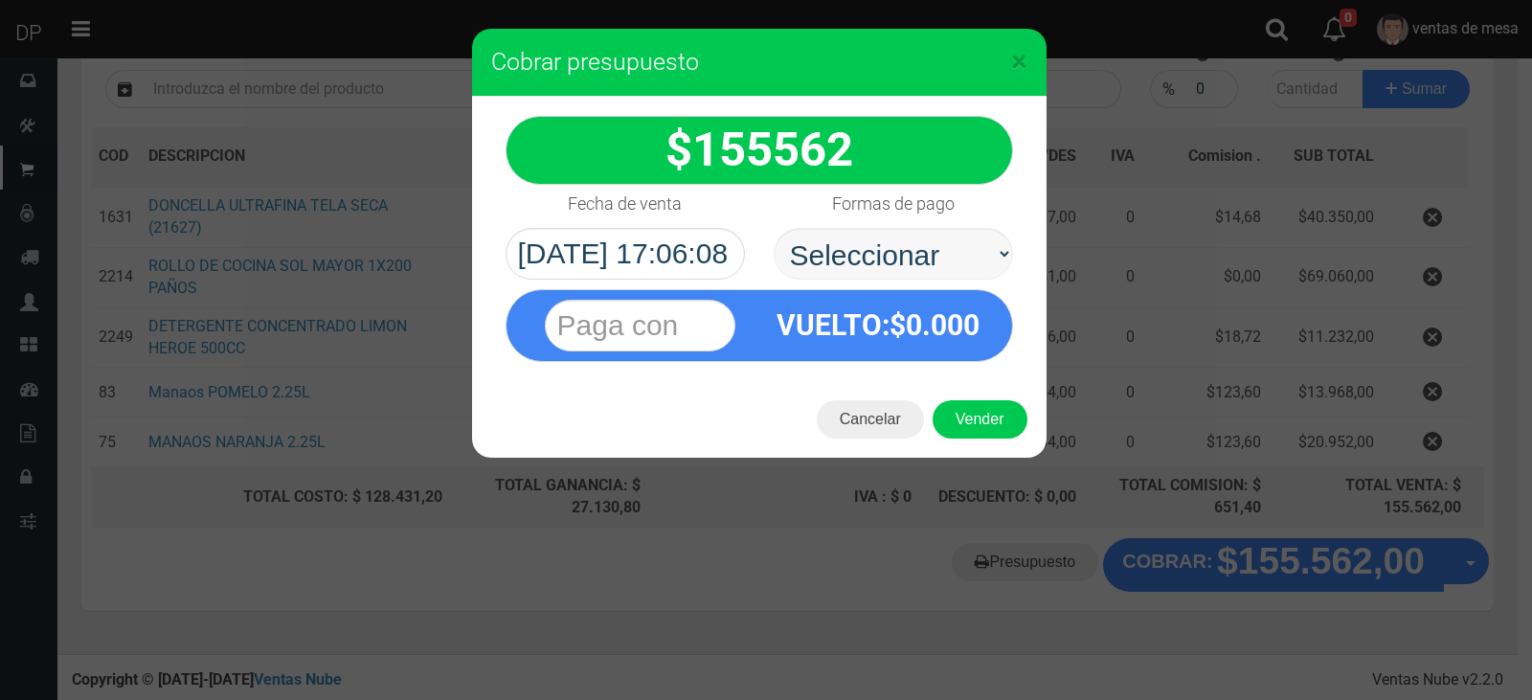
select select "Efectivo"
click at [773, 228] on select "Seleccionar Efectivo Tarjeta de Crédito Depósito Débito" at bounding box center [892, 254] width 239 height 52
click at [975, 414] on button "Vender" at bounding box center [979, 419] width 95 height 38
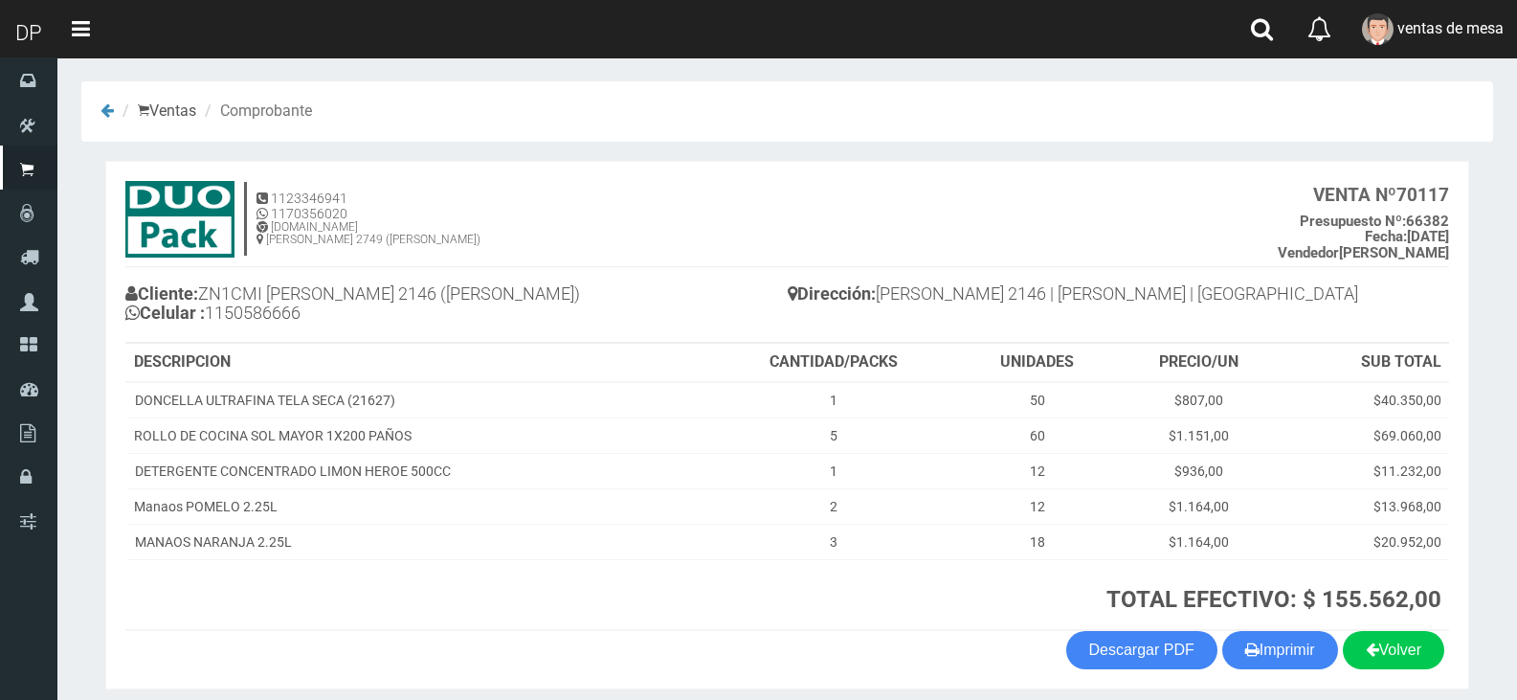
scroll to position [75, 0]
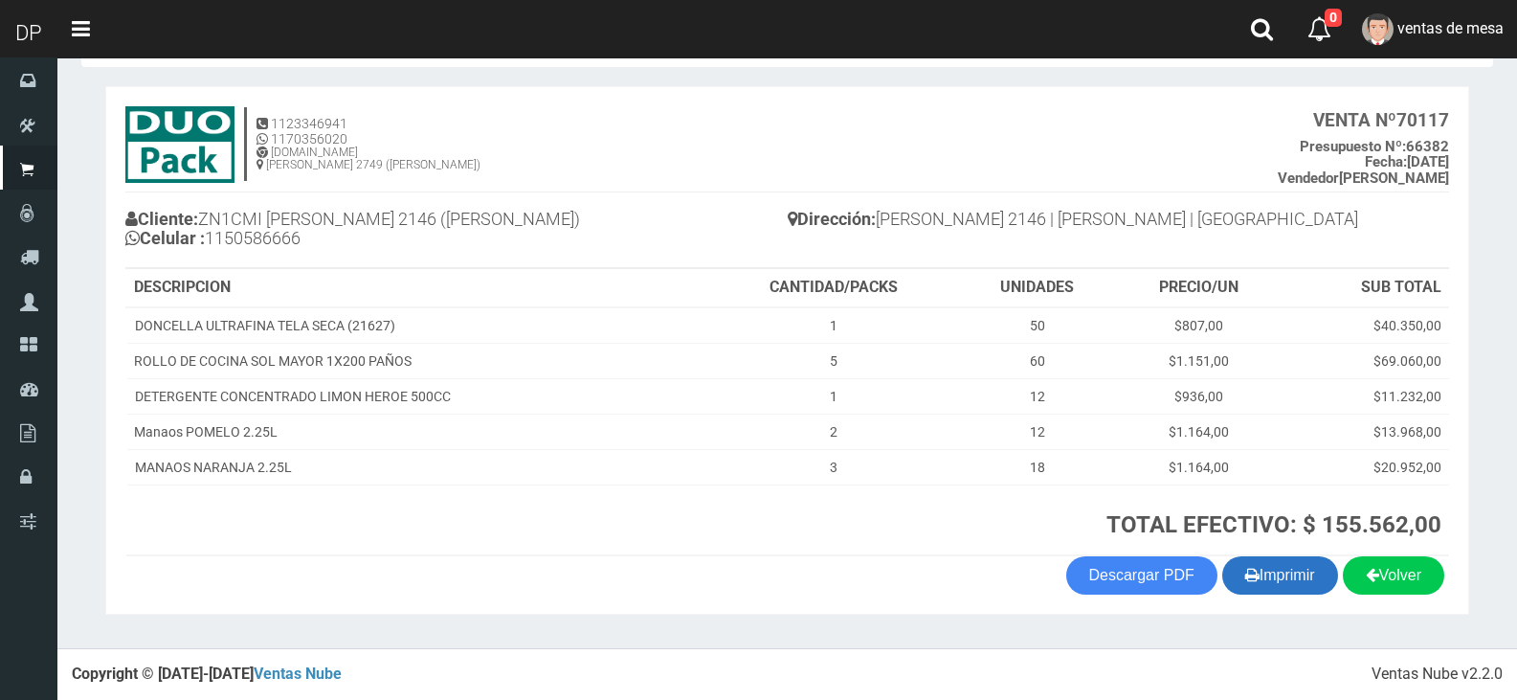
click at [1264, 571] on button "Imprimir" at bounding box center [1280, 575] width 116 height 38
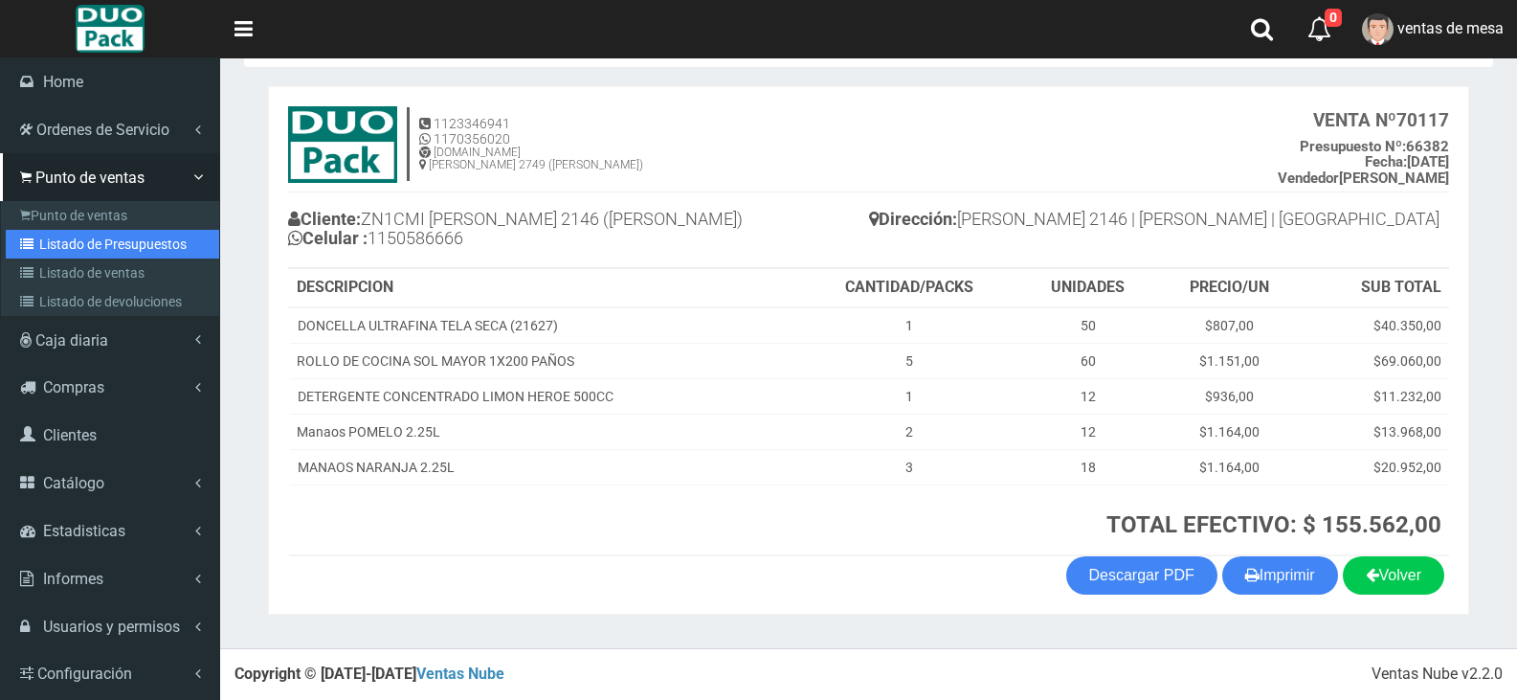
click at [50, 235] on link "Listado de Presupuestos" at bounding box center [112, 244] width 213 height 29
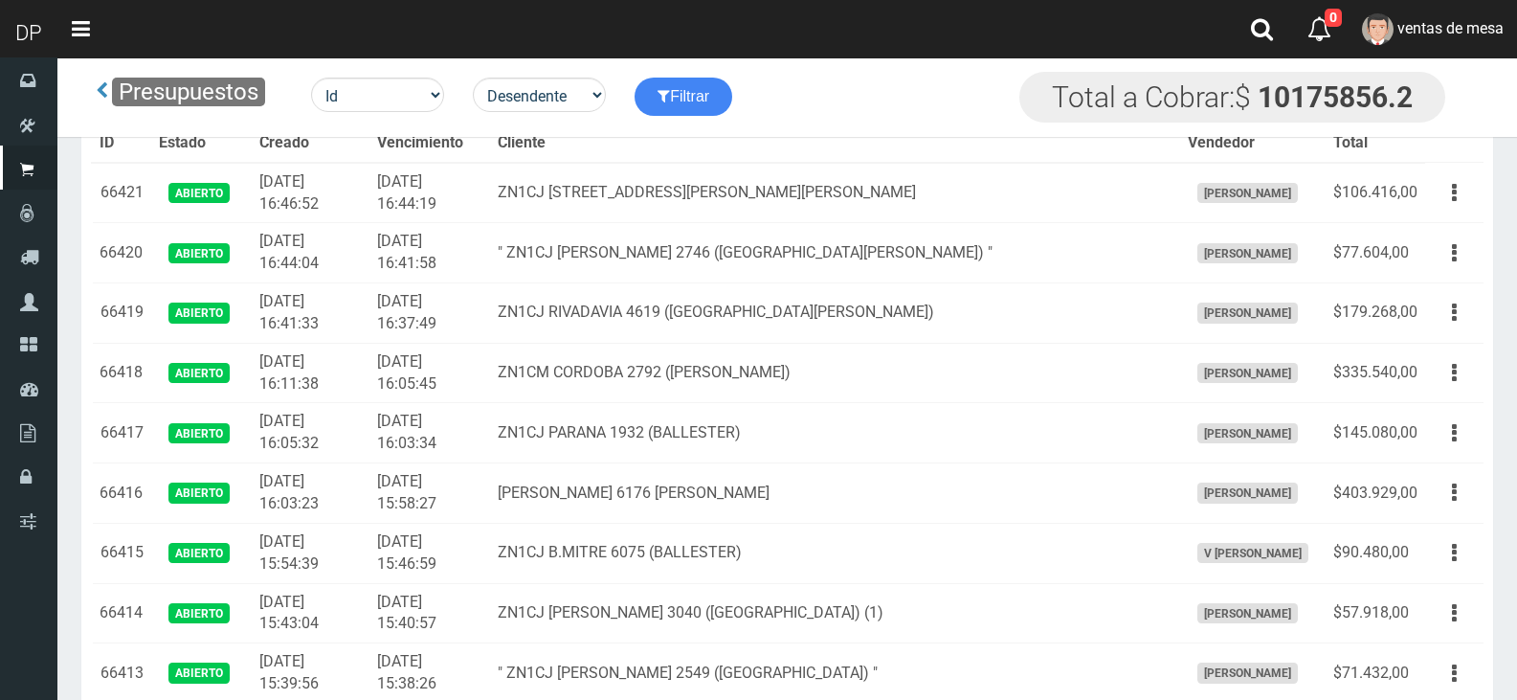
scroll to position [1862, 0]
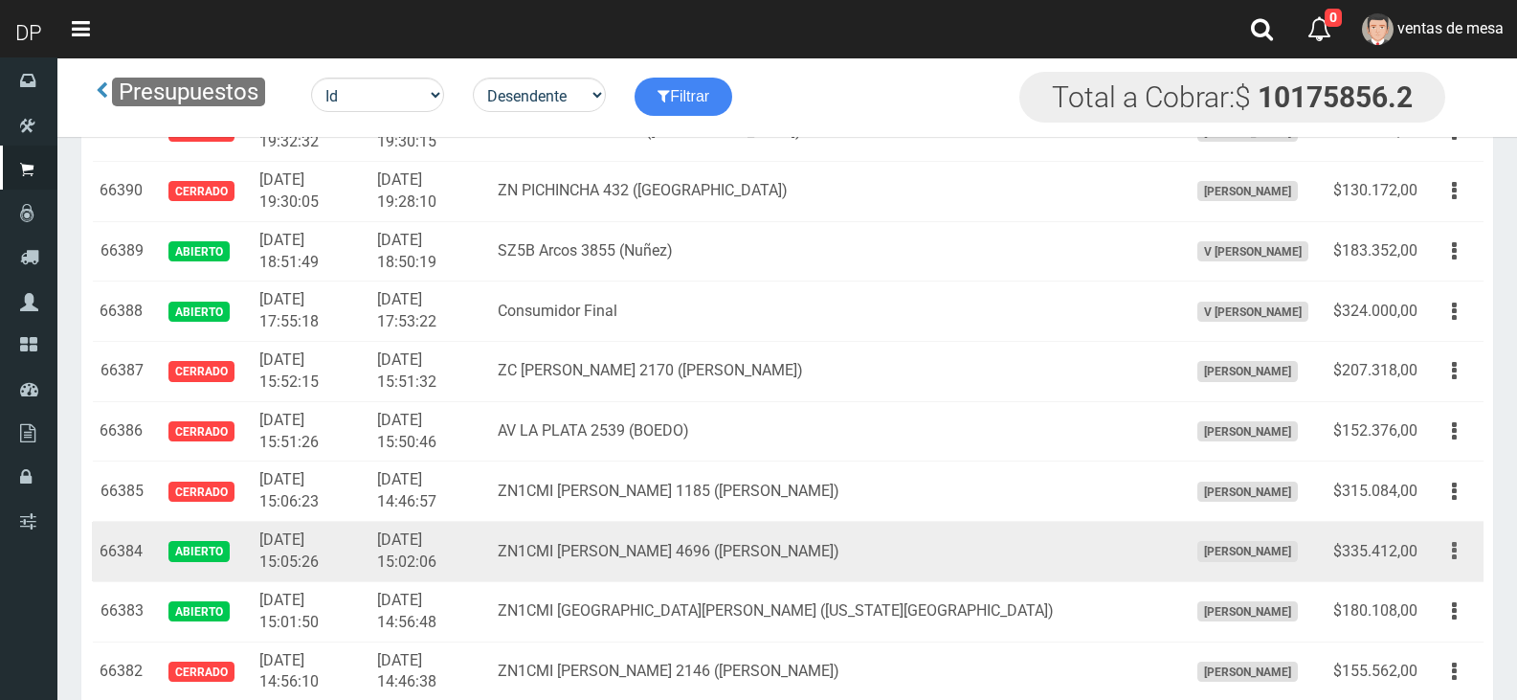
click at [1447, 552] on button "button" at bounding box center [1454, 551] width 43 height 34
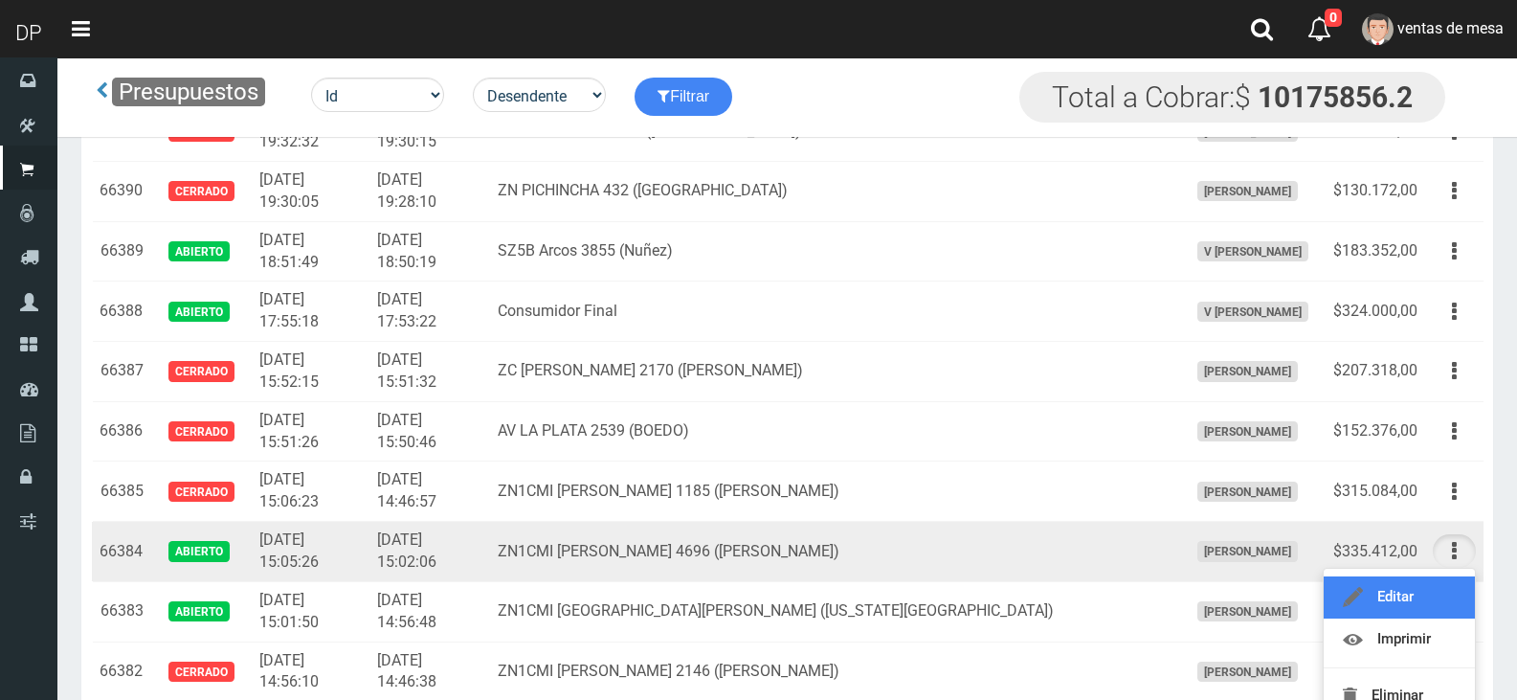
click at [1451, 593] on link "Editar" at bounding box center [1399, 597] width 151 height 42
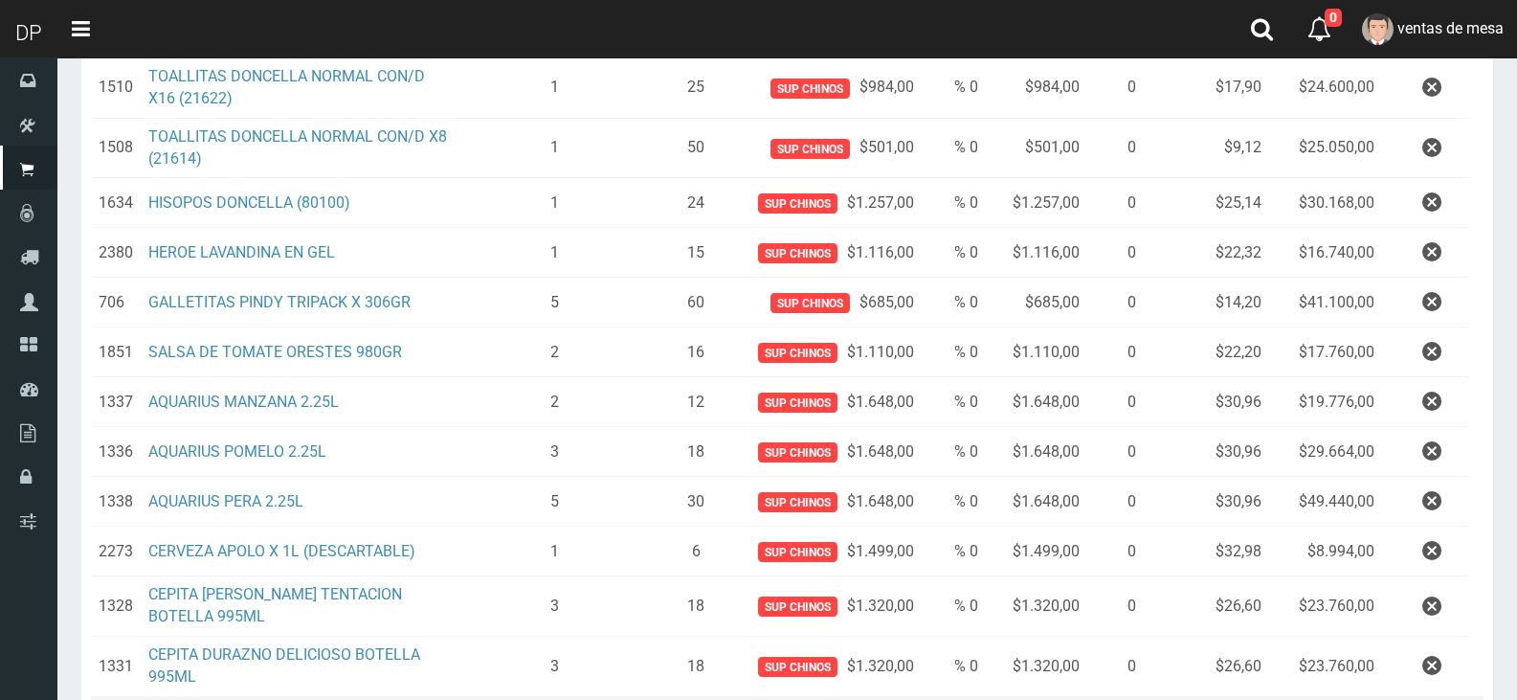
scroll to position [641, 0]
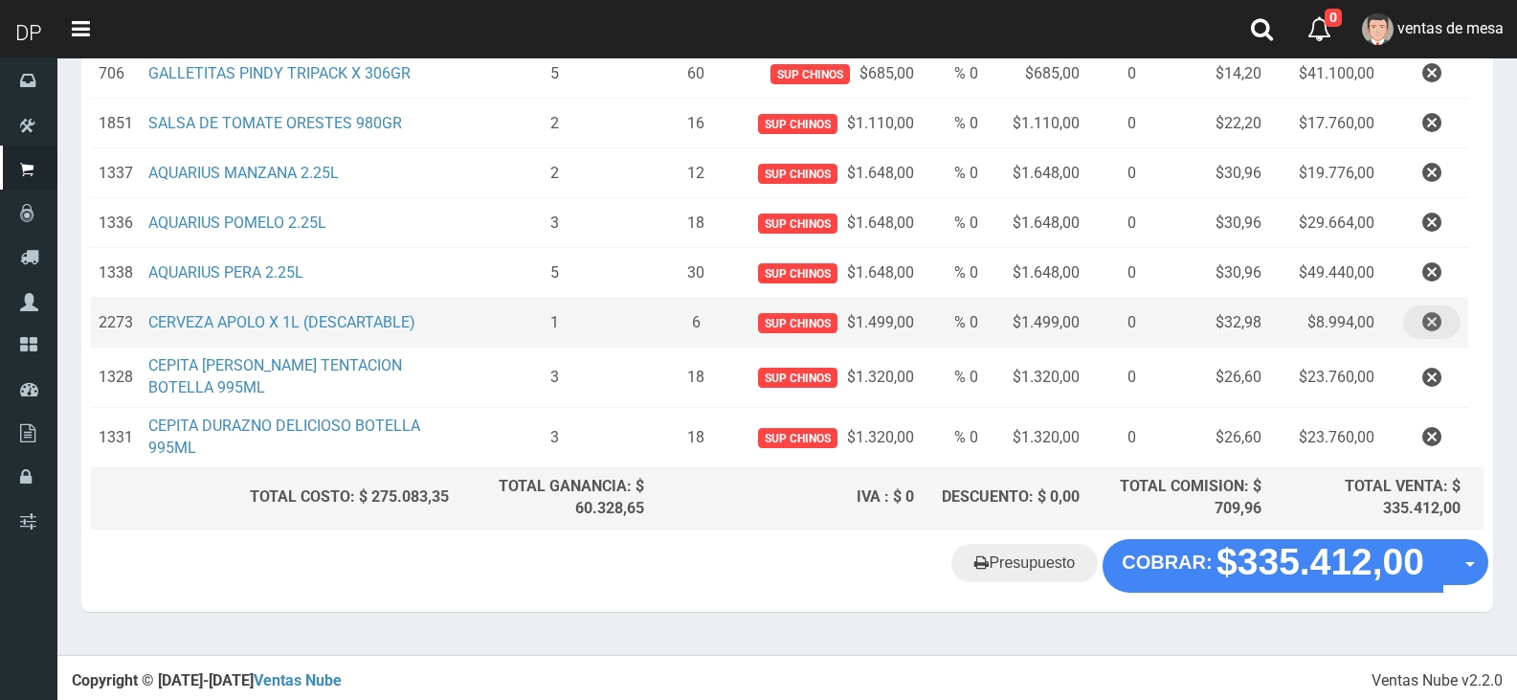
click at [1444, 330] on button "button" at bounding box center [1431, 322] width 57 height 34
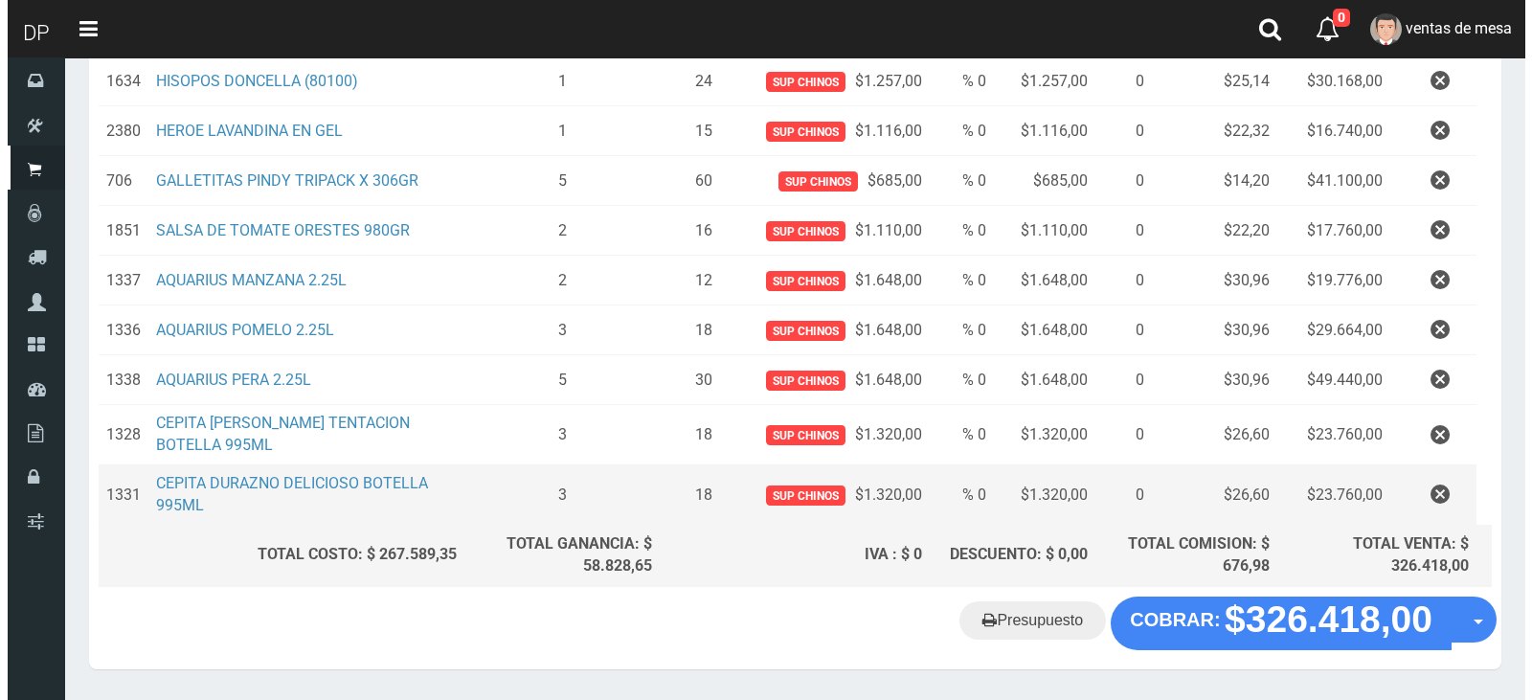
scroll to position [592, 0]
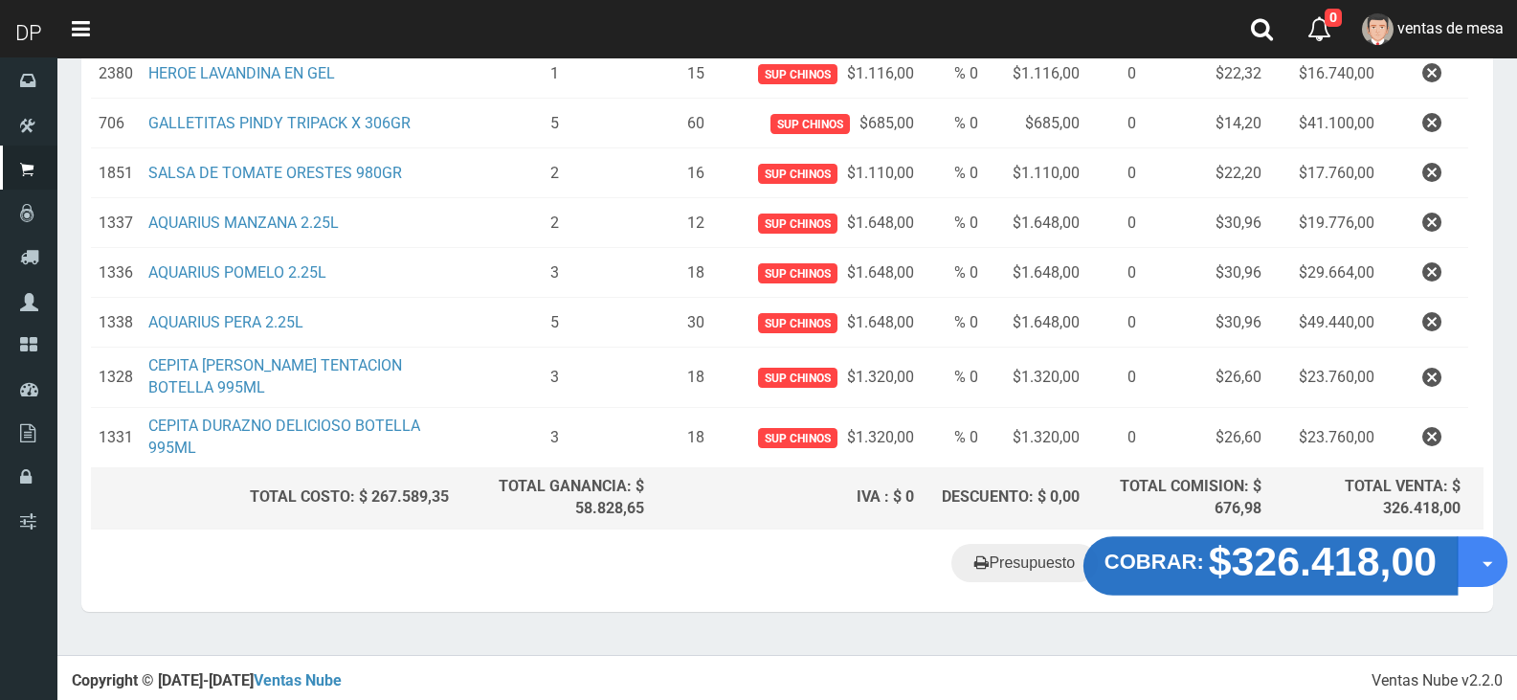
click at [1213, 548] on strong "$326.418,00" at bounding box center [1323, 560] width 229 height 45
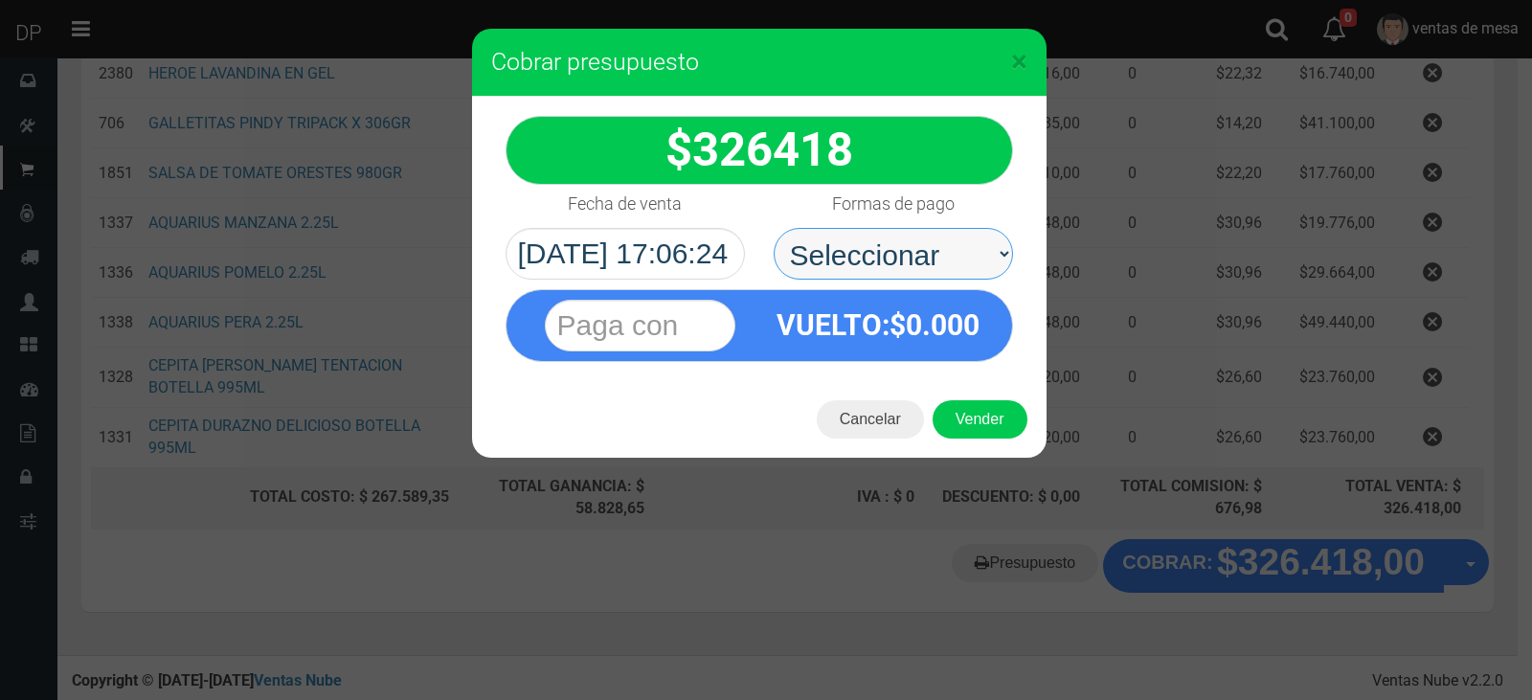
click at [931, 257] on select "Seleccionar Efectivo Tarjeta de Crédito Depósito Débito" at bounding box center [892, 254] width 239 height 52
select select "Efectivo"
click at [773, 228] on select "Seleccionar Efectivo Tarjeta de Crédito Depósito Débito" at bounding box center [892, 254] width 239 height 52
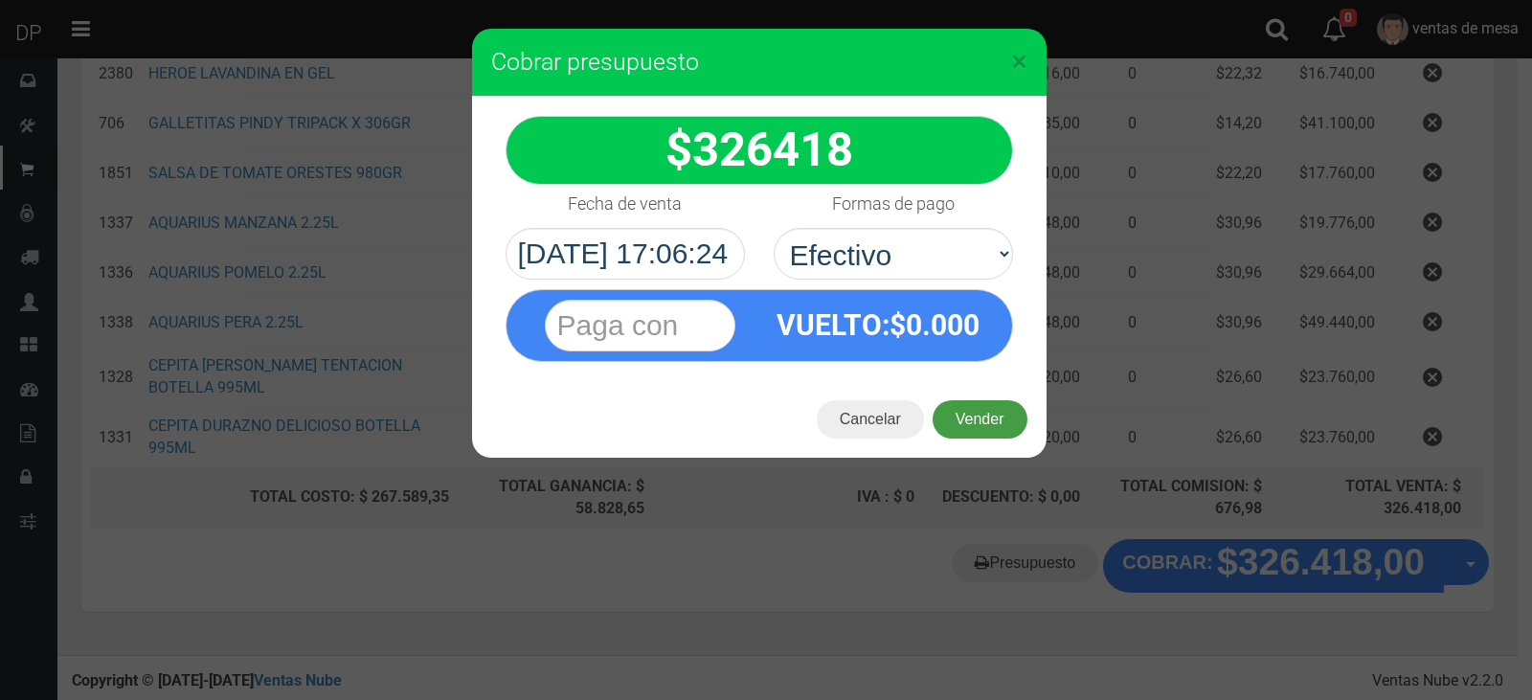
click at [973, 414] on button "Vender" at bounding box center [979, 419] width 95 height 38
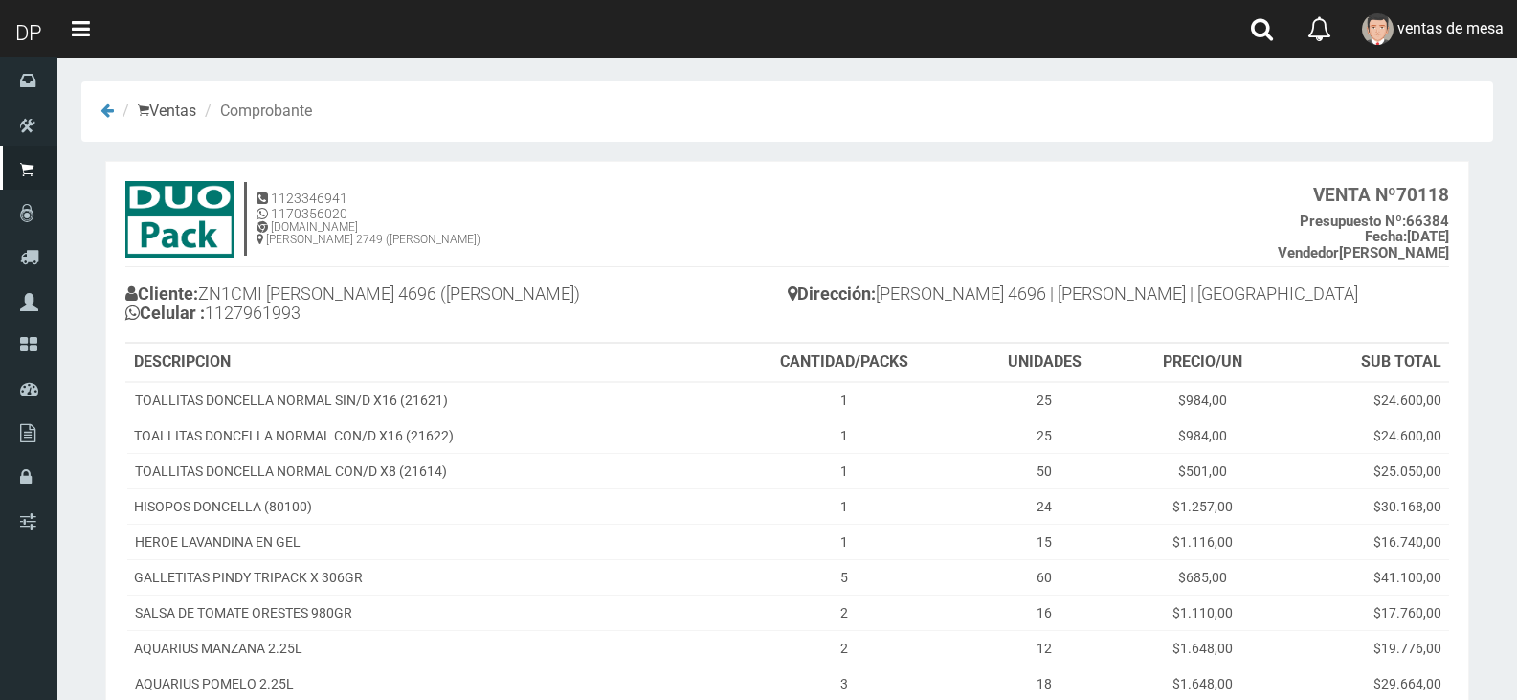
scroll to position [323, 0]
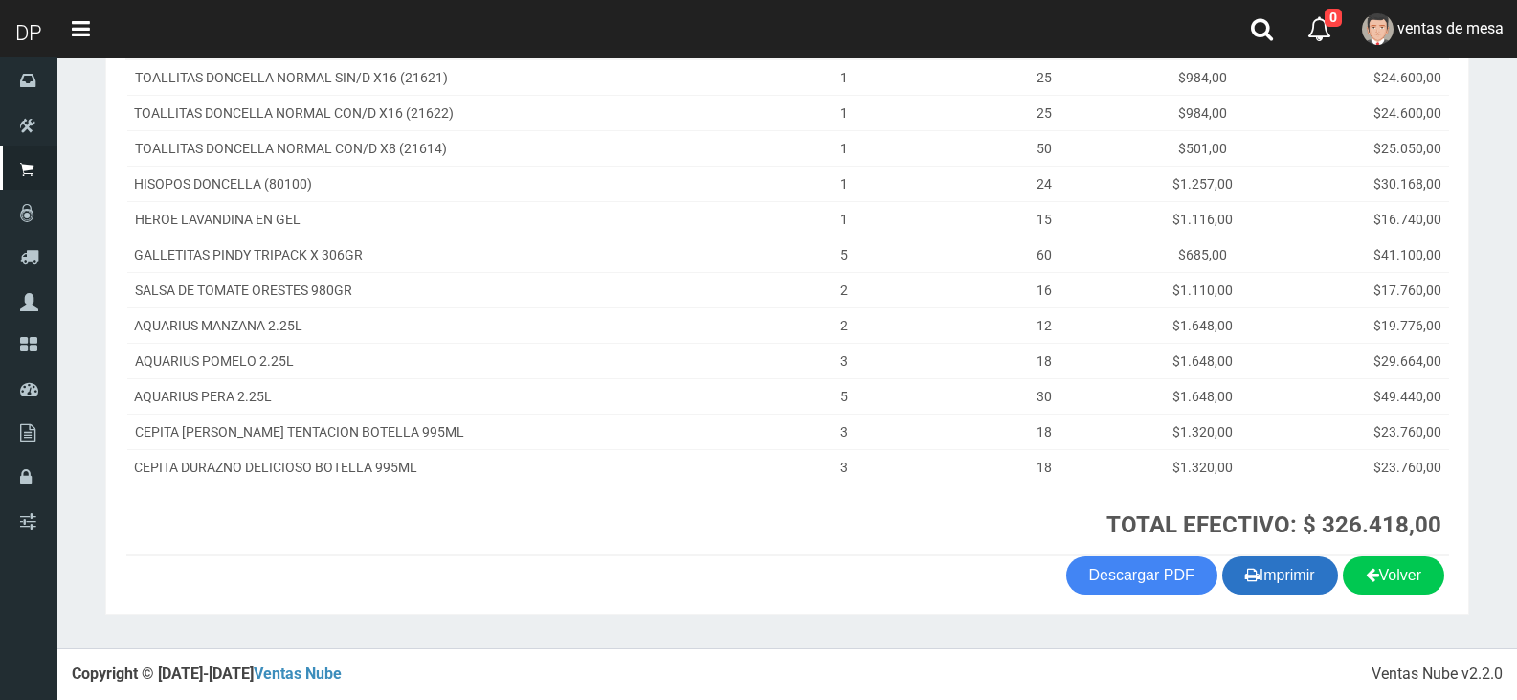
click at [1280, 583] on button "Imprimir" at bounding box center [1280, 575] width 116 height 38
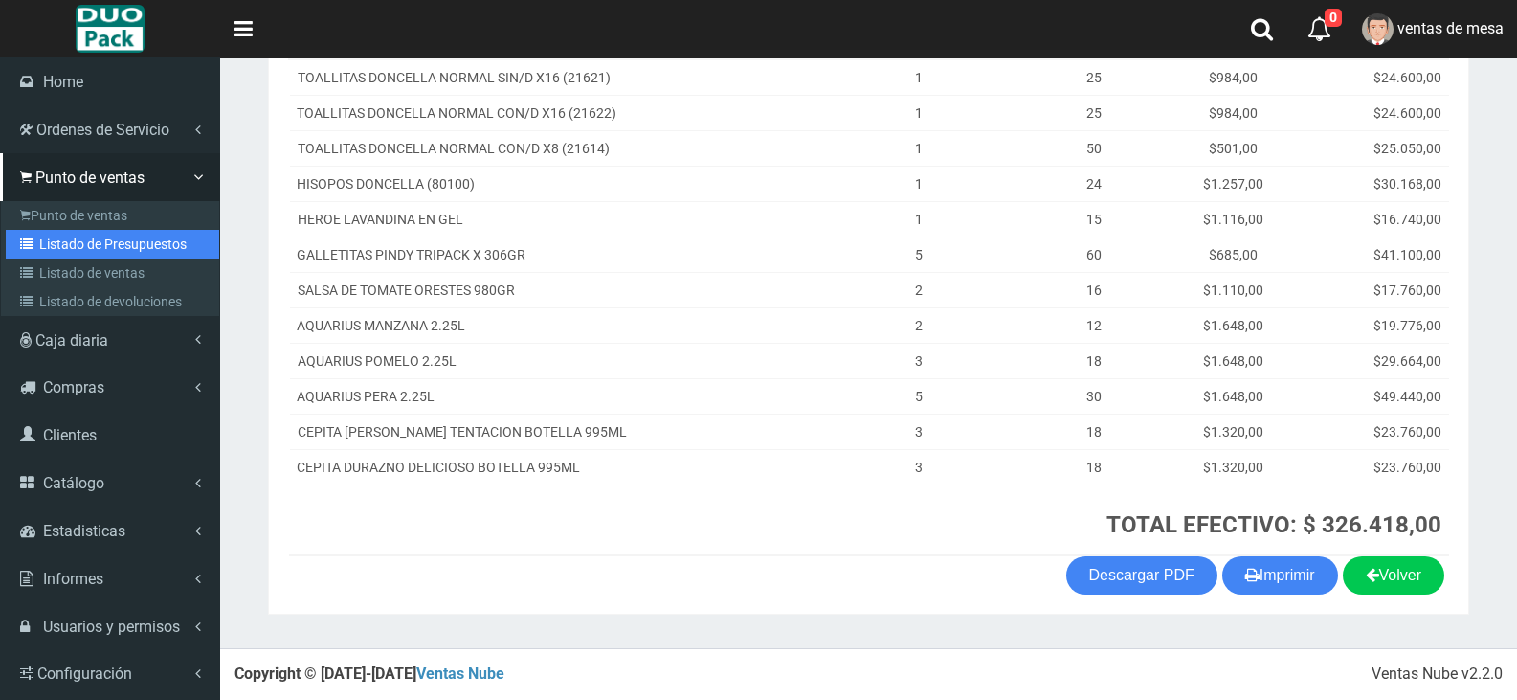
click at [59, 249] on link "Listado de Presupuestos" at bounding box center [112, 244] width 213 height 29
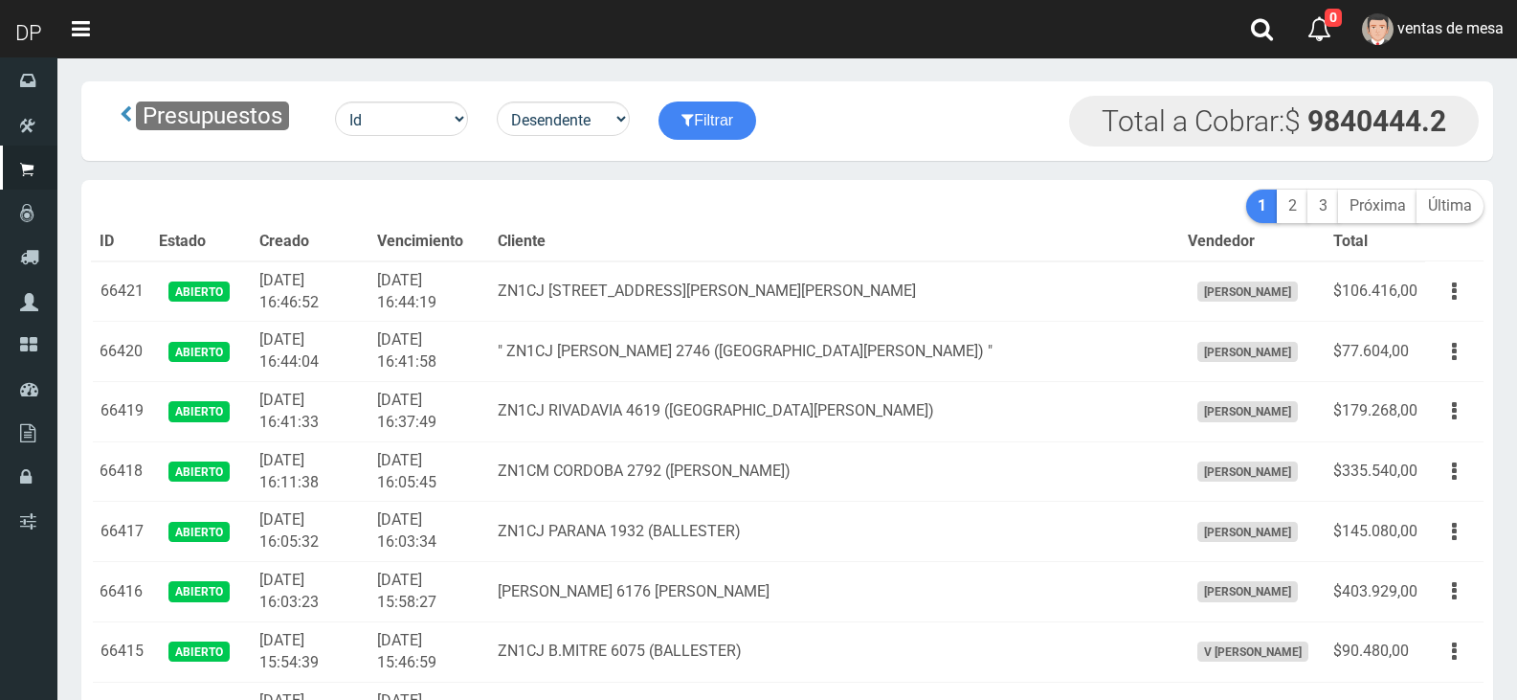
click at [762, 247] on th "Cliente" at bounding box center [834, 242] width 689 height 38
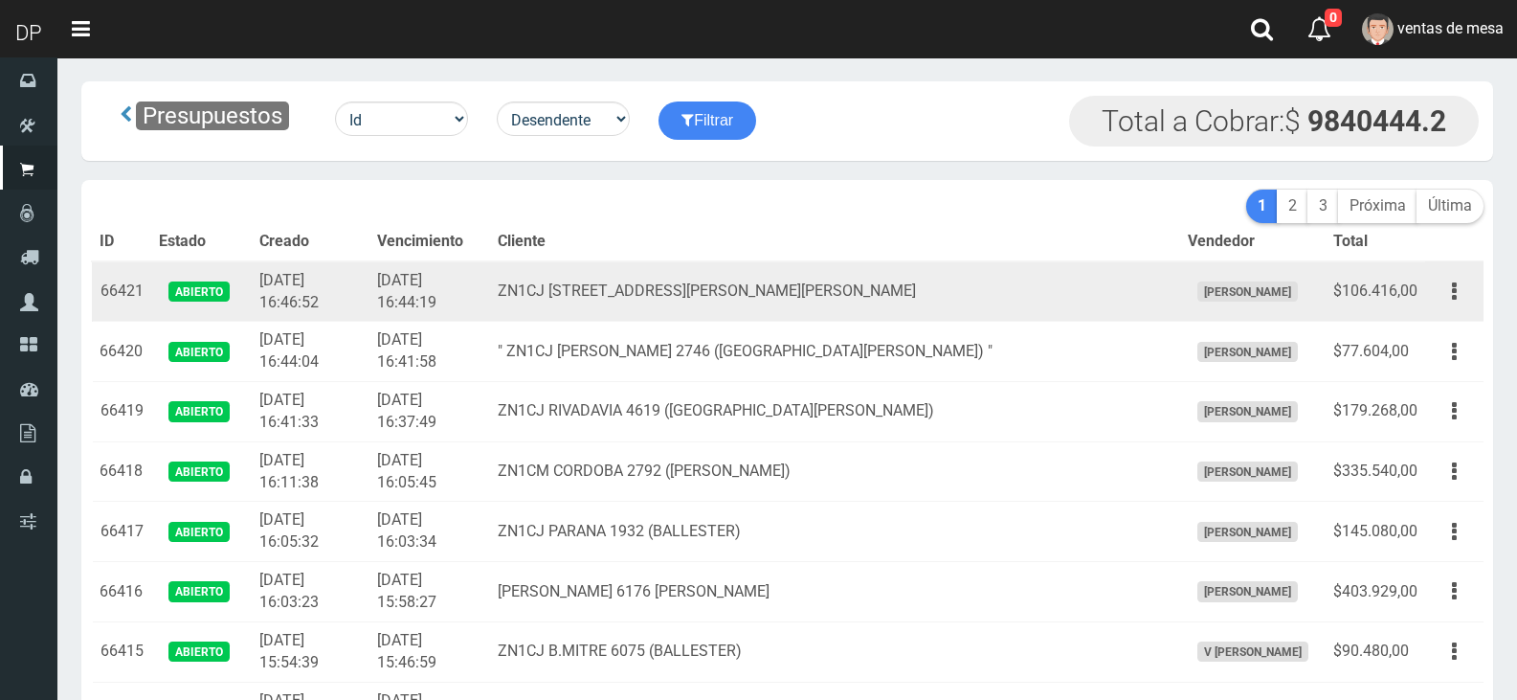
scroll to position [1862, 0]
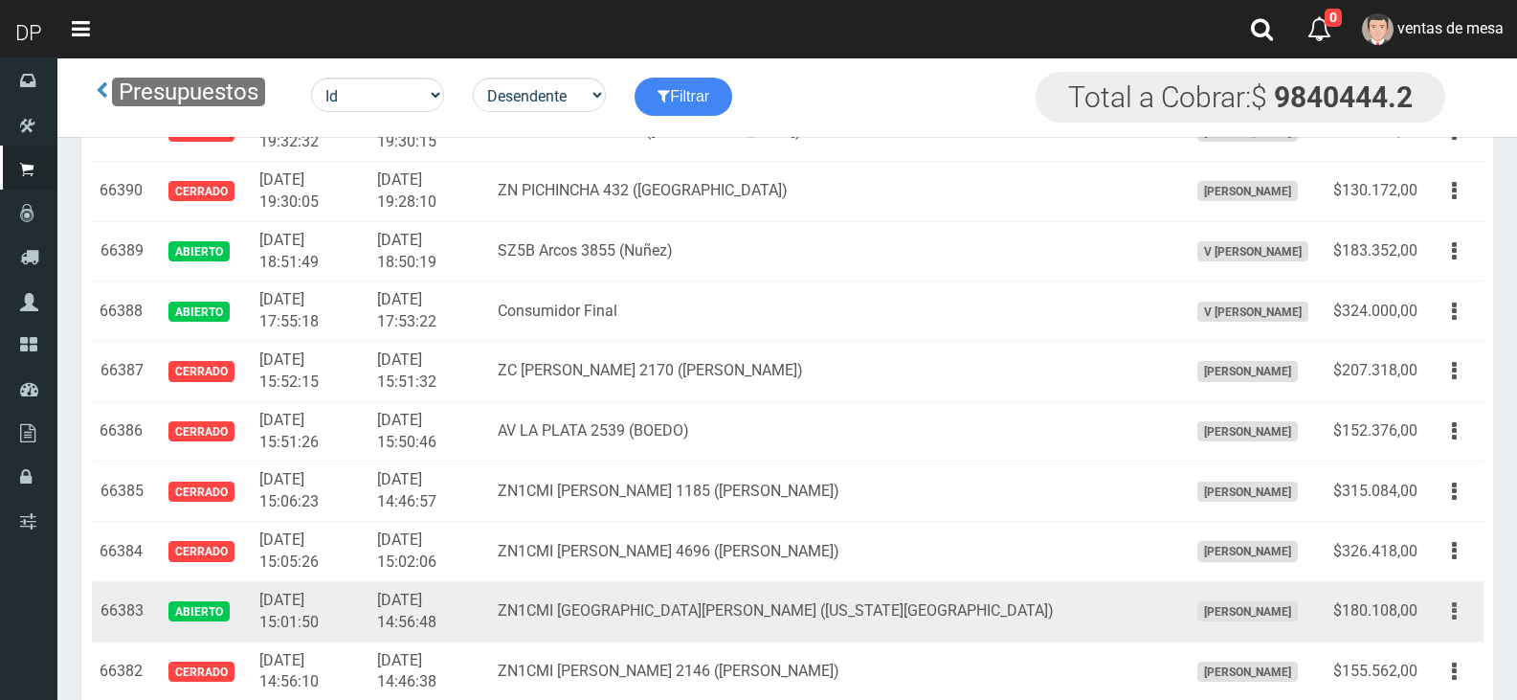
click at [1438, 611] on button "button" at bounding box center [1454, 611] width 43 height 34
click at [1443, 643] on link "Editar" at bounding box center [1399, 658] width 151 height 42
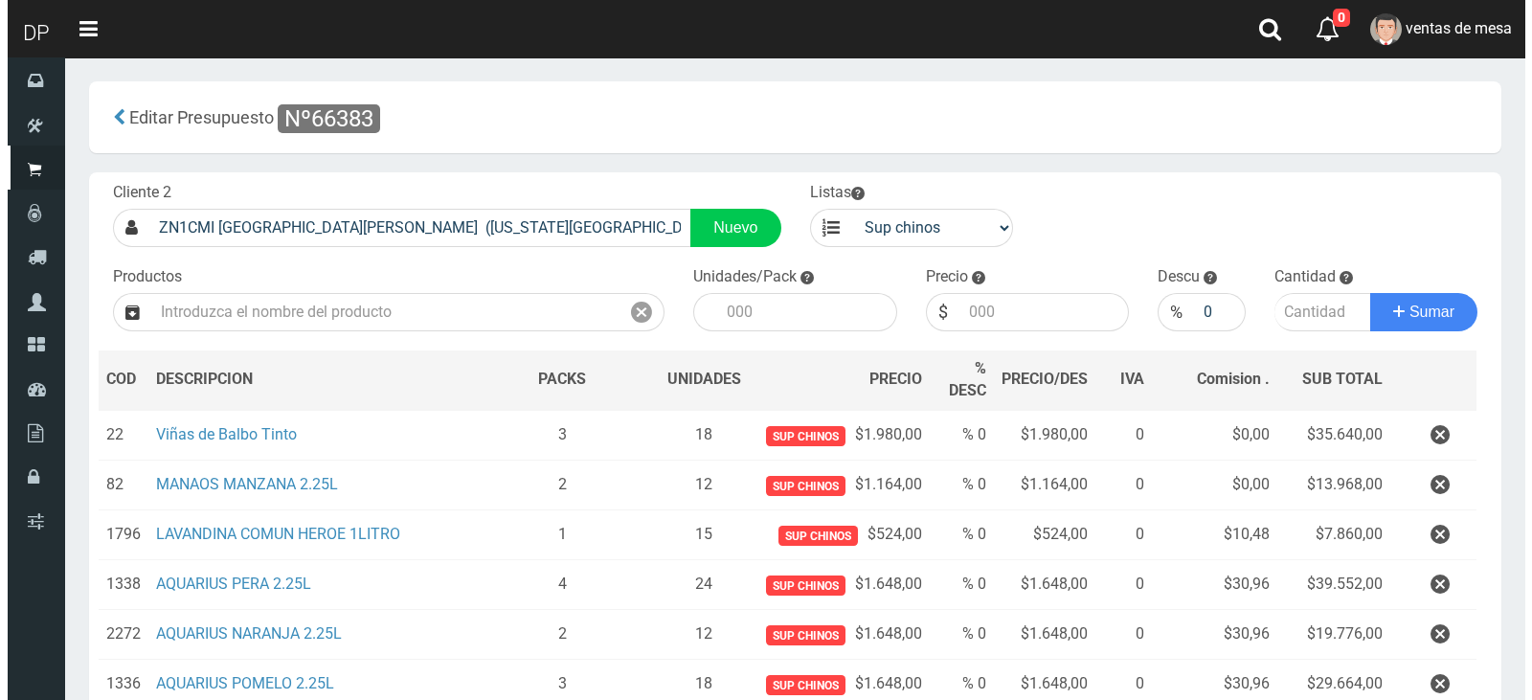
scroll to position [412, 0]
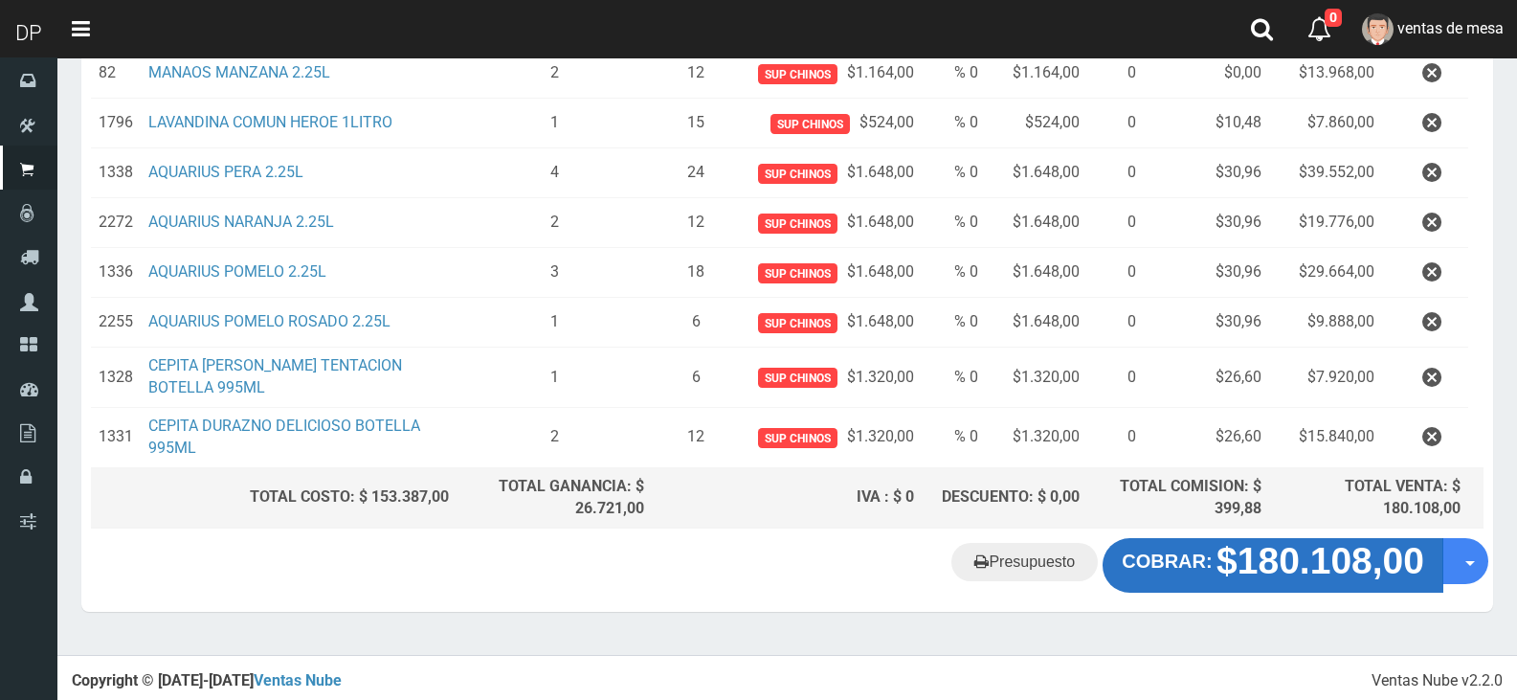
click at [1327, 579] on strong "$180.108,00" at bounding box center [1321, 561] width 208 height 41
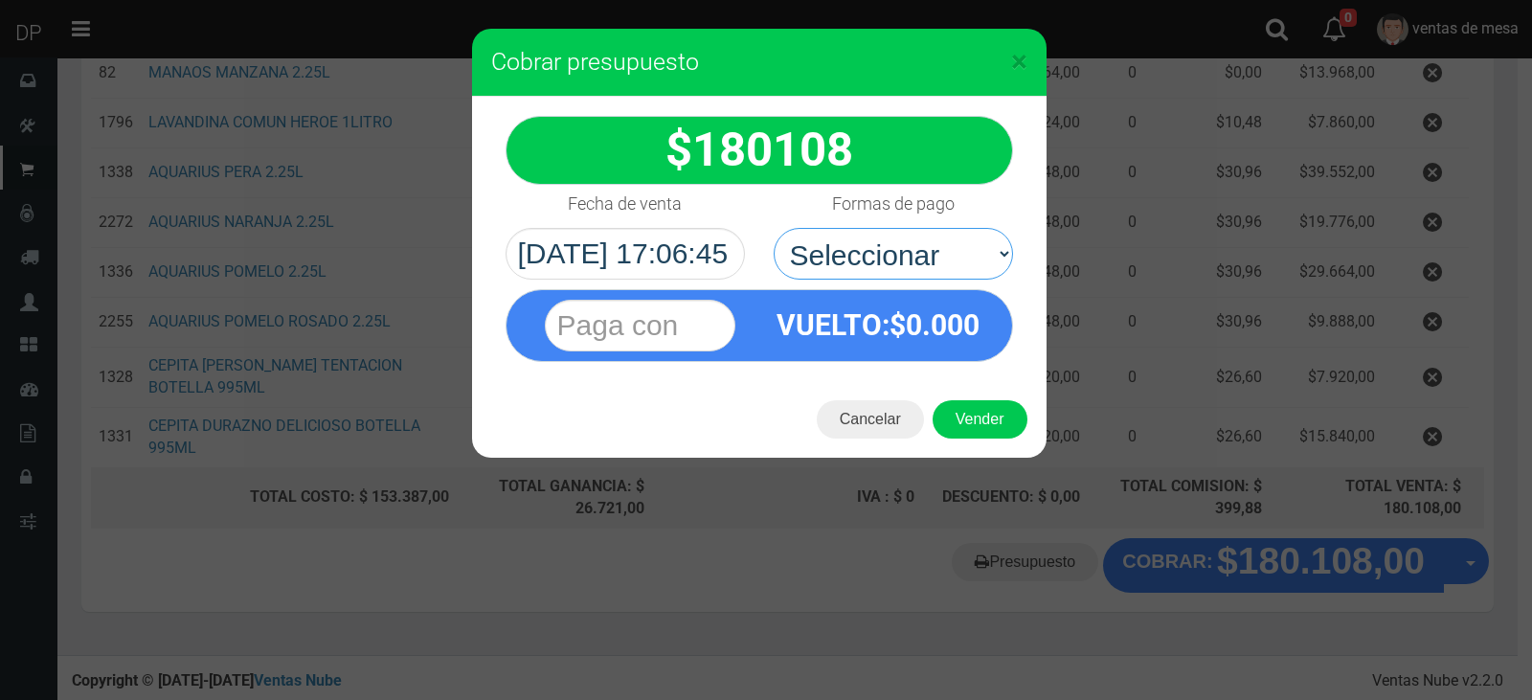
drag, startPoint x: 927, startPoint y: 246, endPoint x: 929, endPoint y: 278, distance: 31.7
click at [927, 244] on select "Seleccionar Efectivo Tarjeta de Crédito Depósito Débito" at bounding box center [892, 254] width 239 height 52
select select "Efectivo"
click at [773, 228] on select "Seleccionar Efectivo Tarjeta de Crédito Depósito Débito" at bounding box center [892, 254] width 239 height 52
click at [979, 444] on div "Cancelar Vender" at bounding box center [759, 419] width 574 height 77
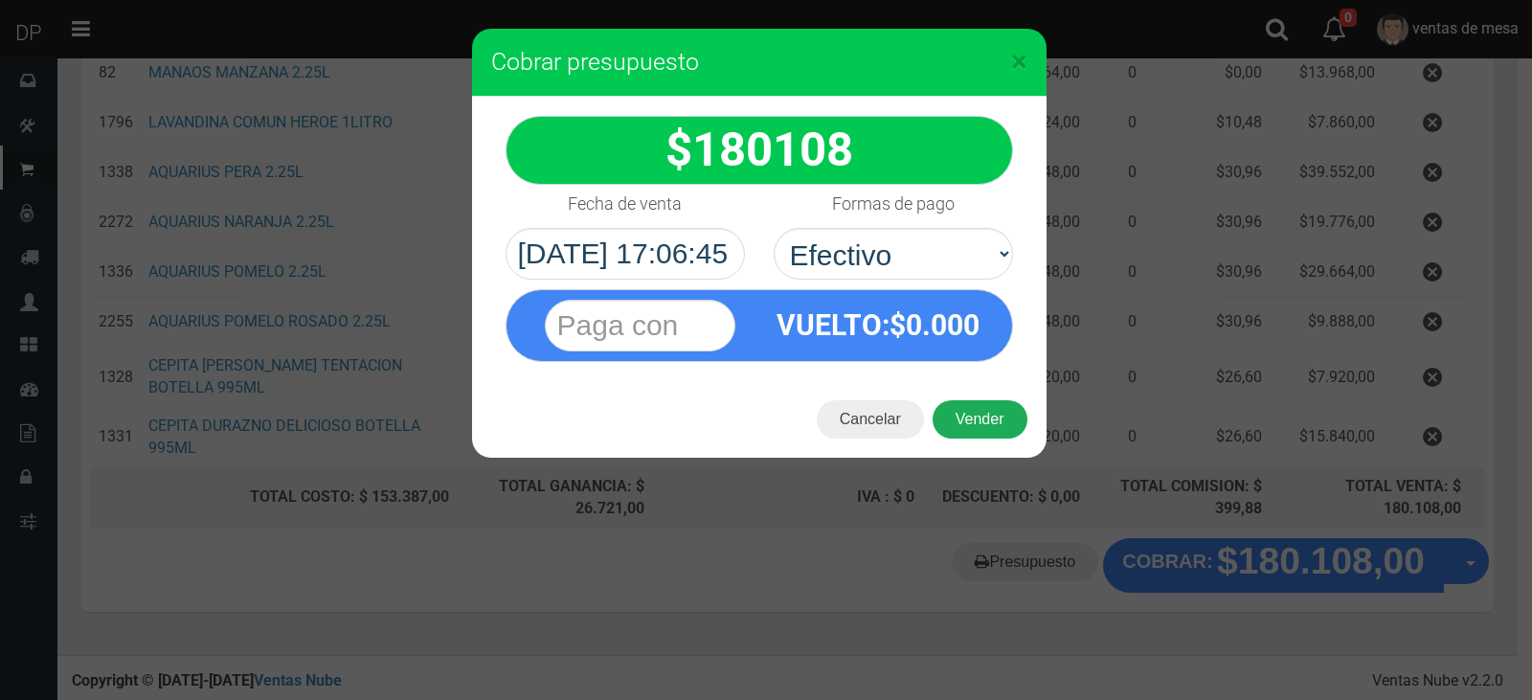
click at [985, 419] on button "Vender" at bounding box center [979, 419] width 95 height 38
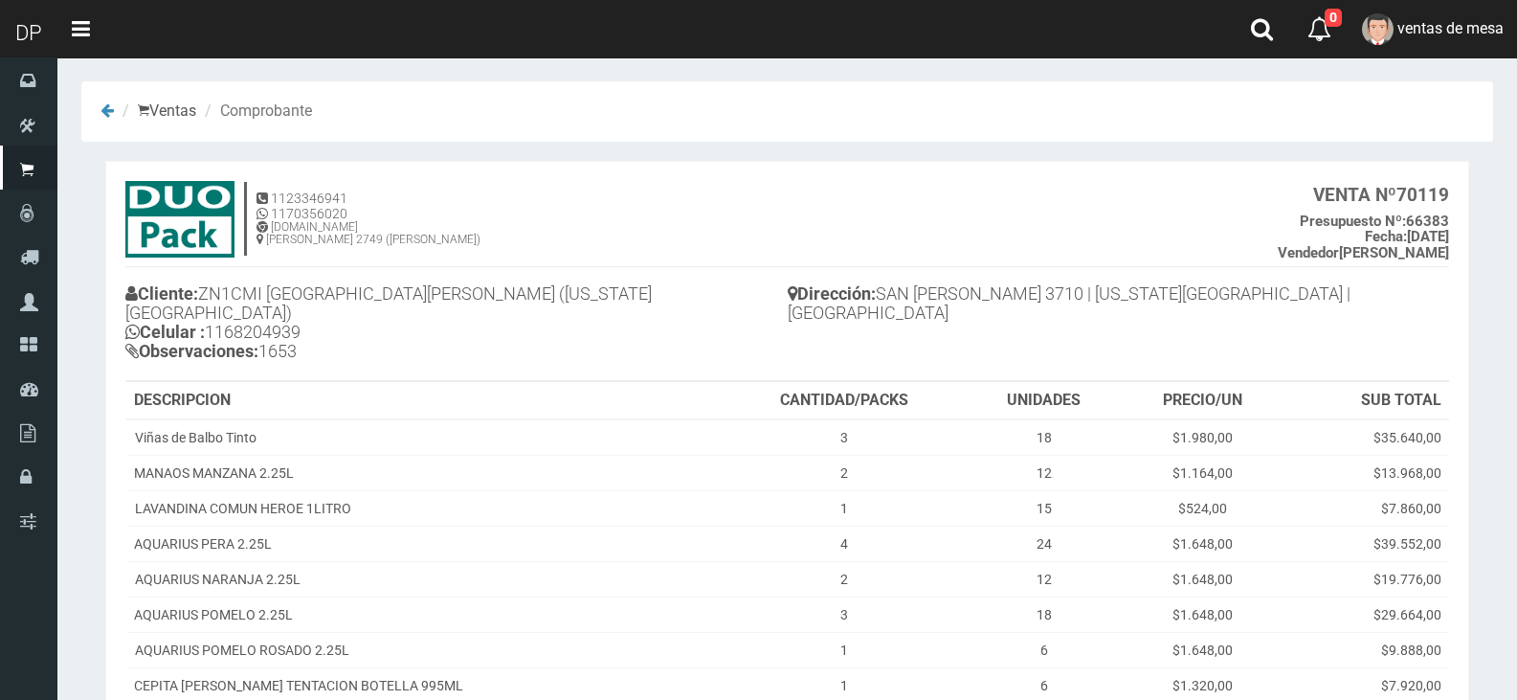
scroll to position [235, 0]
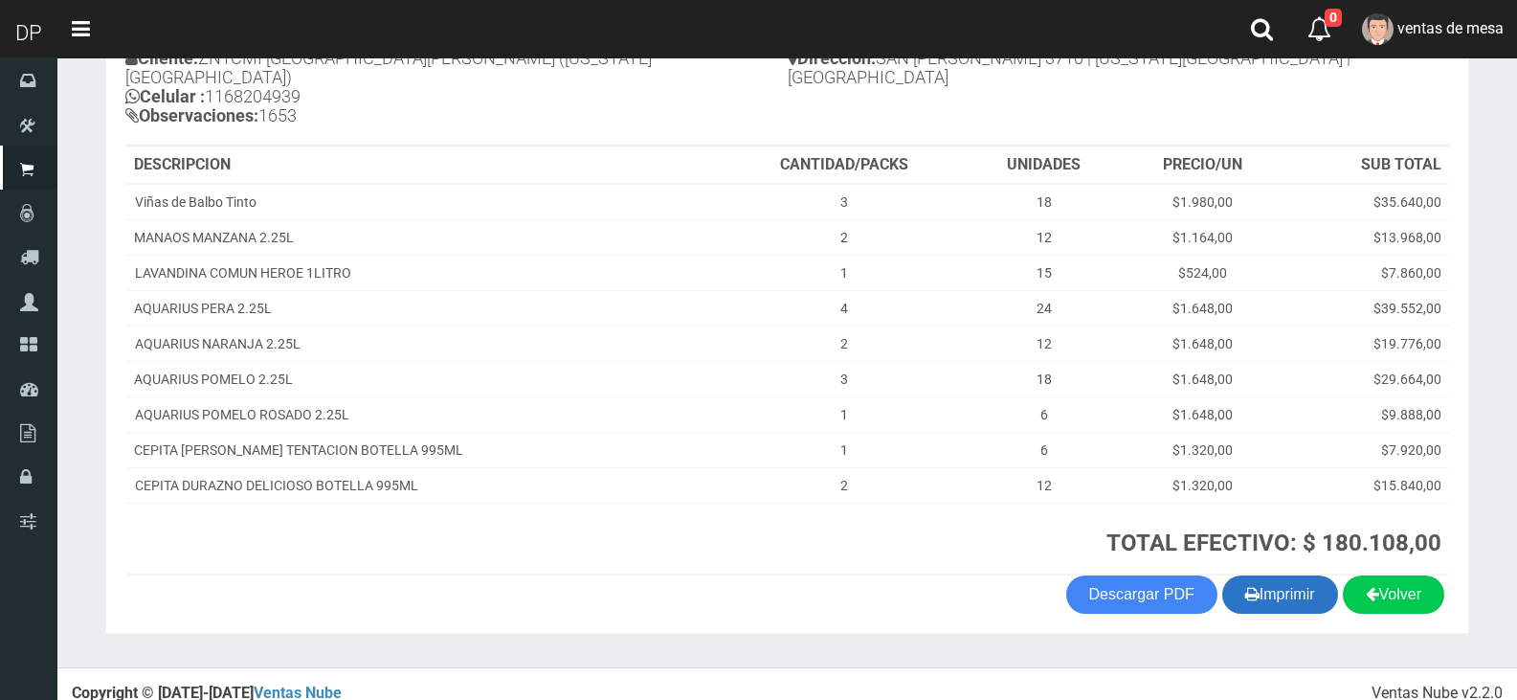
click at [1274, 575] on button "Imprimir" at bounding box center [1280, 594] width 116 height 38
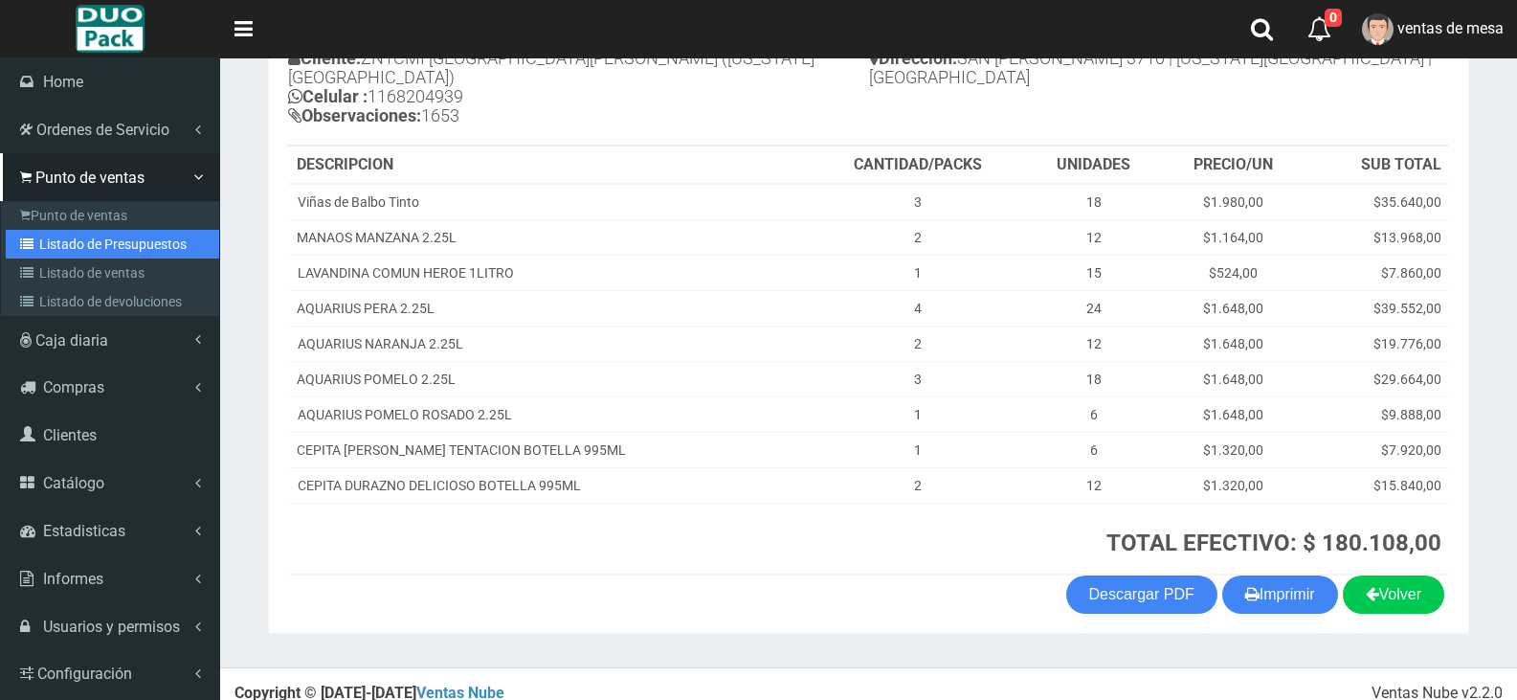
click at [123, 248] on link "Listado de Presupuestos" at bounding box center [112, 244] width 213 height 29
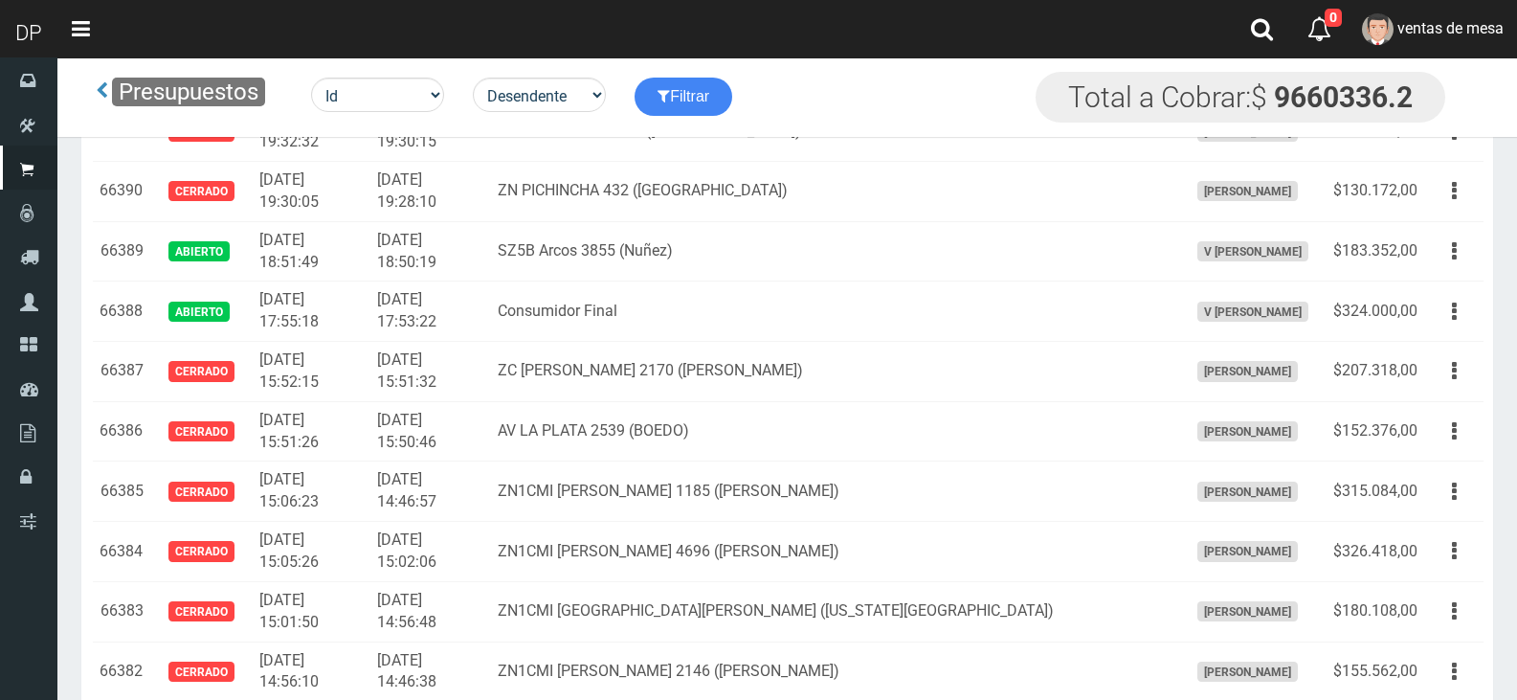
scroll to position [2362, 0]
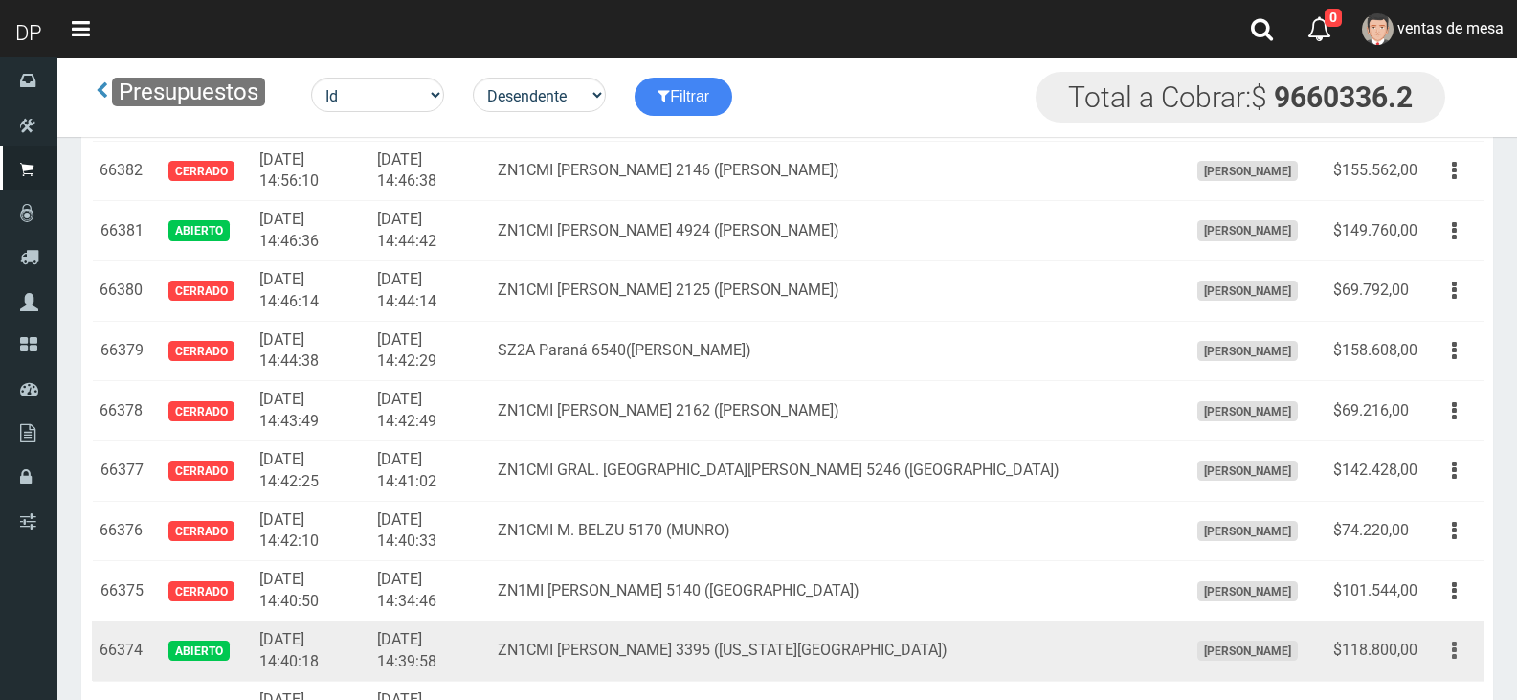
click at [1465, 640] on button "button" at bounding box center [1454, 651] width 43 height 34
click at [1436, 680] on link "Editar" at bounding box center [1399, 697] width 151 height 42
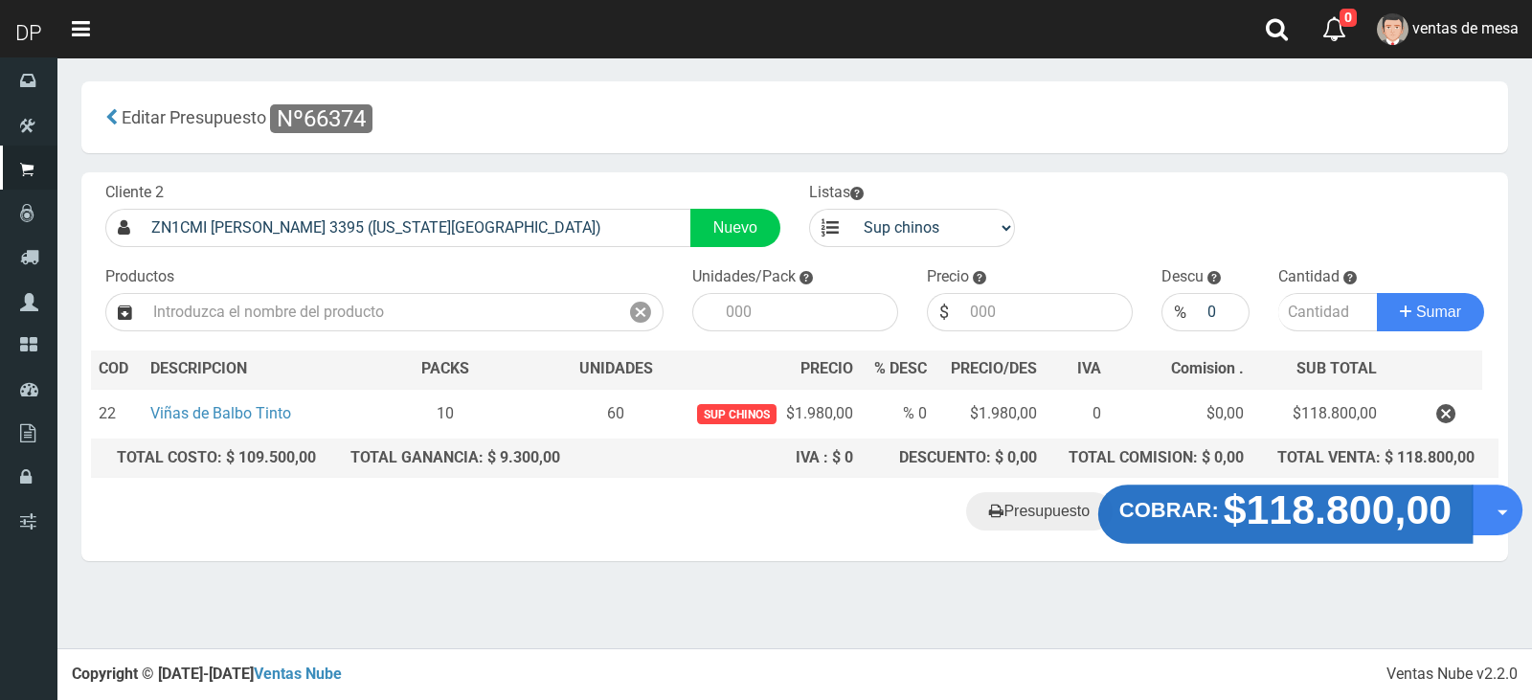
click at [1154, 518] on strong "COBRAR:" at bounding box center [1169, 510] width 100 height 23
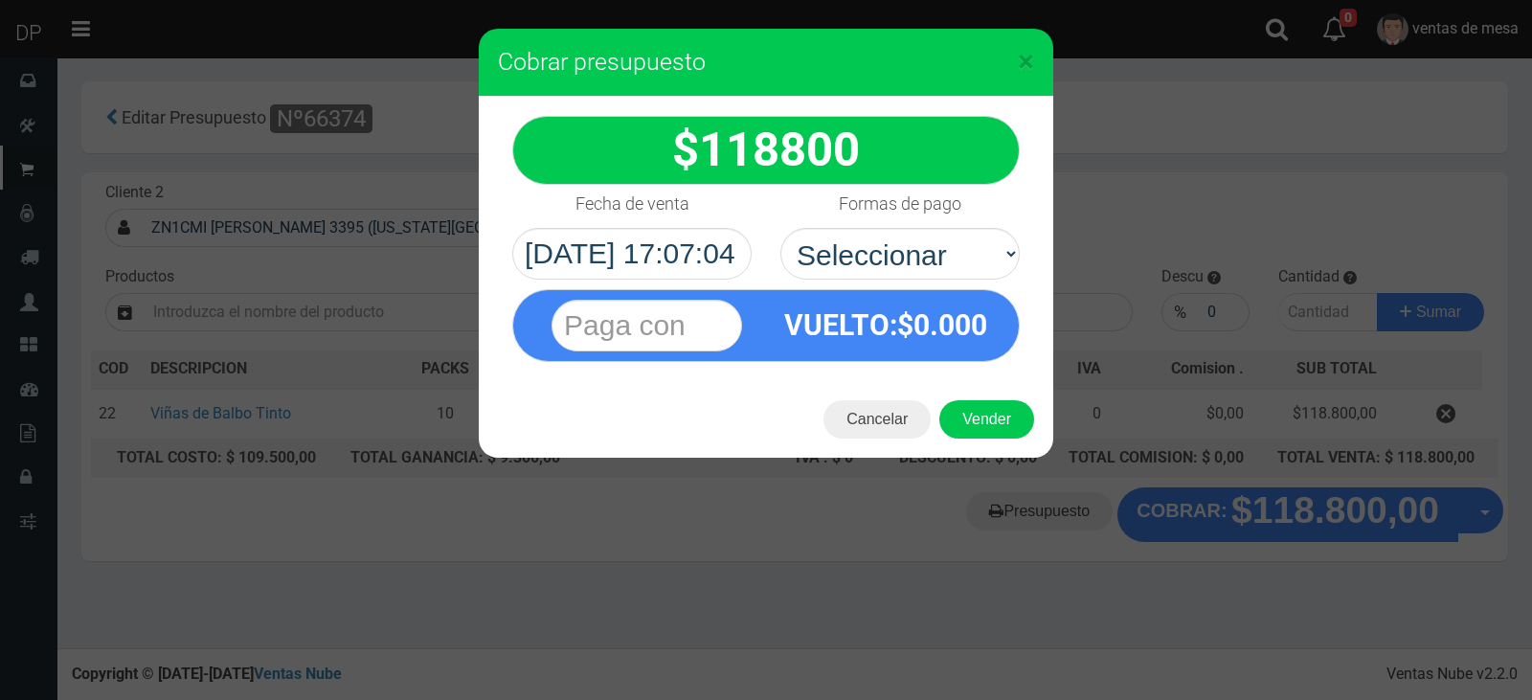
click at [757, 226] on div "Fecha de venta [DATE] 17:07:04" at bounding box center [632, 232] width 268 height 95
click at [844, 280] on div "VUELTO :$ 0.000" at bounding box center [766, 321] width 536 height 82
drag, startPoint x: 896, startPoint y: 261, endPoint x: 899, endPoint y: 278, distance: 16.5
click at [896, 261] on select "Seleccionar Efectivo Tarjeta de Crédito Depósito Débito" at bounding box center [899, 254] width 239 height 52
select select "Efectivo"
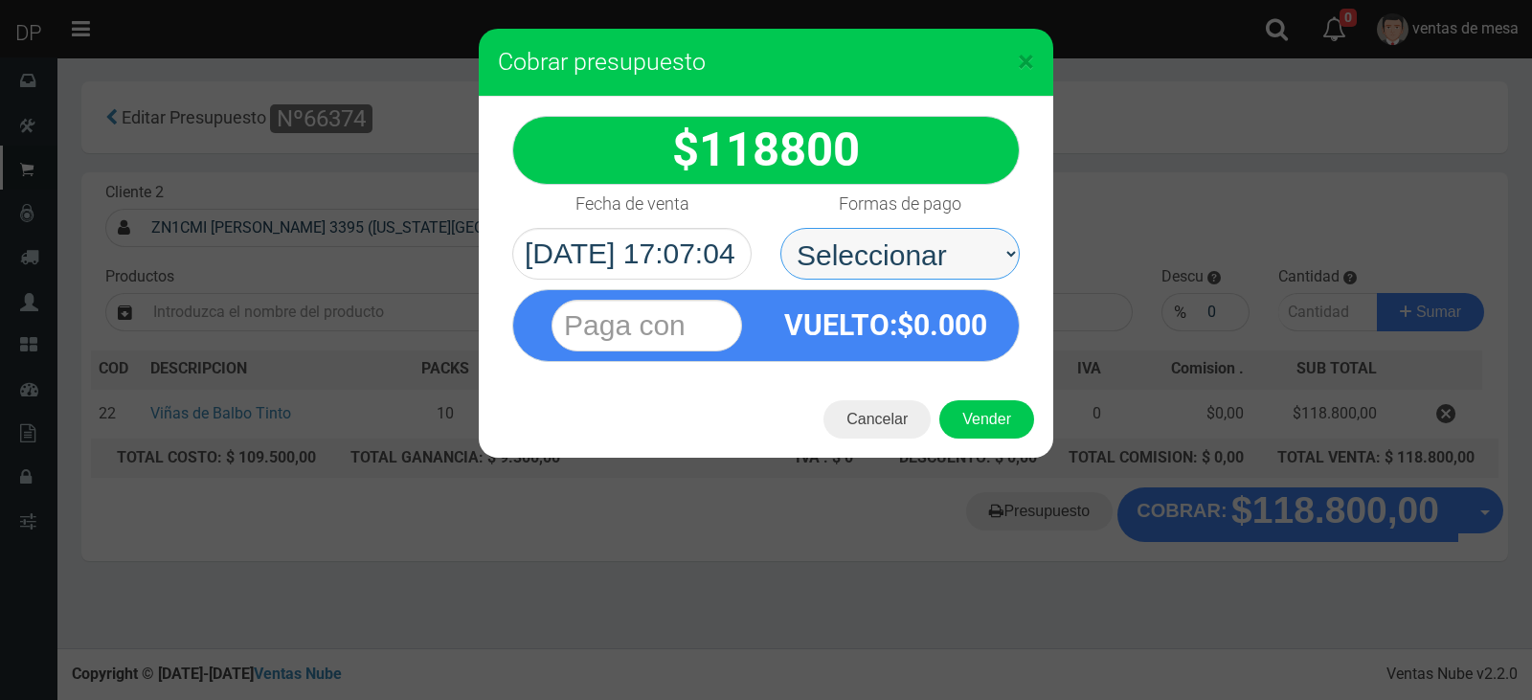
click at [780, 228] on select "Seleccionar Efectivo Tarjeta de Crédito Depósito Débito" at bounding box center [899, 254] width 239 height 52
click at [960, 398] on div "Cancelar Vender" at bounding box center [766, 419] width 574 height 77
click at [969, 404] on button "Vender" at bounding box center [986, 419] width 95 height 38
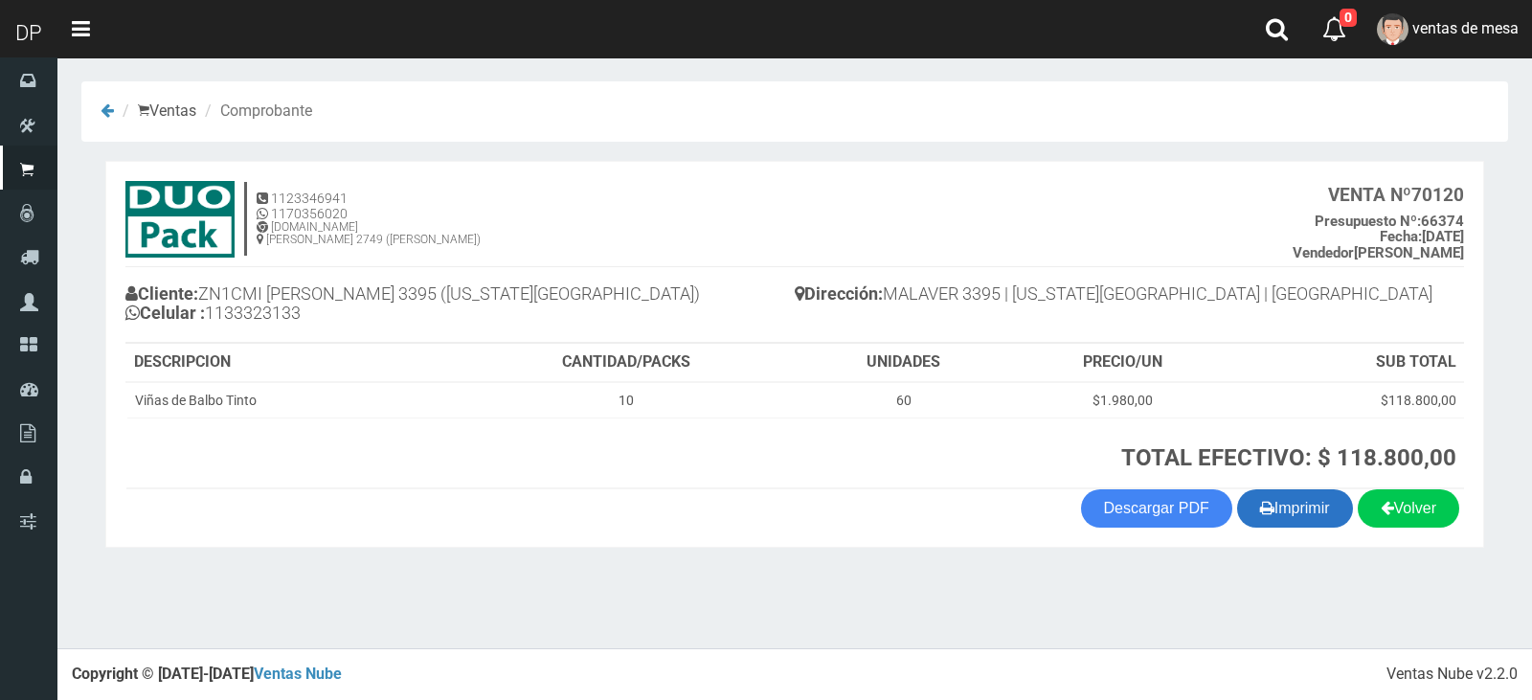
click at [1323, 524] on button "Imprimir" at bounding box center [1295, 508] width 116 height 38
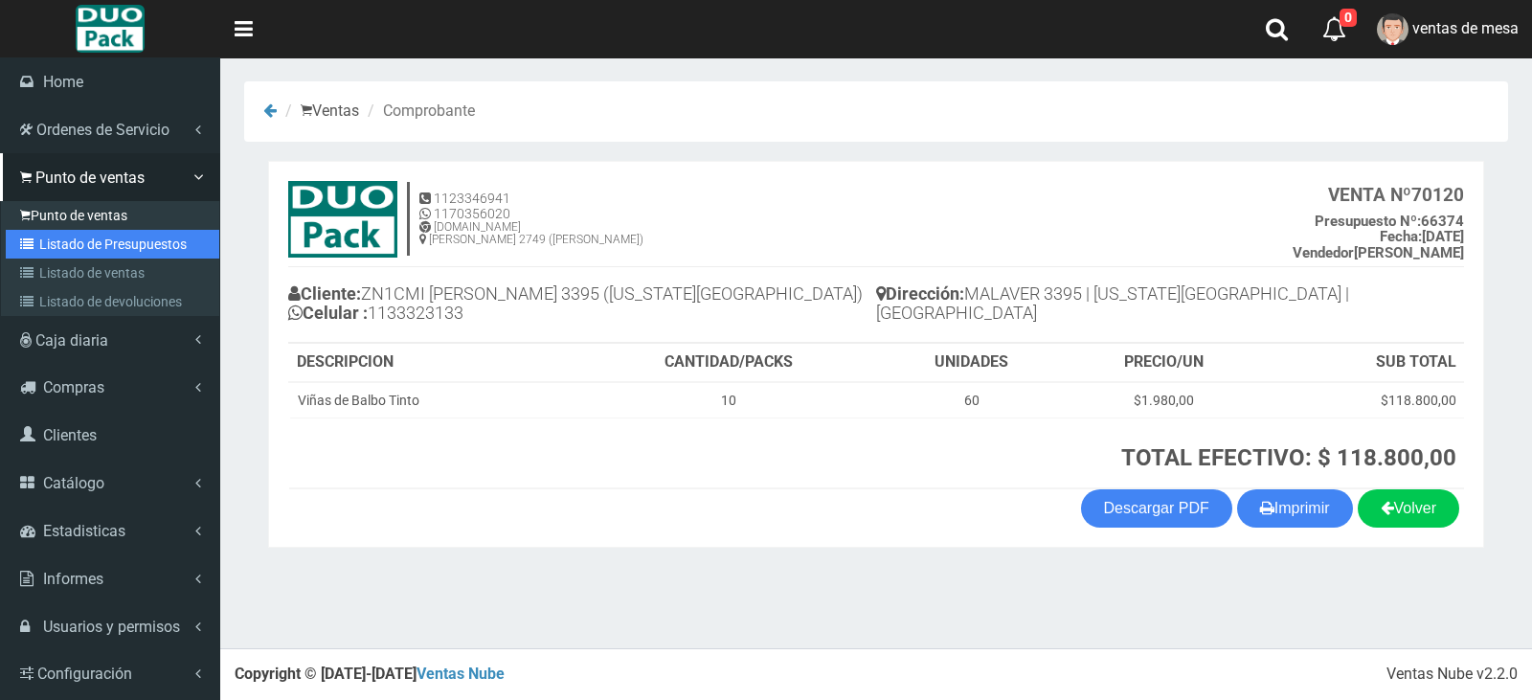
drag, startPoint x: 70, startPoint y: 235, endPoint x: 114, endPoint y: 212, distance: 50.1
click at [70, 237] on link "Listado de Presupuestos" at bounding box center [112, 244] width 213 height 29
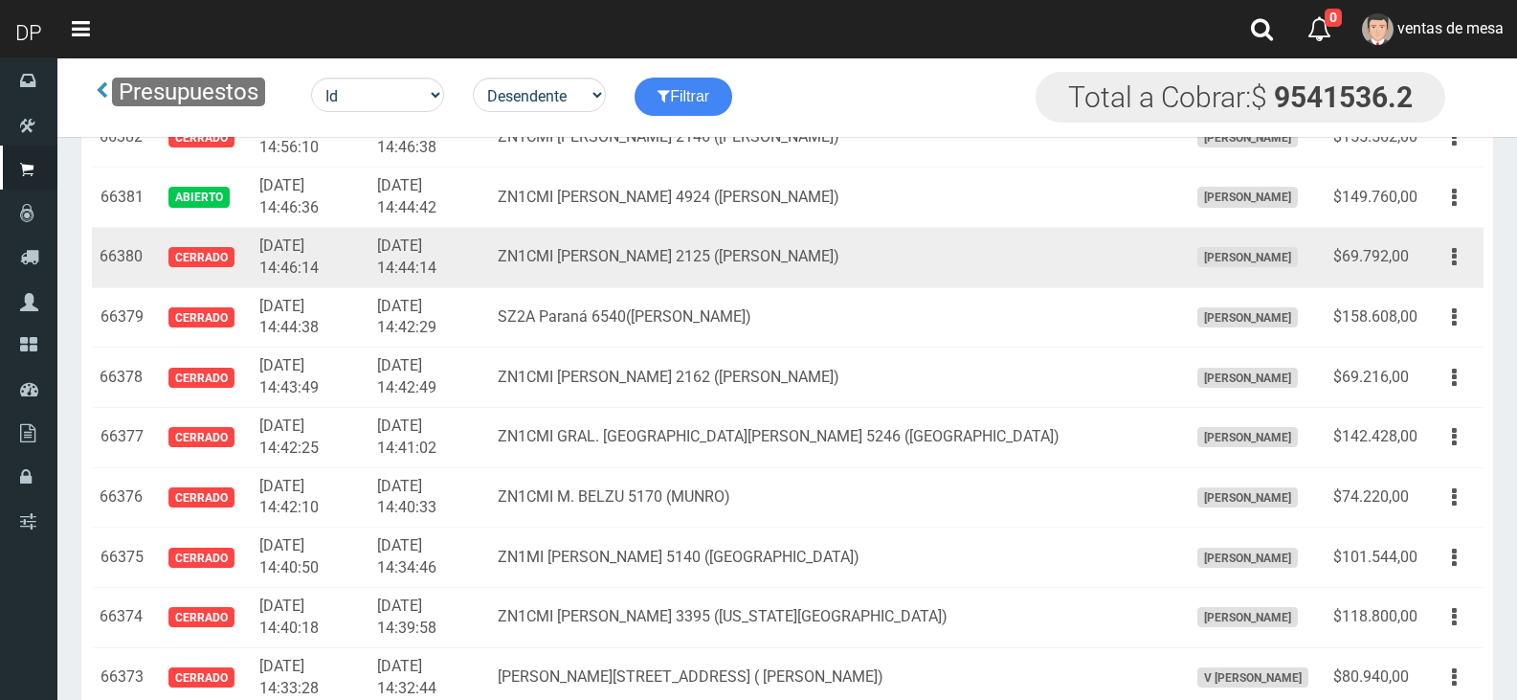
scroll to position [2365, 0]
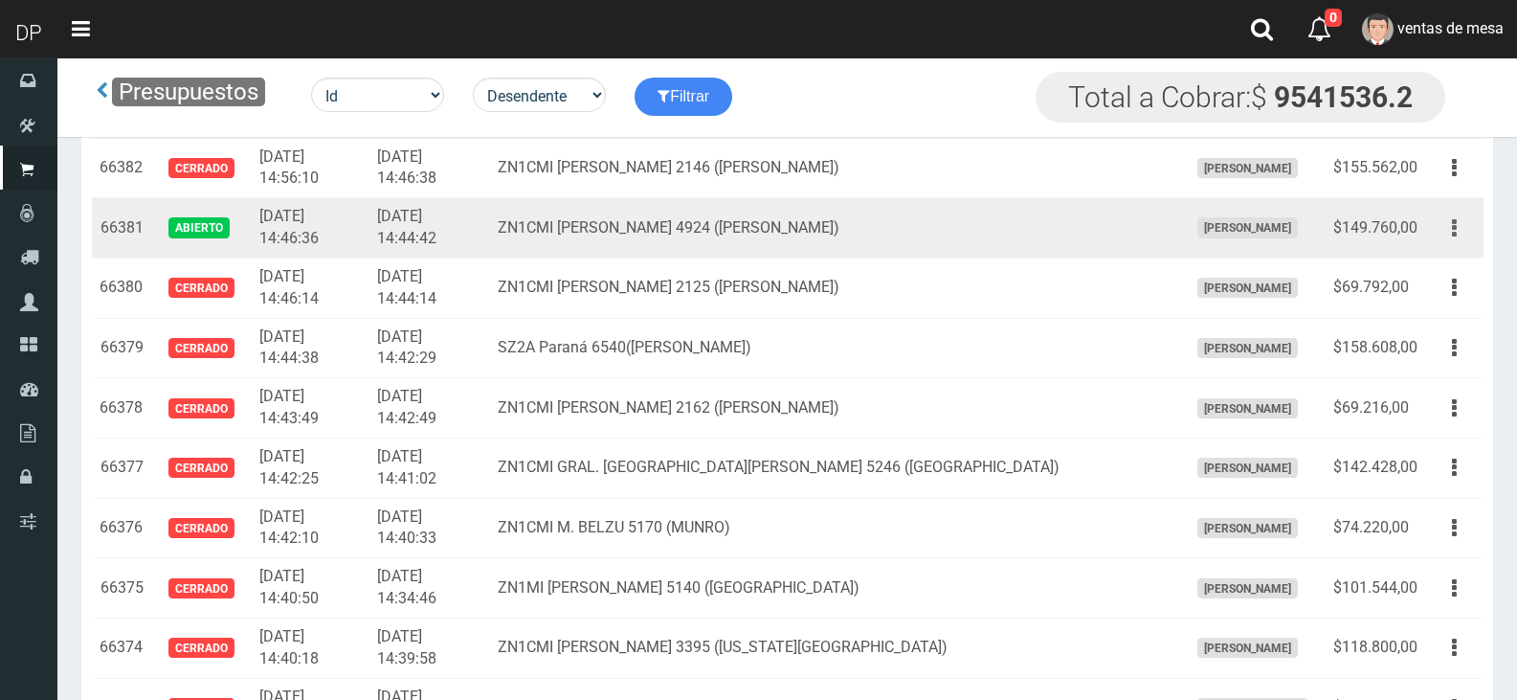
click at [1437, 230] on button "button" at bounding box center [1454, 229] width 43 height 34
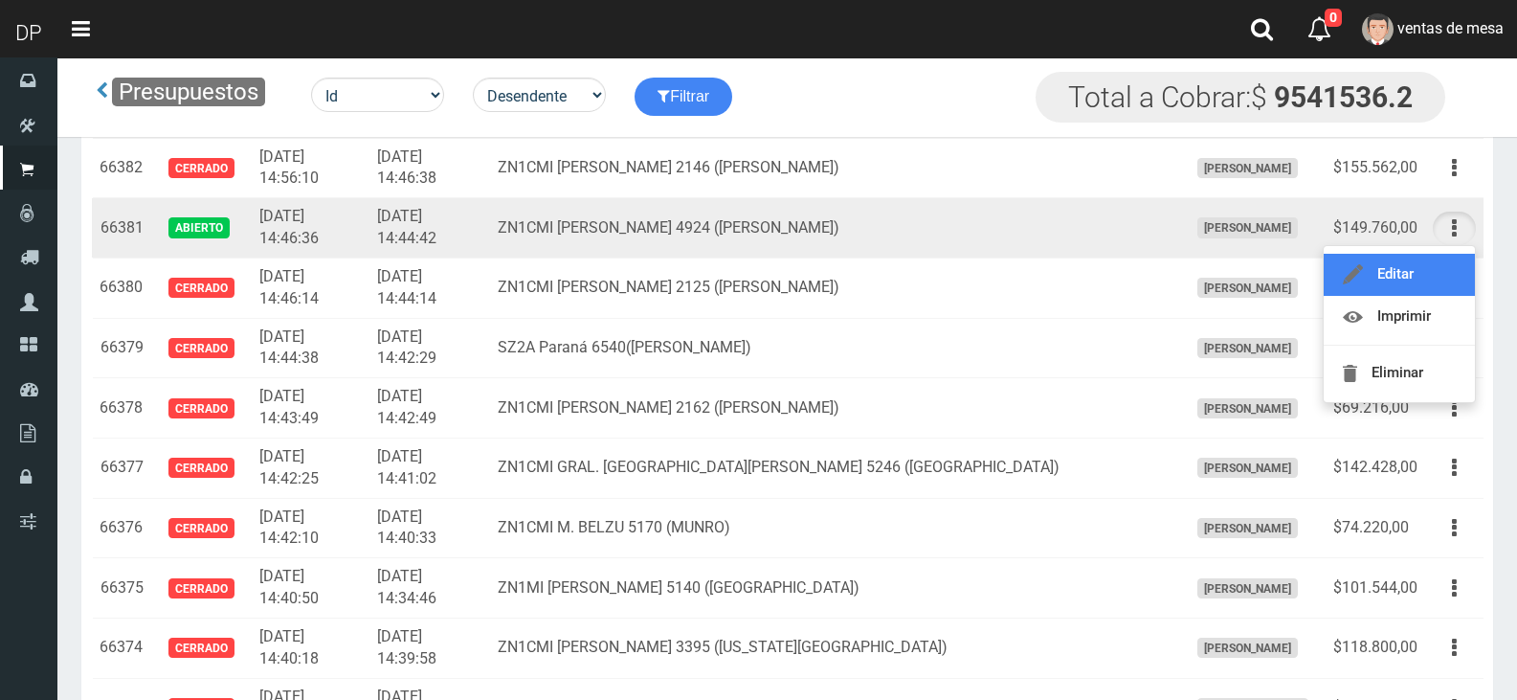
click at [1457, 264] on link "Editar" at bounding box center [1399, 275] width 151 height 42
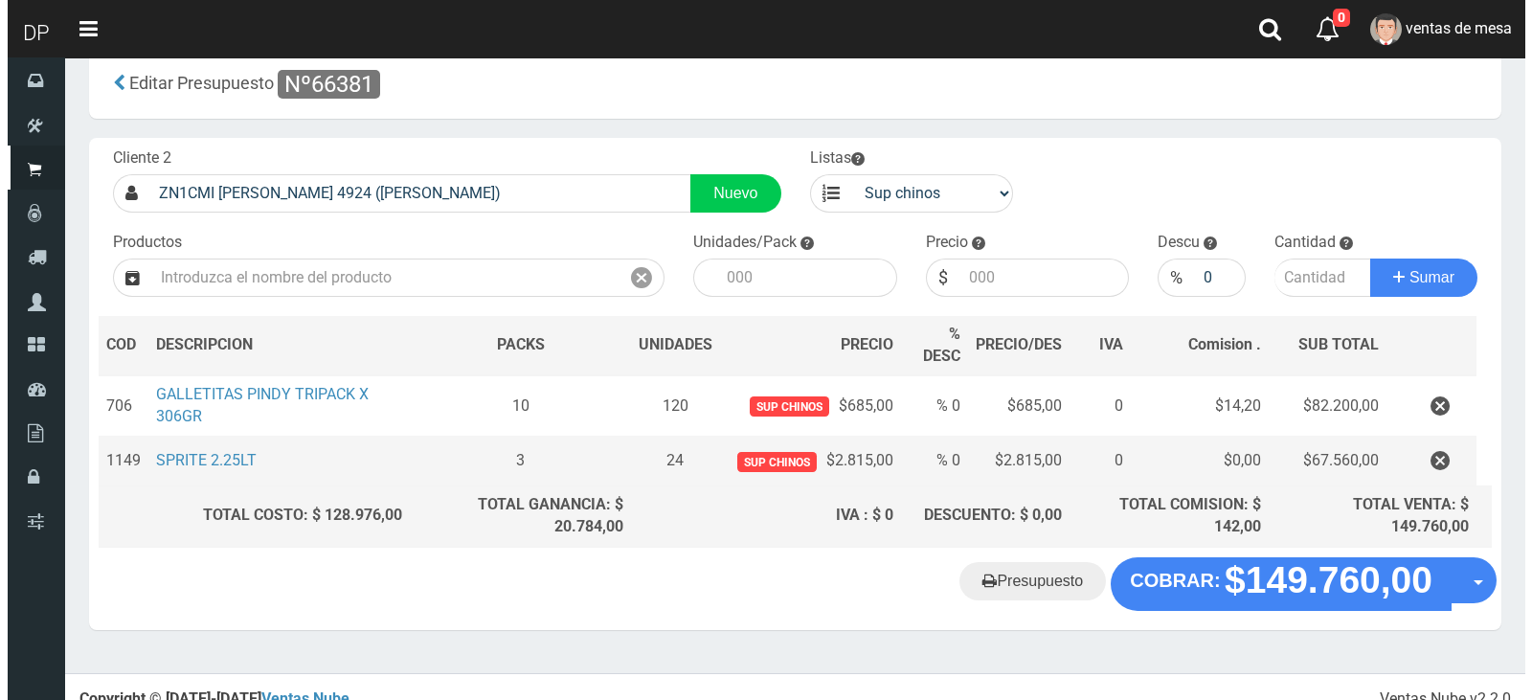
scroll to position [54, 0]
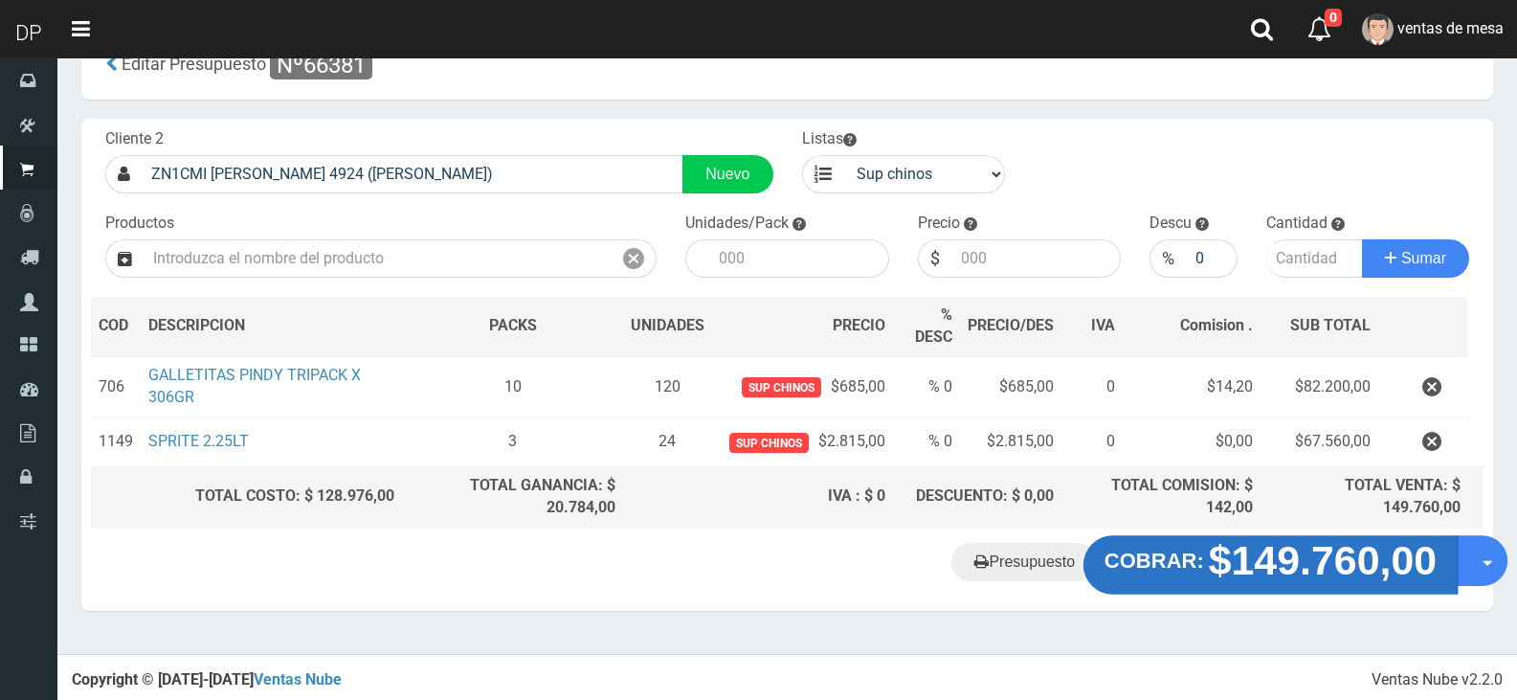
click at [1317, 553] on strong "$149.760,00" at bounding box center [1323, 559] width 229 height 45
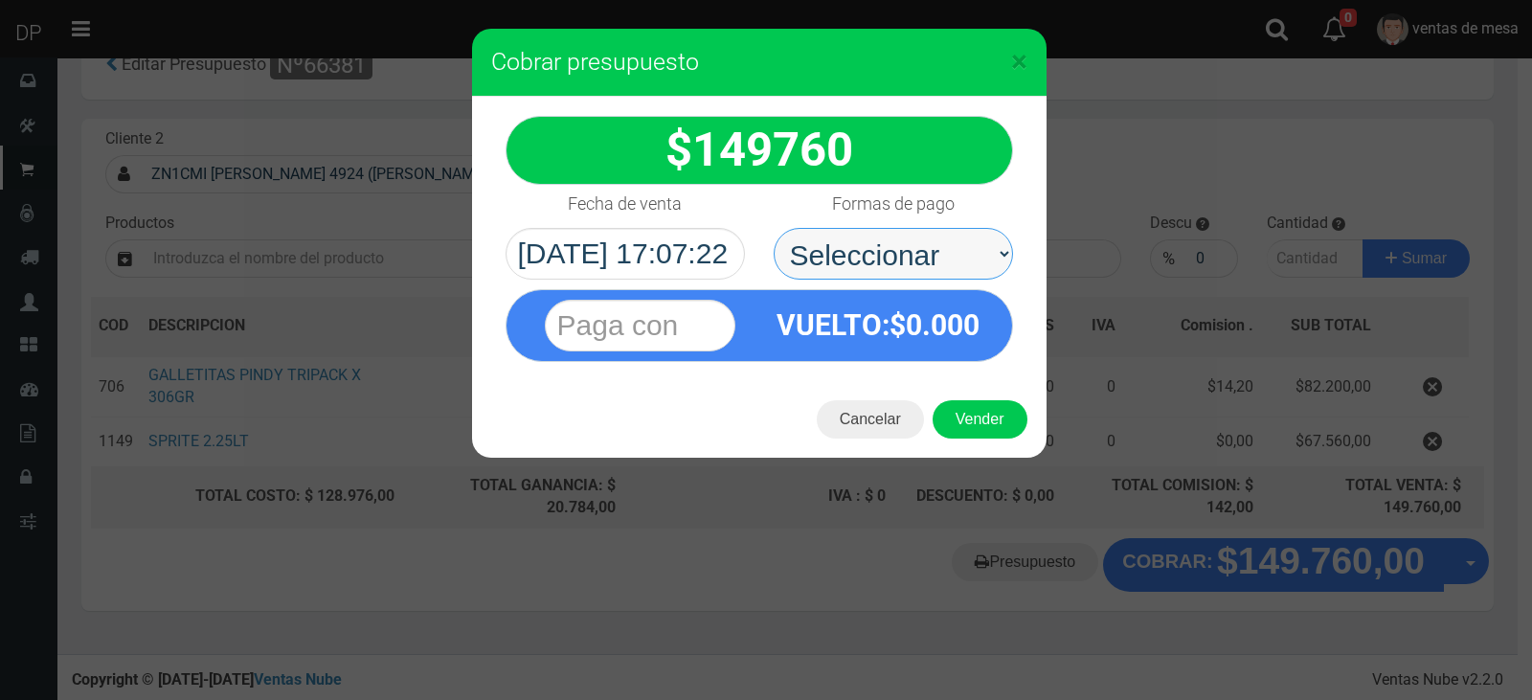
drag, startPoint x: 983, startPoint y: 283, endPoint x: 962, endPoint y: 274, distance: 23.1
click at [967, 264] on select "Seleccionar Efectivo Tarjeta de Crédito Depósito Débito" at bounding box center [892, 254] width 239 height 52
select select "Efectivo"
click at [773, 228] on select "Seleccionar Efectivo Tarjeta de Crédito Depósito Débito" at bounding box center [892, 254] width 239 height 52
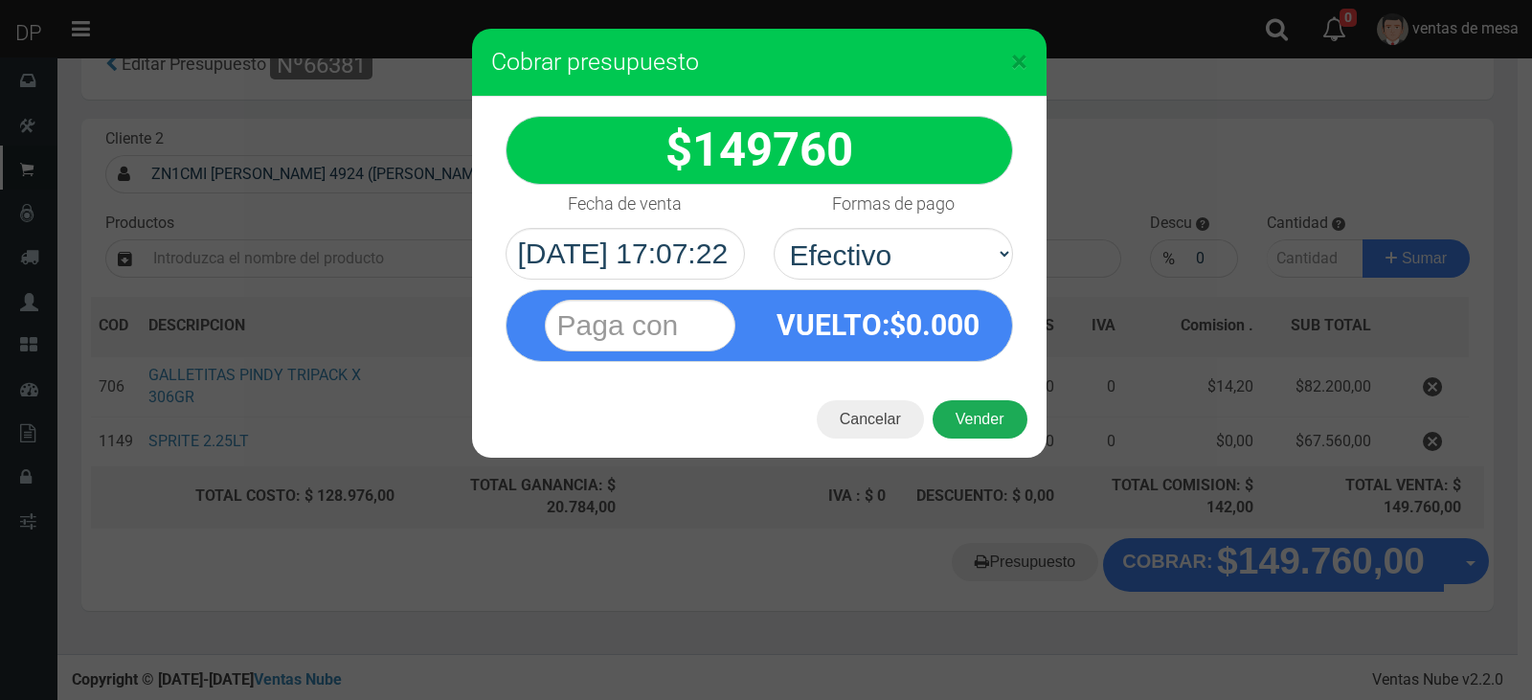
click at [976, 421] on button "Vender" at bounding box center [979, 419] width 95 height 38
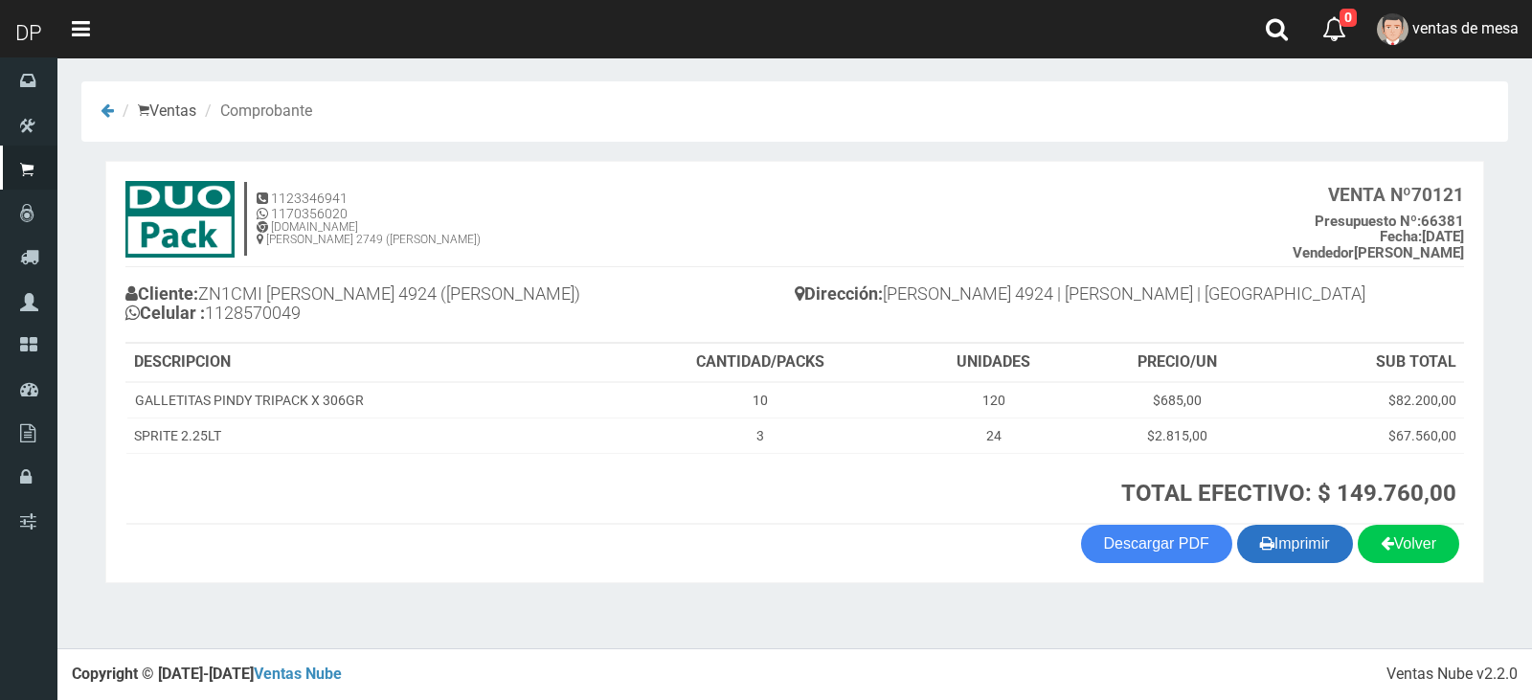
click at [1263, 560] on button "Imprimir" at bounding box center [1295, 544] width 116 height 38
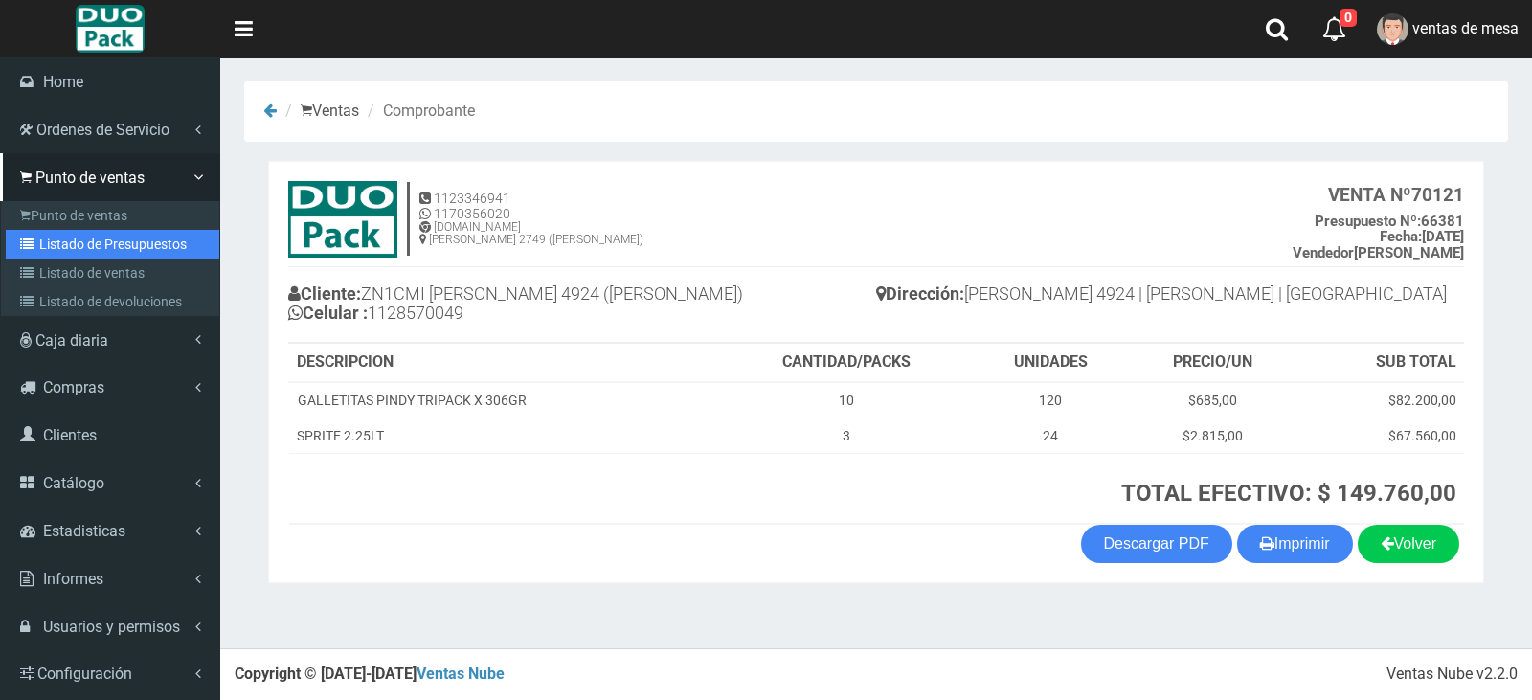
click at [34, 237] on icon at bounding box center [29, 243] width 19 height 13
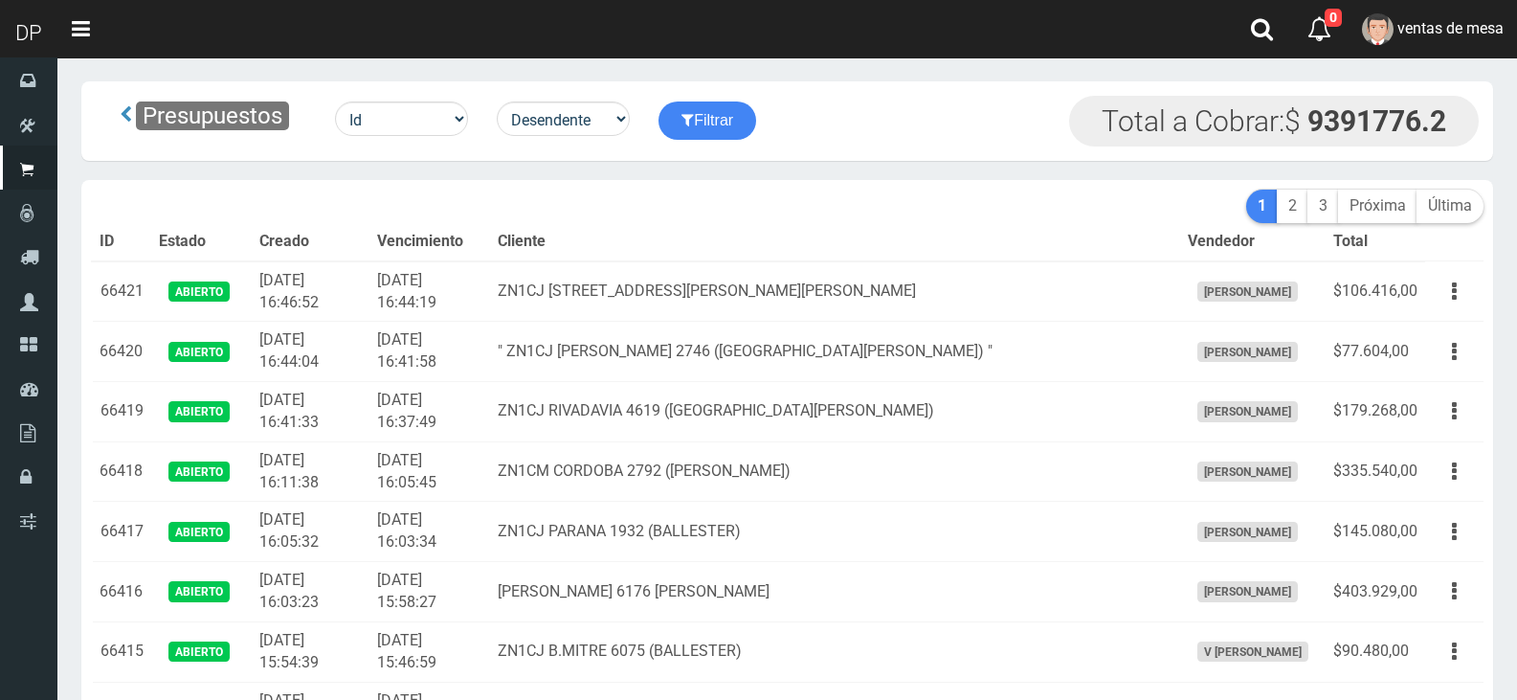
scroll to position [1262, 0]
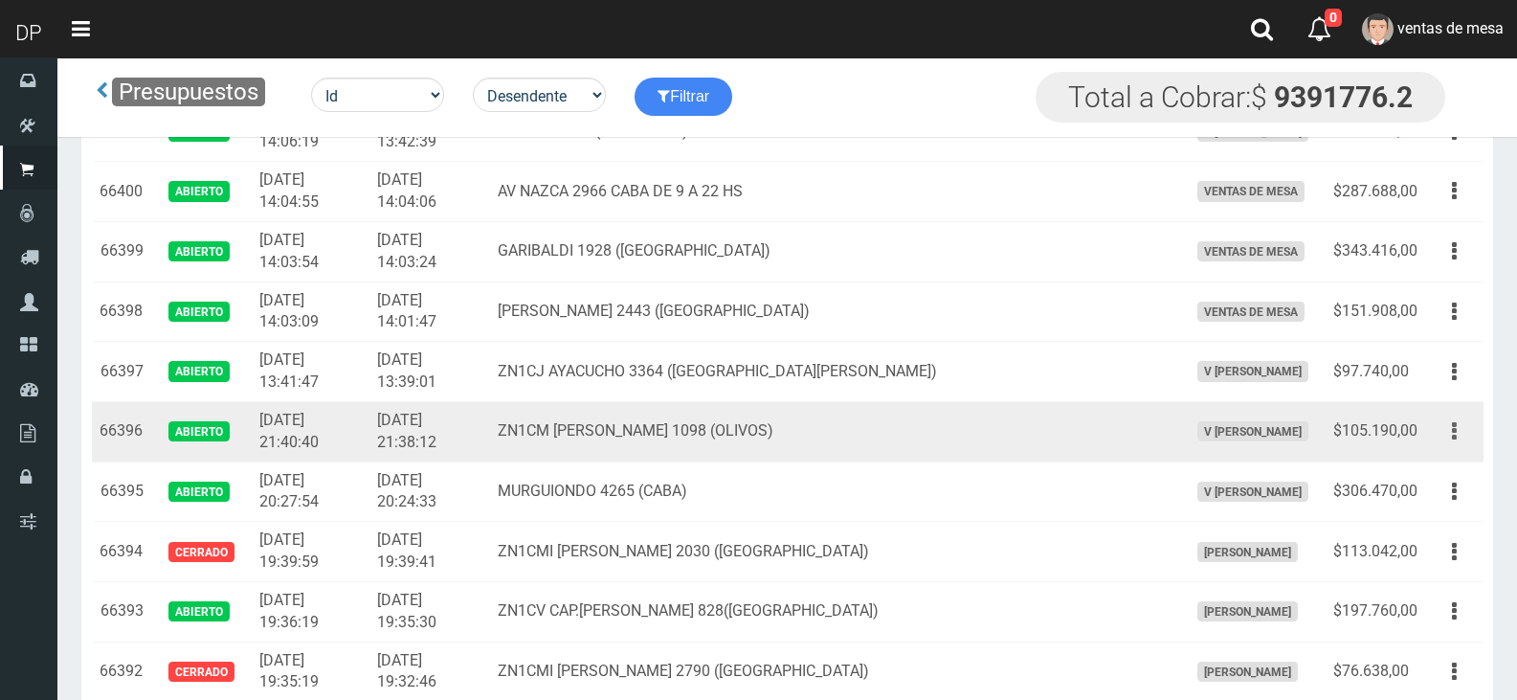
click at [1445, 437] on button "button" at bounding box center [1454, 431] width 43 height 34
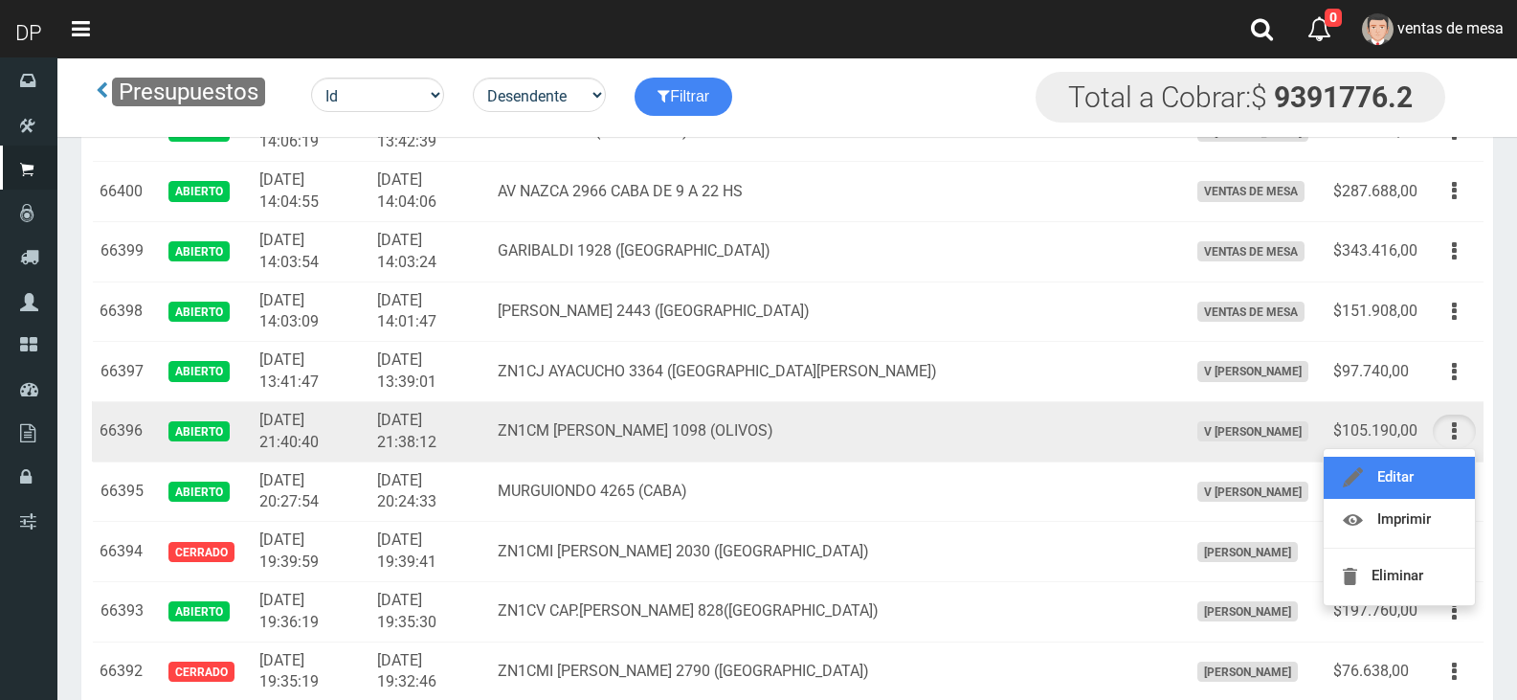
click at [1442, 465] on link "Editar" at bounding box center [1399, 478] width 151 height 42
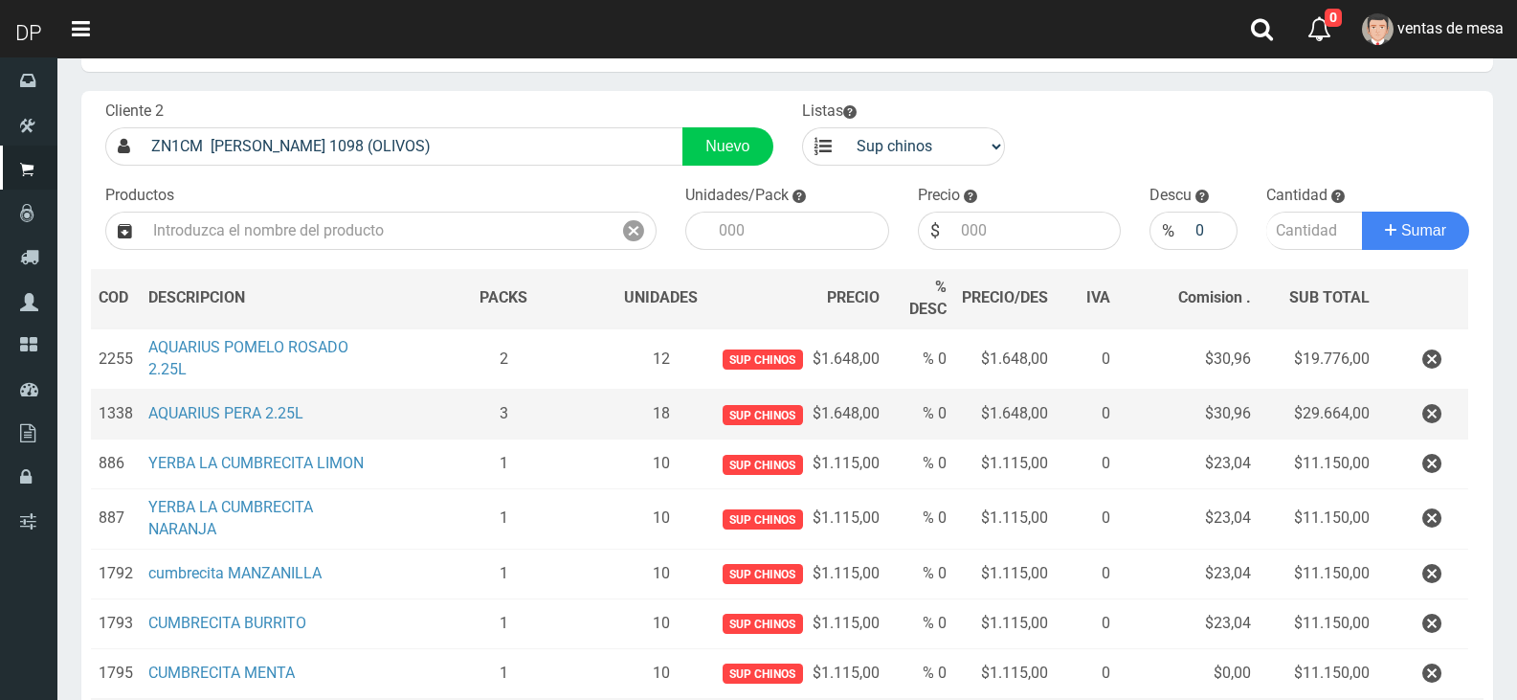
scroll to position [191, 0]
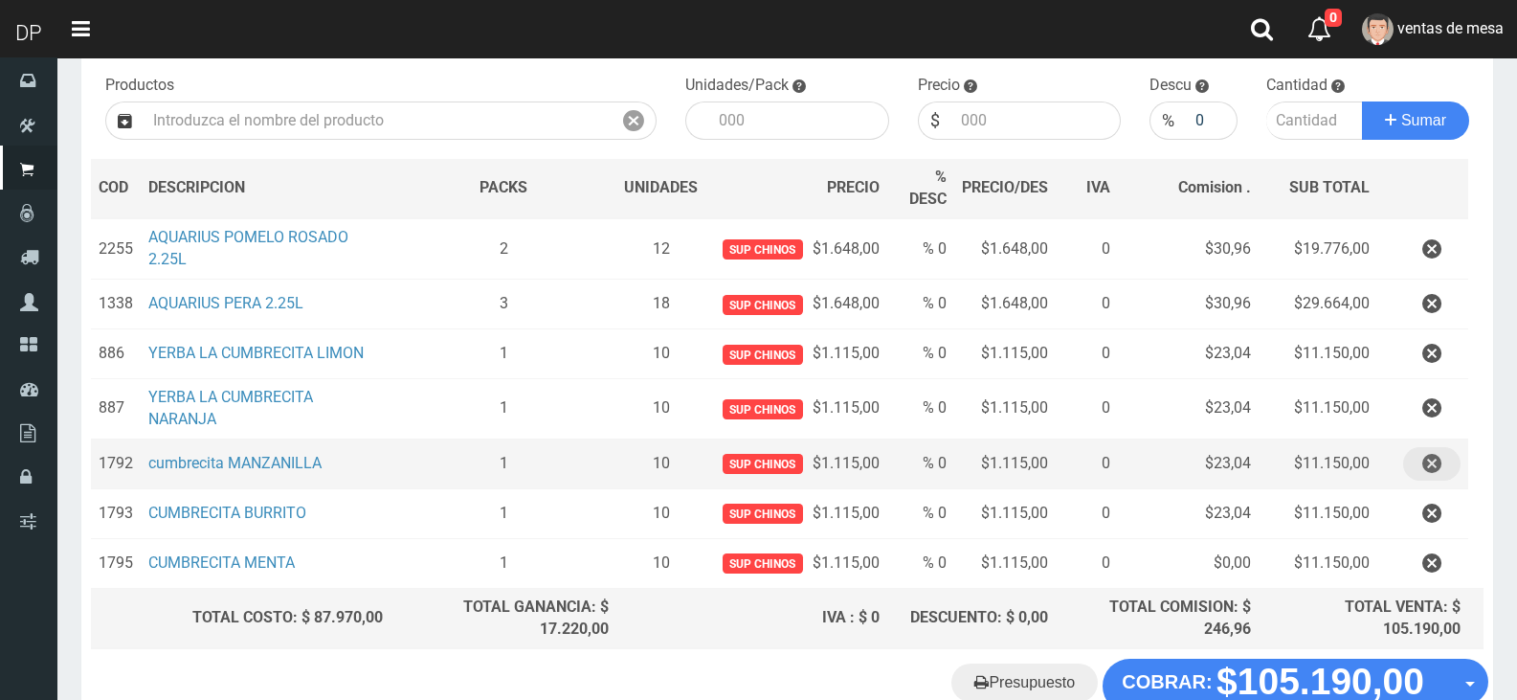
click at [1439, 469] on icon "button" at bounding box center [1431, 464] width 19 height 34
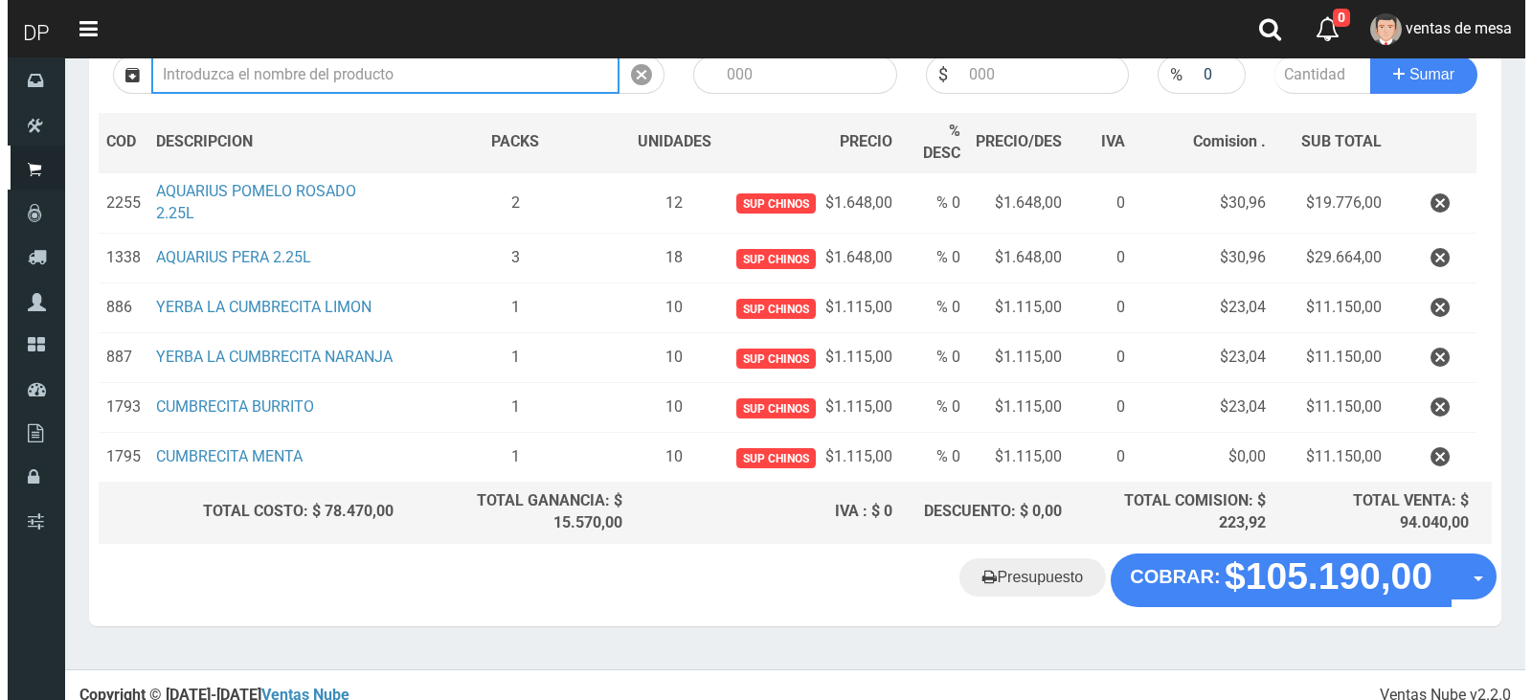
scroll to position [262, 0]
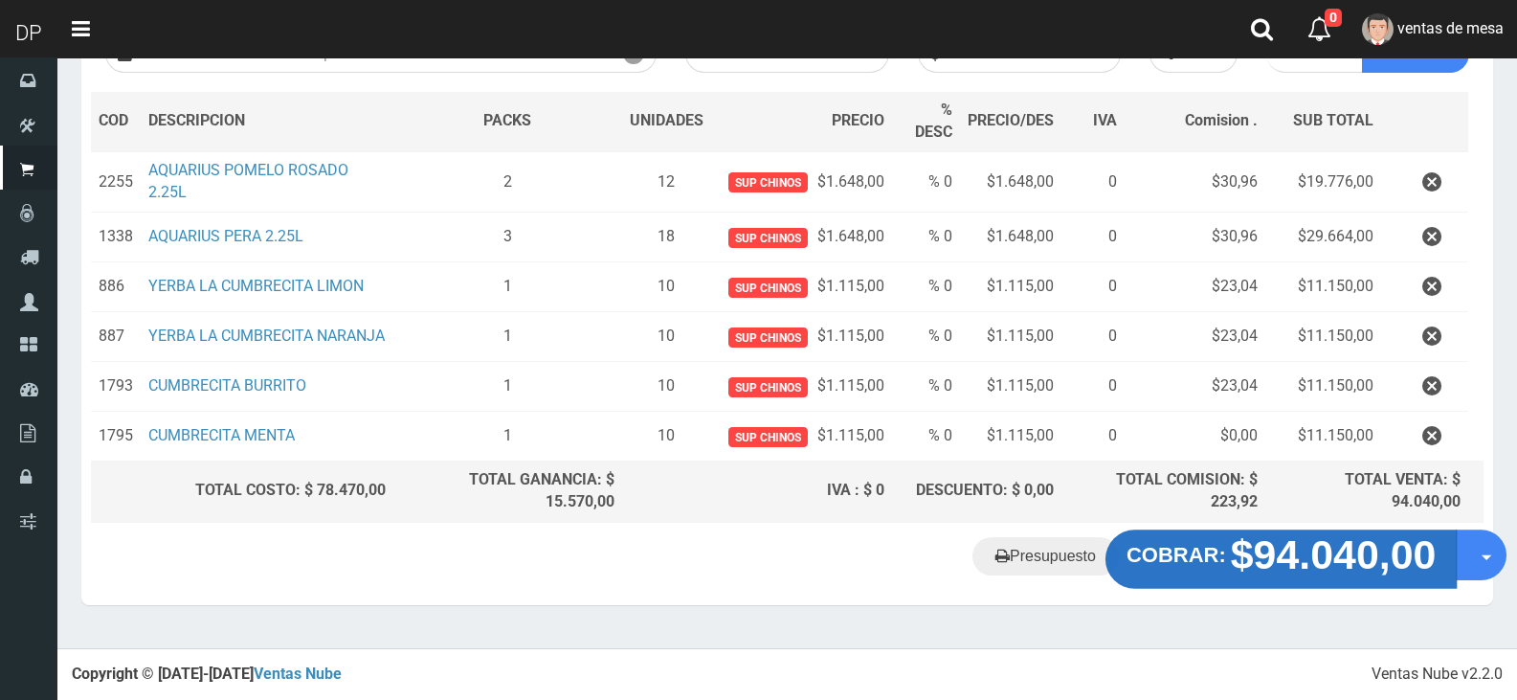
click at [1299, 568] on strong "$94.040,00" at bounding box center [1334, 553] width 206 height 45
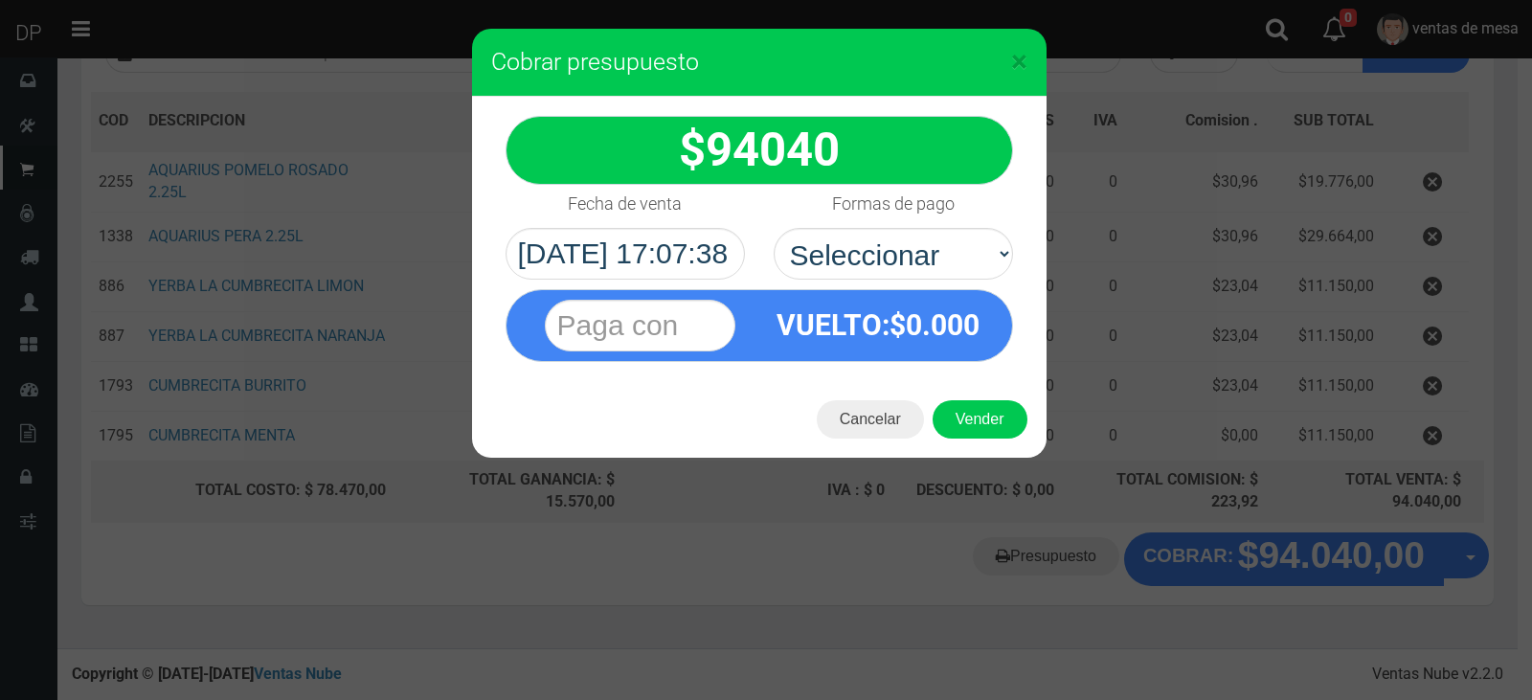
click at [773, 228] on select "Seleccionar Efectivo Tarjeta de Crédito Depósito Débito" at bounding box center [892, 254] width 239 height 52
click at [906, 262] on select "Seleccionar Efectivo Tarjeta de Crédito Depósito Débito" at bounding box center [892, 254] width 239 height 52
select select "Efectivo"
click at [773, 228] on select "Seleccionar Efectivo Tarjeta de Crédito Depósito Débito" at bounding box center [892, 254] width 239 height 52
click at [967, 419] on button "Vender" at bounding box center [979, 419] width 95 height 38
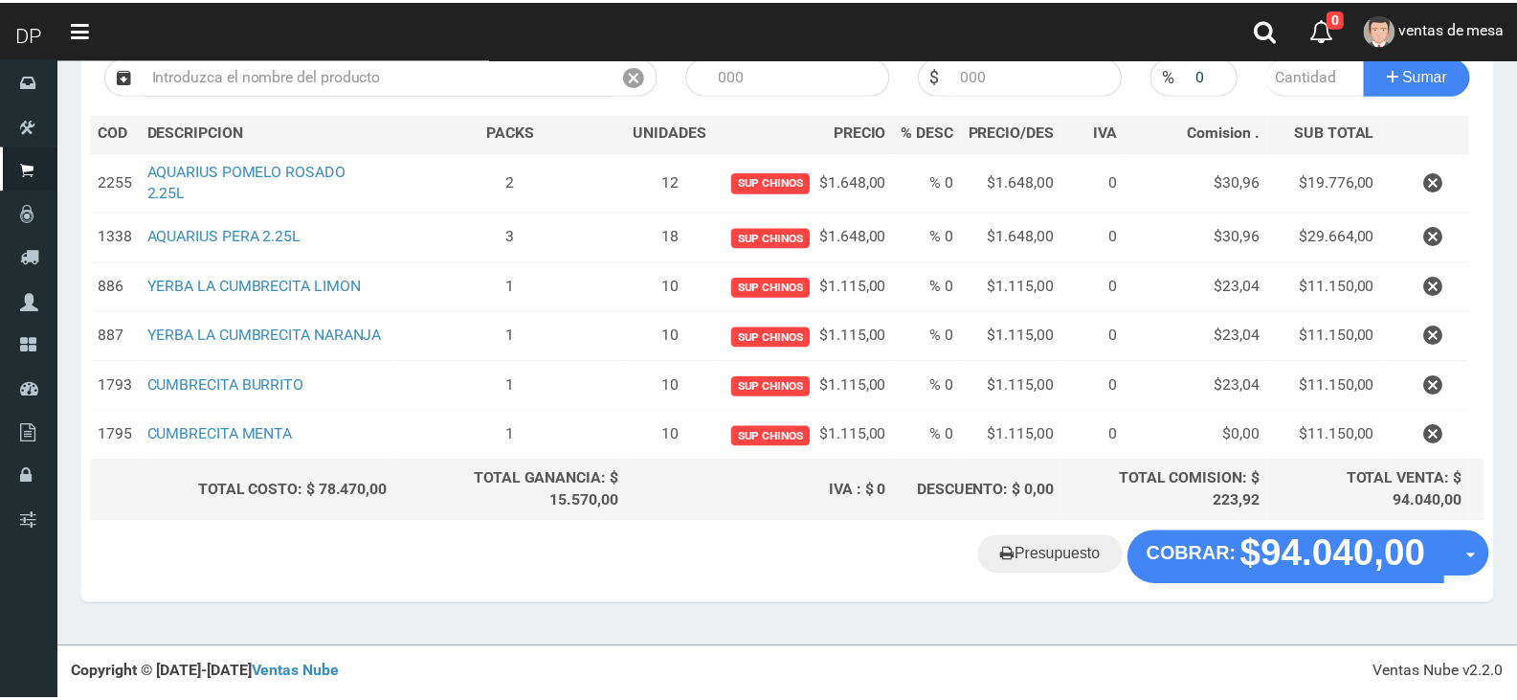
scroll to position [253, 0]
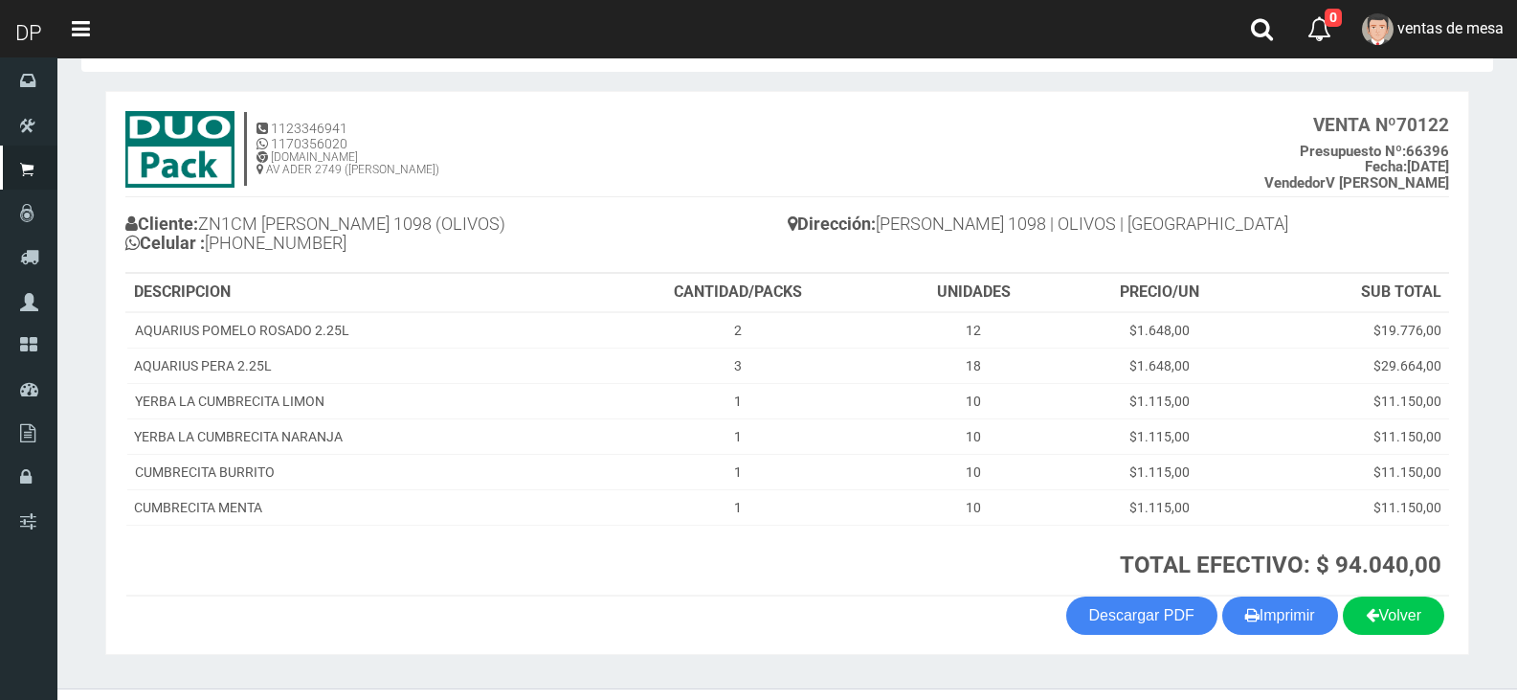
scroll to position [110, 0]
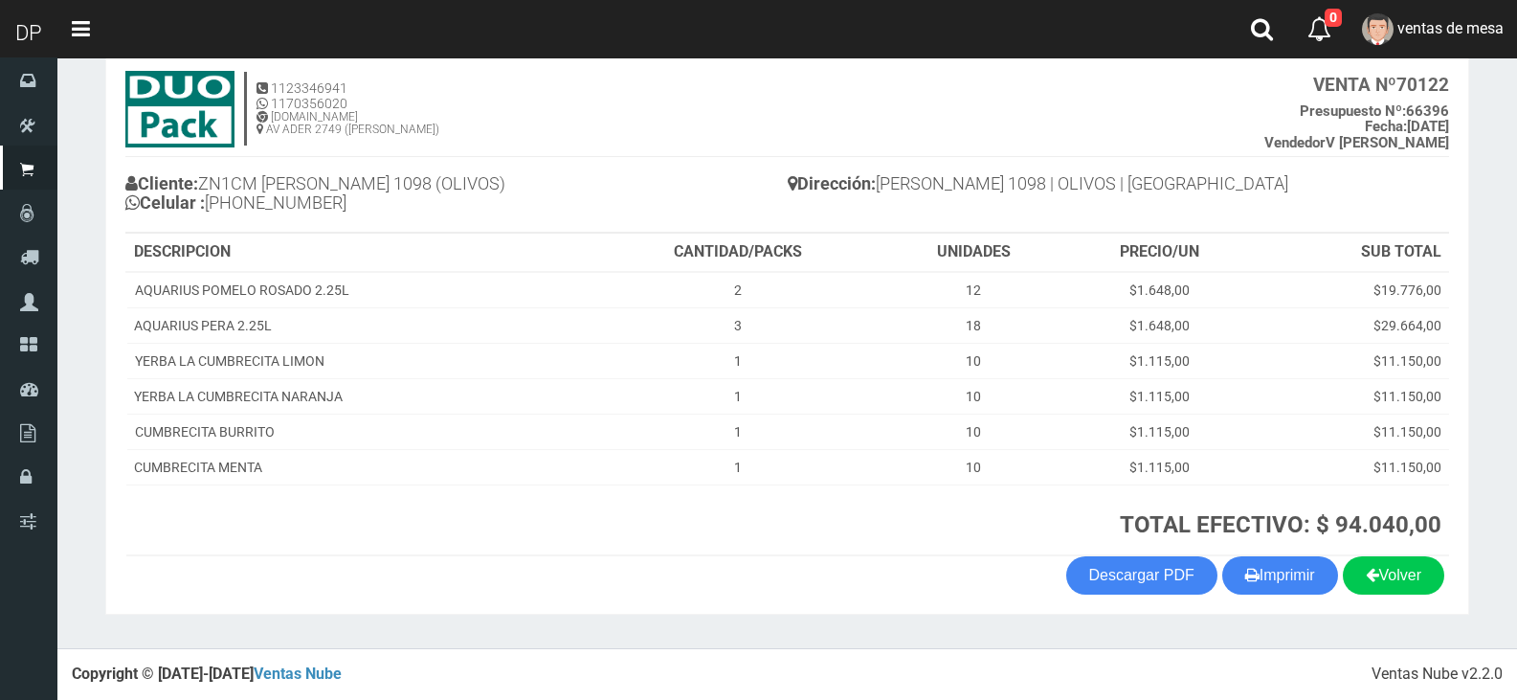
click at [1265, 603] on section "1123346941 1170356020 [DOMAIN_NAME] AV ADER 2749 ([PERSON_NAME]) VENTA Nº 70122…" at bounding box center [787, 333] width 1364 height 564
click at [1271, 591] on button "Imprimir" at bounding box center [1280, 575] width 116 height 38
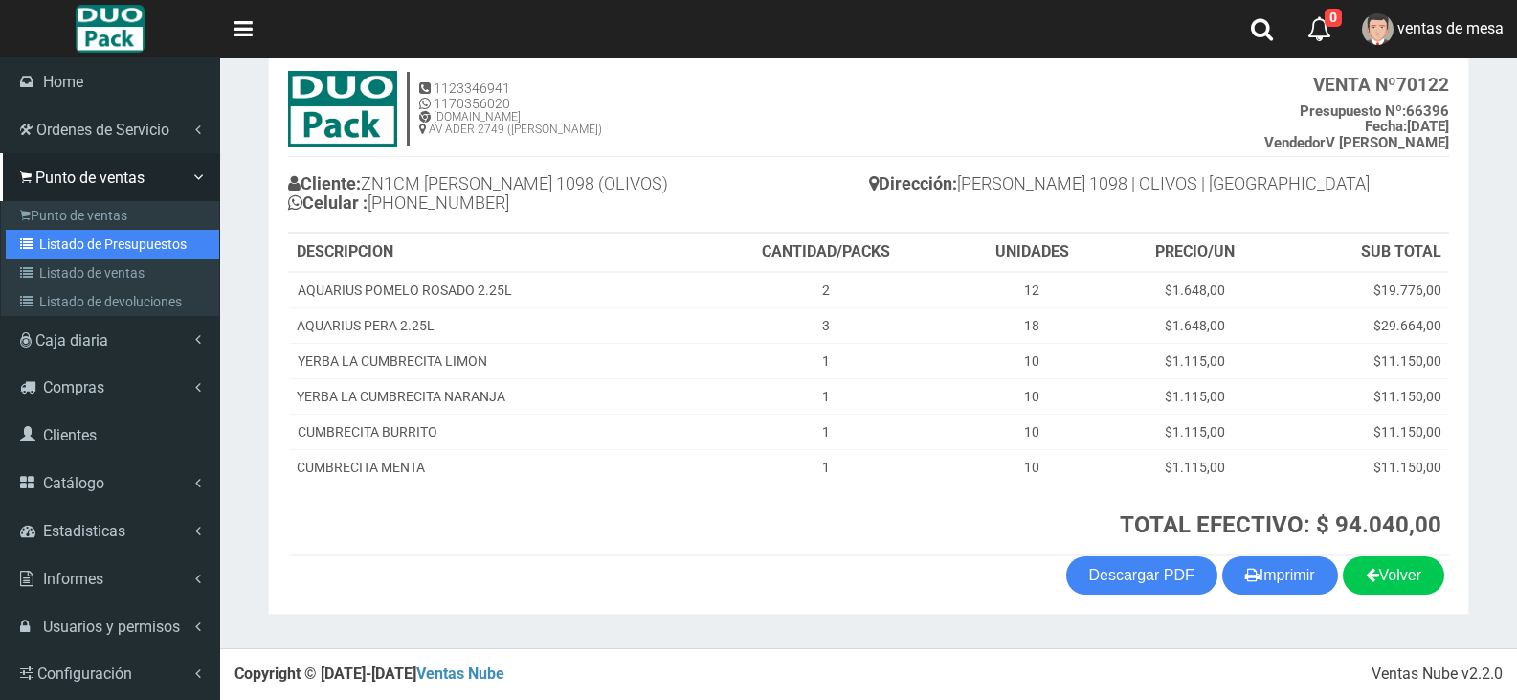
drag, startPoint x: 45, startPoint y: 248, endPoint x: 148, endPoint y: 196, distance: 115.6
click at [47, 250] on link "Listado de Presupuestos" at bounding box center [112, 244] width 213 height 29
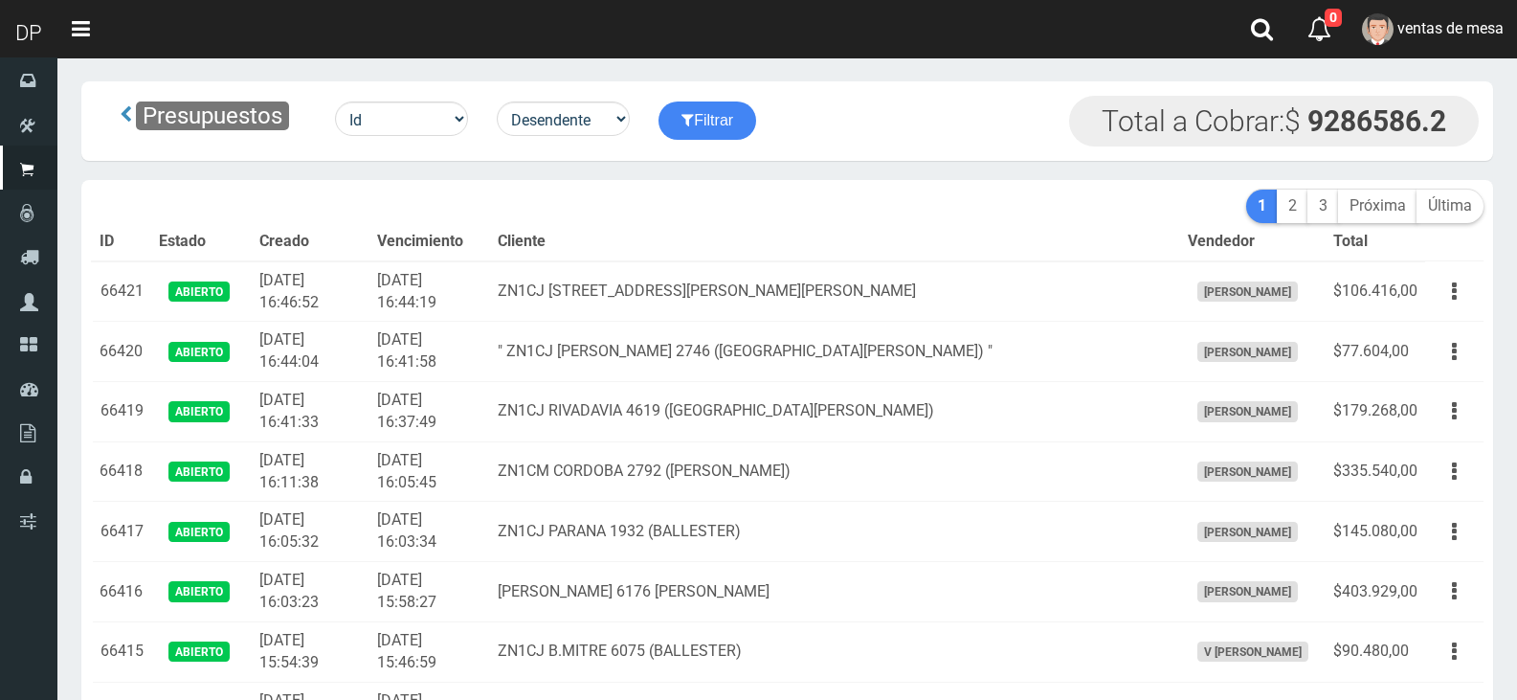
click at [769, 148] on div "Presupuestos Id Facturado Valor vencimiento vendedor cliente Desendente Ascende…" at bounding box center [787, 120] width 1412 height 79
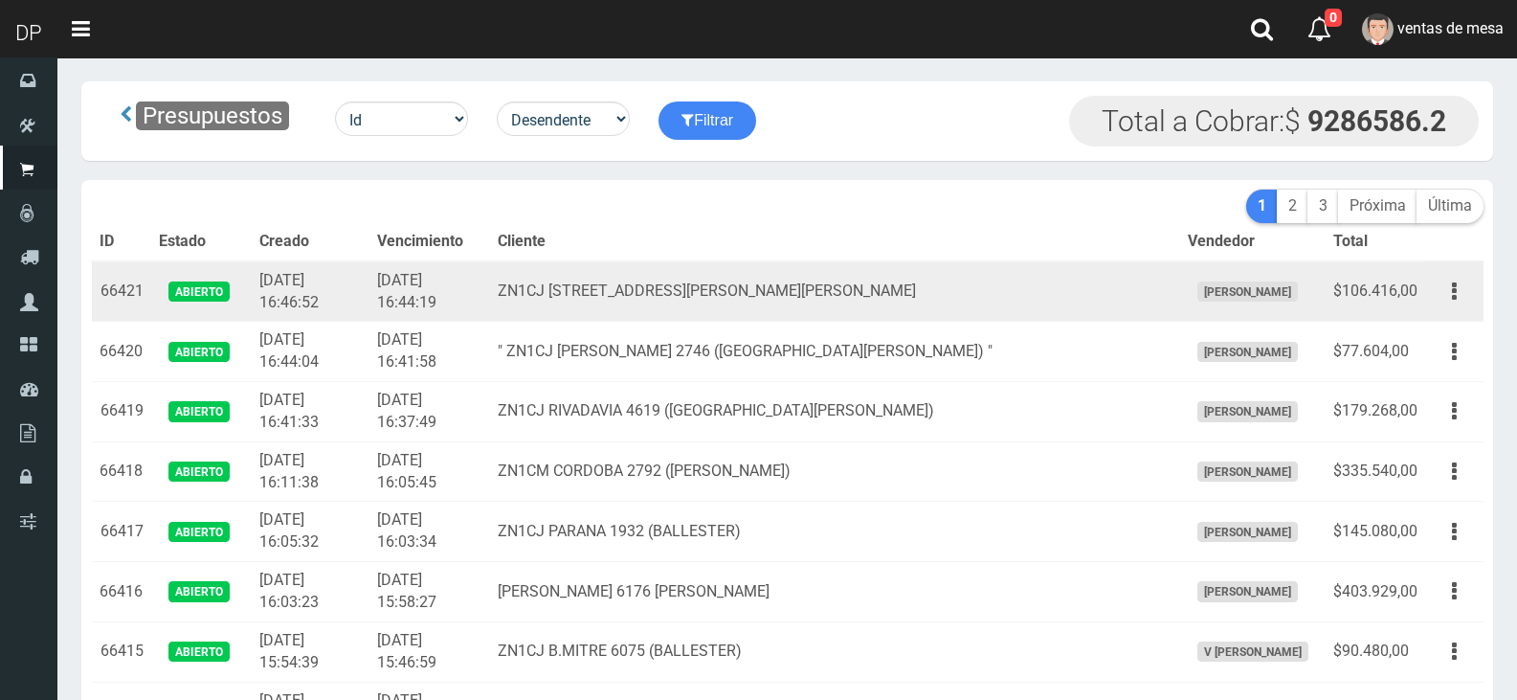
scroll to position [1862, 0]
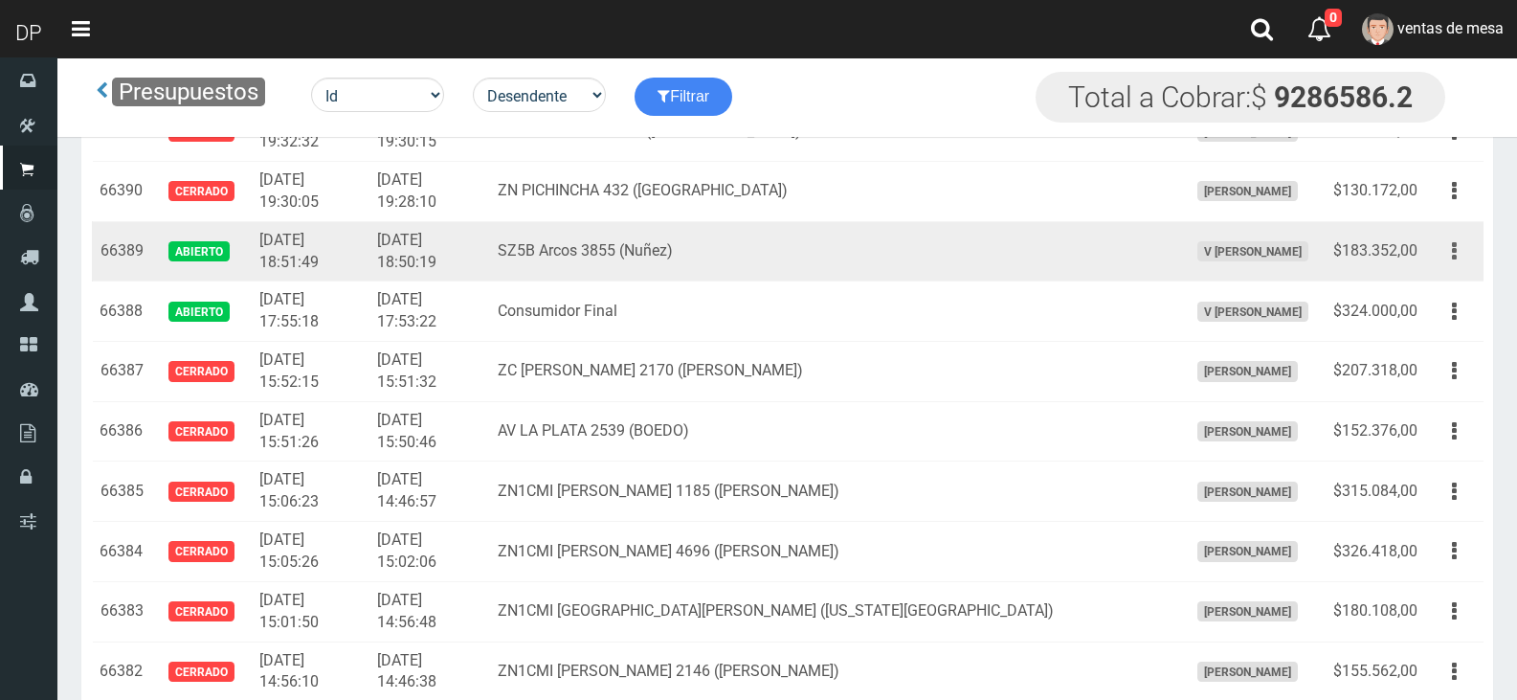
click at [1444, 254] on button "button" at bounding box center [1454, 252] width 43 height 34
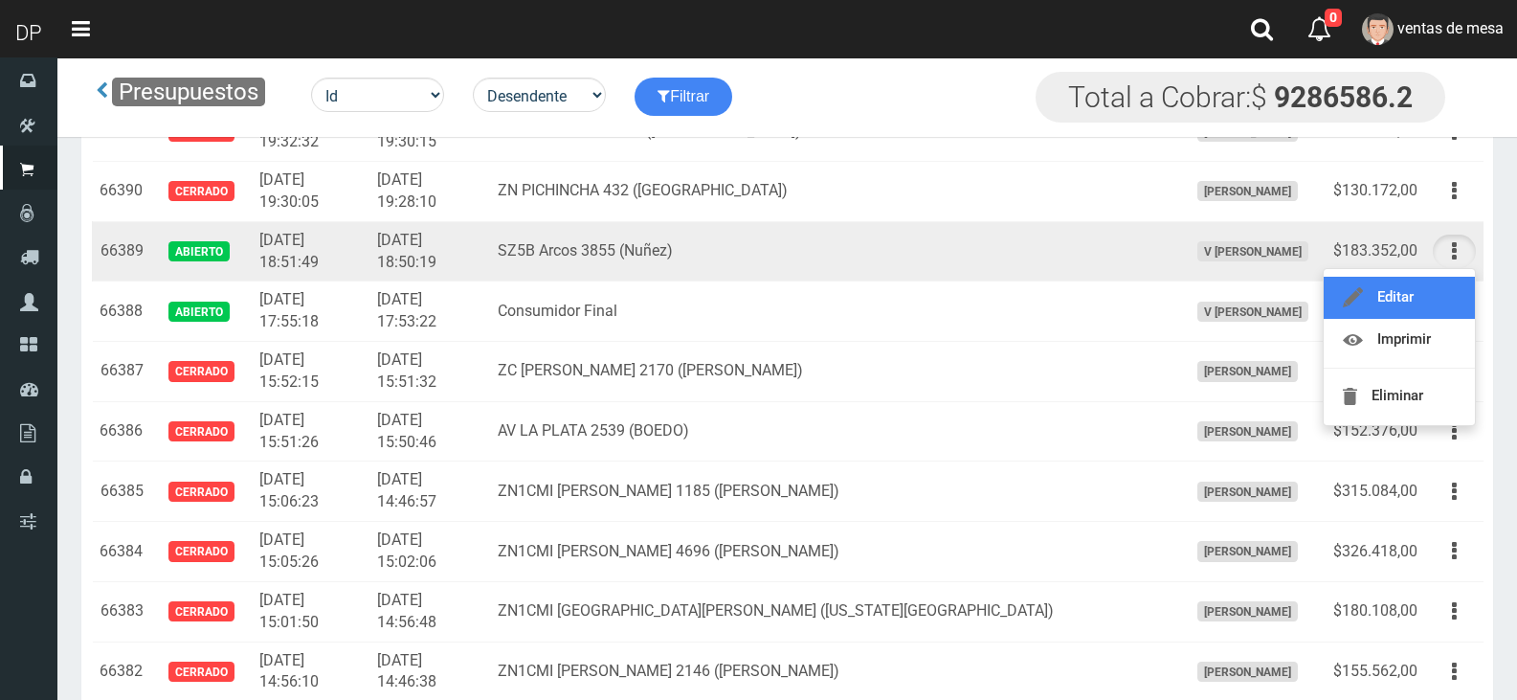
click at [1439, 293] on link "Editar" at bounding box center [1399, 298] width 151 height 42
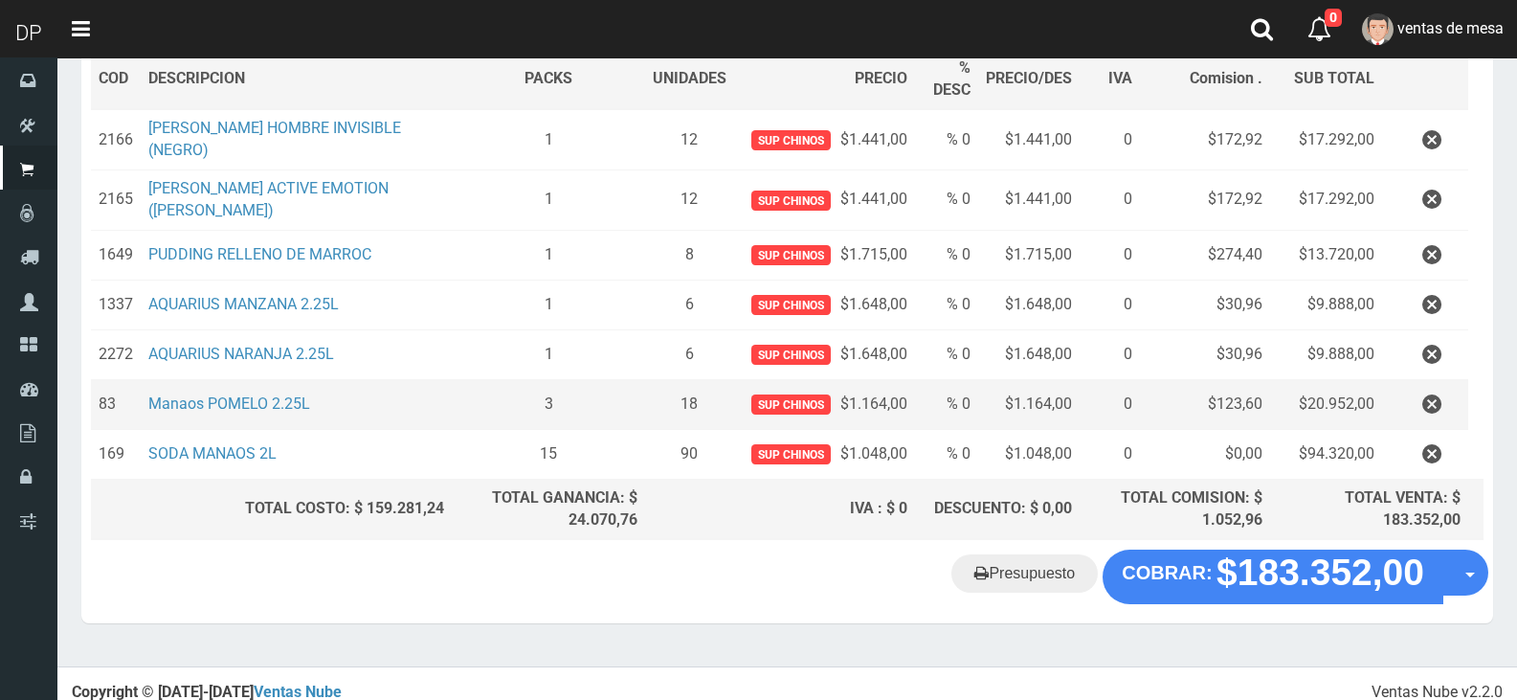
scroll to position [312, 0]
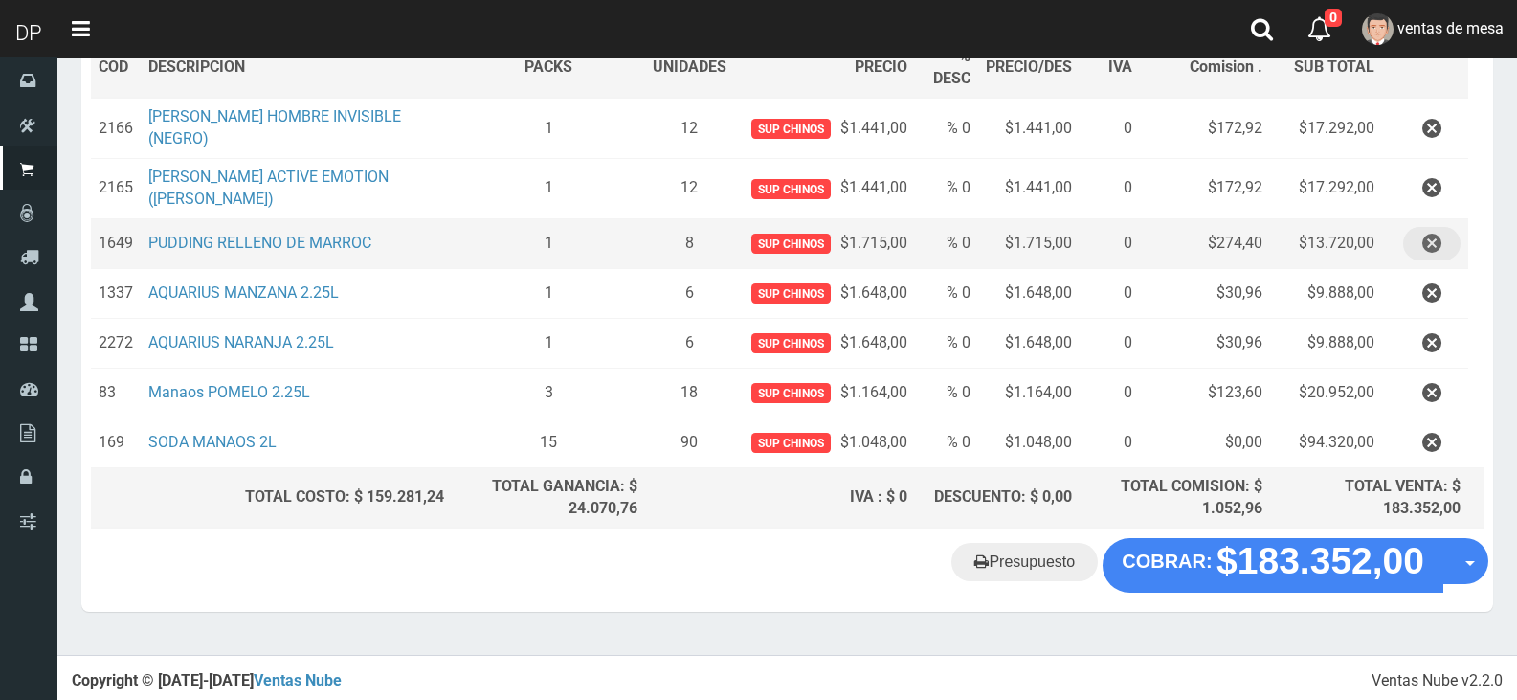
click at [1437, 239] on icon "button" at bounding box center [1431, 244] width 19 height 34
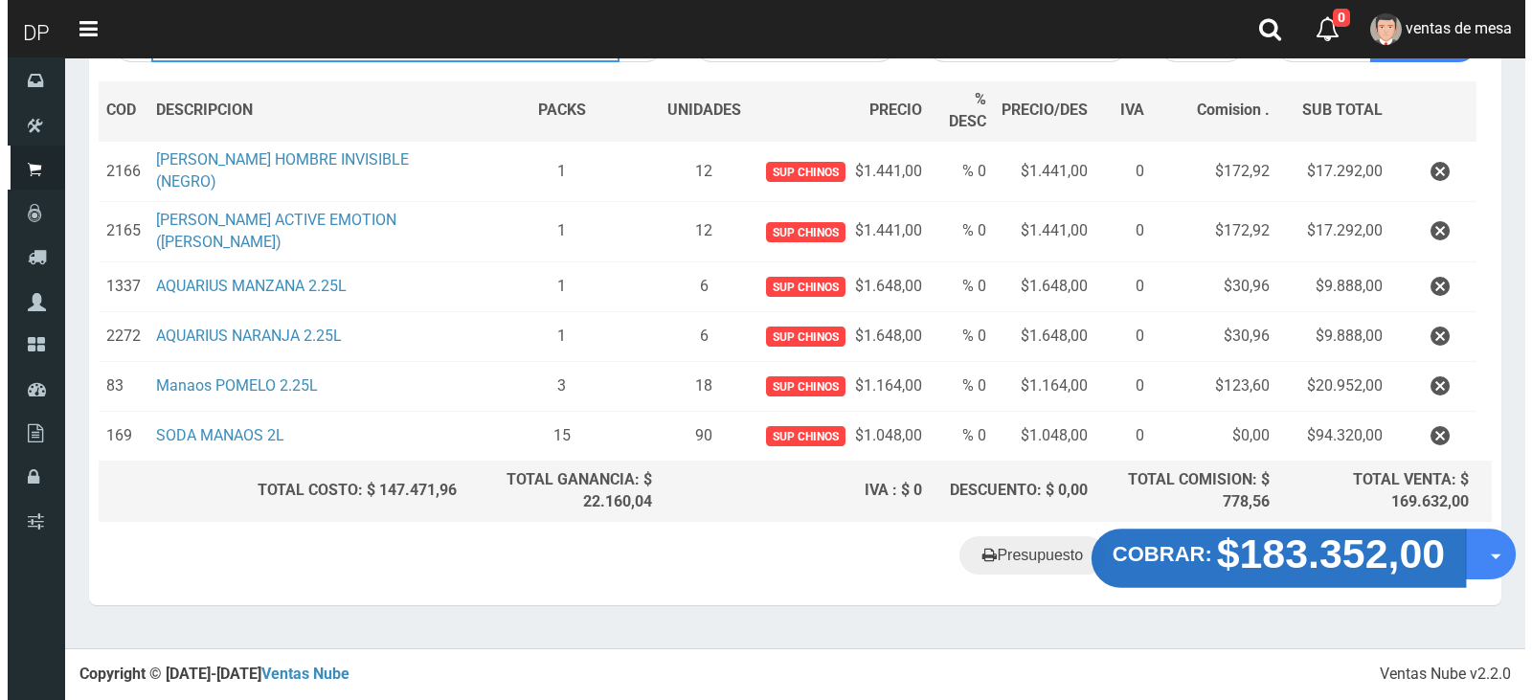
scroll to position [262, 0]
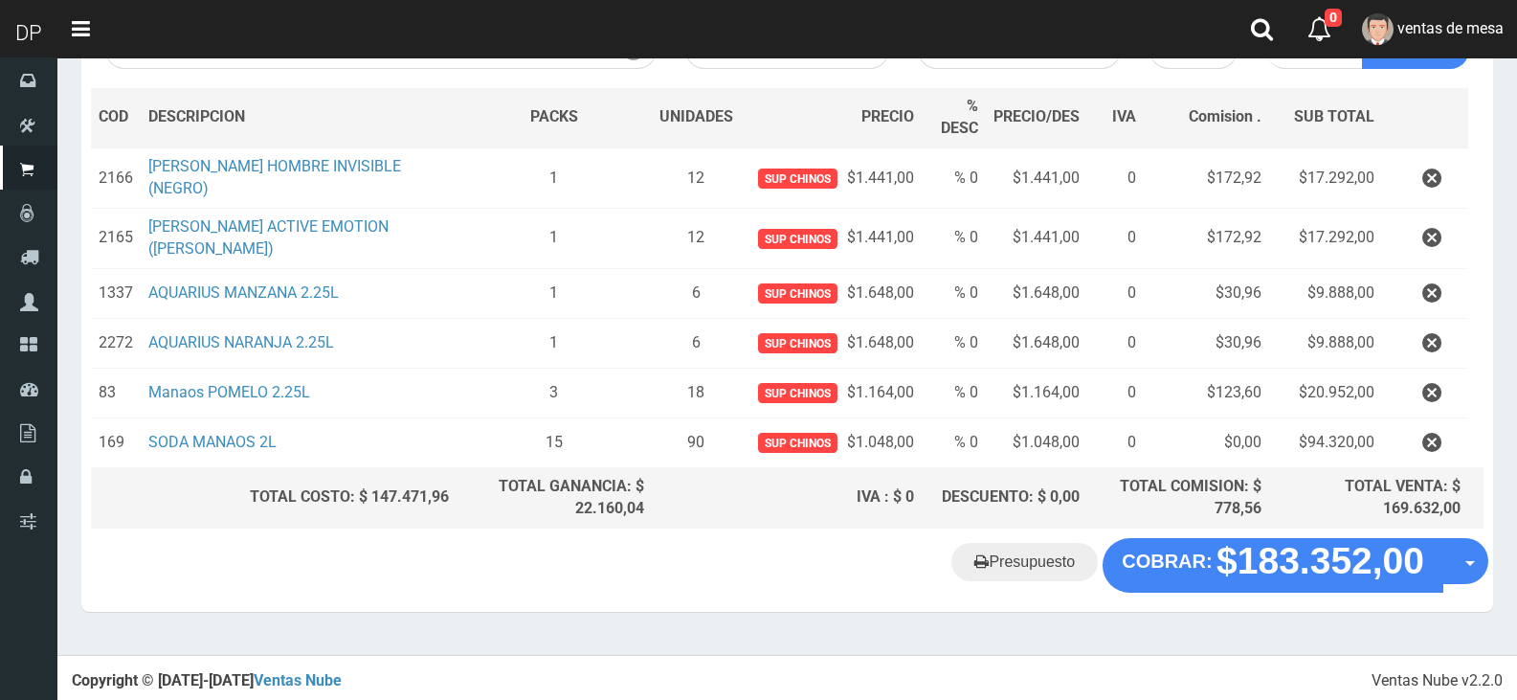
click at [1280, 591] on div "Presupuesto COBRAR: $183.352,00 Opciones" at bounding box center [787, 574] width 1412 height 73
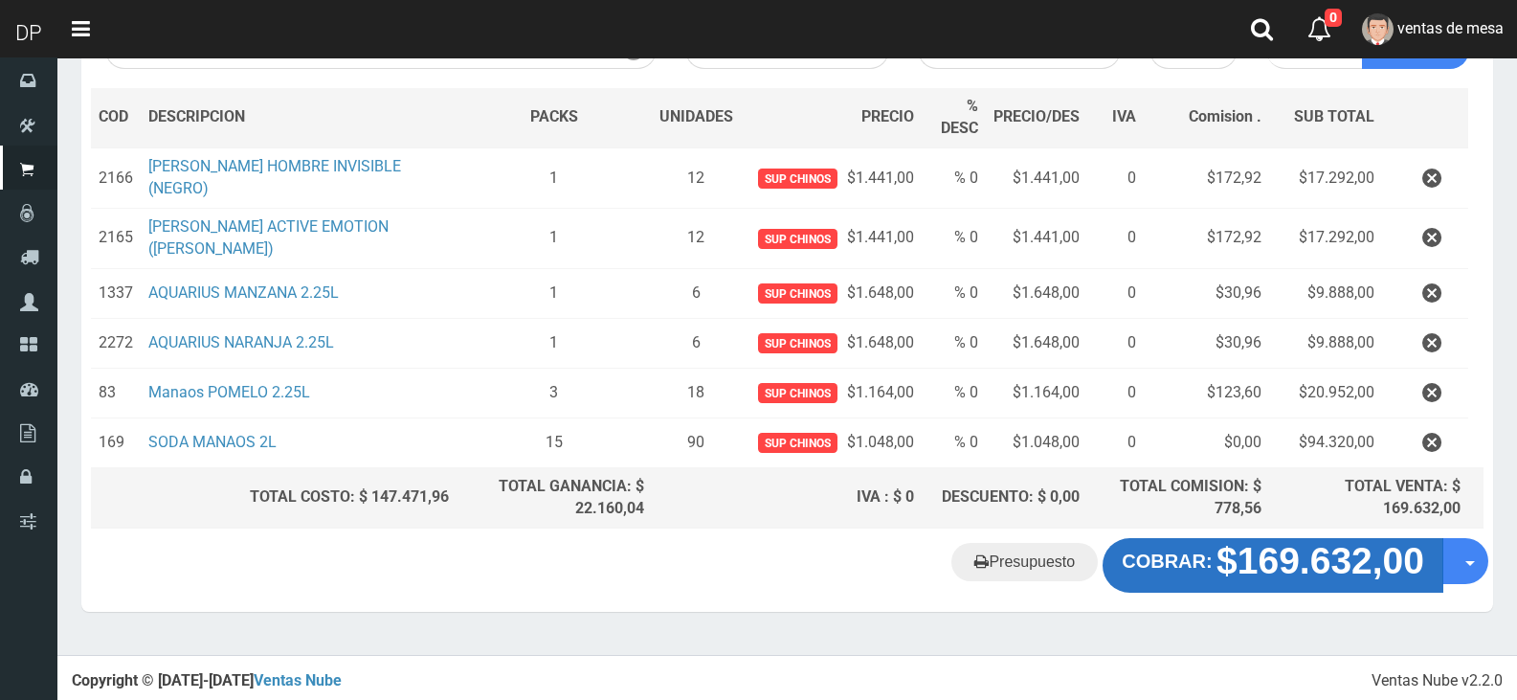
click at [1198, 558] on strong "COBRAR:" at bounding box center [1167, 560] width 90 height 21
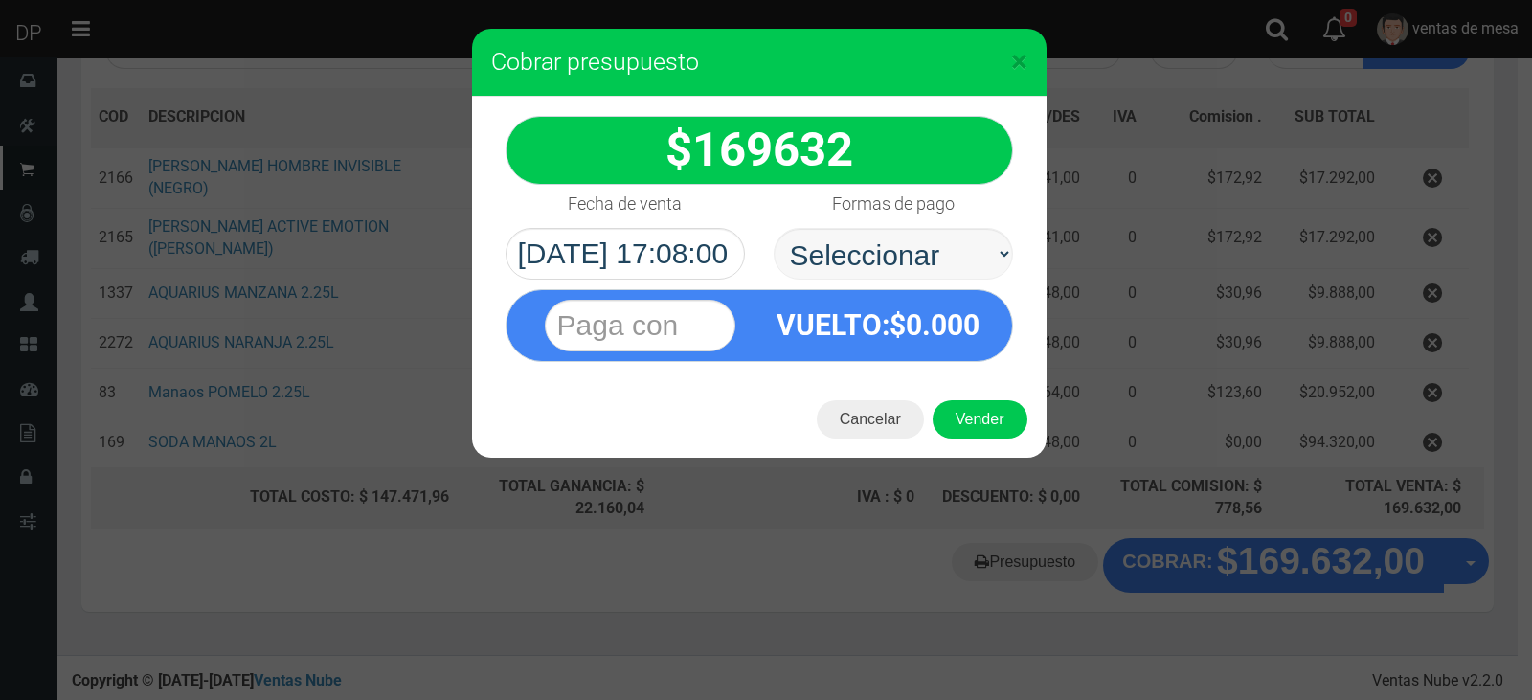
click at [921, 266] on select "Seleccionar Efectivo Tarjeta de Crédito Depósito Débito" at bounding box center [892, 254] width 239 height 52
select select "Efectivo"
click at [773, 228] on select "Seleccionar Efectivo Tarjeta de Crédito Depósito Débito" at bounding box center [892, 254] width 239 height 52
click at [970, 414] on button "Vender" at bounding box center [979, 419] width 95 height 38
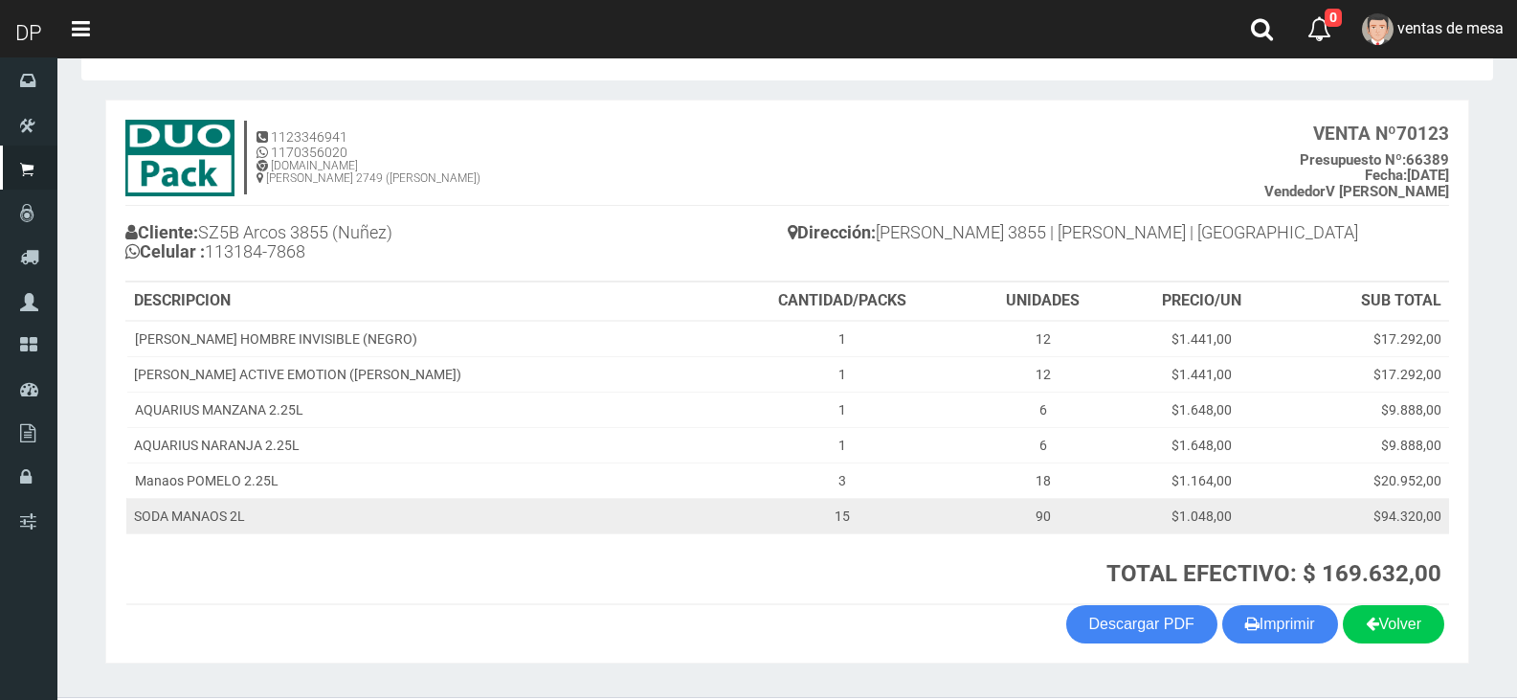
scroll to position [110, 0]
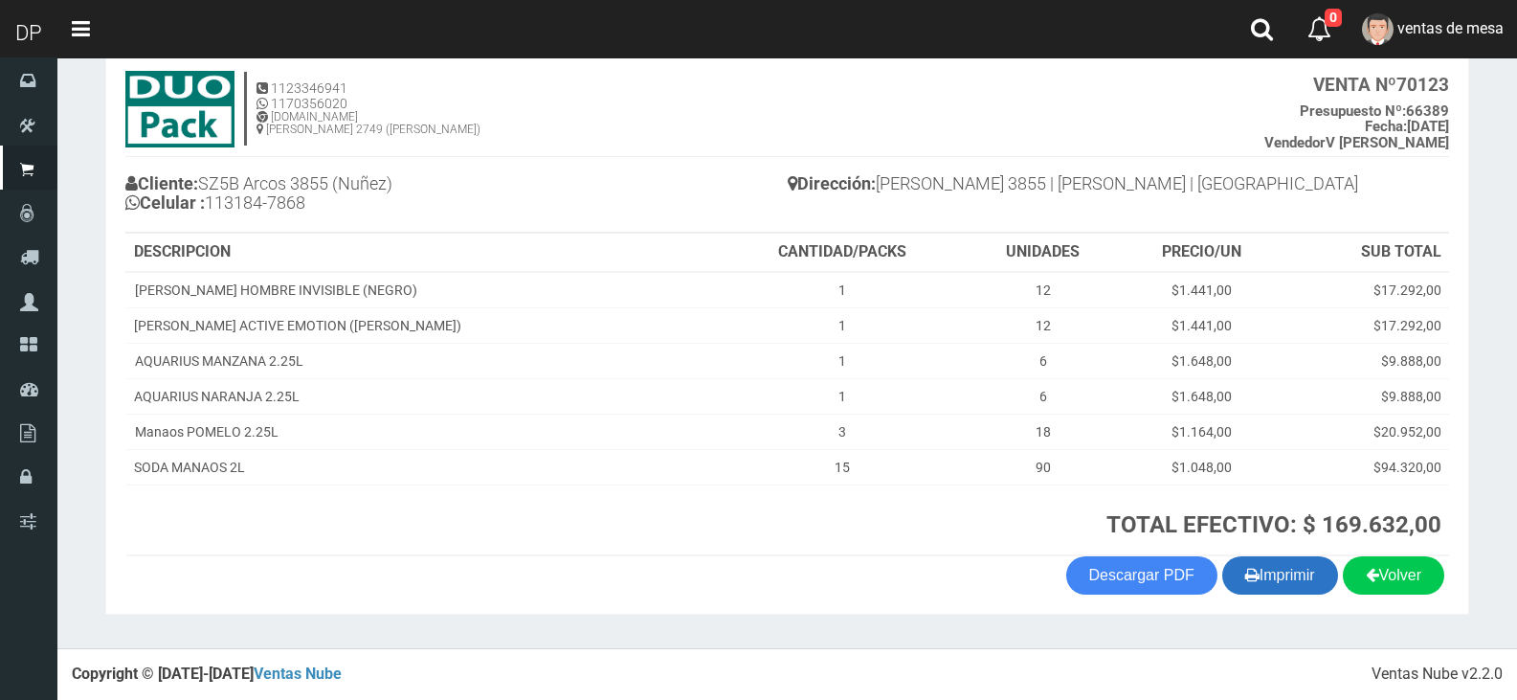
click at [1288, 572] on button "Imprimir" at bounding box center [1280, 575] width 116 height 38
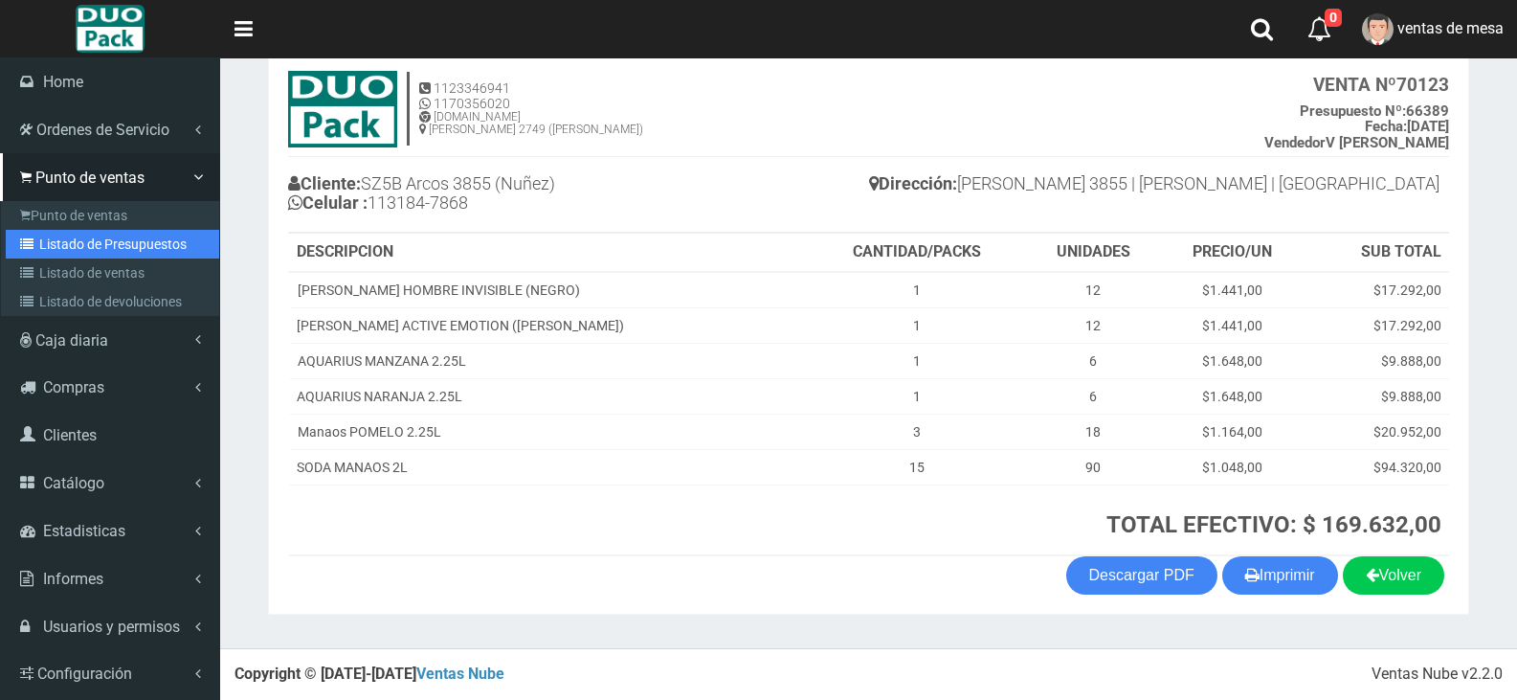
click at [42, 248] on link "Listado de Presupuestos" at bounding box center [112, 244] width 213 height 29
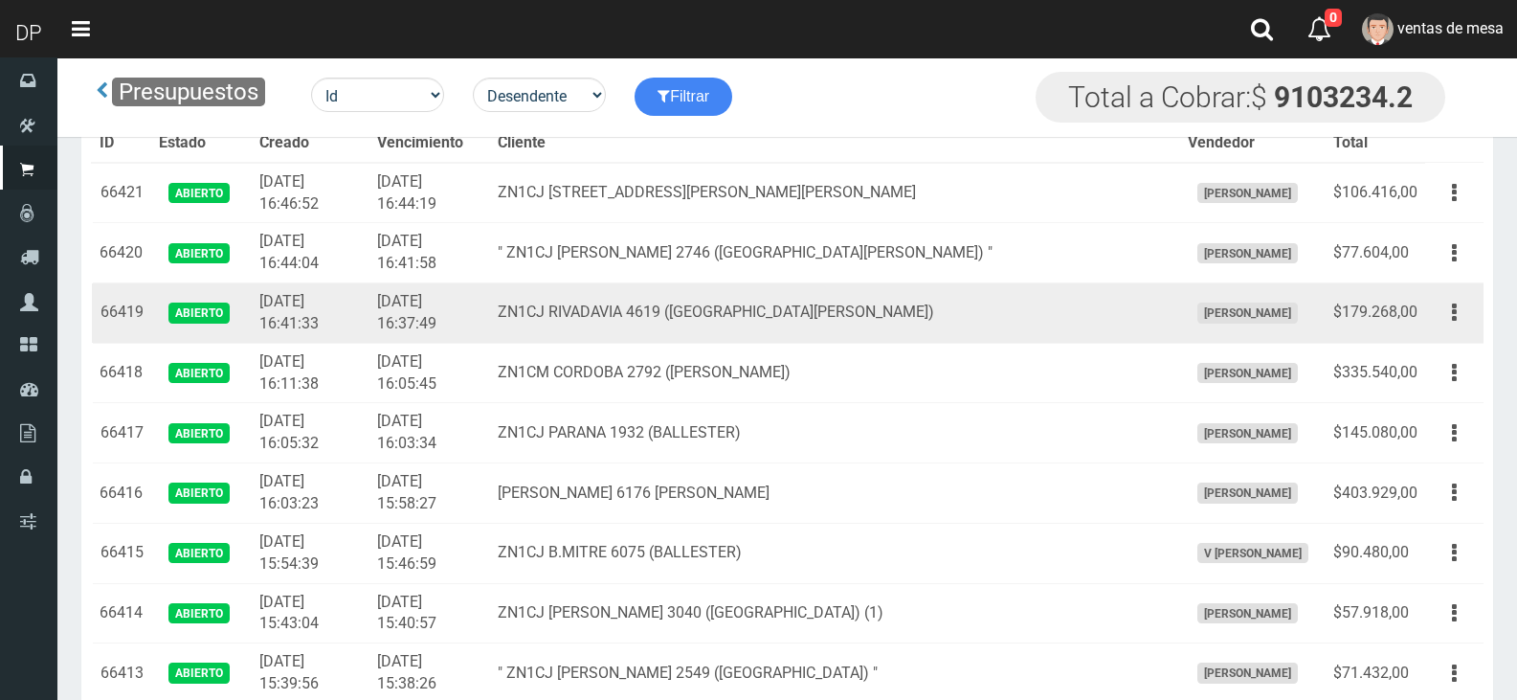
scroll to position [1862, 0]
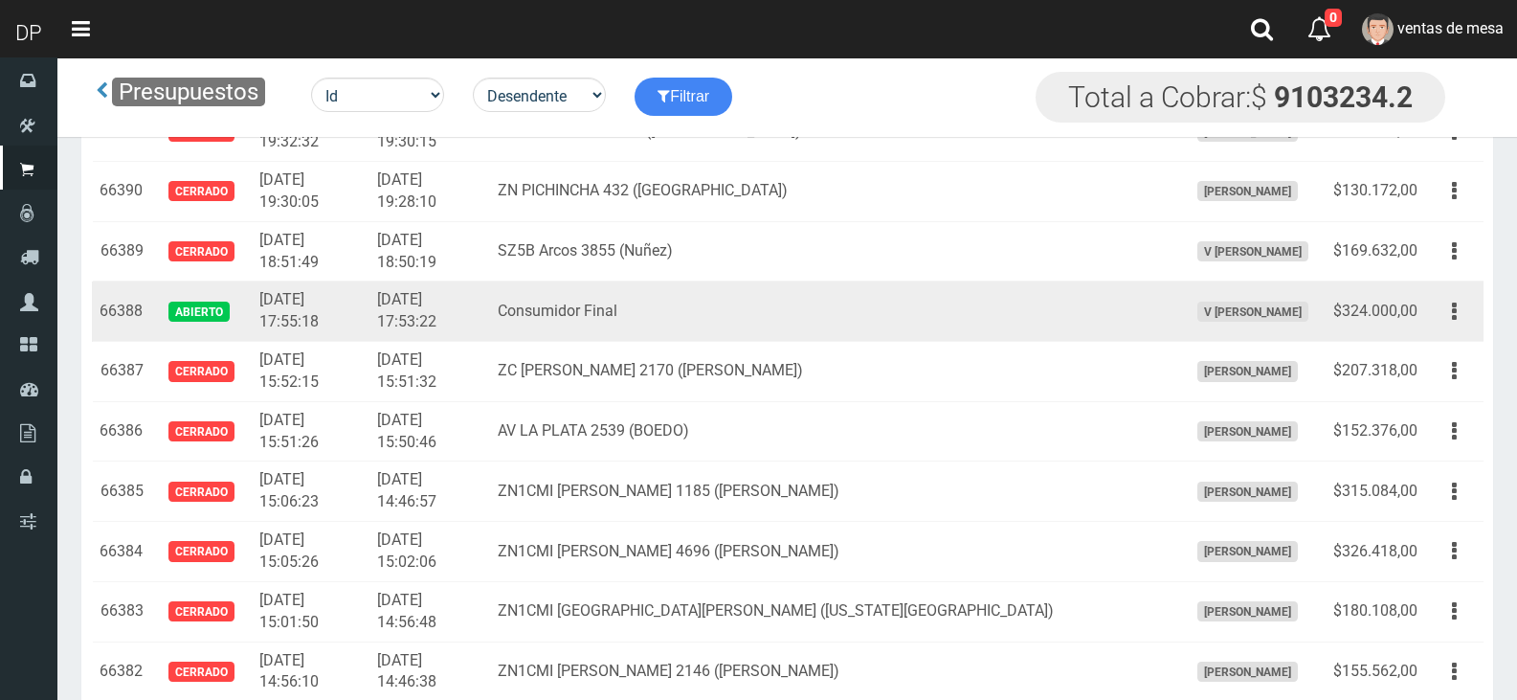
drag, startPoint x: 1435, startPoint y: 301, endPoint x: 1426, endPoint y: 337, distance: 37.4
click at [1433, 301] on div "Editar Imprimir Eliminar" at bounding box center [1454, 312] width 43 height 34
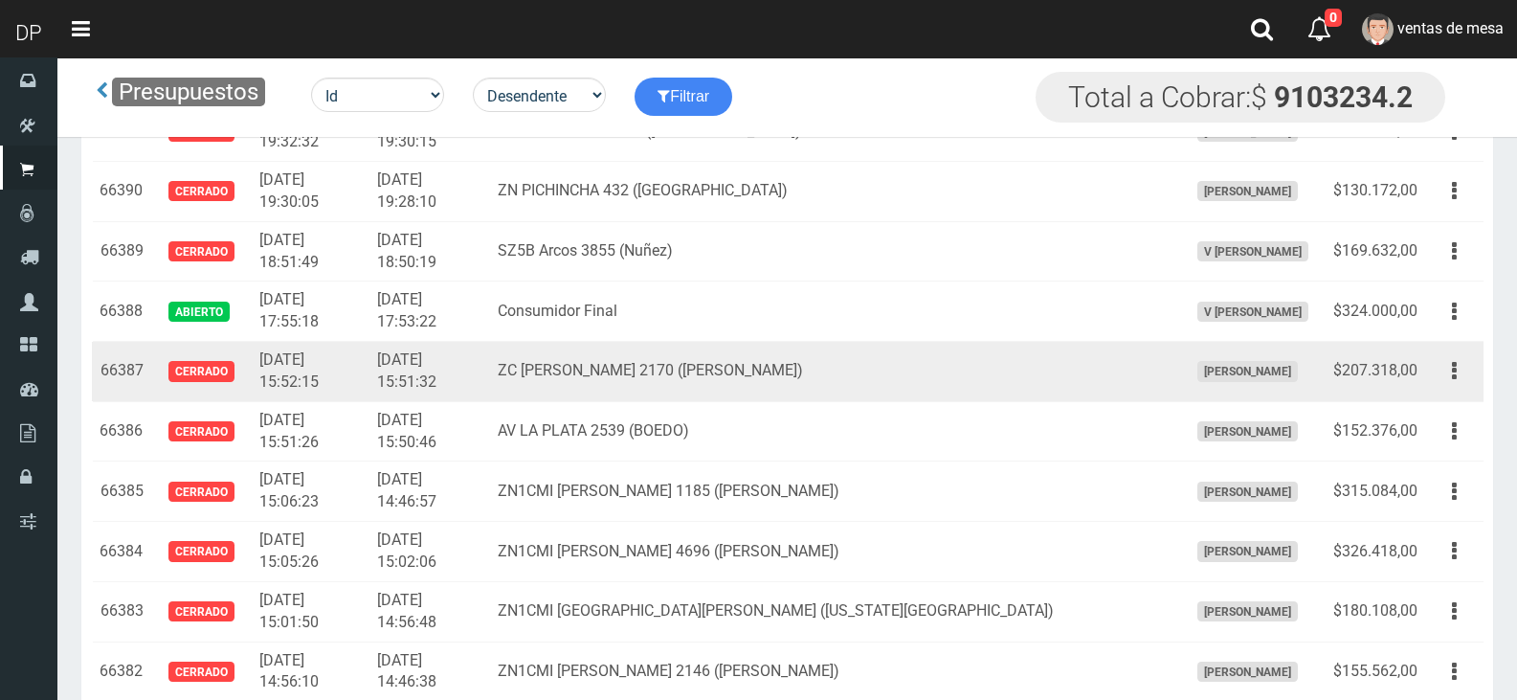
click at [1425, 347] on td "Editar Imprimir Eliminar" at bounding box center [1454, 372] width 58 height 60
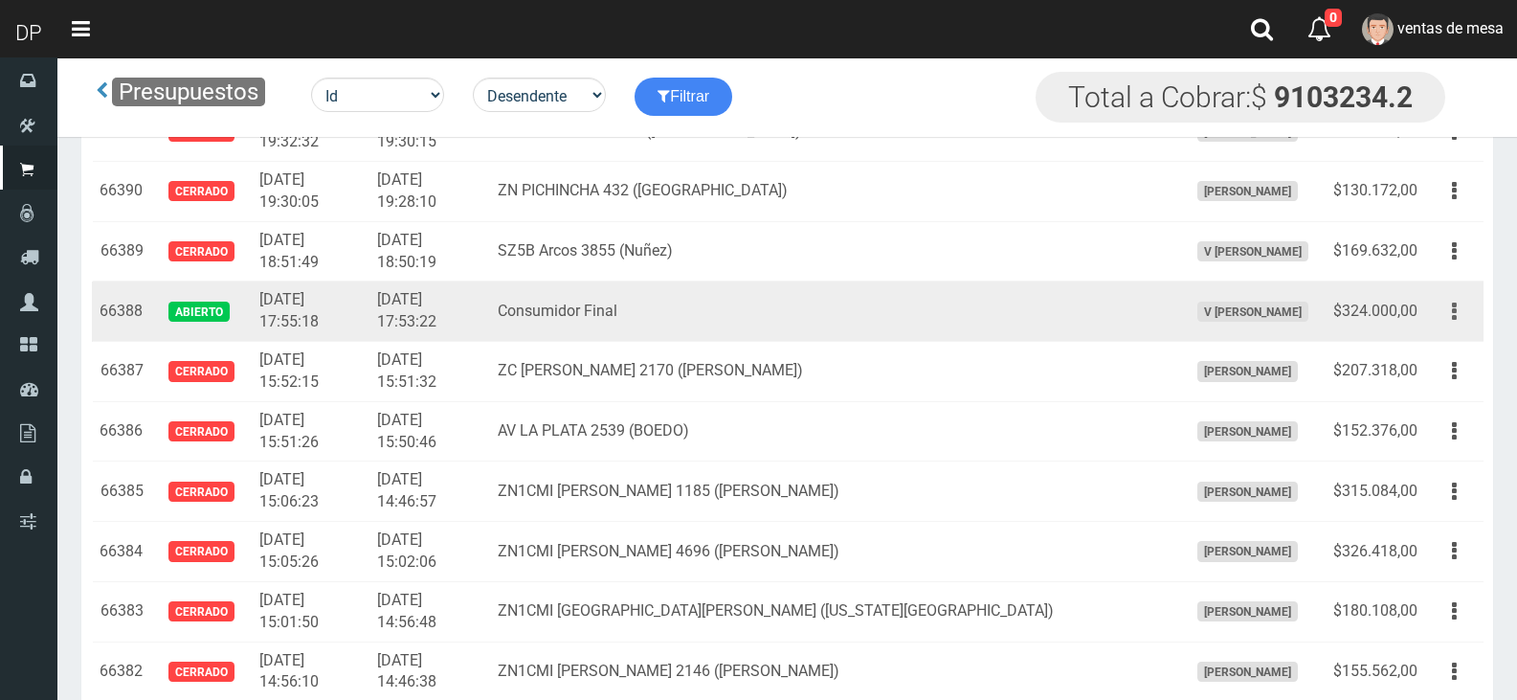
click at [1444, 318] on button "button" at bounding box center [1454, 312] width 43 height 34
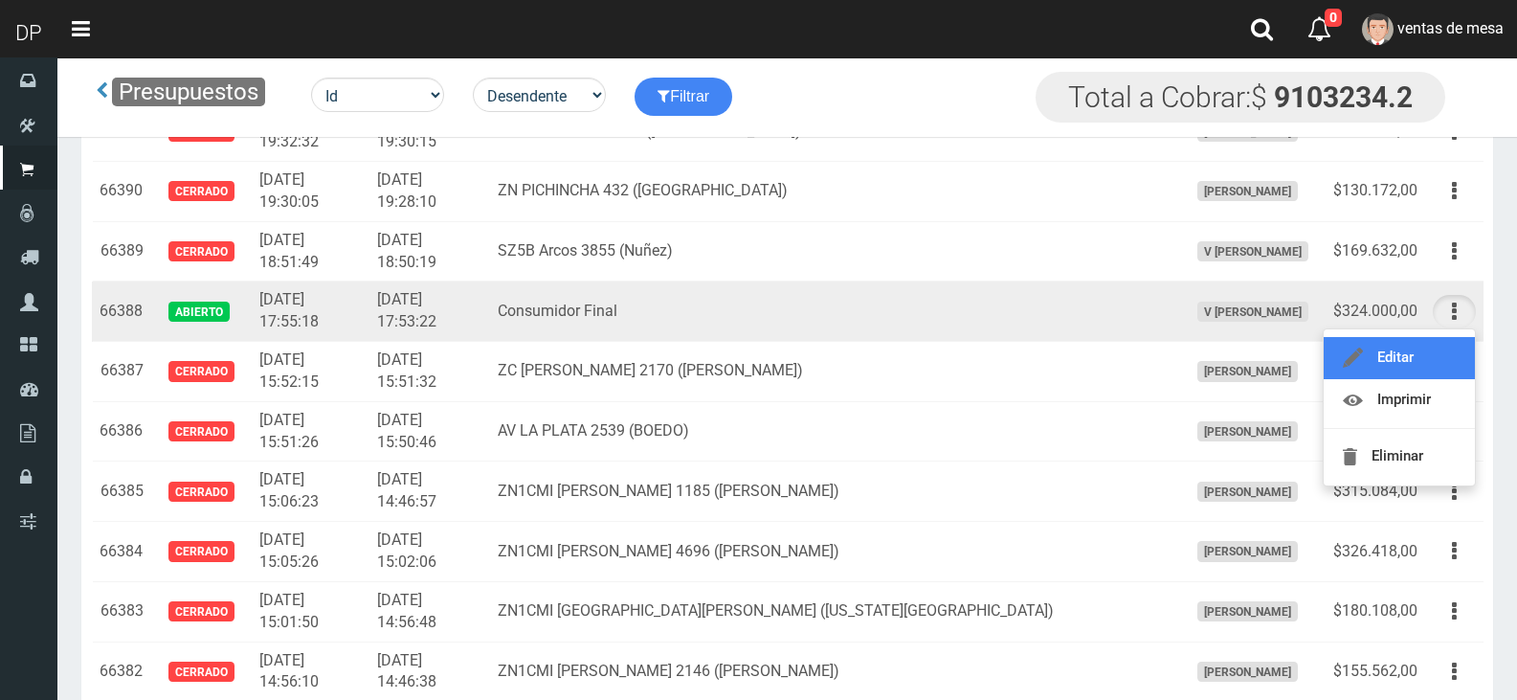
click at [1437, 351] on link "Editar" at bounding box center [1399, 358] width 151 height 42
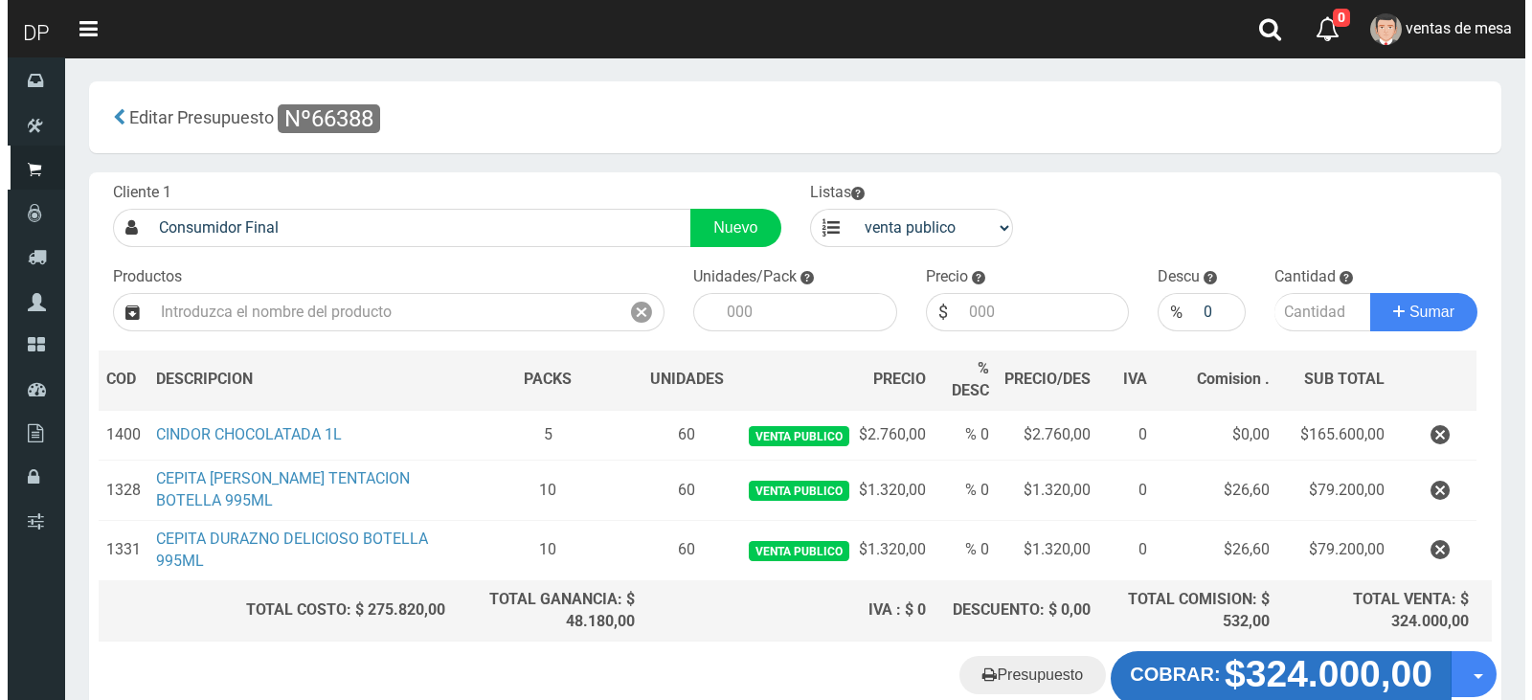
scroll to position [113, 0]
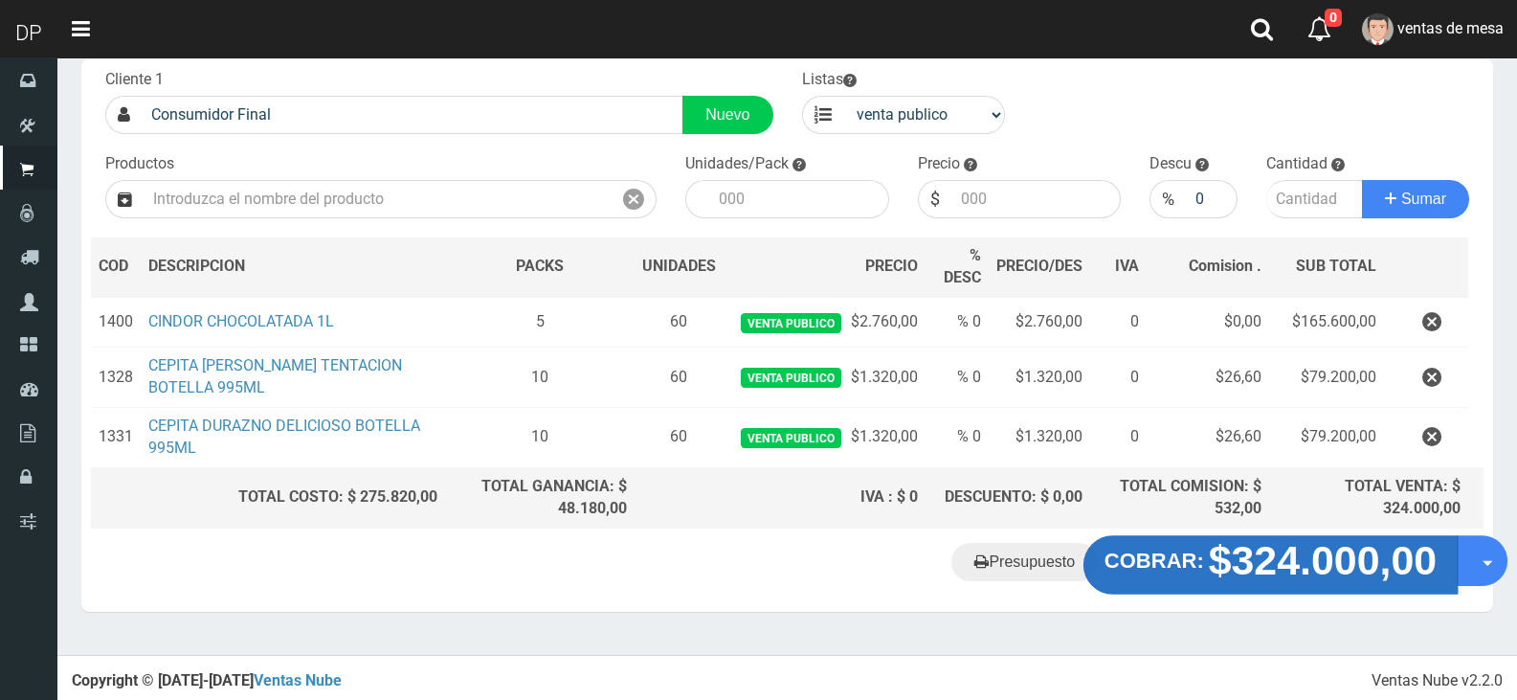
click at [1327, 548] on strong "$324.000,00" at bounding box center [1323, 560] width 229 height 45
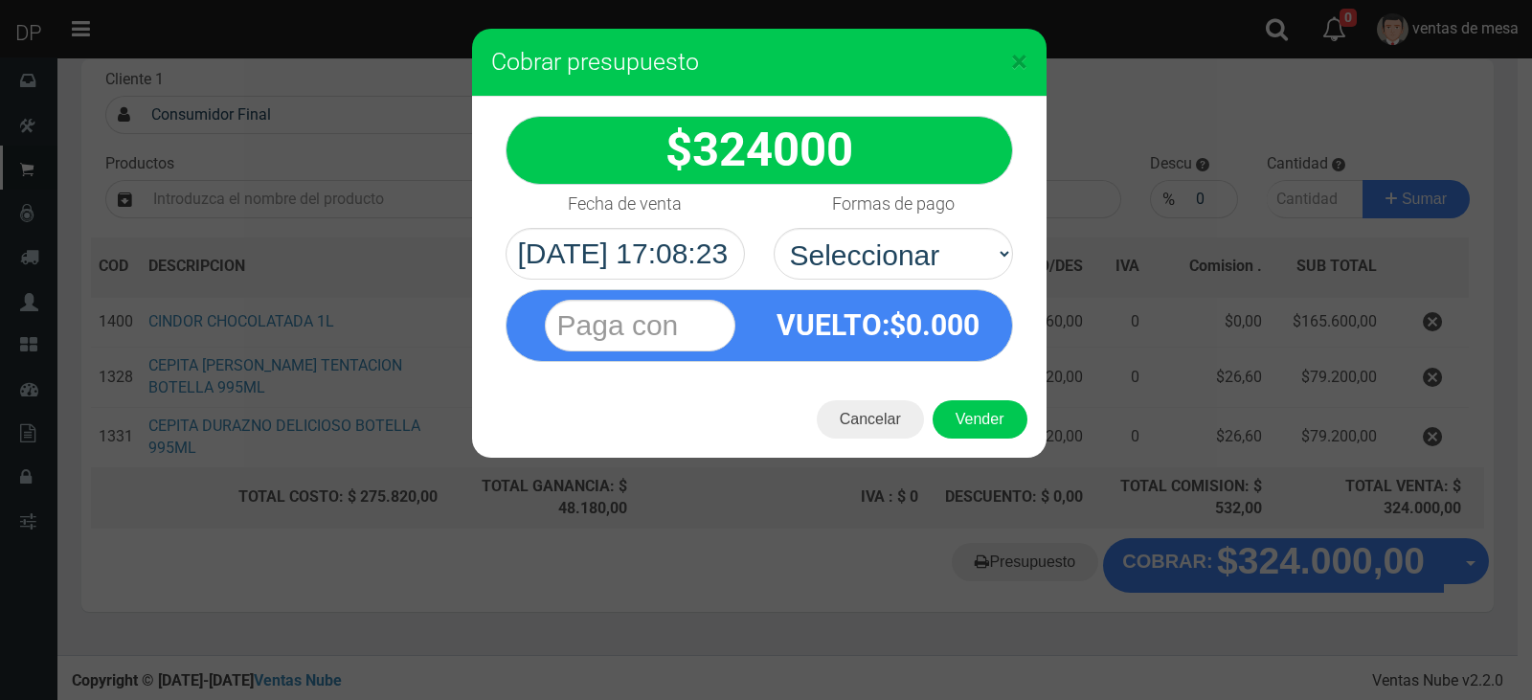
click at [945, 280] on div "VUELTO :$ 0.000" at bounding box center [759, 321] width 536 height 82
drag, startPoint x: 941, startPoint y: 251, endPoint x: 939, endPoint y: 272, distance: 21.1
click at [940, 254] on select "Seleccionar Efectivo Tarjeta de Crédito Depósito Débito" at bounding box center [892, 254] width 239 height 52
select select "Efectivo"
click at [773, 228] on select "Seleccionar Efectivo Tarjeta de Crédito Depósito Débito" at bounding box center [892, 254] width 239 height 52
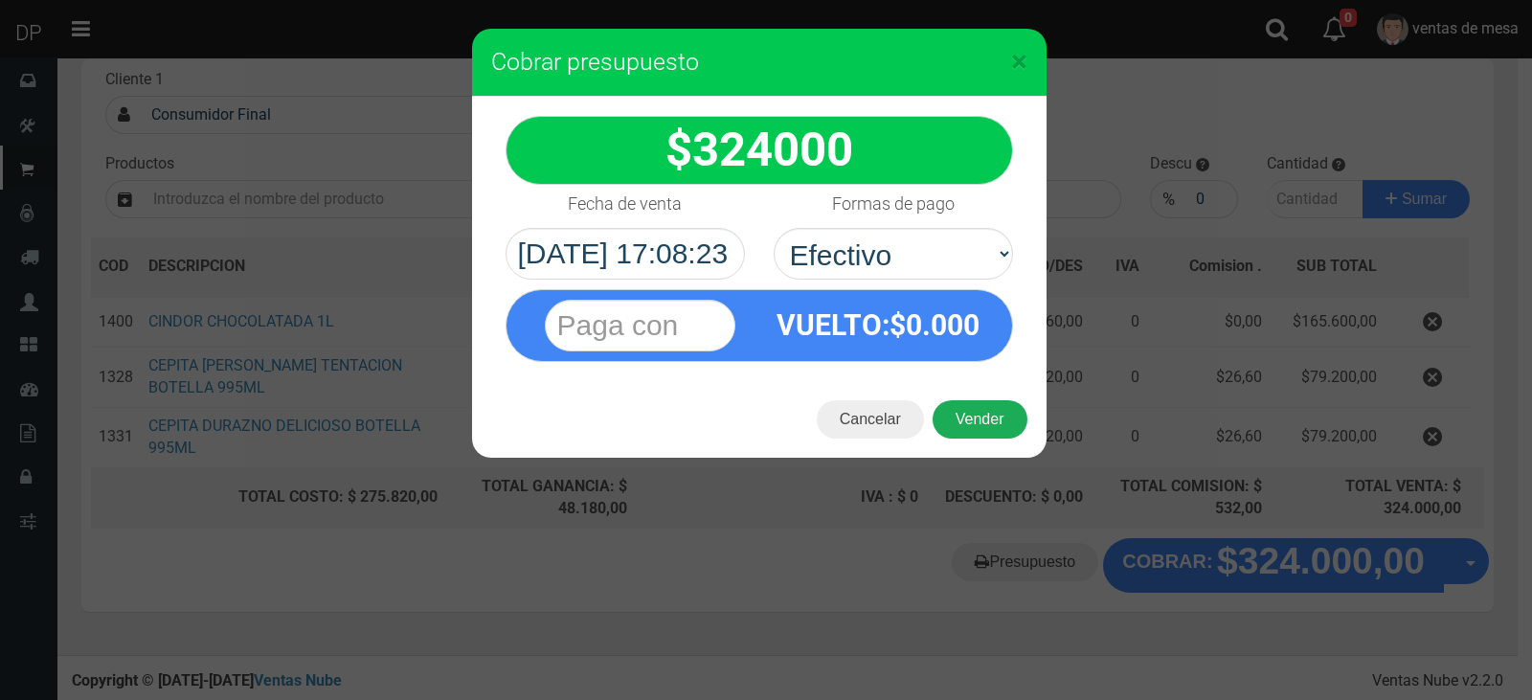
click at [983, 404] on button "Vender" at bounding box center [979, 419] width 95 height 38
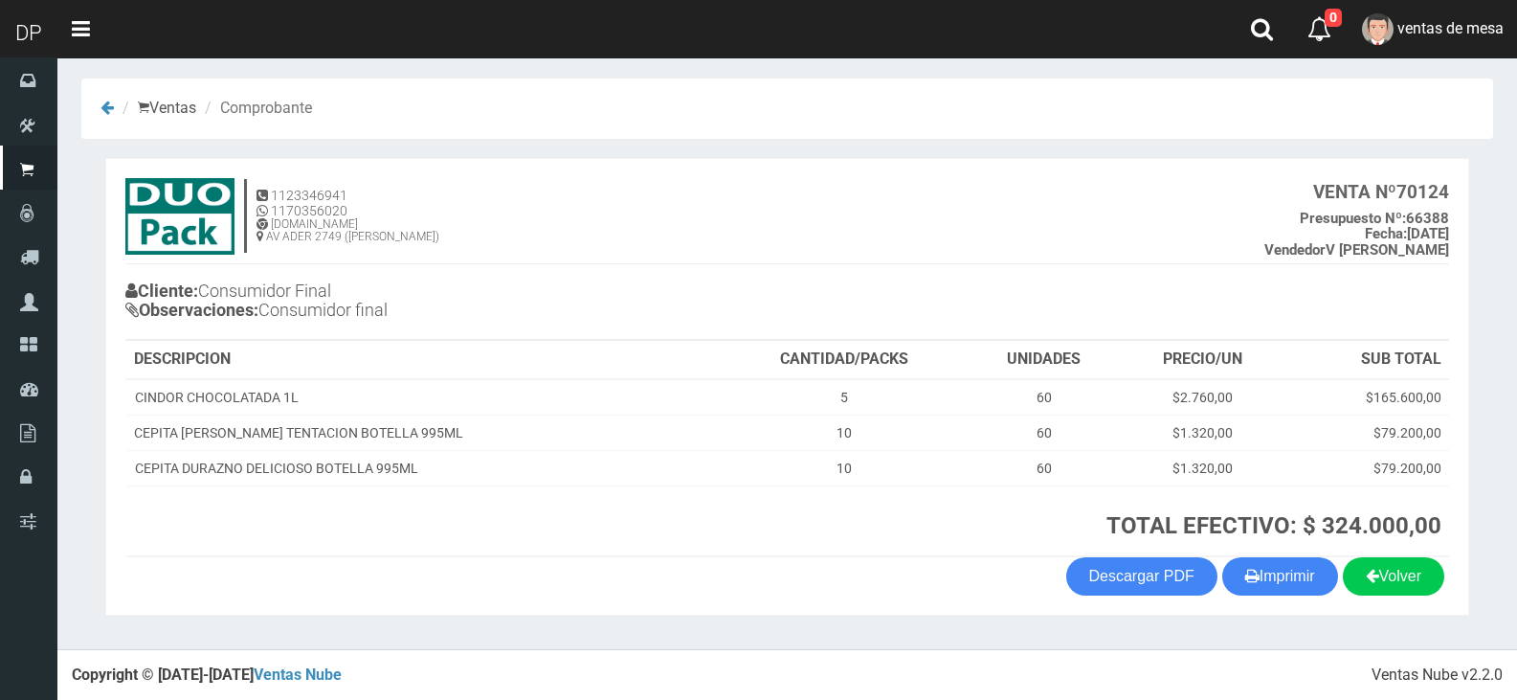
scroll to position [4, 0]
click at [1296, 576] on button "Imprimir" at bounding box center [1280, 575] width 116 height 38
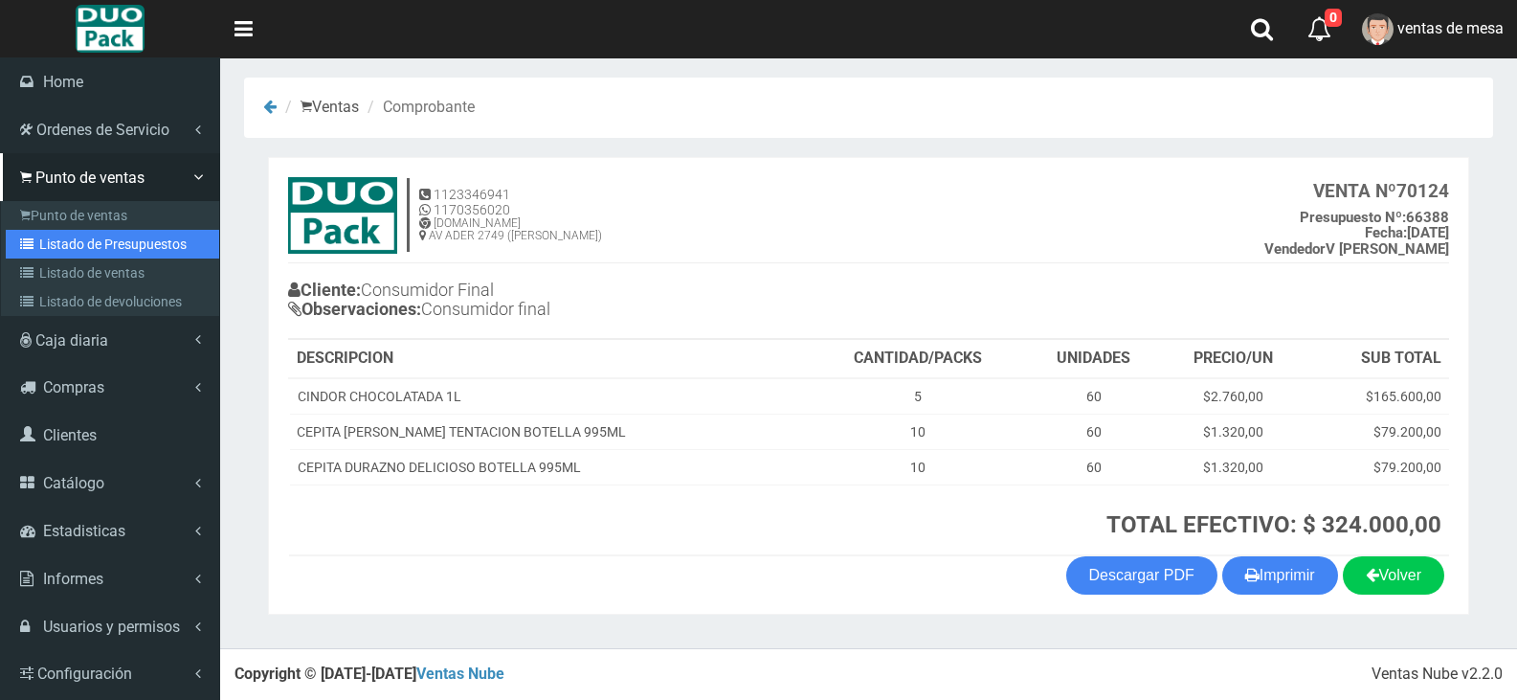
click at [33, 252] on link "Listado de Presupuestos" at bounding box center [112, 244] width 213 height 29
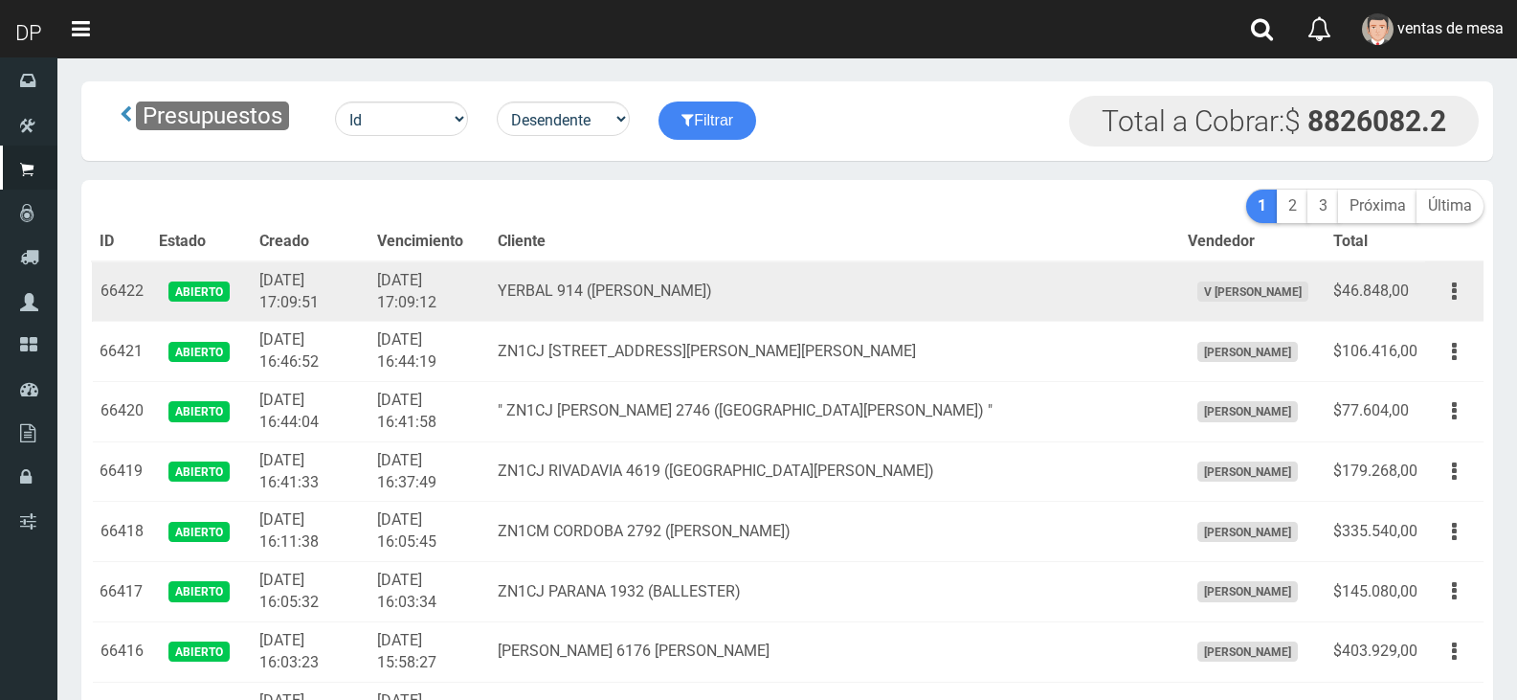
click at [1419, 268] on td "$46.848,00" at bounding box center [1376, 291] width 100 height 60
click at [1444, 292] on button "button" at bounding box center [1454, 292] width 43 height 34
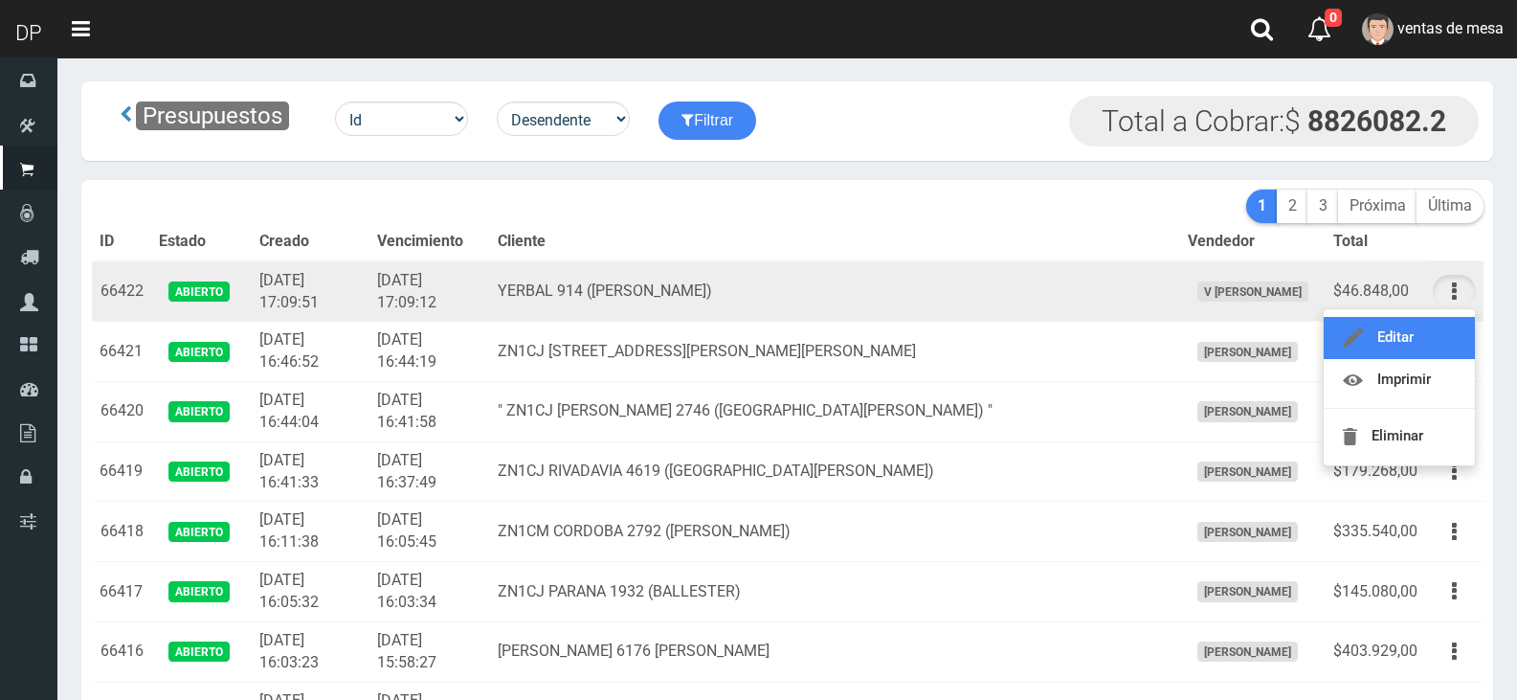
click at [1437, 322] on link "Editar" at bounding box center [1399, 338] width 151 height 42
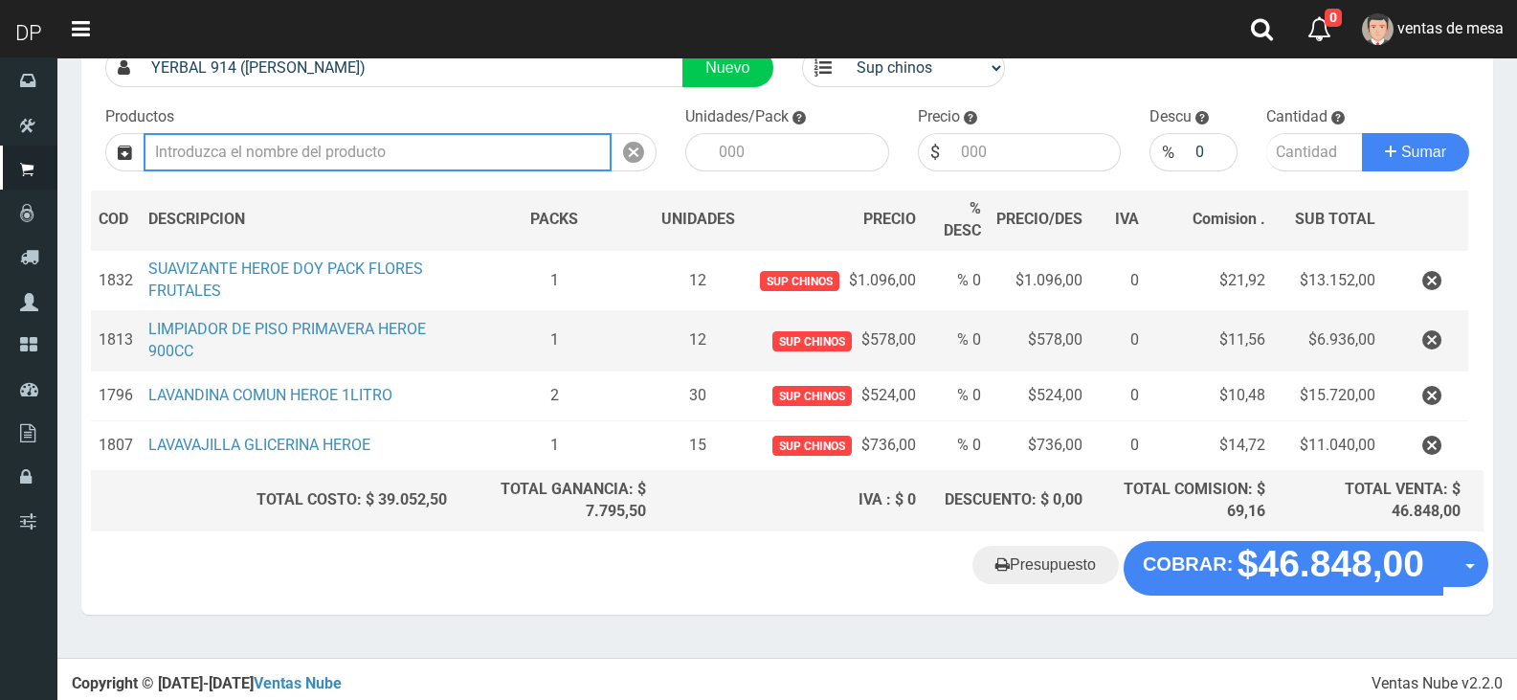
scroll to position [163, 0]
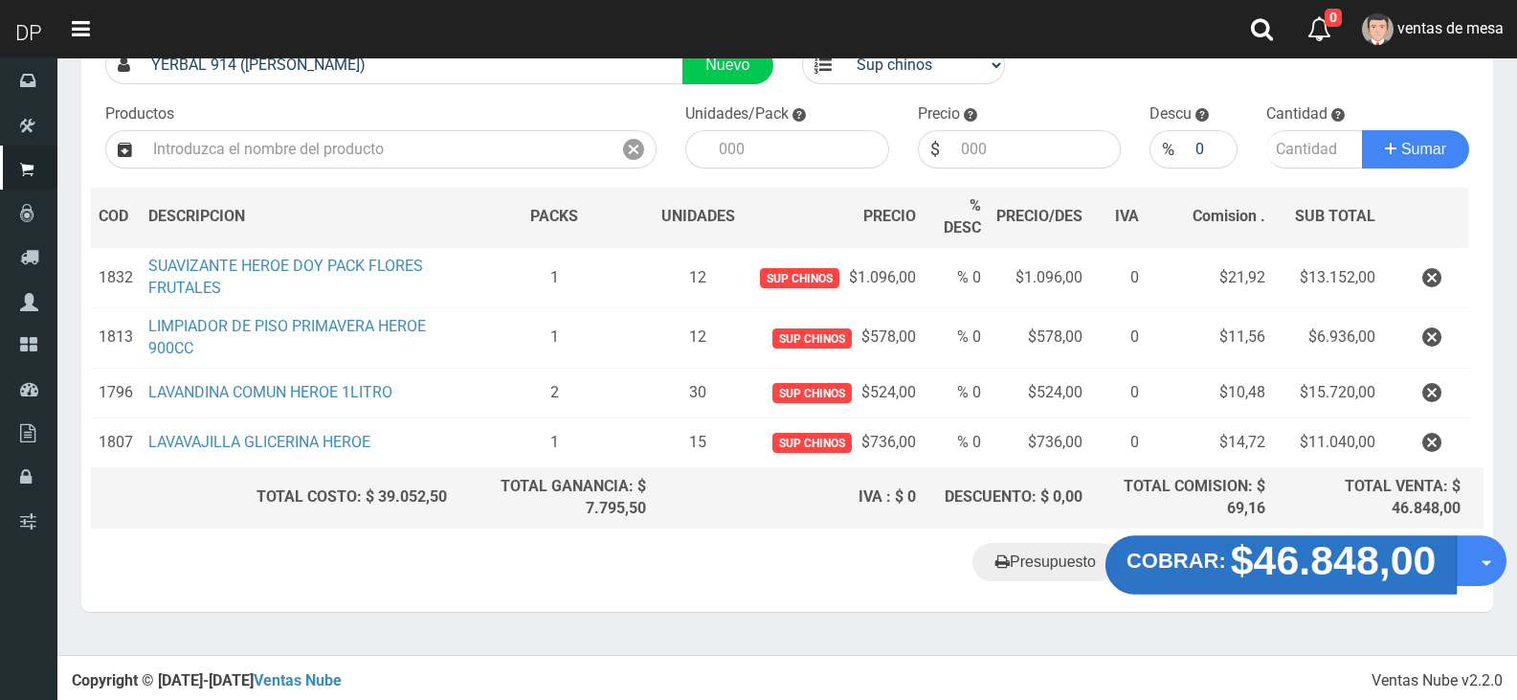
click at [1201, 578] on button "COBRAR: $46.848,00" at bounding box center [1282, 565] width 352 height 59
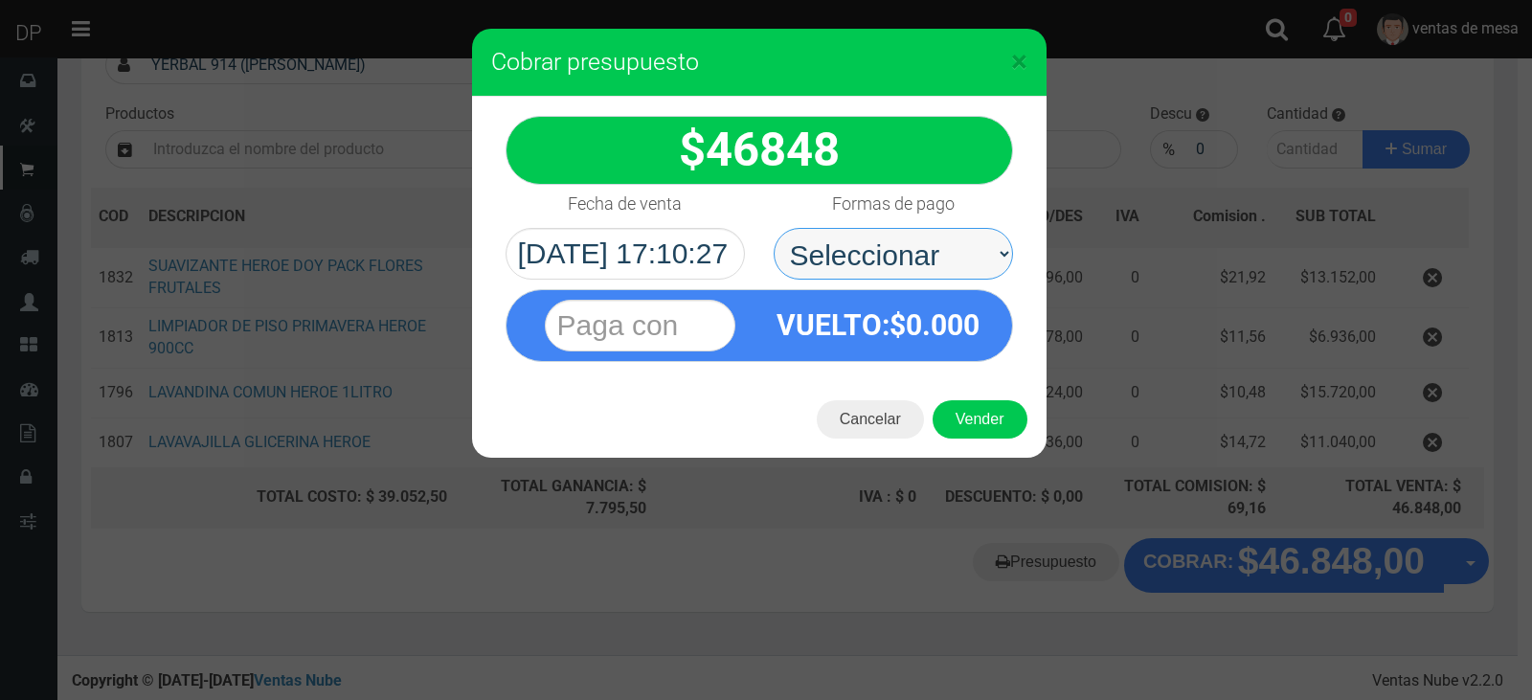
click at [902, 275] on select "Seleccionar Efectivo Tarjeta de Crédito Depósito Débito" at bounding box center [892, 254] width 239 height 52
select select "Efectivo"
click at [773, 228] on select "Seleccionar Efectivo Tarjeta de Crédito Depósito Débito" at bounding box center [892, 254] width 239 height 52
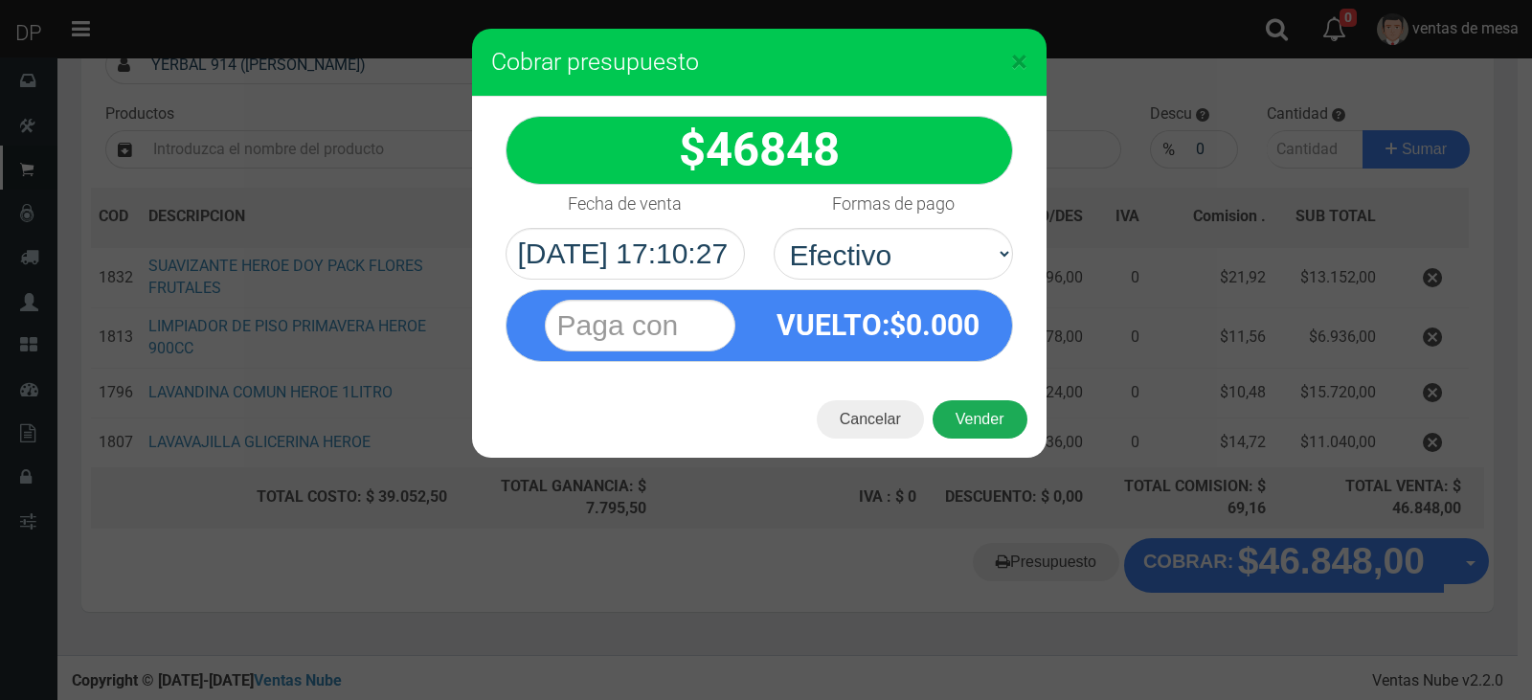
click at [967, 414] on button "Vender" at bounding box center [979, 419] width 95 height 38
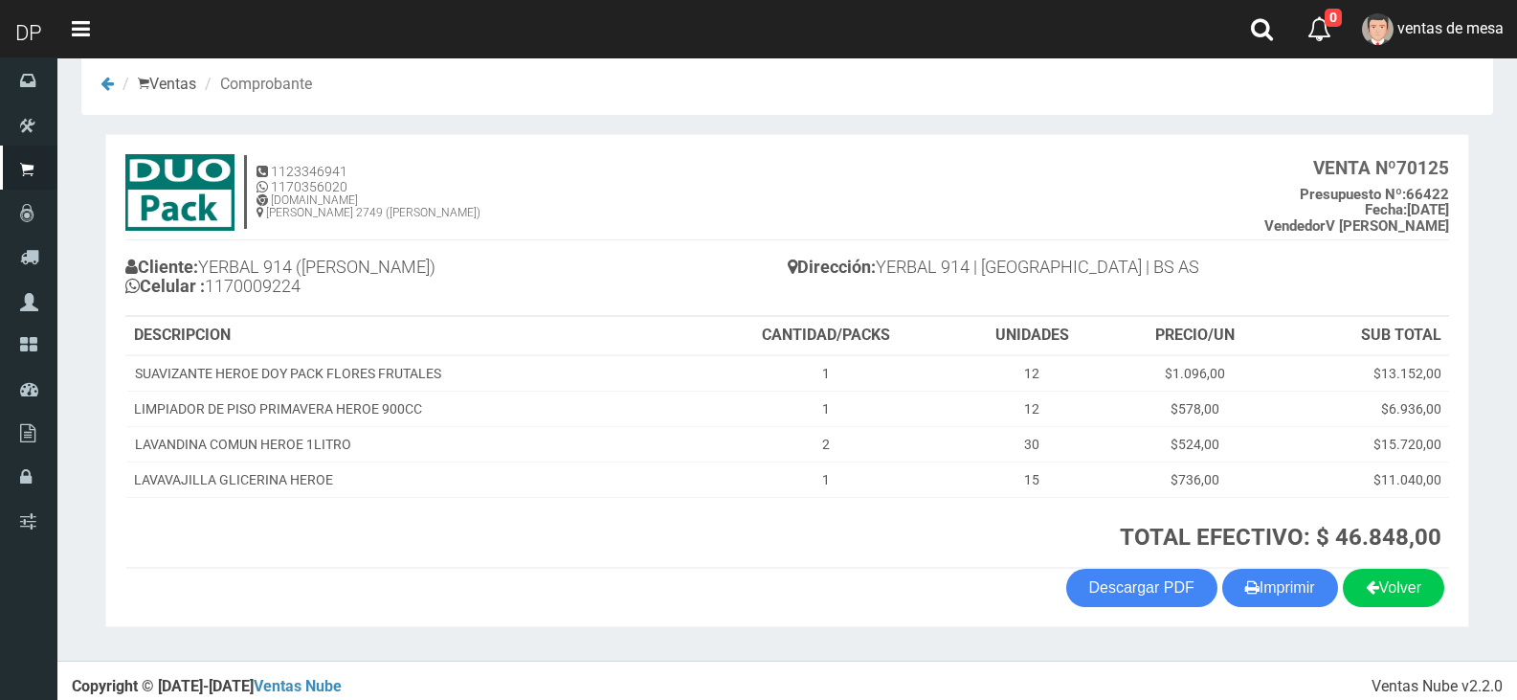
scroll to position [39, 0]
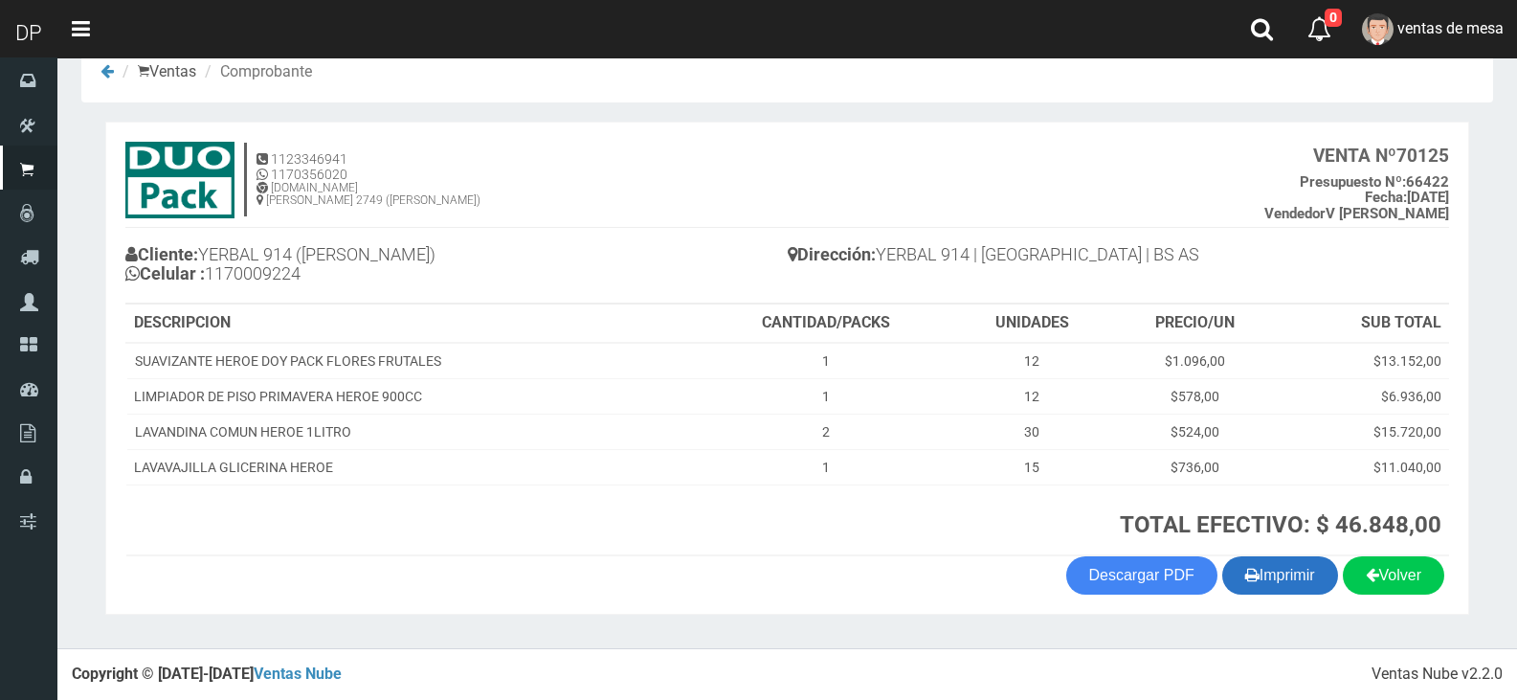
click at [1307, 571] on button "Imprimir" at bounding box center [1280, 575] width 116 height 38
